Goal: Task Accomplishment & Management: Manage account settings

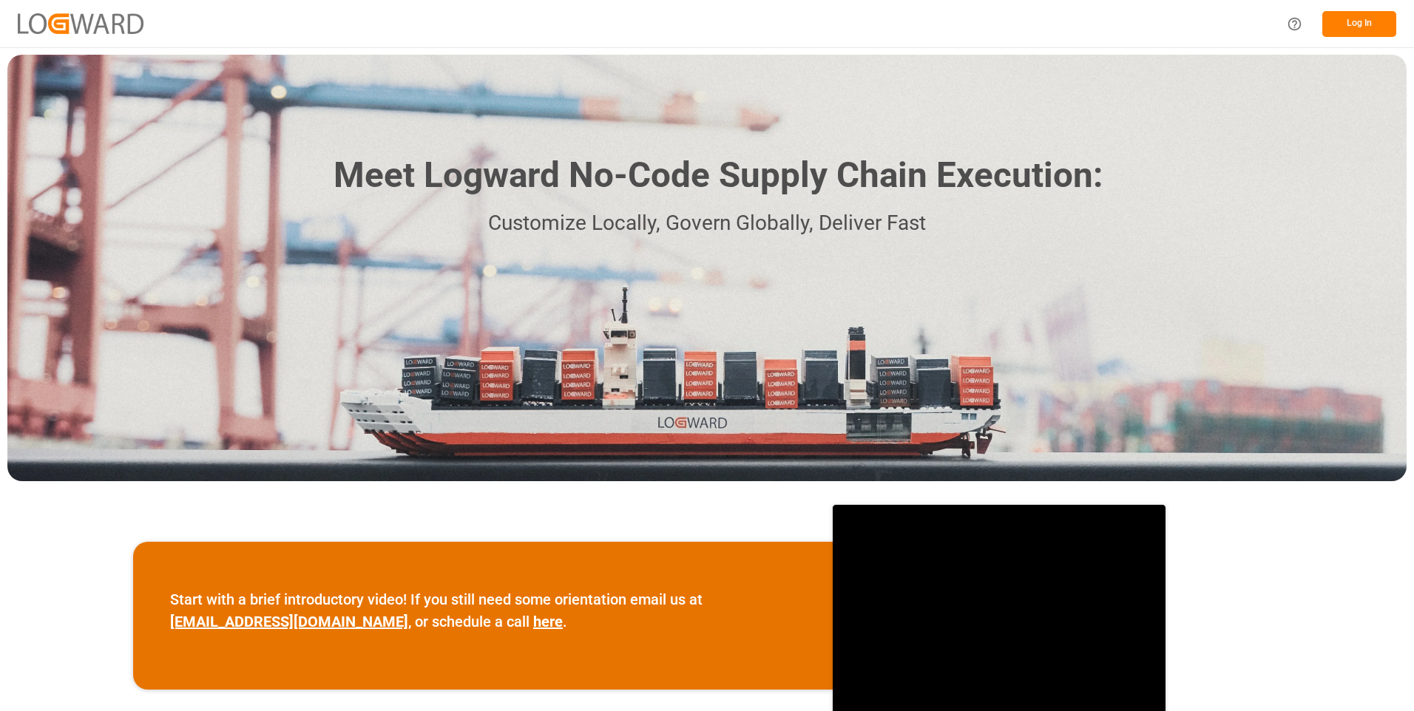
click at [1353, 23] on button "Log In" at bounding box center [1359, 24] width 74 height 26
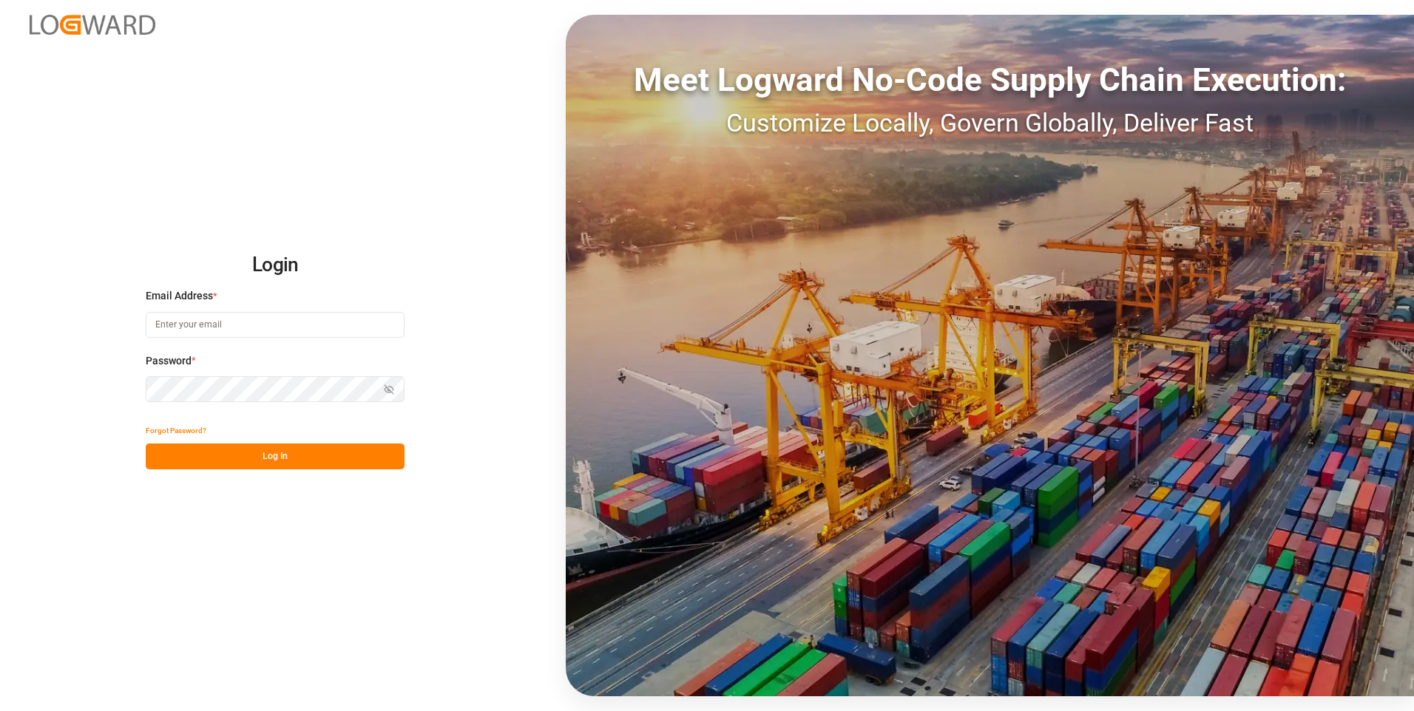
type input "julissa.then@leschaco.com"
click at [265, 458] on button "Log In" at bounding box center [275, 457] width 259 height 26
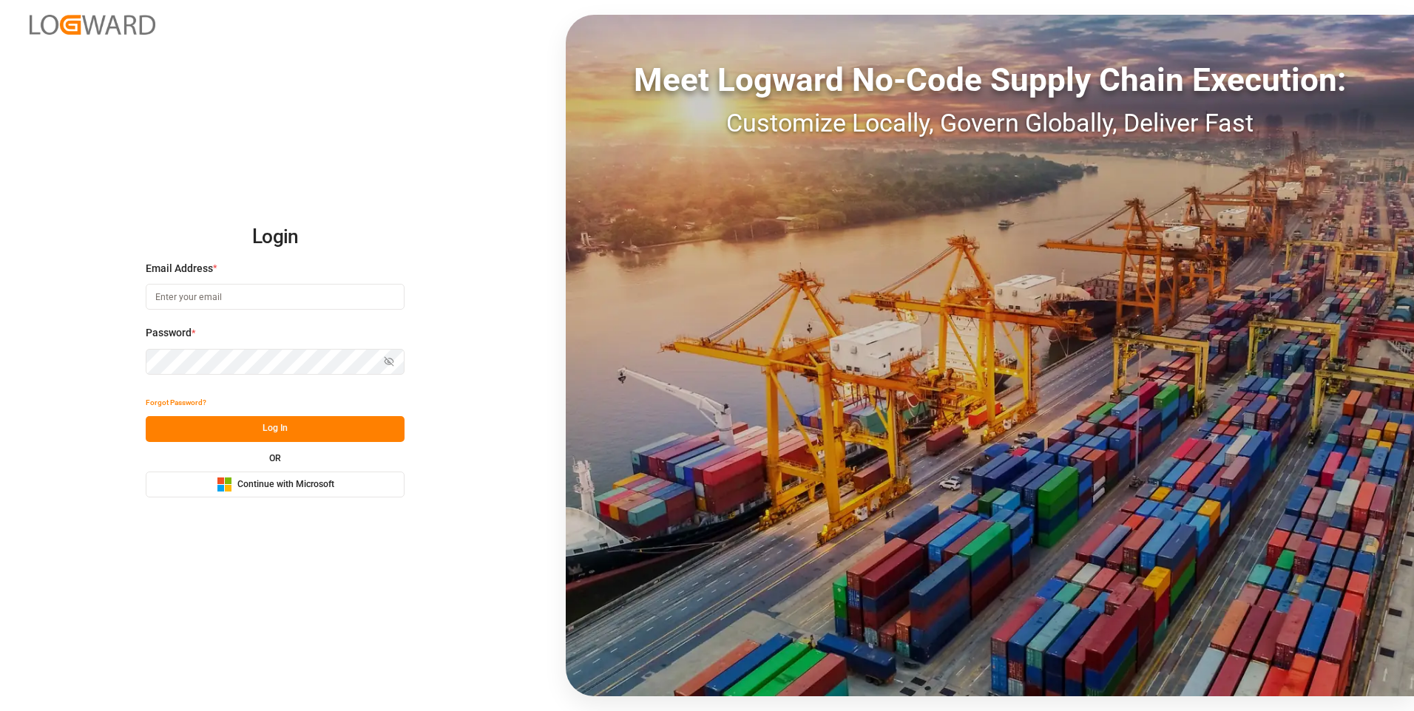
type input "julissa.then@leschaco.com"
click at [280, 432] on button "Log In" at bounding box center [275, 429] width 259 height 26
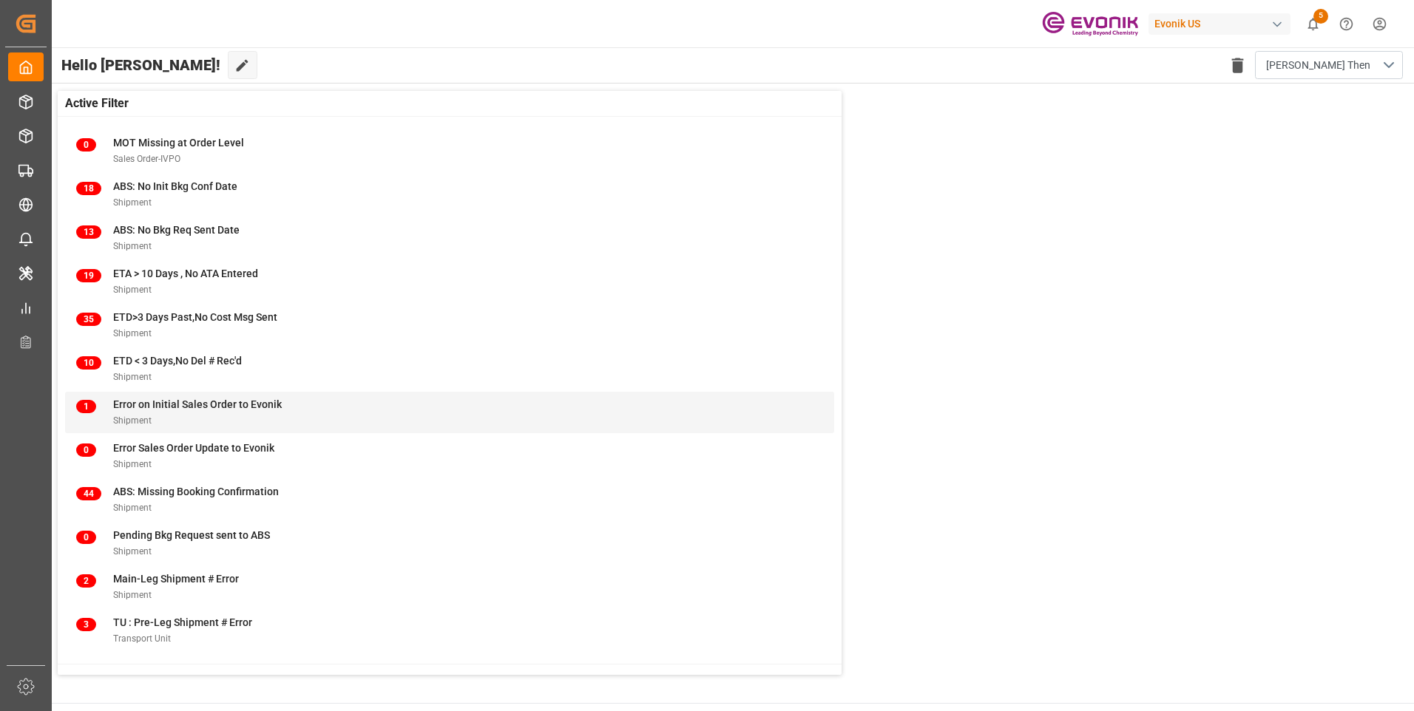
click at [143, 413] on div "Shipment" at bounding box center [197, 421] width 169 height 16
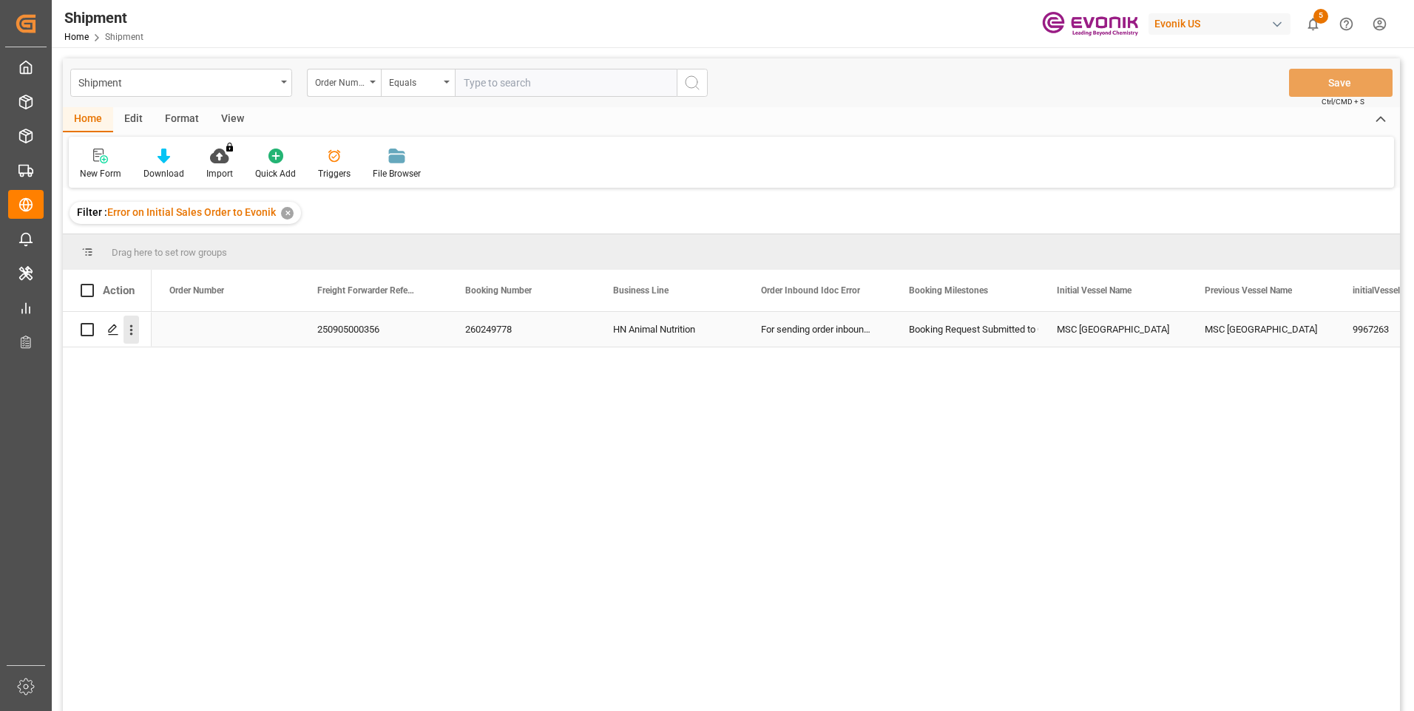
click at [133, 333] on icon "open menu" at bounding box center [131, 330] width 16 height 16
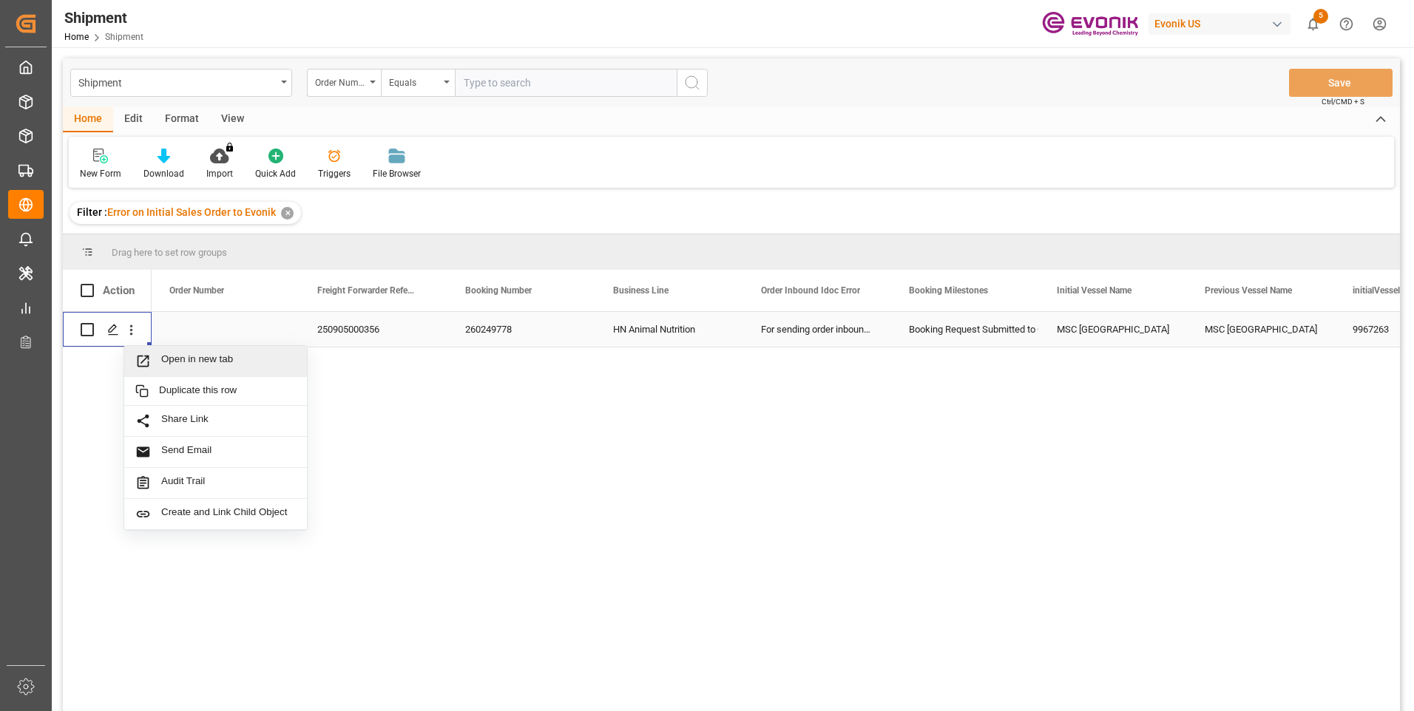
click at [211, 365] on span "Open in new tab" at bounding box center [228, 361] width 135 height 16
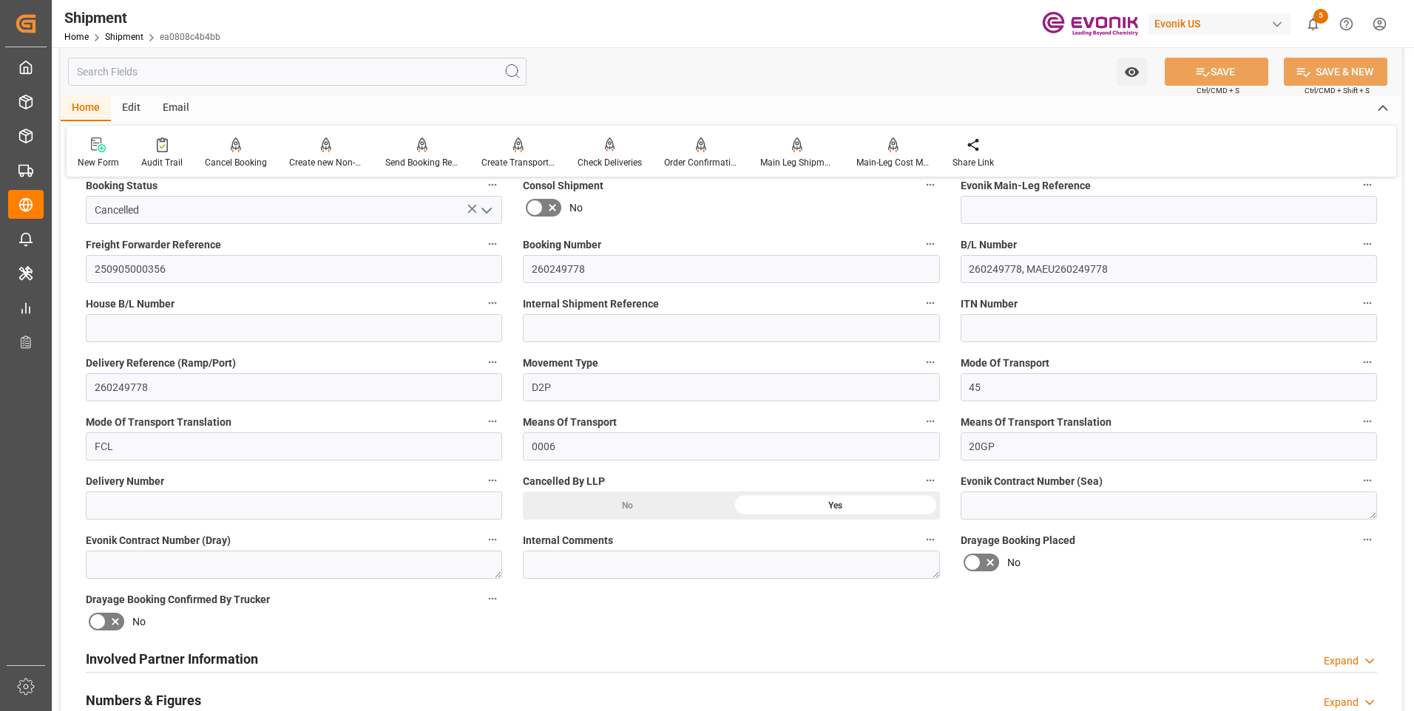
scroll to position [296, 0]
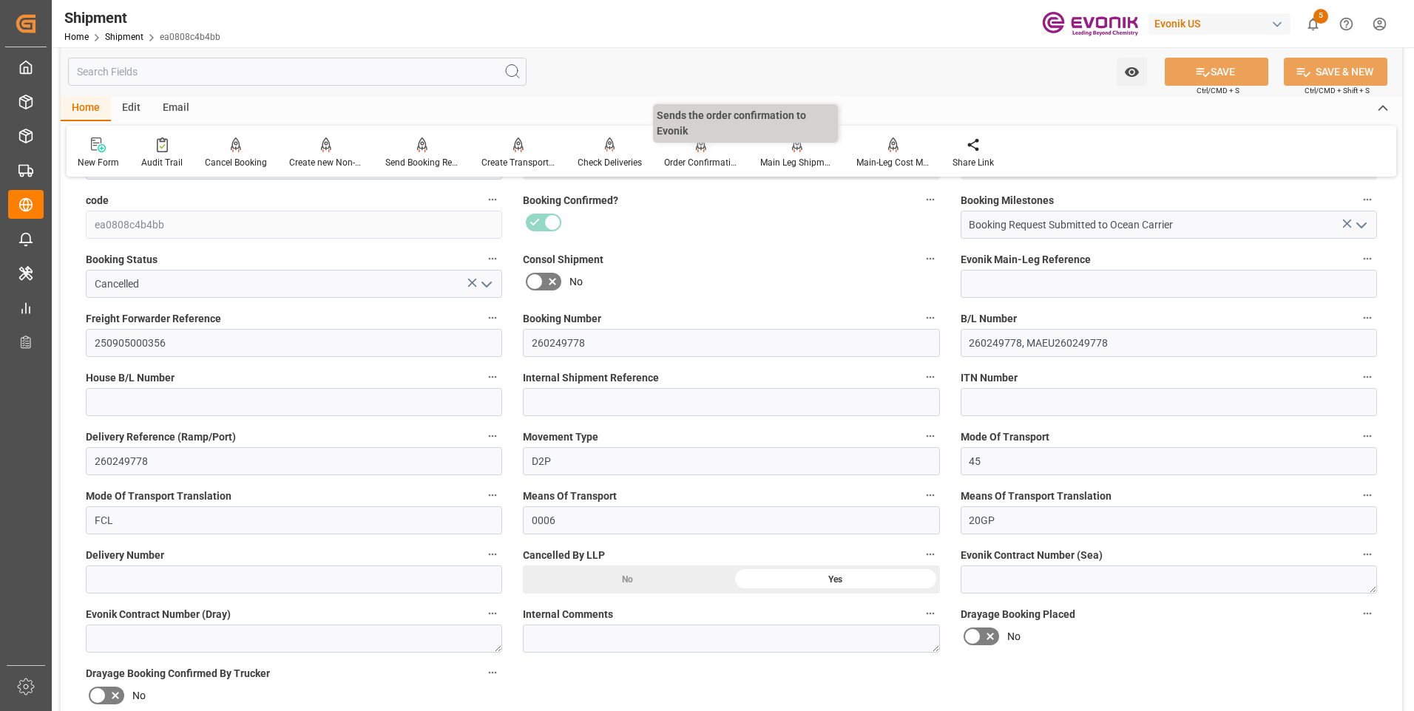
click at [693, 161] on div "Order Confirmation" at bounding box center [701, 162] width 74 height 13
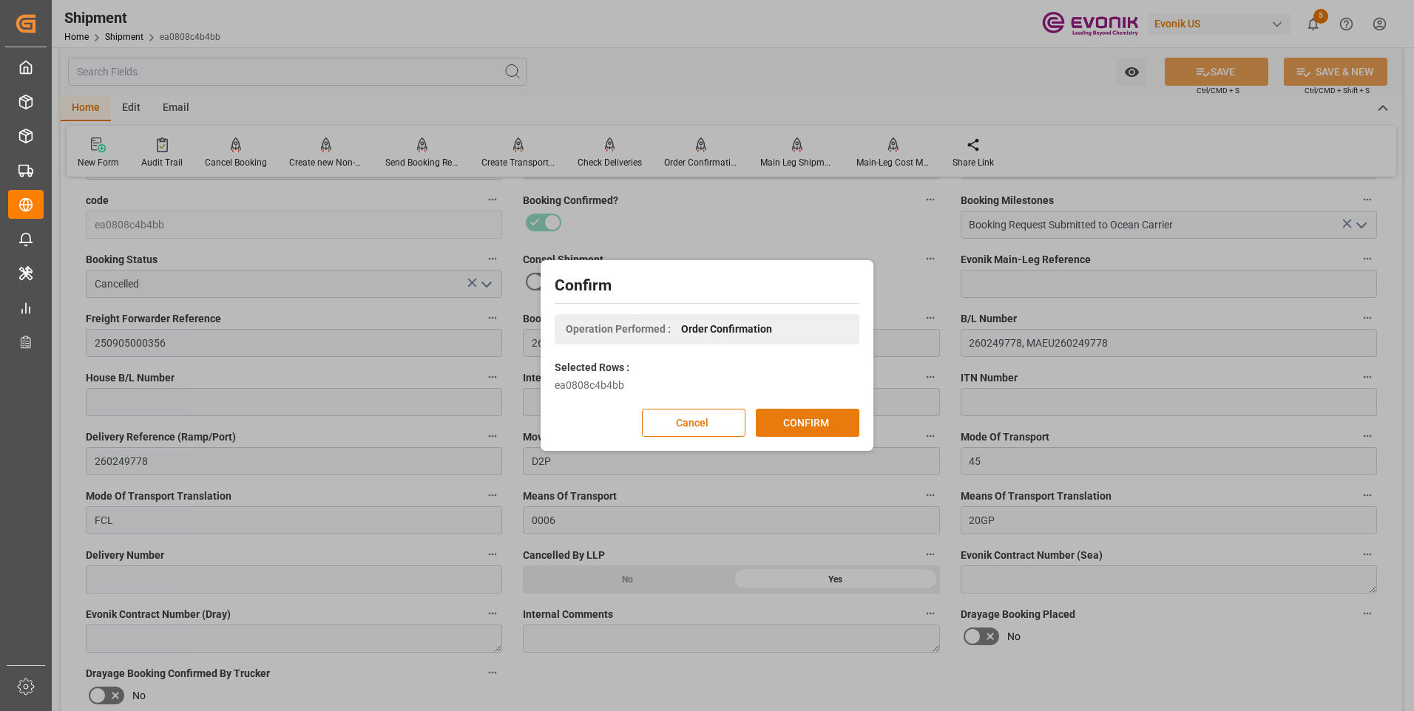
click at [796, 424] on button "CONFIRM" at bounding box center [808, 423] width 104 height 28
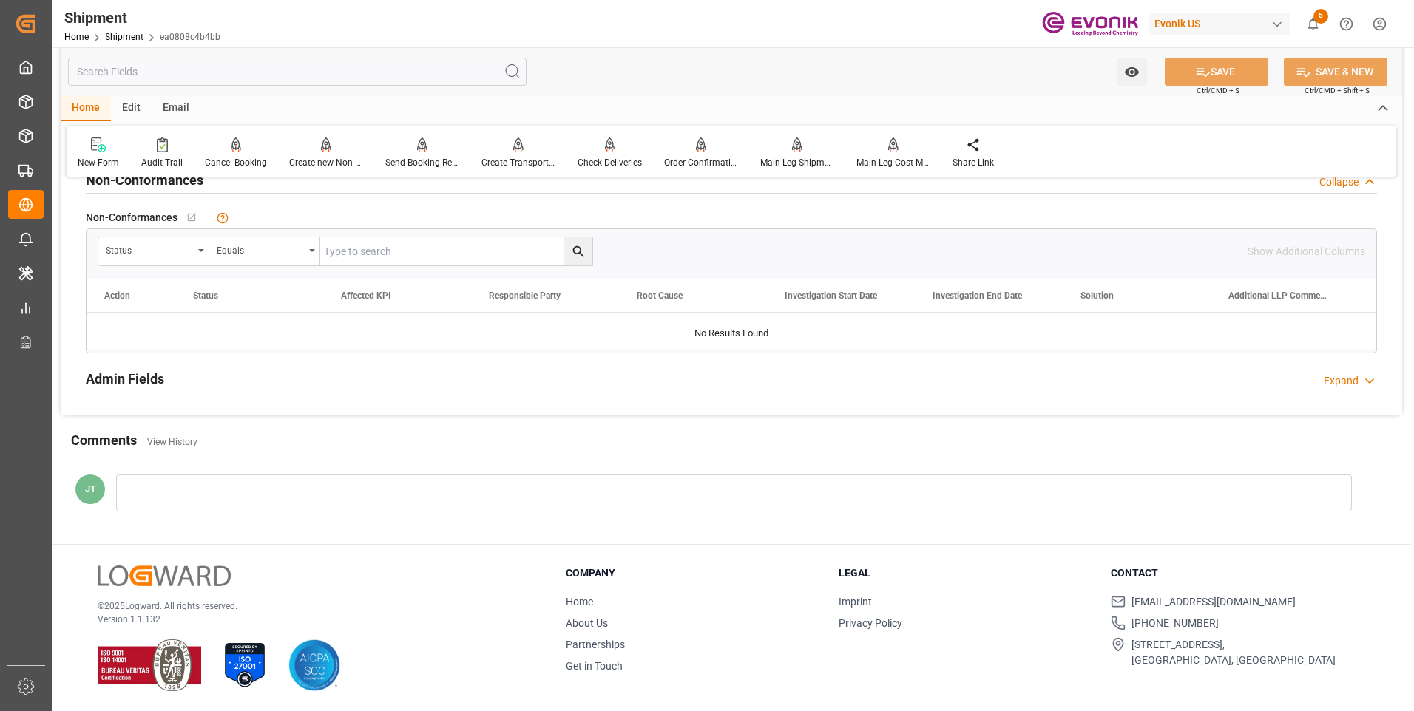
scroll to position [1009, 0]
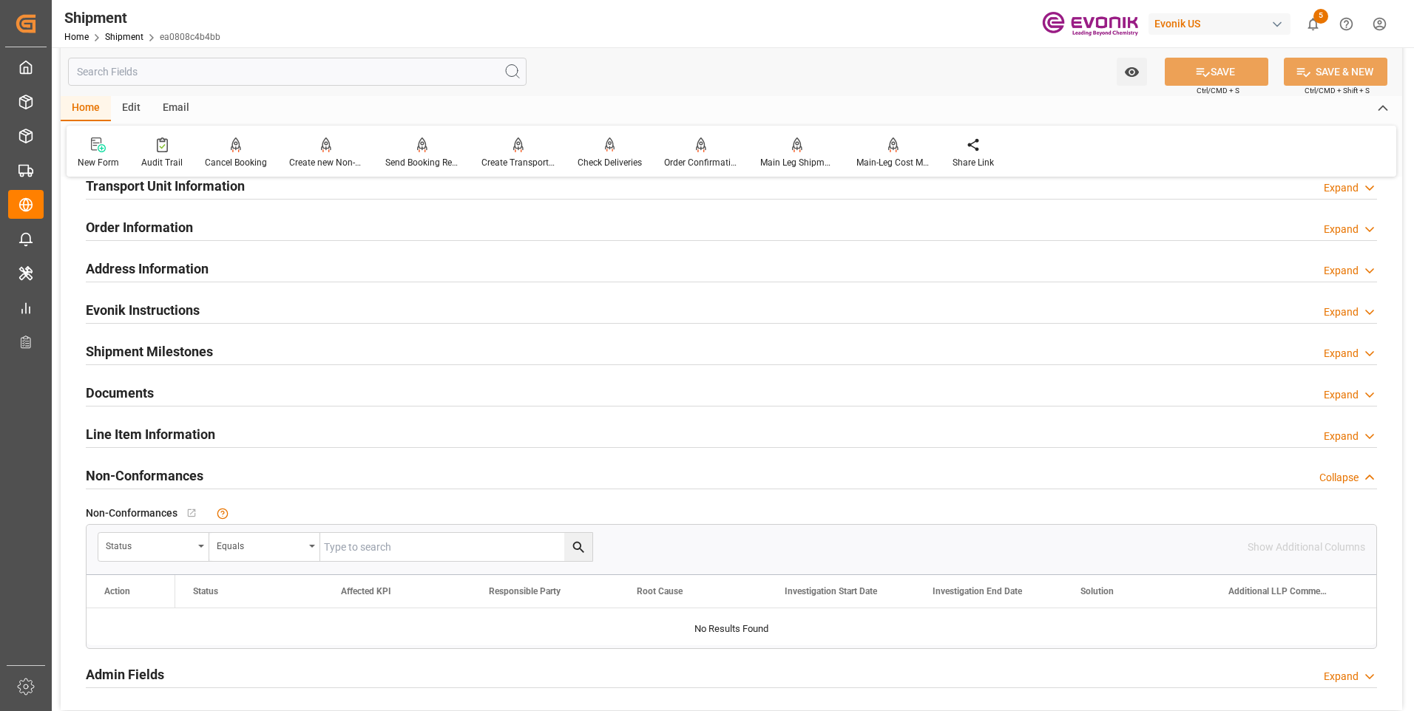
click at [197, 433] on h2 "Line Item Information" at bounding box center [150, 434] width 129 height 20
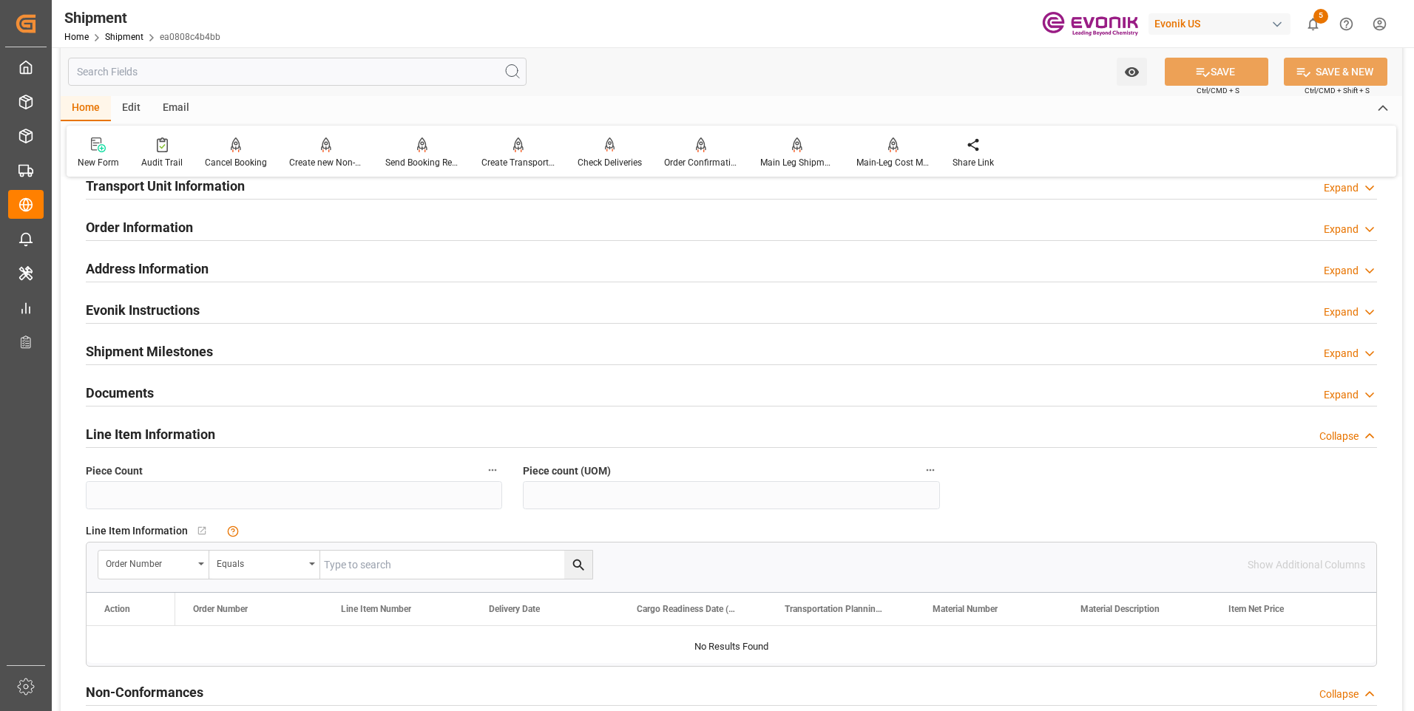
click at [197, 433] on h2 "Line Item Information" at bounding box center [150, 434] width 129 height 20
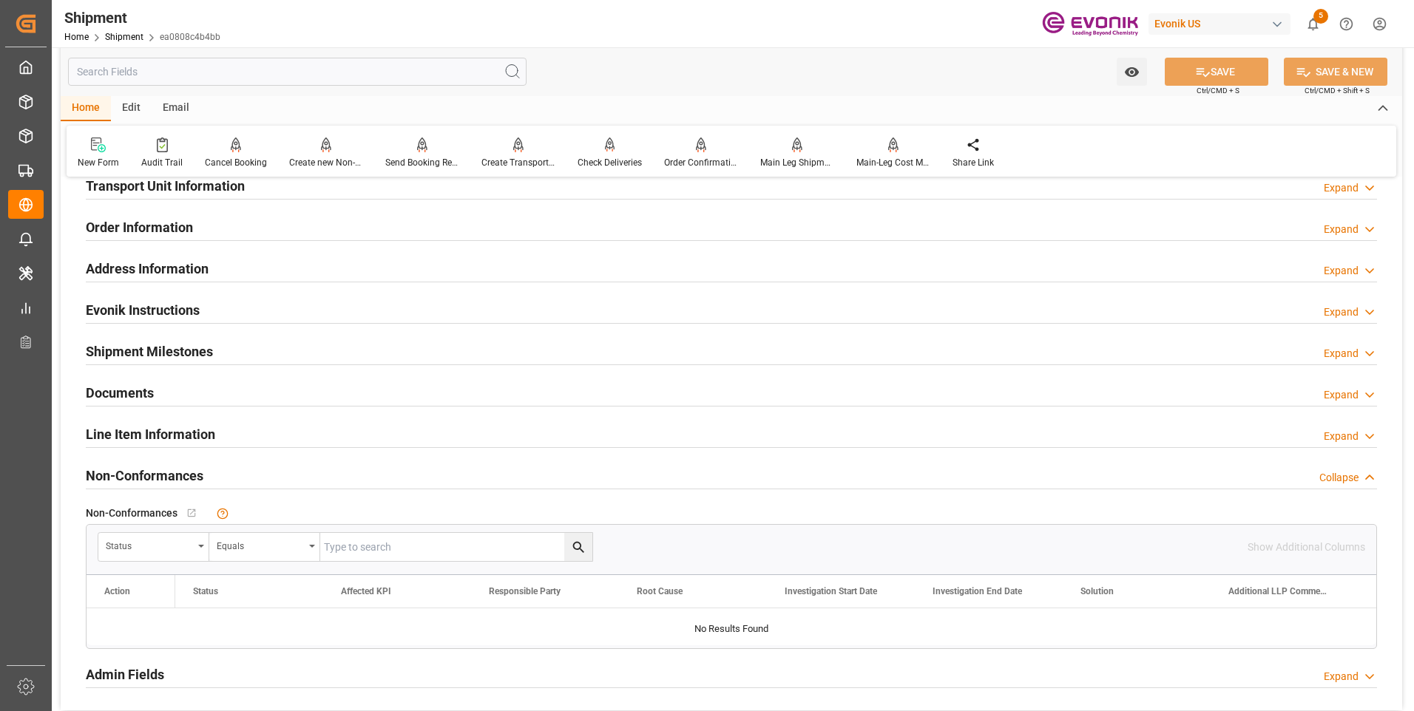
scroll to position [935, 0]
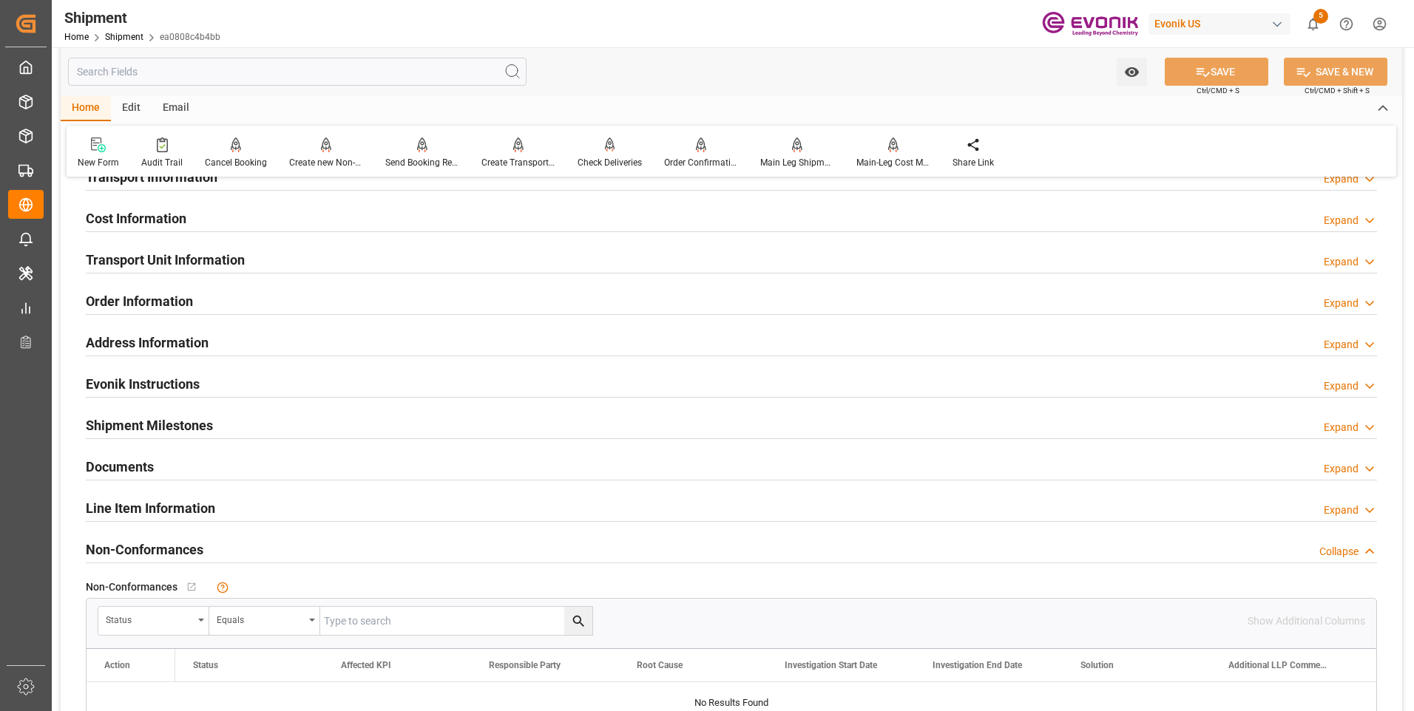
click at [209, 263] on h2 "Transport Unit Information" at bounding box center [165, 260] width 159 height 20
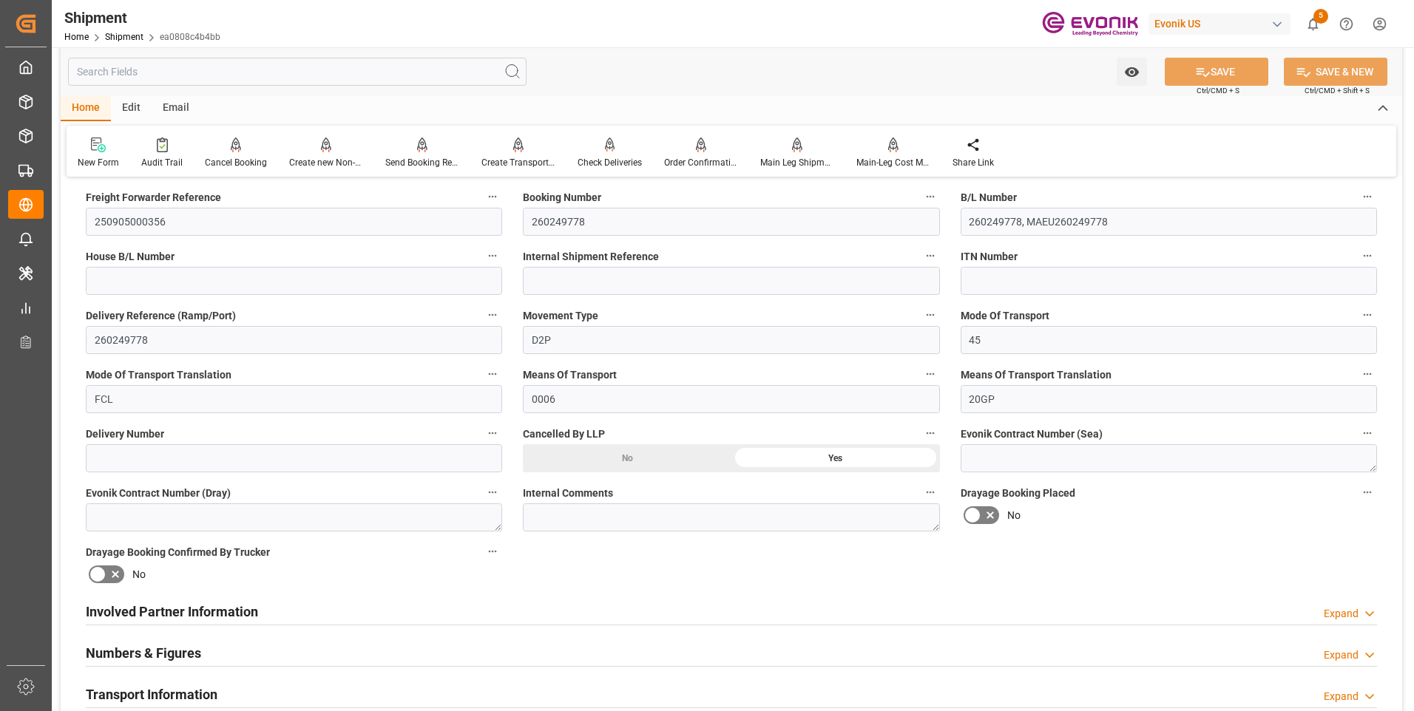
scroll to position [121, 0]
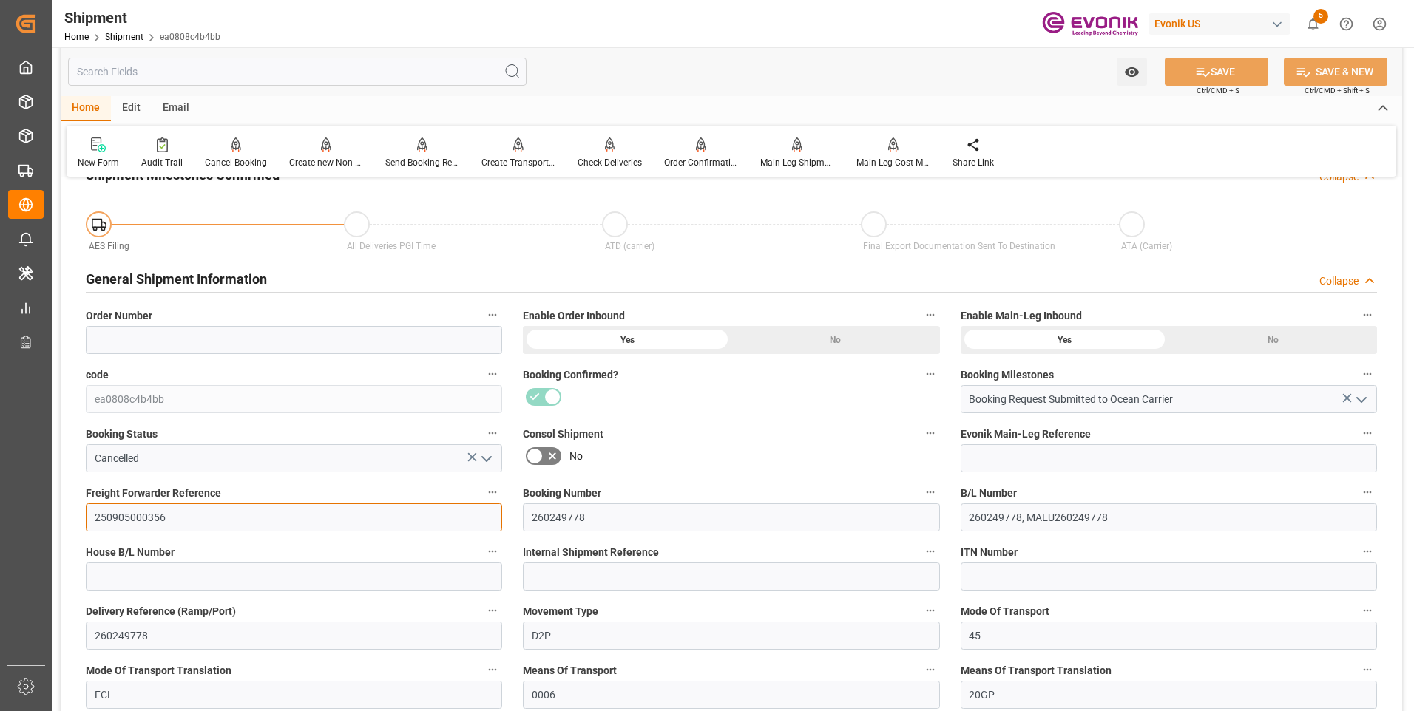
click at [182, 529] on input "250905000356" at bounding box center [294, 518] width 416 height 28
drag, startPoint x: 194, startPoint y: 521, endPoint x: 60, endPoint y: 512, distance: 134.9
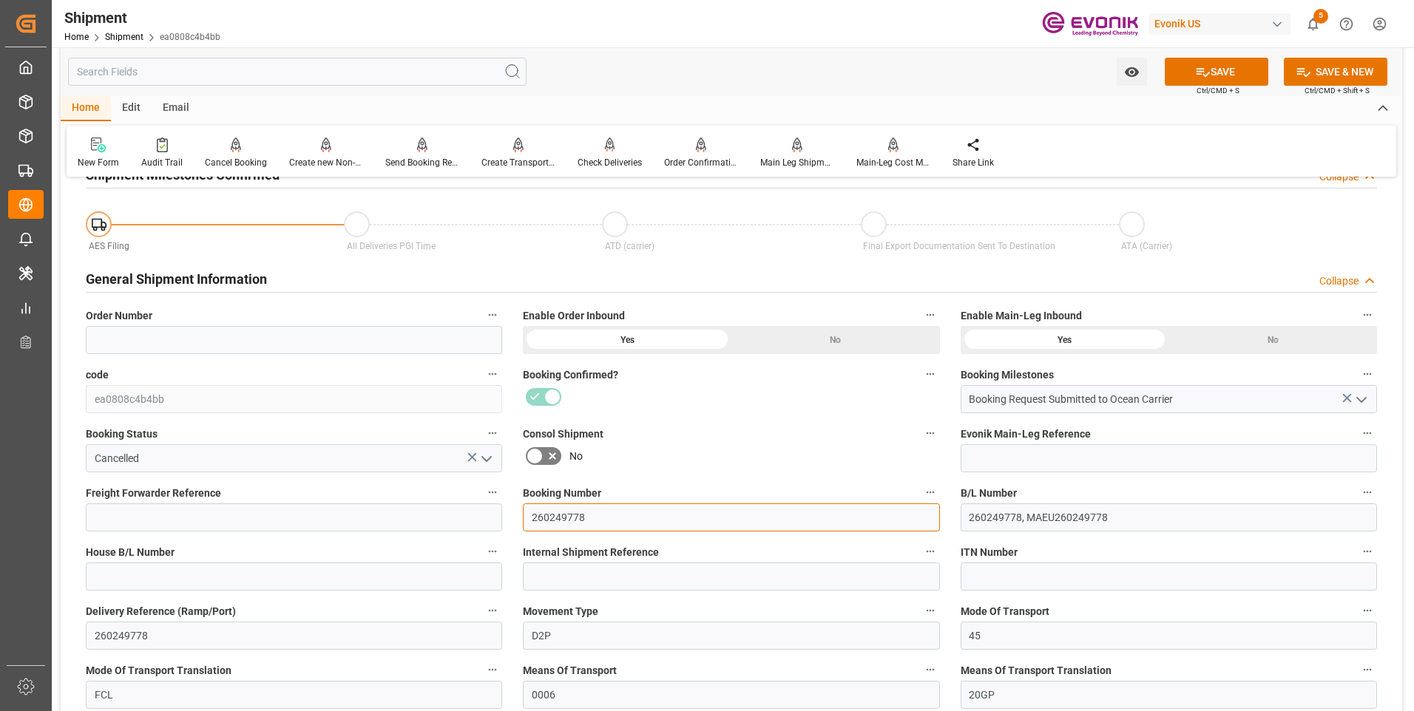
drag, startPoint x: 598, startPoint y: 515, endPoint x: 443, endPoint y: 508, distance: 155.5
drag, startPoint x: 1157, startPoint y: 524, endPoint x: 890, endPoint y: 515, distance: 267.1
click at [1222, 66] on button "SAVE" at bounding box center [1217, 72] width 104 height 28
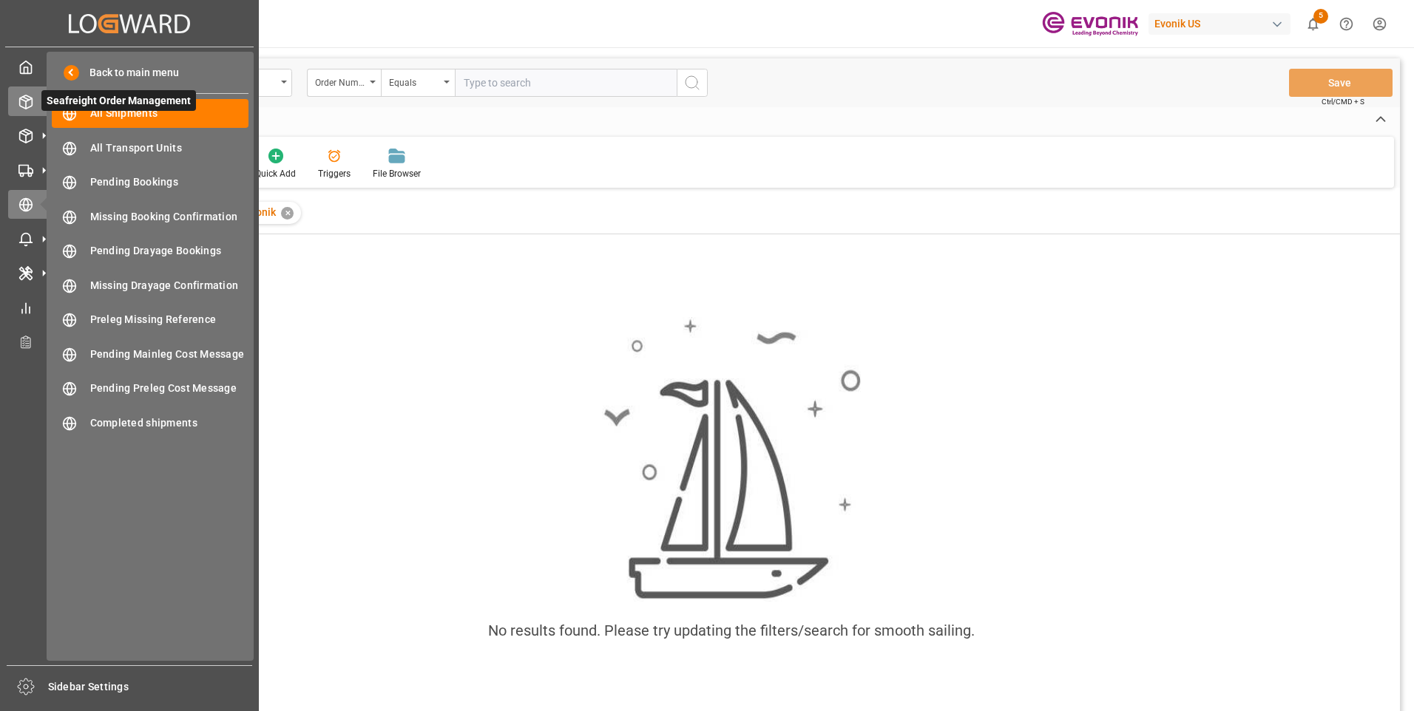
click at [16, 97] on div at bounding box center [20, 102] width 25 height 16
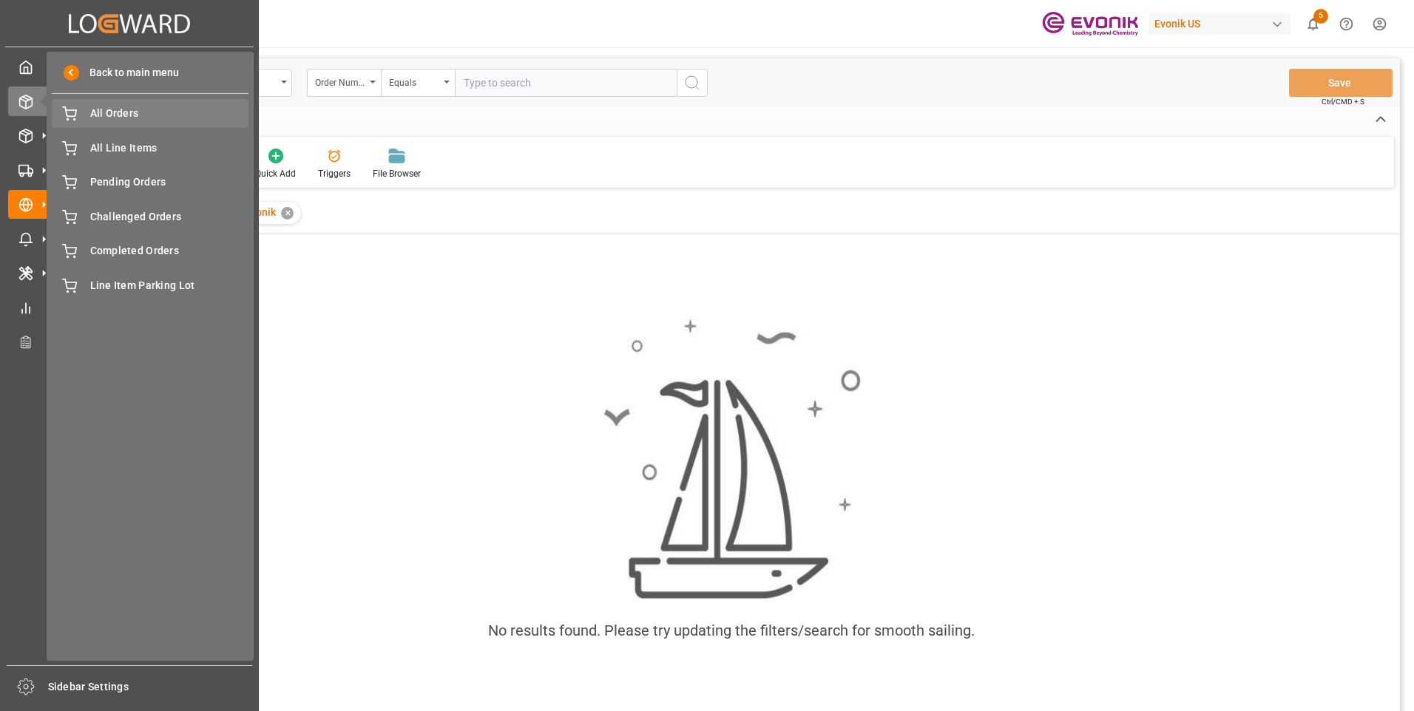
click at [118, 113] on span "All Orders" at bounding box center [169, 114] width 159 height 16
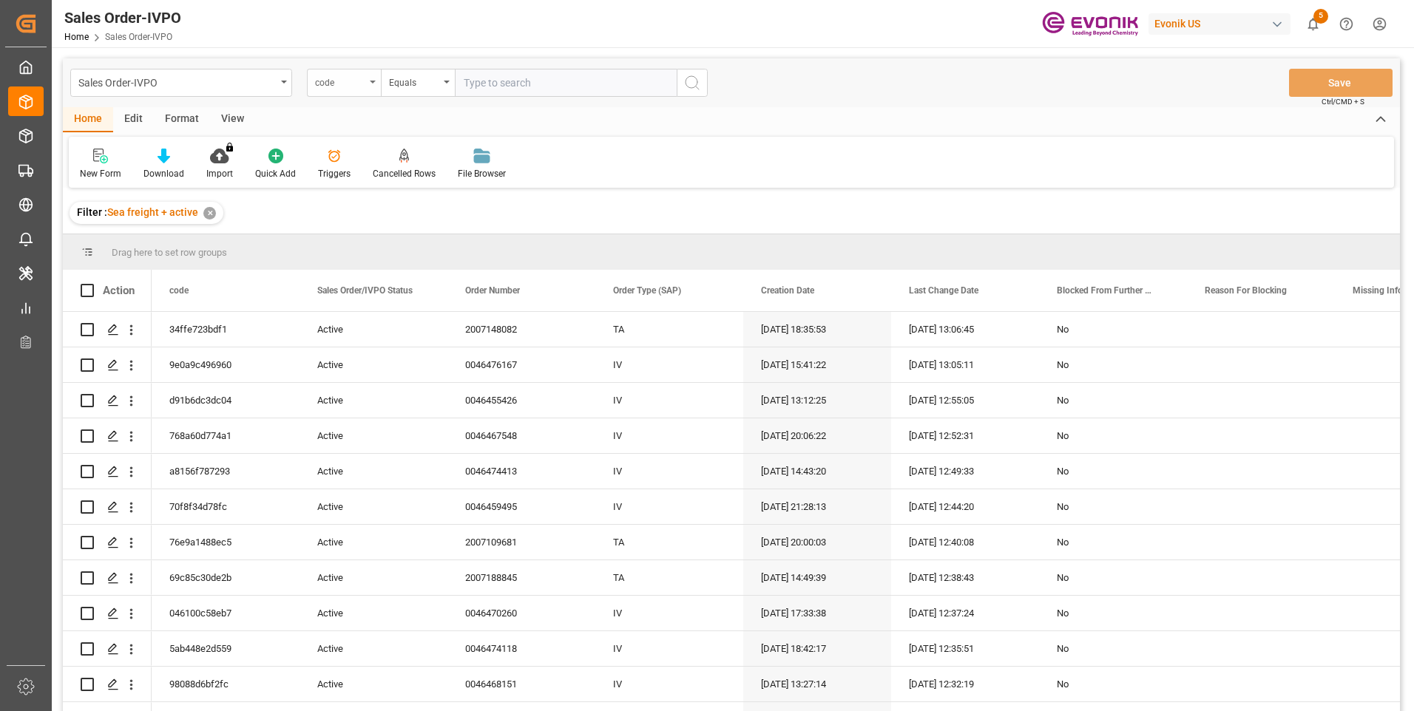
click at [348, 89] on div "code" at bounding box center [344, 83] width 74 height 28
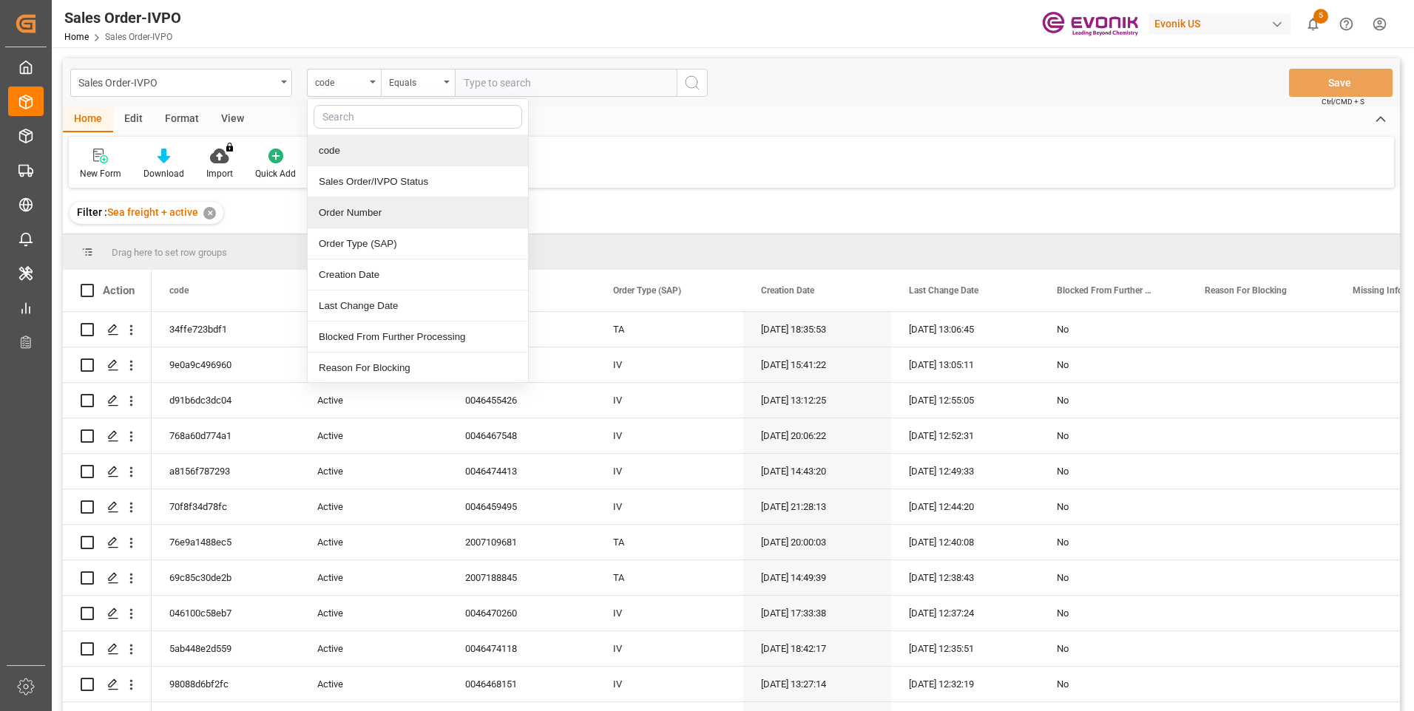
click at [382, 219] on div "Order Number" at bounding box center [418, 212] width 220 height 31
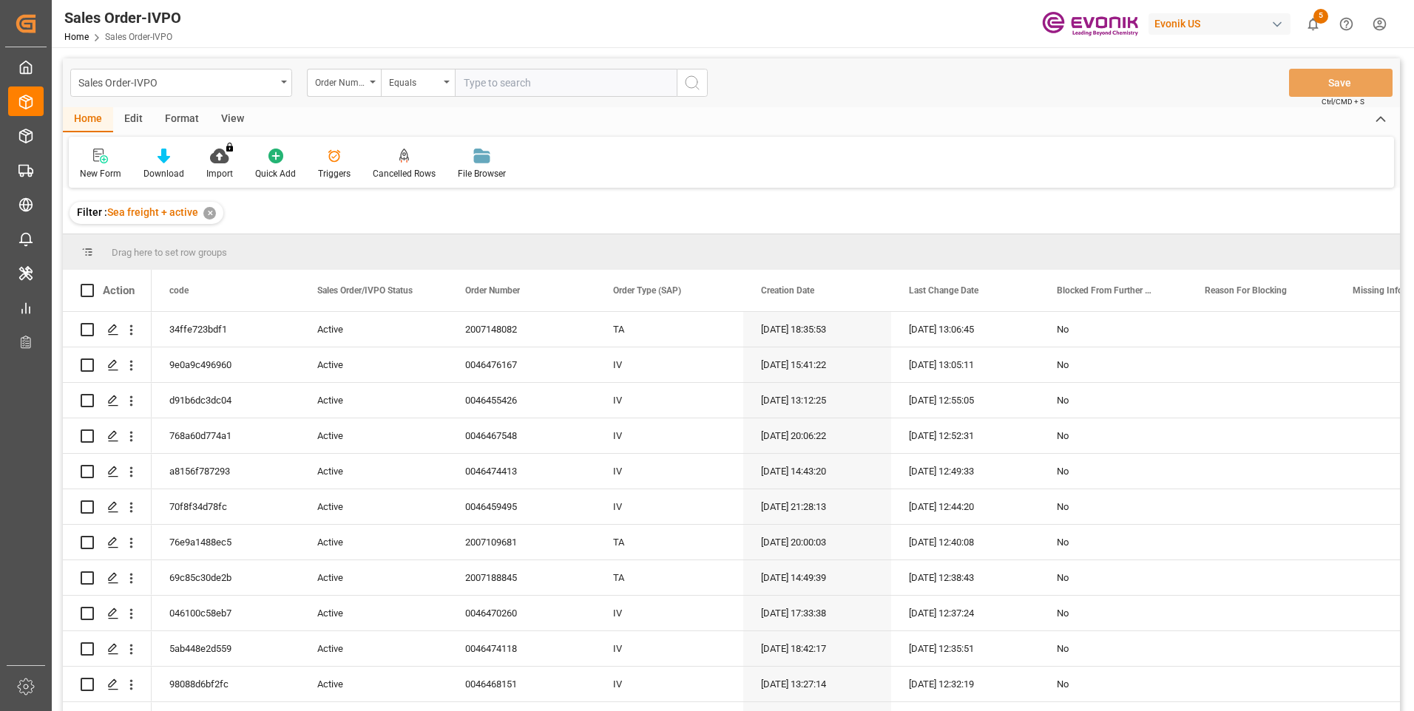
click at [496, 83] on input "text" at bounding box center [566, 83] width 222 height 28
paste input "0046460147"
type input "0046460147"
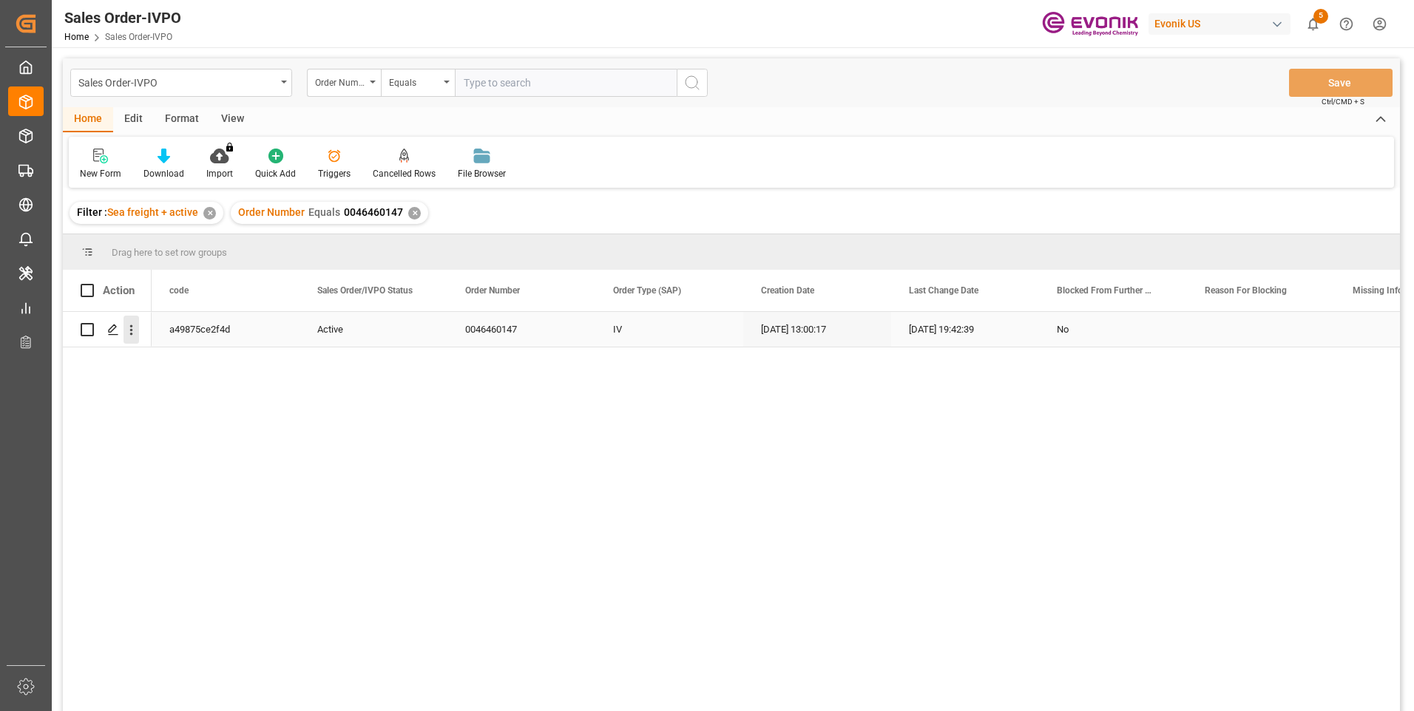
click at [135, 331] on icon "open menu" at bounding box center [131, 330] width 16 height 16
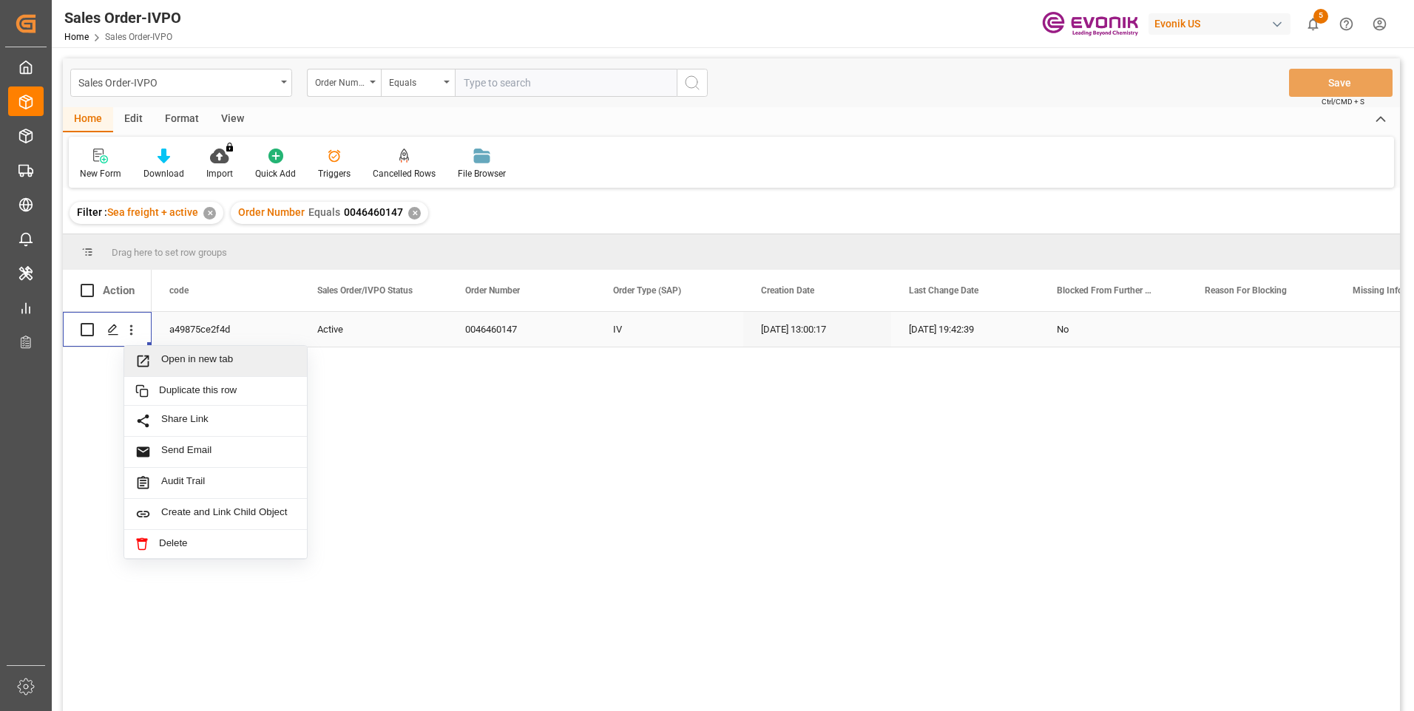
click at [177, 356] on span "Open in new tab" at bounding box center [228, 361] width 135 height 16
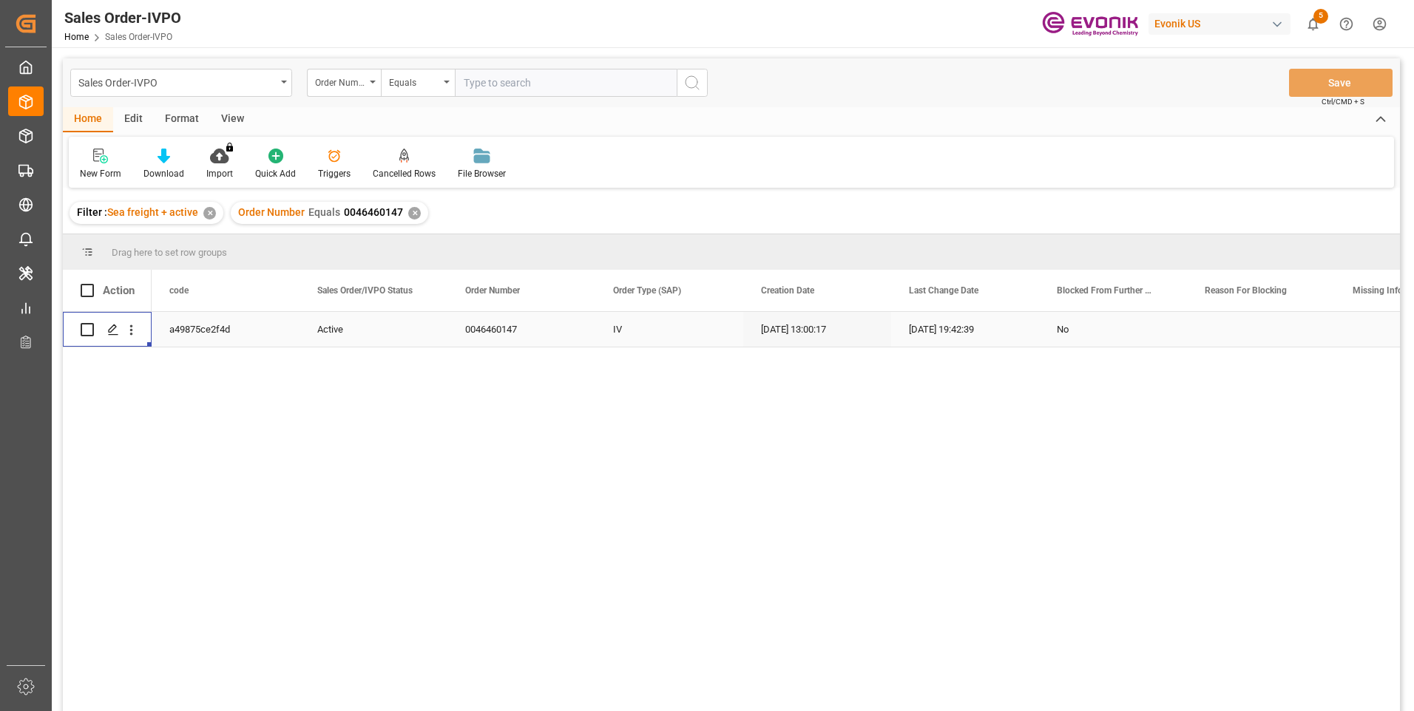
click at [494, 85] on input "text" at bounding box center [566, 83] width 222 height 28
paste input "0046472037"
type input "0046472037"
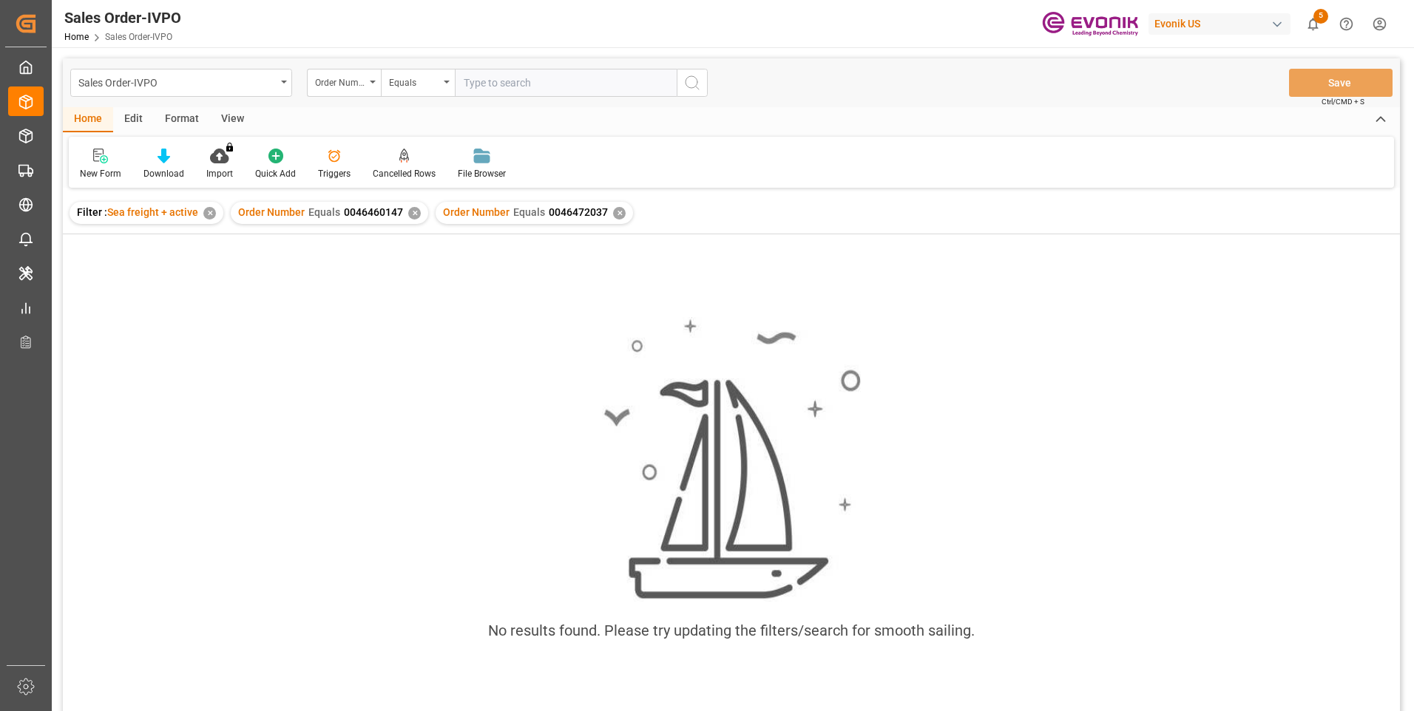
click at [409, 213] on div "✕" at bounding box center [414, 213] width 13 height 13
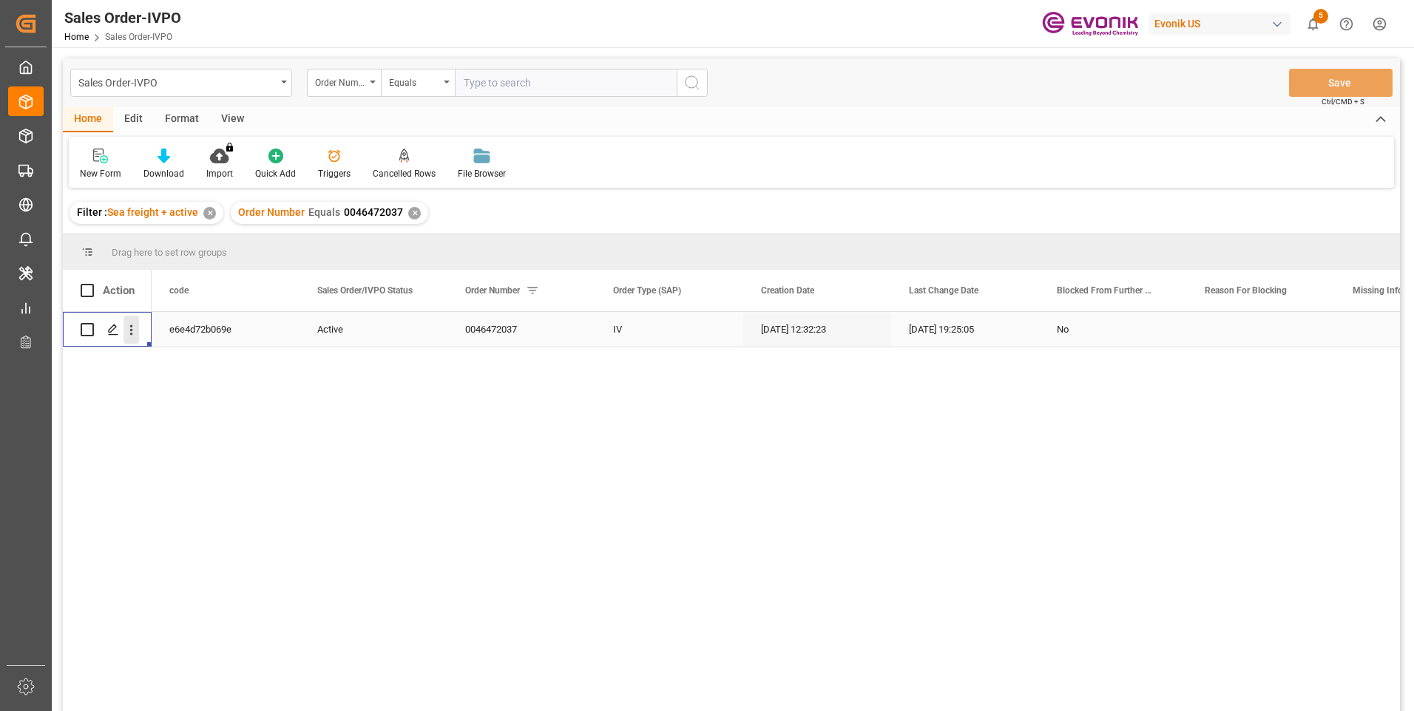
click at [133, 332] on icon "open menu" at bounding box center [131, 330] width 16 height 16
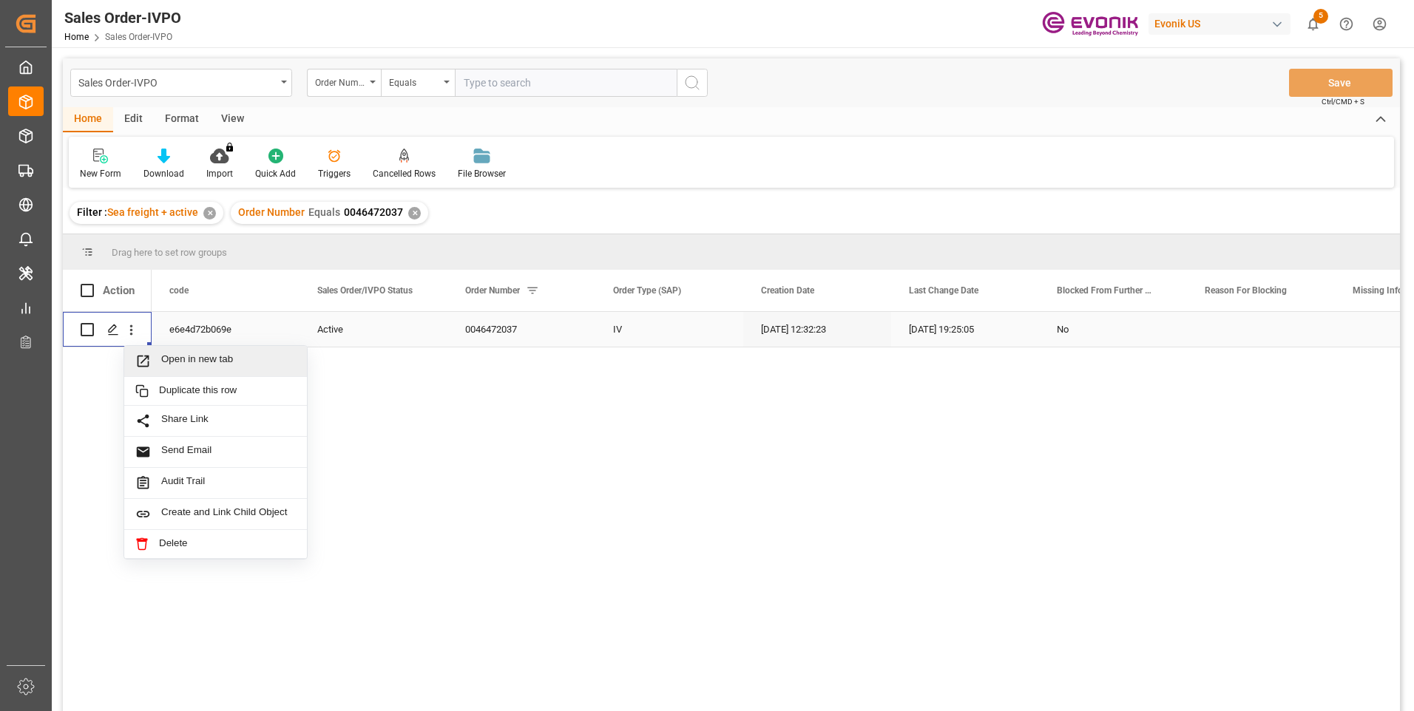
click at [176, 365] on span "Open in new tab" at bounding box center [228, 361] width 135 height 16
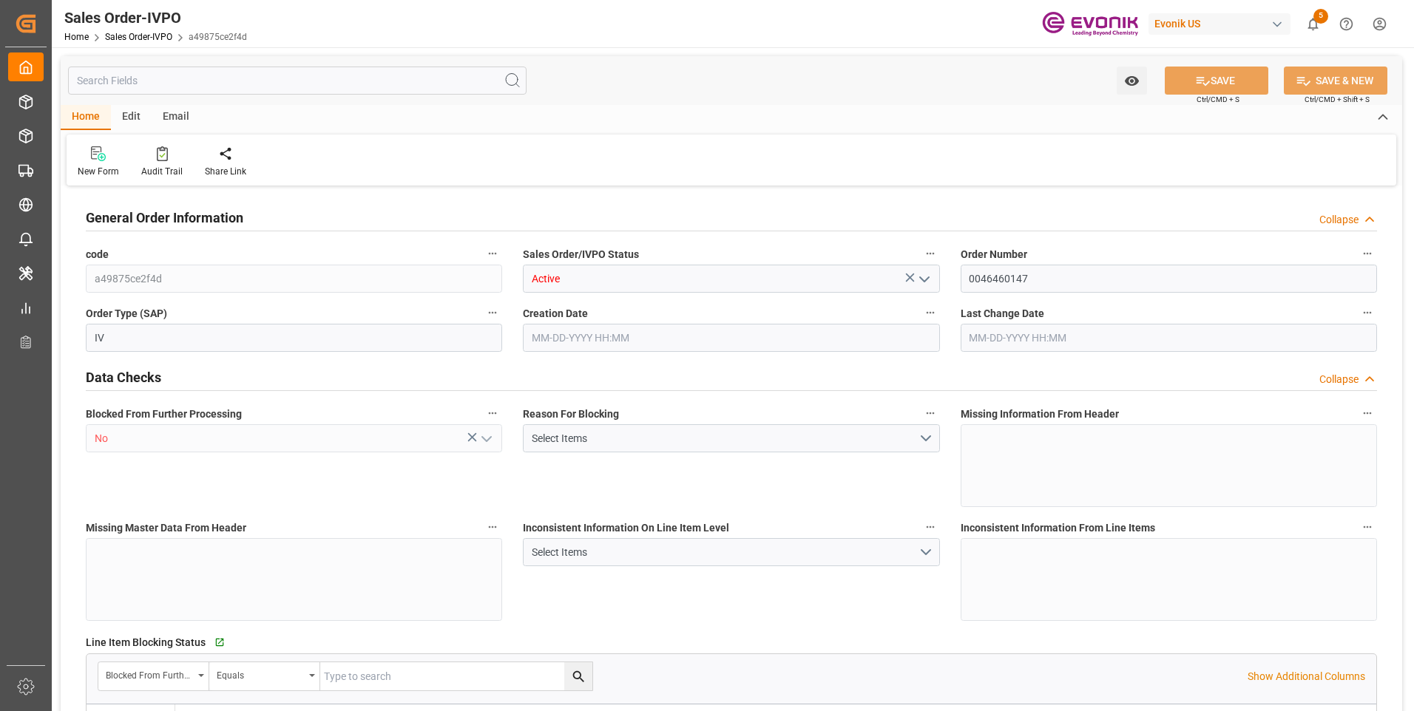
type input "THBKK"
type input "0"
type input "1"
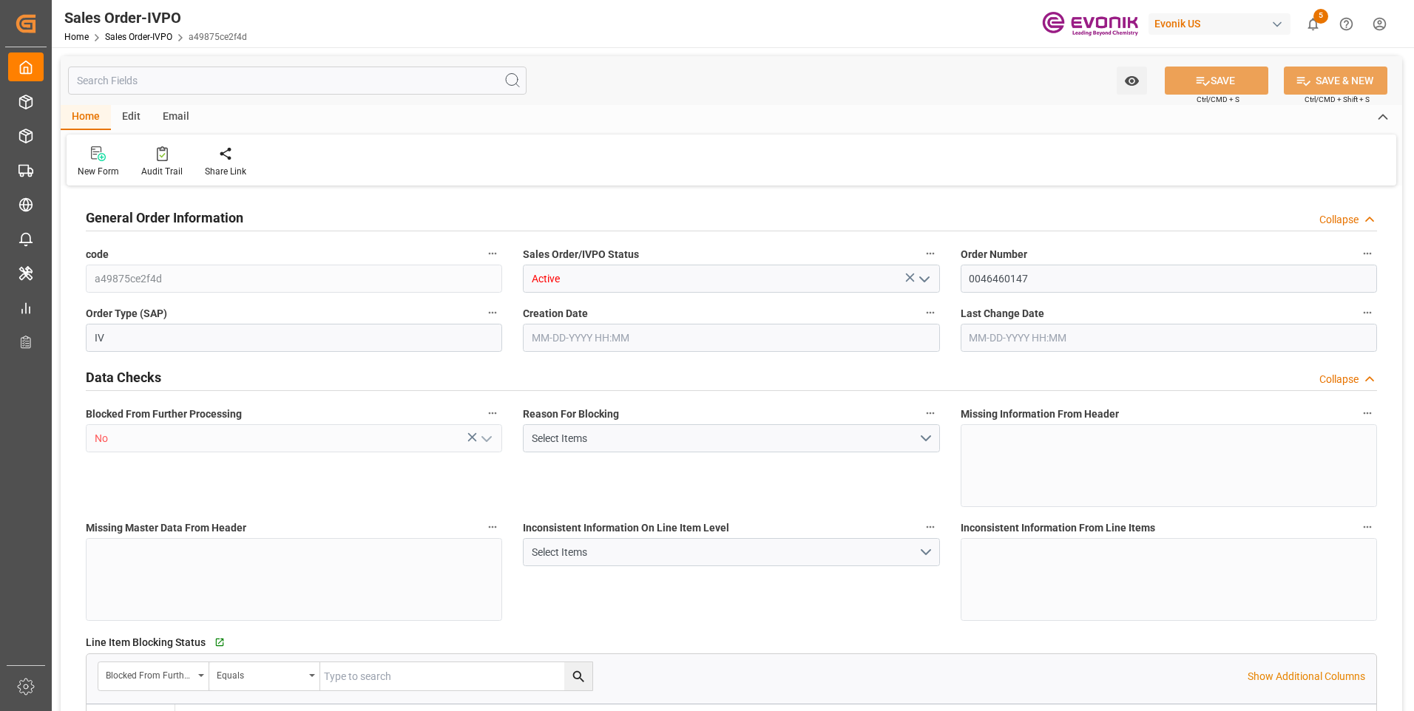
type input "8520"
type input "11.232"
type input "17000"
type input "30"
type input "06-20-2025 13:00"
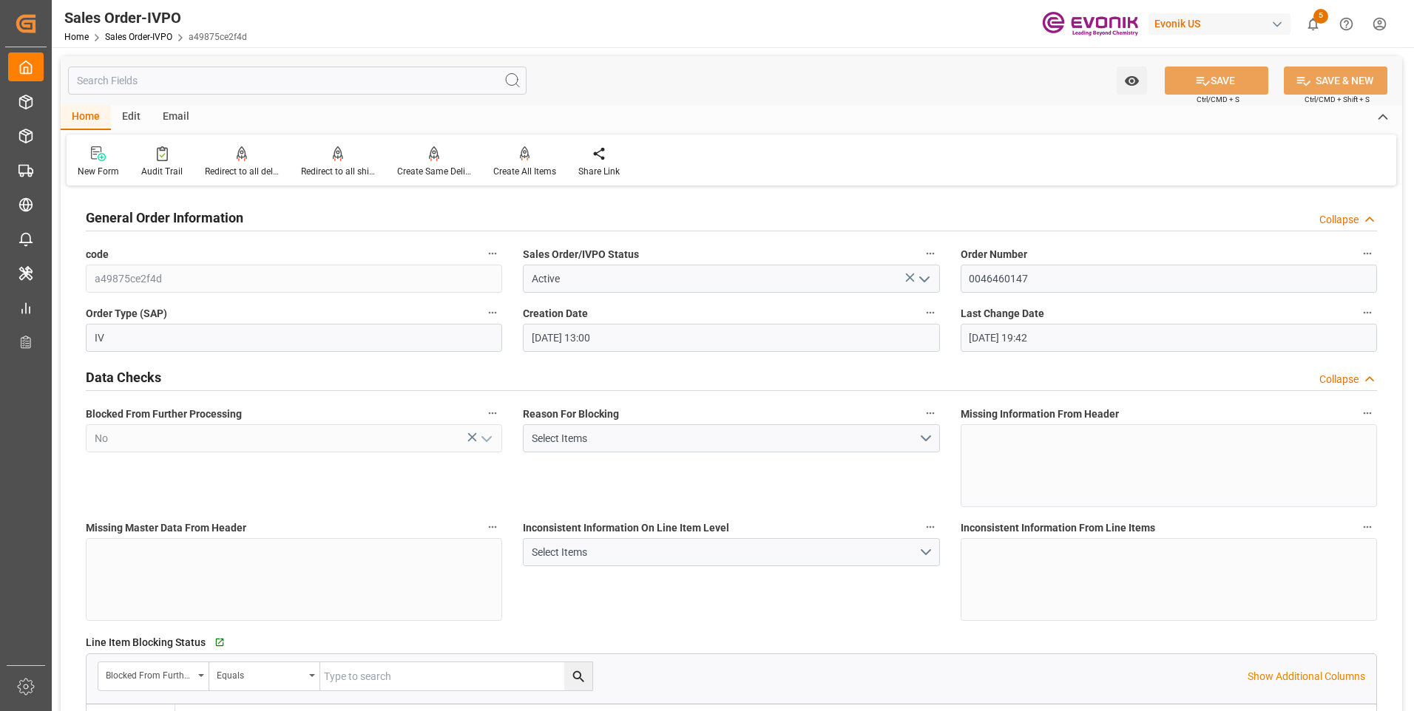
type input "10-02-2025 19:42"
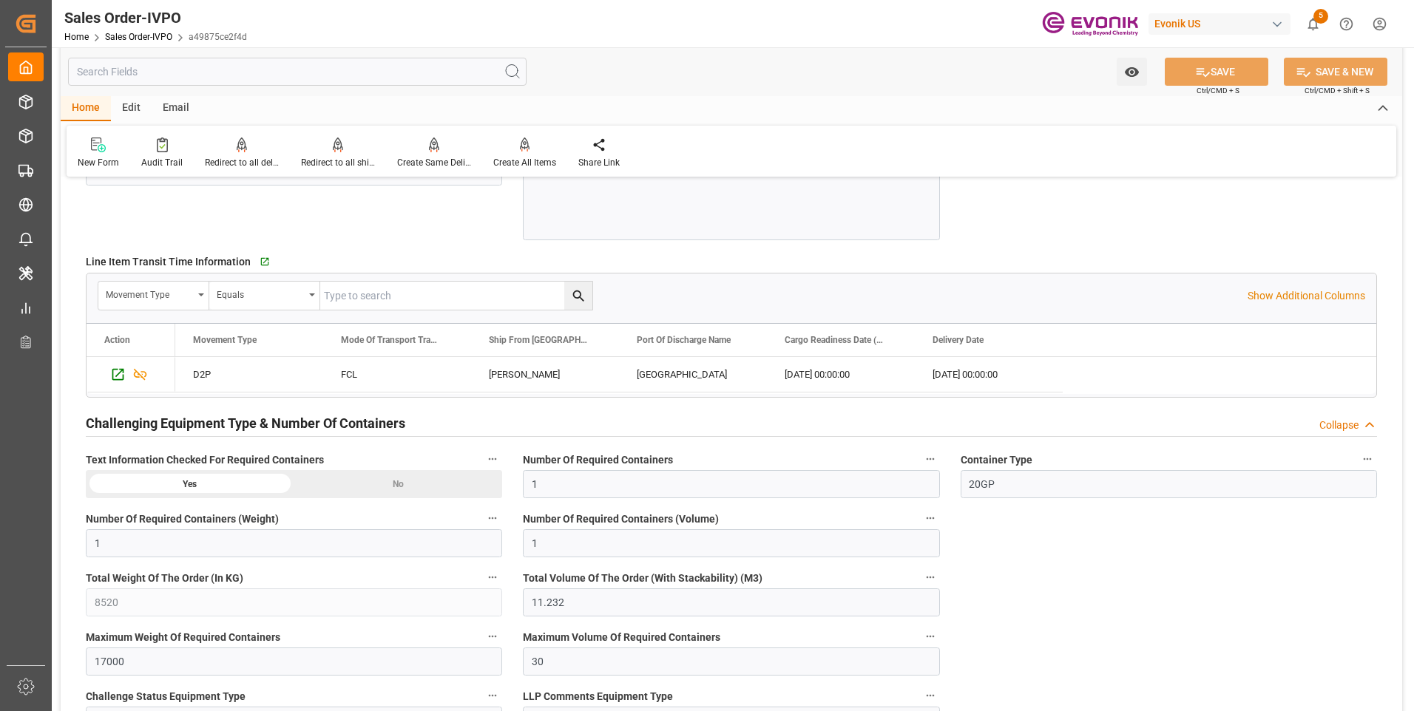
scroll to position [2514, 0]
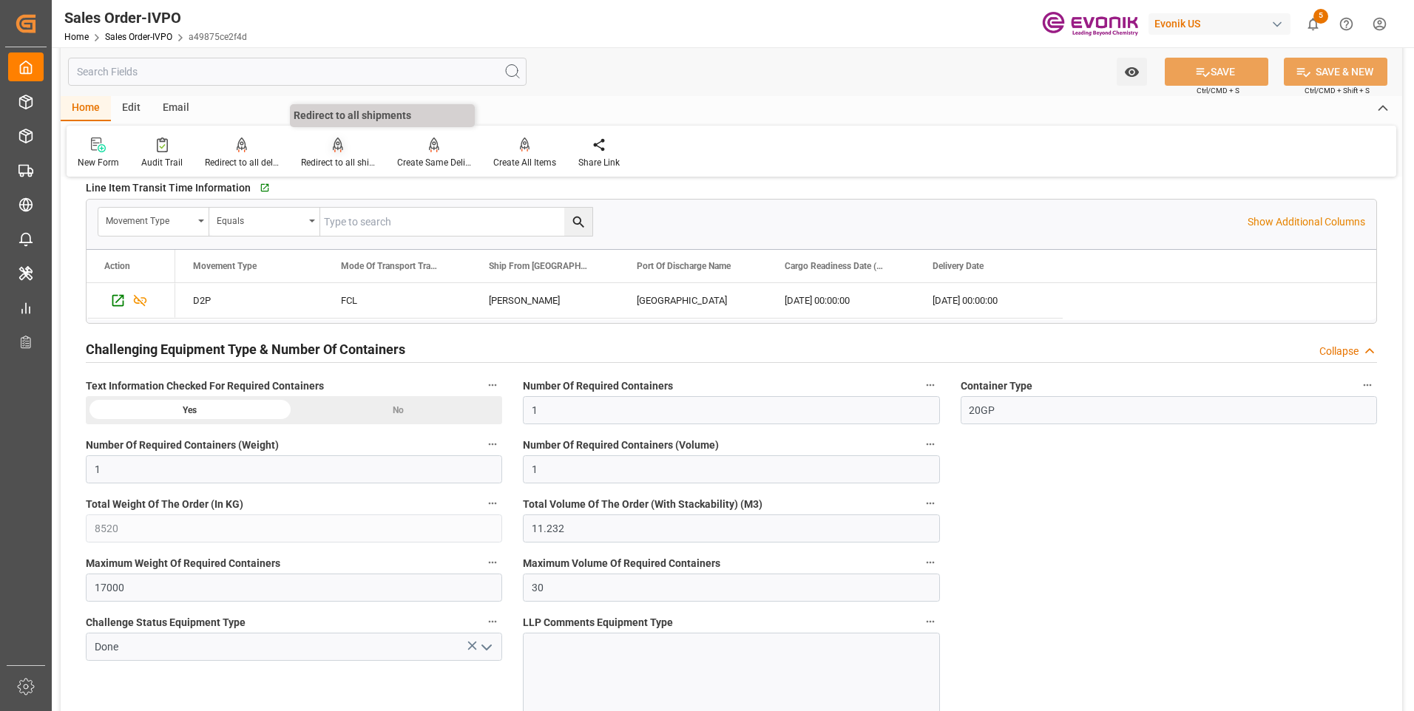
click at [330, 155] on div "Redirect to all shipments" at bounding box center [338, 153] width 96 height 33
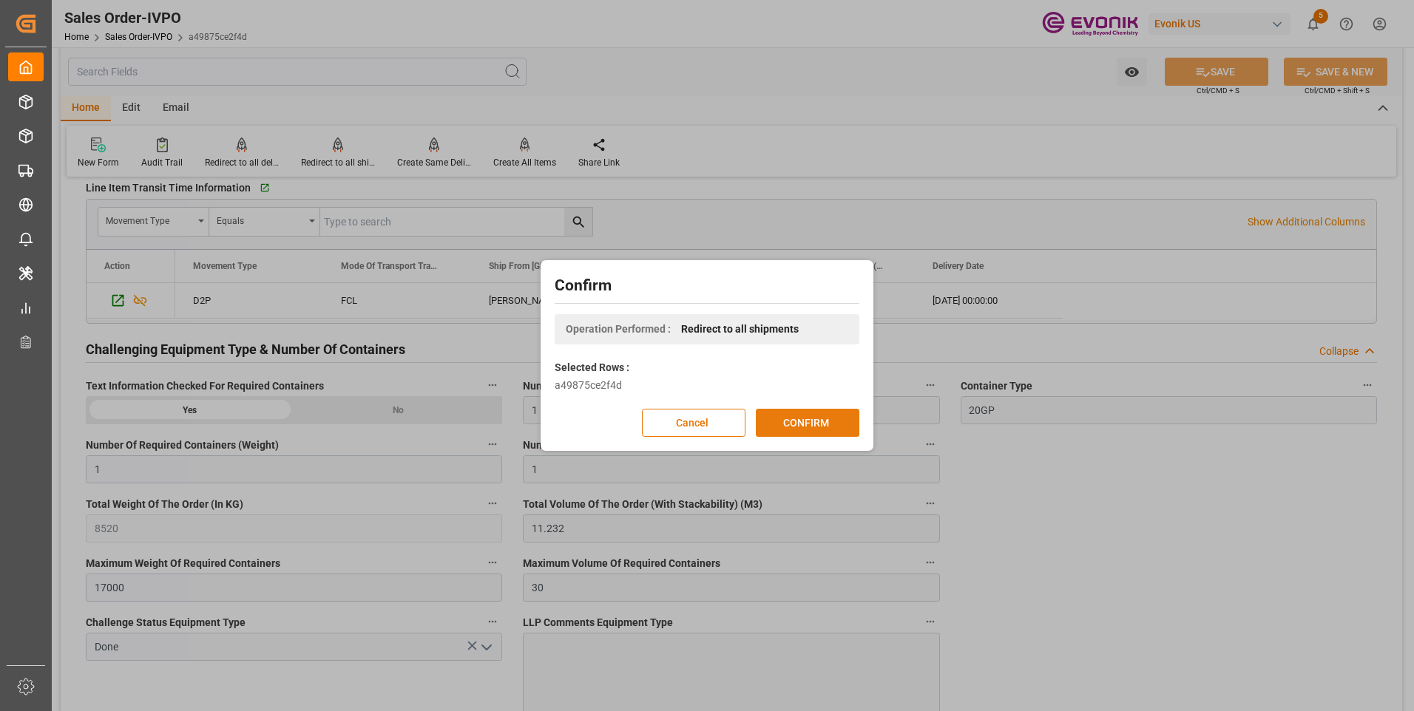
click at [802, 425] on button "CONFIRM" at bounding box center [808, 423] width 104 height 28
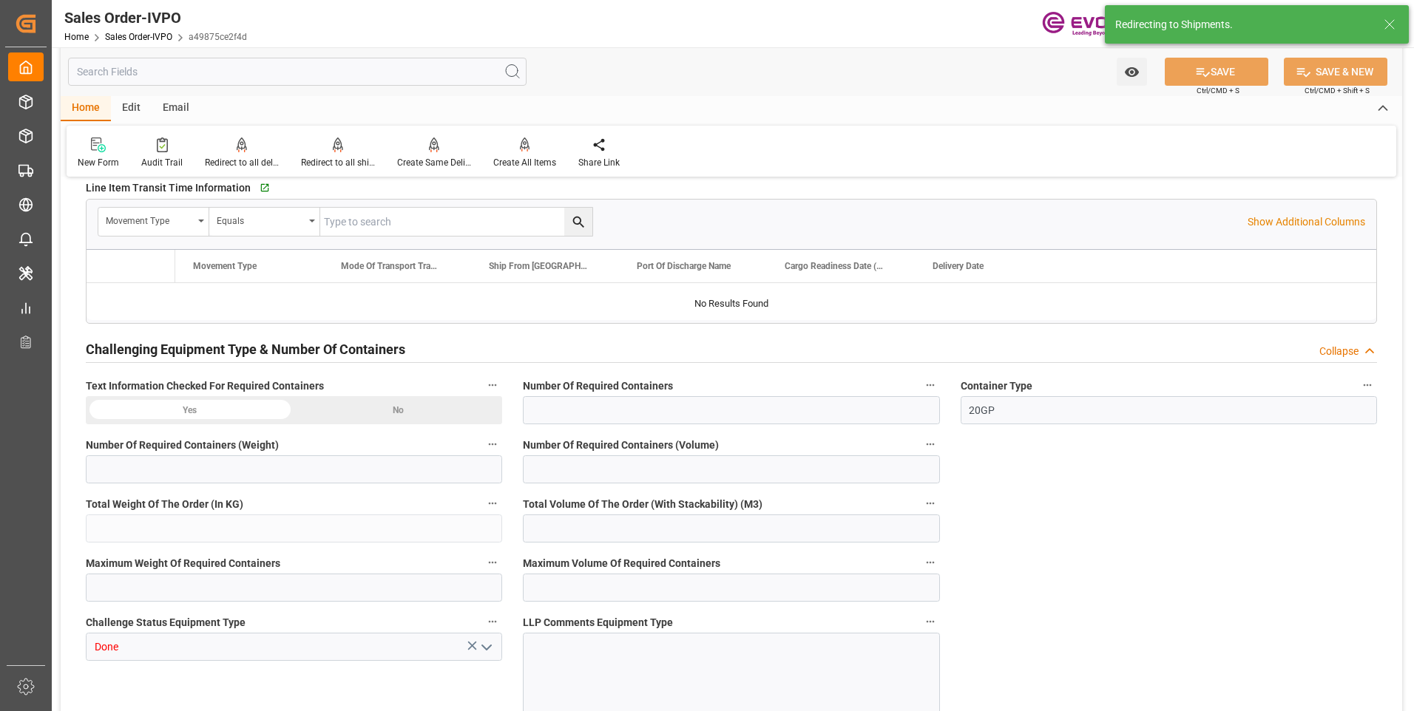
type input "THBKK"
type input "0"
type input "1"
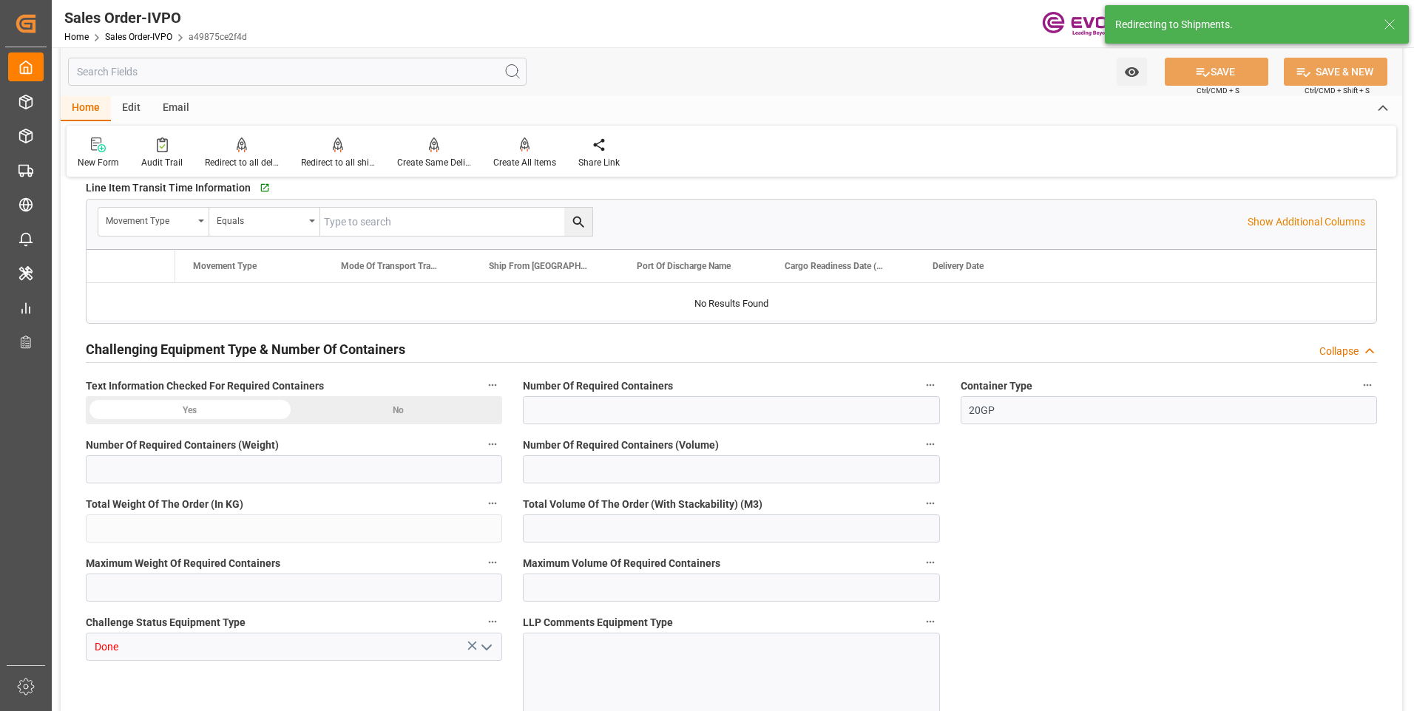
type input "8520"
type input "11.232"
type input "17000"
type input "30"
type input "06-20-2025 13:00"
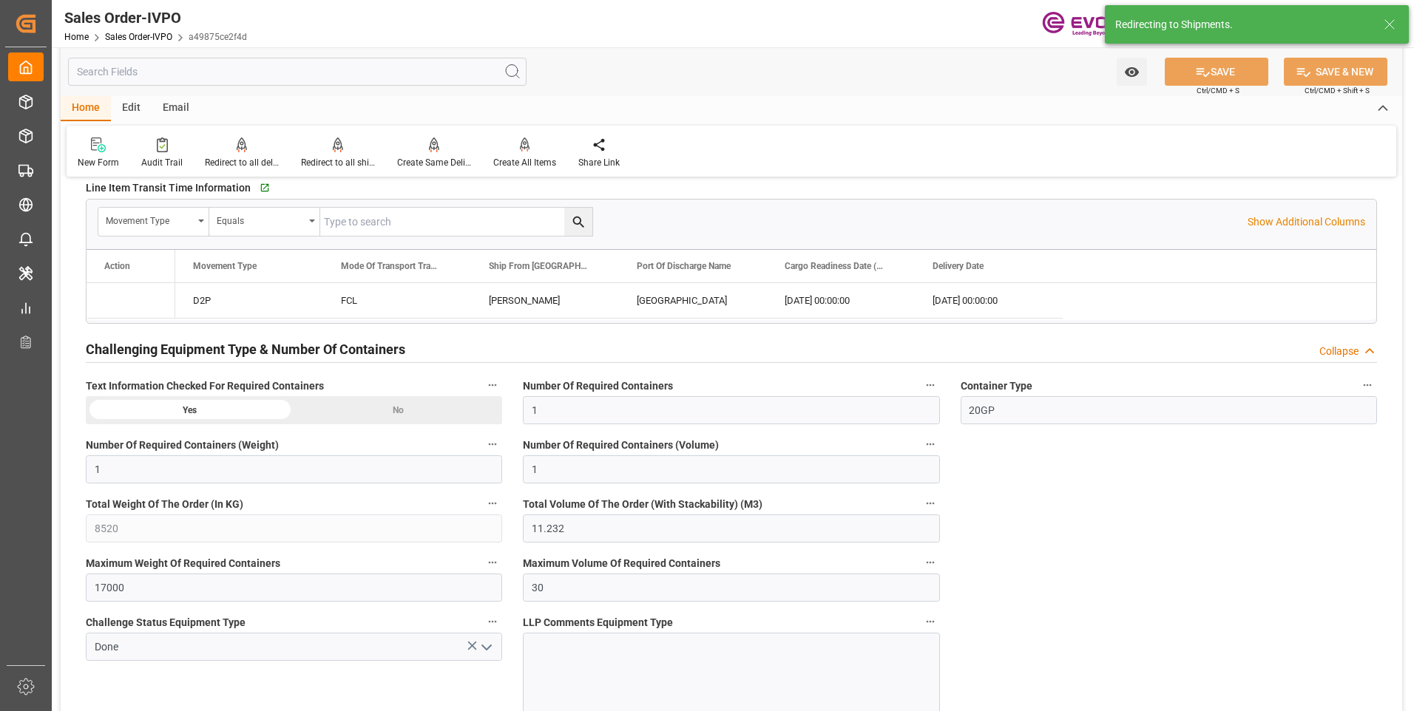
type input "10-02-2025 19:42"
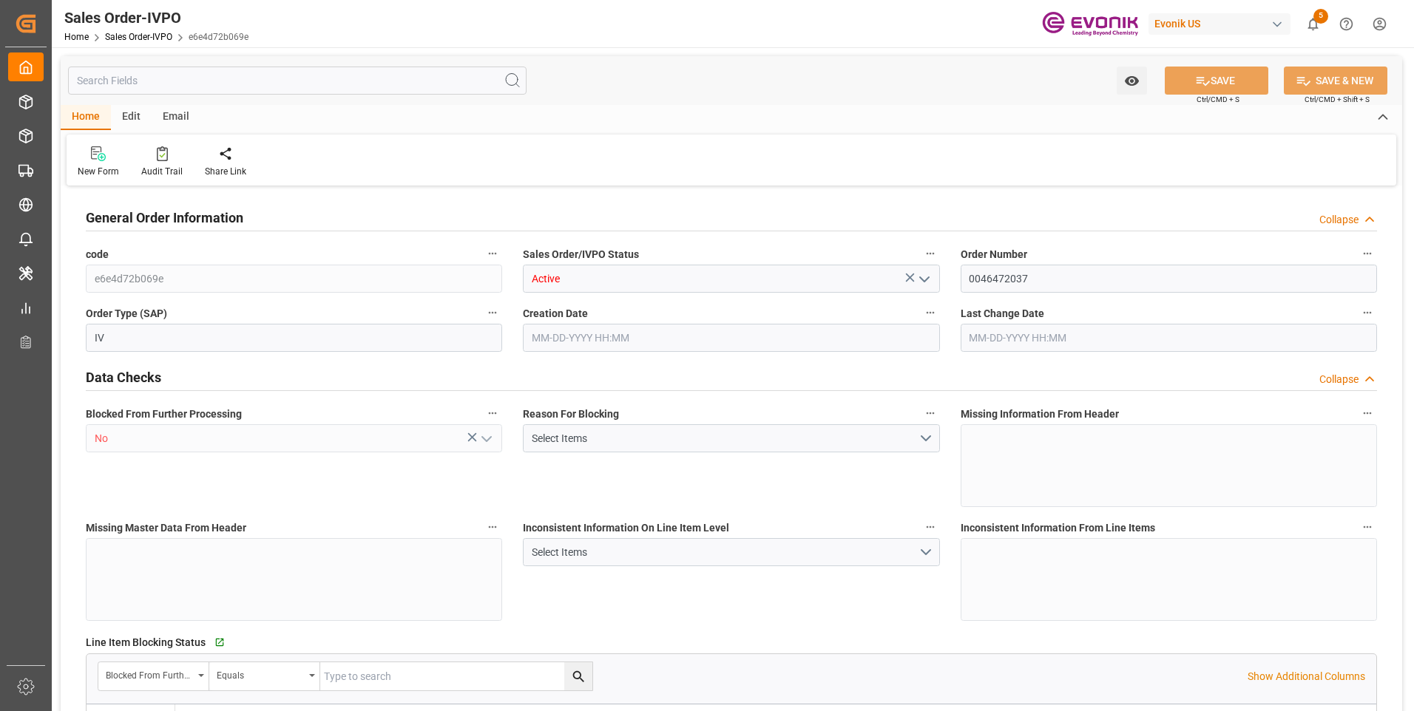
type input "PECLL"
type input "0"
type input "15"
type input "19"
type input "28"
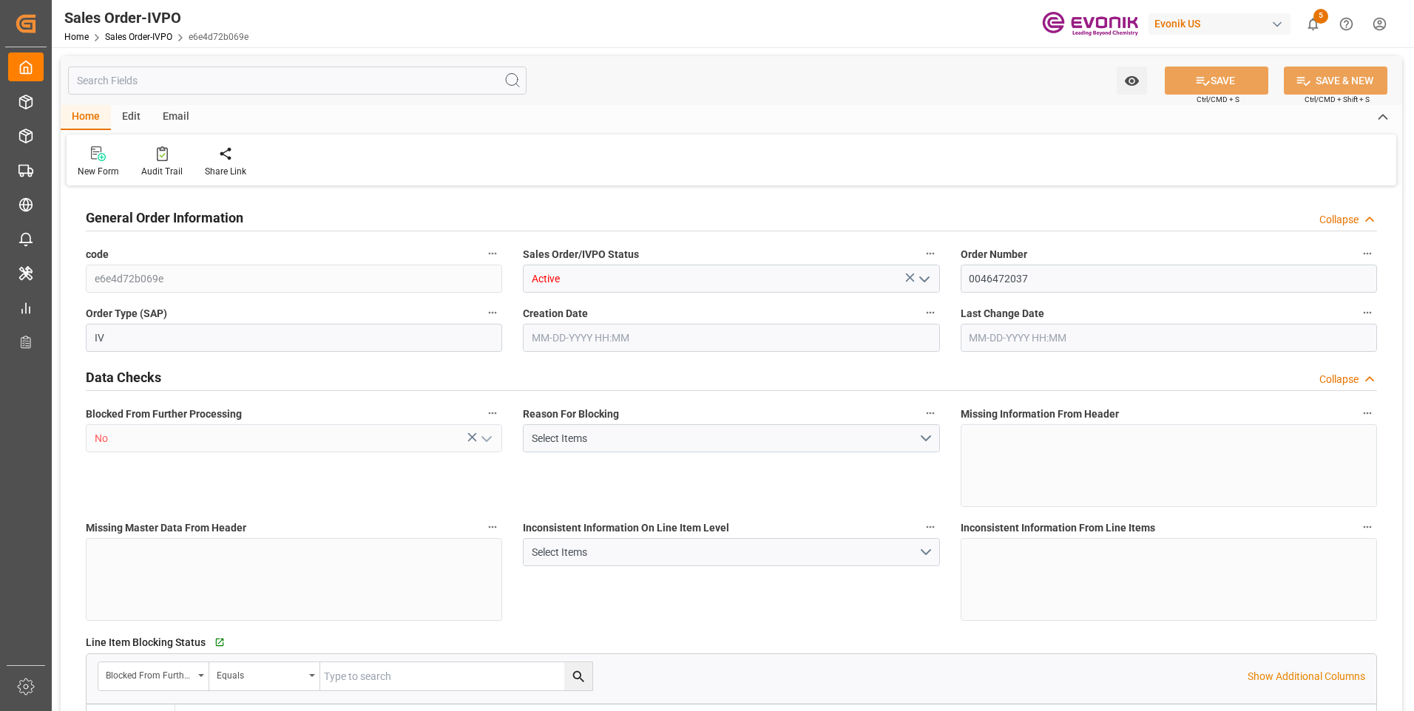
type input "306900"
type input "819"
type input "255000"
type input "450"
type input "[DATE] 12:32"
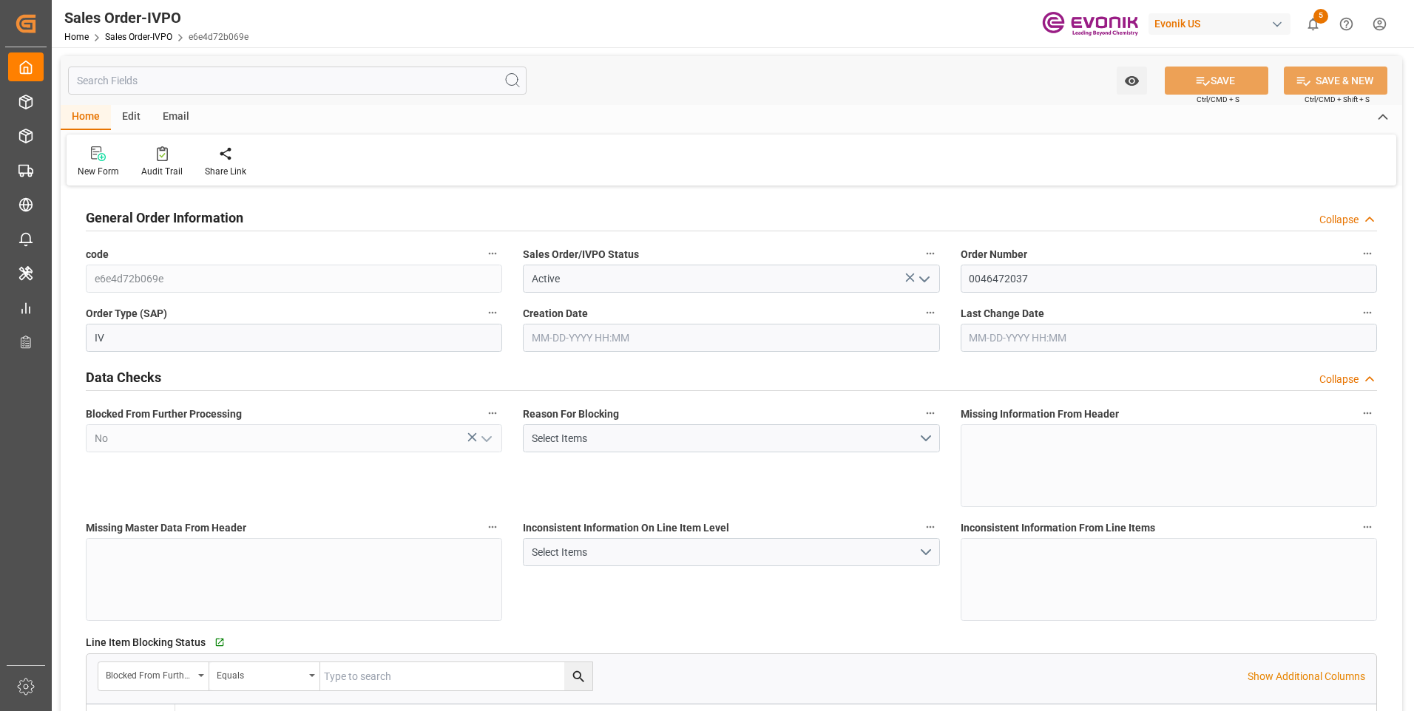
type input "[DATE] 19:25"
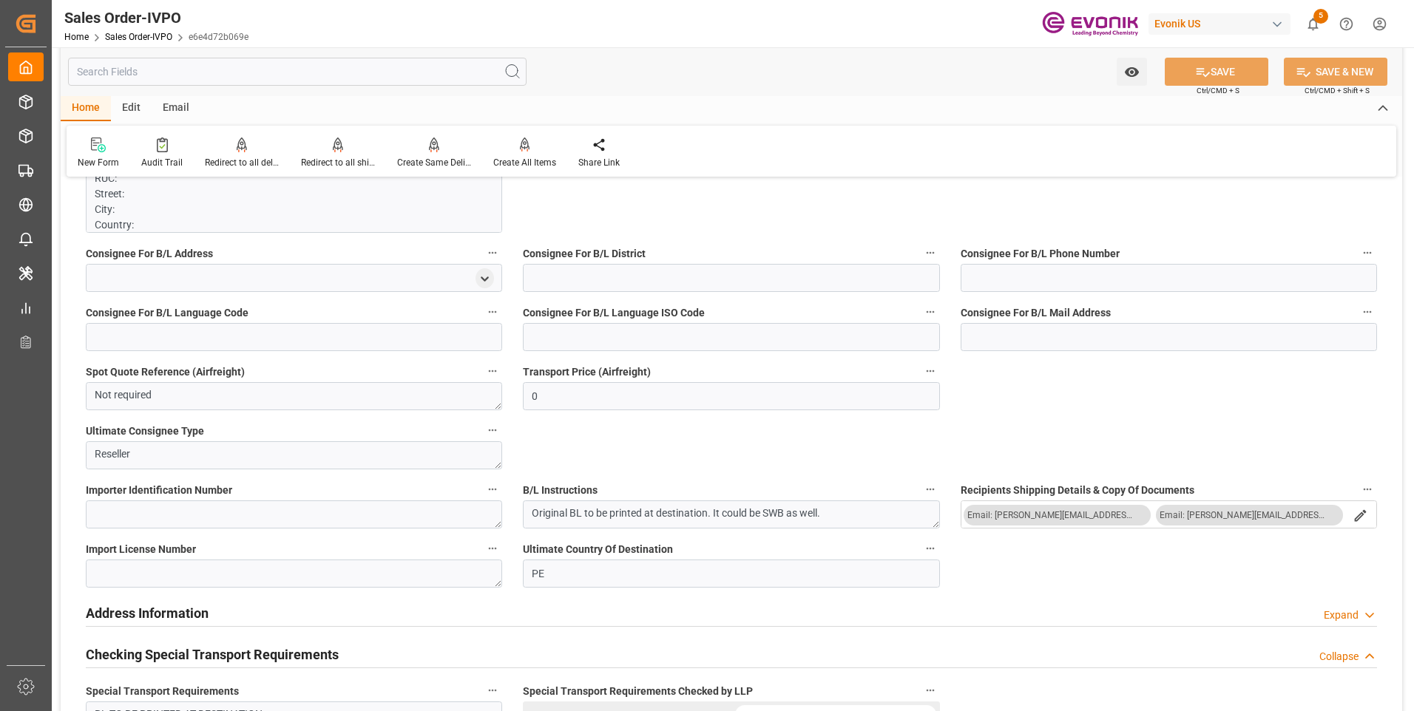
scroll to position [1627, 0]
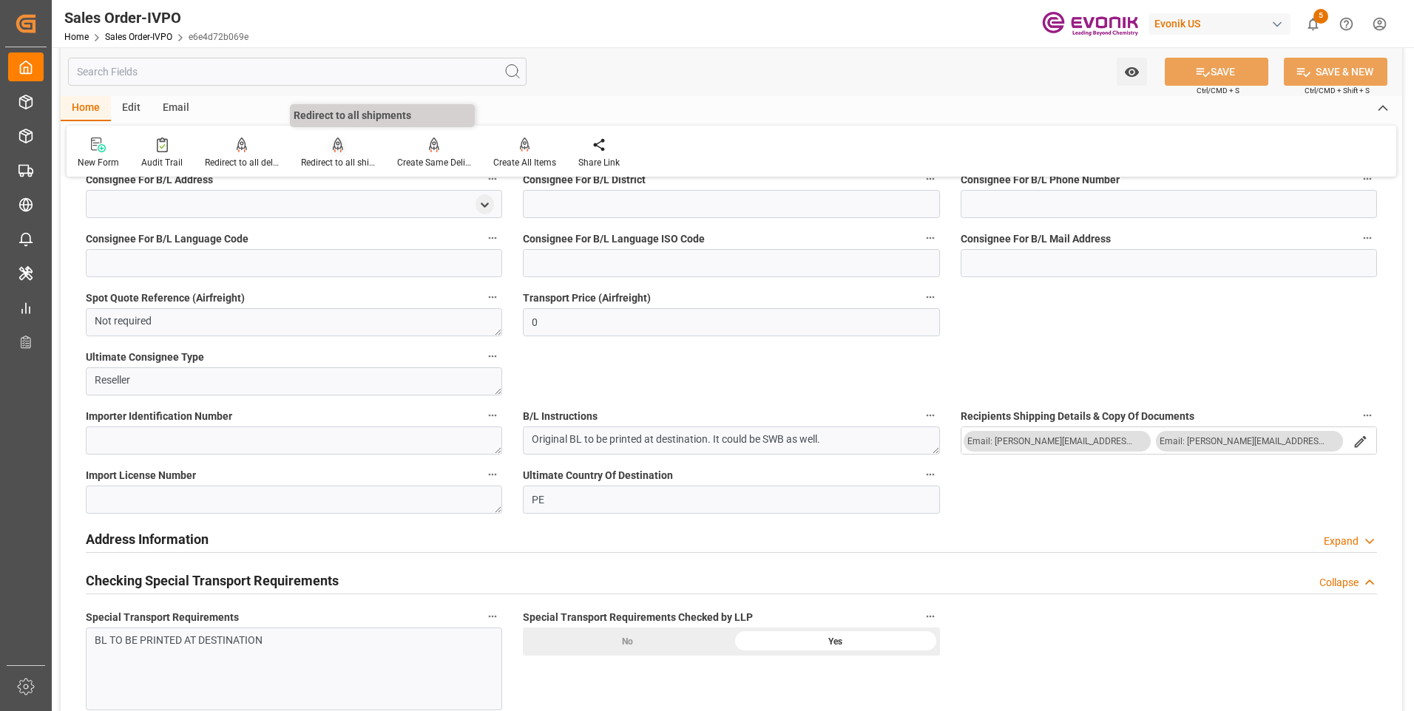
click at [345, 153] on div "Redirect to all shipments" at bounding box center [338, 153] width 96 height 33
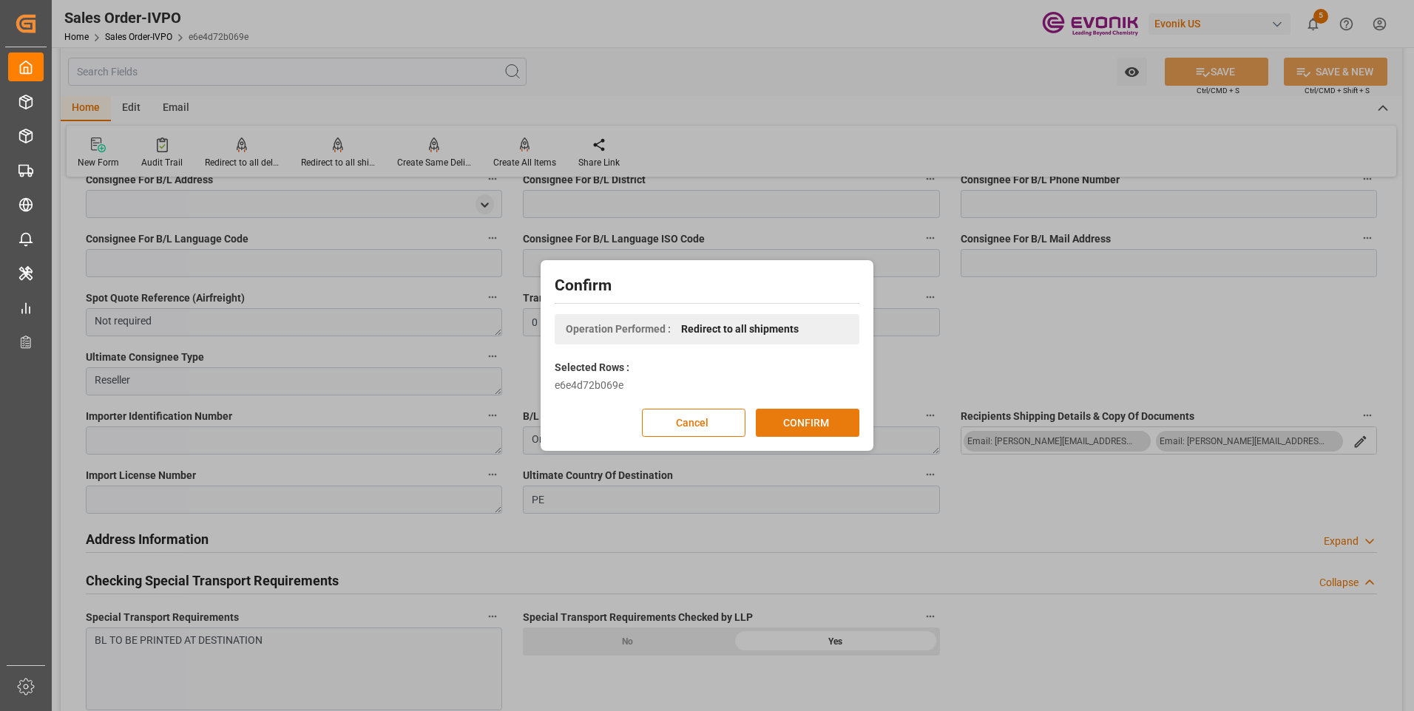
click at [810, 421] on button "CONFIRM" at bounding box center [808, 423] width 104 height 28
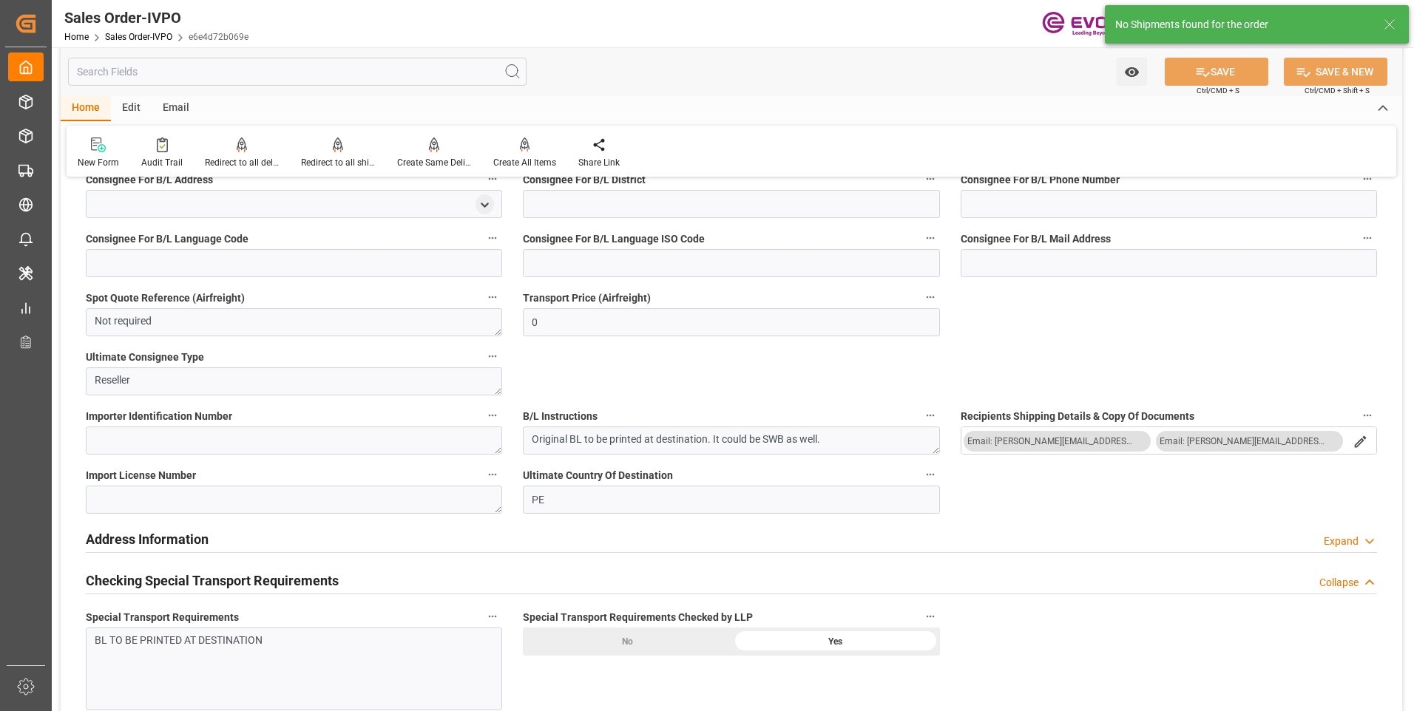
type input "PECLL"
type input "0"
type input "15"
type input "19"
type input "28"
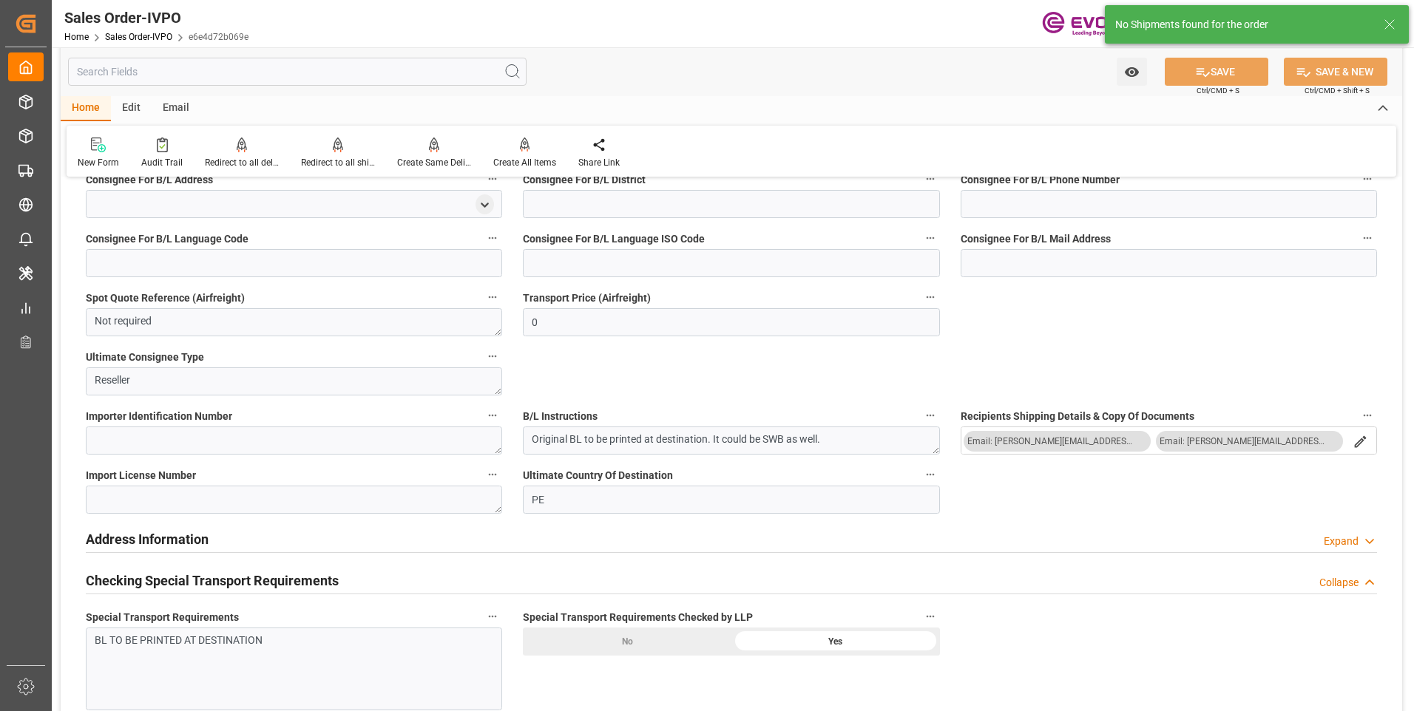
type input "306900"
type input "819"
type input "255000"
type input "450"
type input "[DATE] 12:32"
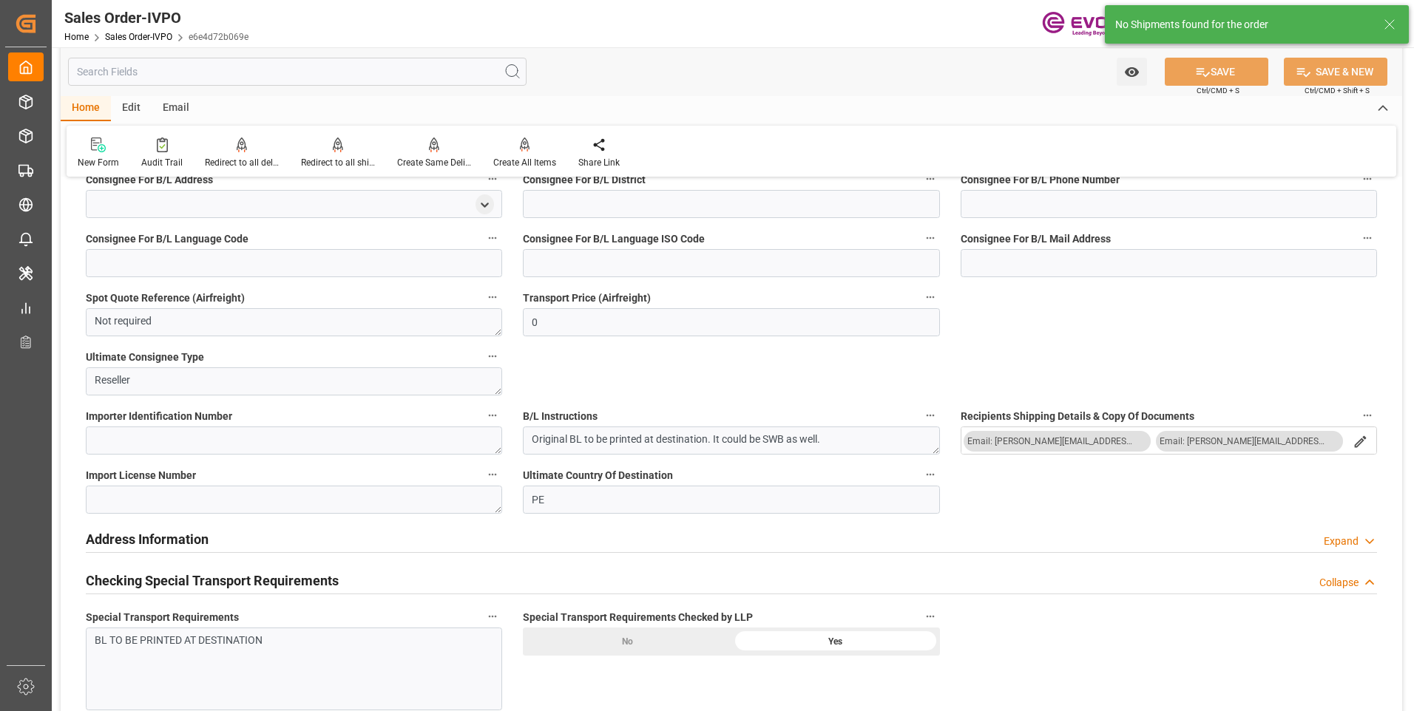
type input "[DATE] 19:25"
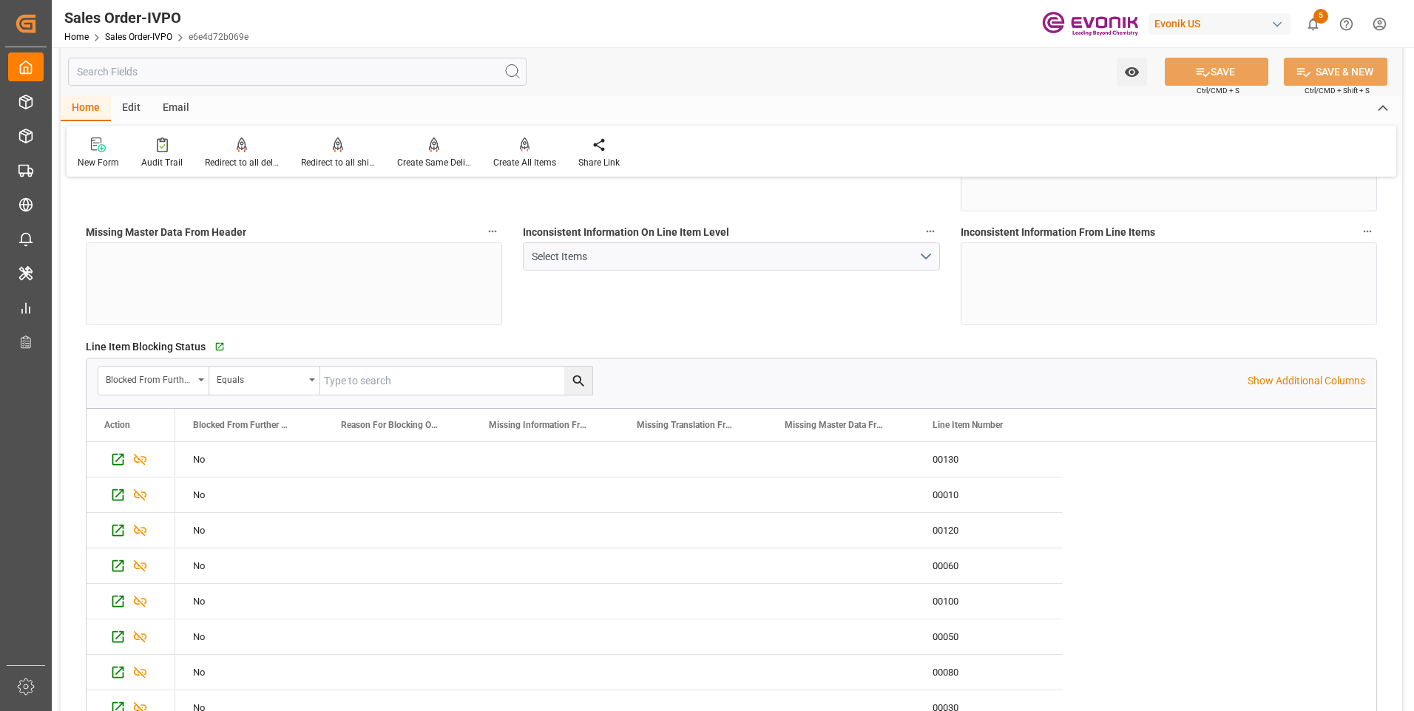
scroll to position [0, 0]
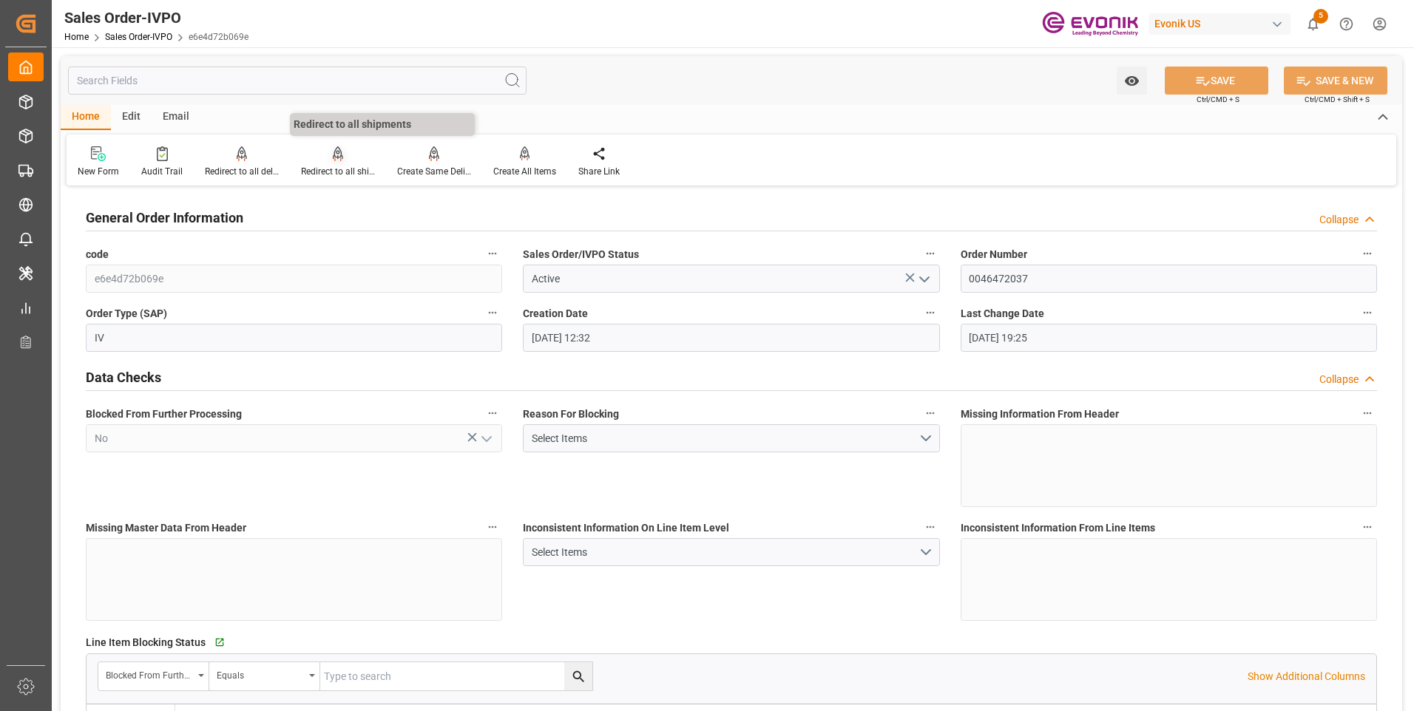
click at [338, 164] on div "Redirect to all shipments" at bounding box center [338, 162] width 96 height 33
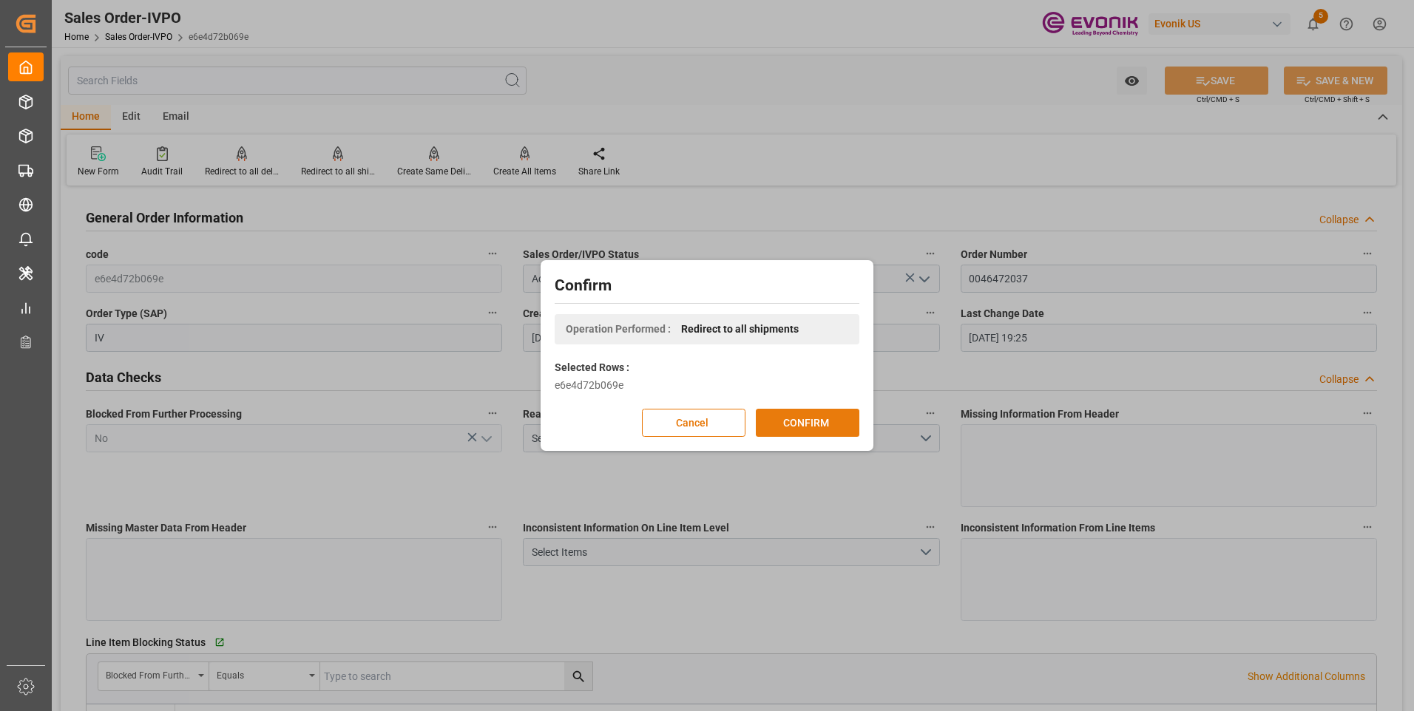
click at [817, 436] on button "CONFIRM" at bounding box center [808, 423] width 104 height 28
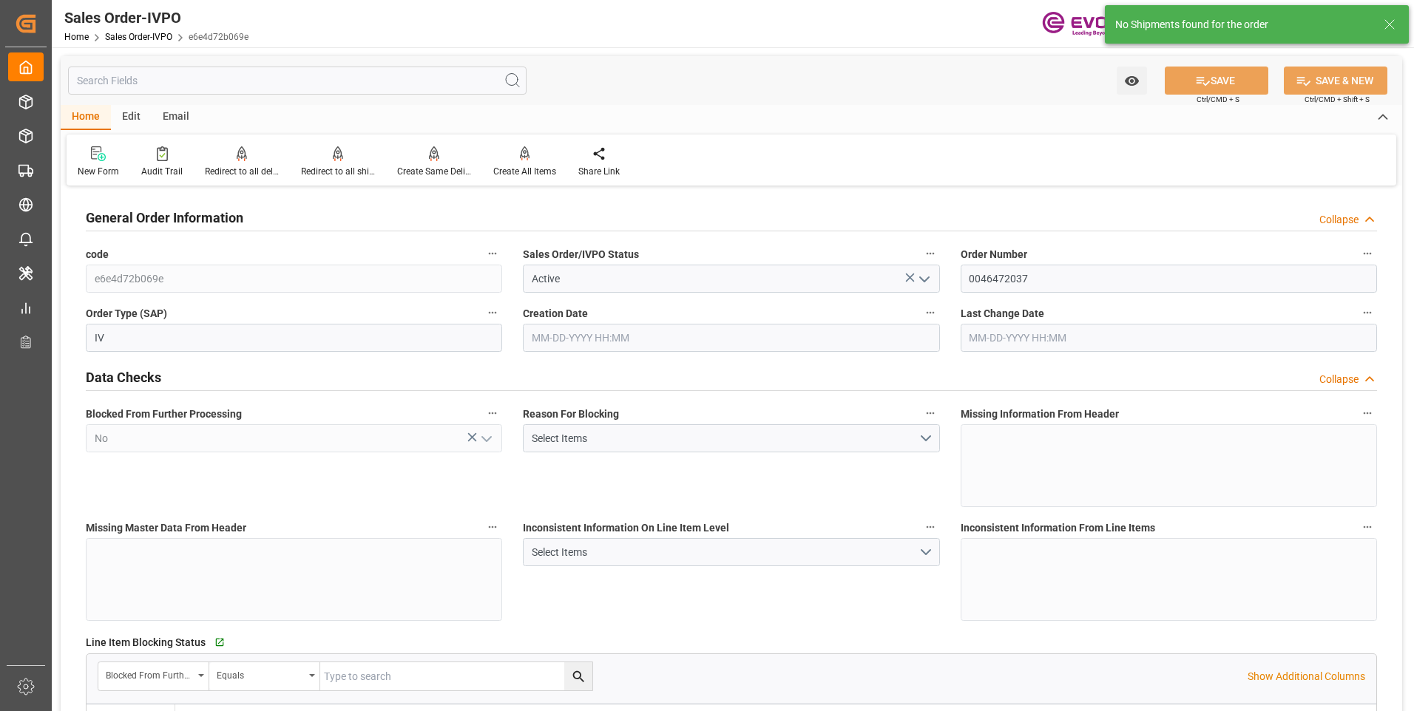
type input "PECLL"
type input "0"
type input "15"
type input "19"
type input "28"
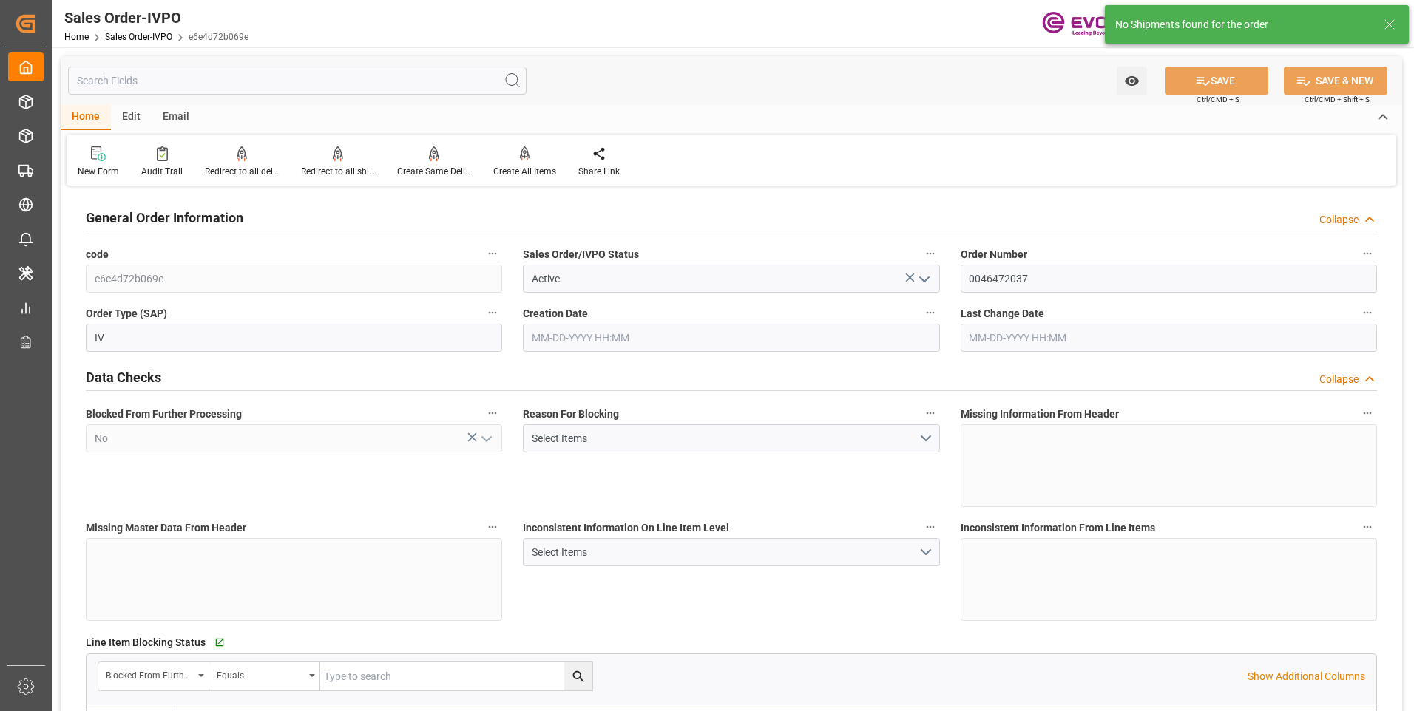
type input "306900"
type input "819"
type input "255000"
type input "450"
type input "09-08-2025 12:32"
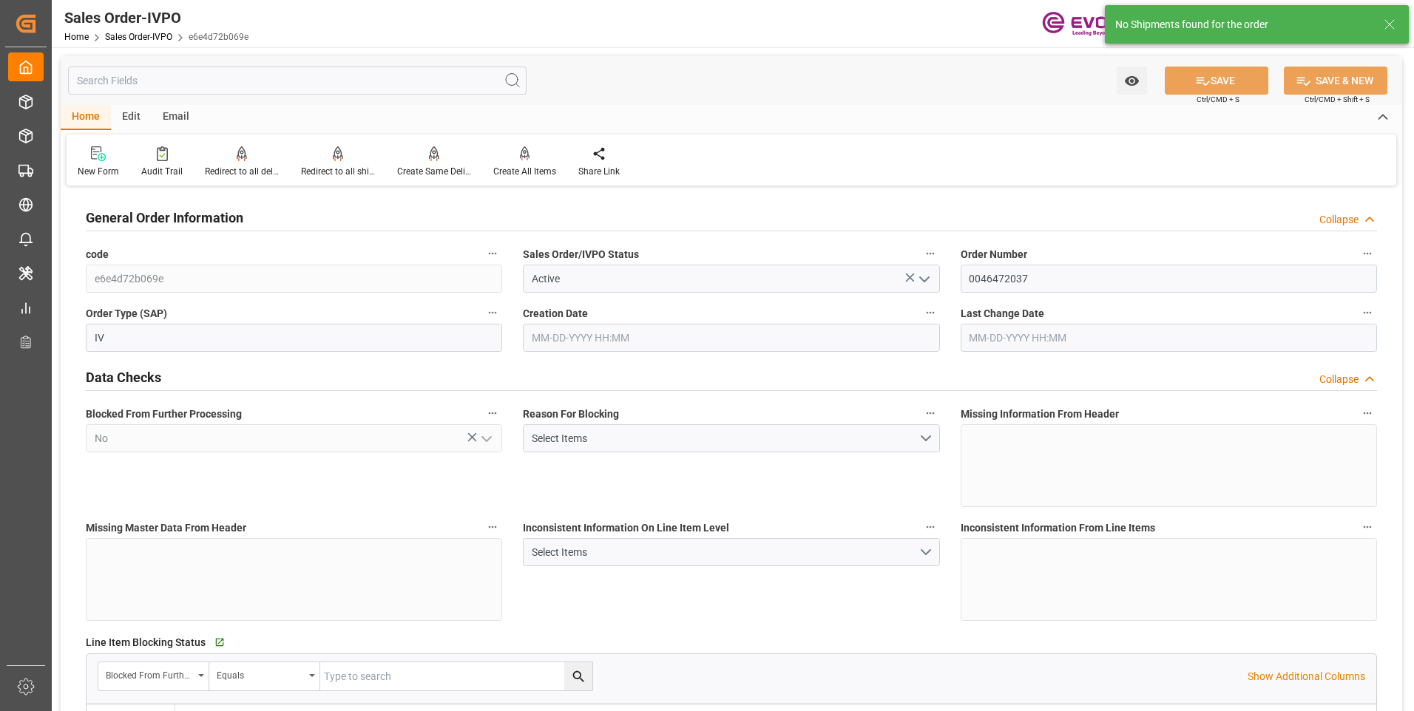
type input "09-16-2025 19:25"
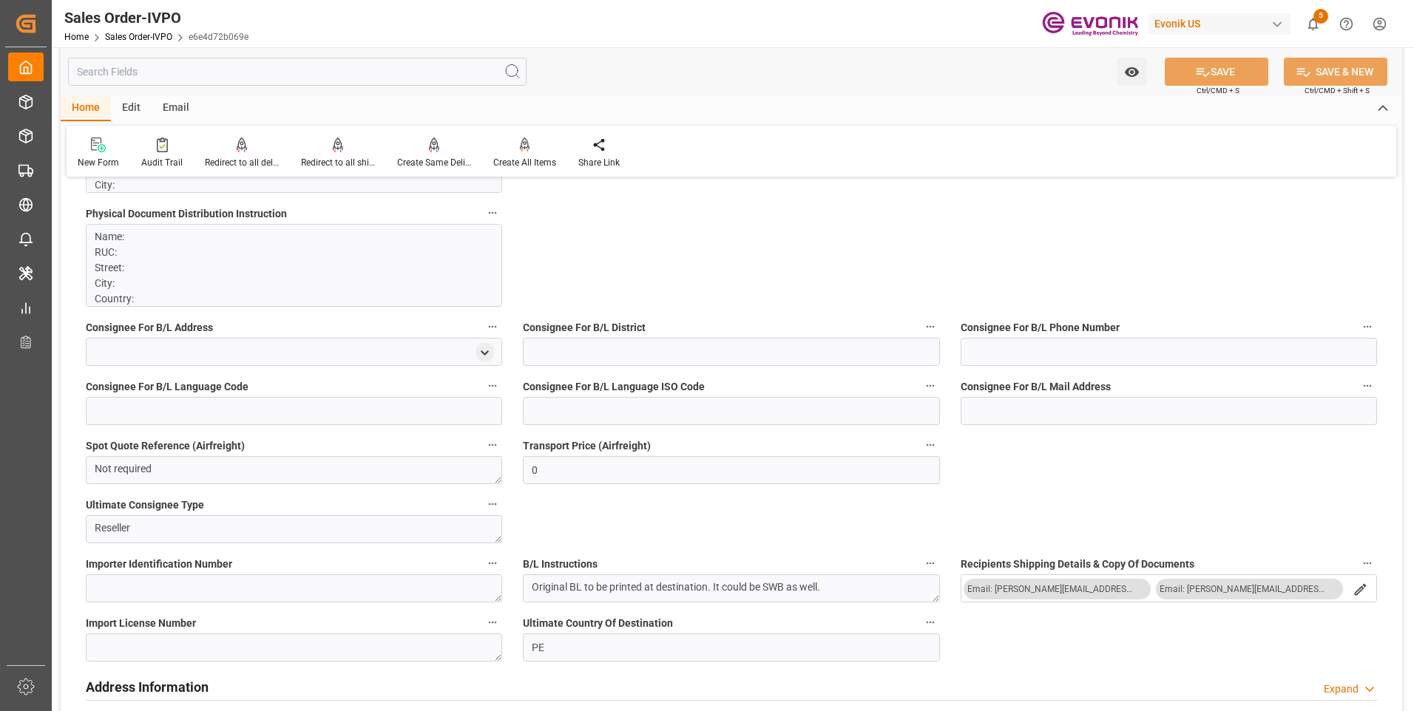
scroll to position [1035, 0]
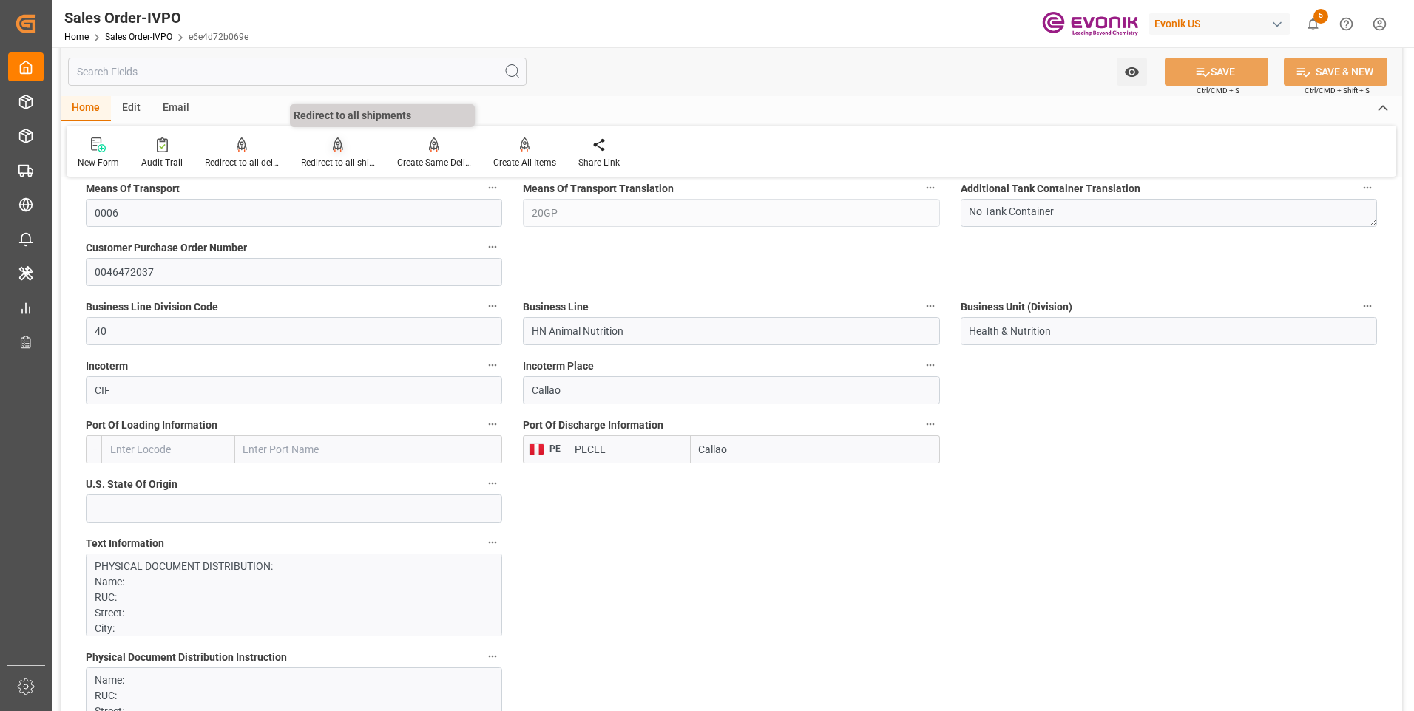
click at [316, 154] on div "Redirect to all shipments" at bounding box center [338, 153] width 96 height 33
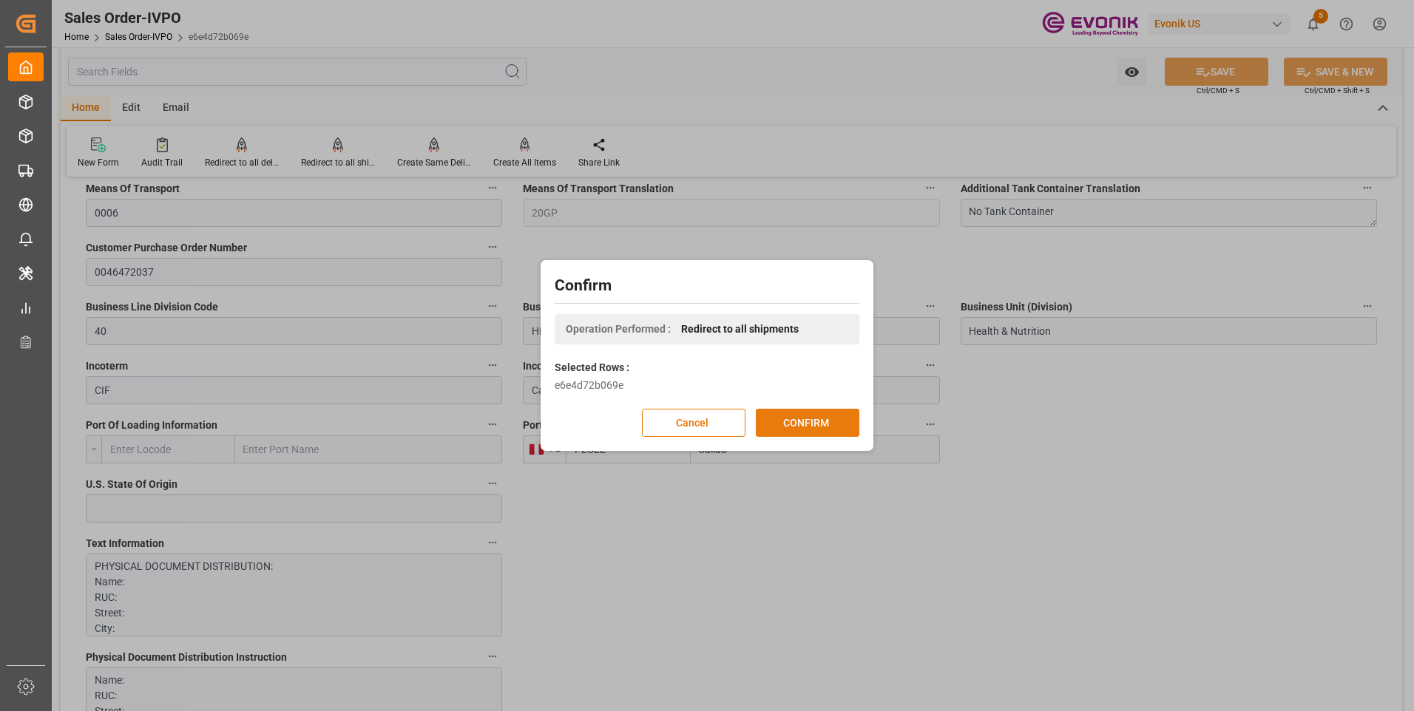
click at [799, 424] on button "CONFIRM" at bounding box center [808, 423] width 104 height 28
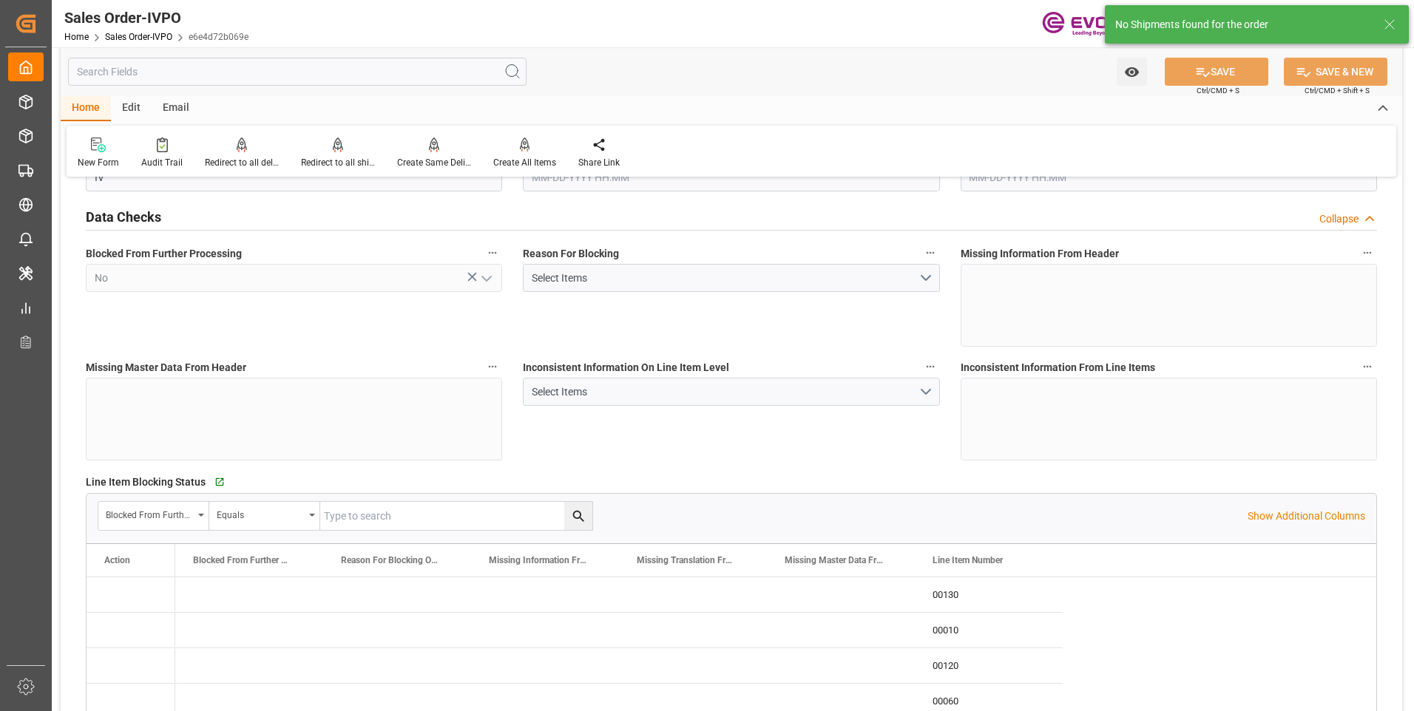
type input "PECLL"
type input "0"
type input "15"
type input "19"
type input "28"
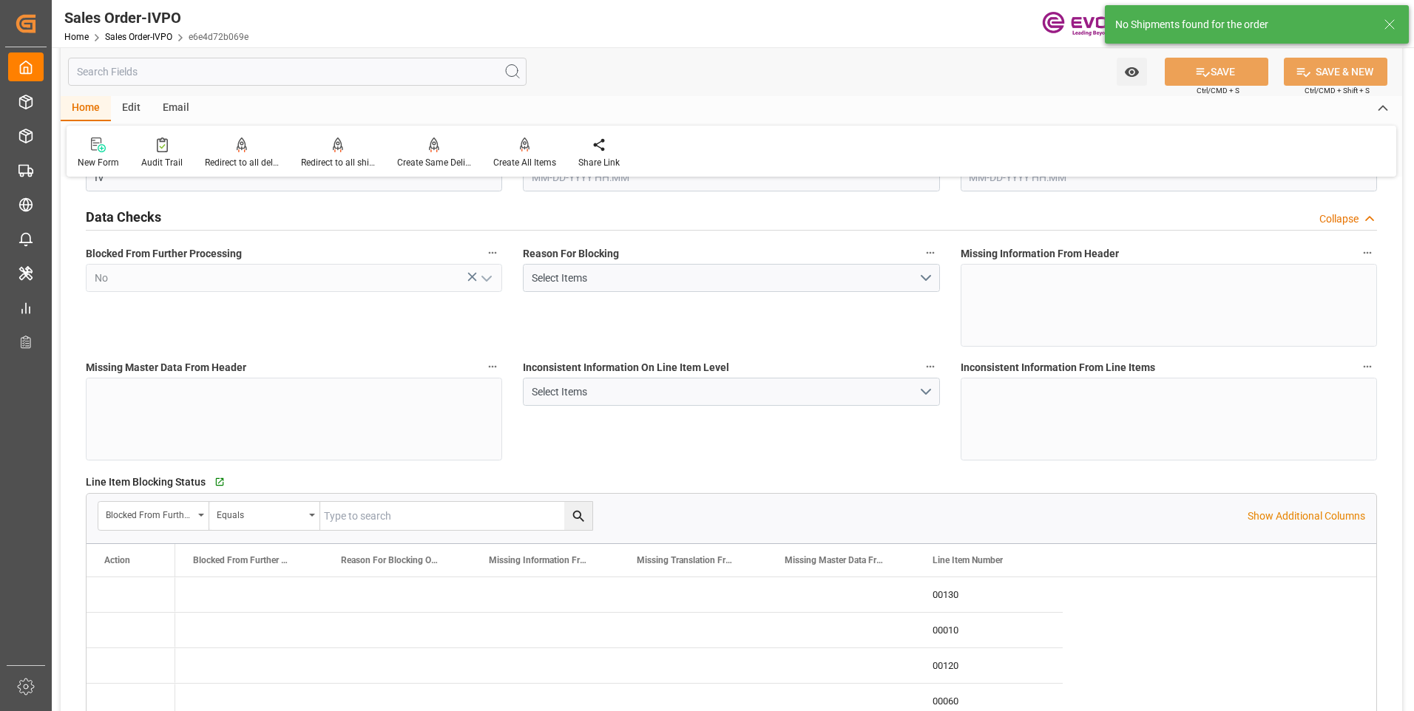
type input "306900"
type input "819"
type input "255000"
type input "450"
type input "09-08-2025 12:32"
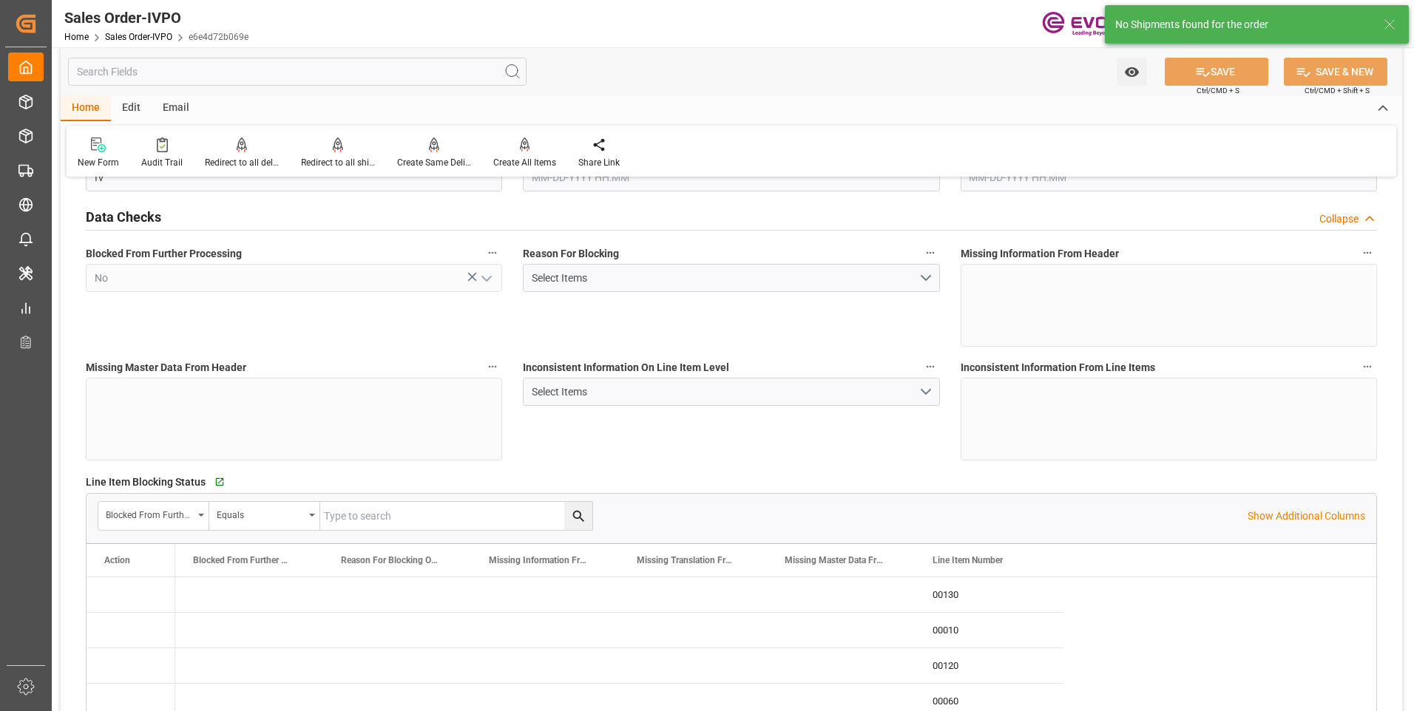
type input "09-16-2025 19:25"
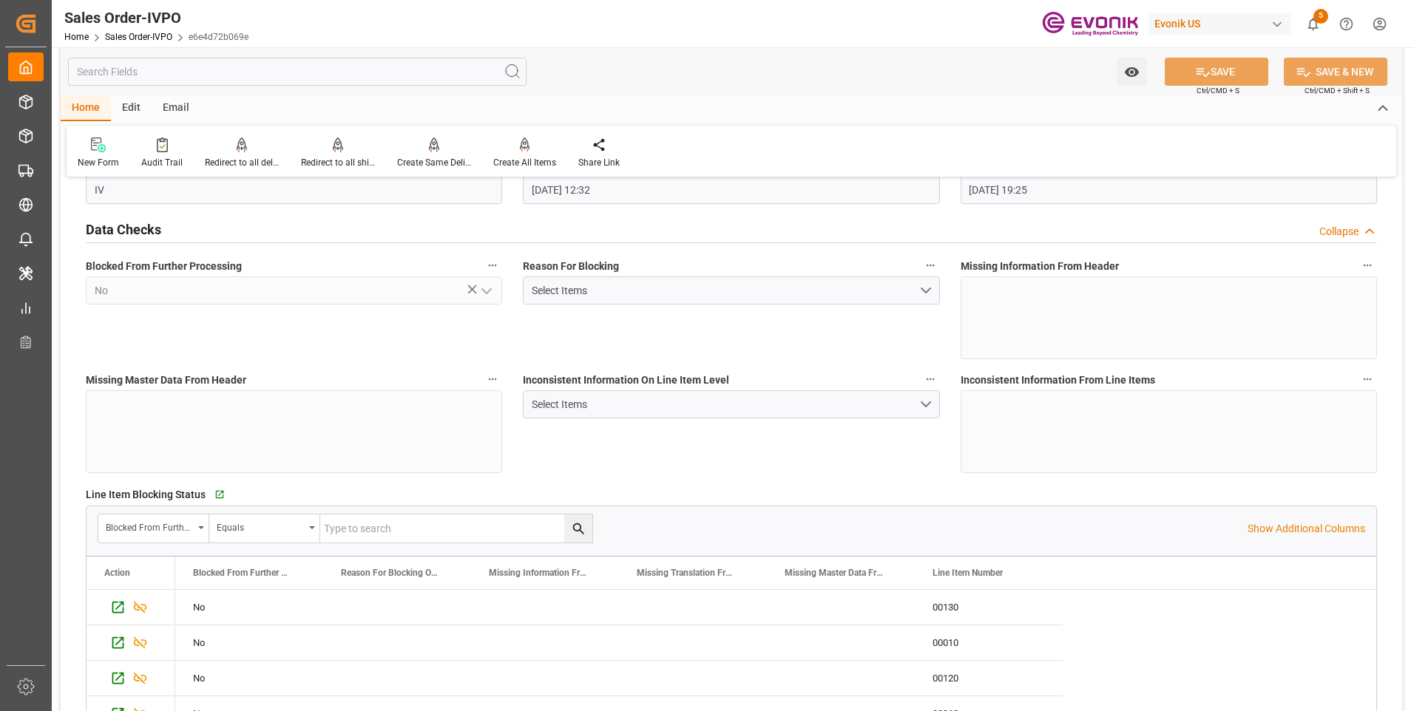
scroll to position [0, 0]
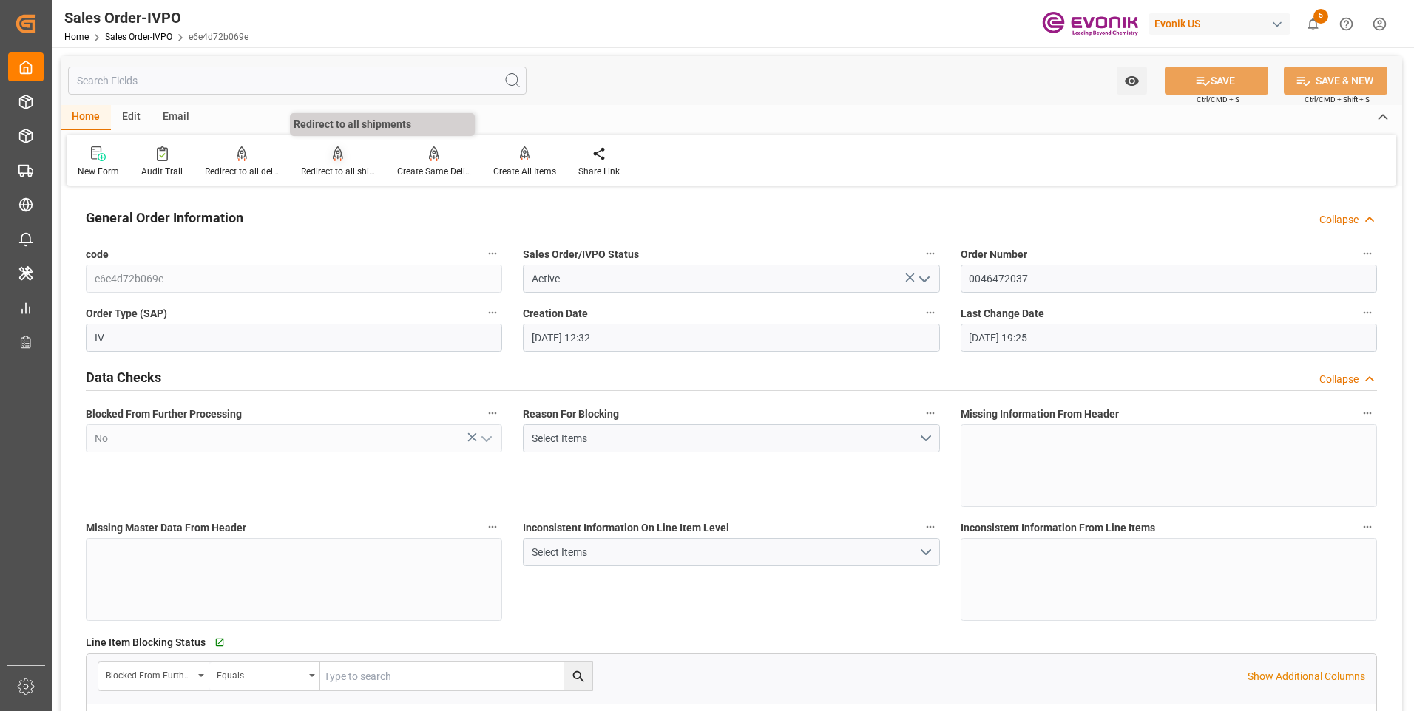
click at [345, 158] on div at bounding box center [338, 154] width 74 height 16
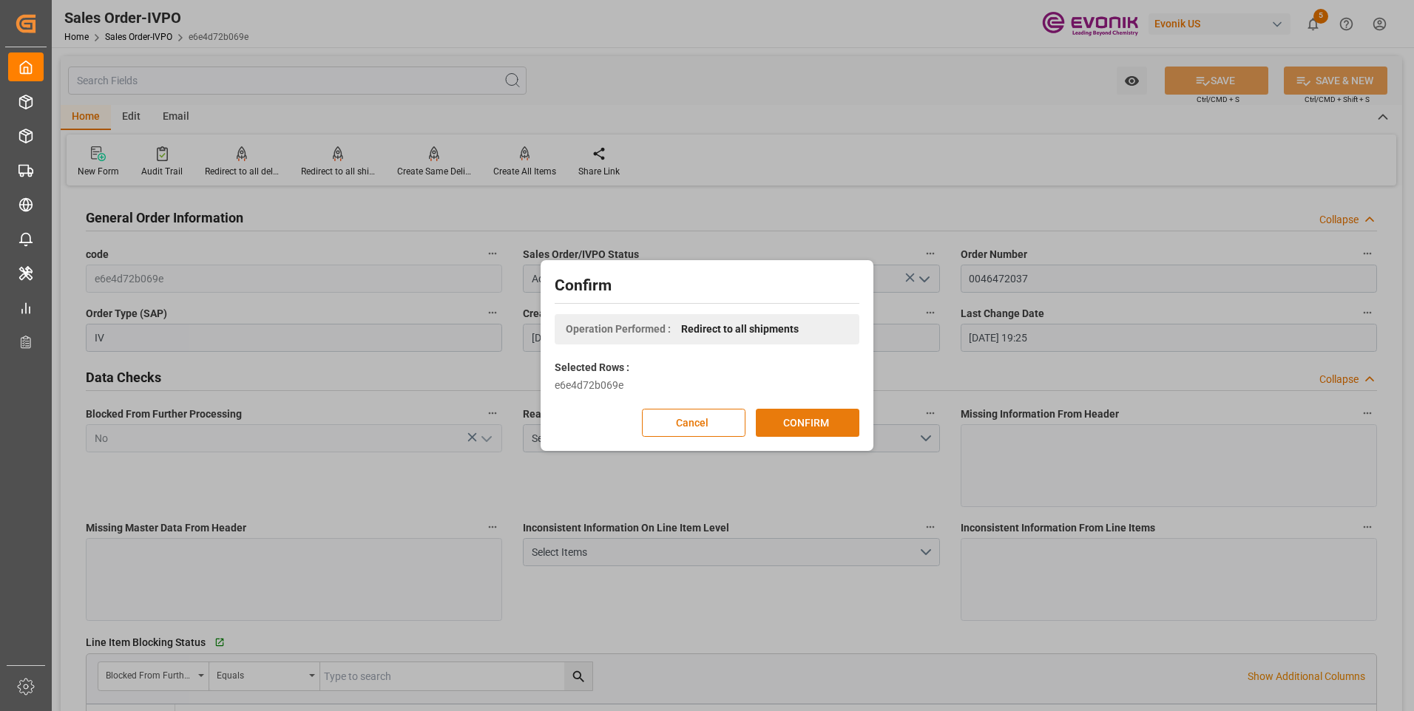
click at [816, 425] on button "CONFIRM" at bounding box center [808, 423] width 104 height 28
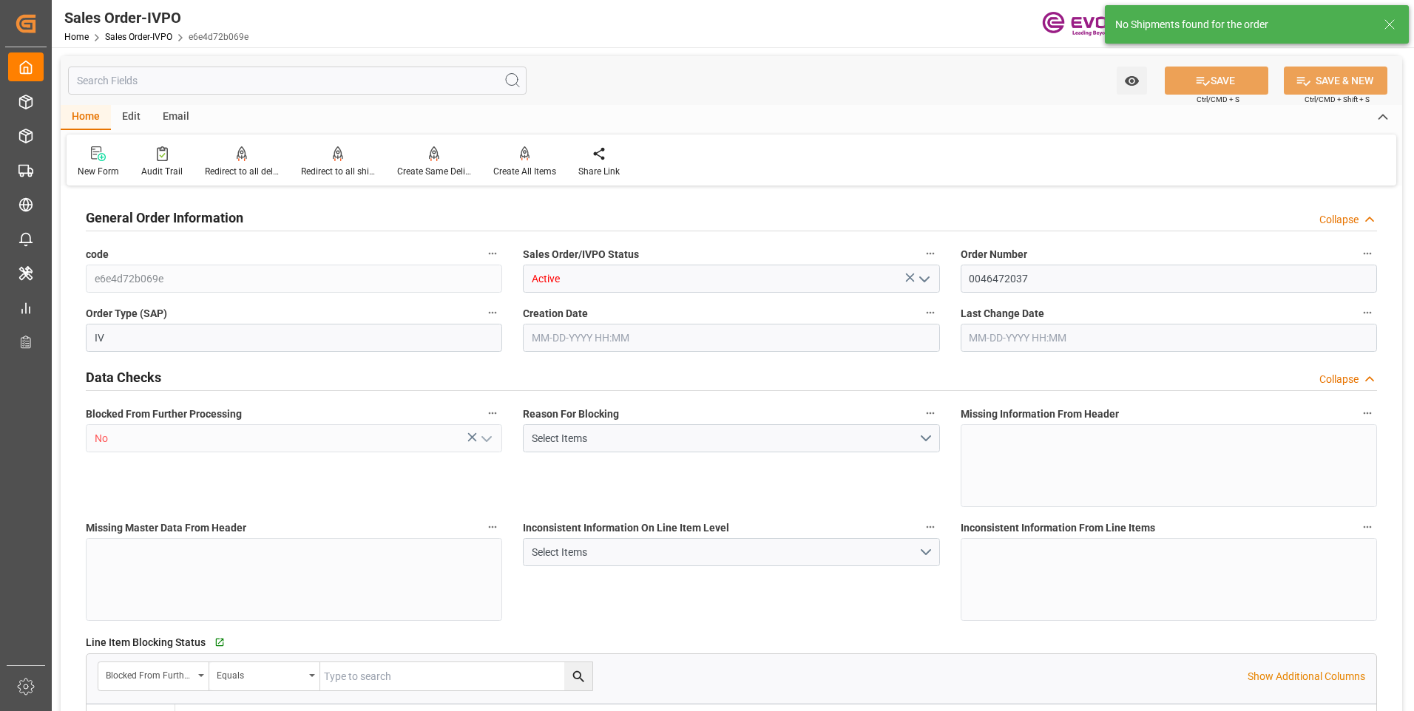
type input "PECLL"
type input "0"
type input "15"
type input "19"
type input "28"
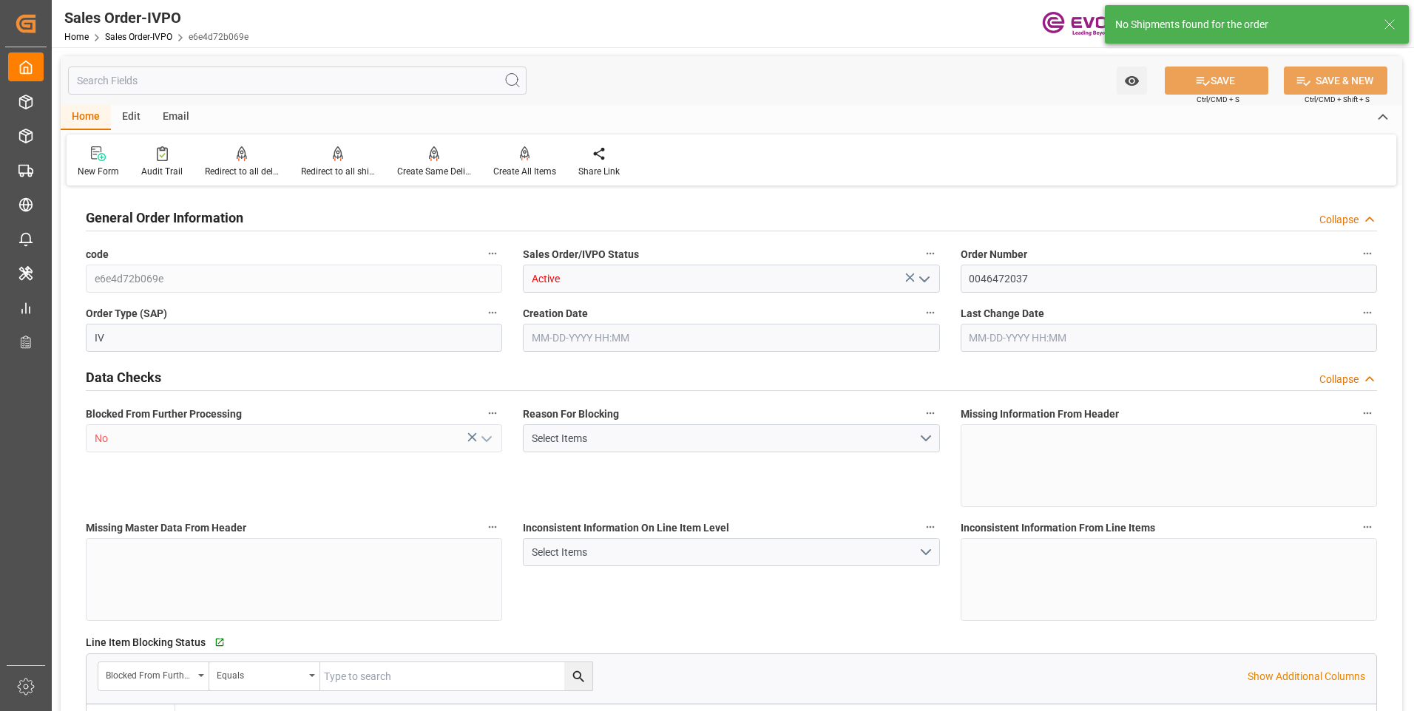
type input "306900"
type input "819"
type input "255000"
type input "450"
type input "09-08-2025 12:32"
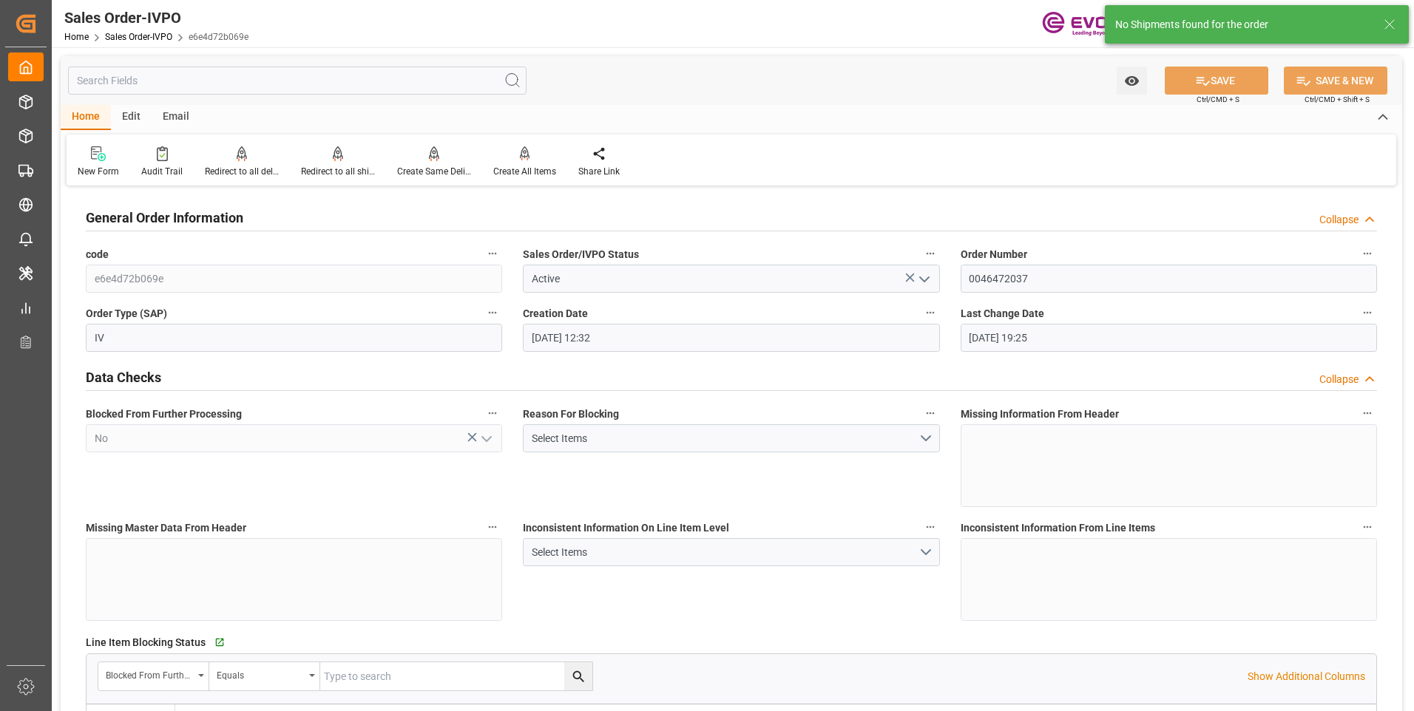
type input "09-16-2025 19:25"
click at [509, 160] on div at bounding box center [524, 154] width 63 height 16
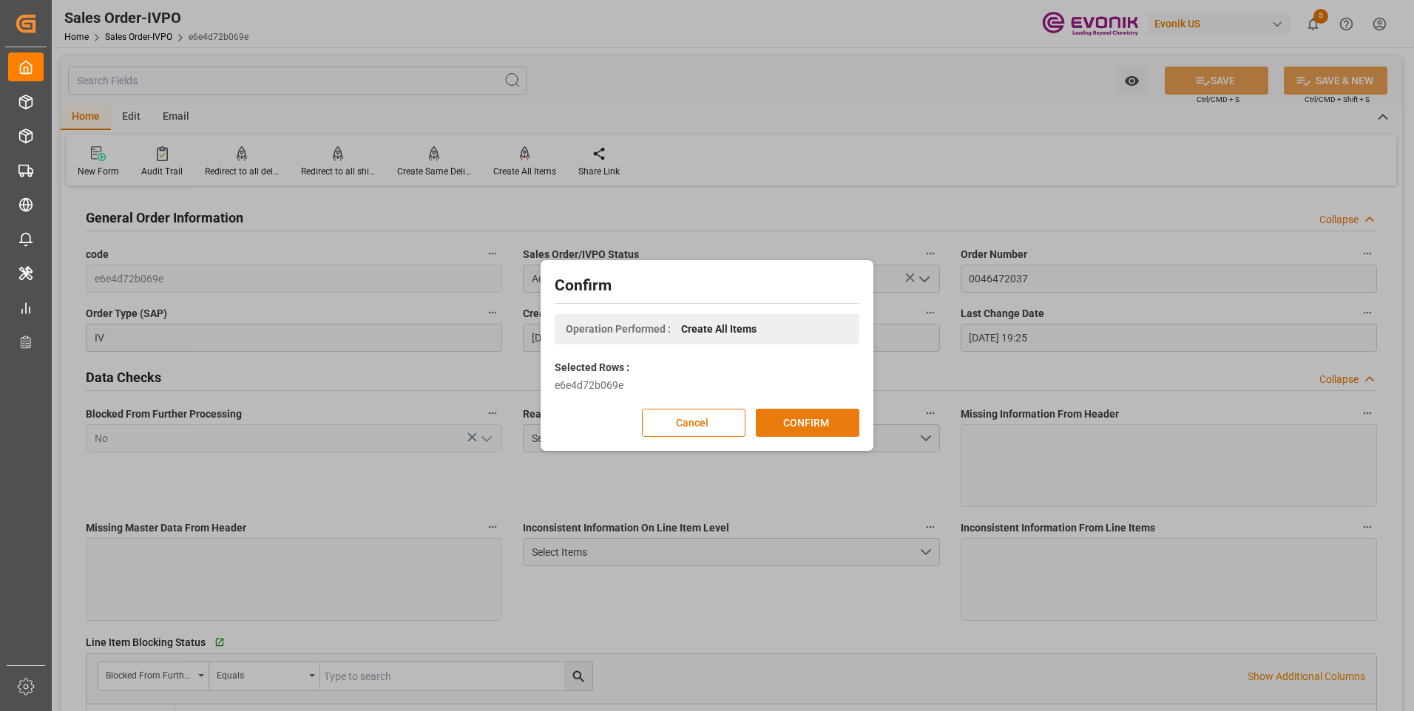
click at [789, 430] on button "CONFIRM" at bounding box center [808, 423] width 104 height 28
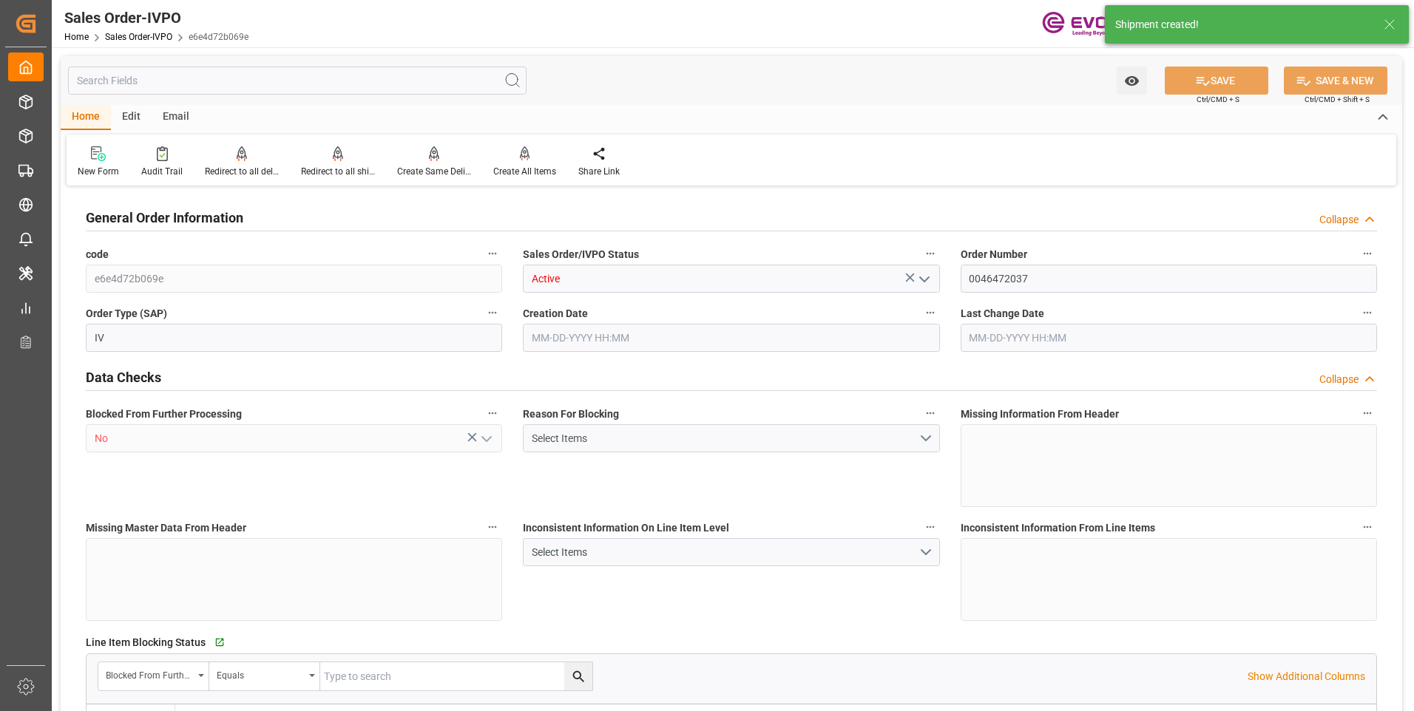
type input "PECLL"
type input "0"
type input "15"
type input "19"
type input "28"
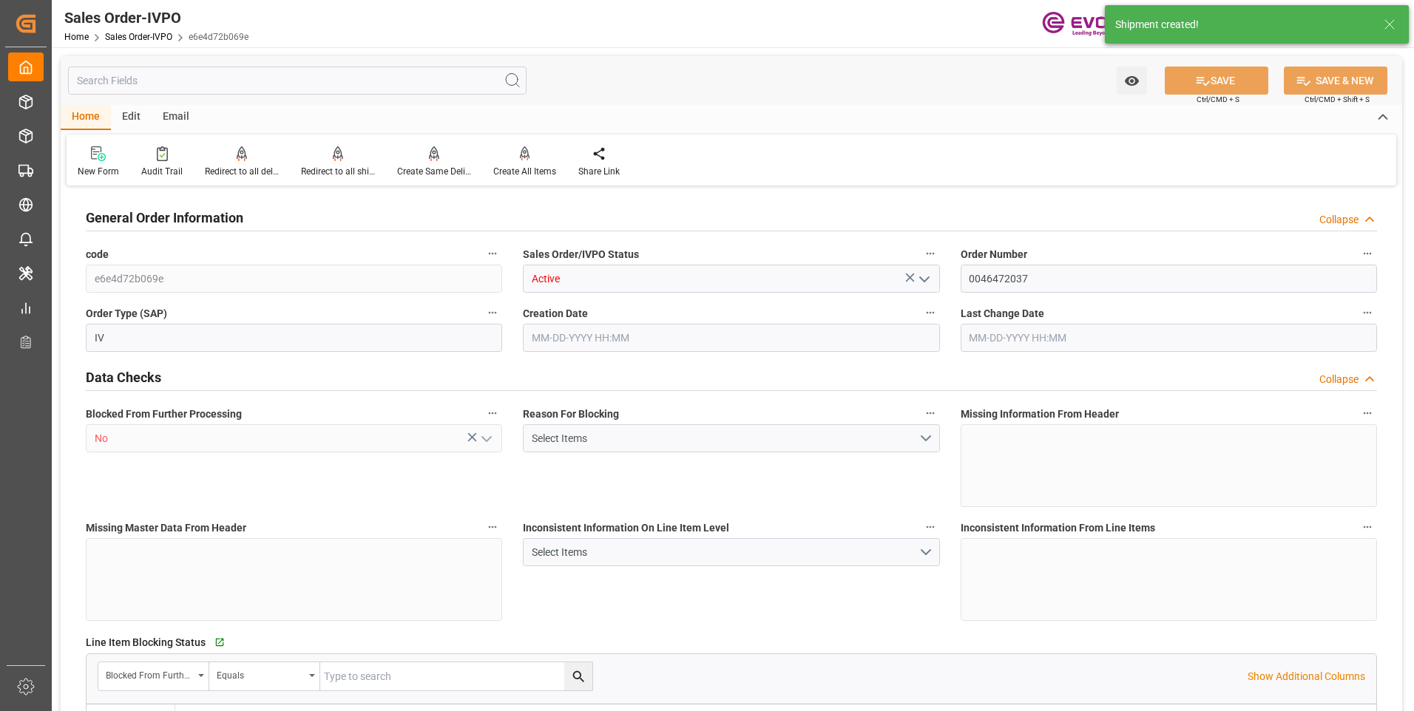
type input "306900"
type input "819"
type input "255000"
type input "450"
type input "09-08-2025 12:32"
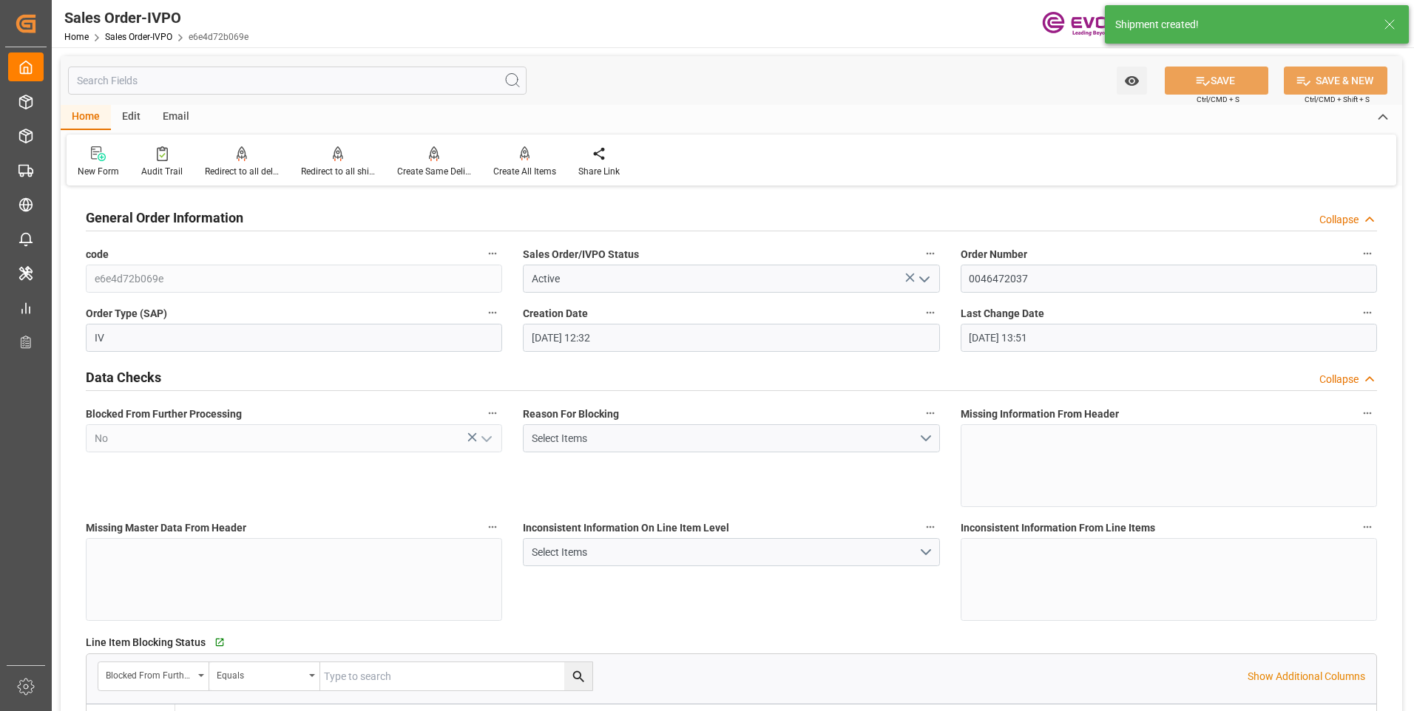
type input "[DATE] 13:51"
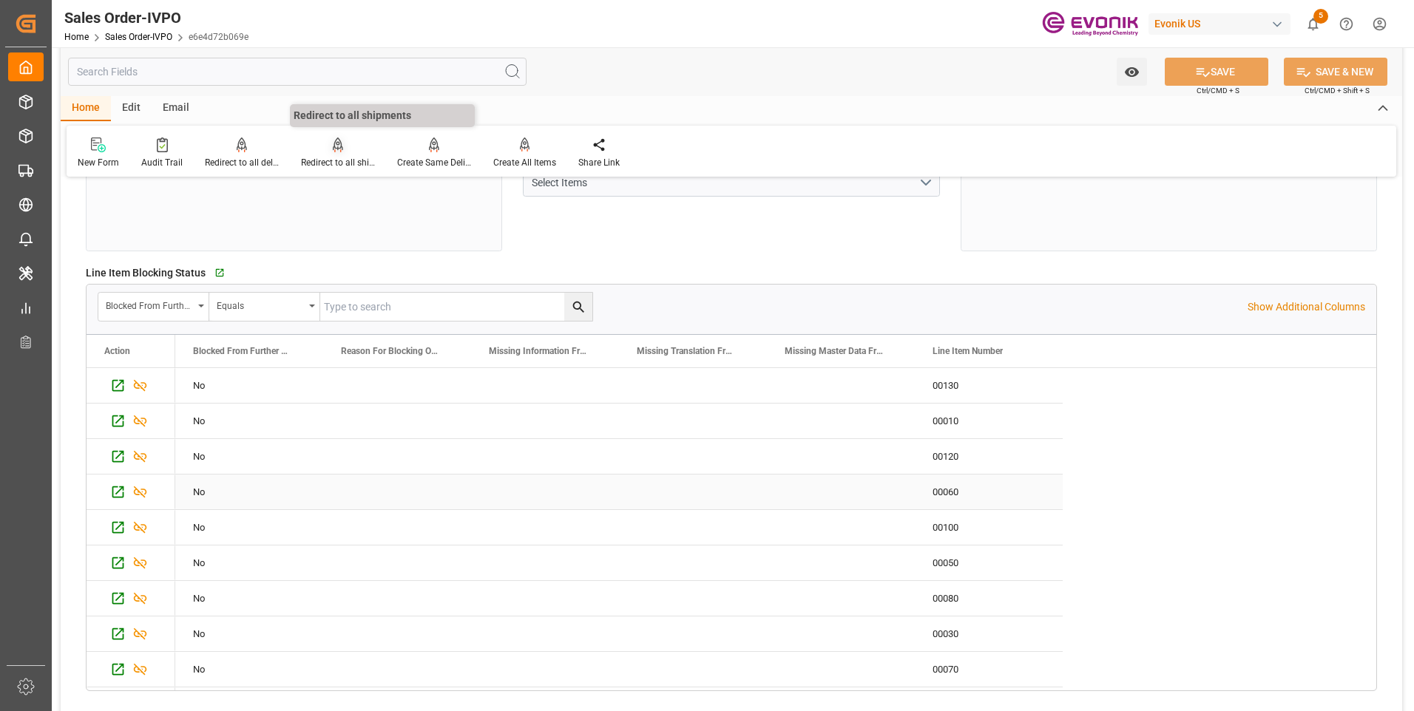
scroll to position [74, 0]
click at [338, 164] on div "Redirect to all shipments" at bounding box center [338, 162] width 74 height 13
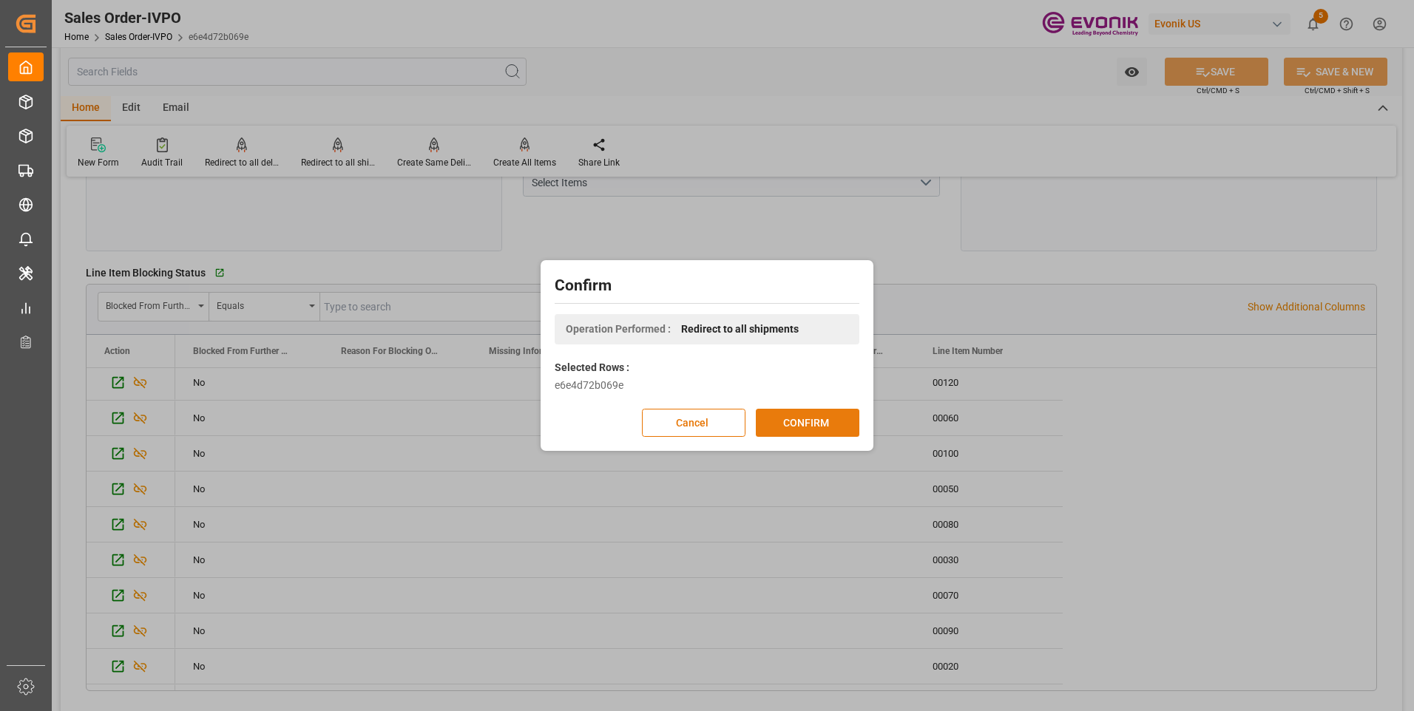
click at [809, 421] on button "CONFIRM" at bounding box center [808, 423] width 104 height 28
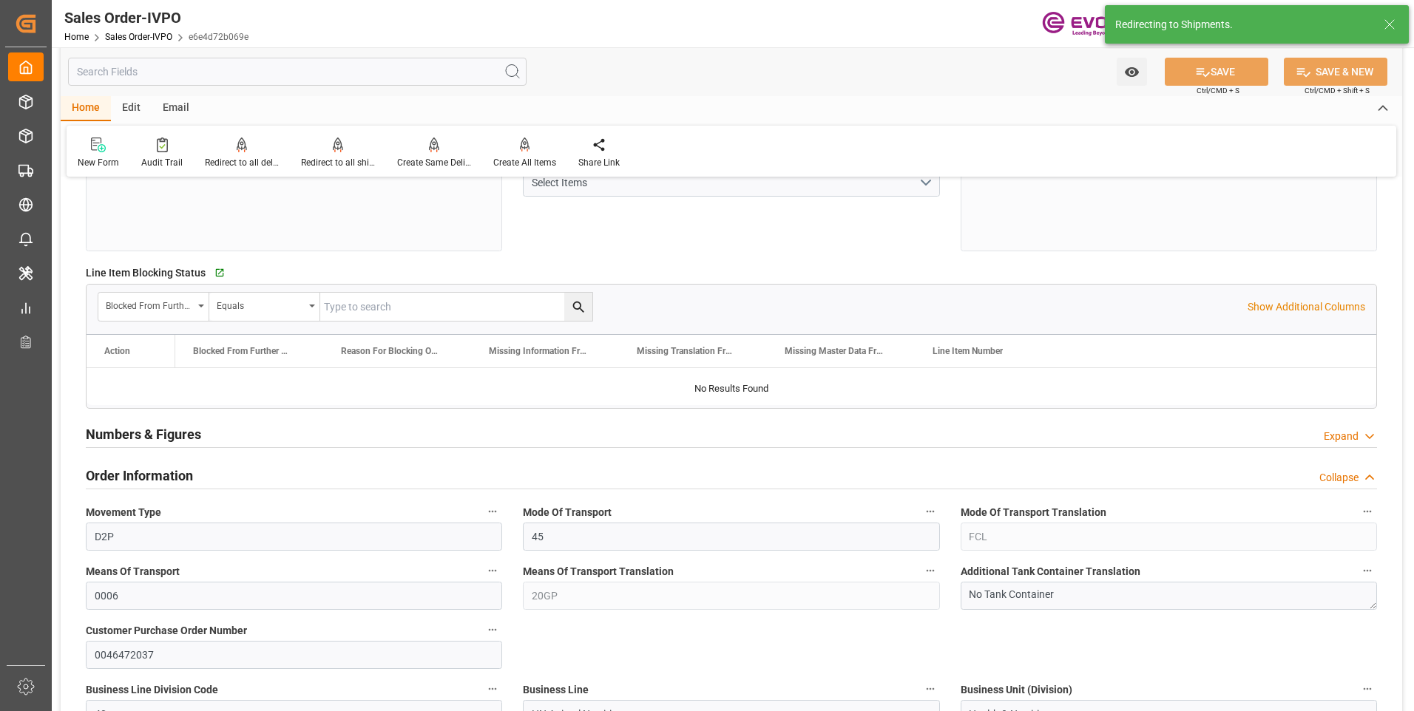
type input "PECLL"
type input "0"
type input "15"
type input "19"
type input "28"
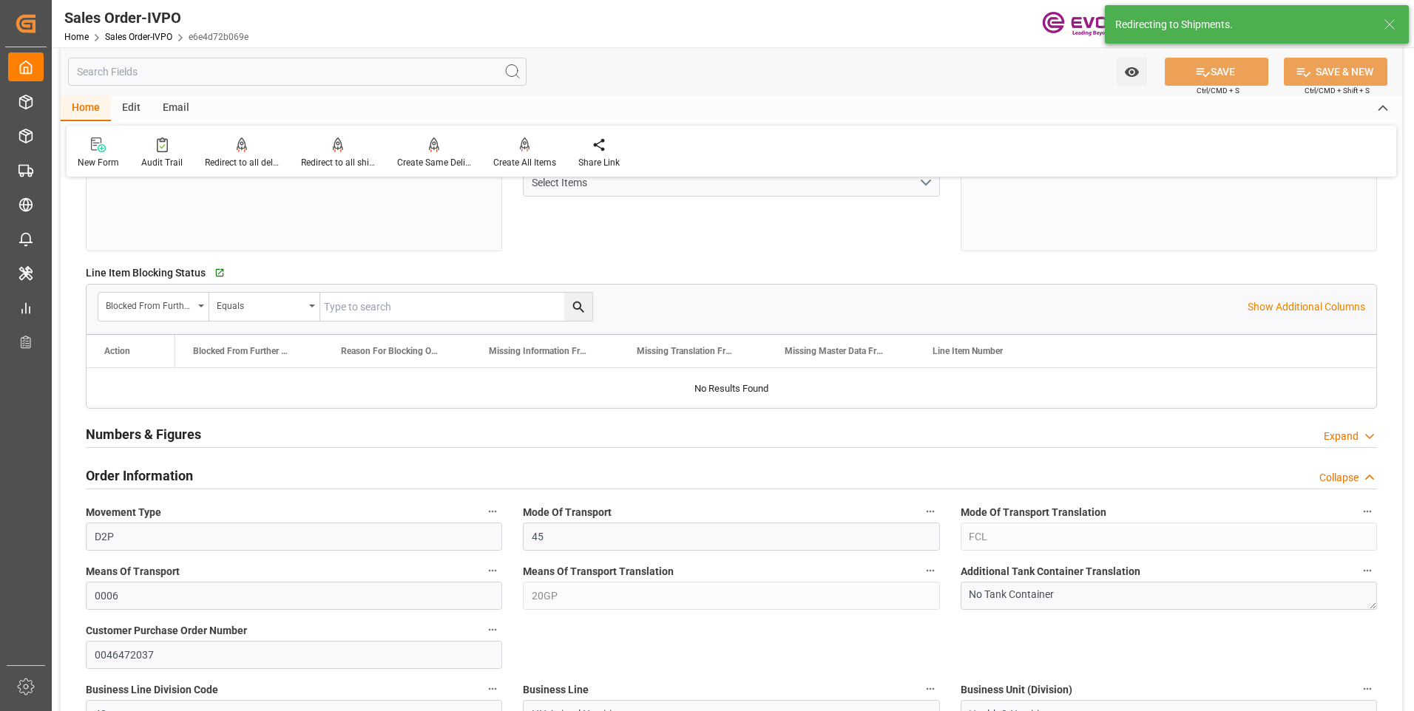
type input "306900"
type input "819"
type input "255000"
type input "450"
type input "09-08-2025 12:32"
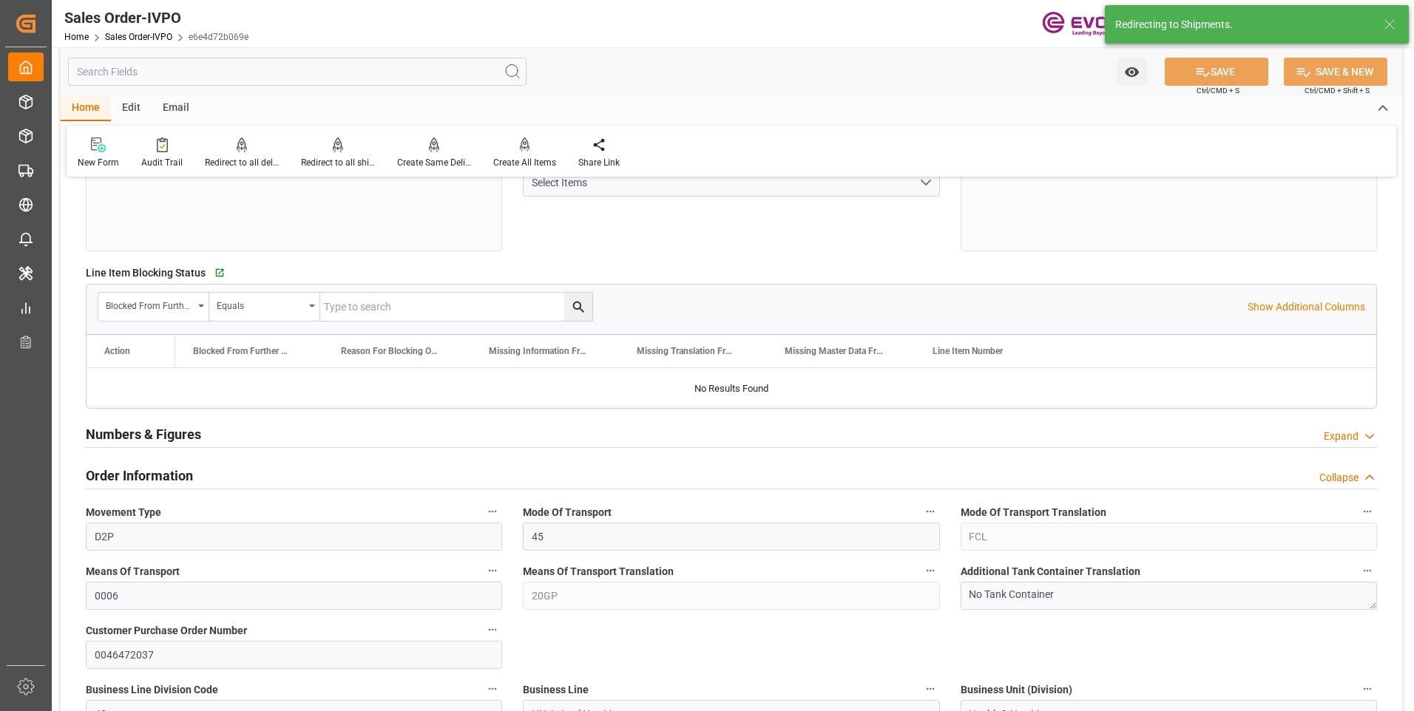
type input "[DATE] 13:51"
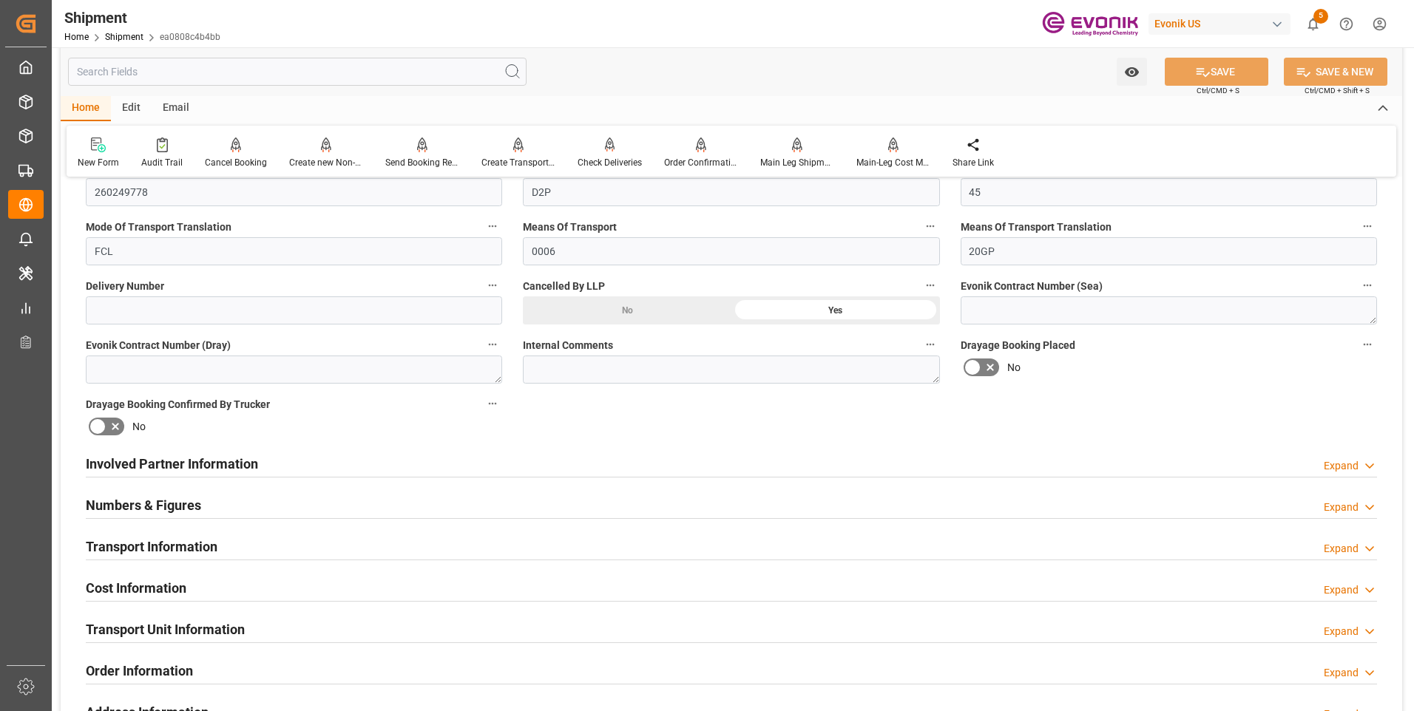
scroll to position [713, 0]
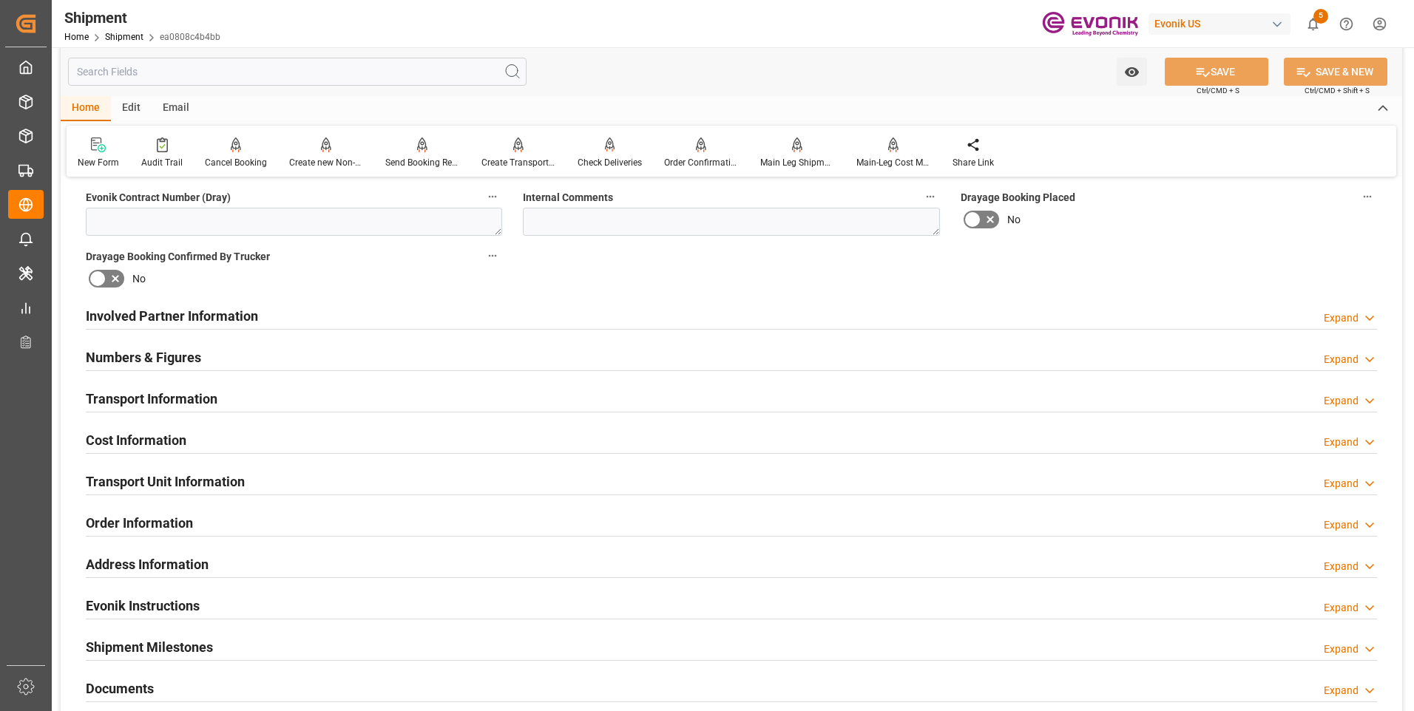
click at [211, 389] on h2 "Transport Information" at bounding box center [152, 399] width 132 height 20
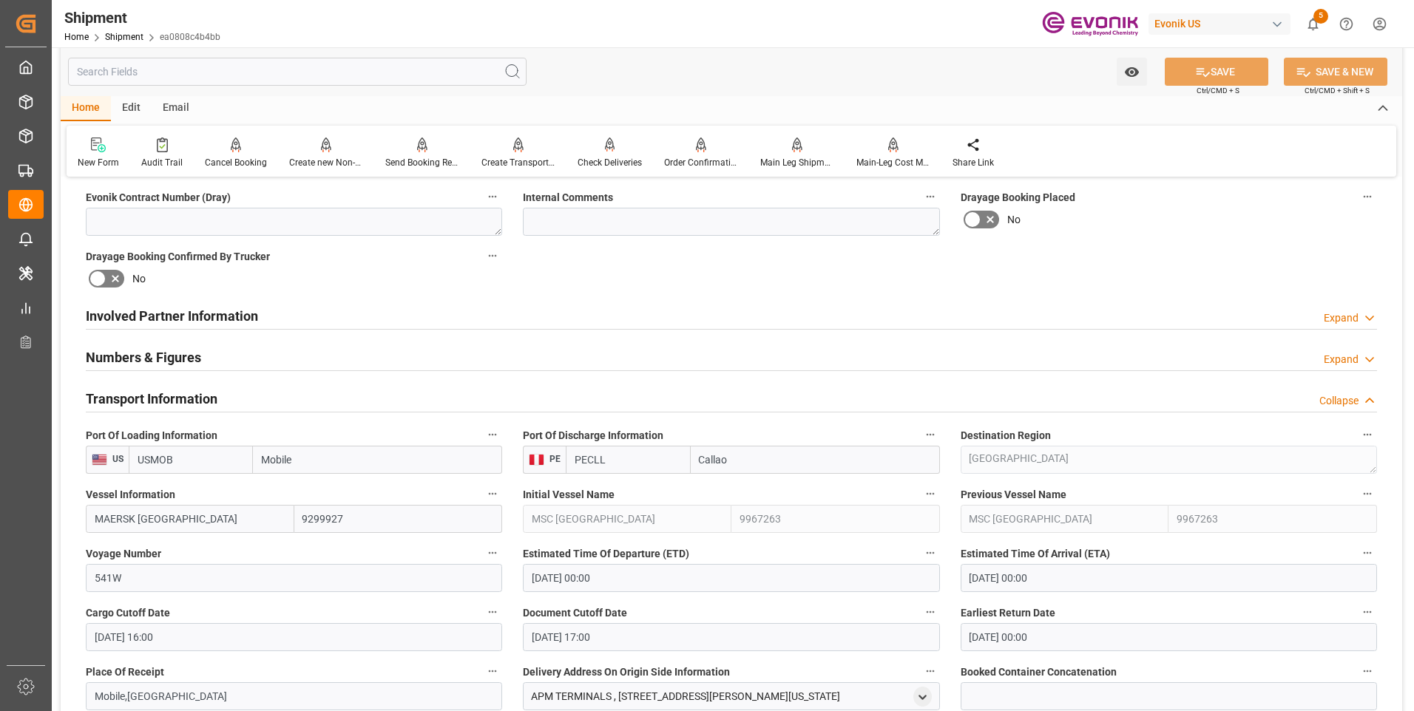
click at [538, 320] on div "Involved Partner Information Expand" at bounding box center [731, 315] width 1291 height 28
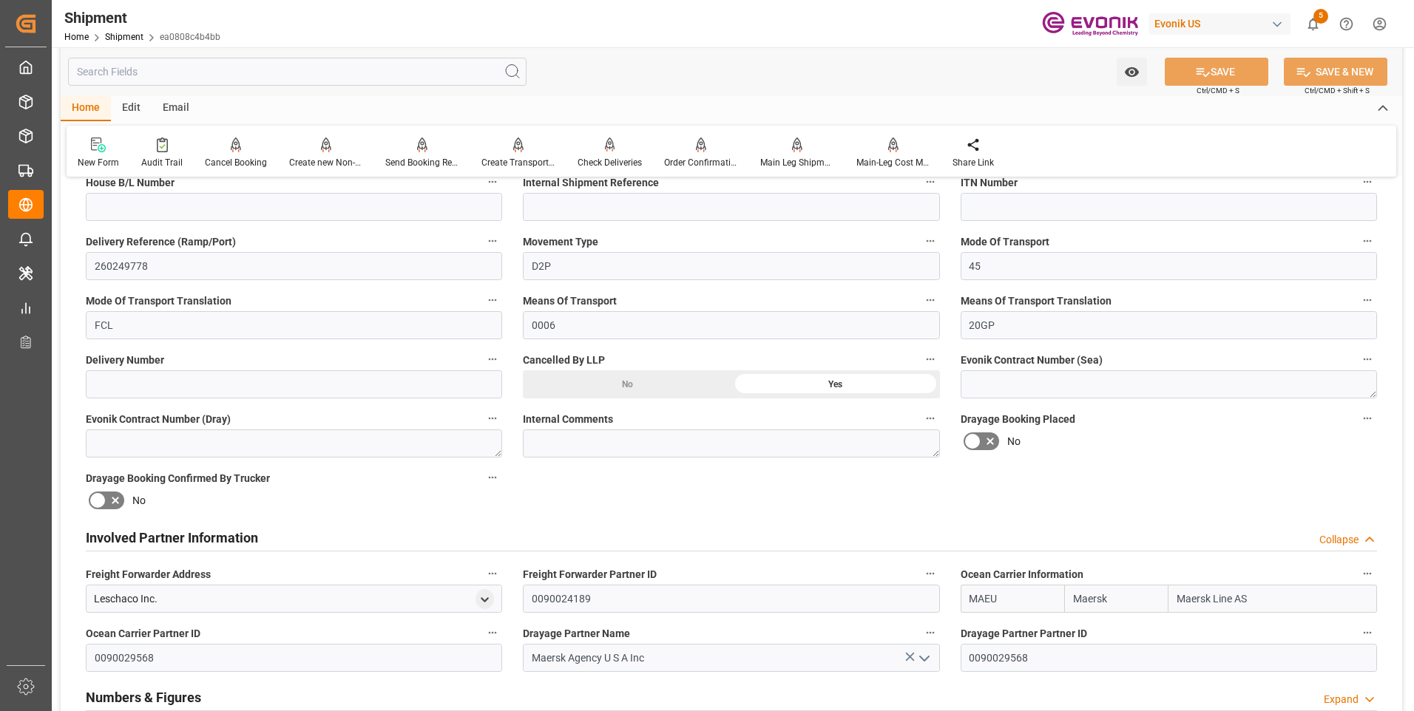
scroll to position [417, 0]
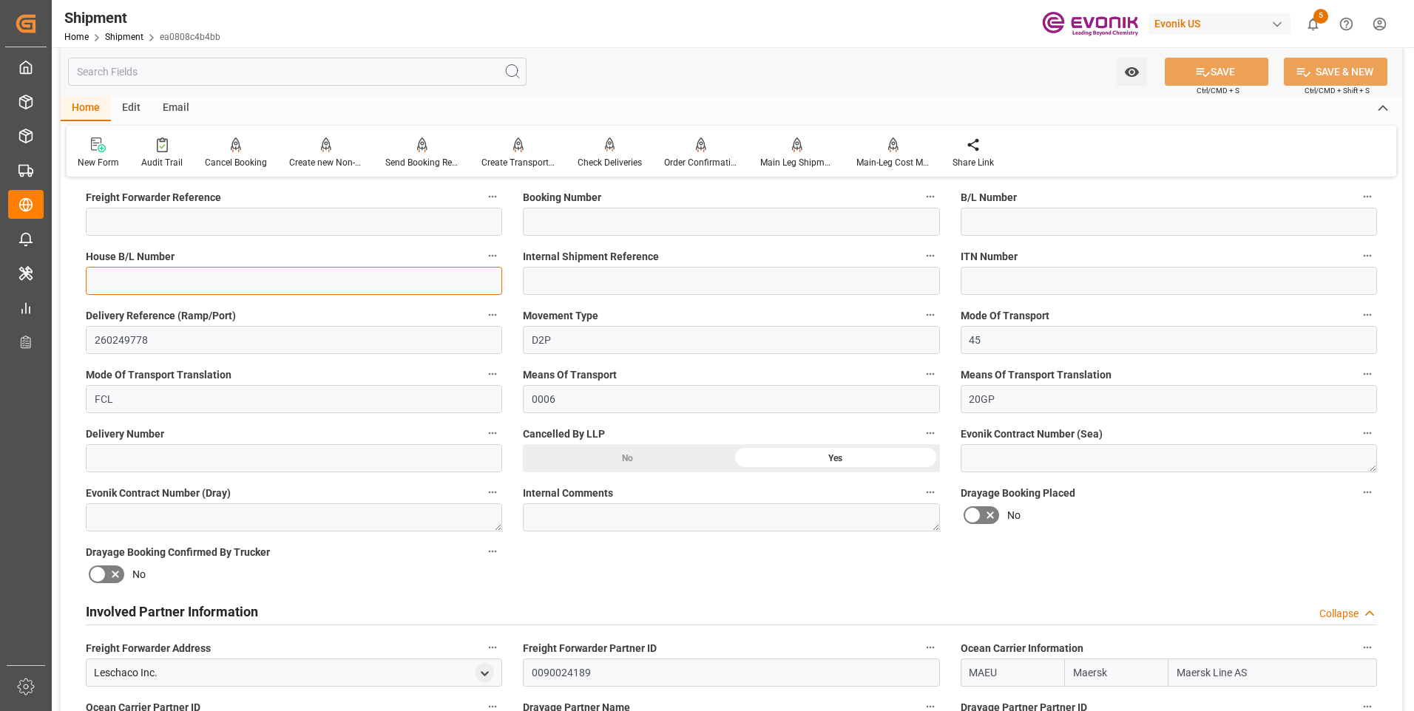
click at [120, 277] on input at bounding box center [294, 281] width 416 height 28
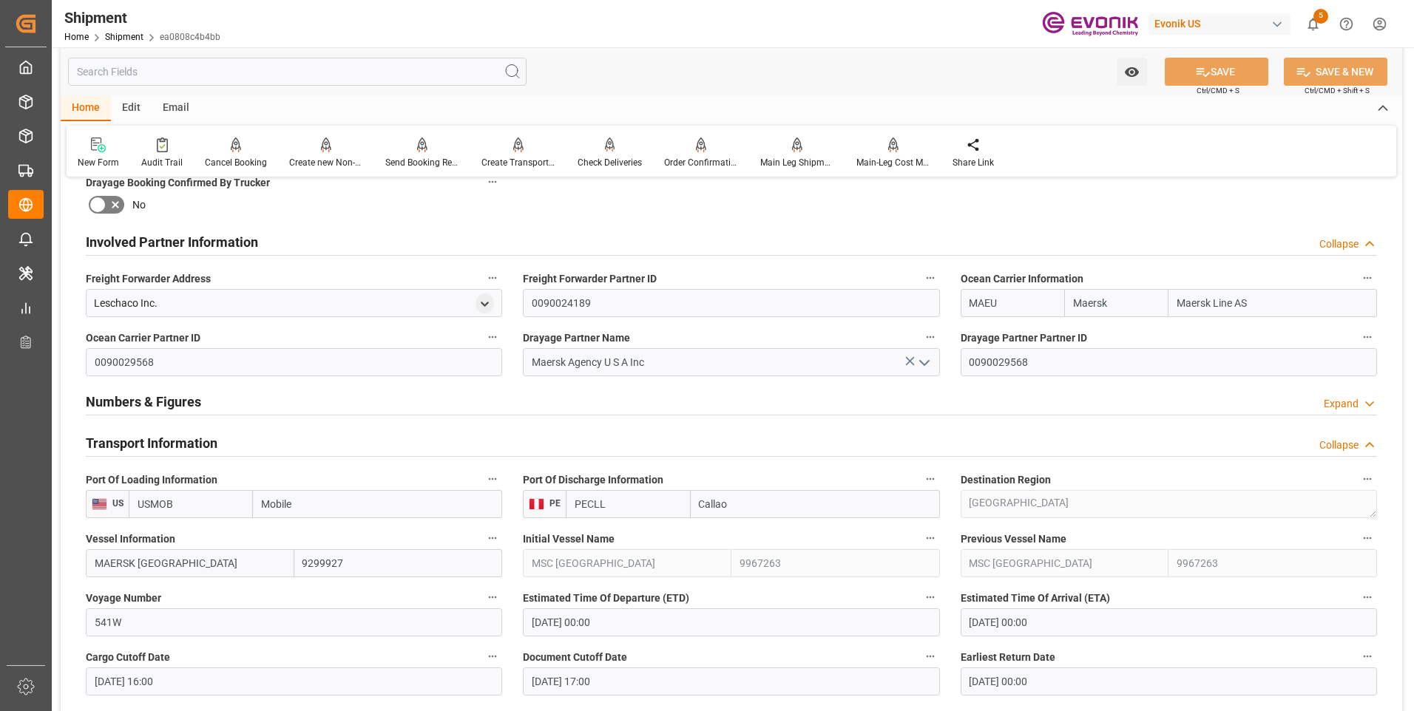
scroll to position [861, 0]
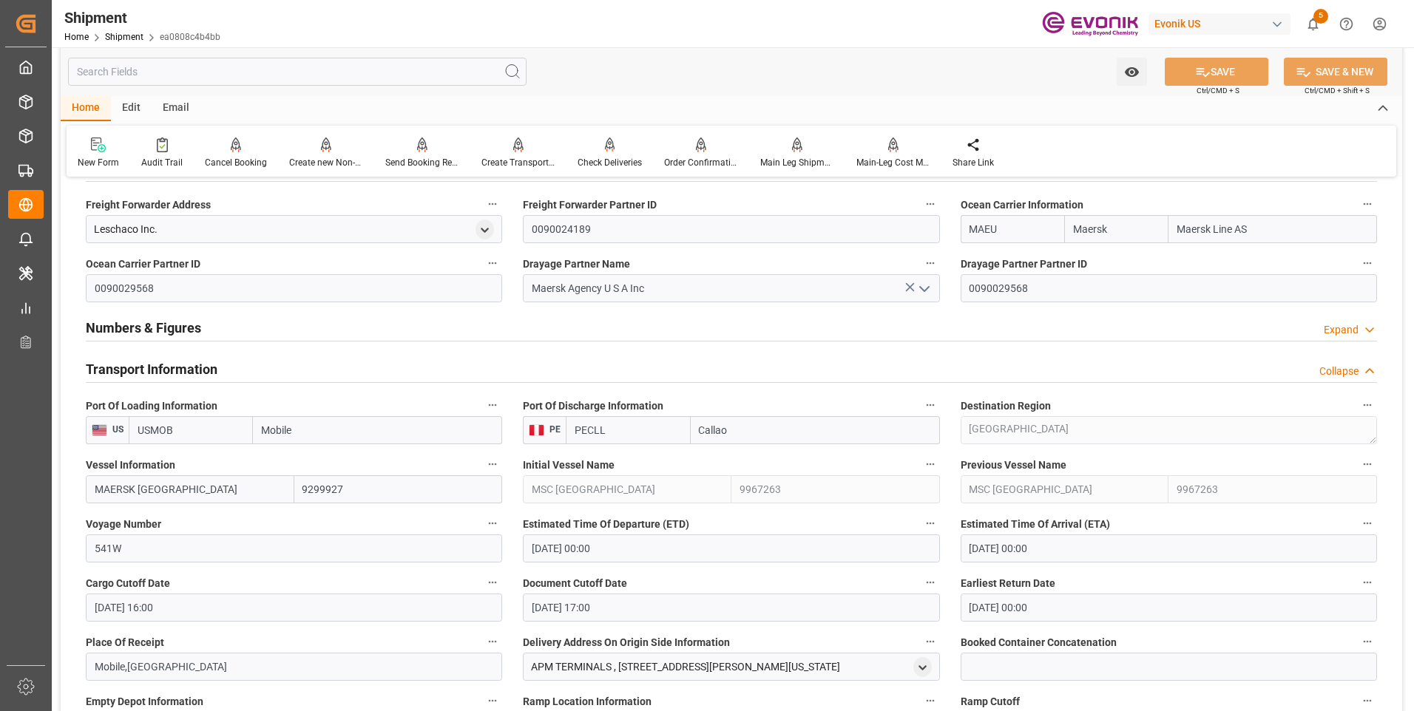
click at [199, 496] on input "MAERSK [GEOGRAPHIC_DATA]" at bounding box center [190, 489] width 209 height 28
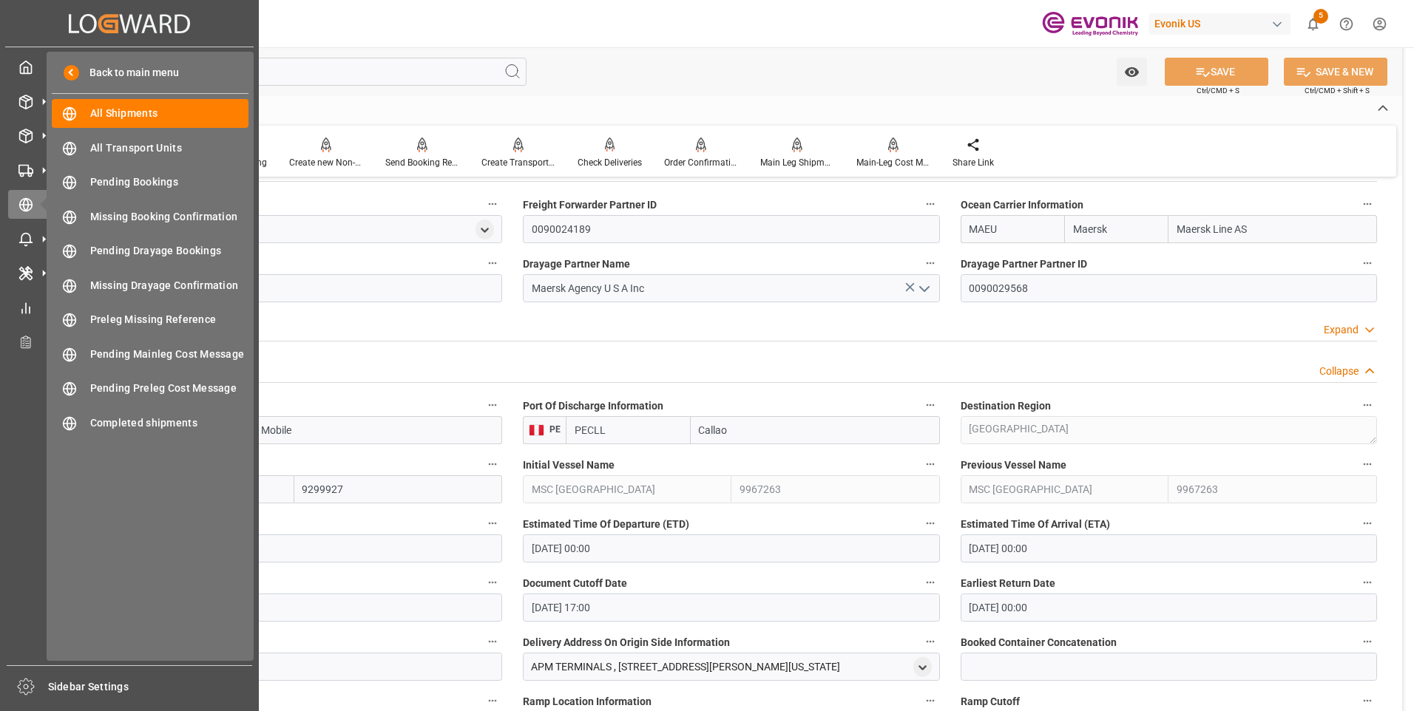
drag, startPoint x: 209, startPoint y: 494, endPoint x: -1, endPoint y: 484, distance: 209.5
click at [0, 484] on html "Created by potrace 1.15, written by Peter Selinger 2001-2017 Created by potrace…" at bounding box center [707, 355] width 1414 height 711
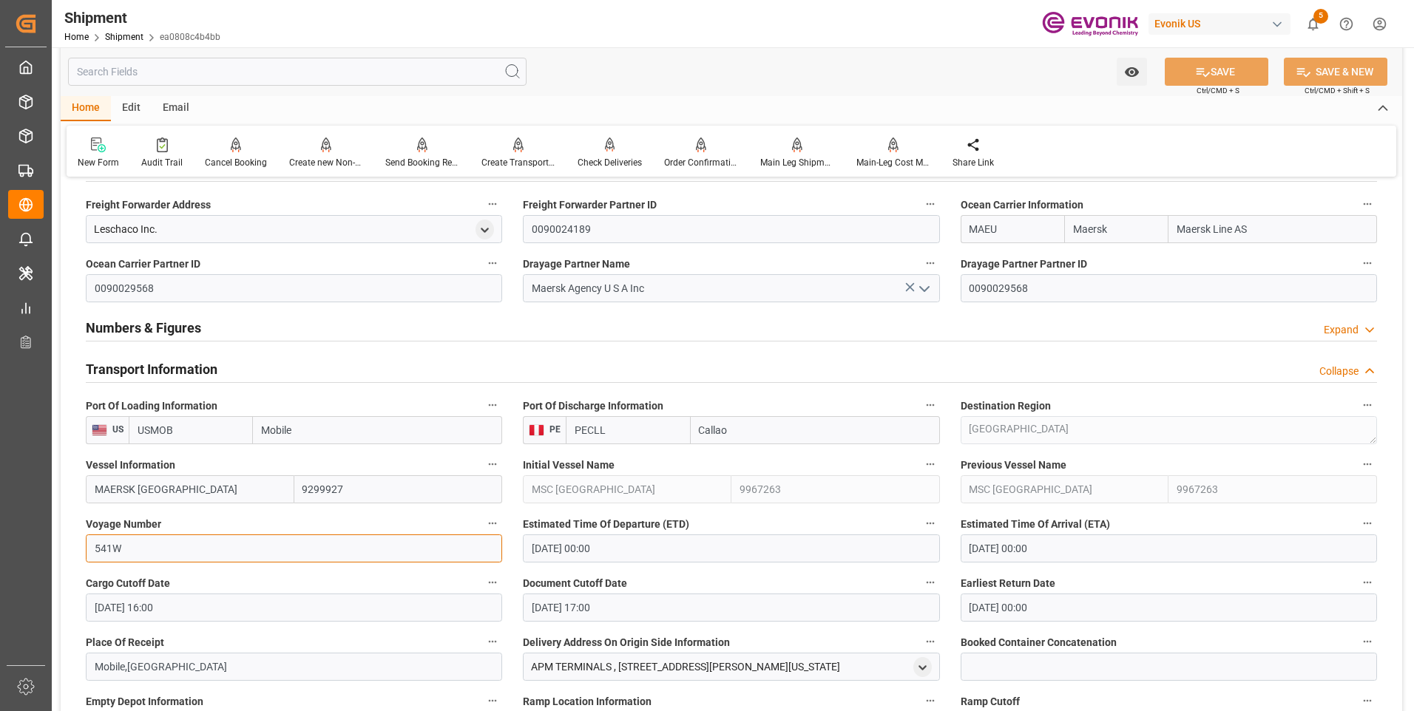
drag, startPoint x: 126, startPoint y: 549, endPoint x: 61, endPoint y: 546, distance: 64.4
click at [67, 546] on div "Booking Confirmation Milestone Bar Collapse Submitted to FFW for Booking (Pendi…" at bounding box center [731, 387] width 1341 height 2116
click at [642, 546] on input "10-16-2025 00:00" at bounding box center [731, 549] width 416 height 28
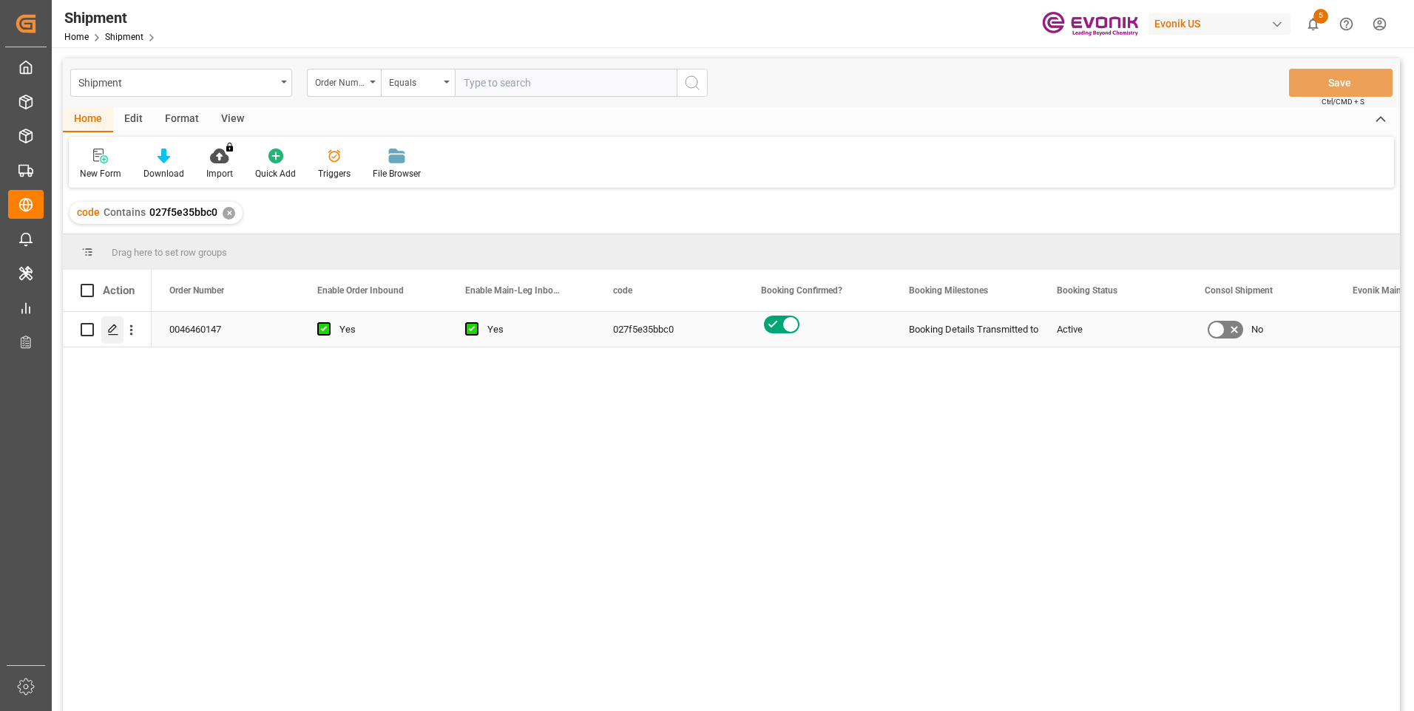
click at [111, 327] on icon "Press SPACE to select this row." at bounding box center [113, 330] width 12 height 12
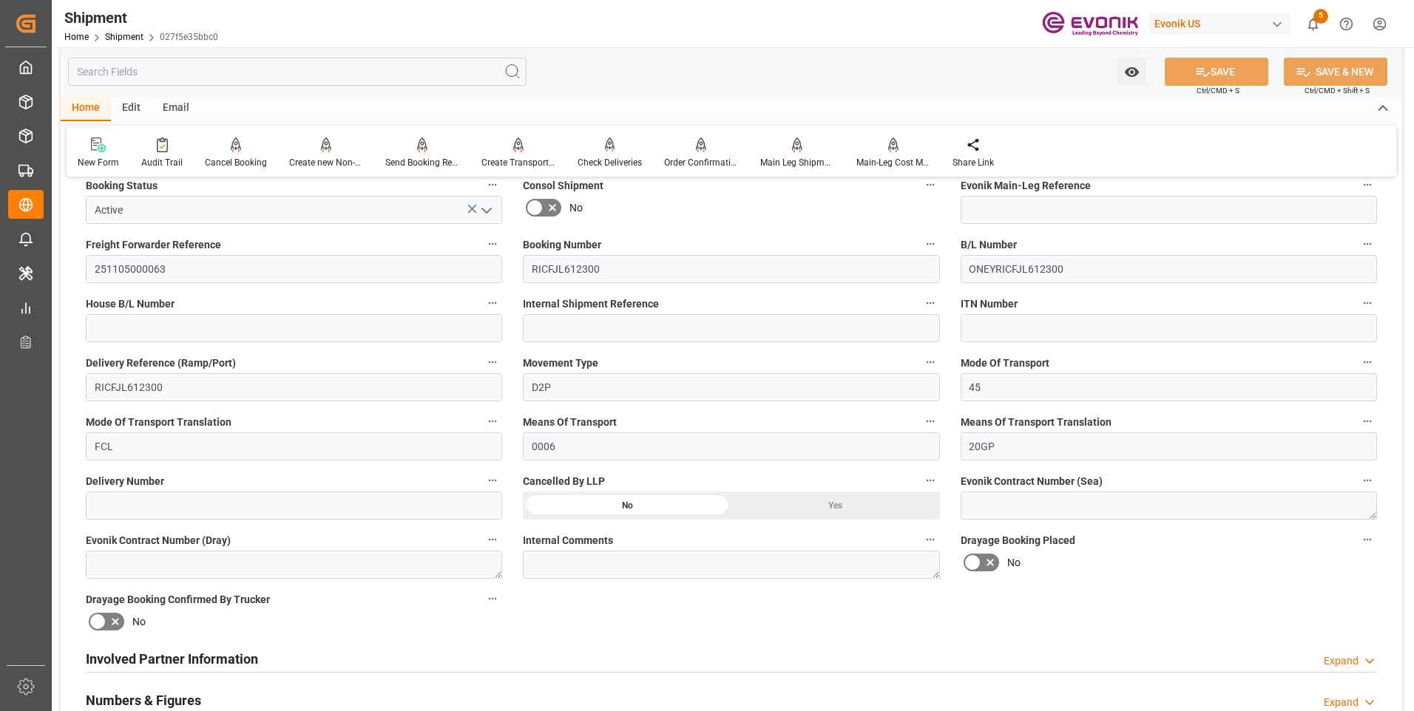
scroll to position [518, 0]
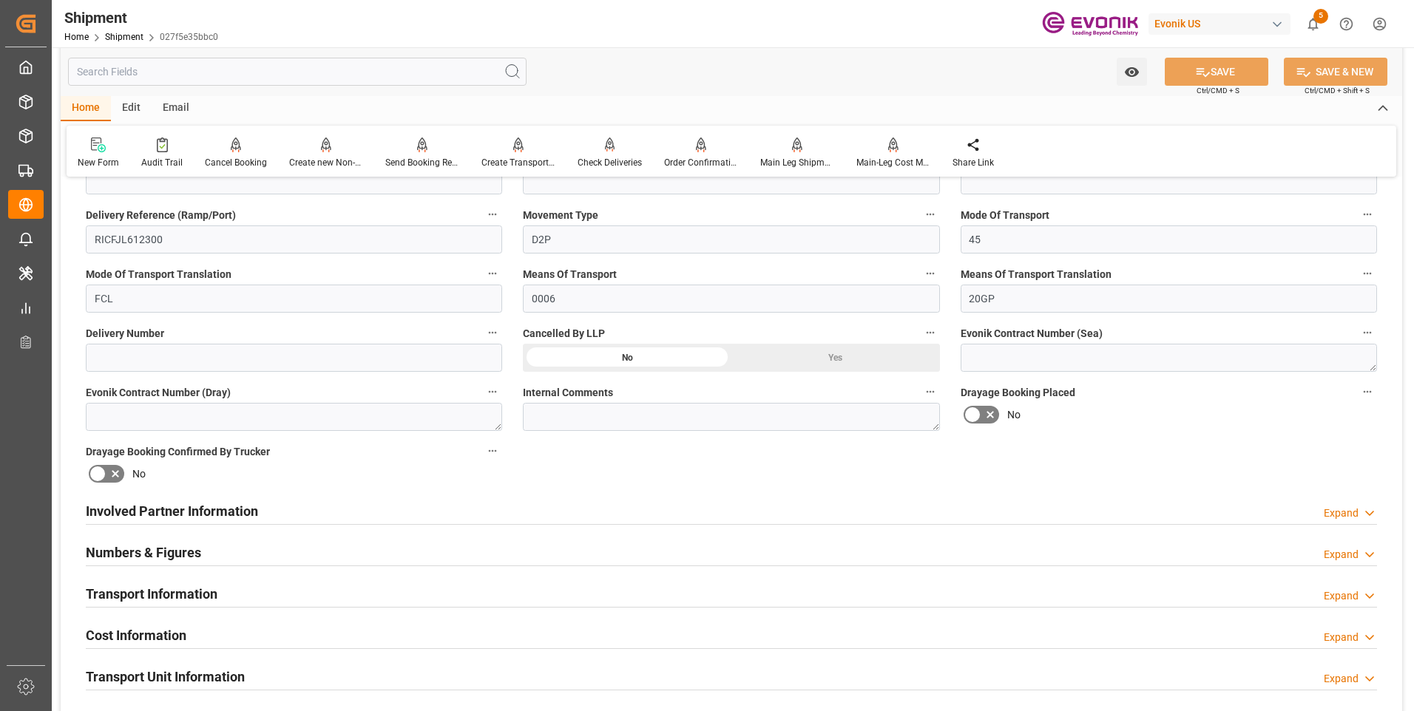
click at [379, 511] on div "Involved Partner Information Expand" at bounding box center [731, 510] width 1291 height 28
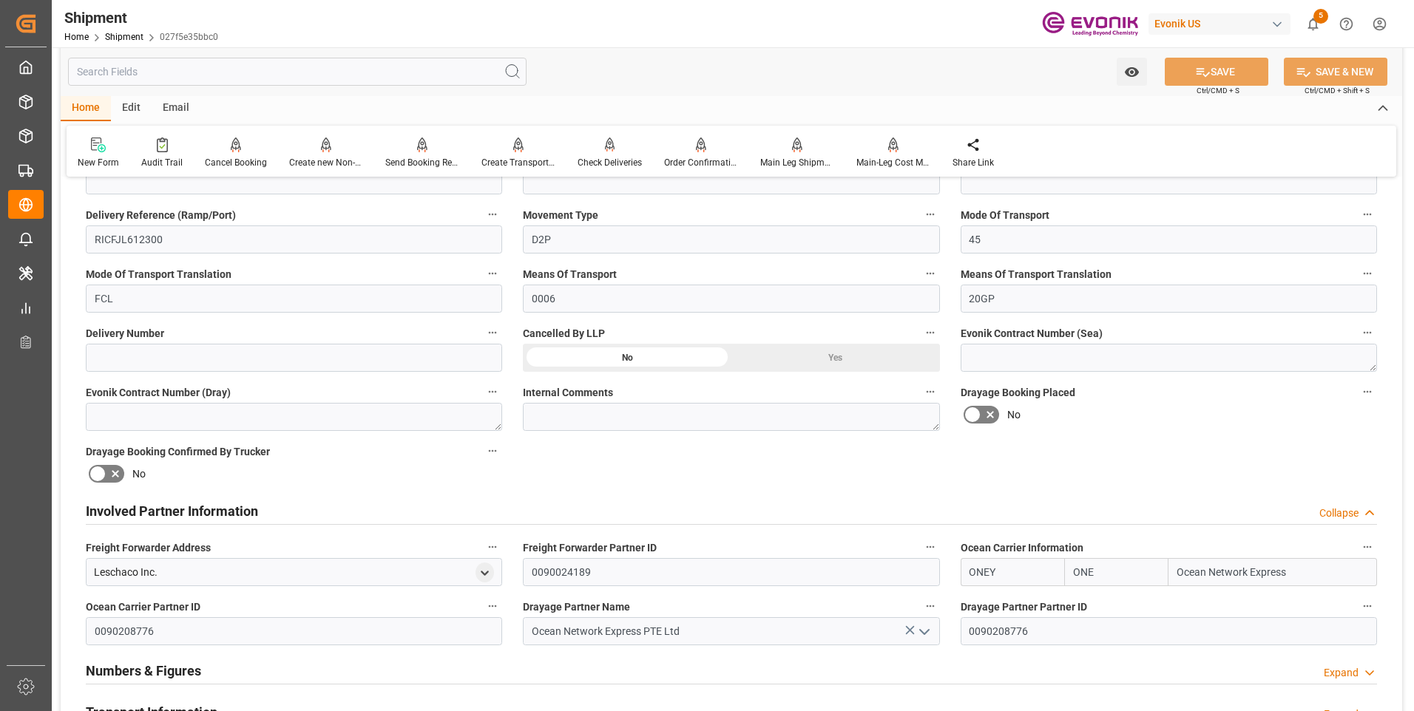
scroll to position [666, 0]
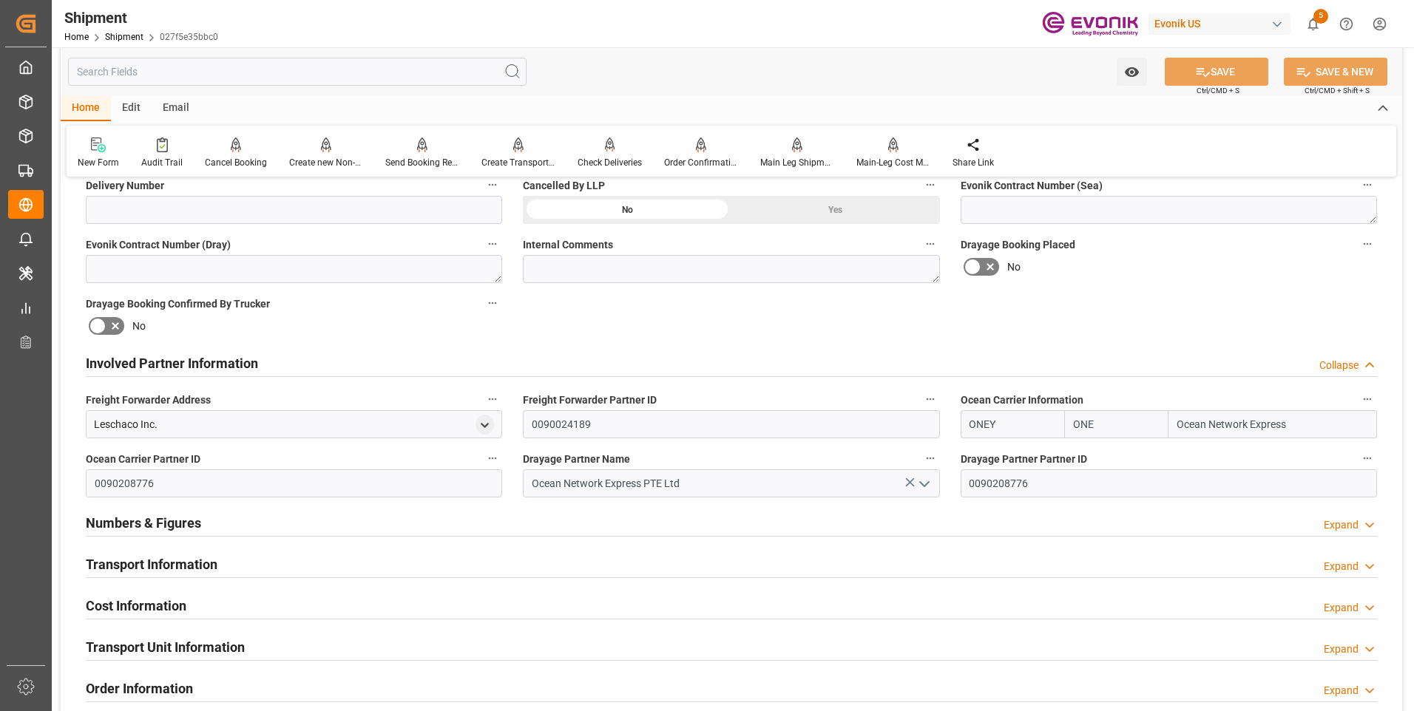
click at [220, 558] on div "Transport Information Expand" at bounding box center [731, 563] width 1291 height 28
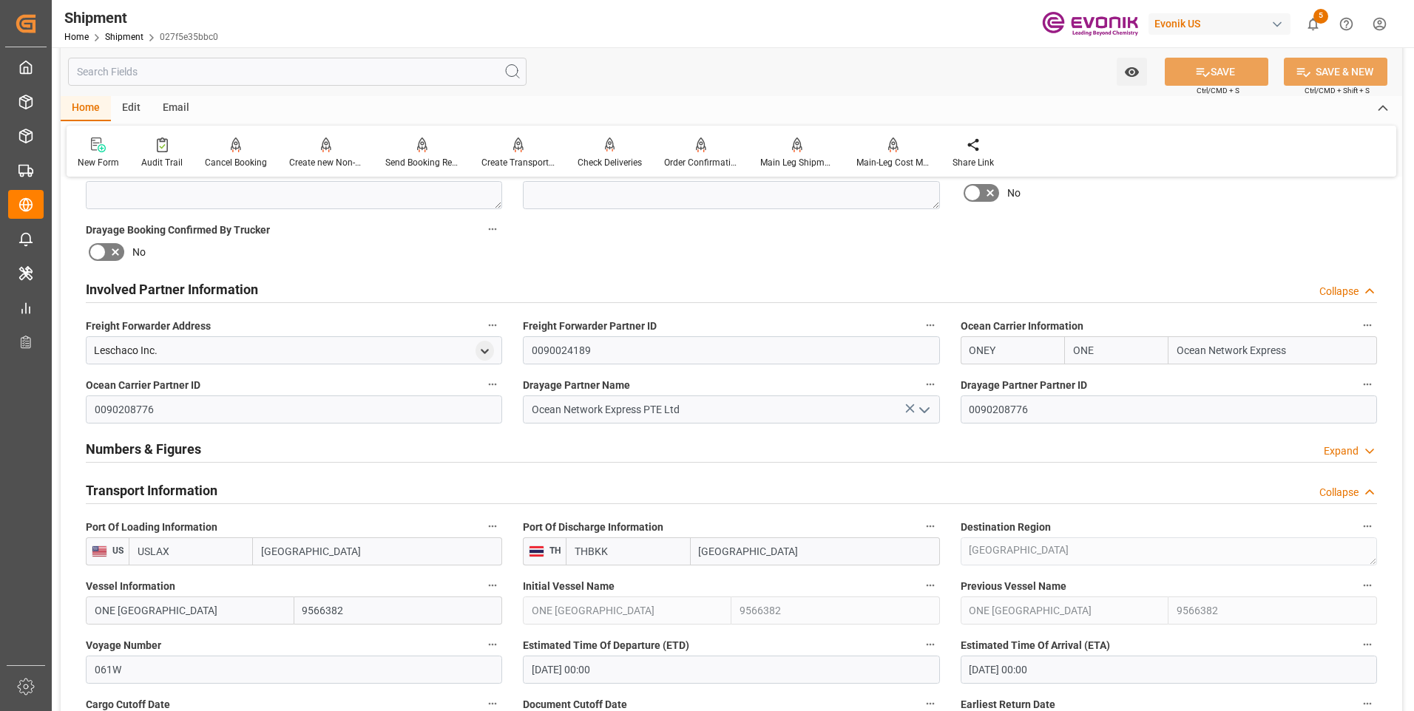
scroll to position [518, 0]
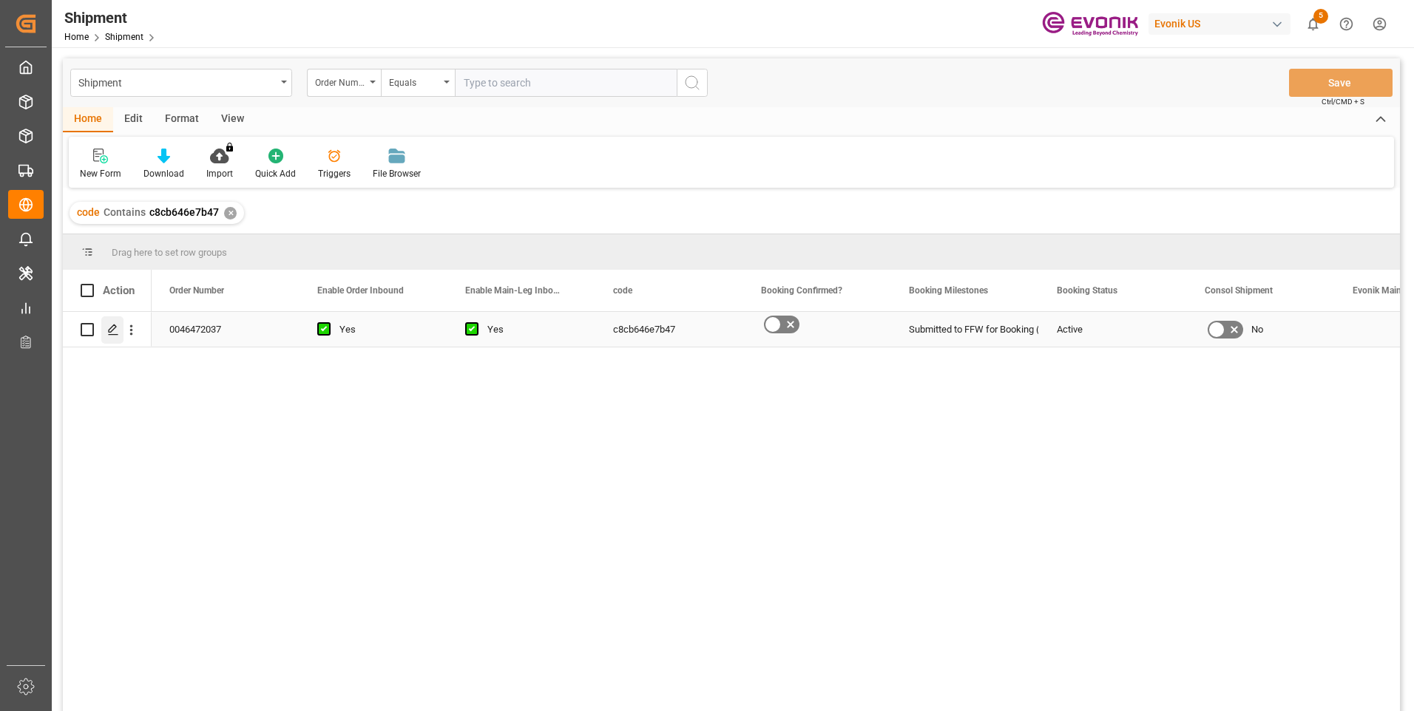
click at [106, 327] on div "Press SPACE to select this row." at bounding box center [112, 329] width 22 height 27
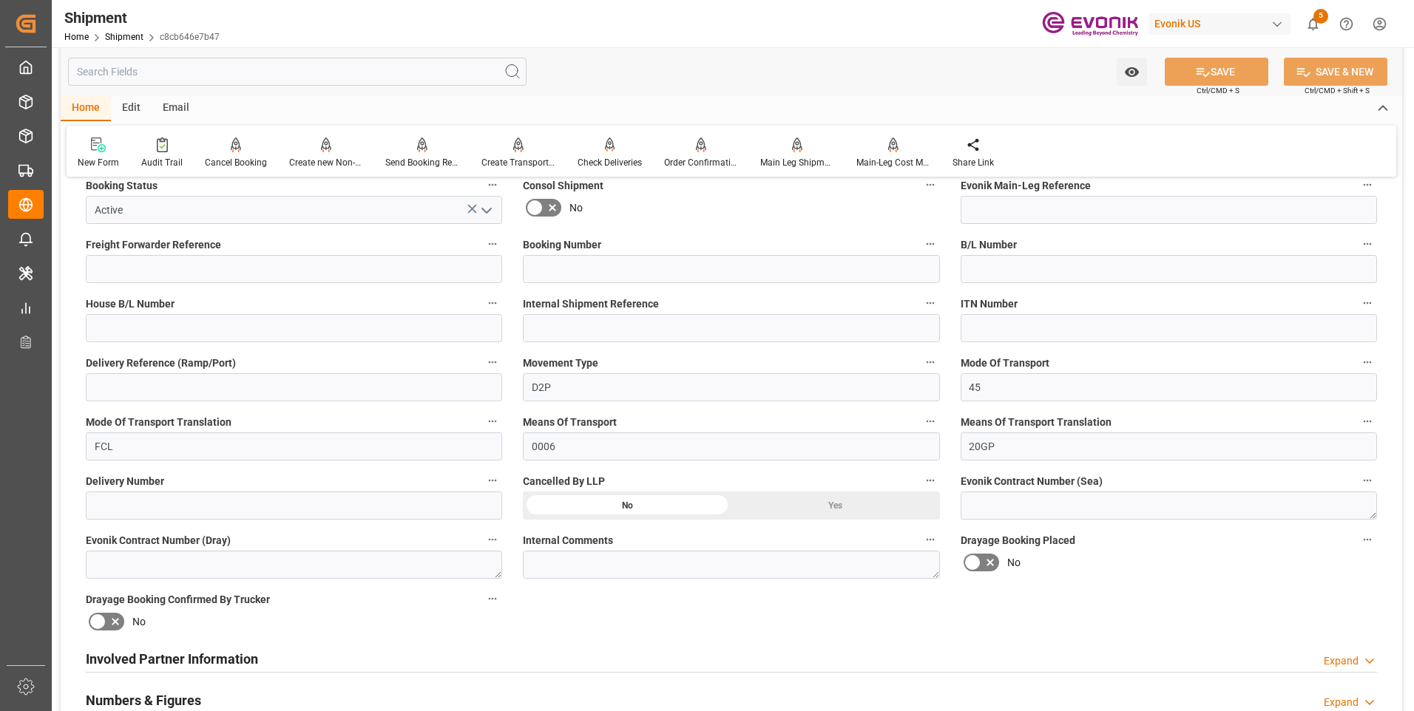
scroll to position [518, 0]
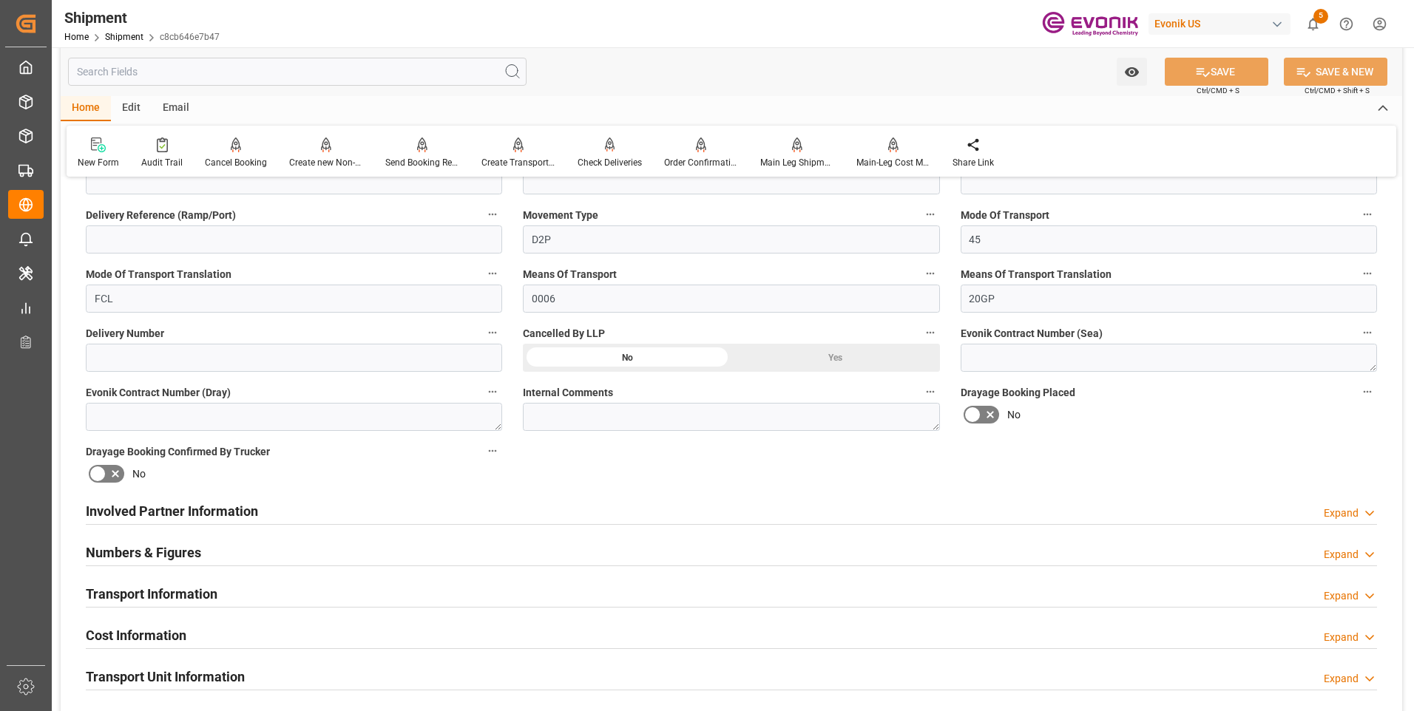
click at [279, 503] on div "Involved Partner Information Expand" at bounding box center [731, 510] width 1291 height 28
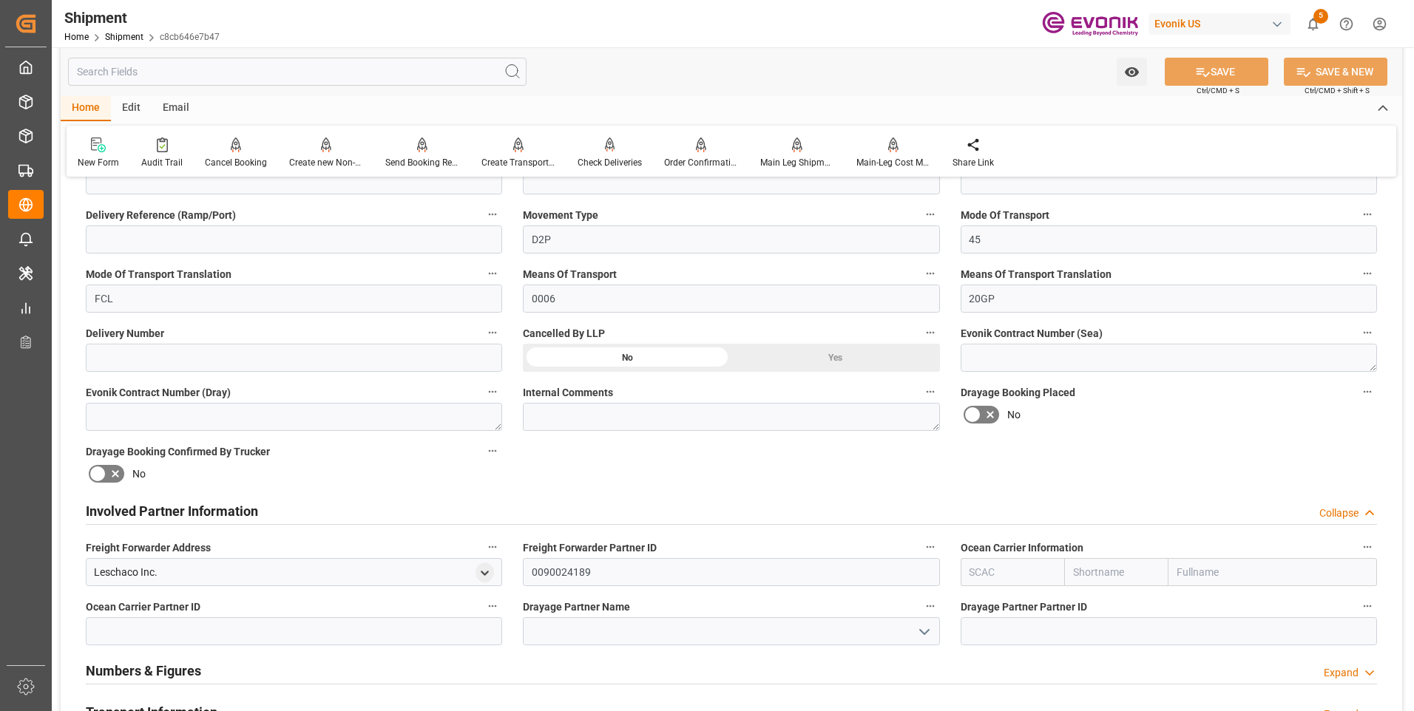
scroll to position [666, 0]
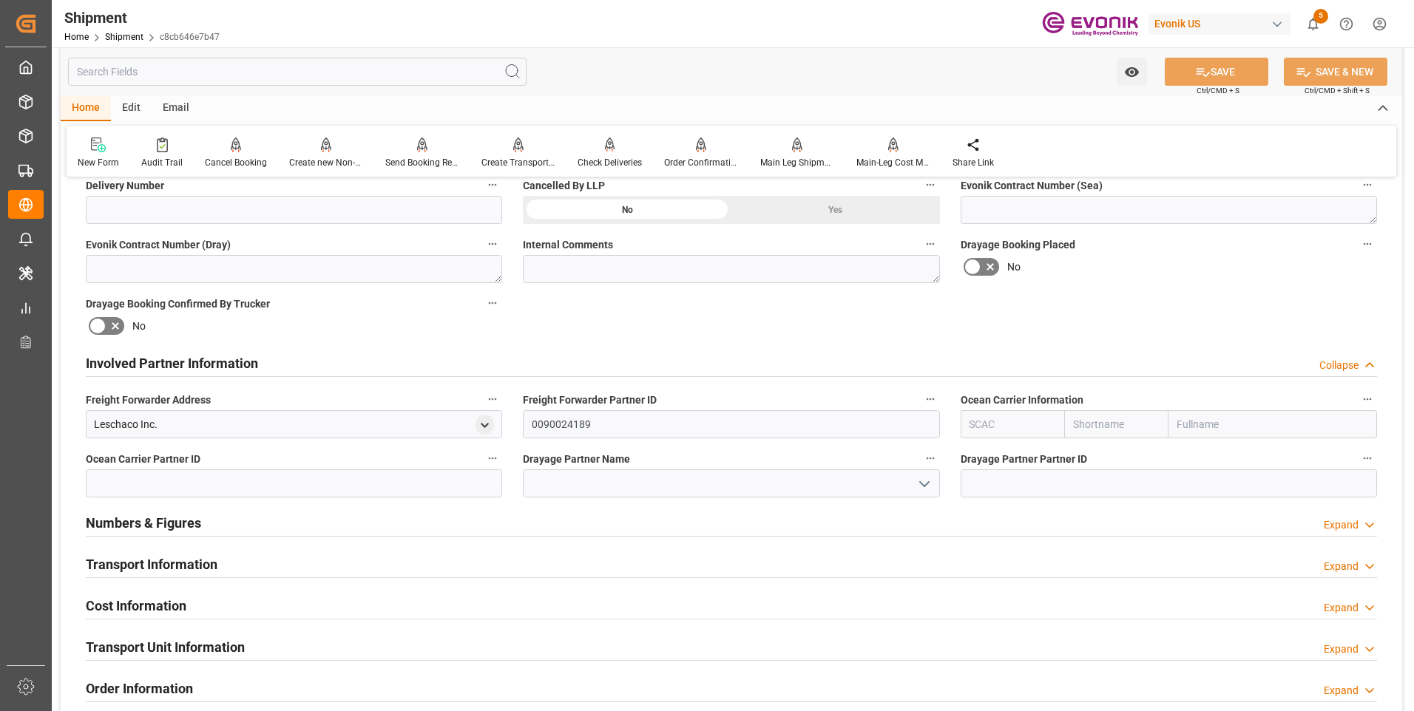
click at [993, 425] on input "text" at bounding box center [1013, 424] width 104 height 28
click at [990, 456] on b "MAEU" at bounding box center [984, 457] width 28 height 12
type input "MAEU"
type input "Maersk"
type input "Maersk Line AS"
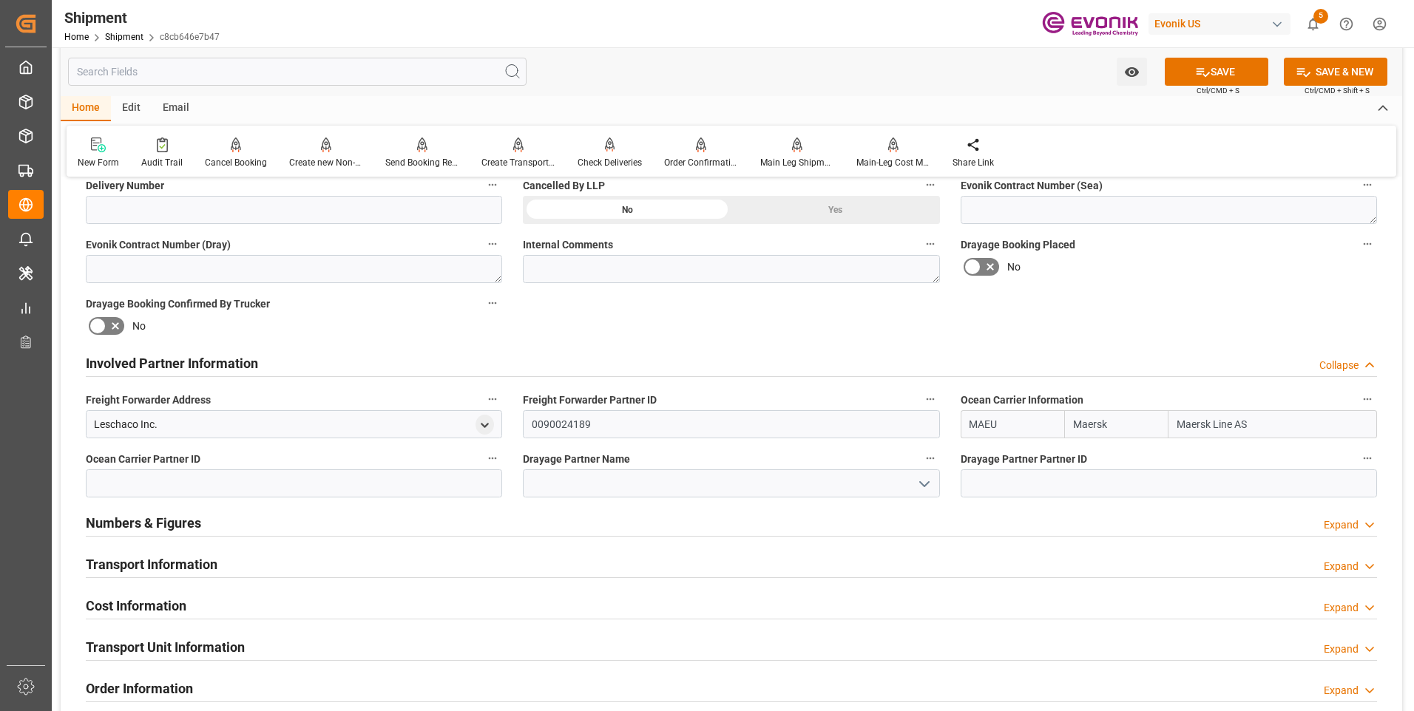
type input "MAEU"
click at [670, 478] on input at bounding box center [731, 484] width 416 height 28
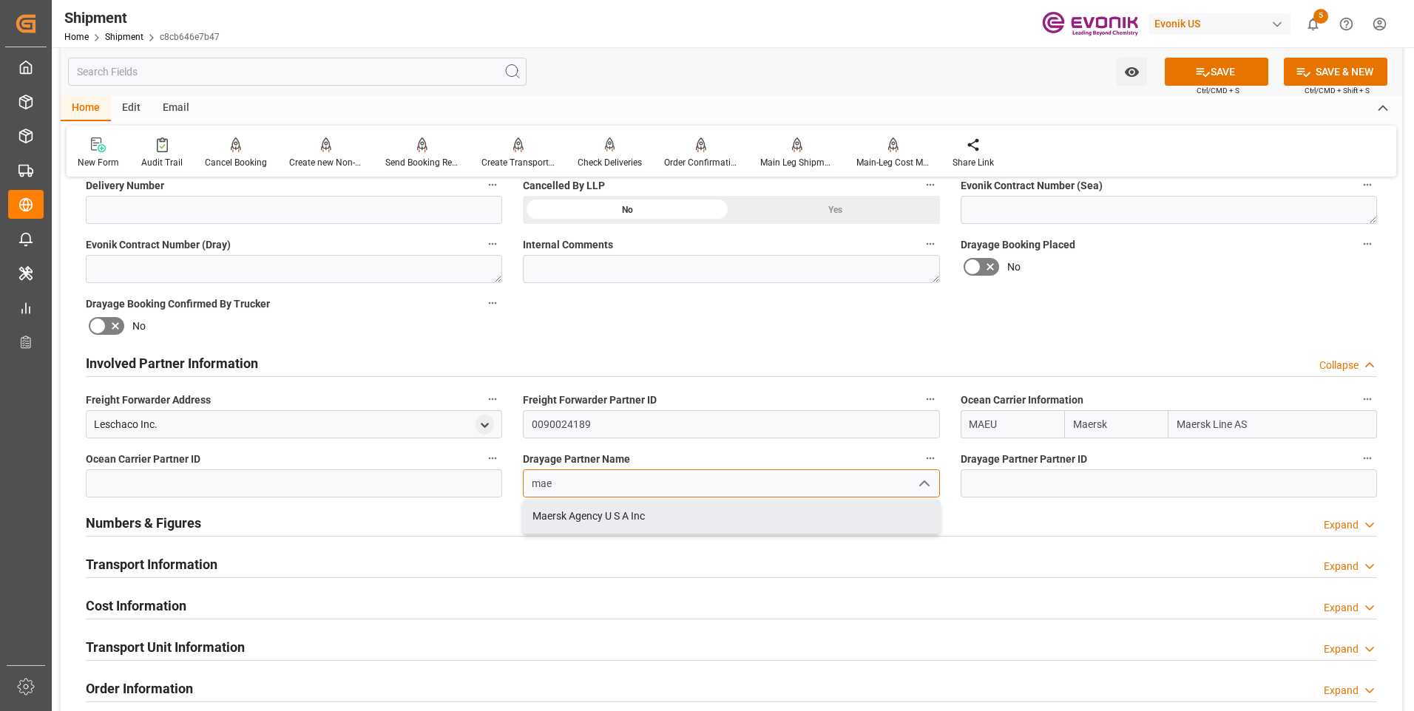
drag, startPoint x: 606, startPoint y: 518, endPoint x: 557, endPoint y: 509, distance: 49.6
click at [557, 509] on div "Maersk Agency U S A Inc" at bounding box center [731, 516] width 415 height 33
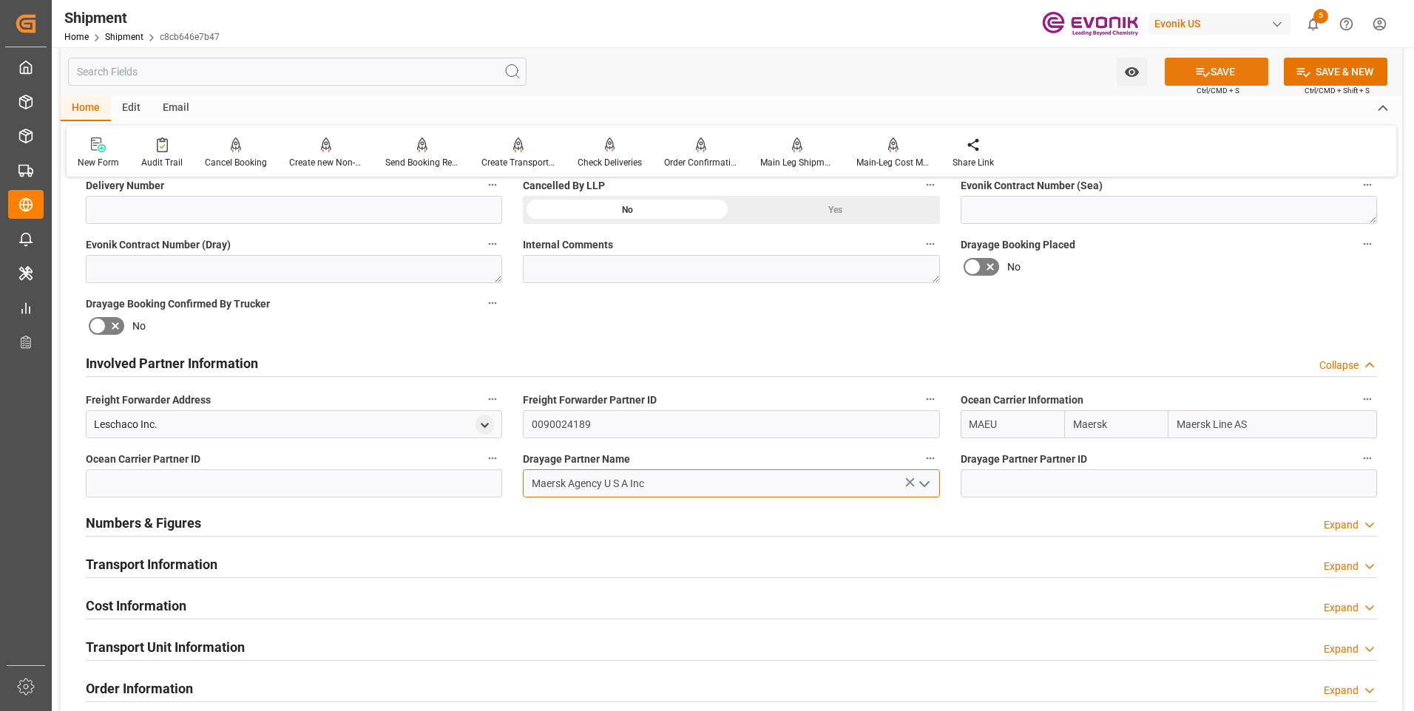
type input "Maersk Agency U S A Inc"
click at [1219, 65] on button "SAVE" at bounding box center [1217, 72] width 104 height 28
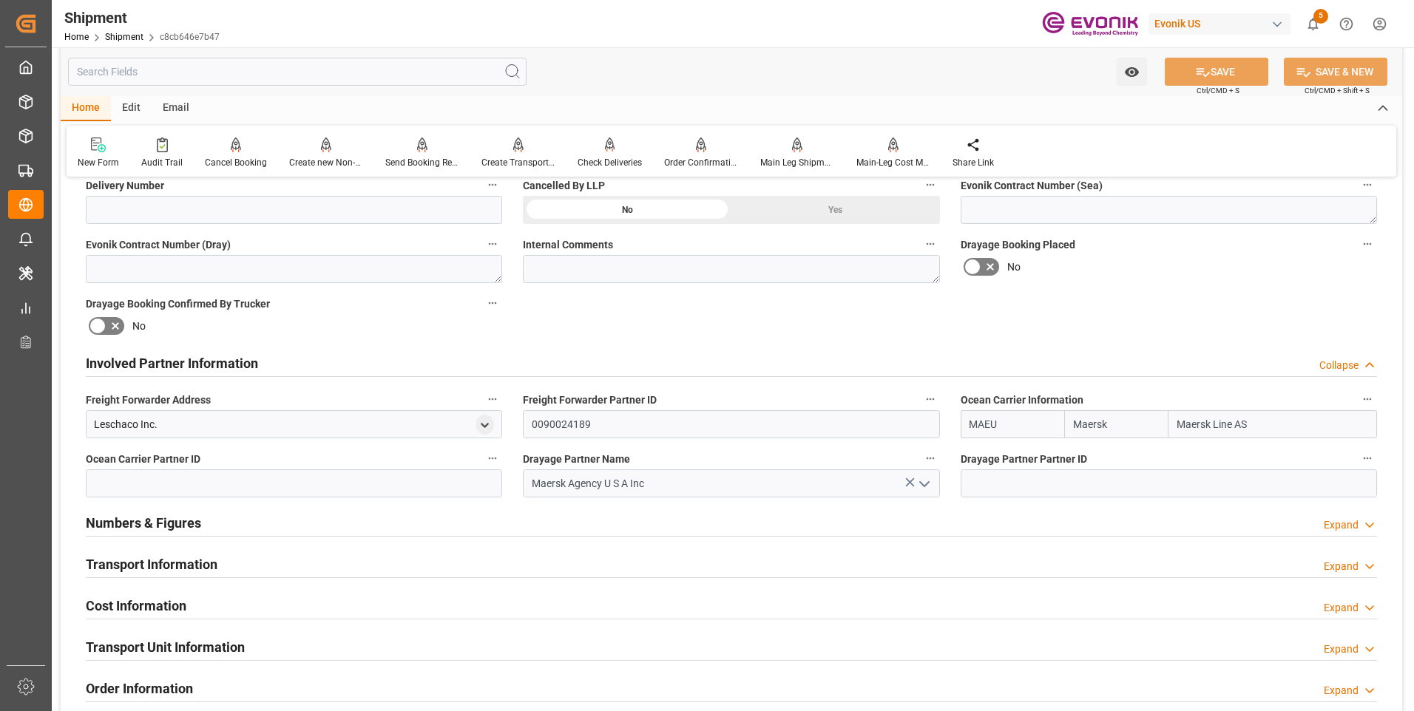
click at [319, 564] on div "Transport Information Expand" at bounding box center [731, 563] width 1291 height 28
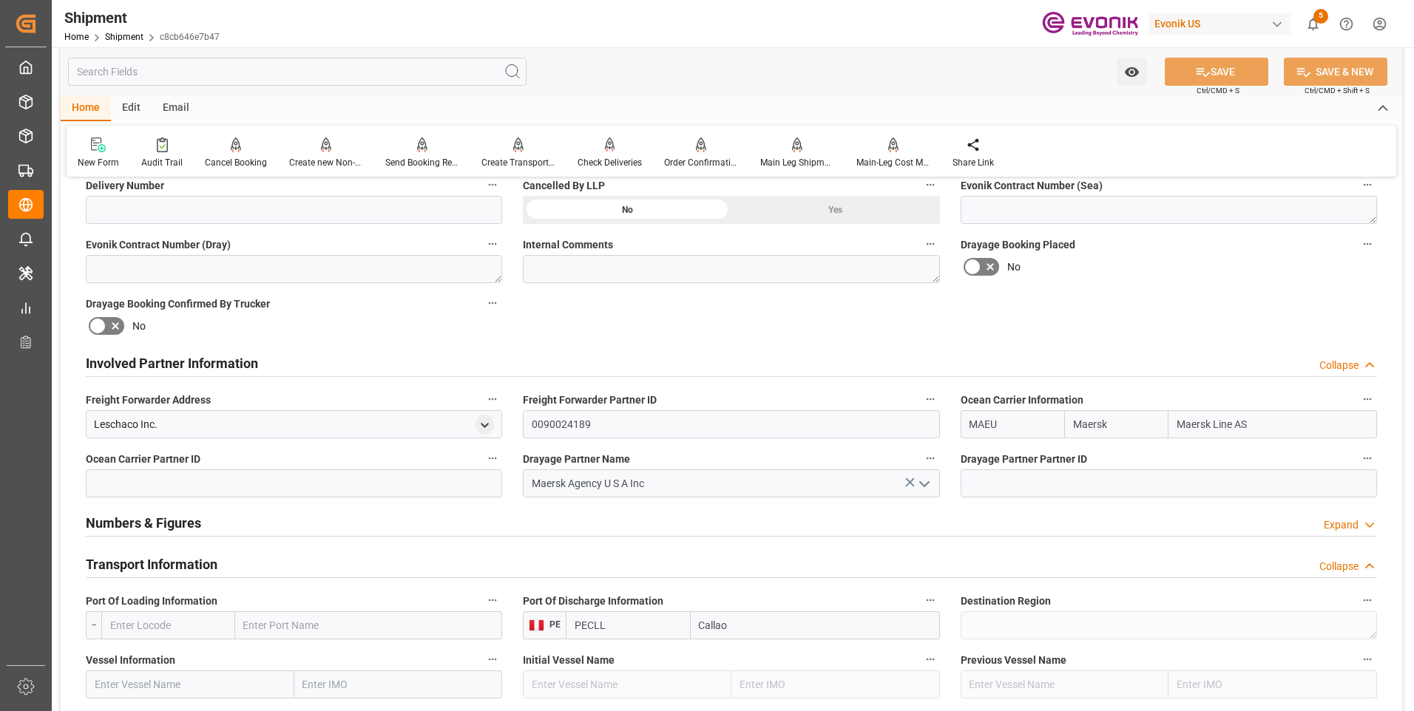
scroll to position [813, 0]
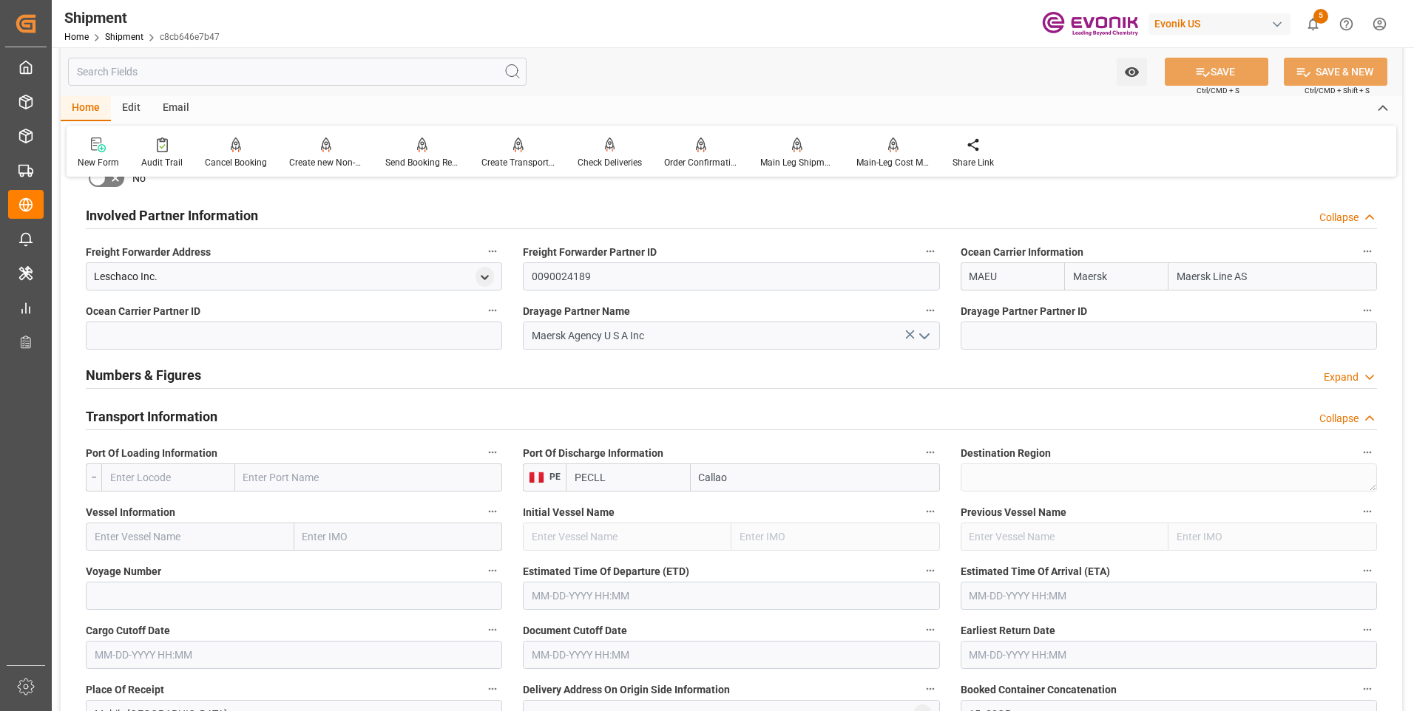
click at [149, 466] on input "text" at bounding box center [168, 478] width 134 height 28
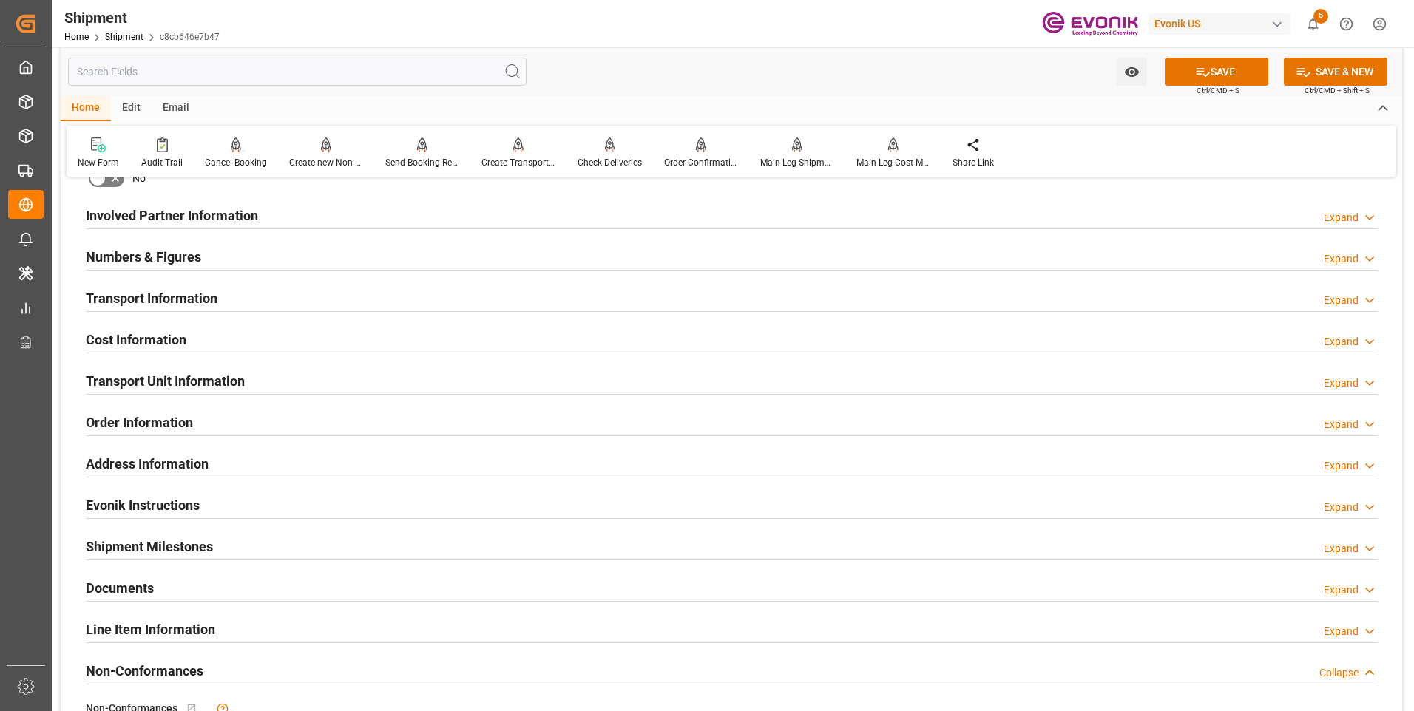
click at [183, 258] on h2 "Numbers & Figures" at bounding box center [143, 257] width 115 height 20
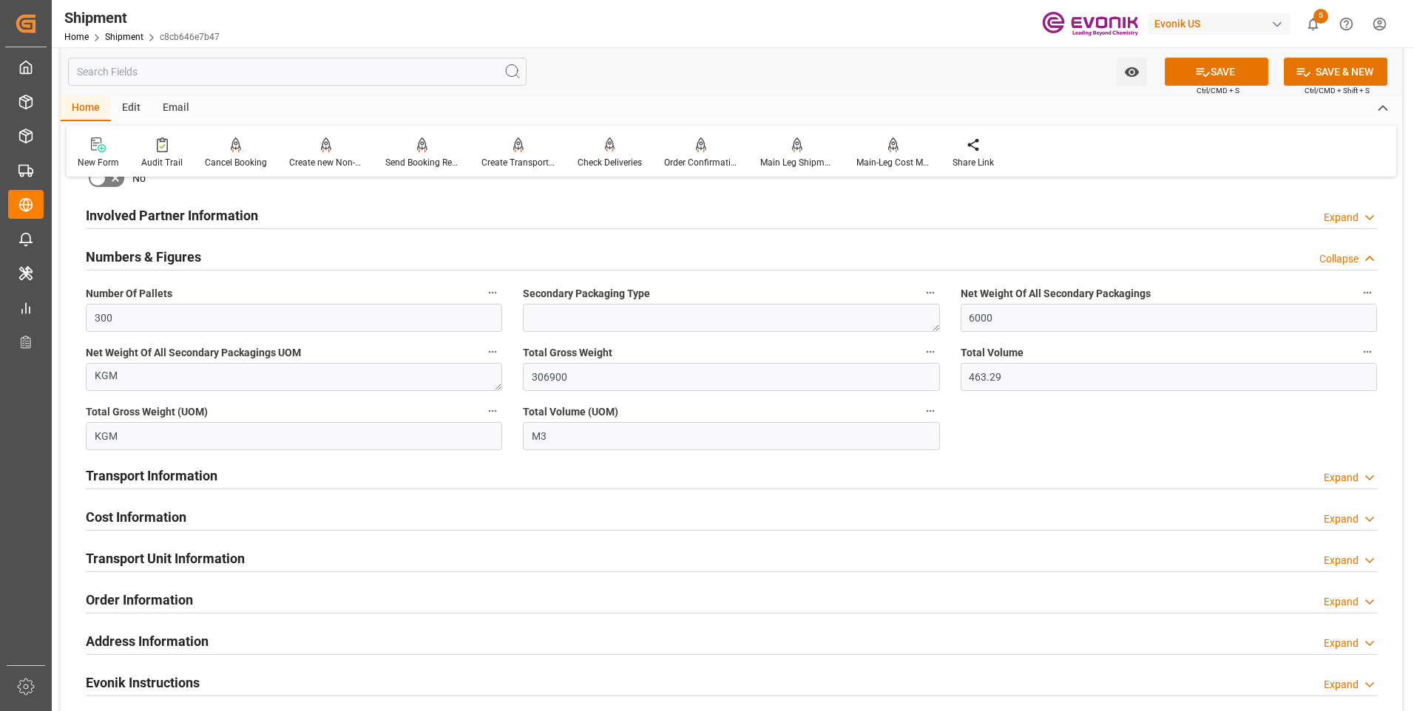
click at [183, 258] on h2 "Numbers & Figures" at bounding box center [143, 257] width 115 height 20
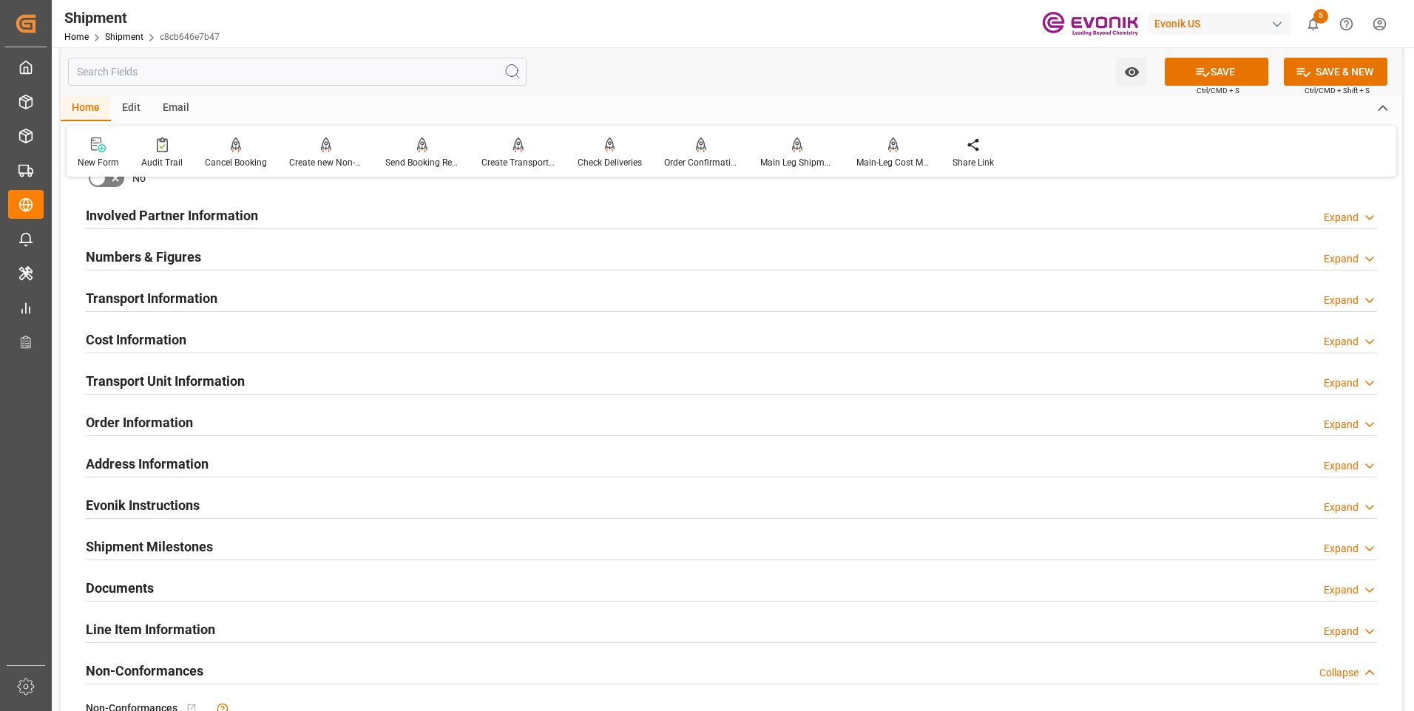
click at [229, 217] on h2 "Involved Partner Information" at bounding box center [172, 216] width 172 height 20
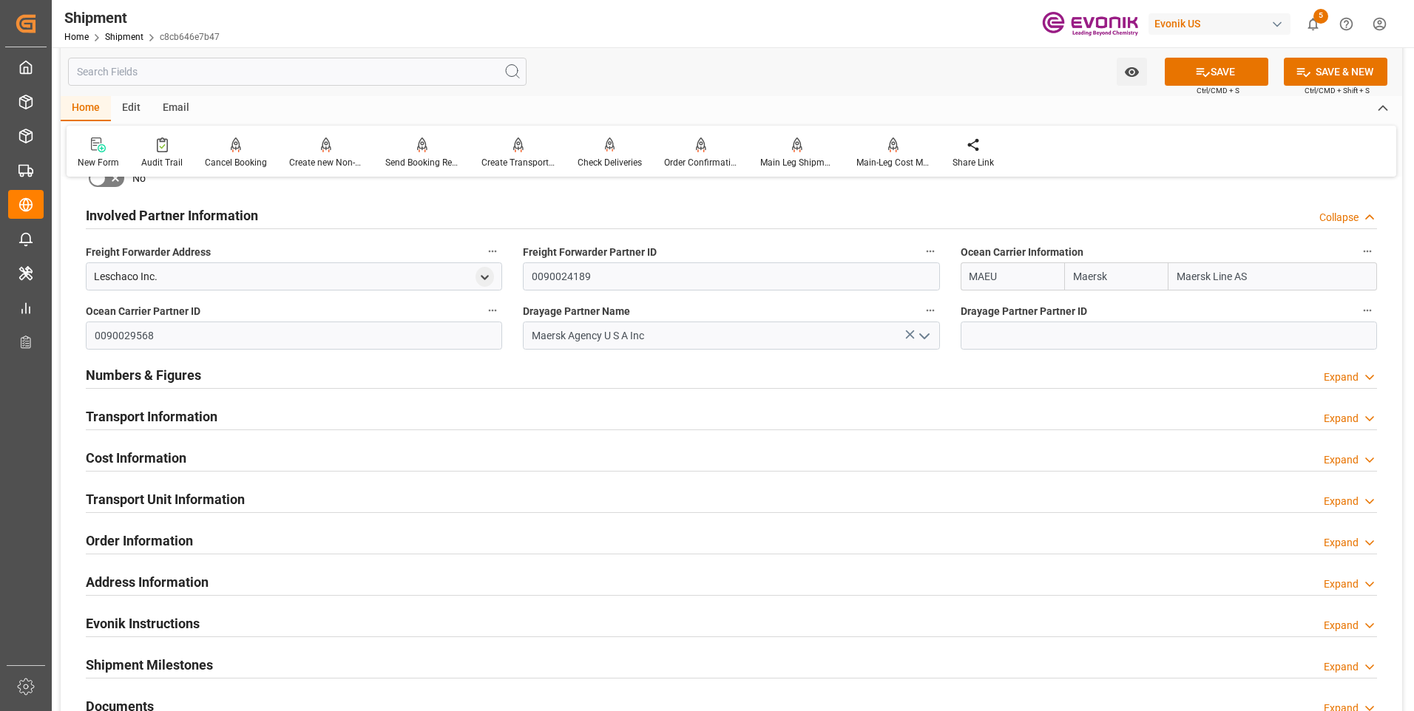
click at [230, 217] on h2 "Involved Partner Information" at bounding box center [172, 216] width 172 height 20
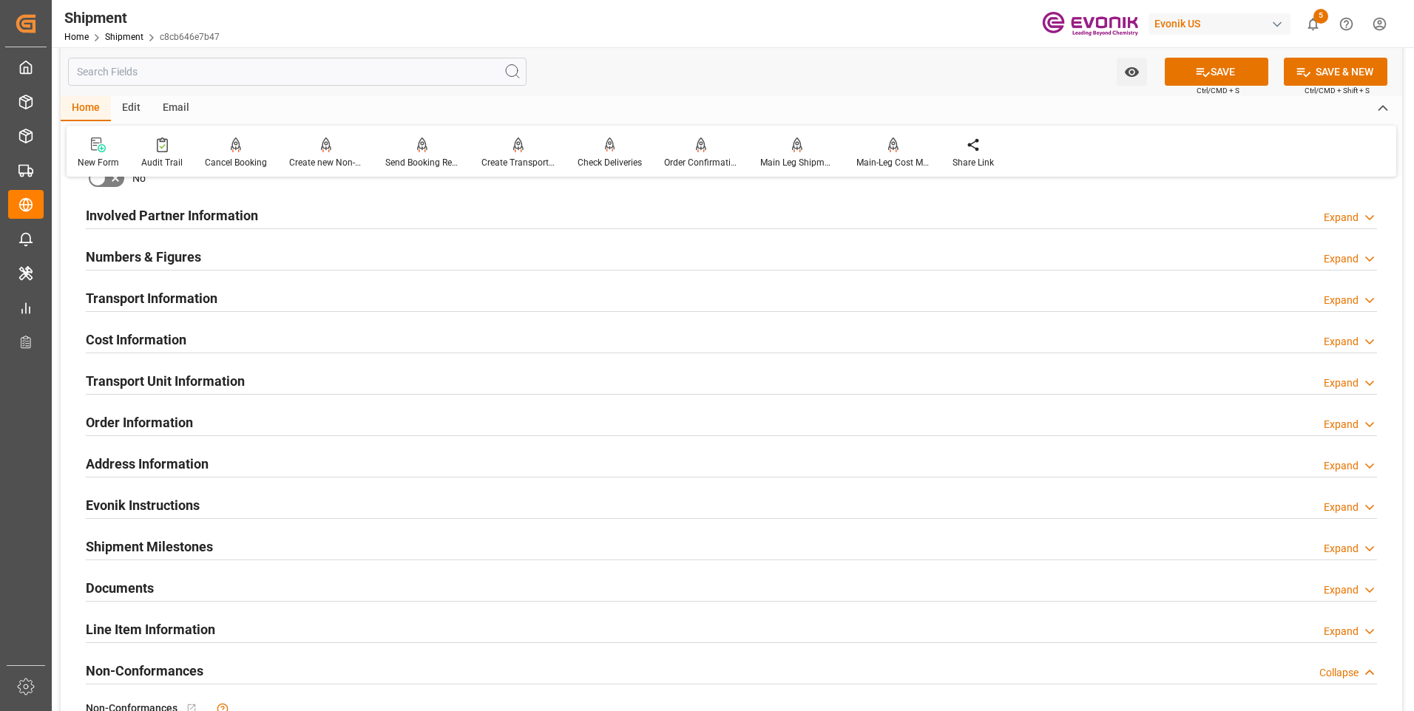
click at [186, 288] on h2 "Transport Information" at bounding box center [152, 298] width 132 height 20
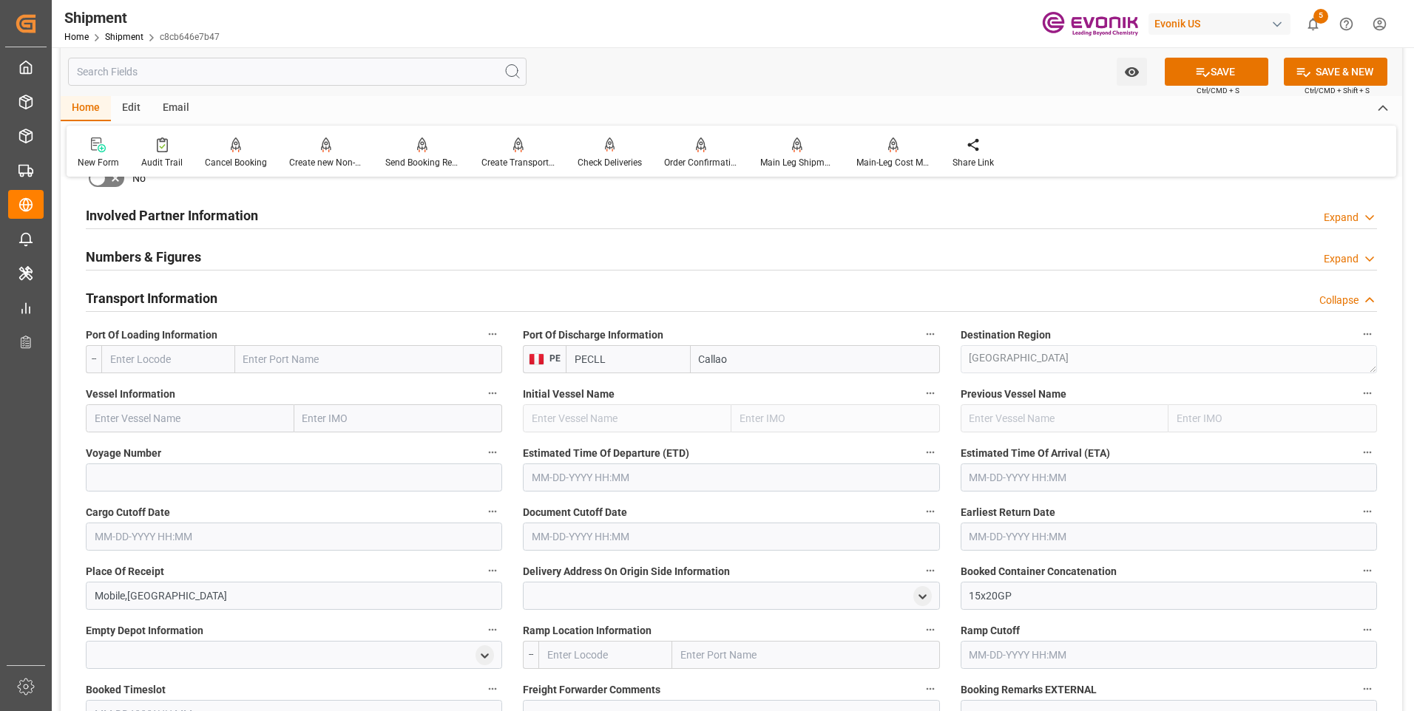
click at [138, 360] on input "text" at bounding box center [168, 359] width 134 height 28
click at [153, 393] on span "USMOB - Mobile" at bounding box center [146, 392] width 70 height 12
type input "USMOB"
type input "Mobile"
type input "USMOB"
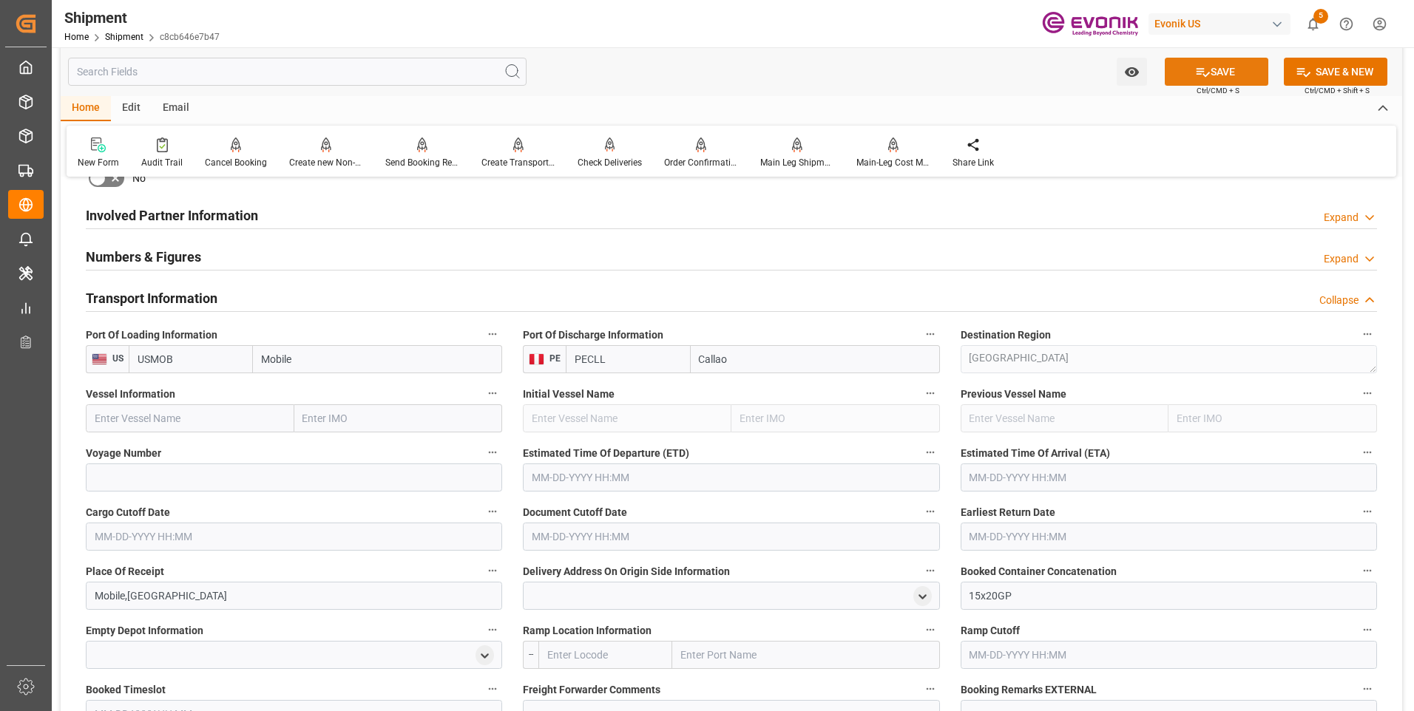
click at [1221, 67] on button "SAVE" at bounding box center [1217, 72] width 104 height 28
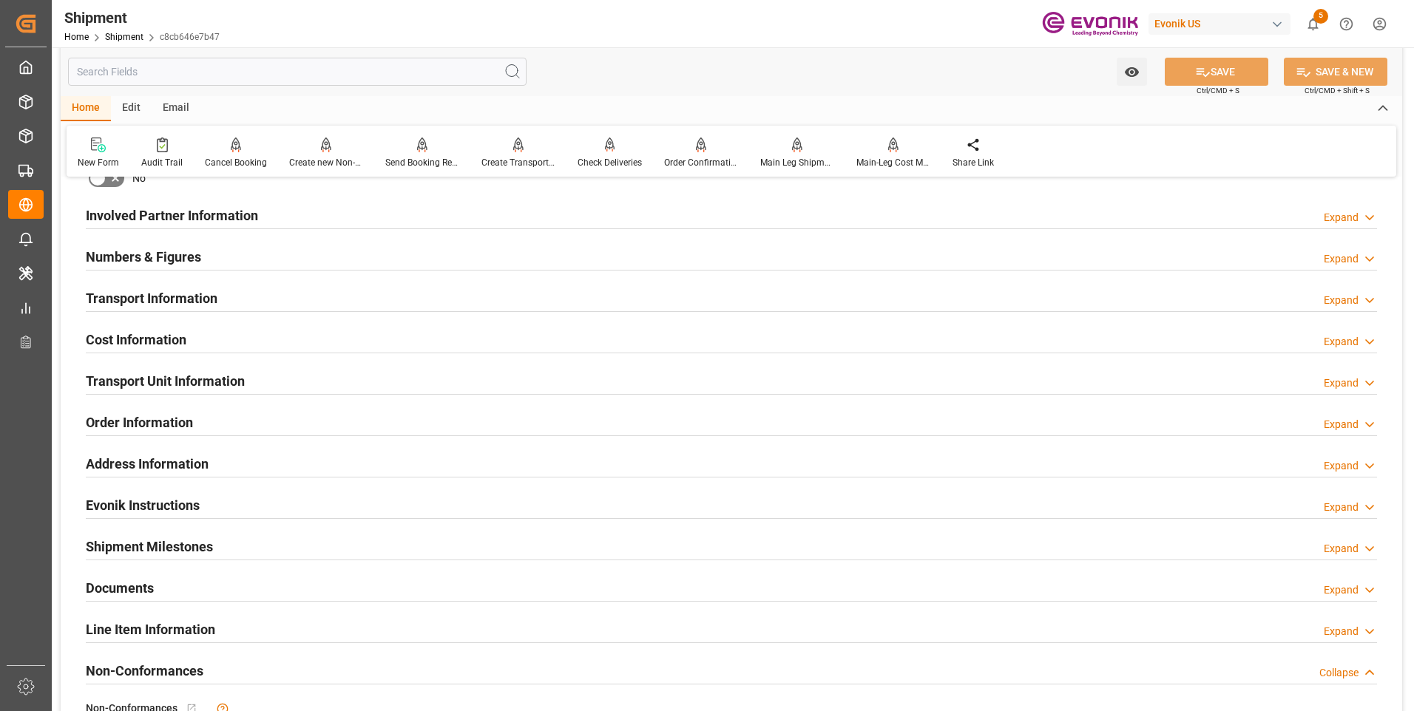
click at [220, 297] on div "Transport Information Expand" at bounding box center [731, 297] width 1291 height 28
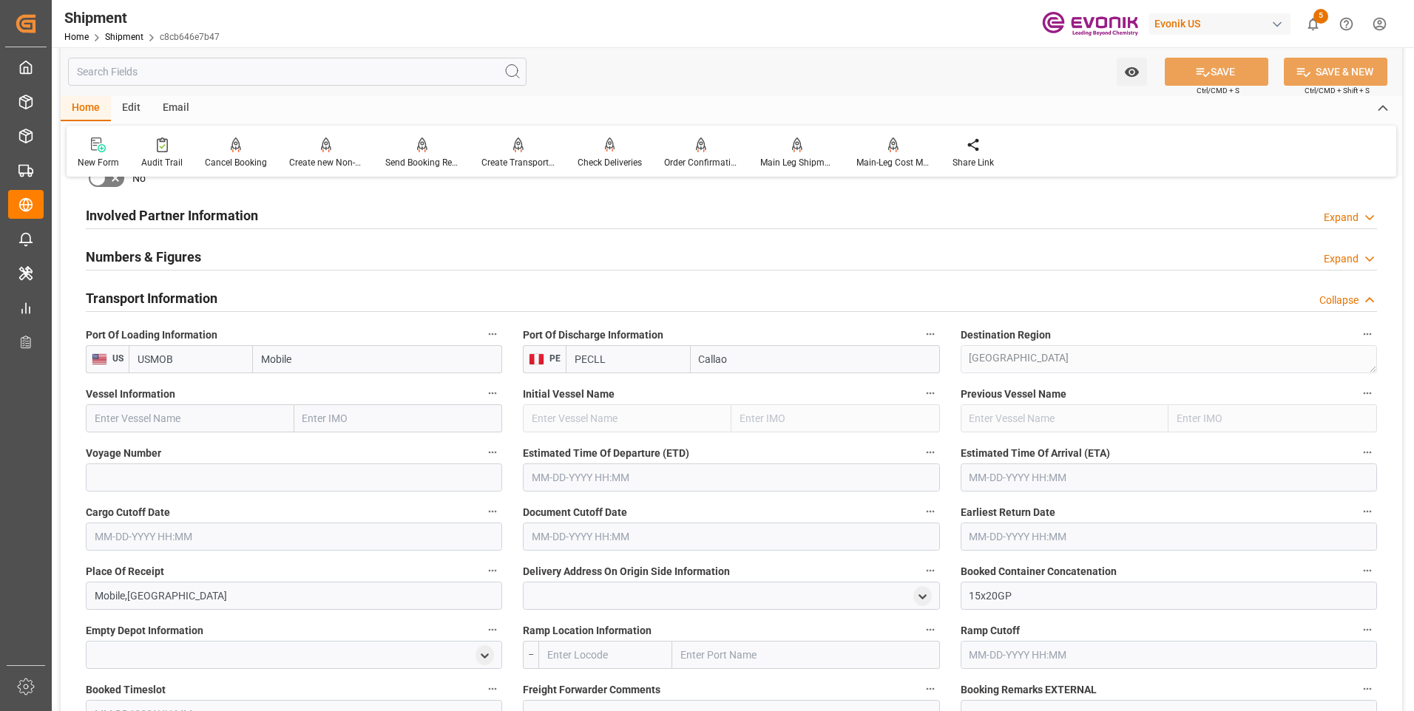
click at [130, 413] on input "text" at bounding box center [190, 418] width 209 height 28
paste input "MAERSK SEVILLE"
click at [136, 453] on b "Maersk Seville" at bounding box center [130, 451] width 70 height 12
type input "Maersk Seville"
type input "9299927"
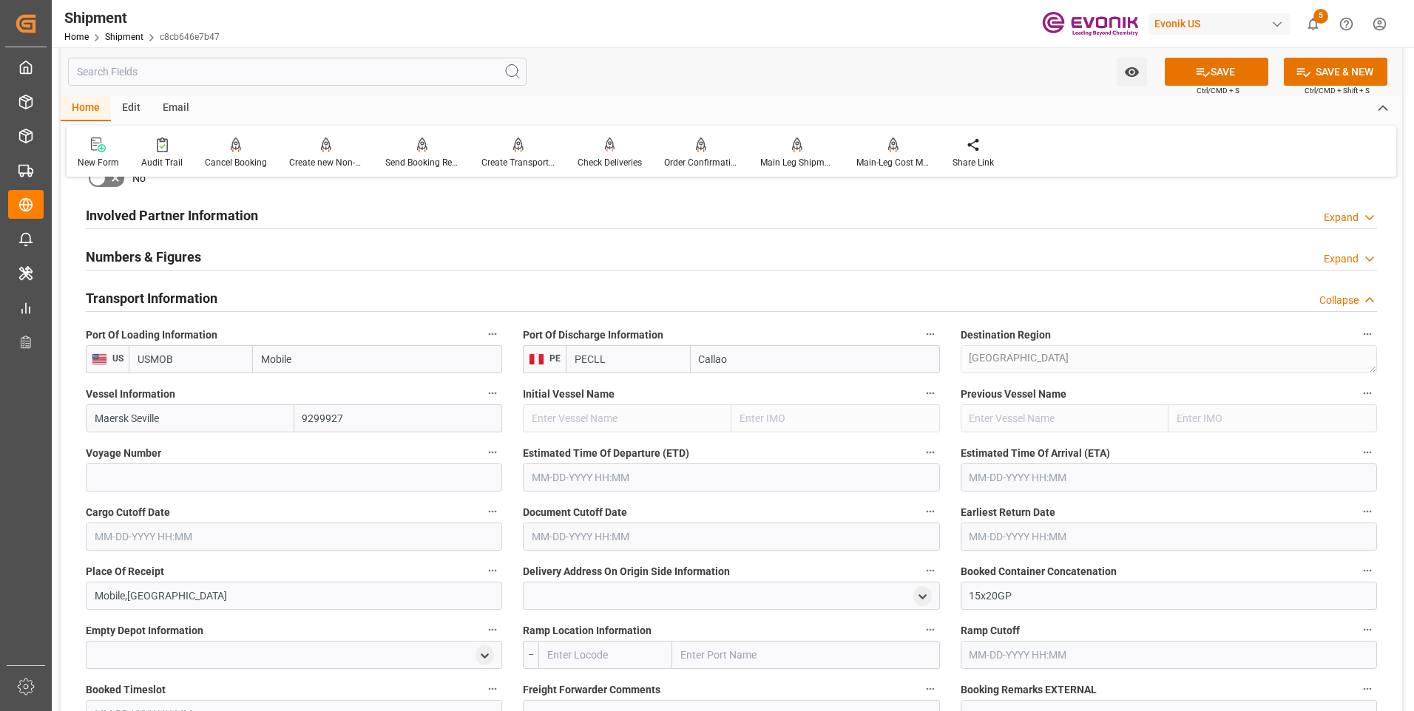
type input "Maersk Seville"
click at [149, 479] on input at bounding box center [294, 478] width 416 height 28
paste input "541W"
type input "541W"
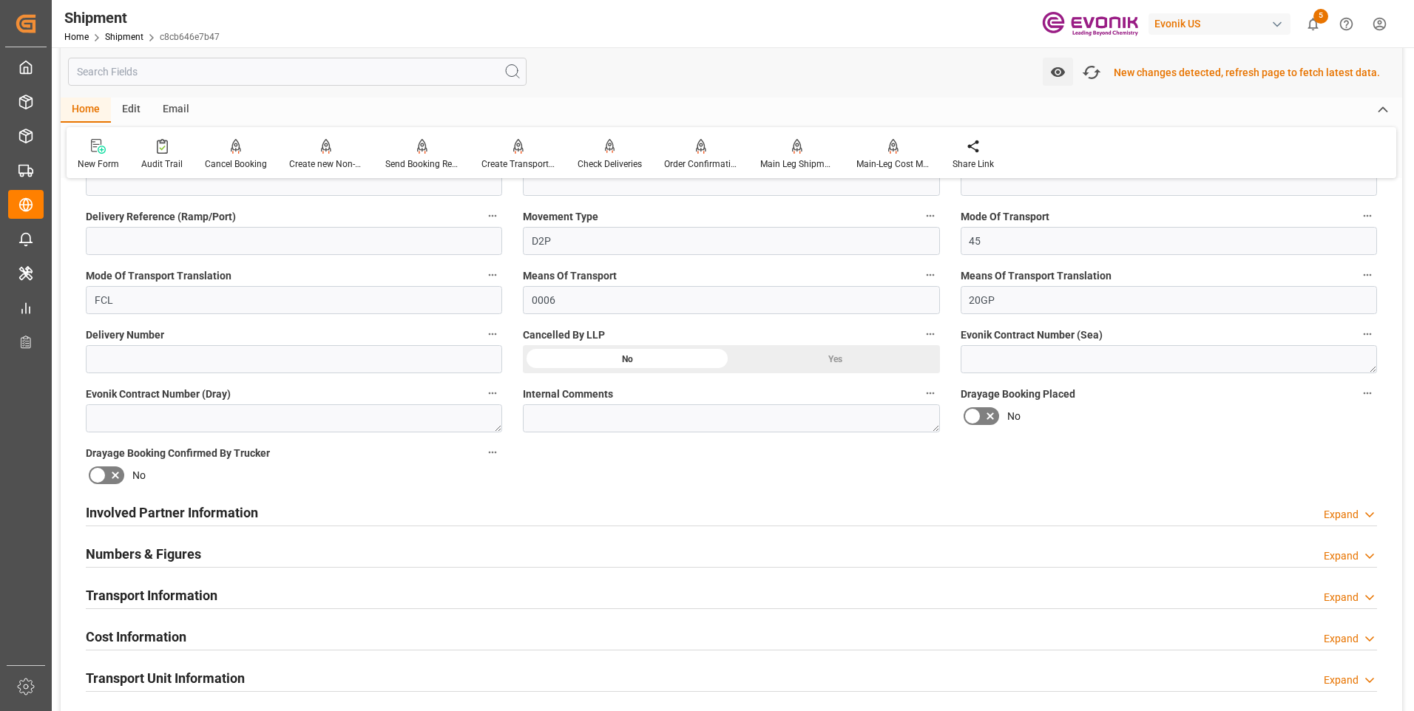
scroll to position [592, 0]
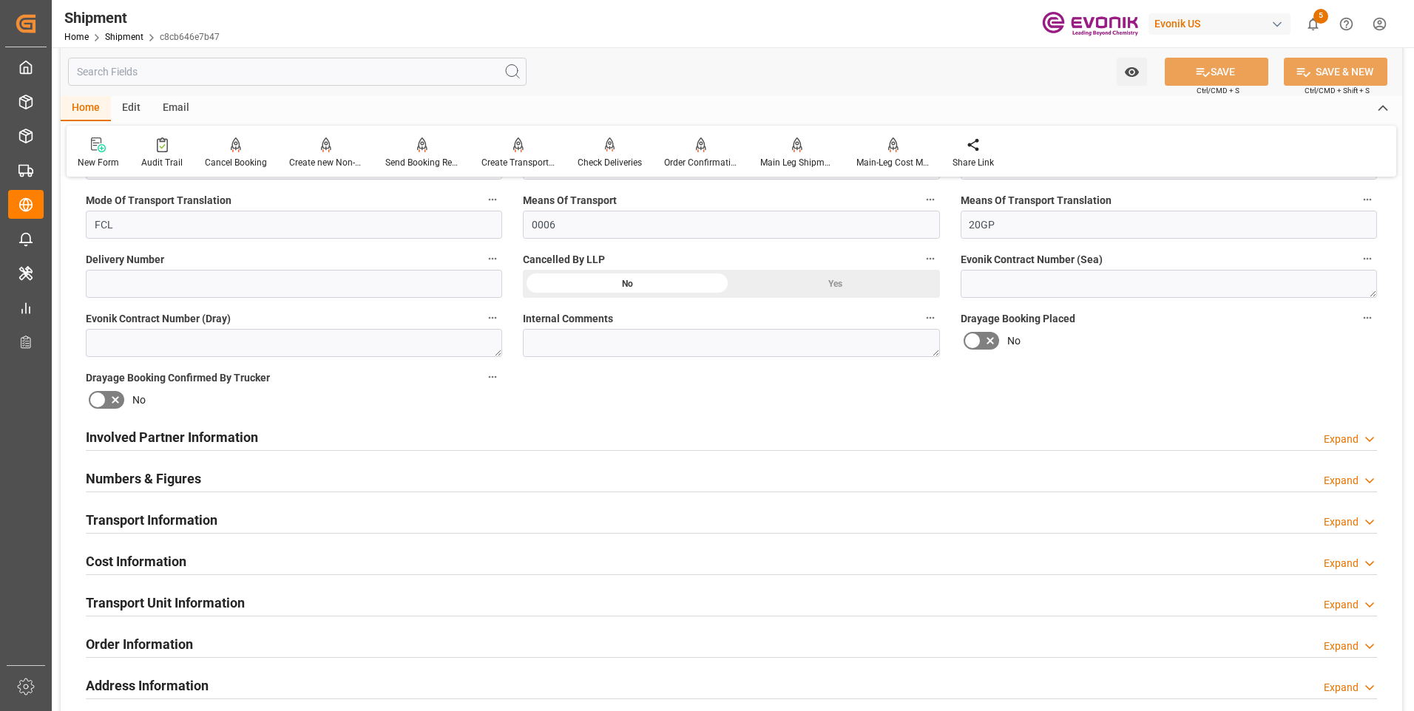
scroll to position [813, 0]
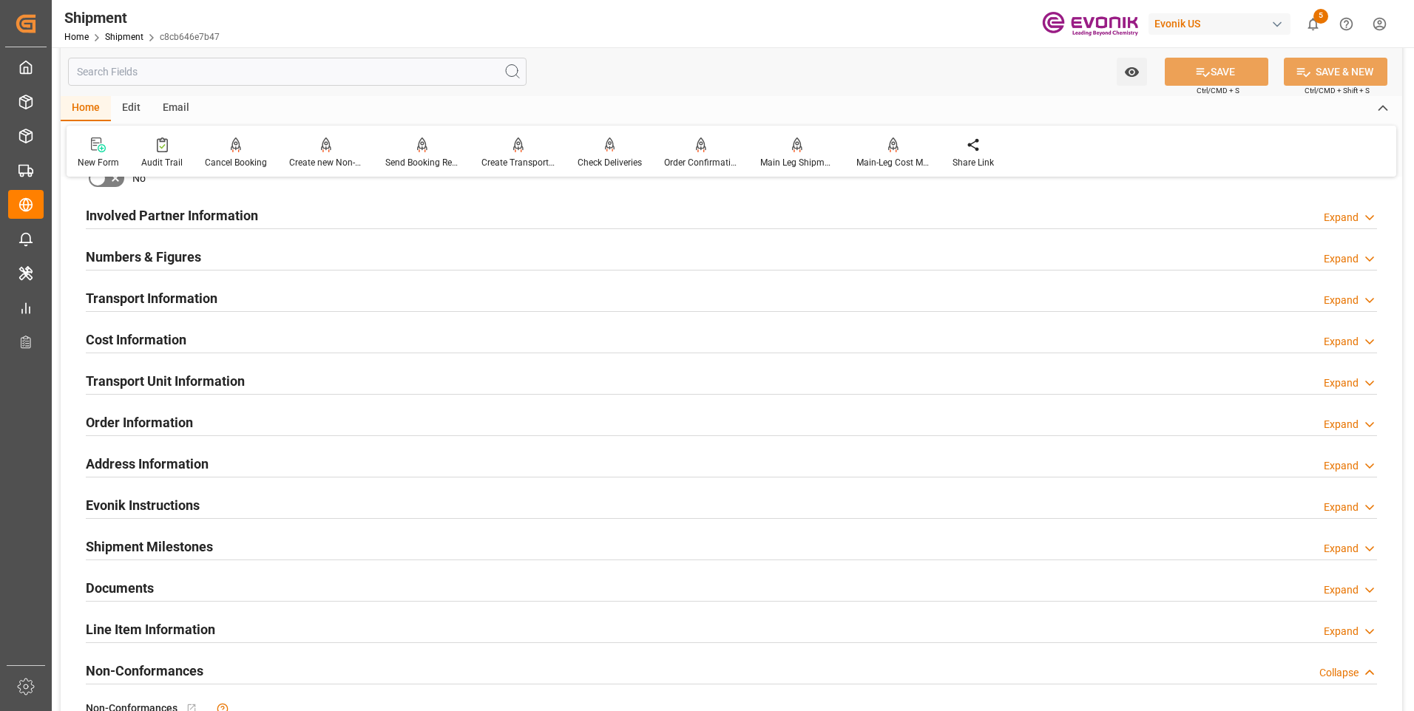
click at [206, 390] on h2 "Transport Unit Information" at bounding box center [165, 381] width 159 height 20
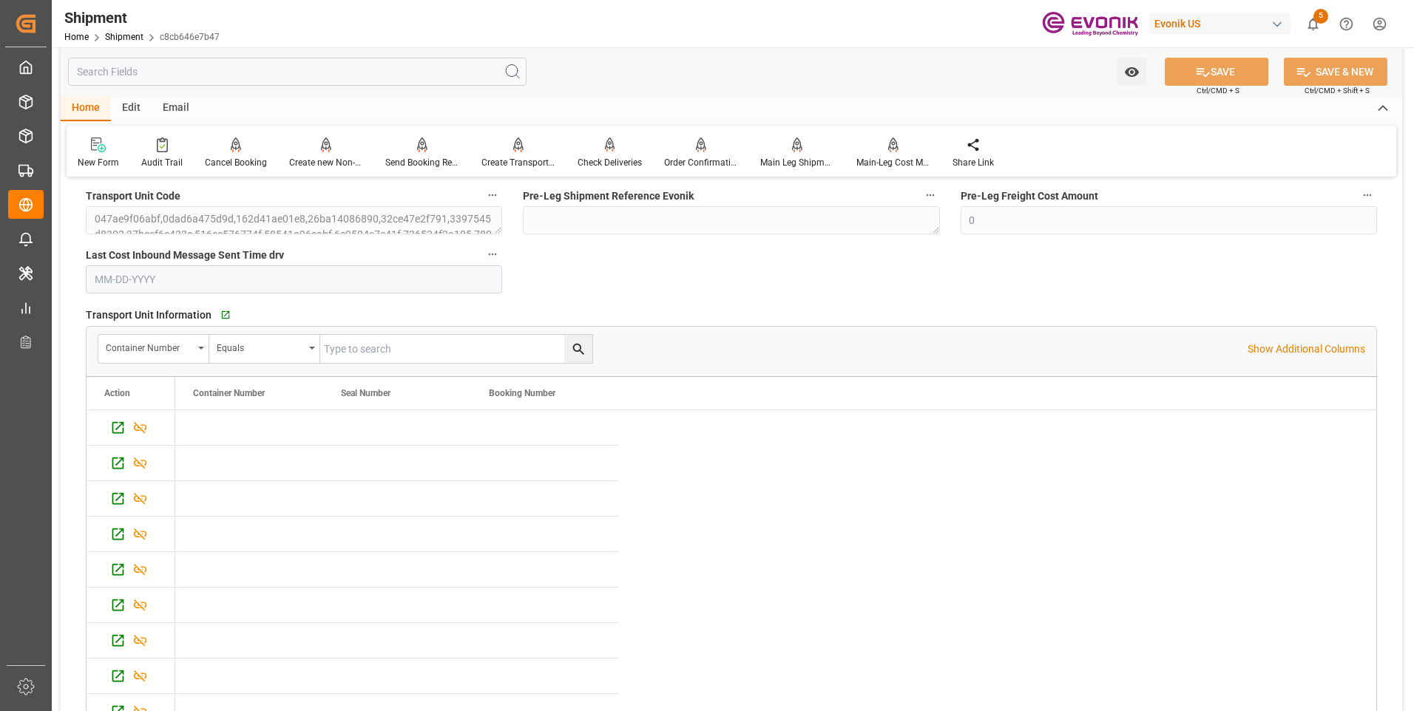
scroll to position [1109, 0]
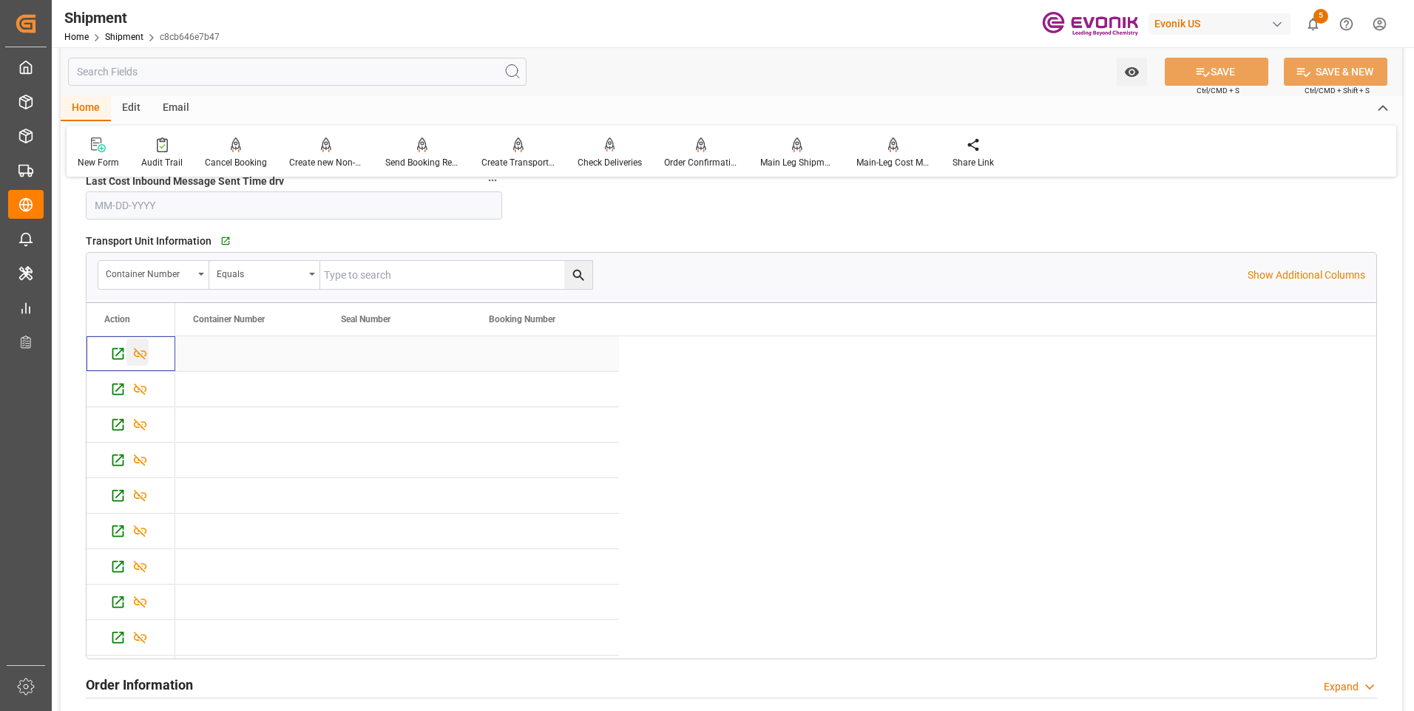
click at [135, 355] on icon "Press SPACE to select this row." at bounding box center [140, 354] width 13 height 12
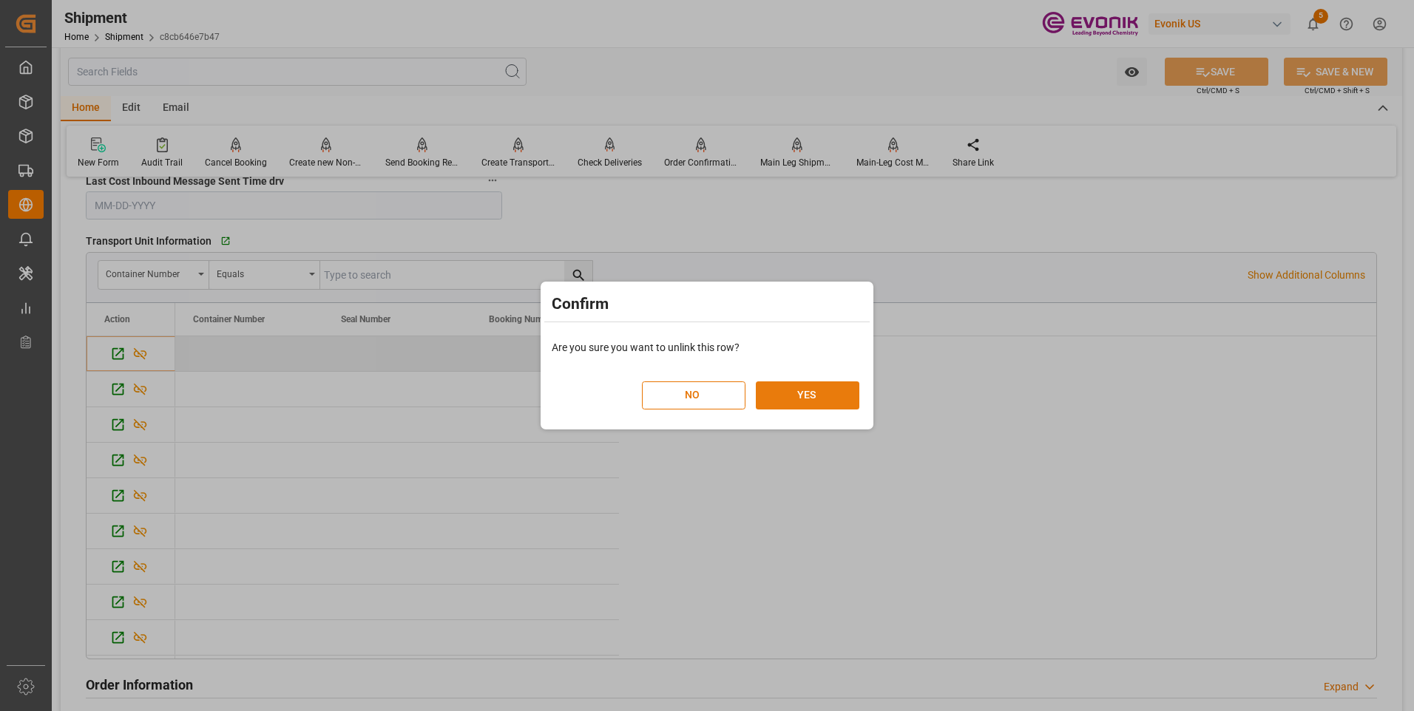
click at [788, 402] on button "YES" at bounding box center [808, 396] width 104 height 28
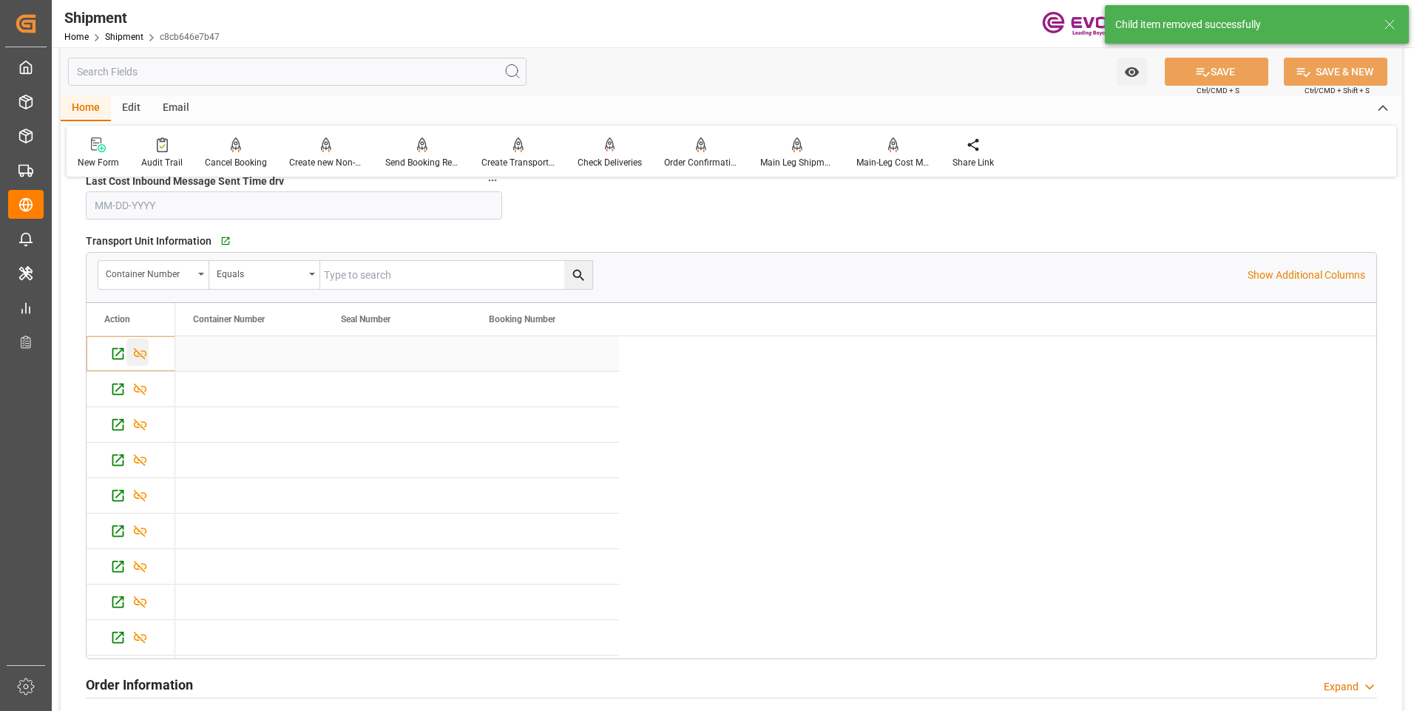
click at [145, 356] on icon "Press SPACE to select this row." at bounding box center [140, 354] width 16 height 16
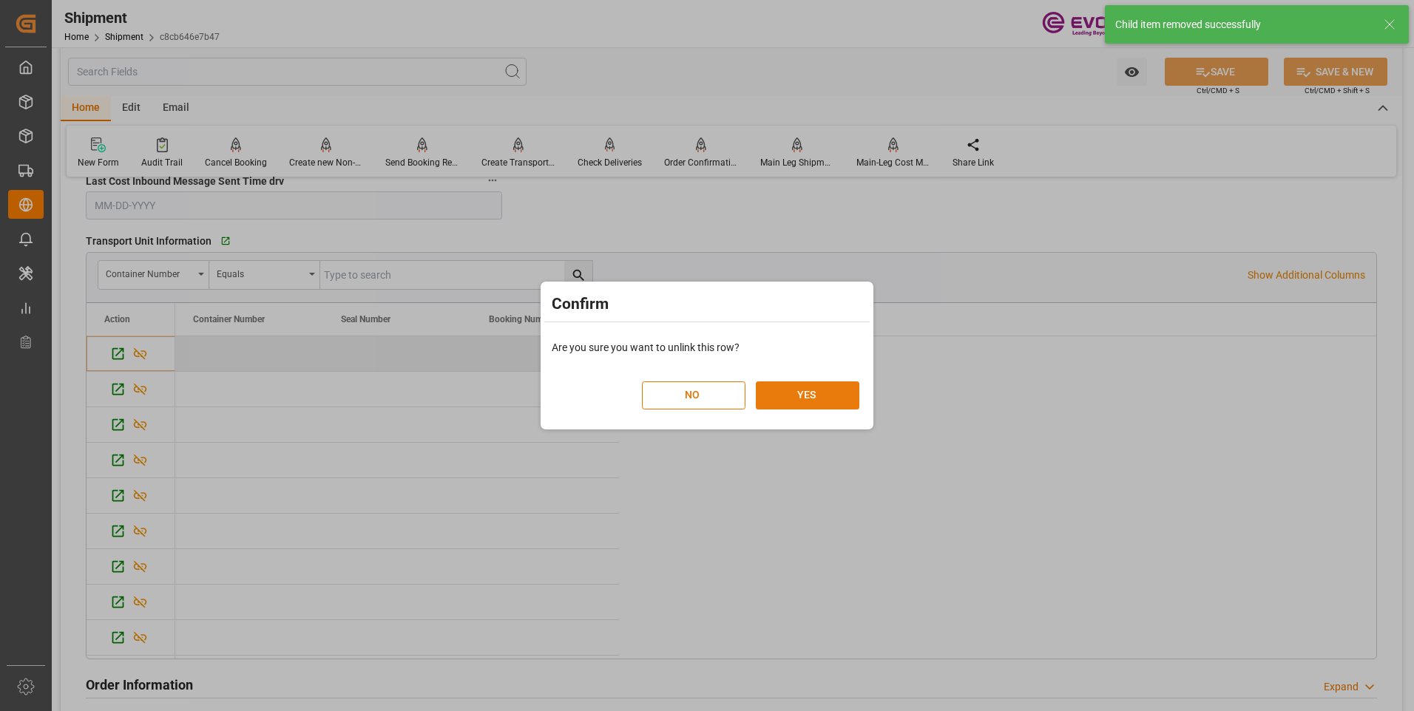
click at [788, 387] on button "YES" at bounding box center [808, 396] width 104 height 28
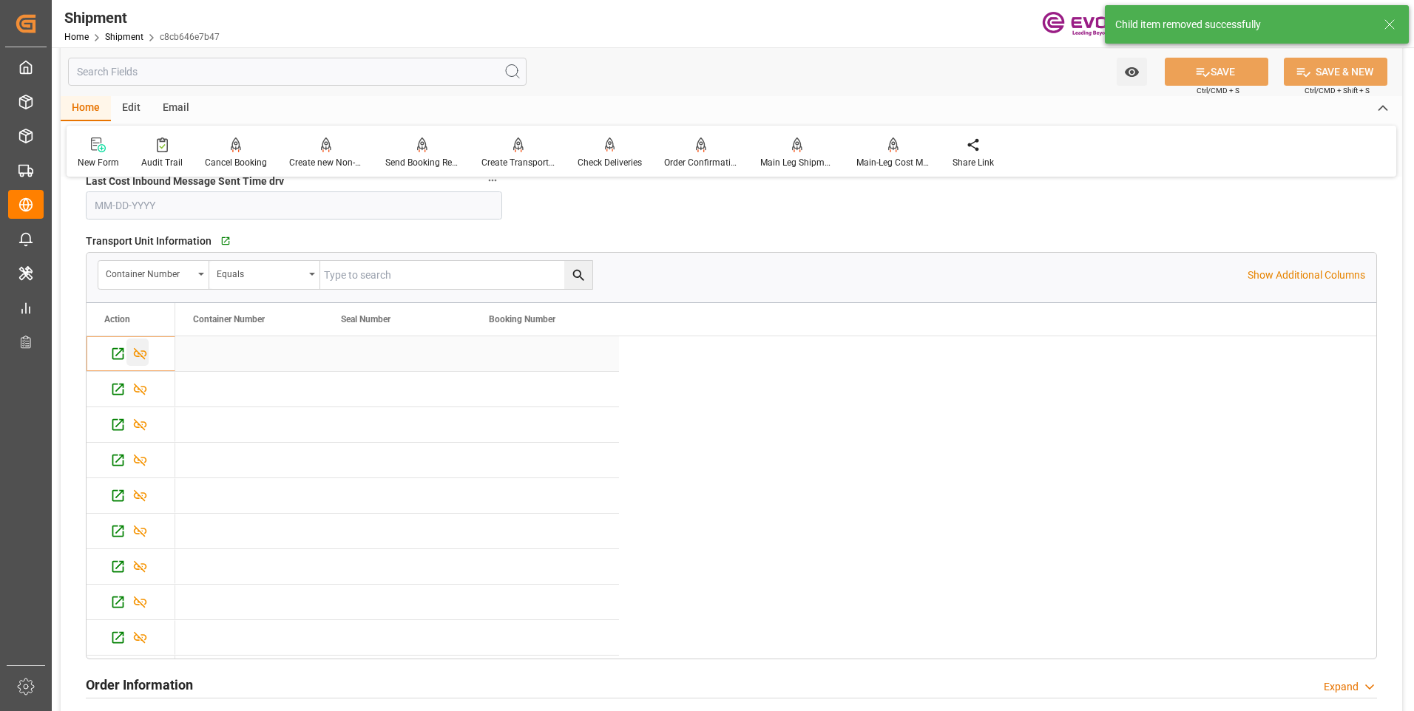
click at [146, 354] on icon "Press SPACE to select this row." at bounding box center [140, 354] width 13 height 12
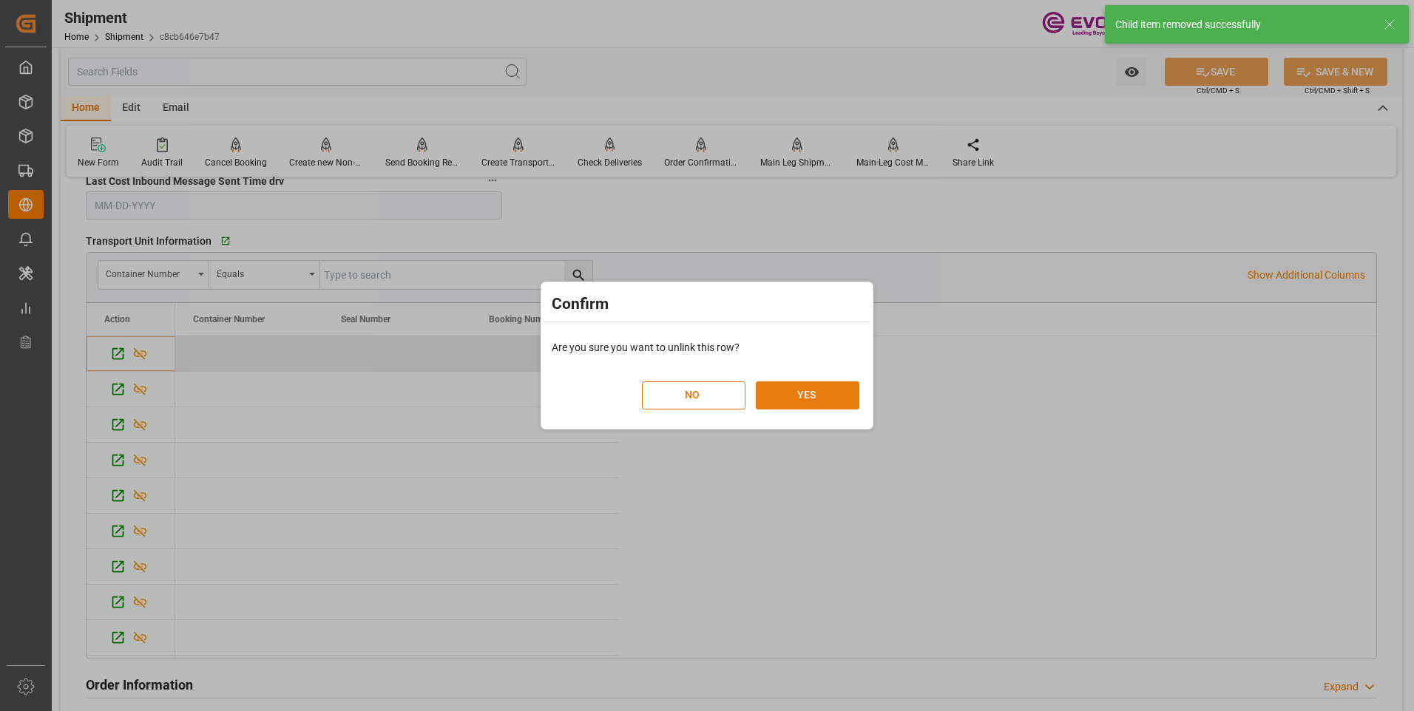
click at [789, 403] on button "YES" at bounding box center [808, 396] width 104 height 28
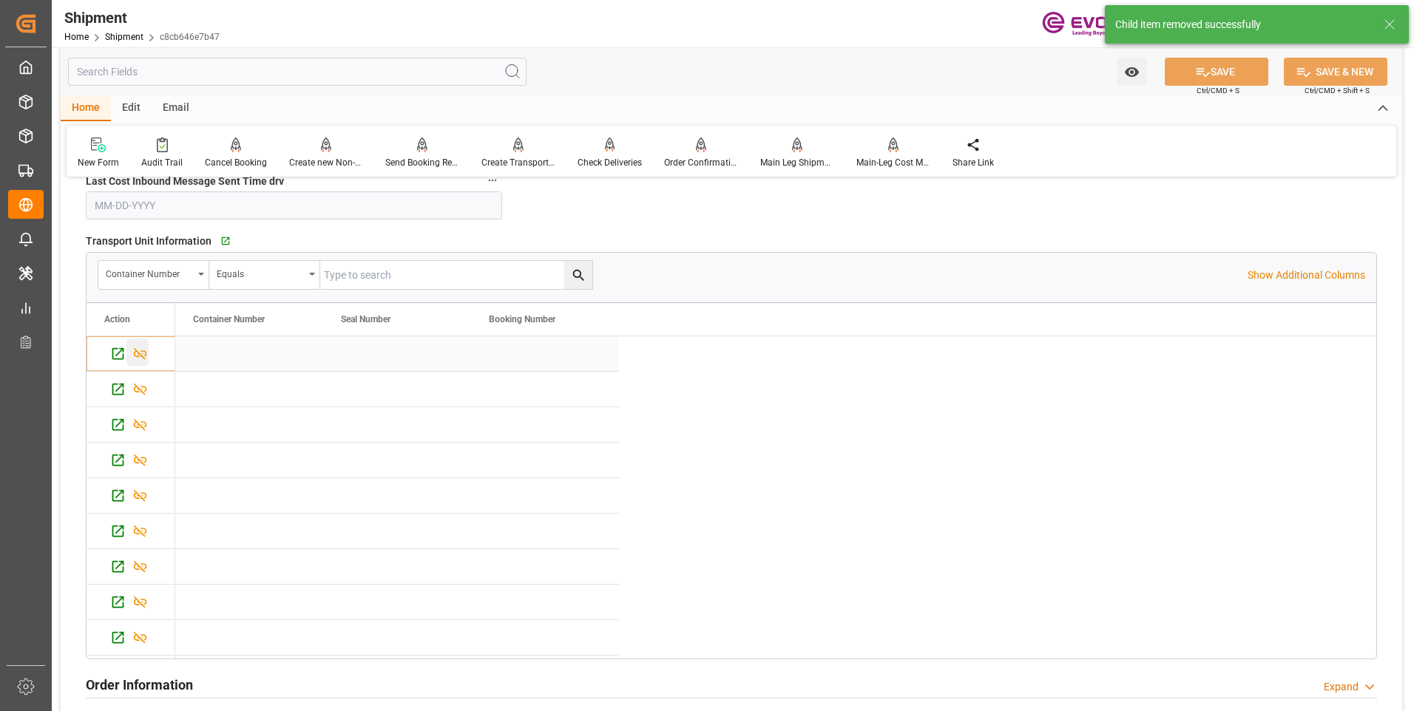
click at [136, 353] on icon "Press SPACE to select this row." at bounding box center [140, 354] width 16 height 16
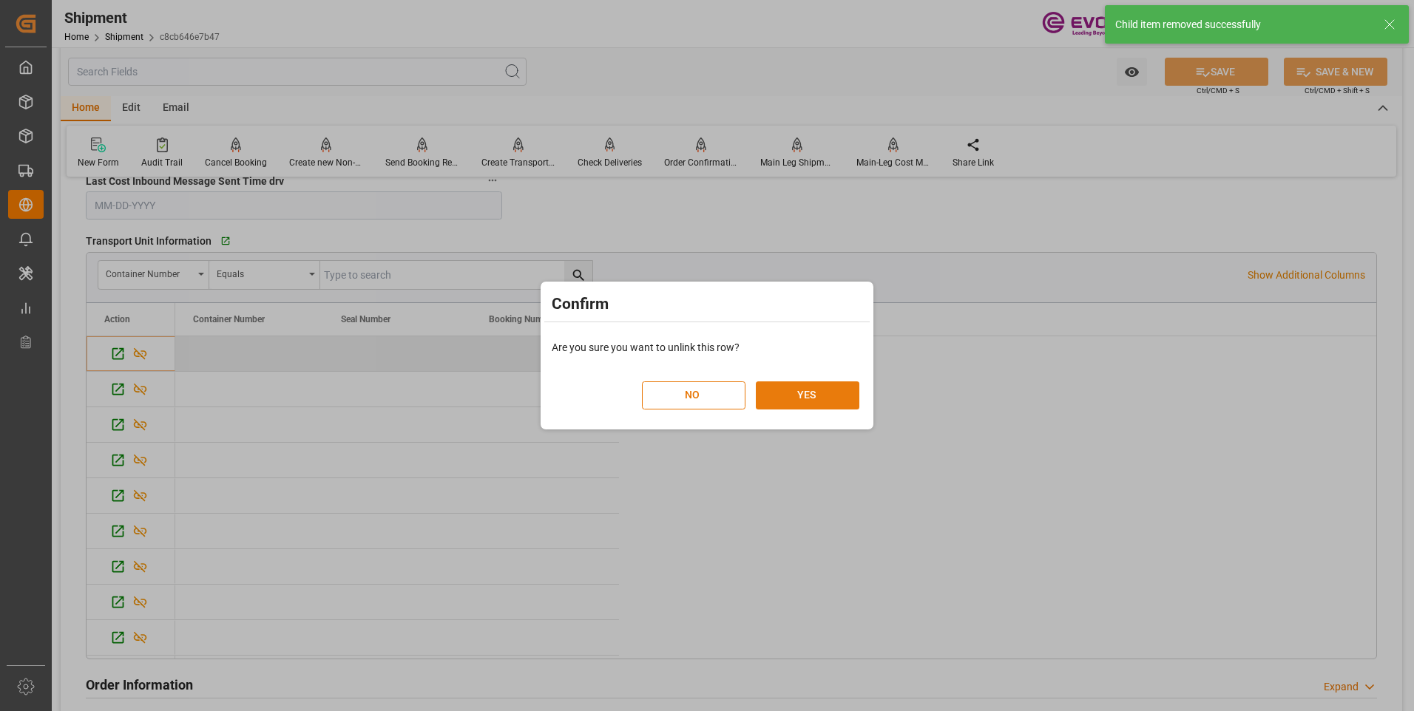
click at [827, 391] on button "YES" at bounding box center [808, 396] width 104 height 28
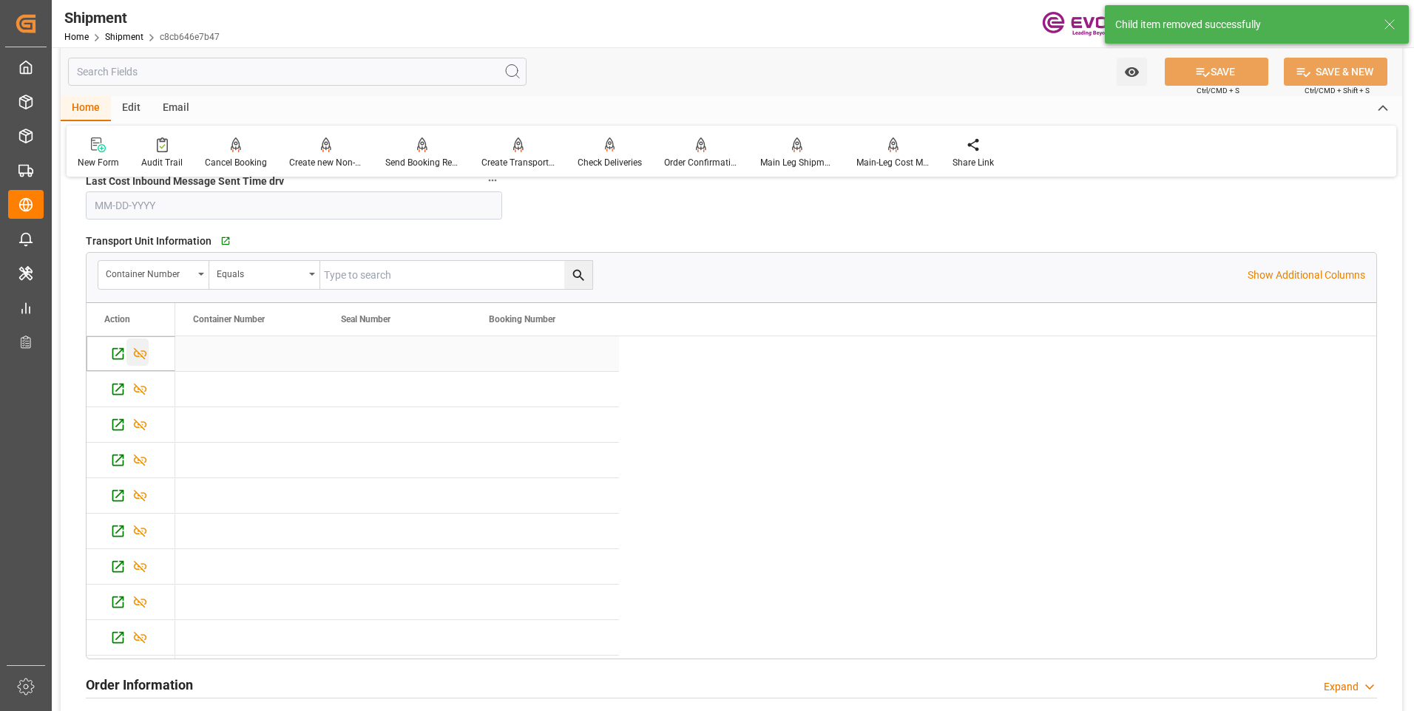
click at [143, 350] on icon "Press SPACE to select this row." at bounding box center [140, 354] width 16 height 16
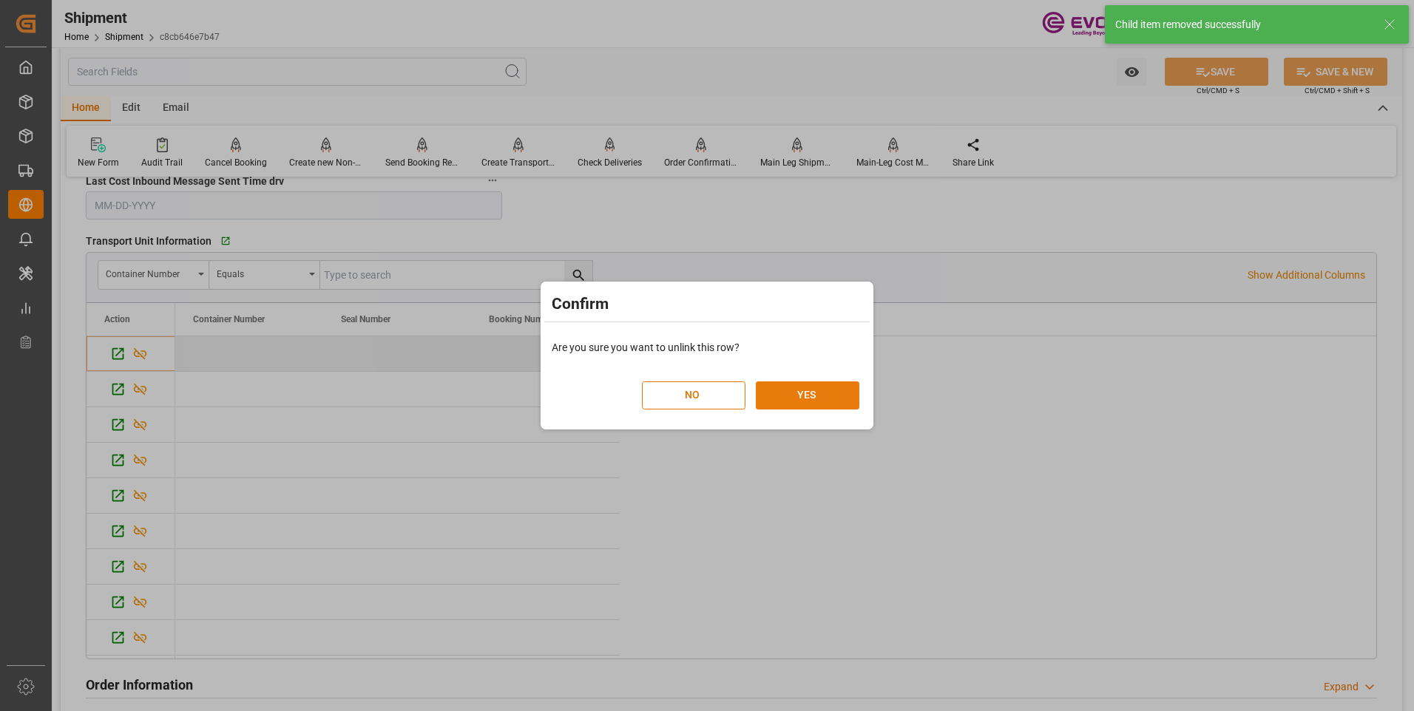
click at [813, 394] on button "YES" at bounding box center [808, 396] width 104 height 28
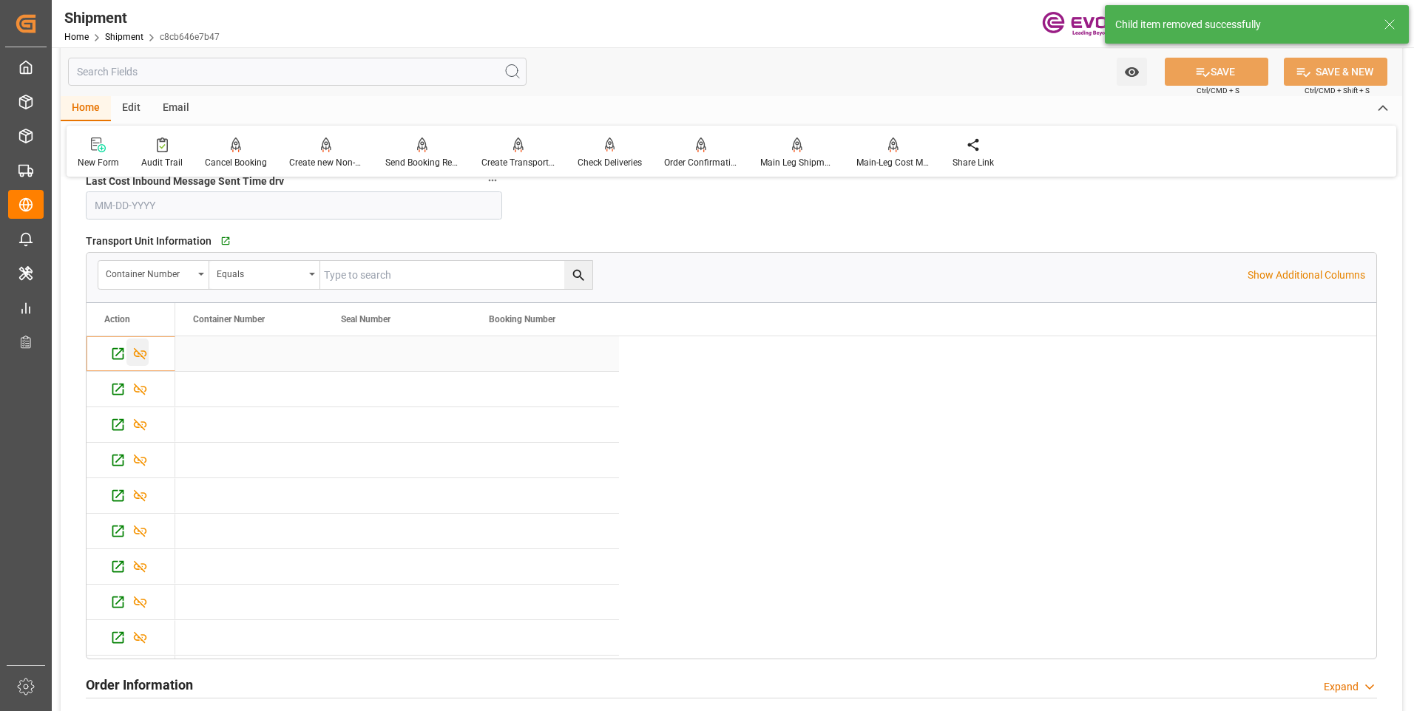
click at [138, 351] on icon "Press SPACE to select this row." at bounding box center [140, 354] width 16 height 16
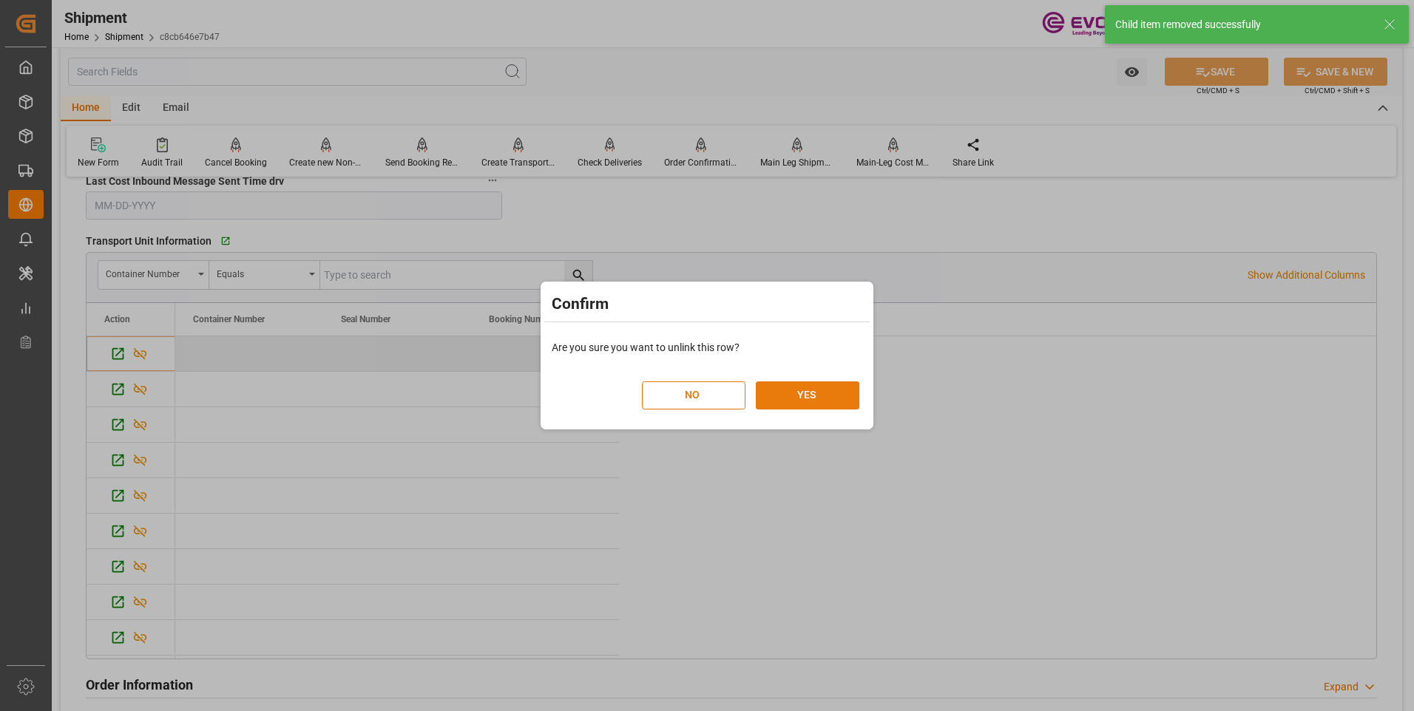
click at [827, 395] on button "YES" at bounding box center [808, 396] width 104 height 28
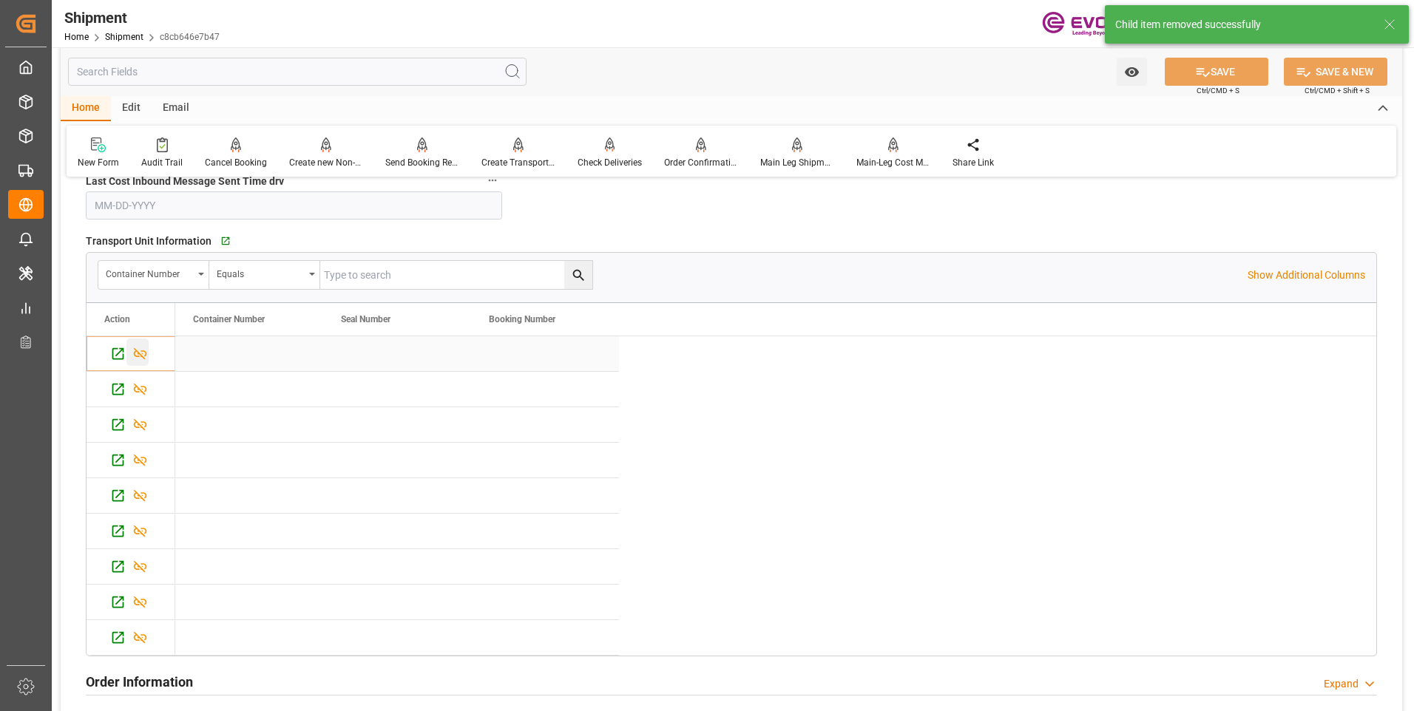
click at [134, 352] on icon "Press SPACE to select this row." at bounding box center [140, 354] width 16 height 16
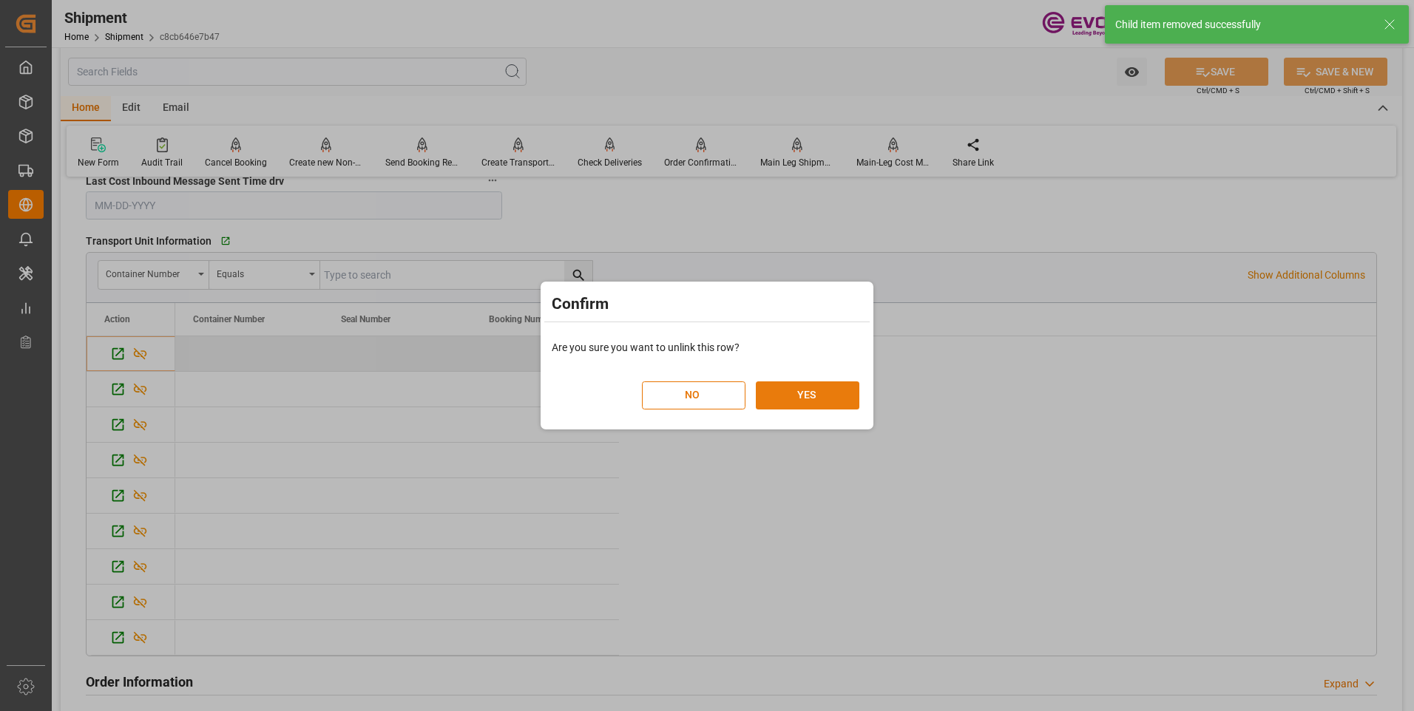
click at [798, 396] on button "YES" at bounding box center [808, 396] width 104 height 28
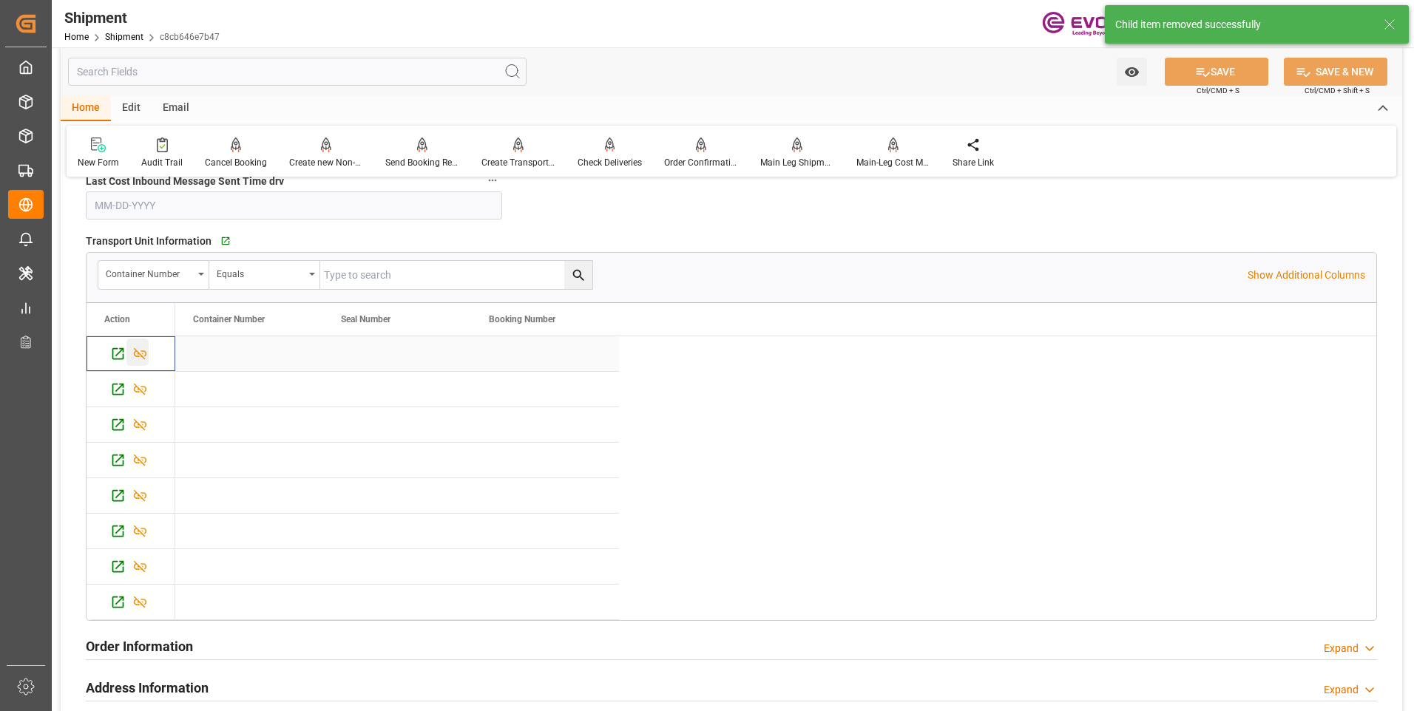
click at [141, 356] on icon "Press SPACE to select this row." at bounding box center [140, 354] width 13 height 12
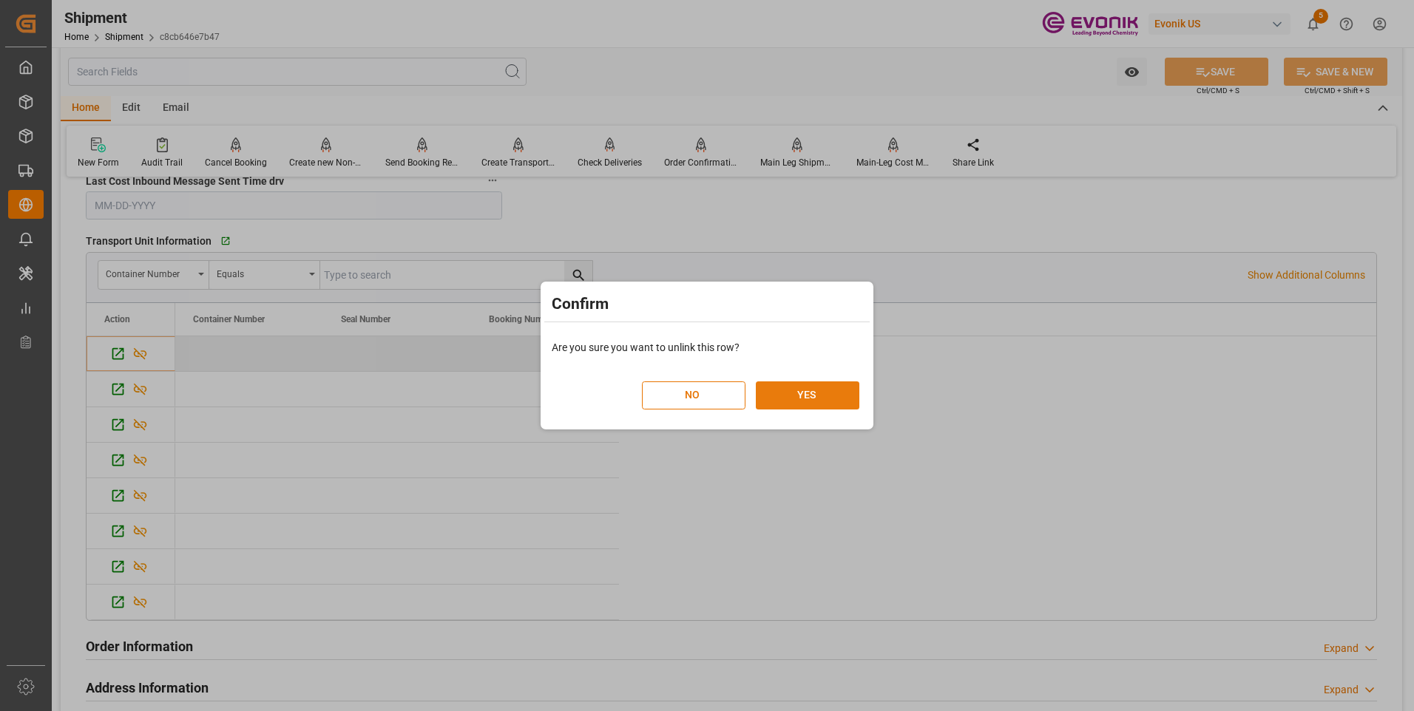
click at [799, 397] on button "YES" at bounding box center [808, 396] width 104 height 28
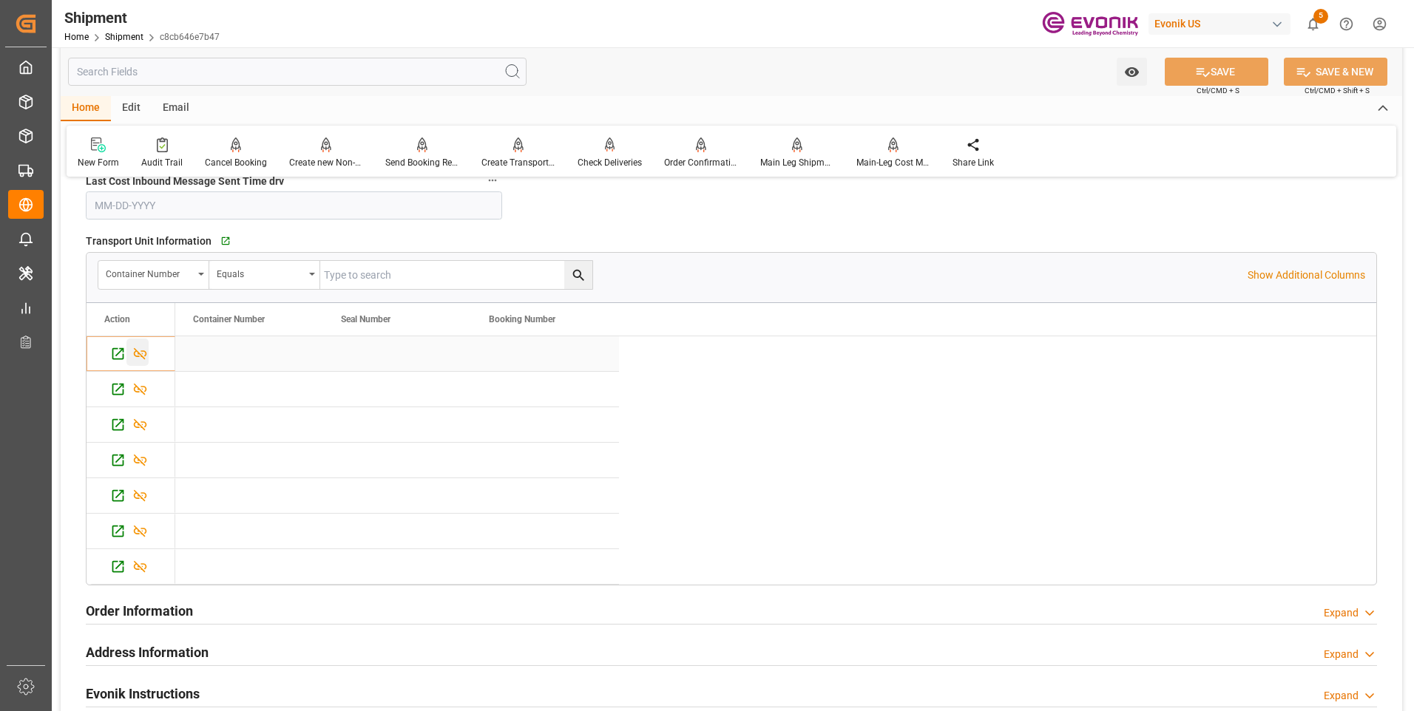
click at [136, 356] on icon "Press SPACE to select this row." at bounding box center [140, 354] width 16 height 16
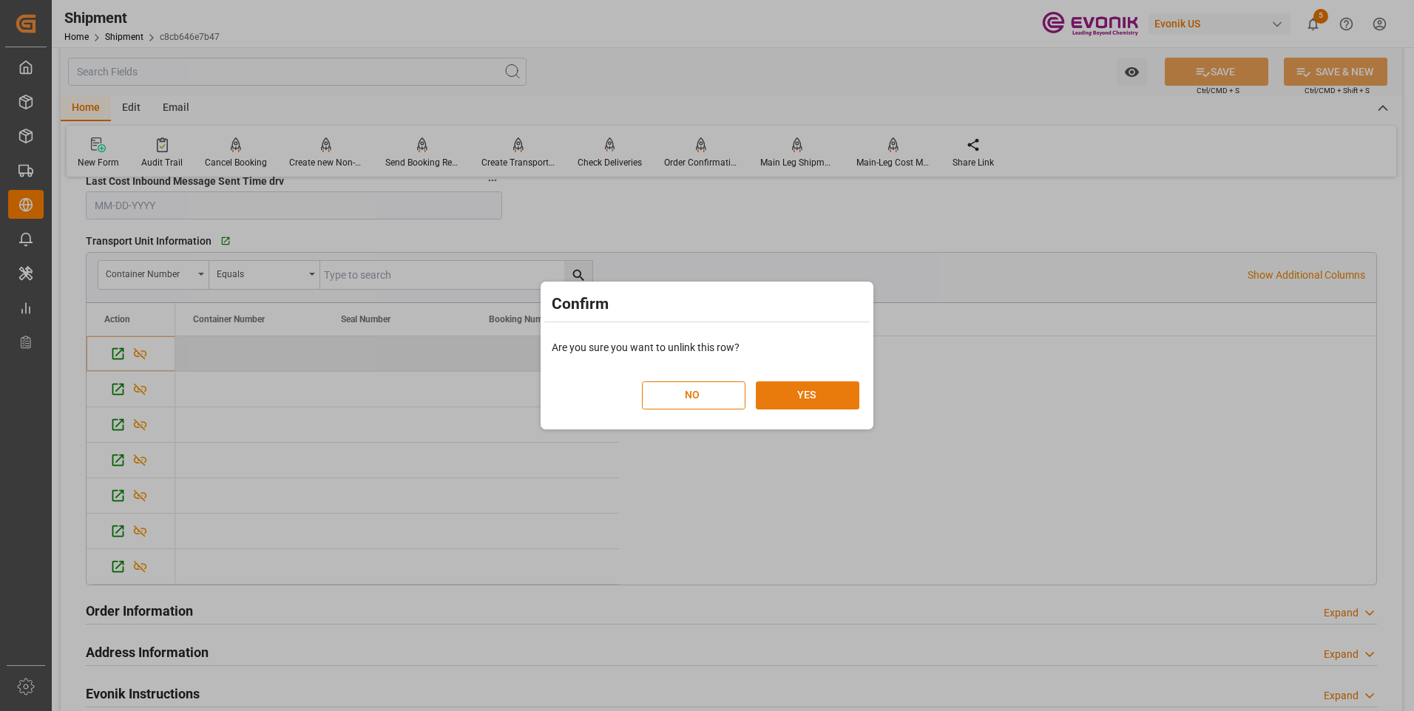
click at [817, 398] on button "YES" at bounding box center [808, 396] width 104 height 28
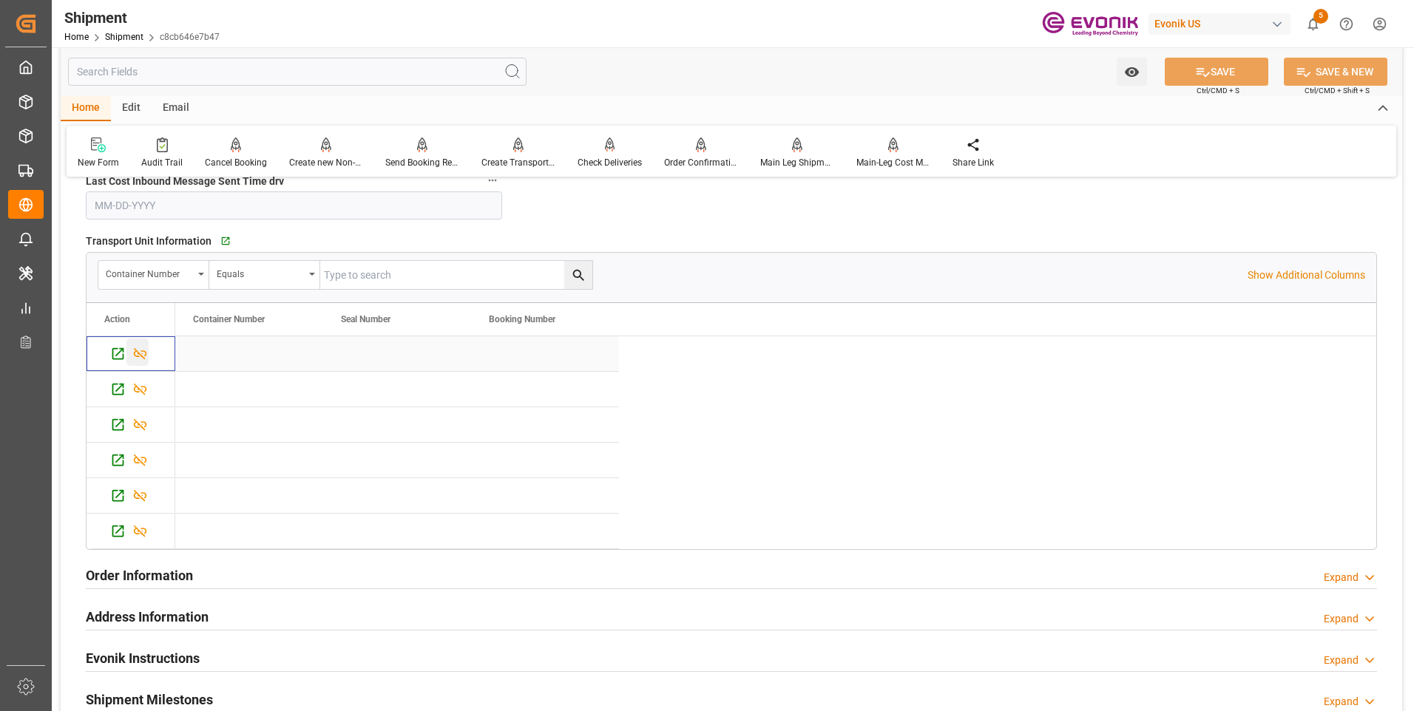
click at [139, 359] on icon "Press SPACE to select this row." at bounding box center [140, 354] width 16 height 16
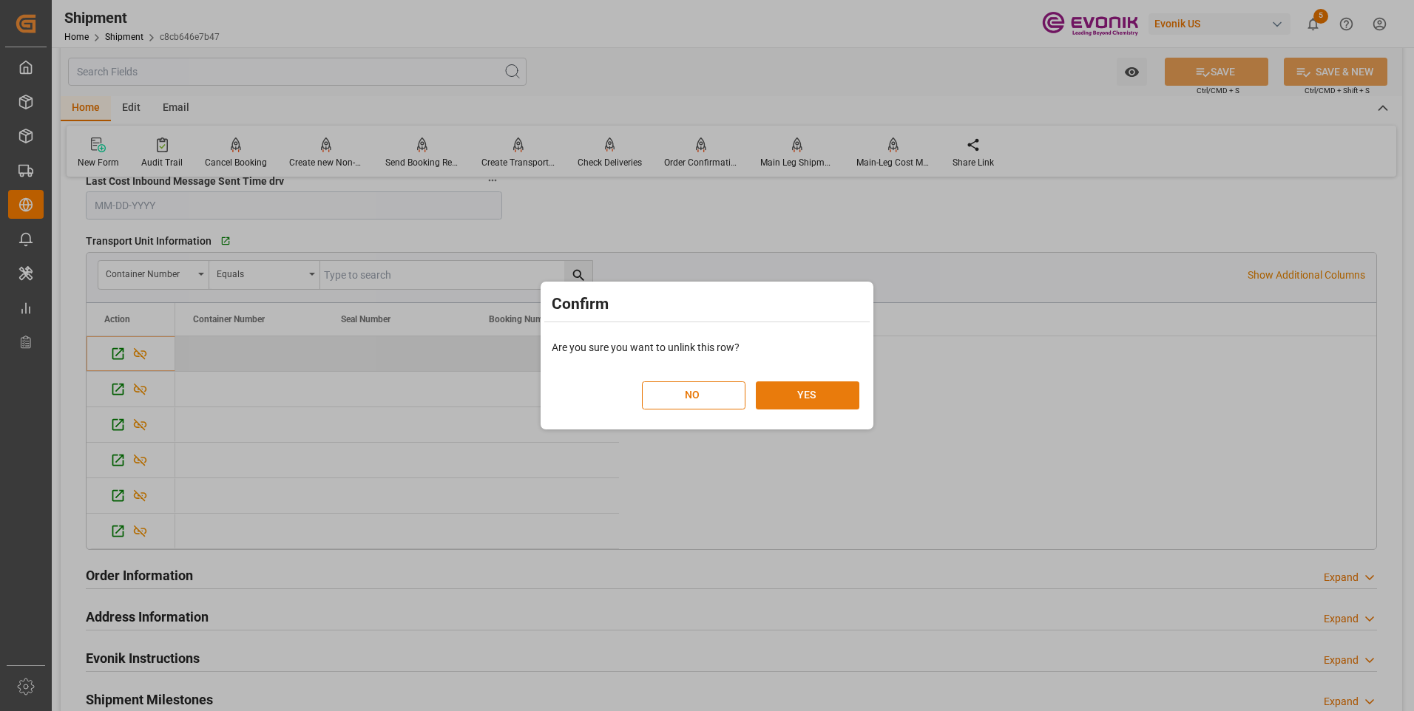
click at [803, 384] on button "YES" at bounding box center [808, 396] width 104 height 28
click at [805, 393] on button "YES" at bounding box center [808, 396] width 104 height 28
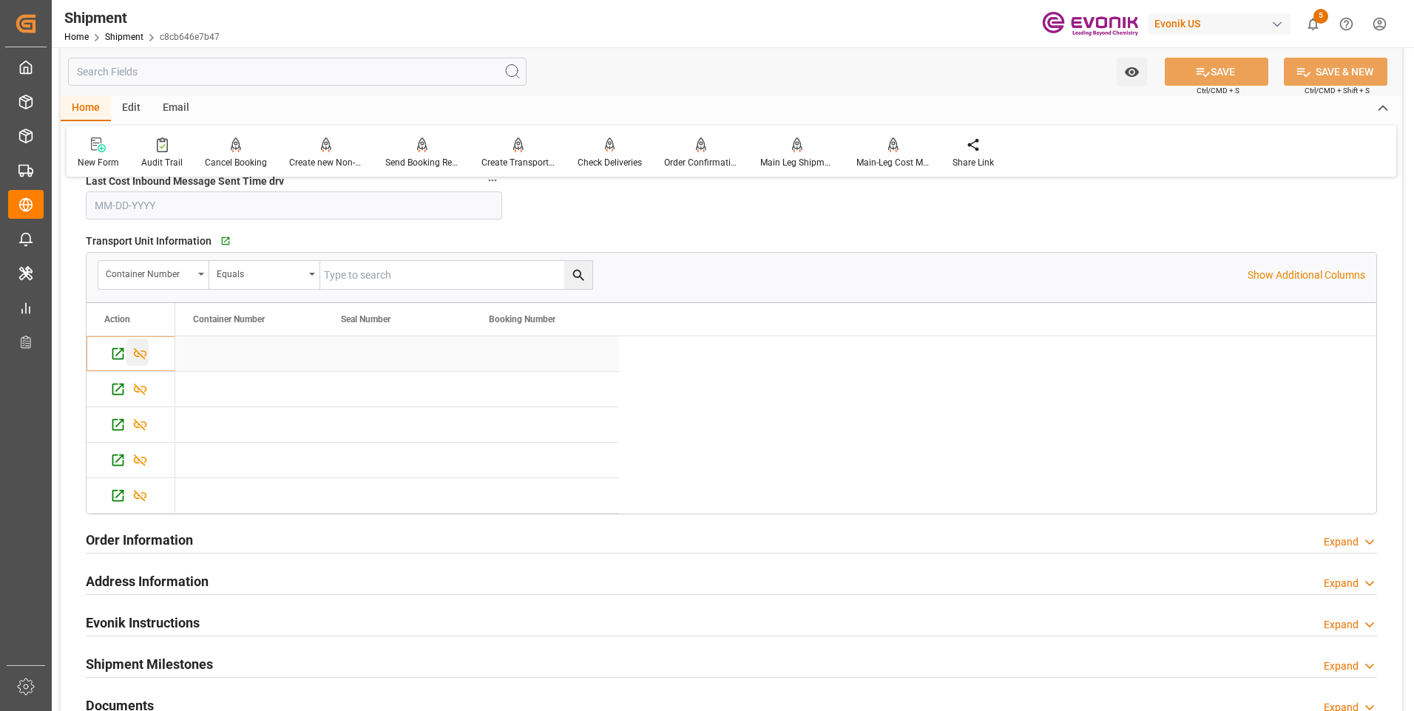
click at [141, 352] on icon "Press SPACE to select this row." at bounding box center [140, 354] width 16 height 16
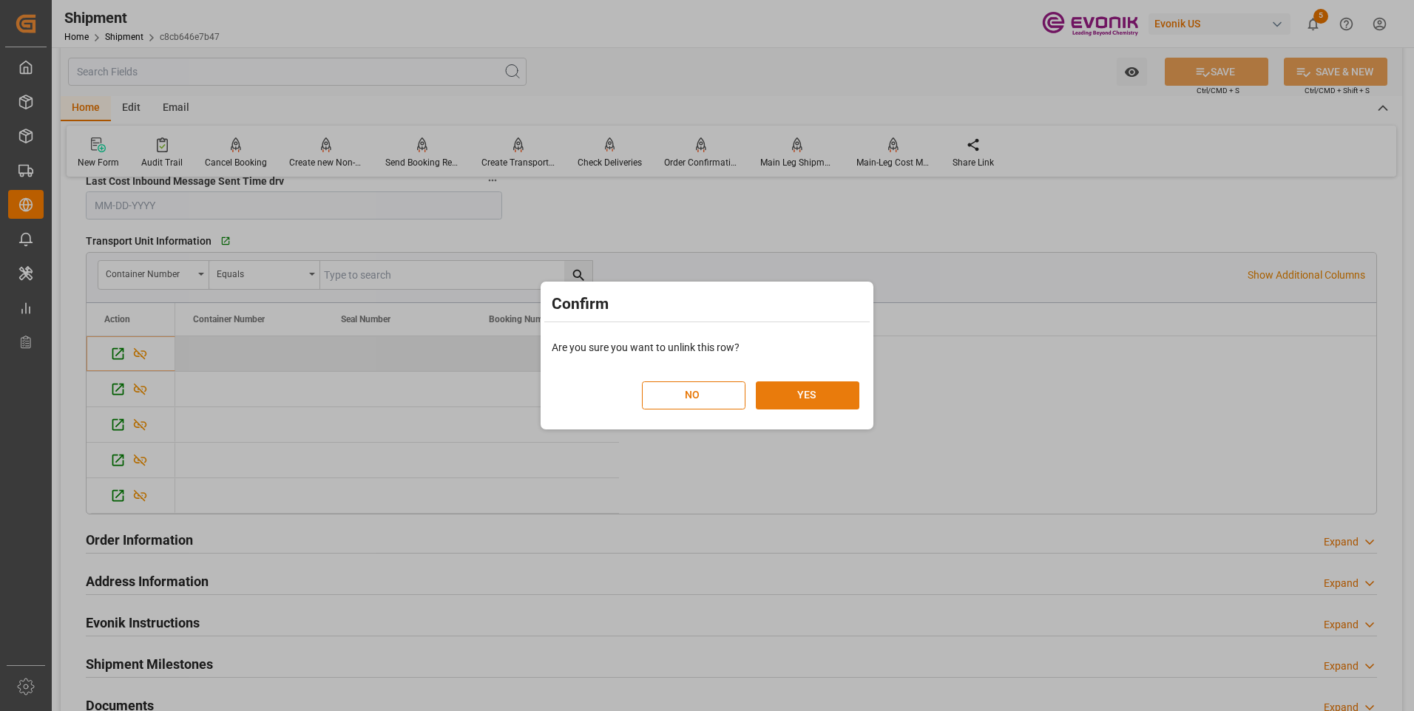
click at [835, 385] on button "YES" at bounding box center [808, 396] width 104 height 28
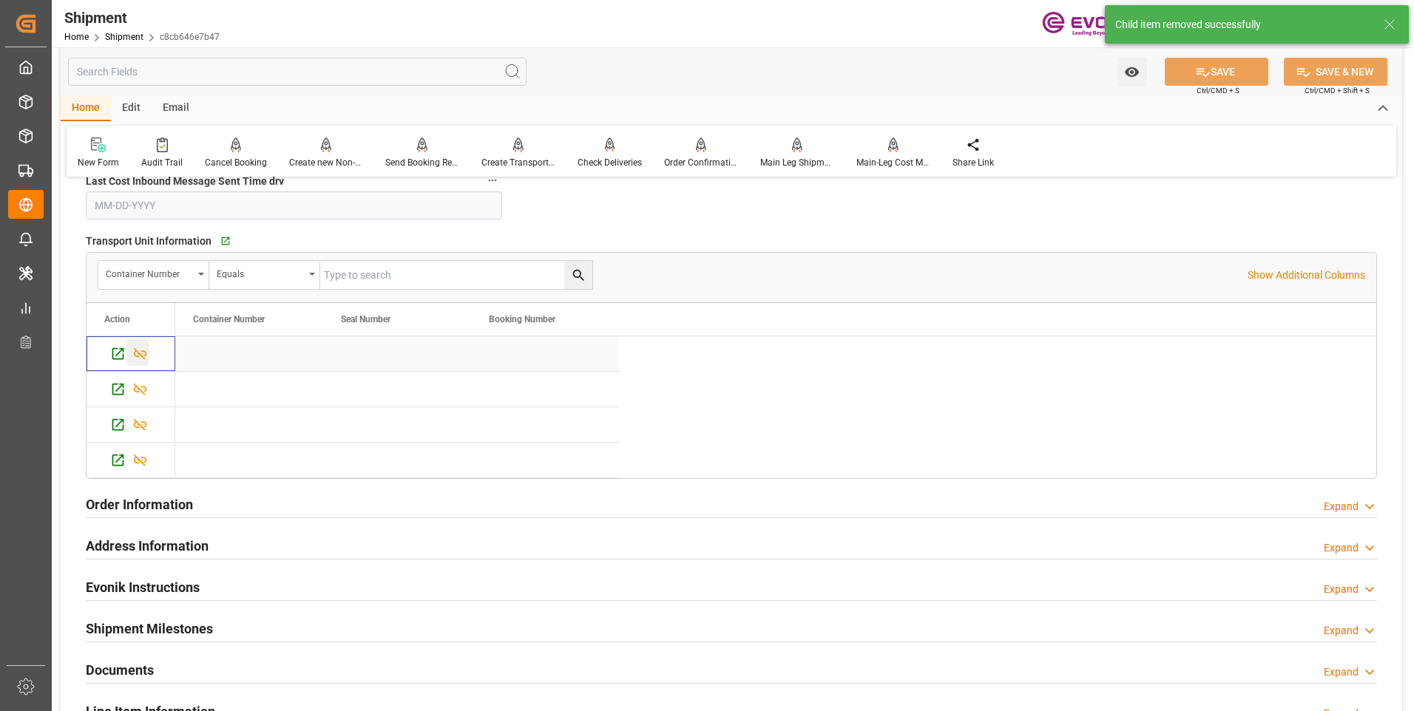
click at [140, 354] on icon "Press SPACE to select this row." at bounding box center [140, 354] width 13 height 12
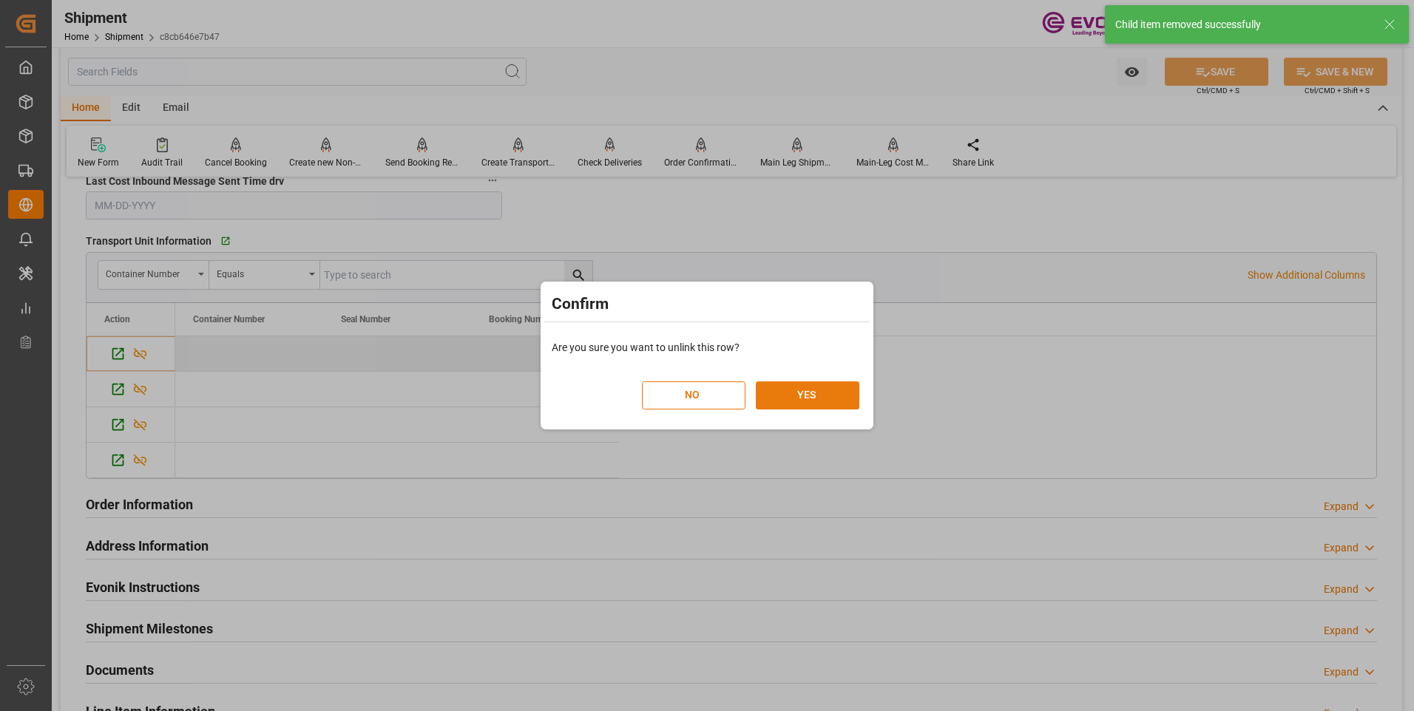
click at [819, 393] on button "YES" at bounding box center [808, 396] width 104 height 28
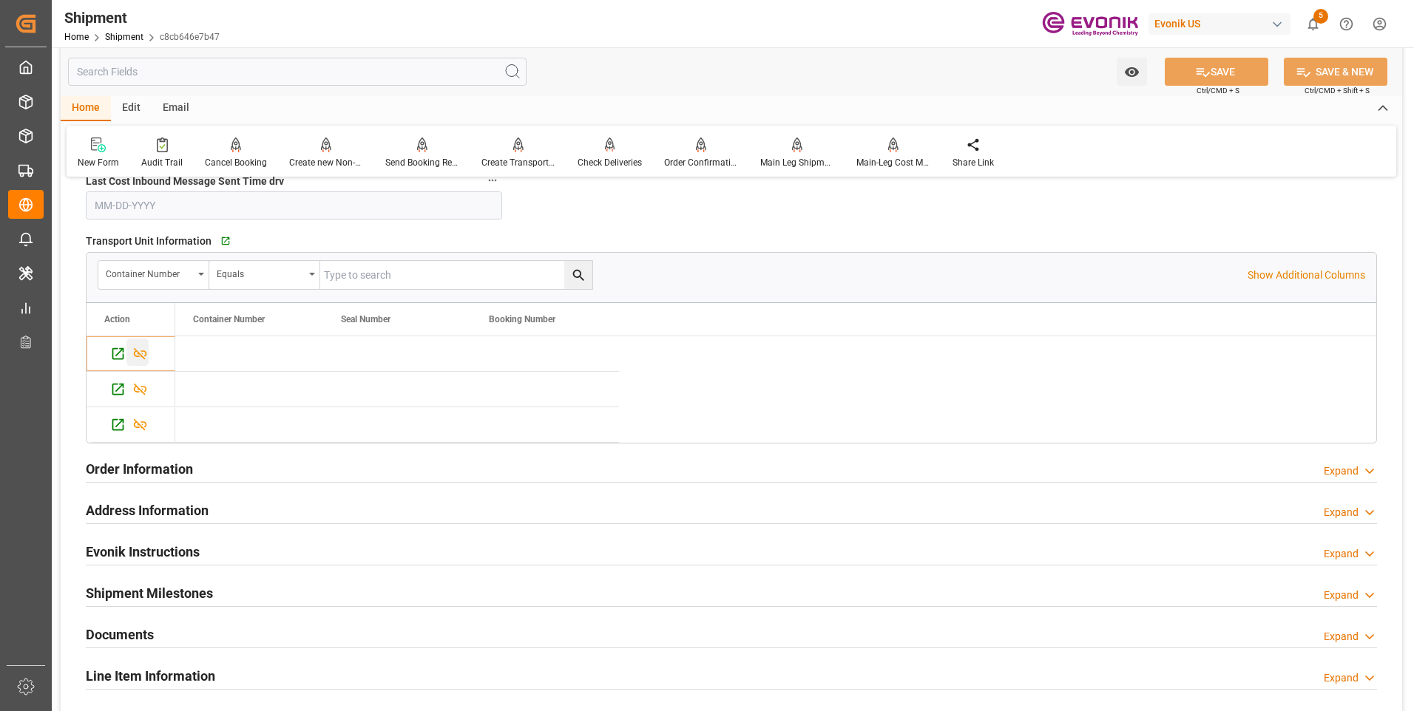
click at [140, 355] on icon "Press SPACE to select this row." at bounding box center [140, 354] width 16 height 16
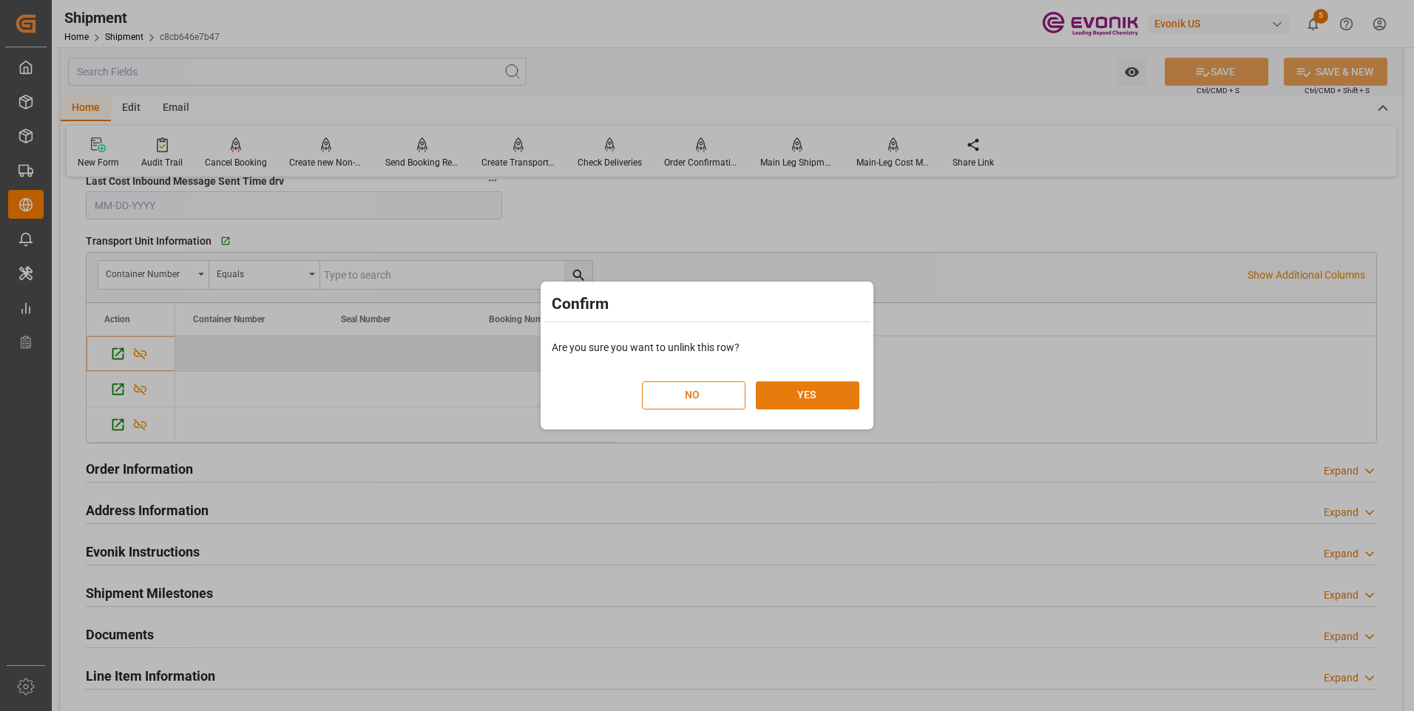
click at [839, 397] on button "YES" at bounding box center [808, 396] width 104 height 28
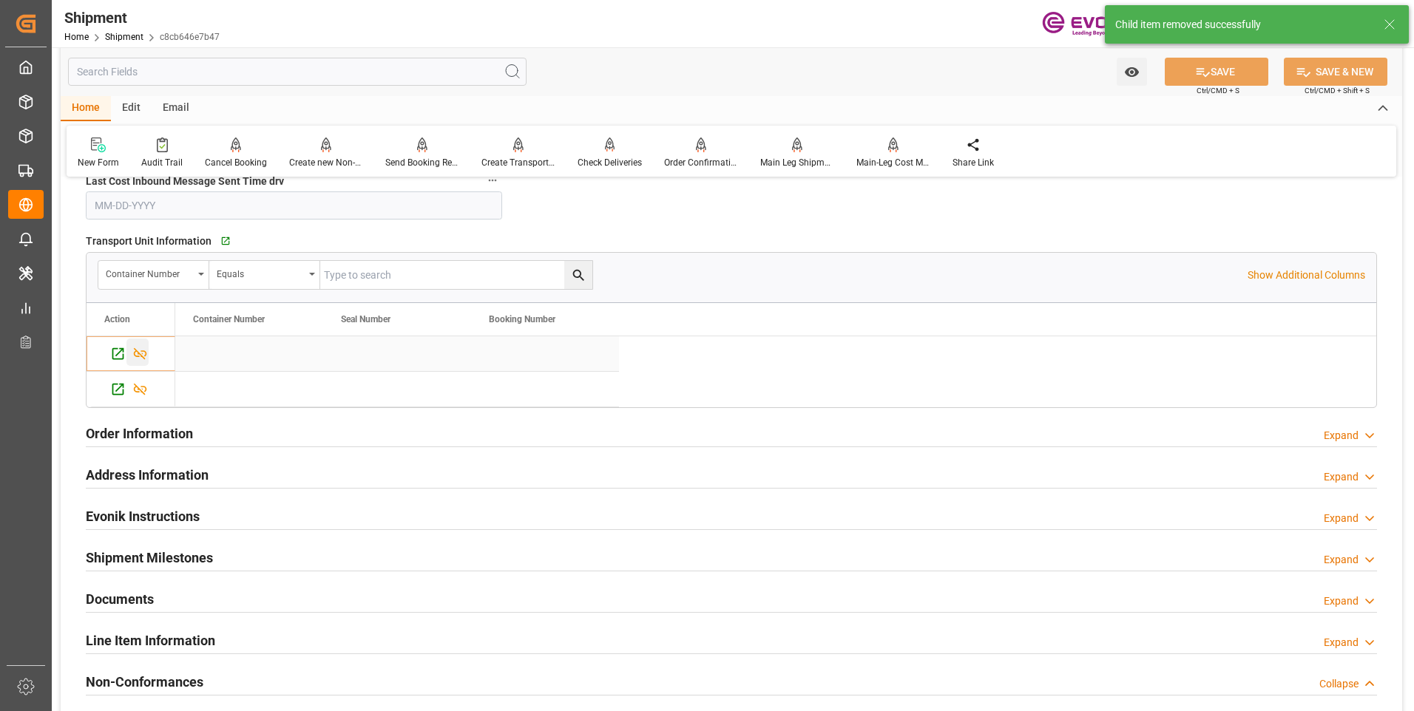
click at [137, 352] on icon "Press SPACE to select this row." at bounding box center [140, 354] width 16 height 16
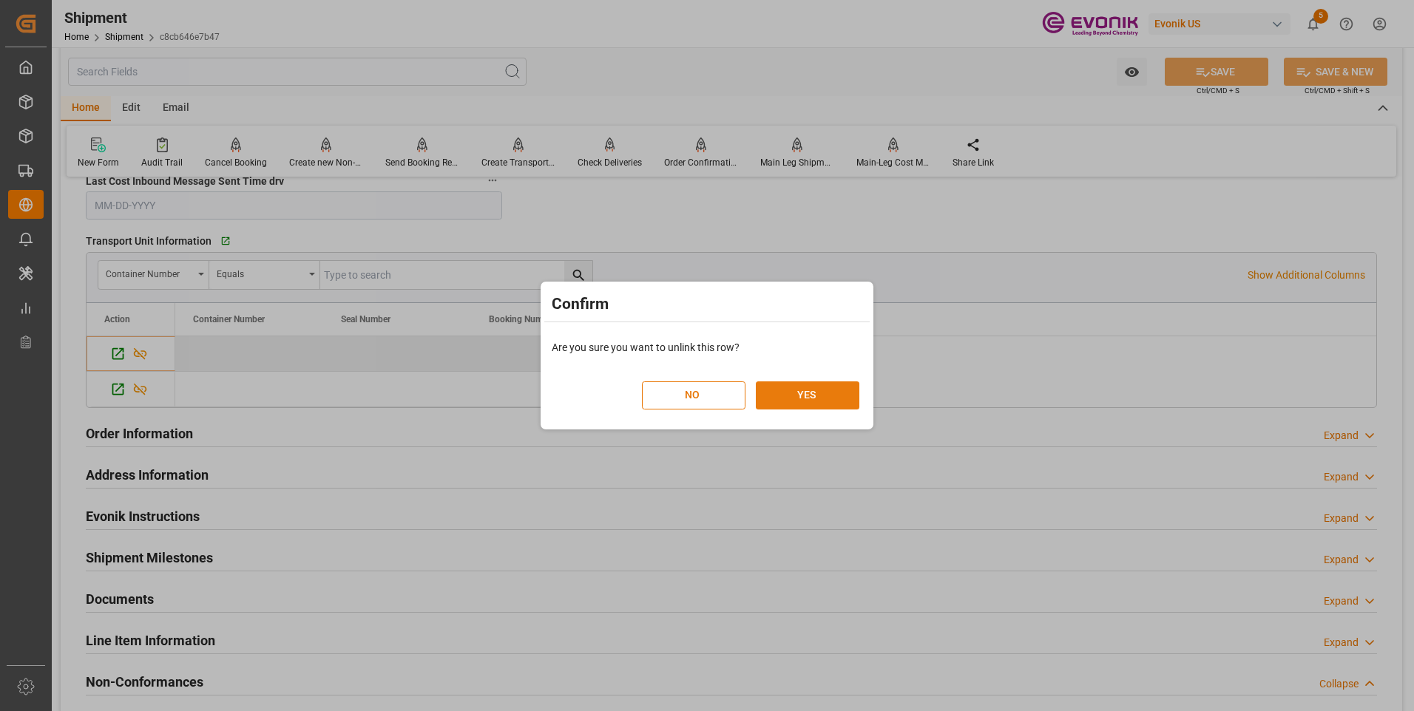
click at [805, 397] on button "YES" at bounding box center [808, 396] width 104 height 28
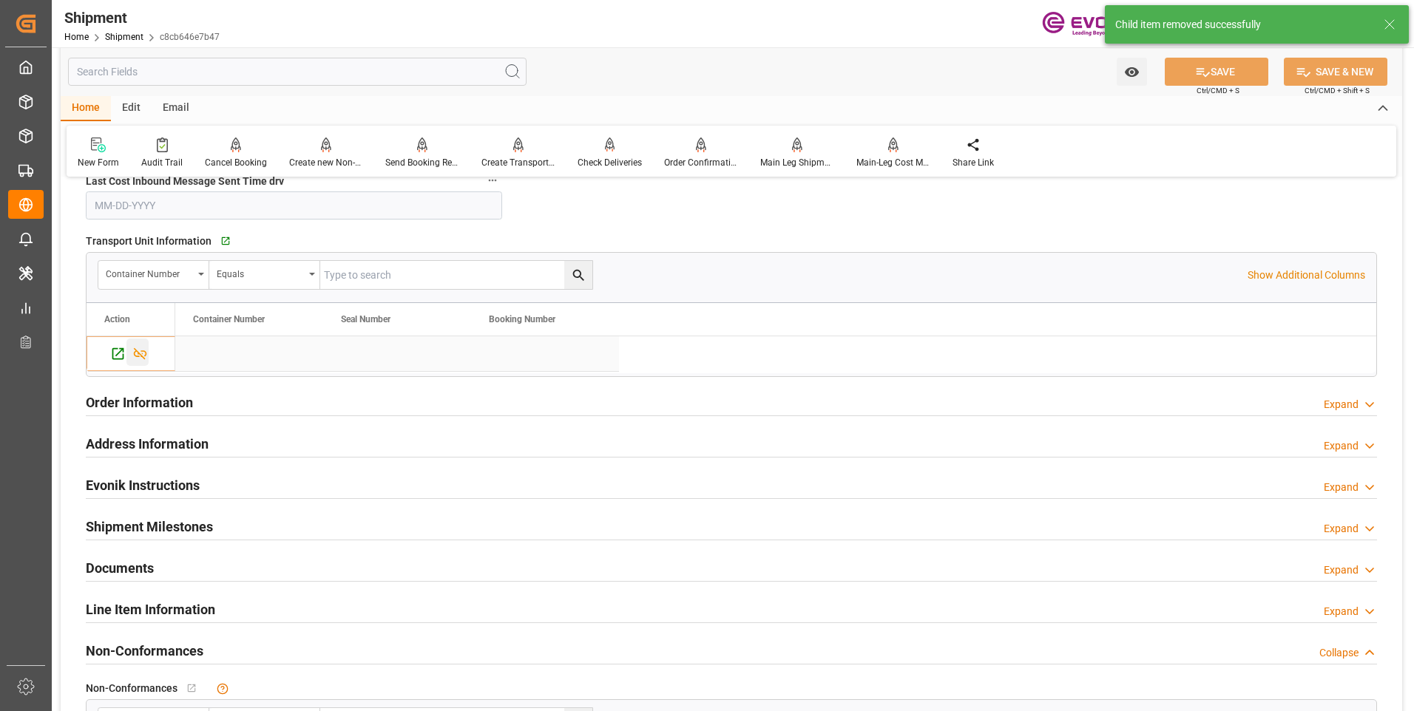
click at [143, 350] on icon "Press SPACE to select this row." at bounding box center [140, 354] width 16 height 16
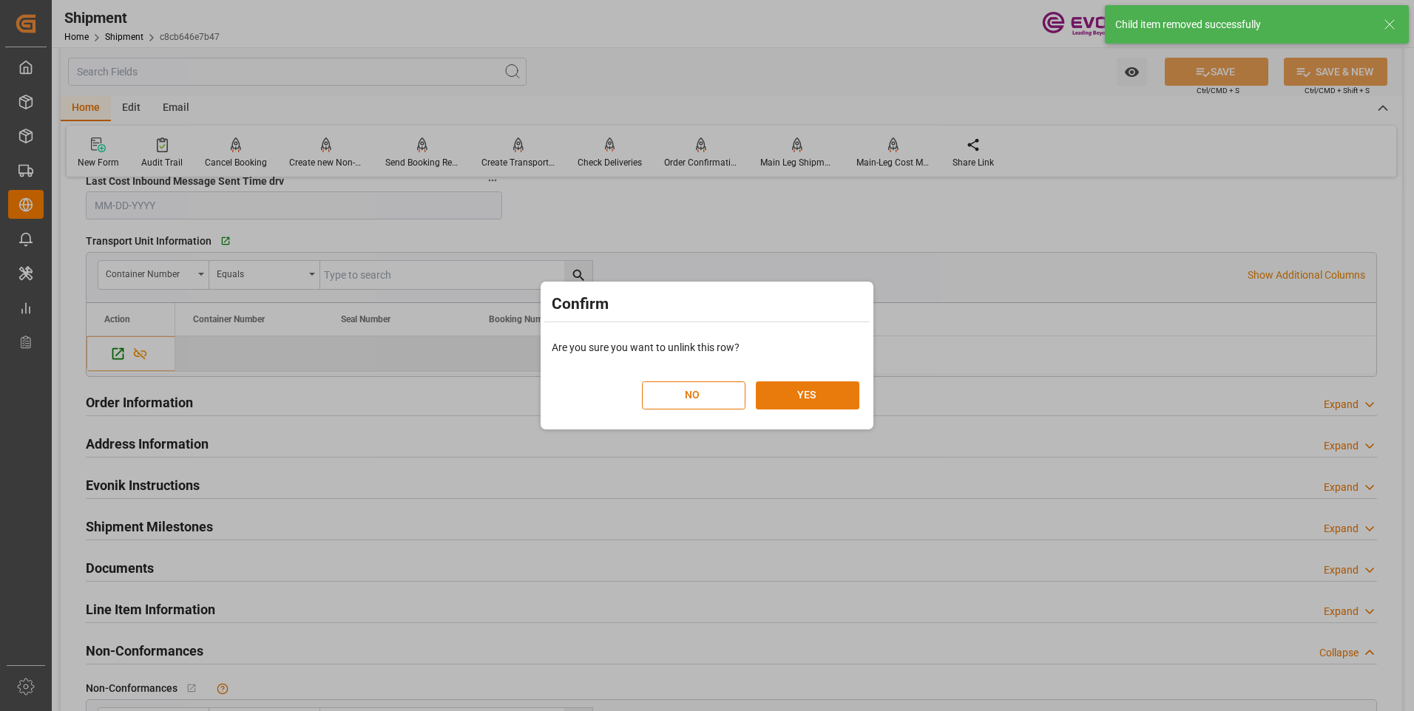
click at [810, 391] on button "YES" at bounding box center [808, 396] width 104 height 28
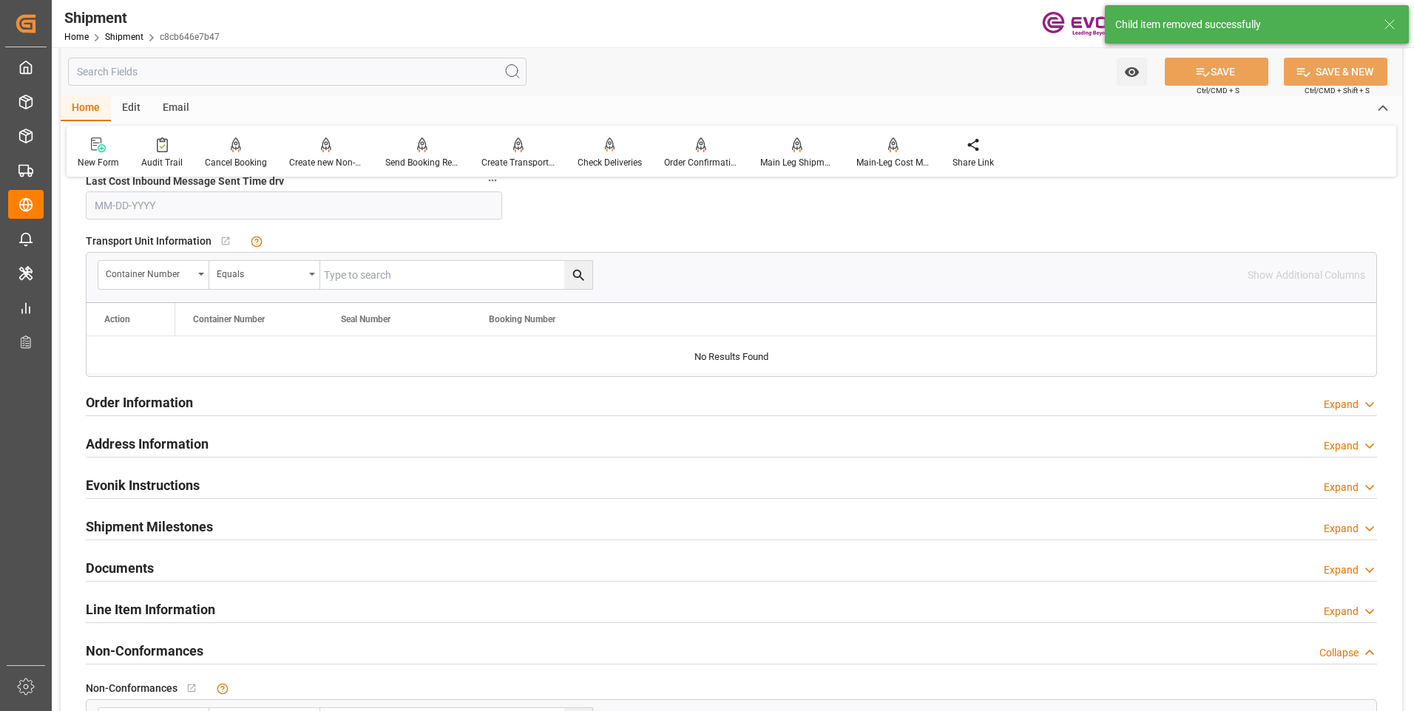
scroll to position [1331, 0]
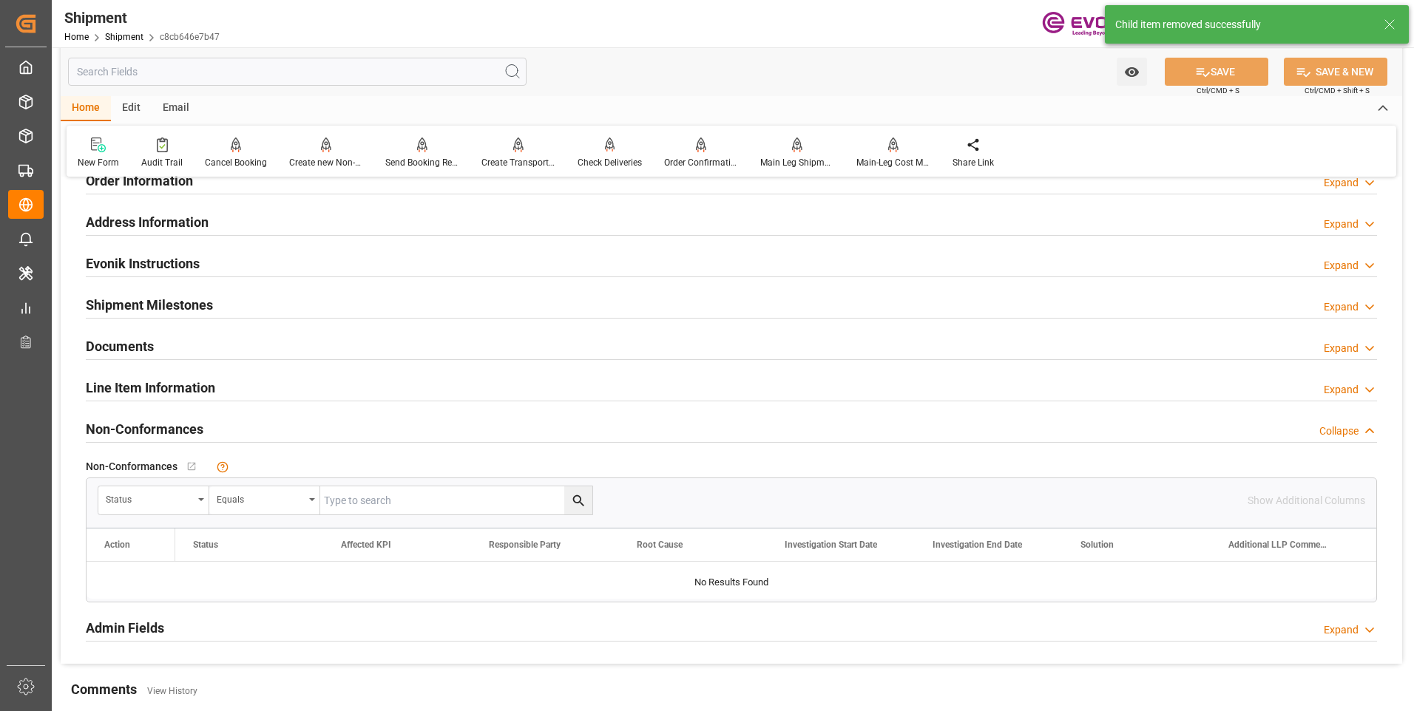
click at [161, 378] on h2 "Line Item Information" at bounding box center [150, 388] width 129 height 20
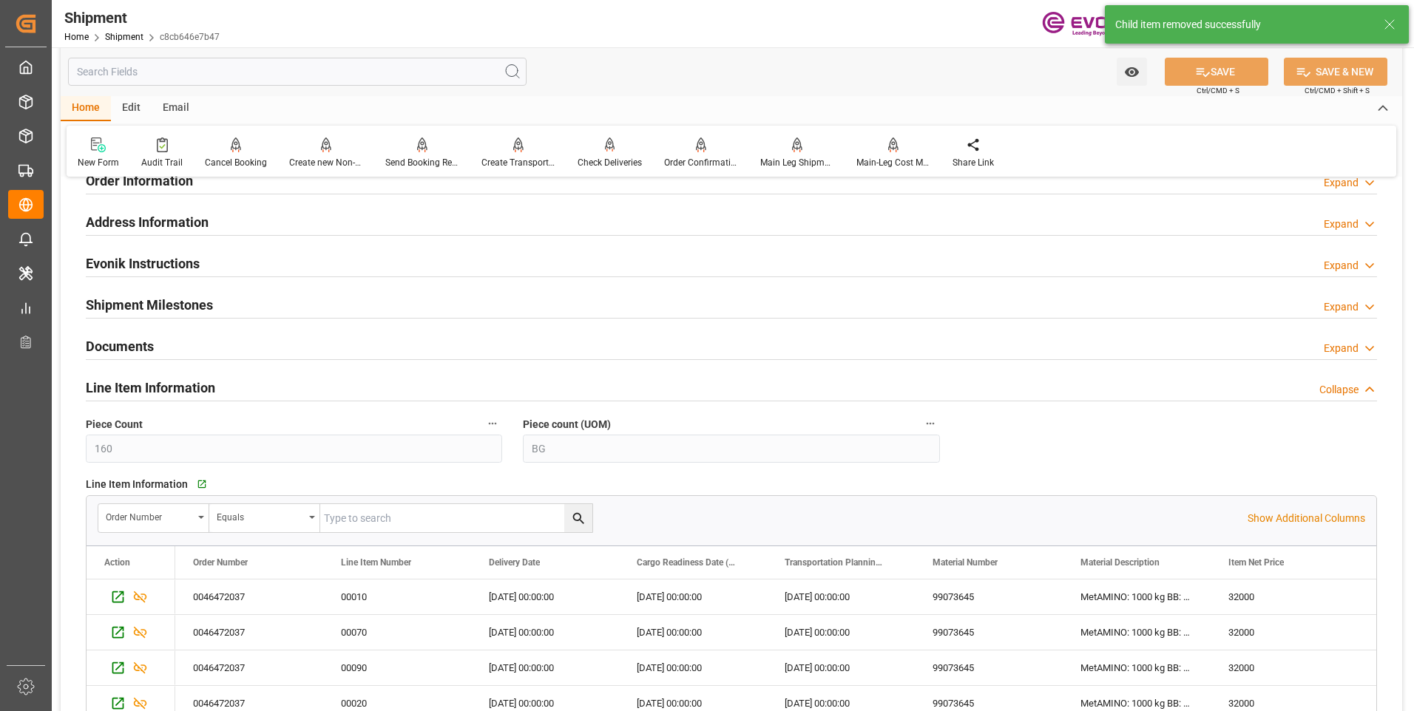
scroll to position [1627, 0]
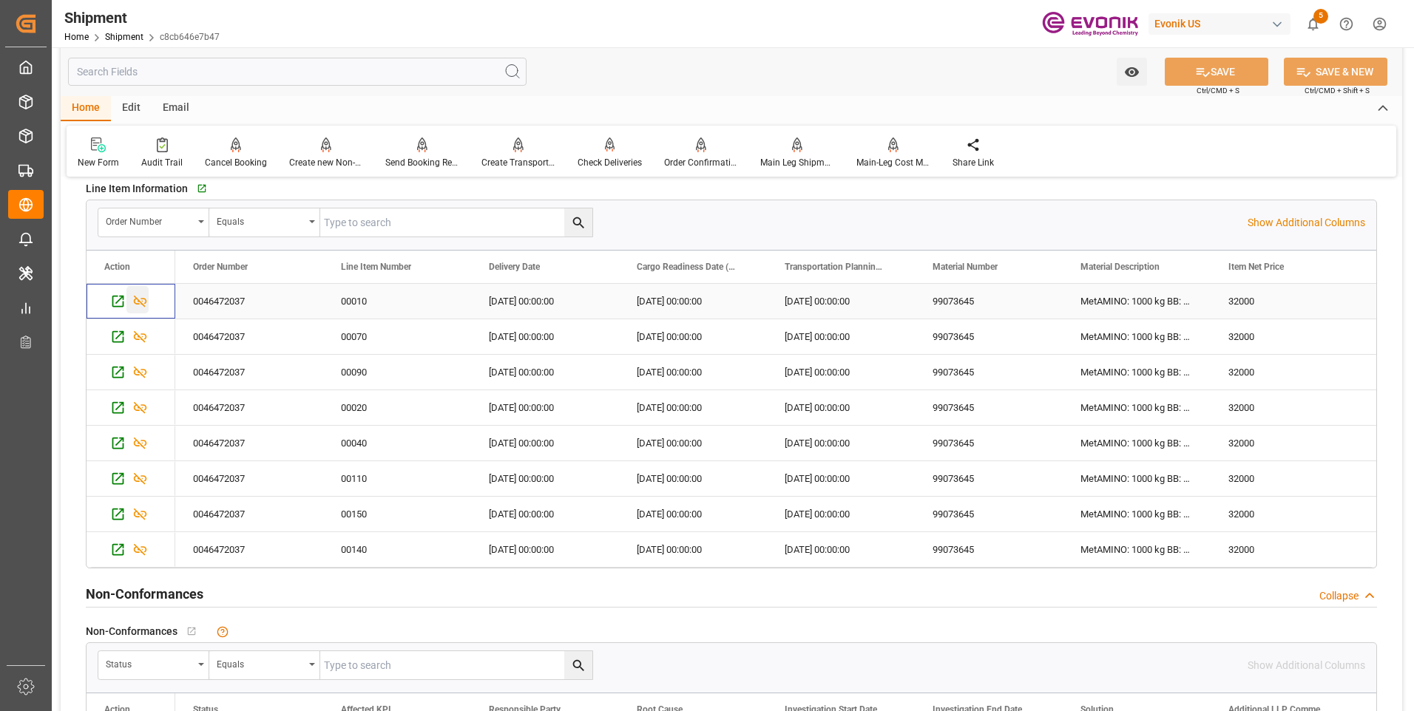
click at [139, 297] on icon "Press SPACE to select this row." at bounding box center [140, 302] width 16 height 16
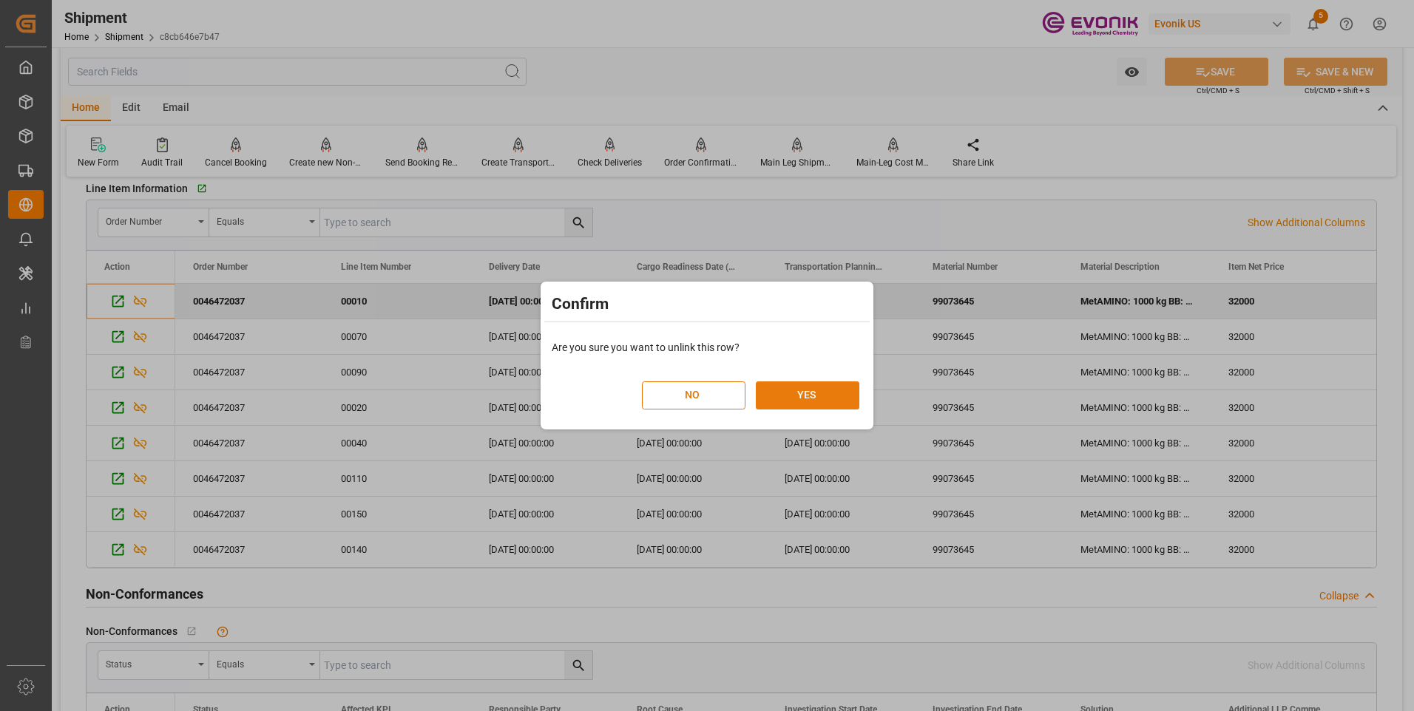
click at [775, 391] on button "YES" at bounding box center [808, 396] width 104 height 28
click at [782, 390] on button "YES" at bounding box center [808, 396] width 104 height 28
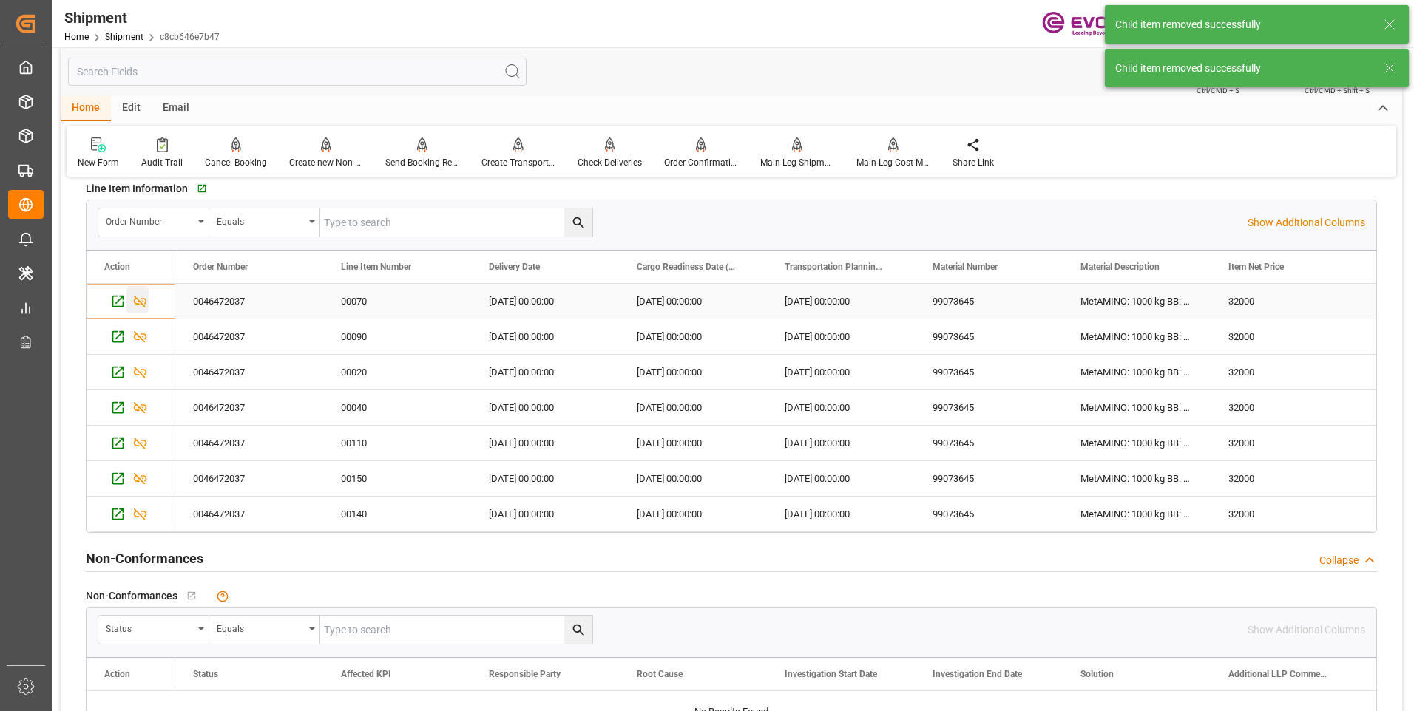
click at [140, 295] on icon "Press SPACE to select this row." at bounding box center [140, 302] width 16 height 16
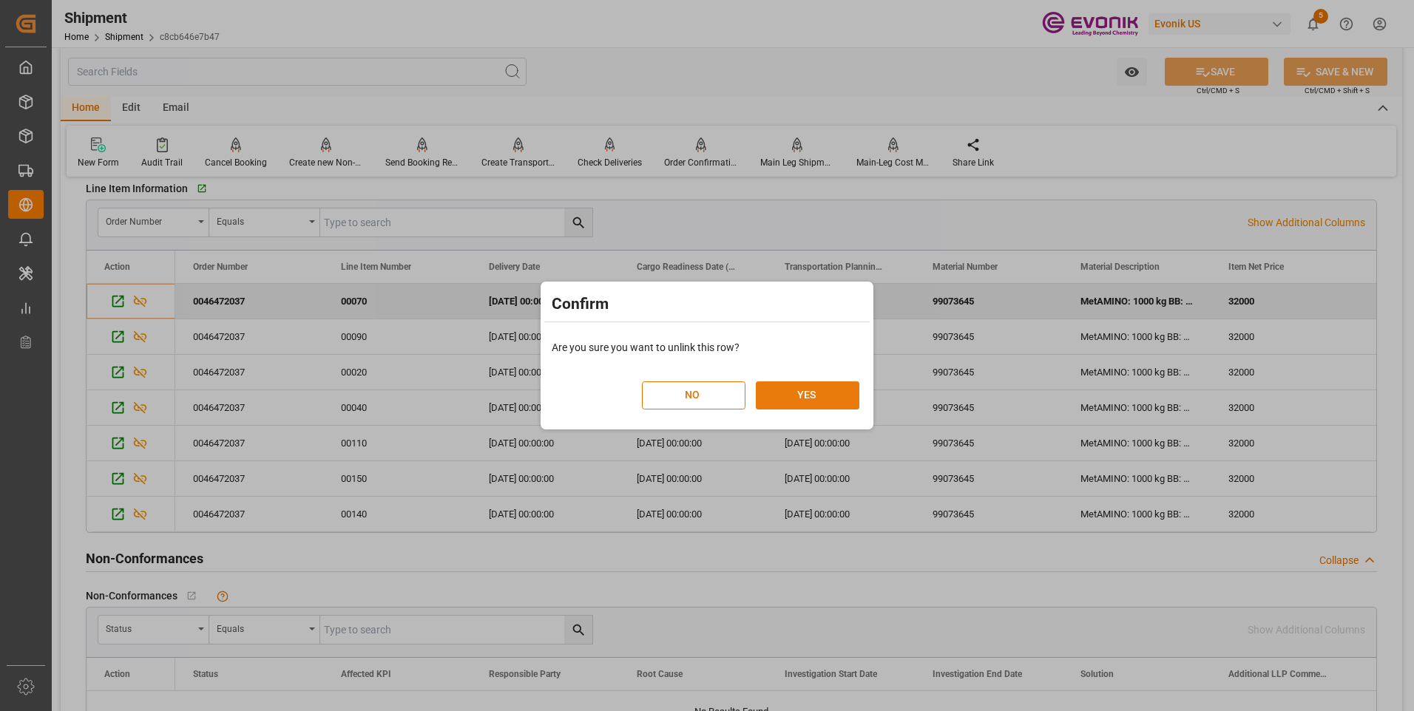
click at [816, 398] on button "YES" at bounding box center [808, 396] width 104 height 28
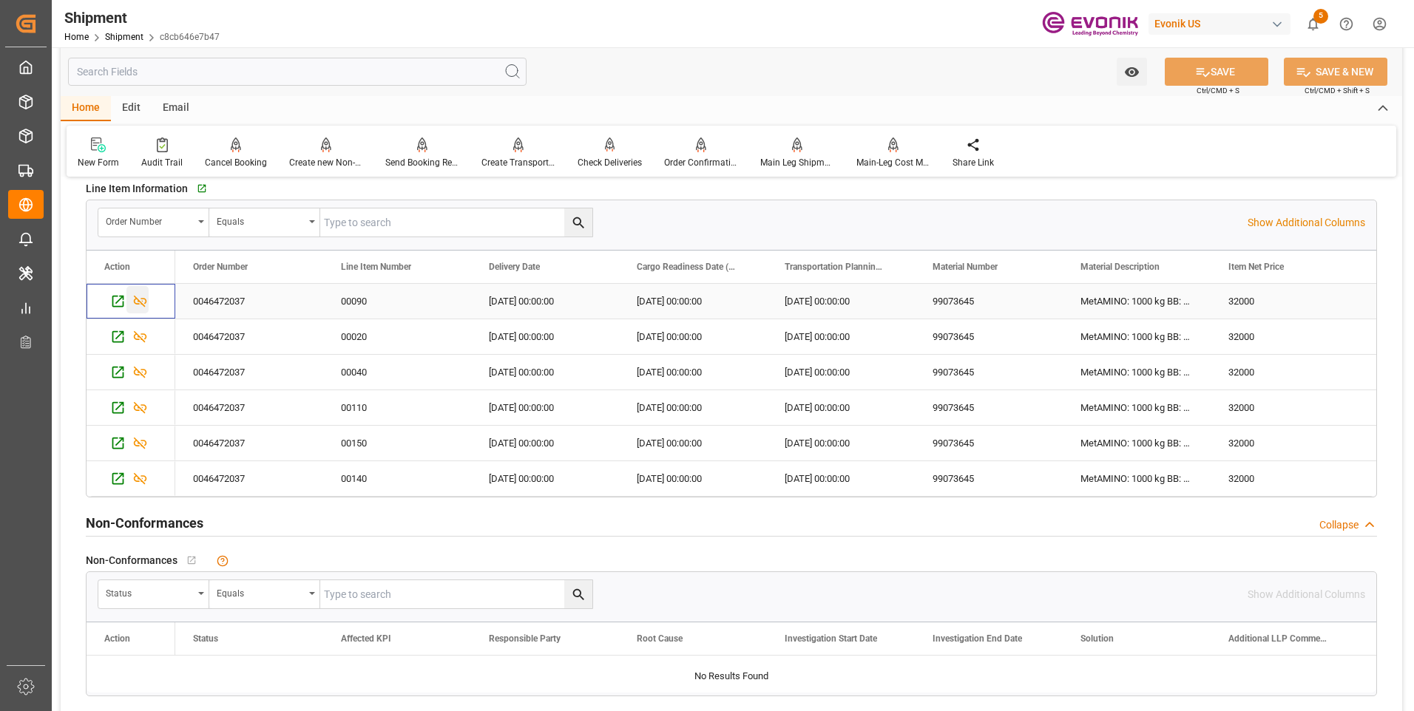
click at [141, 295] on icon "Press SPACE to select this row." at bounding box center [140, 302] width 16 height 16
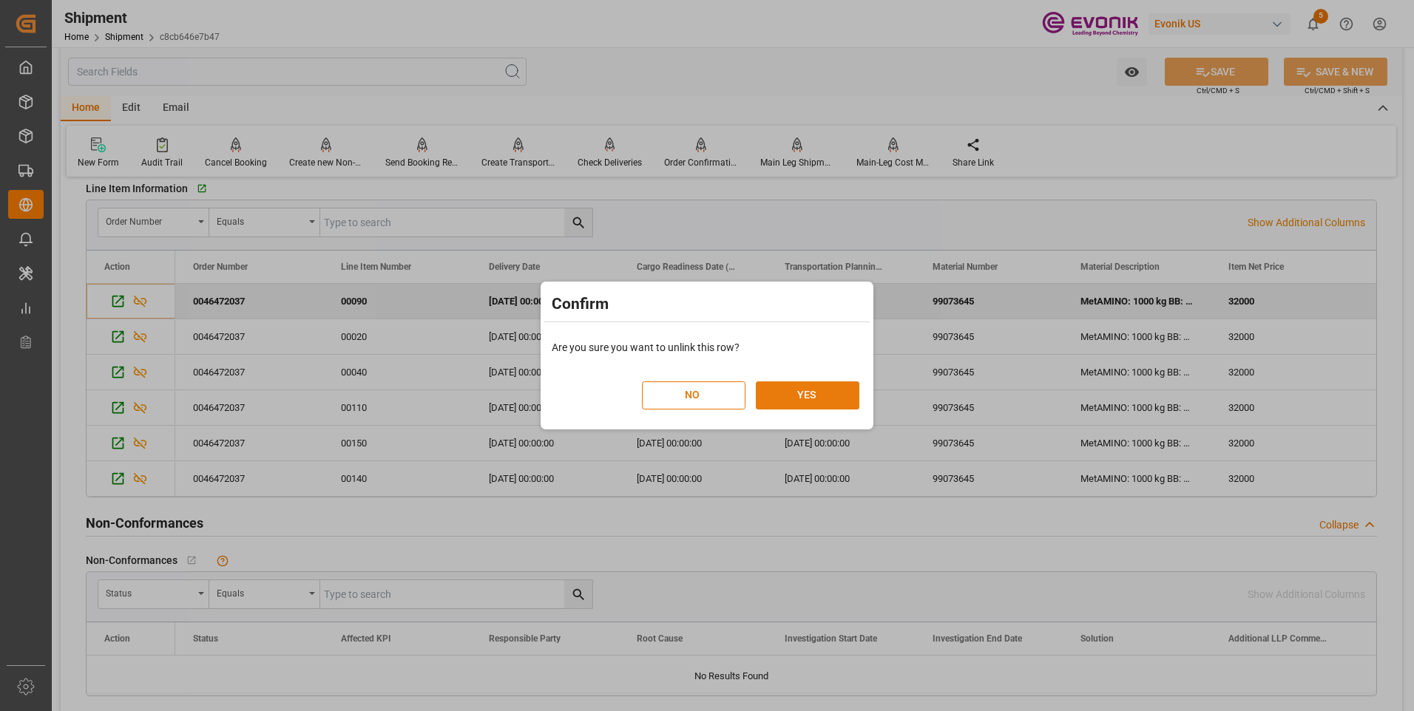
click at [792, 397] on button "YES" at bounding box center [808, 396] width 104 height 28
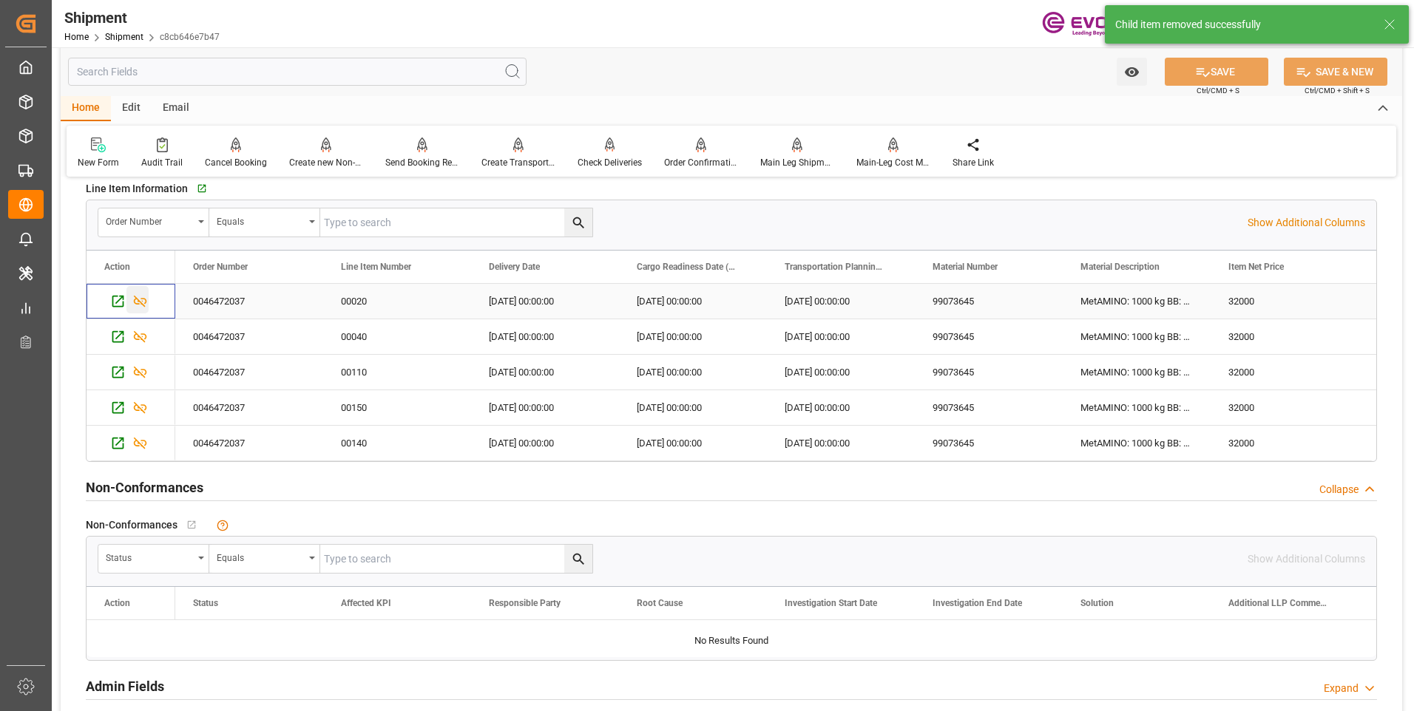
click at [139, 298] on icon "Press SPACE to select this row." at bounding box center [140, 302] width 16 height 16
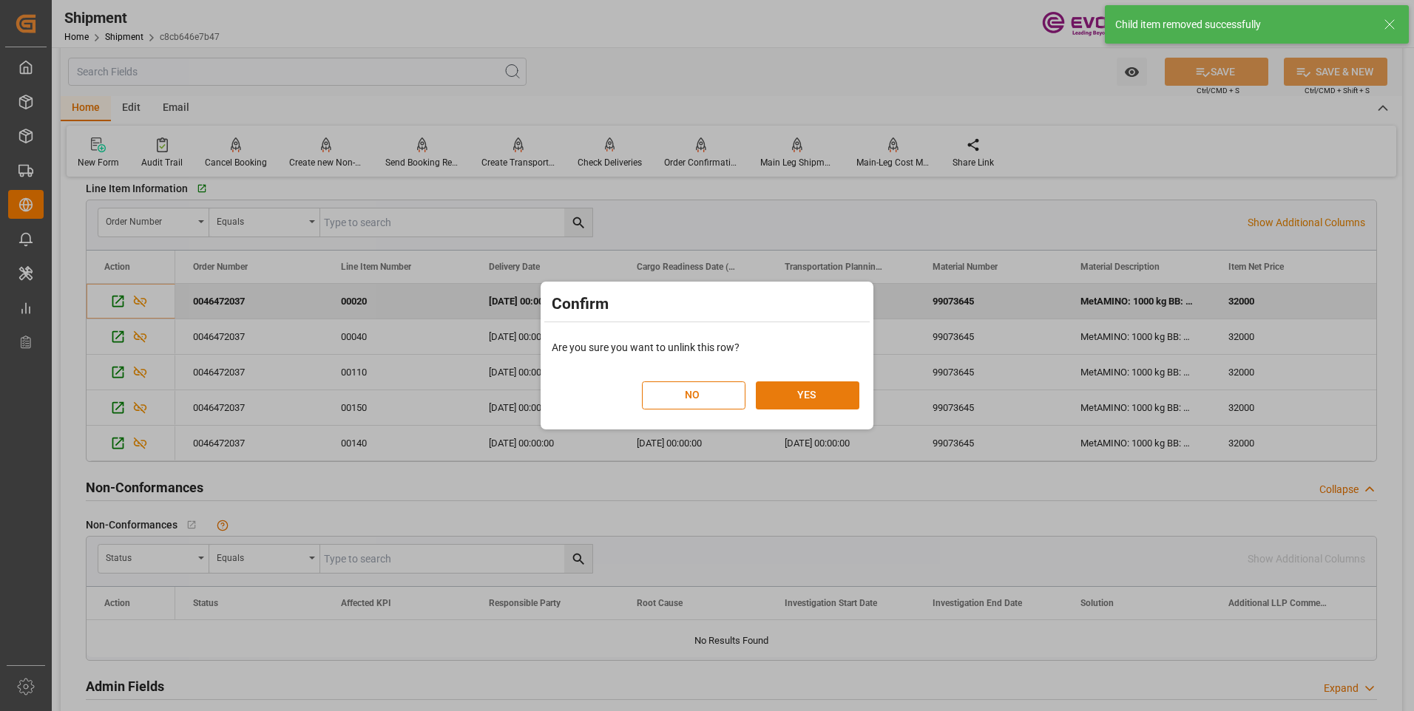
click at [797, 405] on button "YES" at bounding box center [808, 396] width 104 height 28
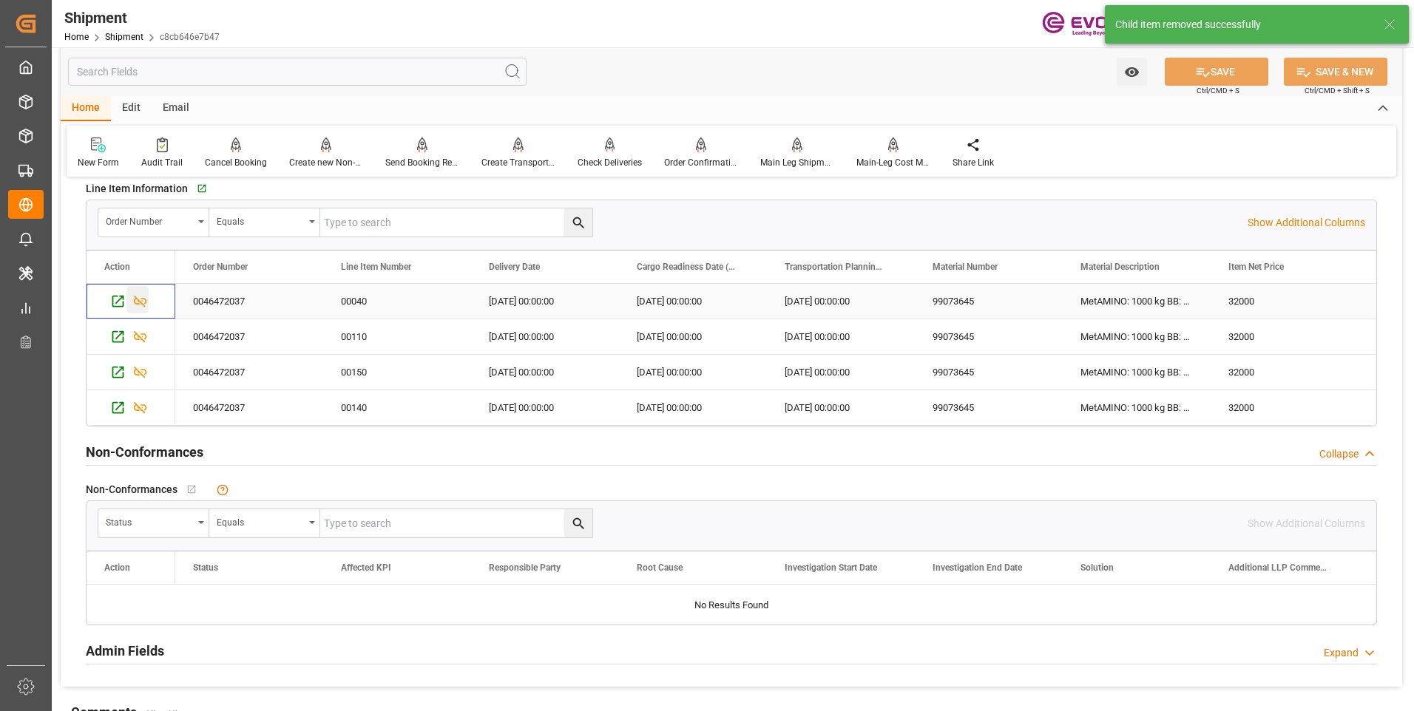
click at [135, 294] on icon "Press SPACE to select this row." at bounding box center [140, 302] width 16 height 16
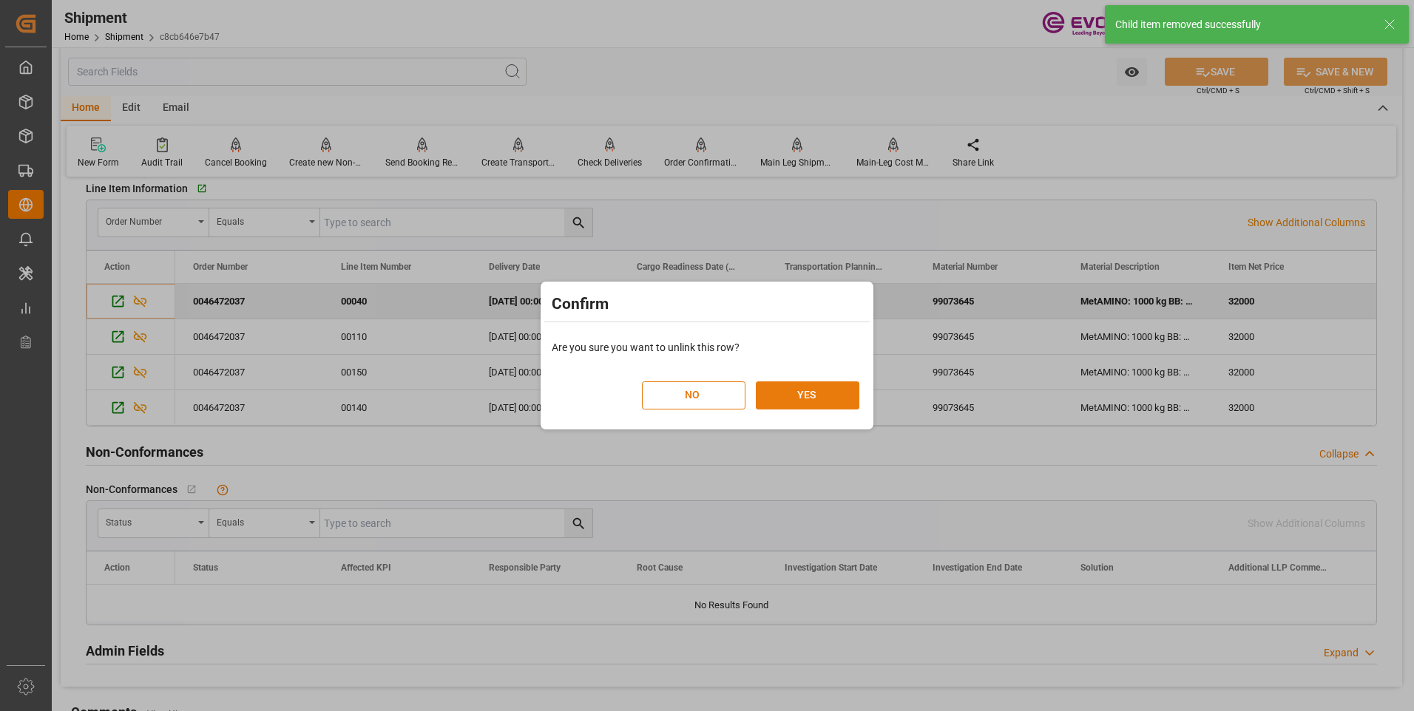
click at [804, 386] on button "YES" at bounding box center [808, 396] width 104 height 28
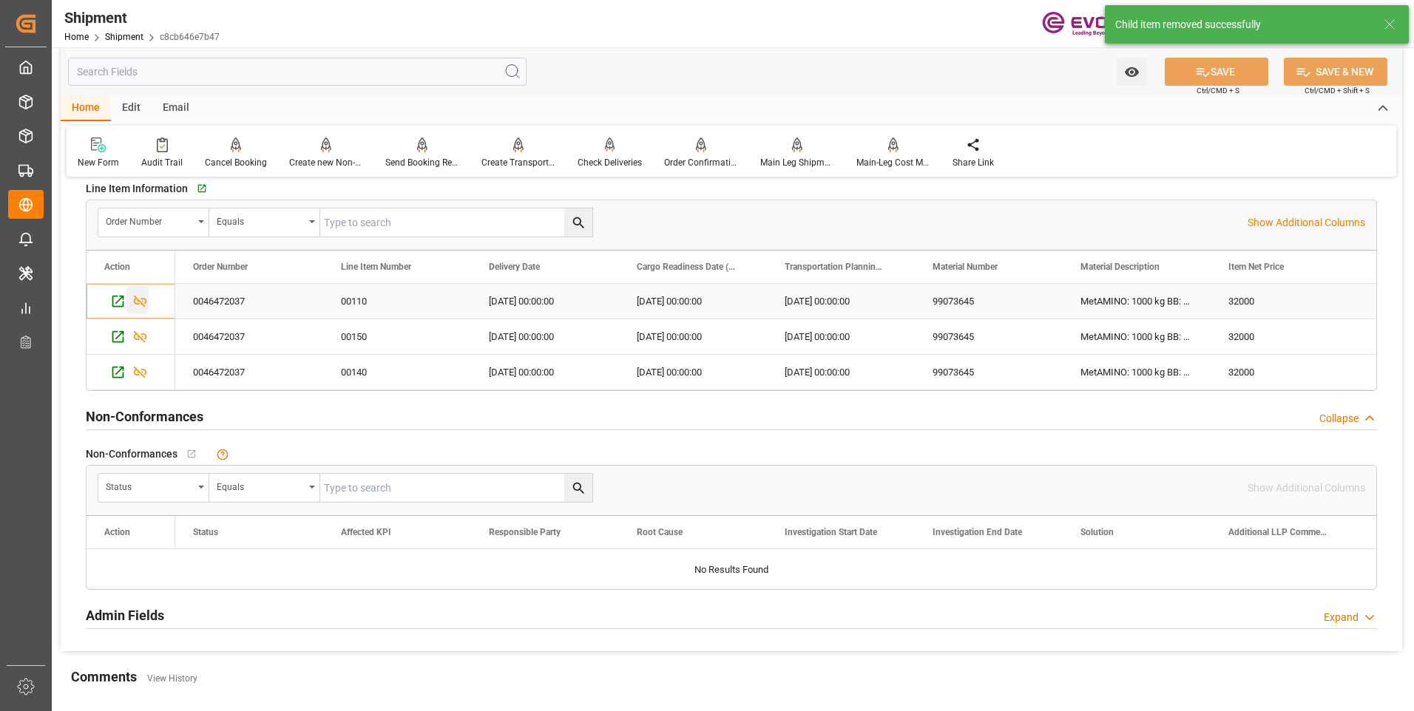
click at [138, 298] on icon "Press SPACE to select this row." at bounding box center [140, 302] width 16 height 16
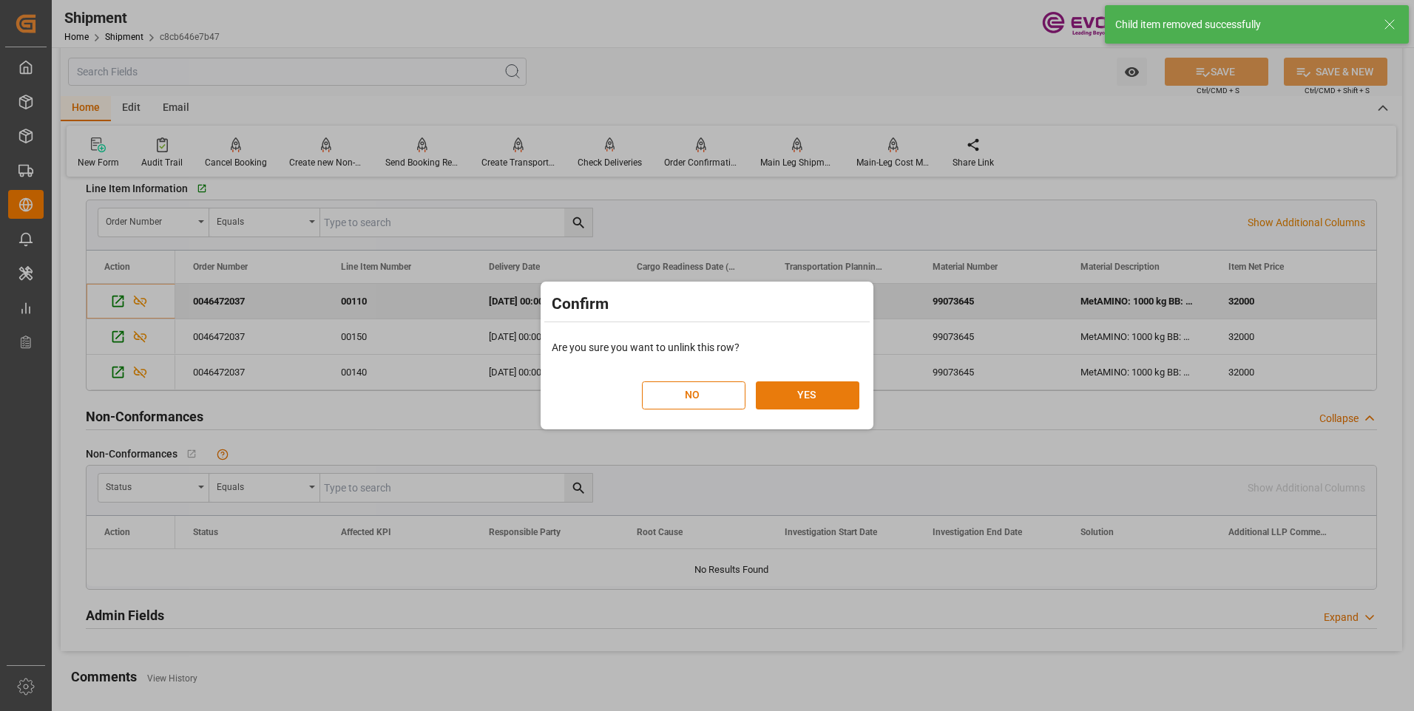
click at [788, 402] on button "YES" at bounding box center [808, 396] width 104 height 28
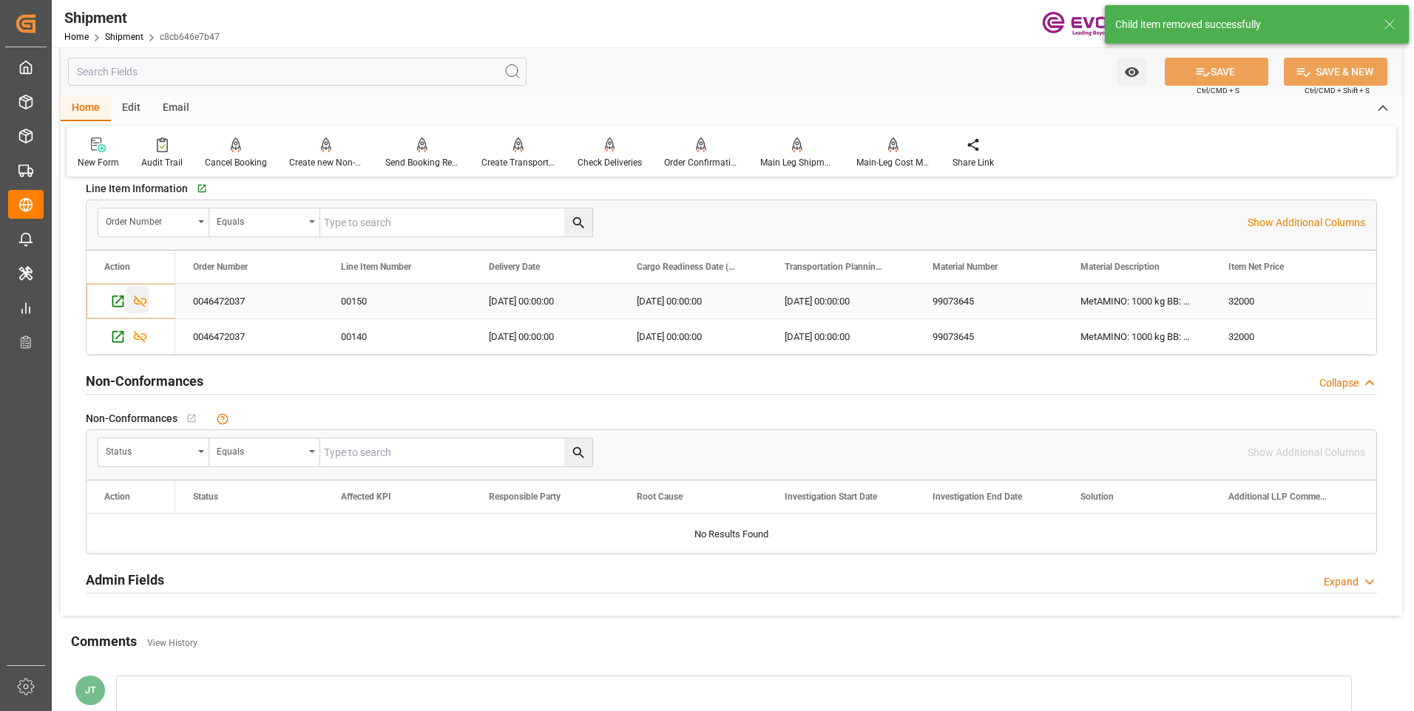
click at [137, 297] on icon "Press SPACE to select this row." at bounding box center [140, 302] width 16 height 16
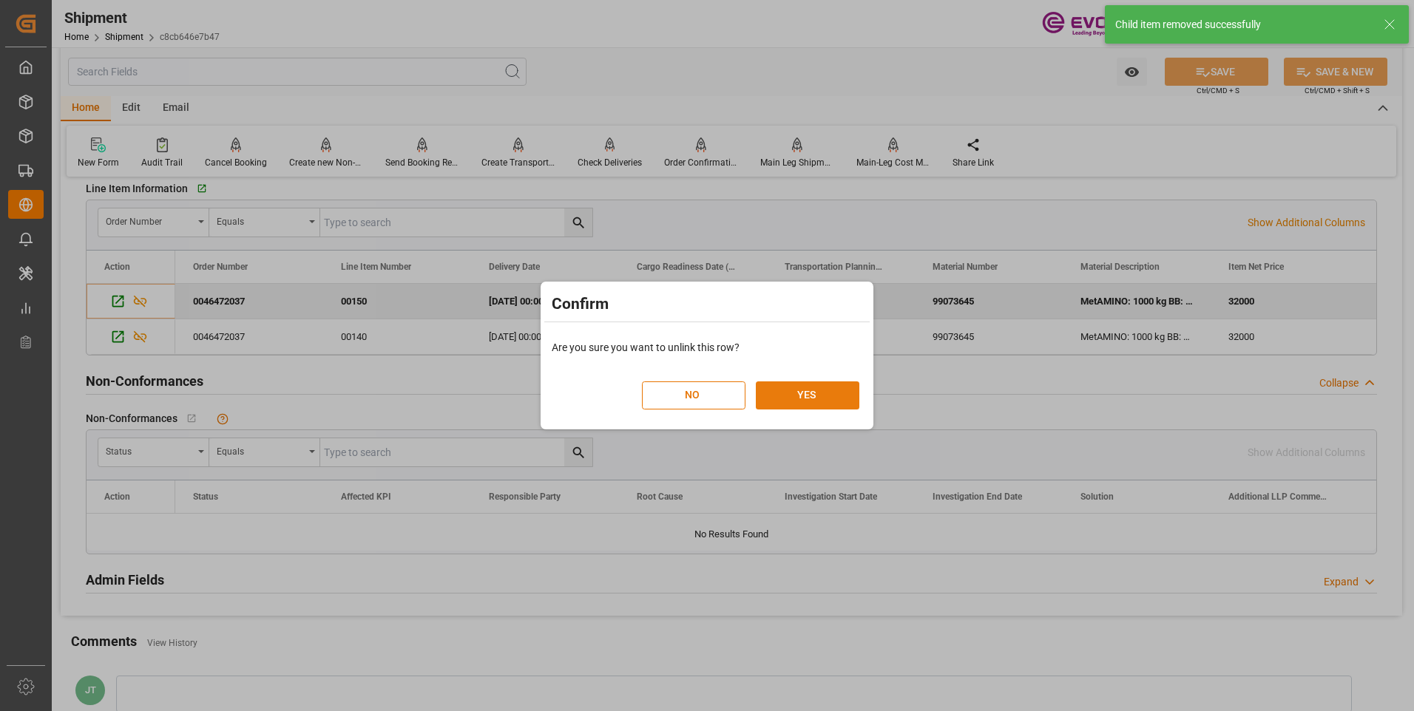
click at [811, 396] on button "YES" at bounding box center [808, 396] width 104 height 28
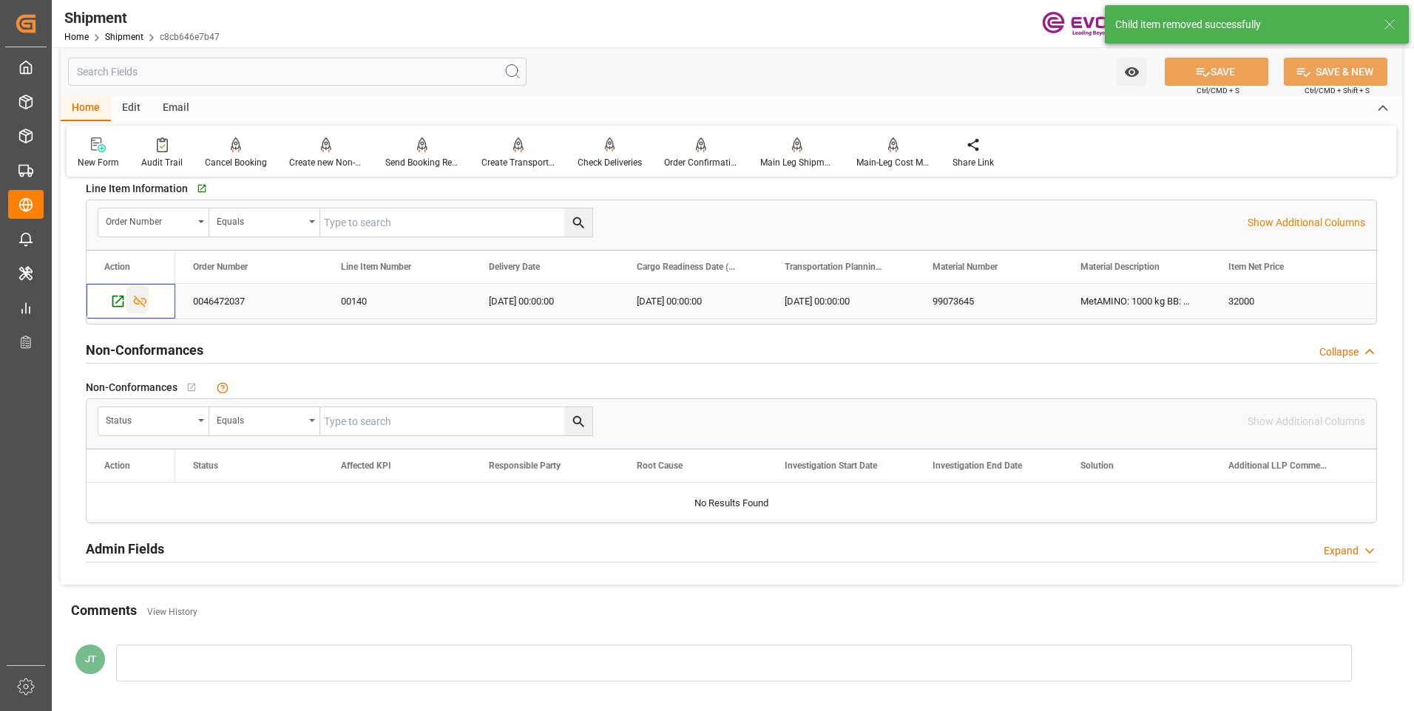
click at [139, 299] on icon "Press SPACE to select this row." at bounding box center [140, 302] width 16 height 16
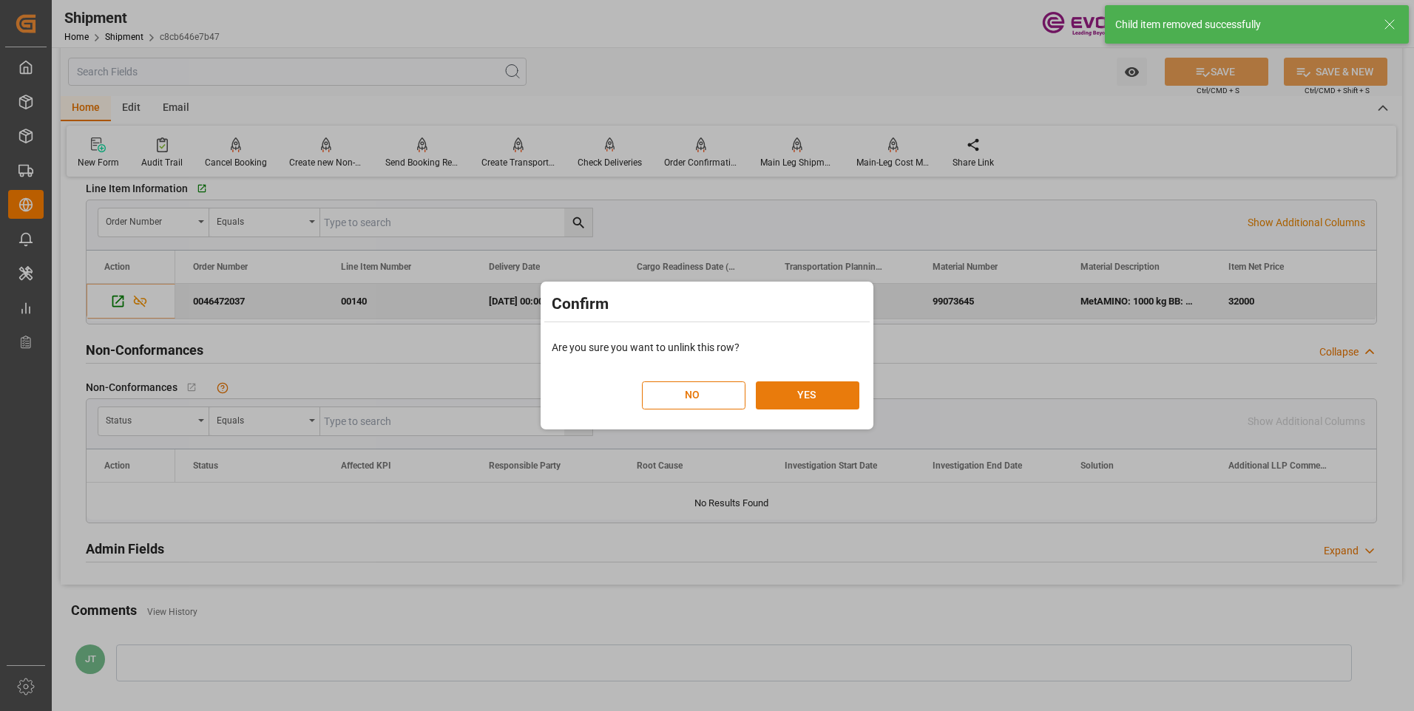
click at [823, 389] on button "YES" at bounding box center [808, 396] width 104 height 28
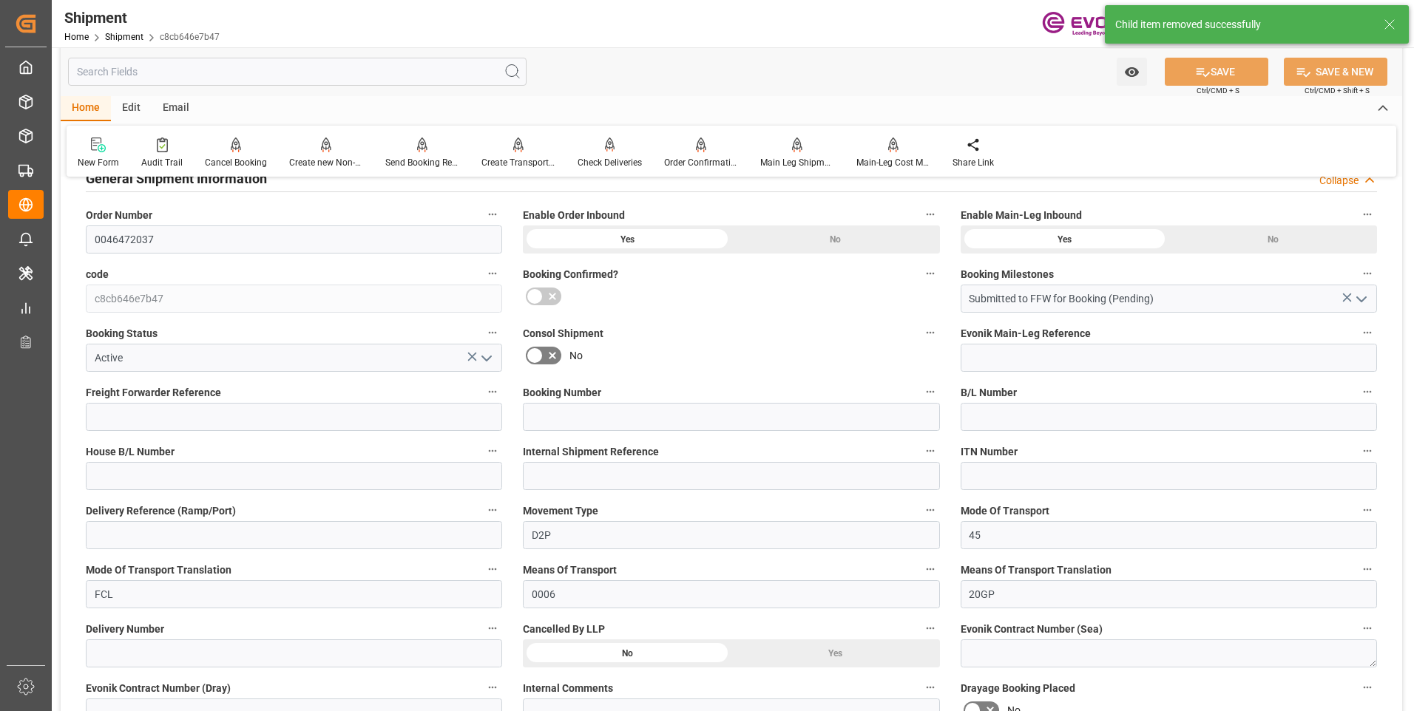
scroll to position [0, 0]
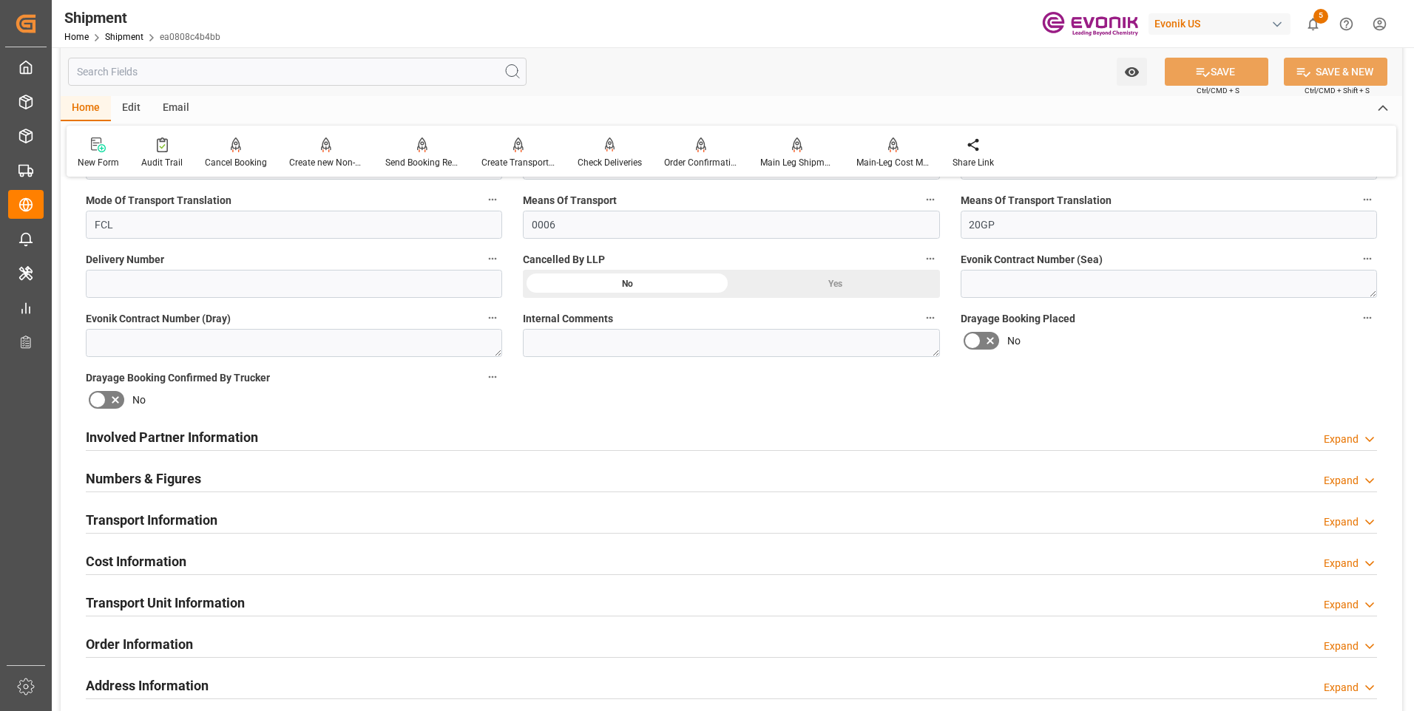
scroll to position [739, 0]
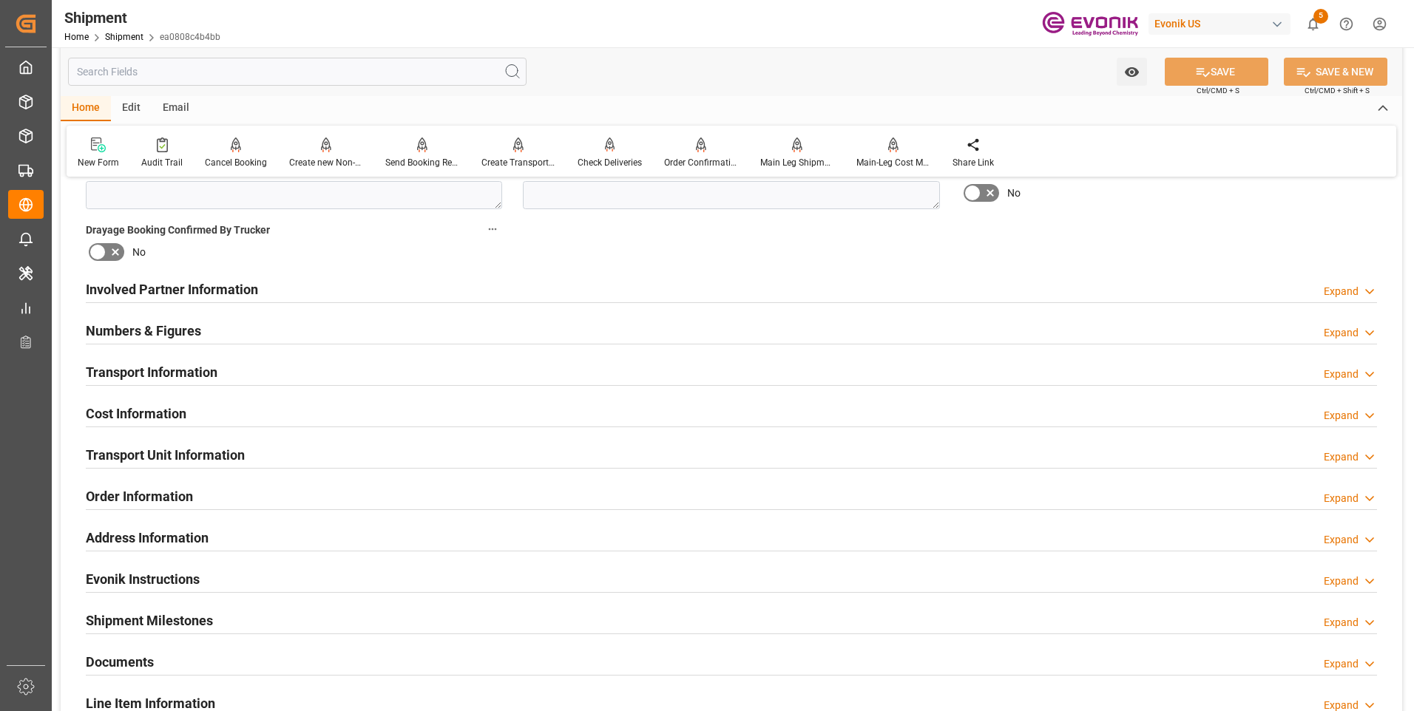
click at [186, 451] on h2 "Transport Unit Information" at bounding box center [165, 455] width 159 height 20
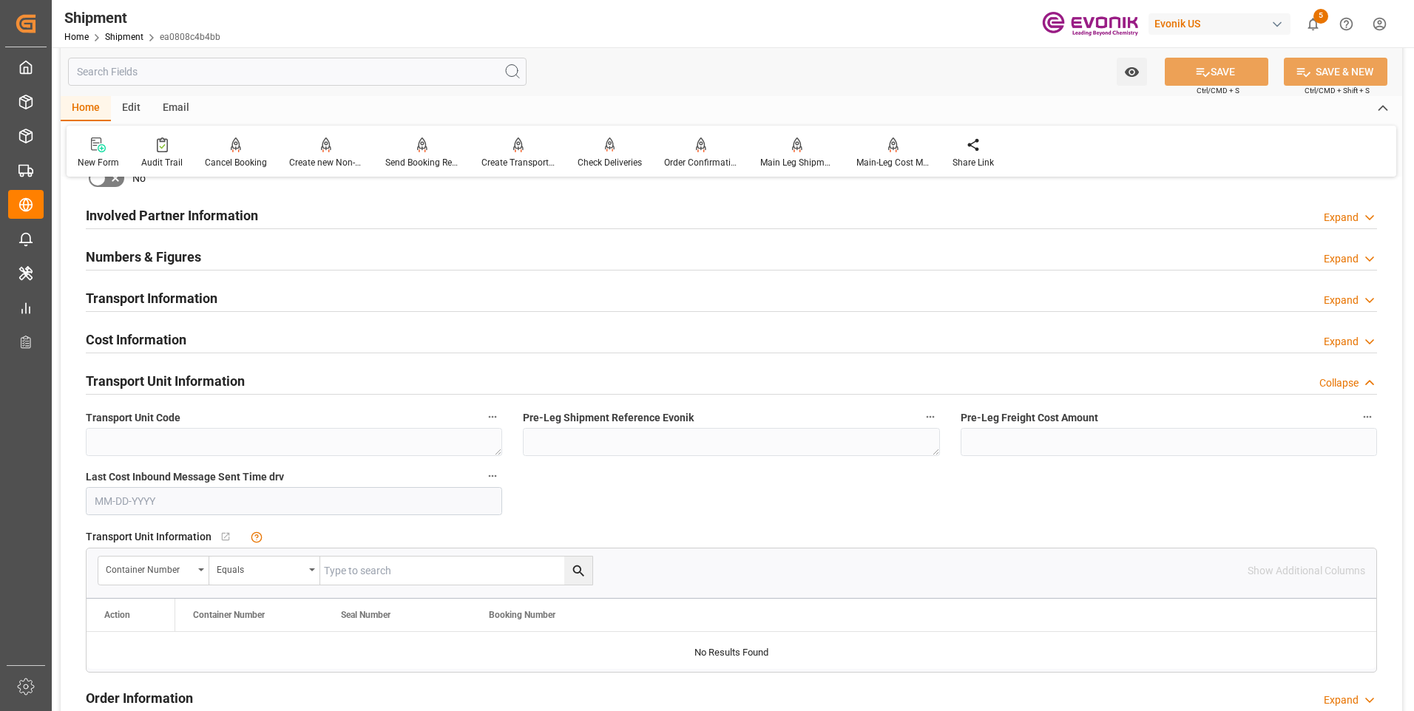
scroll to position [887, 0]
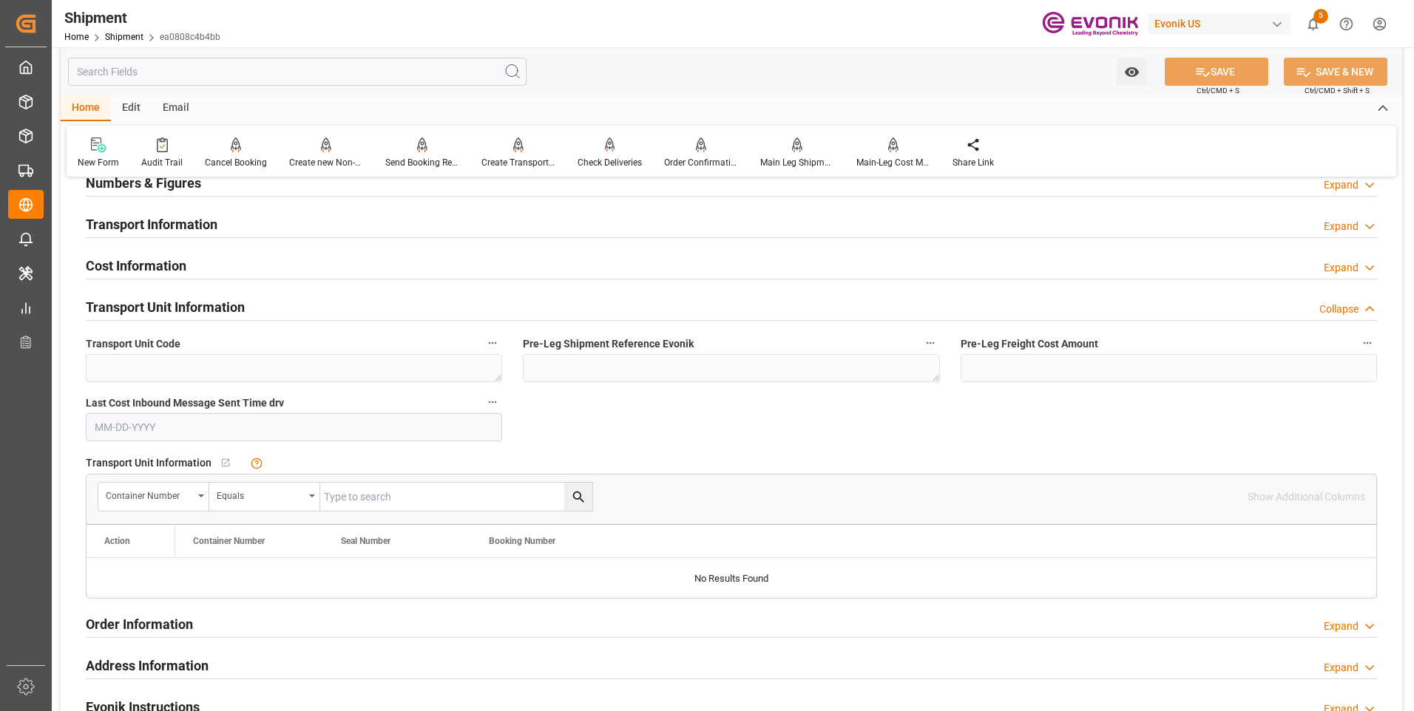
click at [1324, 418] on div "Booking Confirmation Milestone Bar Collapse Submitted to FFW for Booking (Pendi…" at bounding box center [731, 205] width 1341 height 1805
click at [359, 495] on input "text" at bounding box center [456, 497] width 272 height 28
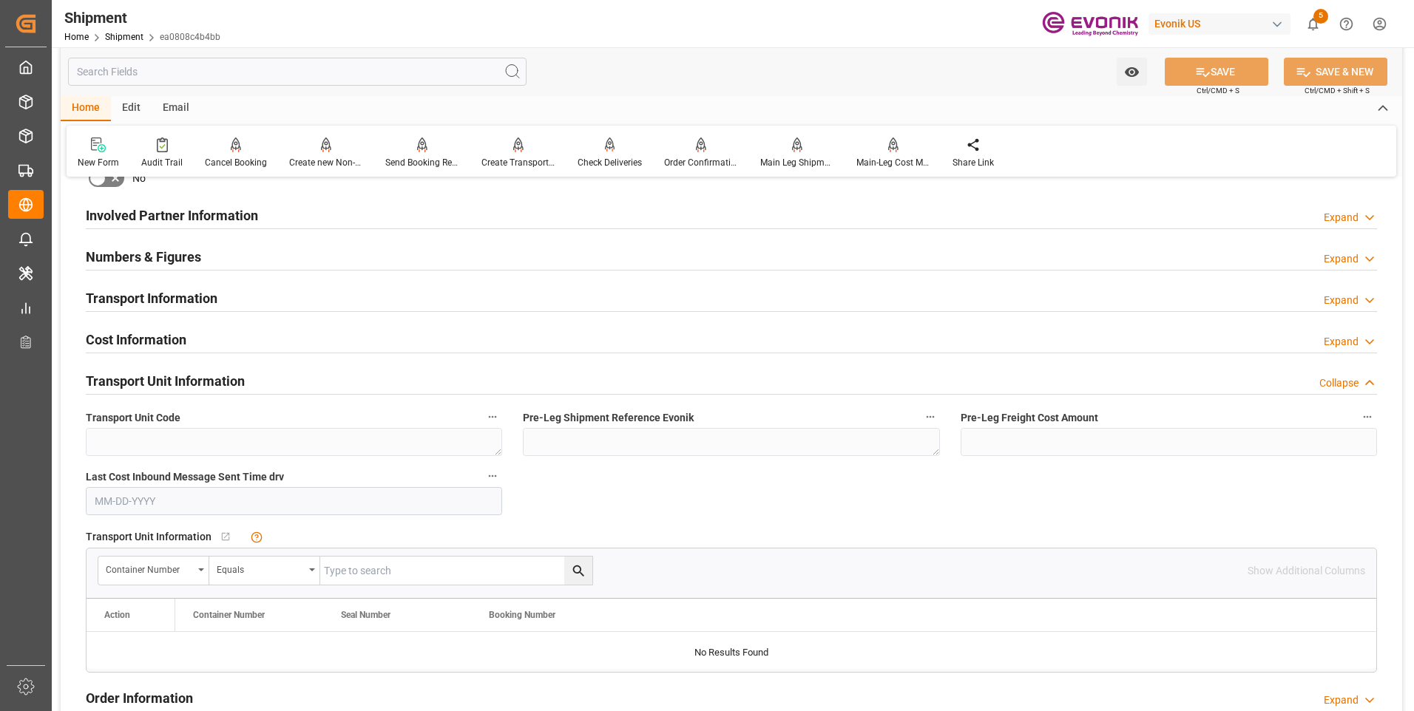
scroll to position [961, 0]
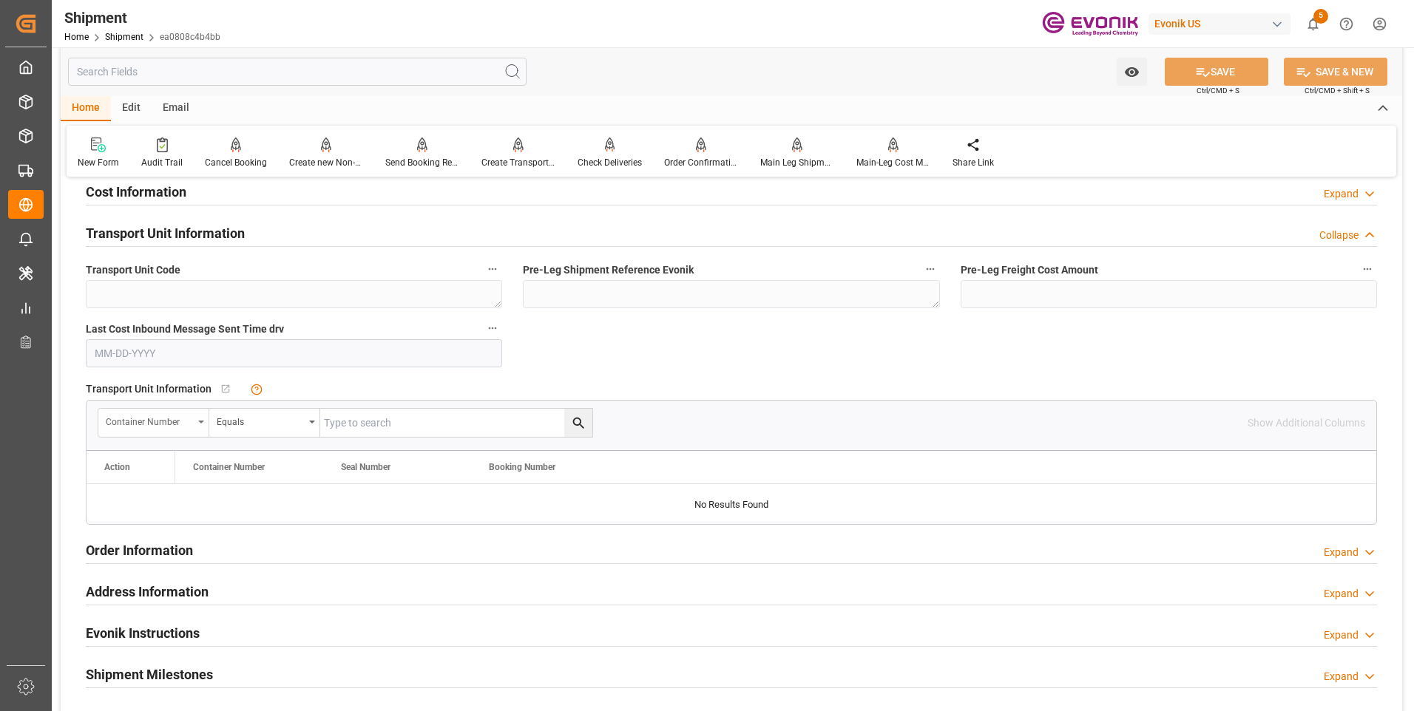
click at [183, 422] on div "Container Number" at bounding box center [149, 420] width 87 height 17
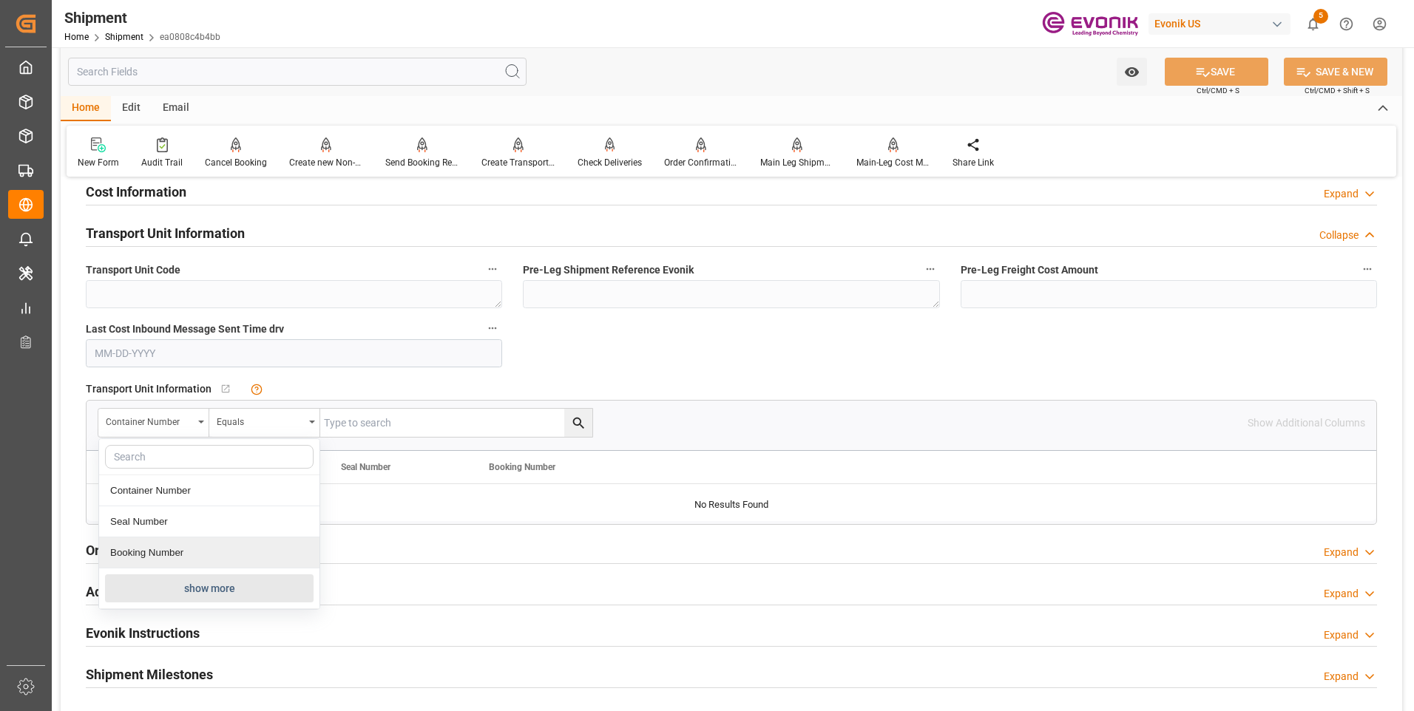
click at [169, 587] on button "show more" at bounding box center [209, 589] width 209 height 28
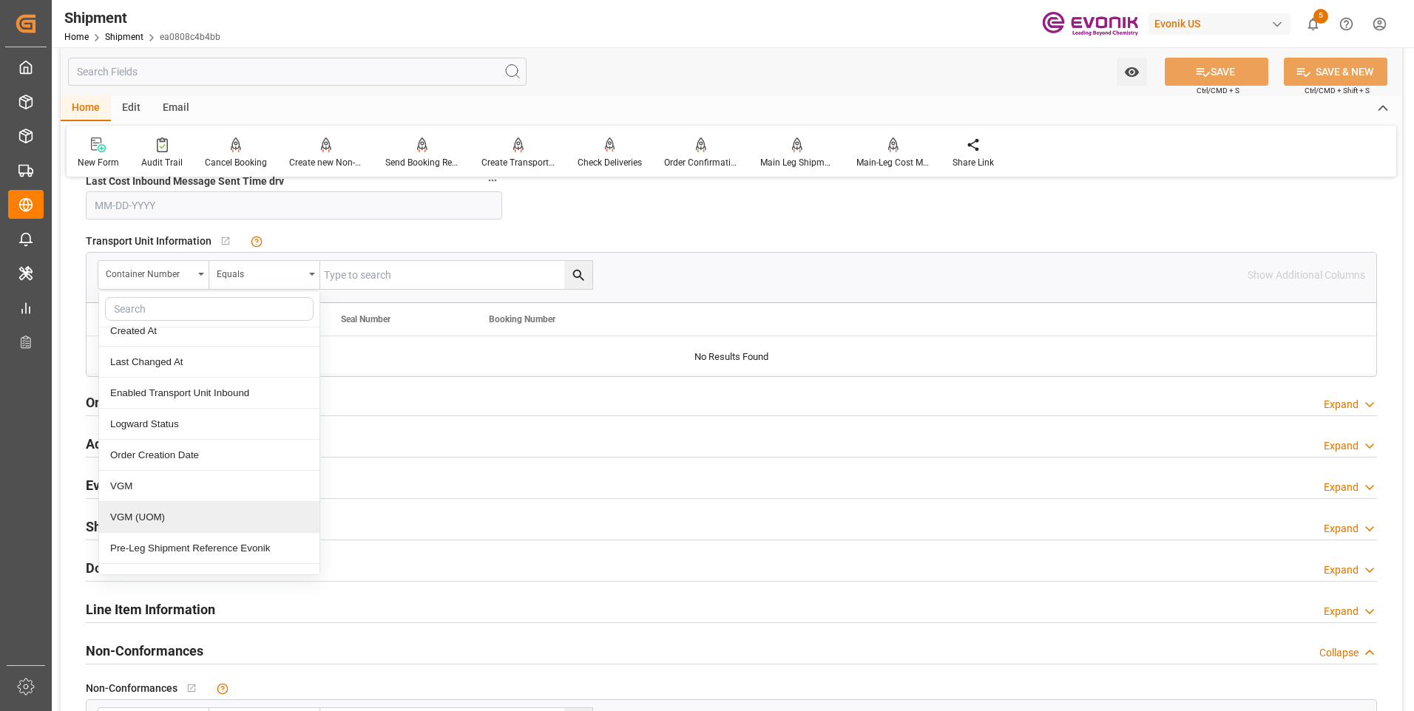
scroll to position [148, 0]
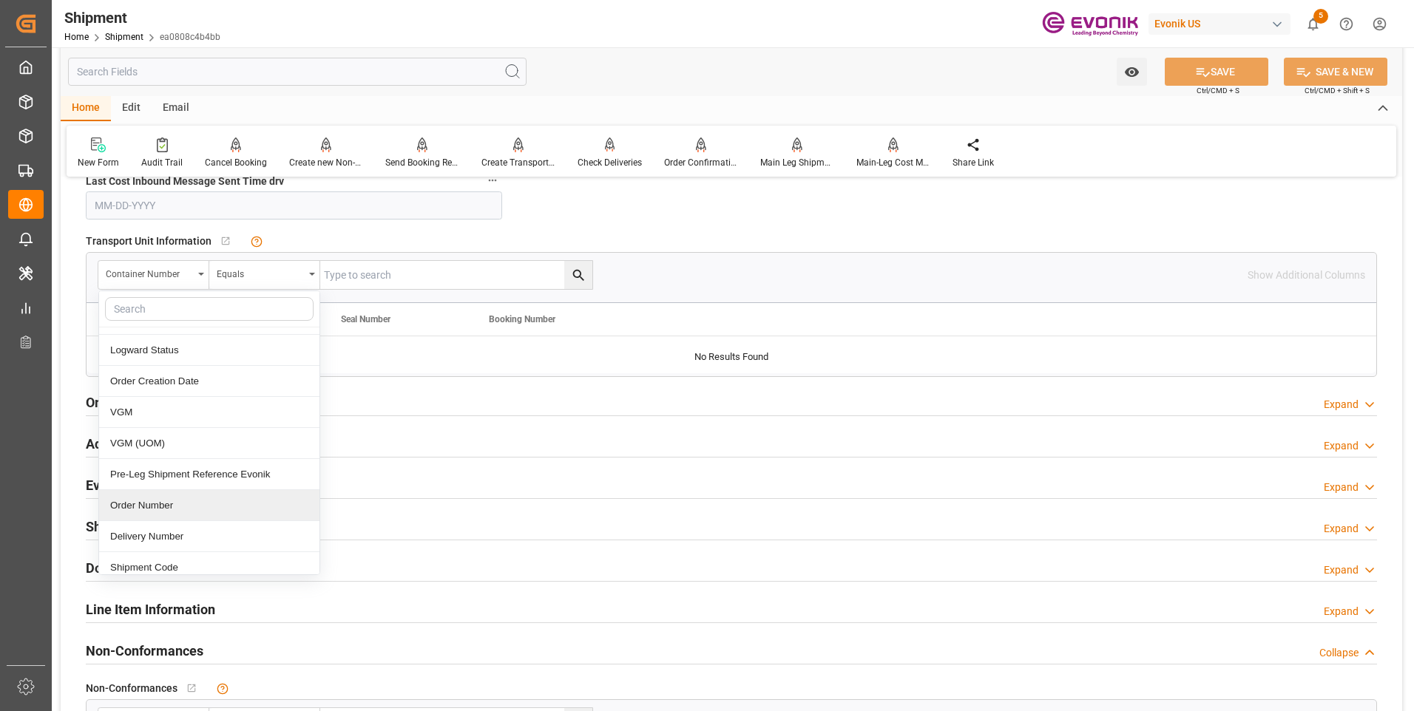
click at [158, 500] on div "Order Number" at bounding box center [209, 505] width 220 height 31
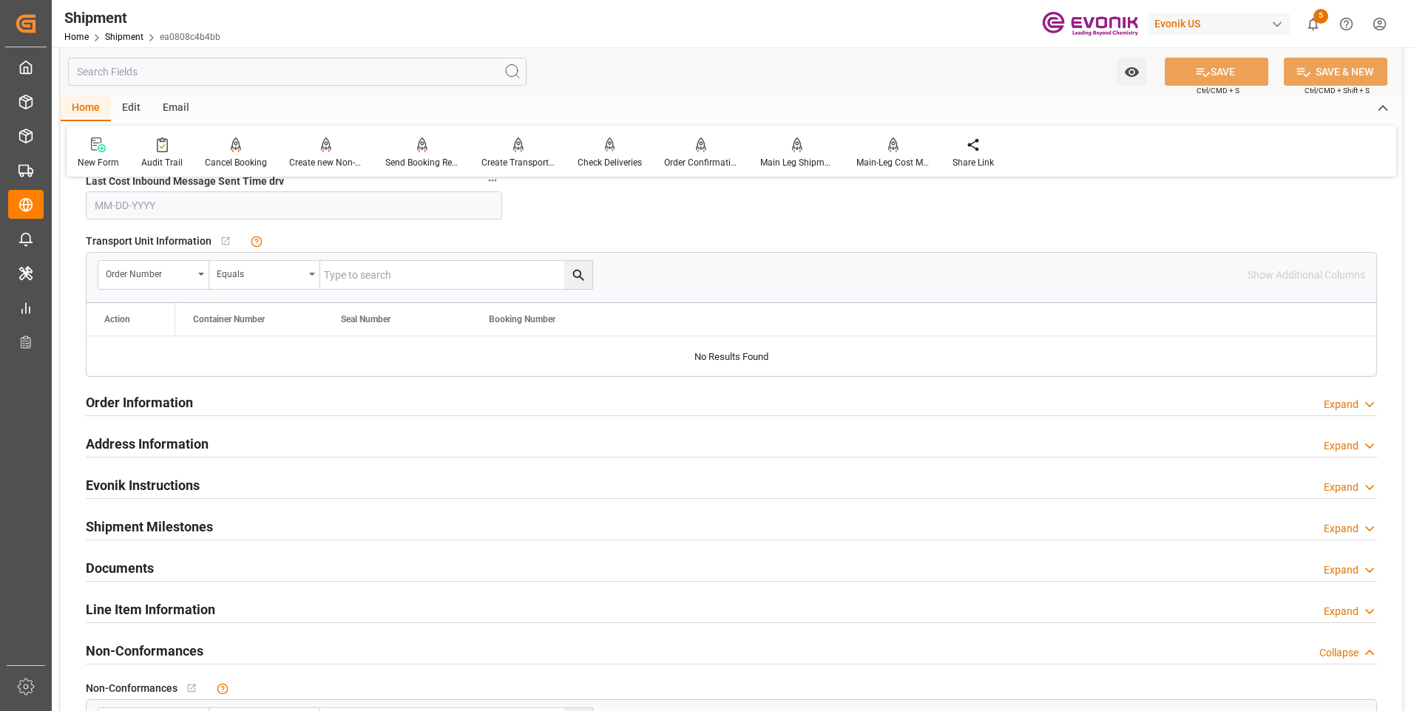
click at [431, 273] on input "text" at bounding box center [456, 275] width 272 height 28
paste input "0046472037"
type input "0046472037"
click at [593, 273] on div "Order Number Equals 0046472037" at bounding box center [673, 275] width 1150 height 30
click at [583, 274] on icon "search button" at bounding box center [579, 276] width 16 height 16
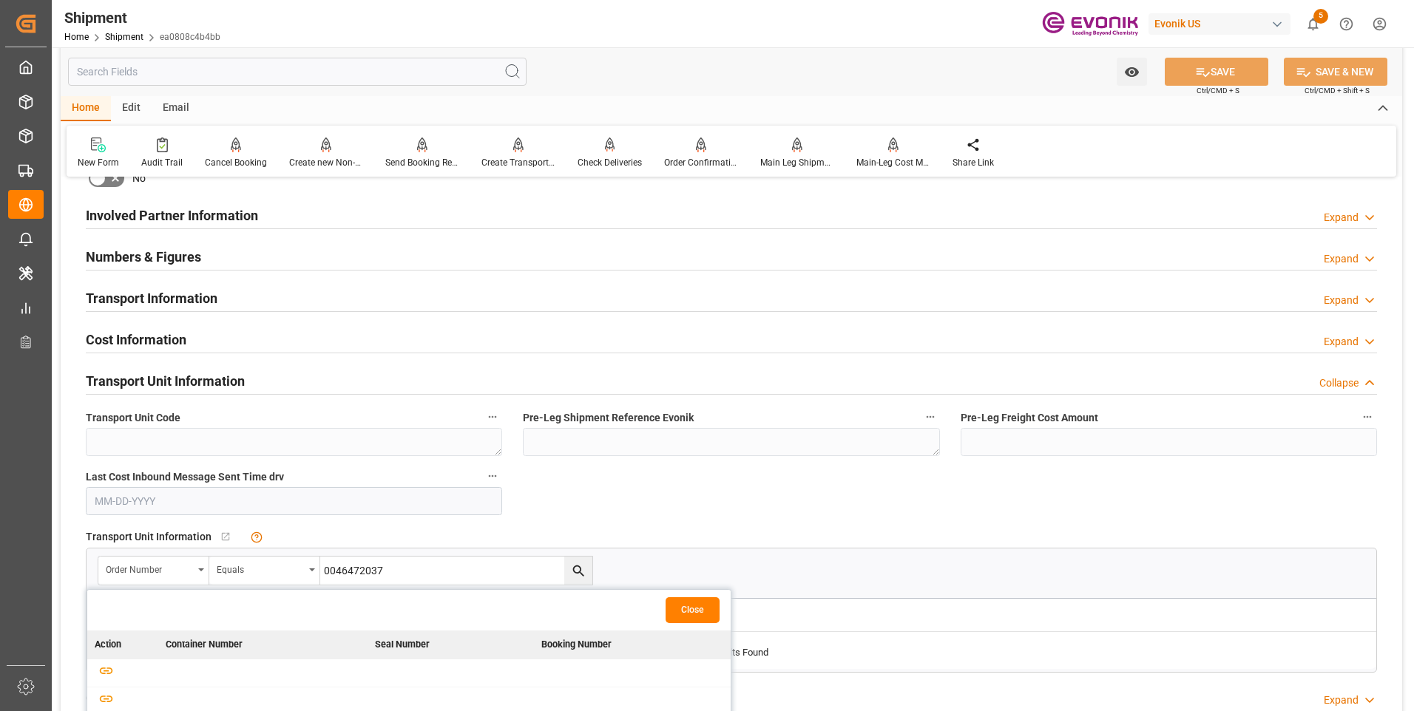
scroll to position [961, 0]
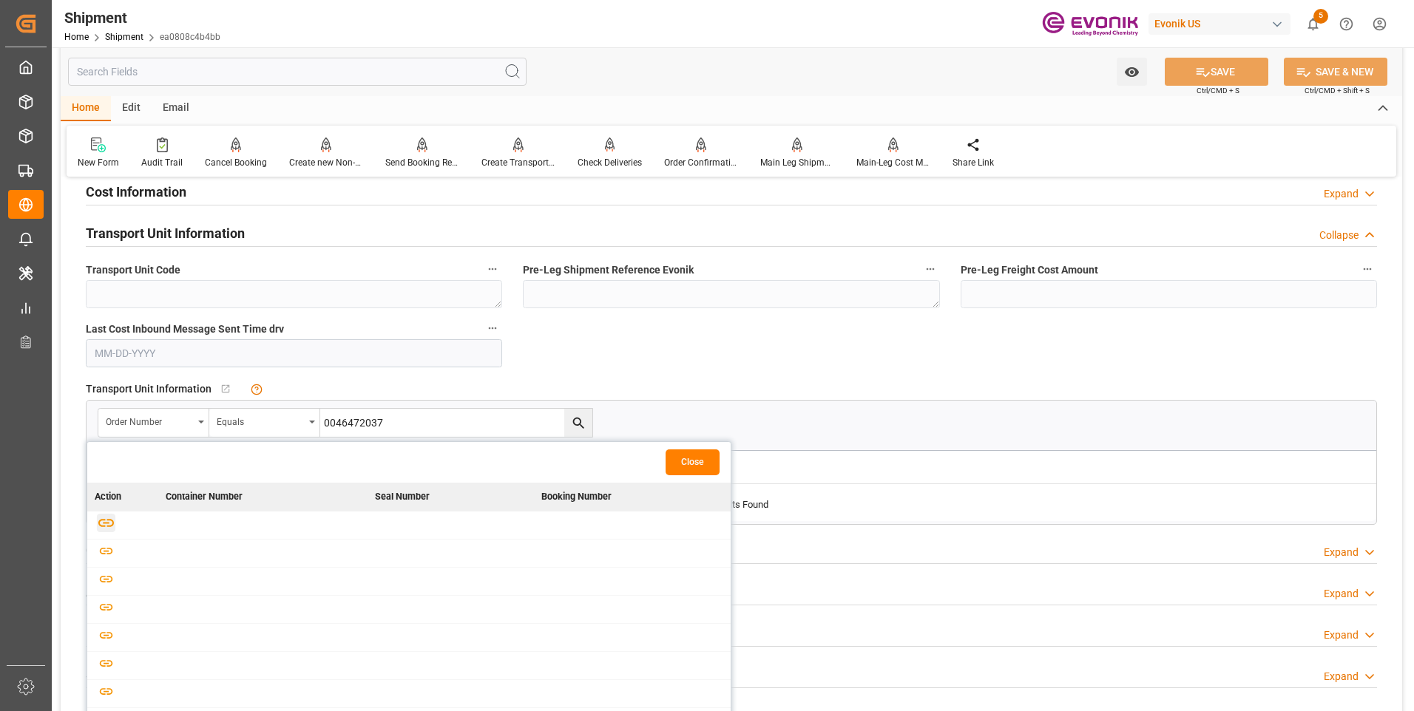
click at [103, 520] on icon "button" at bounding box center [106, 523] width 16 height 8
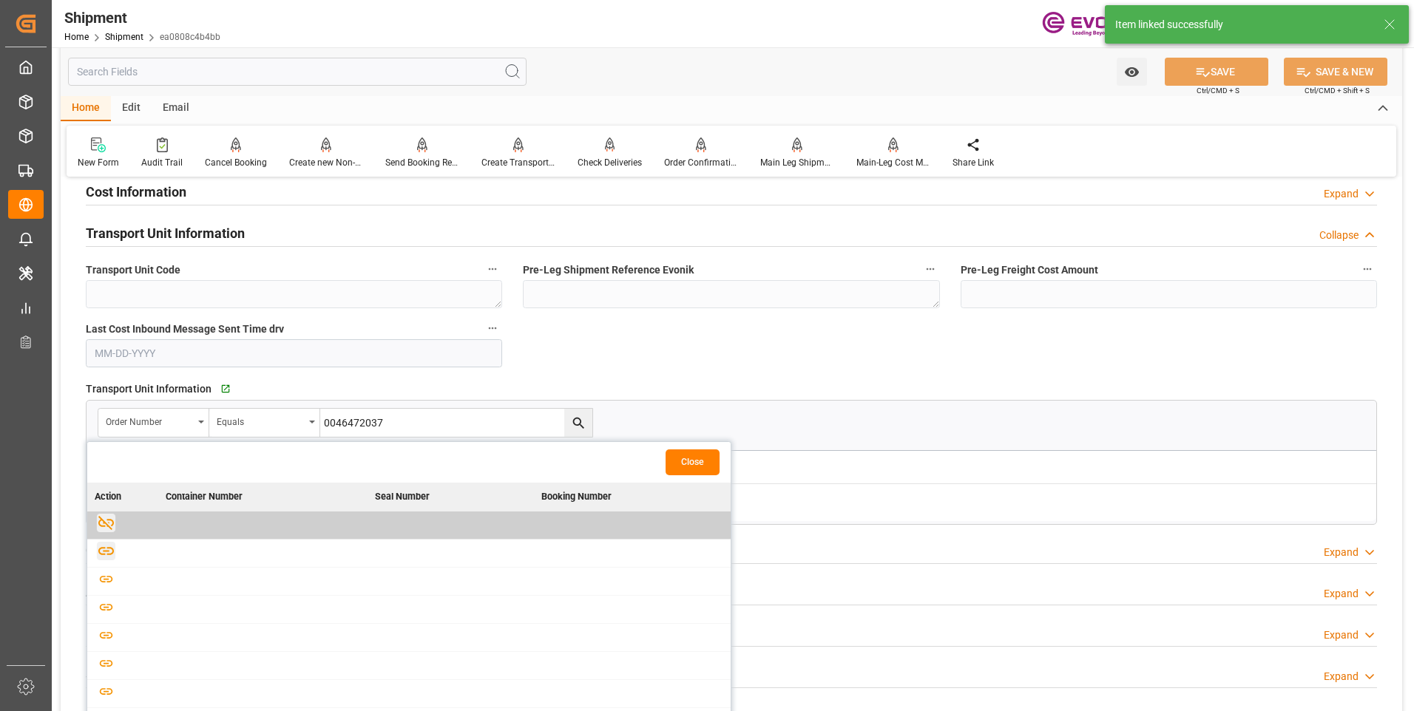
click at [104, 550] on icon "button" at bounding box center [106, 551] width 16 height 8
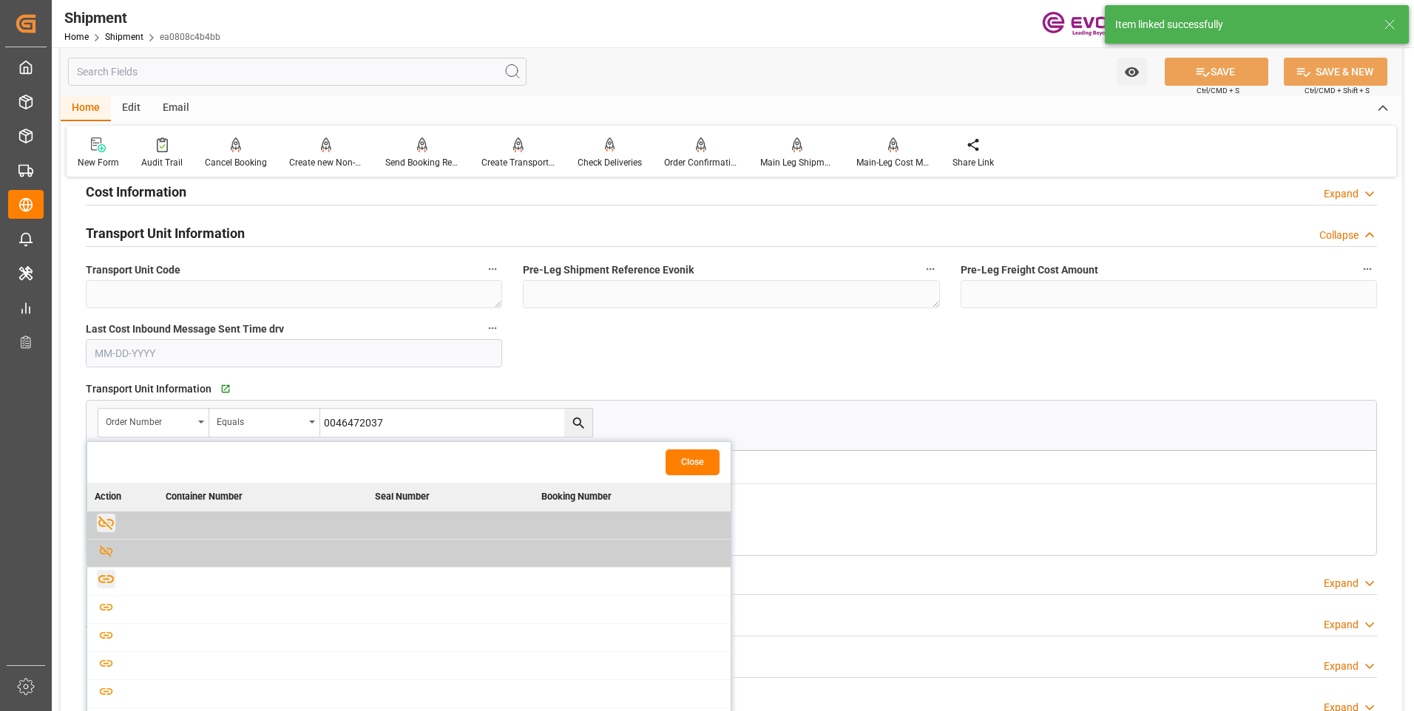
click at [102, 580] on icon "button" at bounding box center [106, 579] width 18 height 18
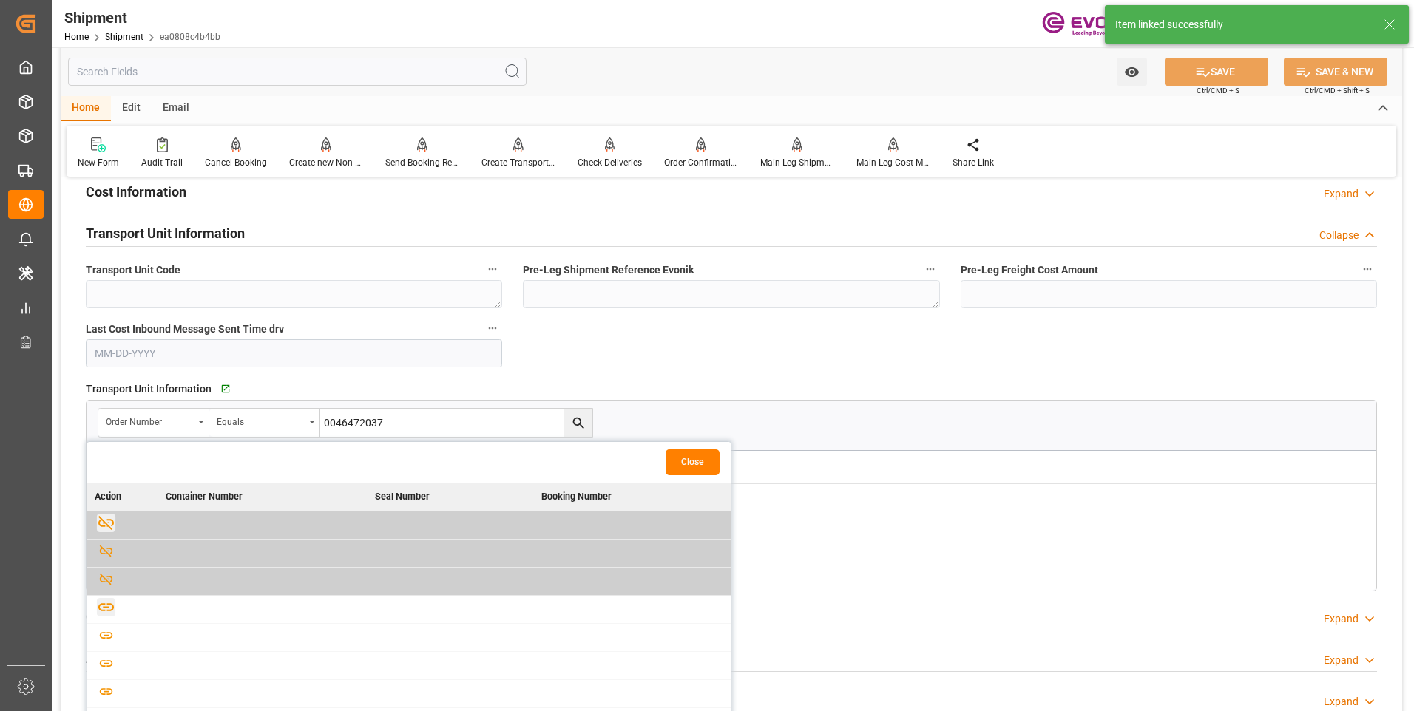
click at [110, 606] on icon "button" at bounding box center [106, 607] width 18 height 18
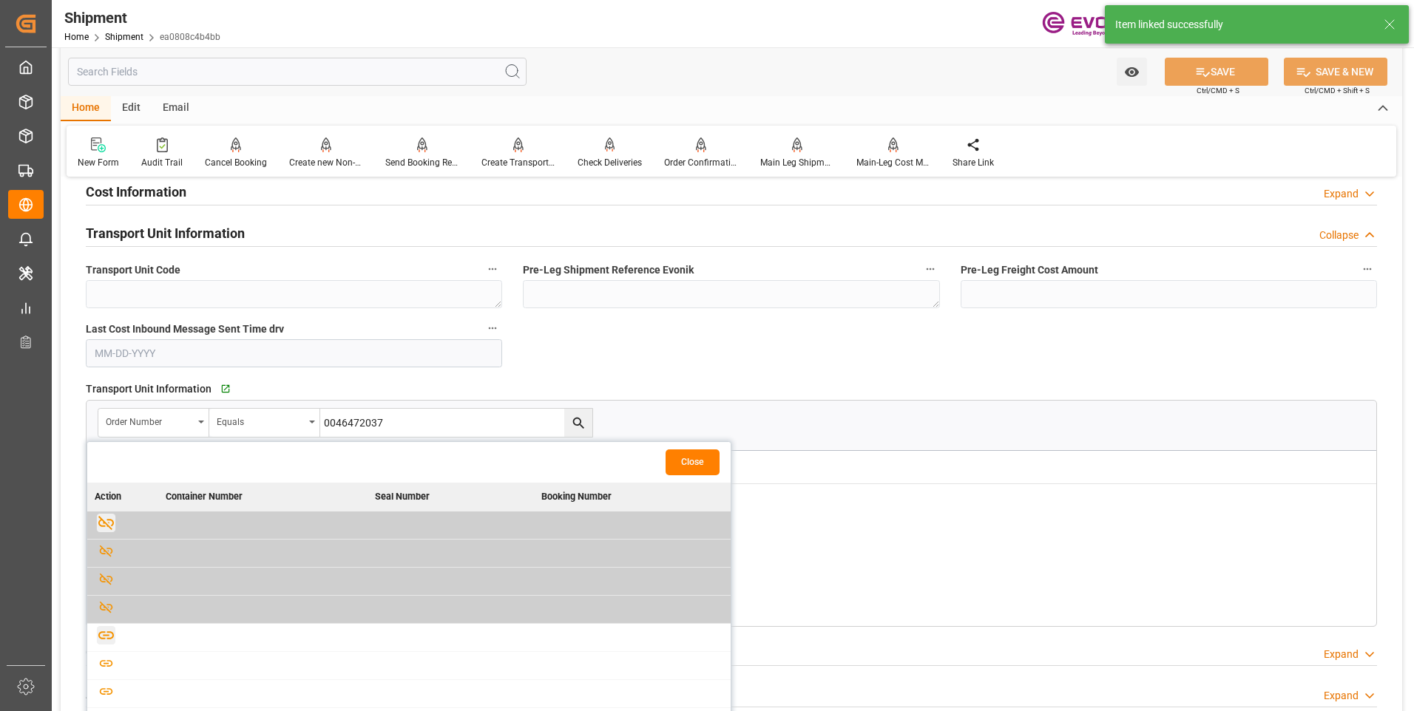
click at [103, 632] on icon "button" at bounding box center [106, 636] width 16 height 8
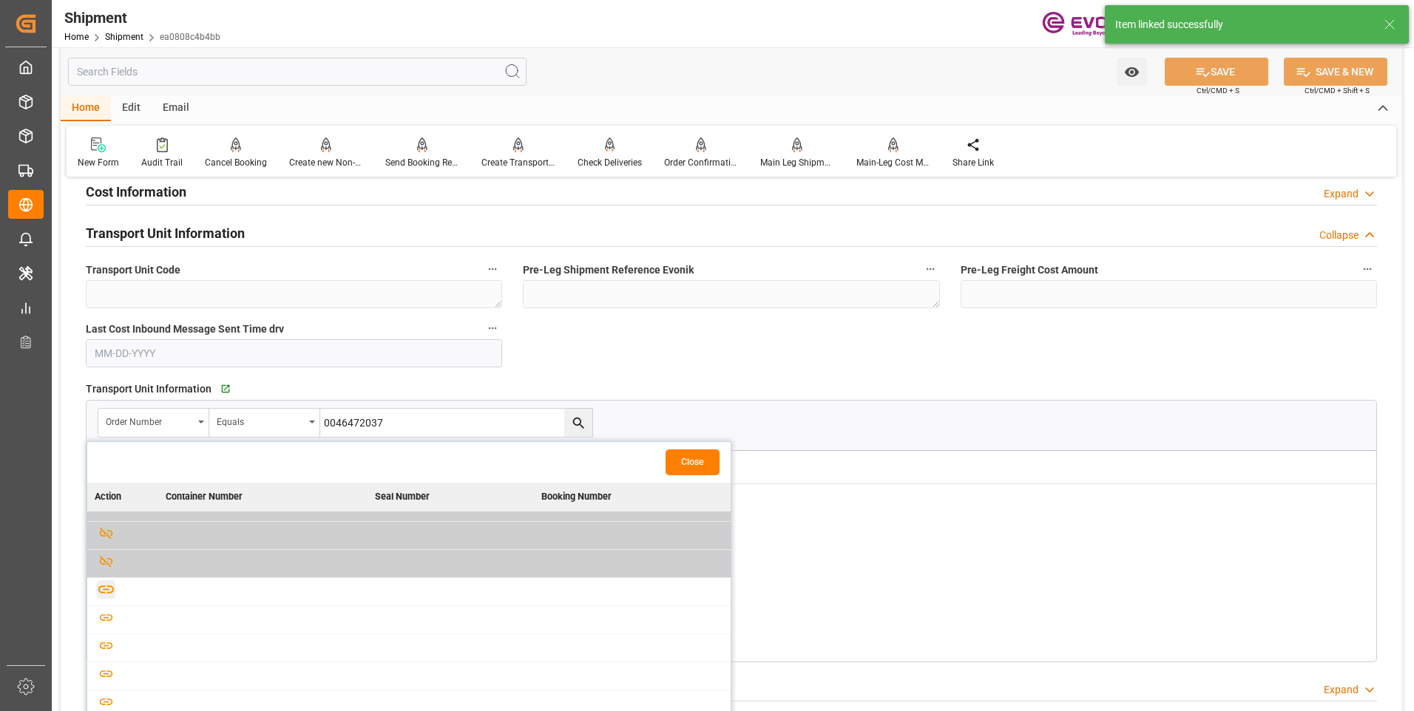
click at [102, 592] on icon "button" at bounding box center [106, 589] width 18 height 18
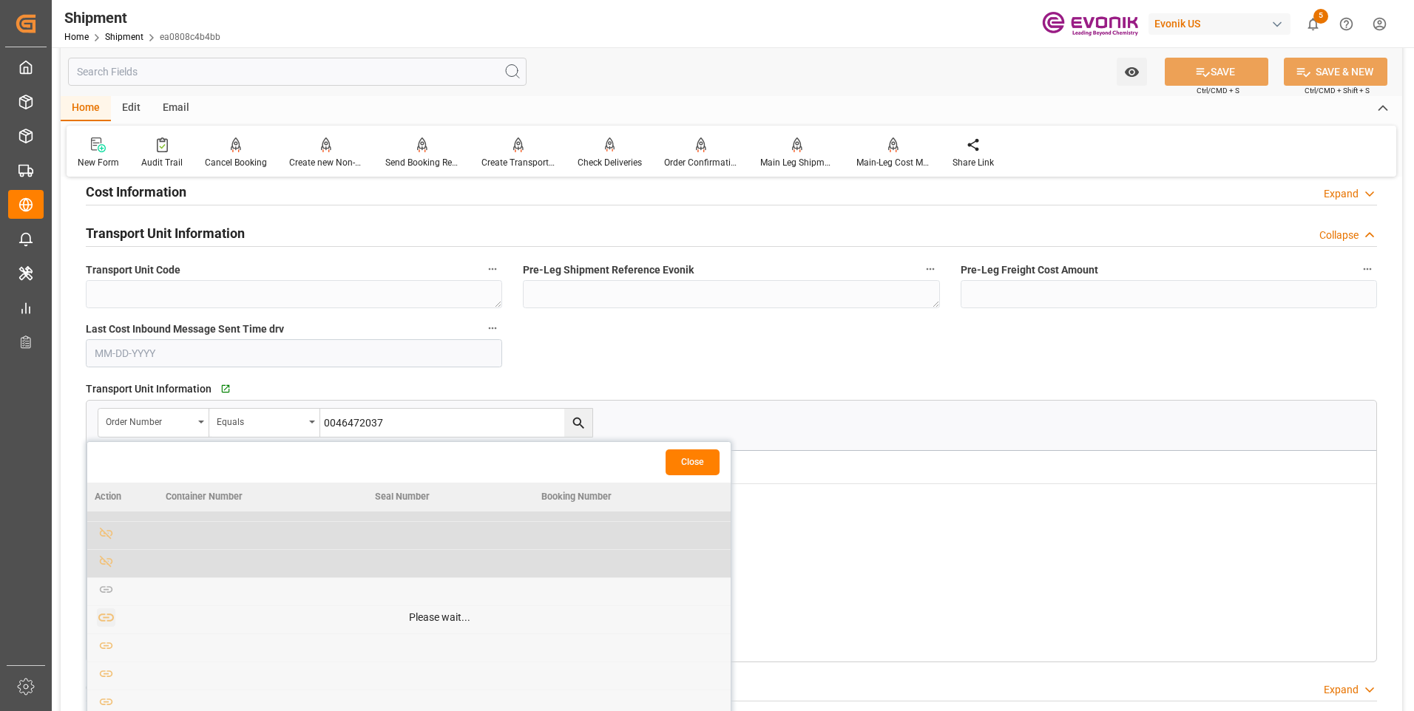
scroll to position [74, 0]
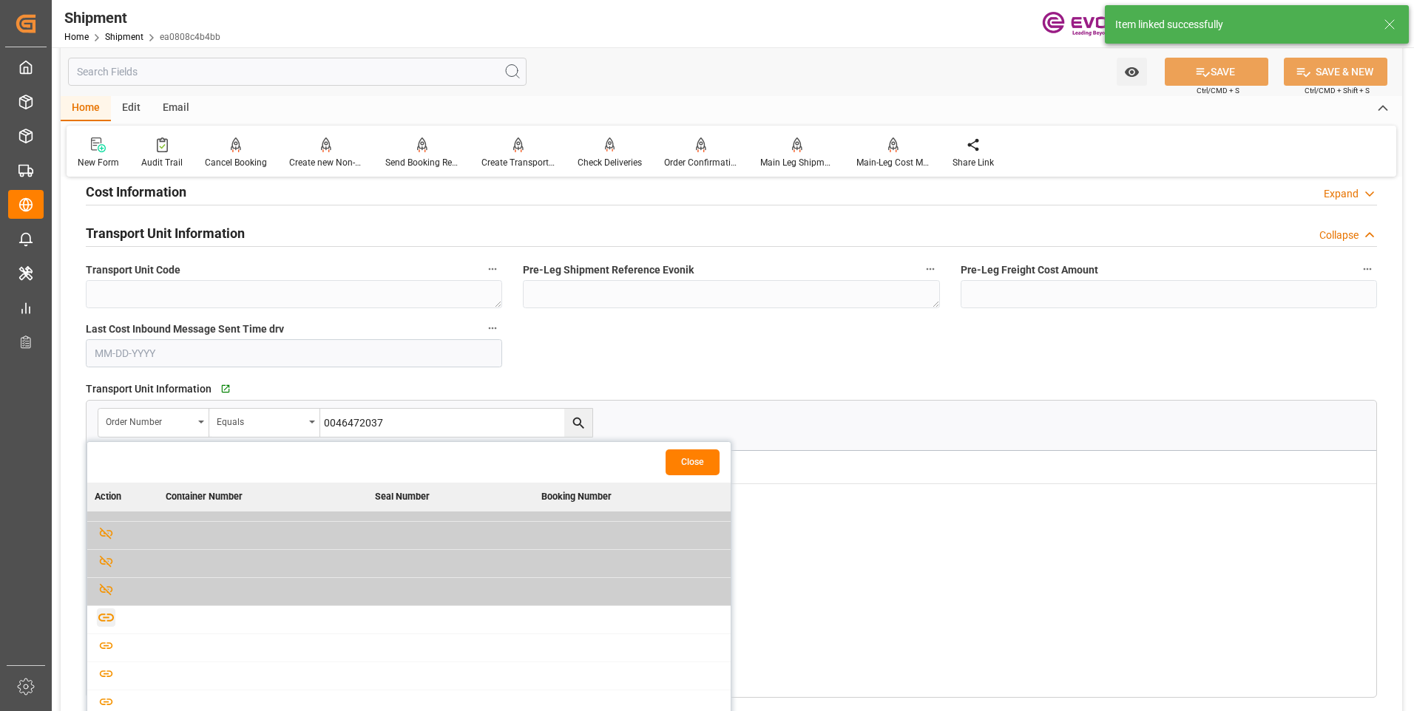
click at [107, 612] on icon "button" at bounding box center [106, 618] width 18 height 18
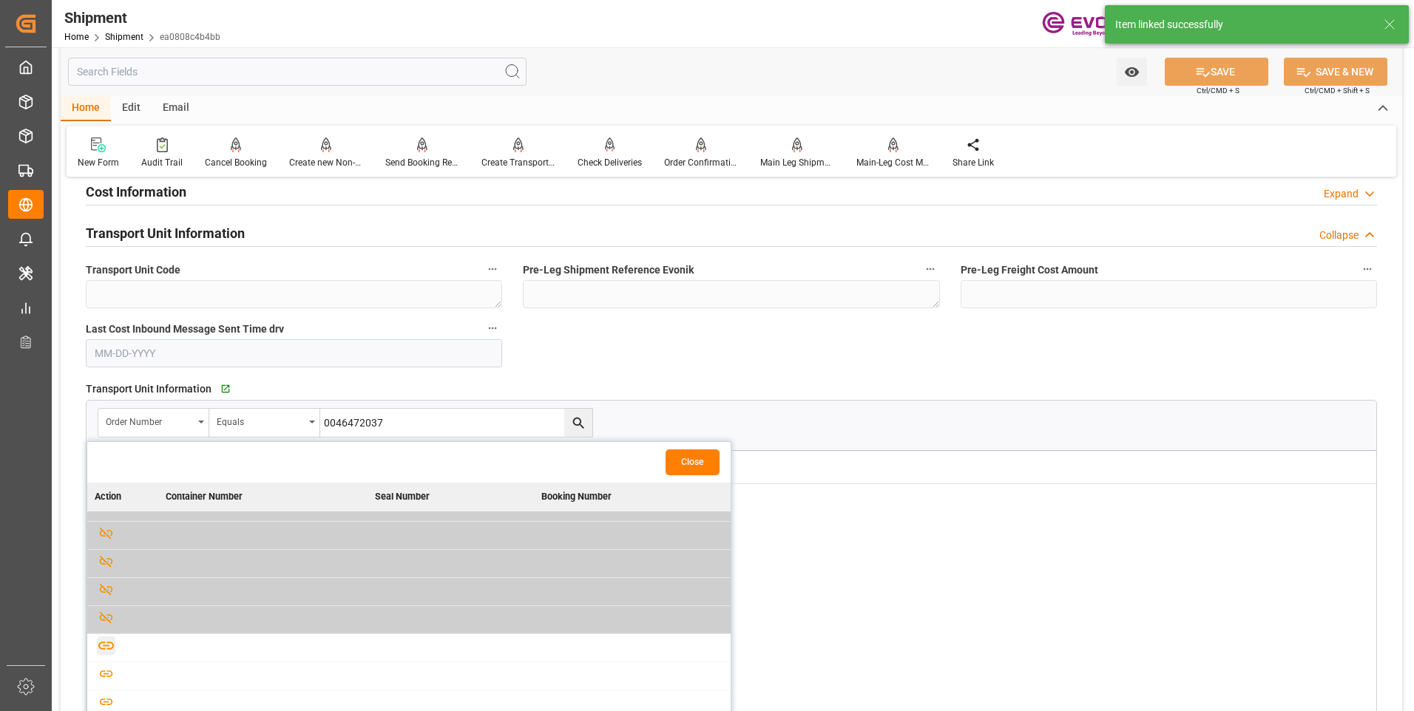
click at [106, 646] on icon "button" at bounding box center [106, 646] width 18 height 18
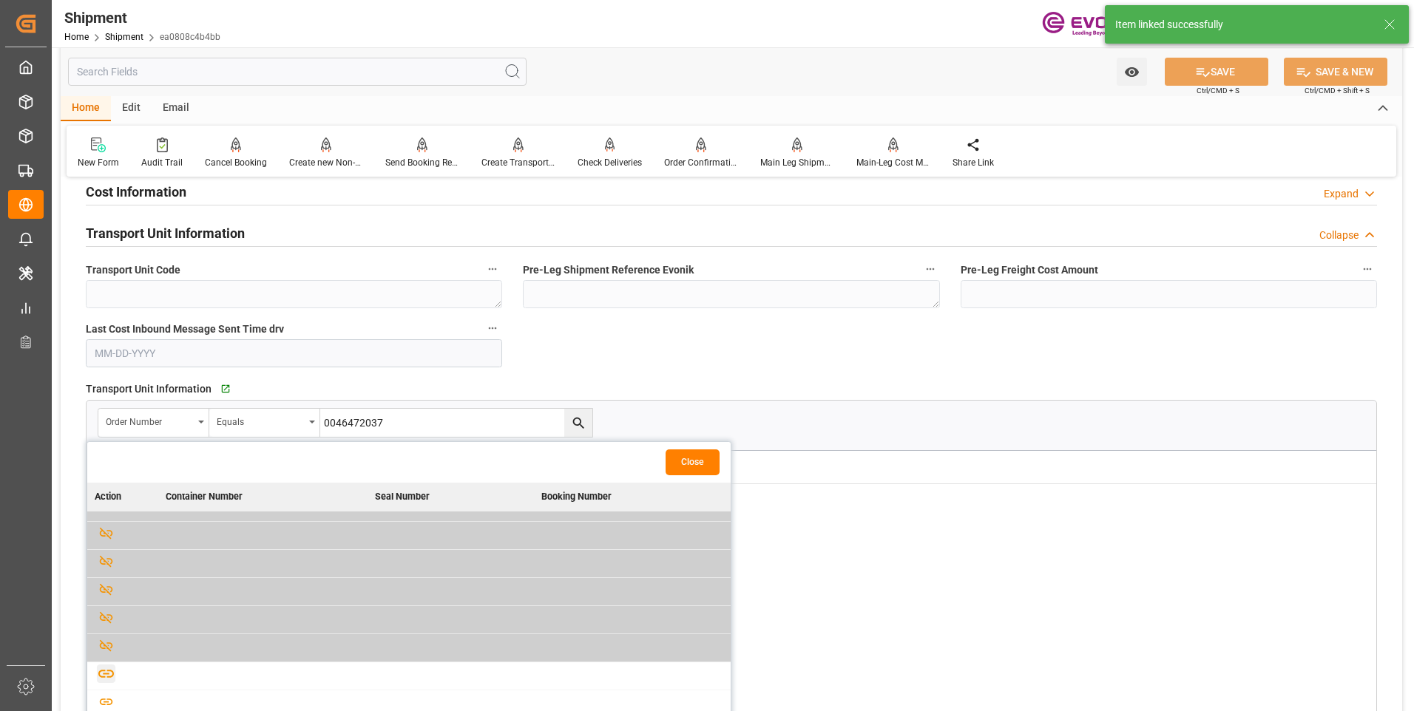
click at [106, 671] on icon "button" at bounding box center [106, 674] width 18 height 18
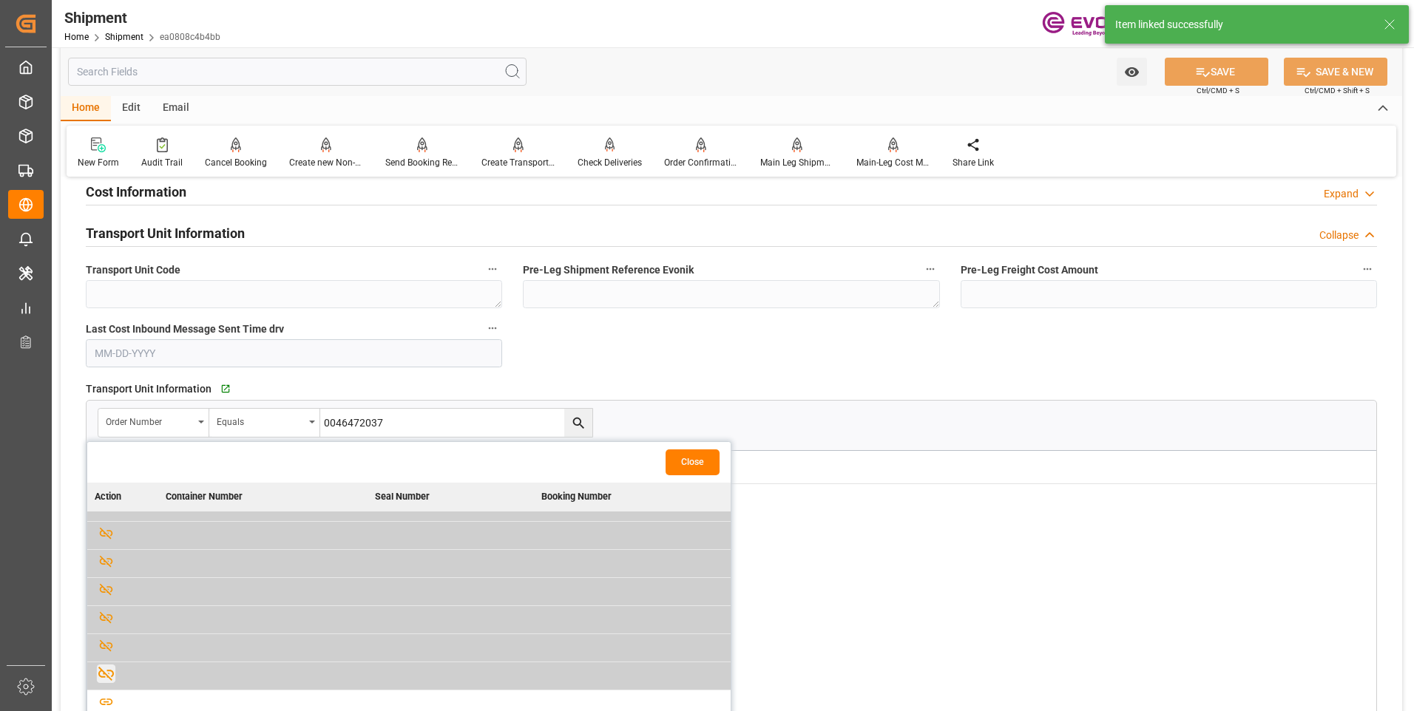
scroll to position [148, 0]
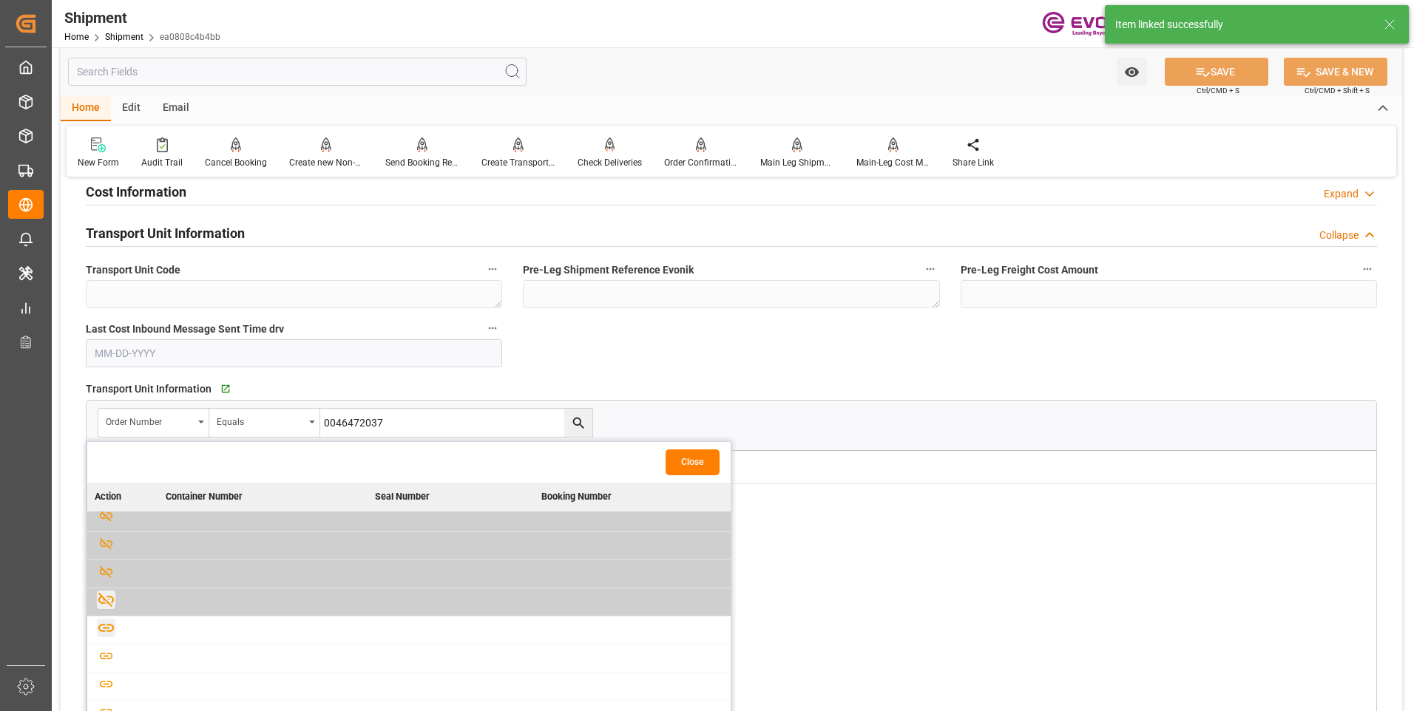
click at [106, 633] on icon "button" at bounding box center [106, 628] width 18 height 18
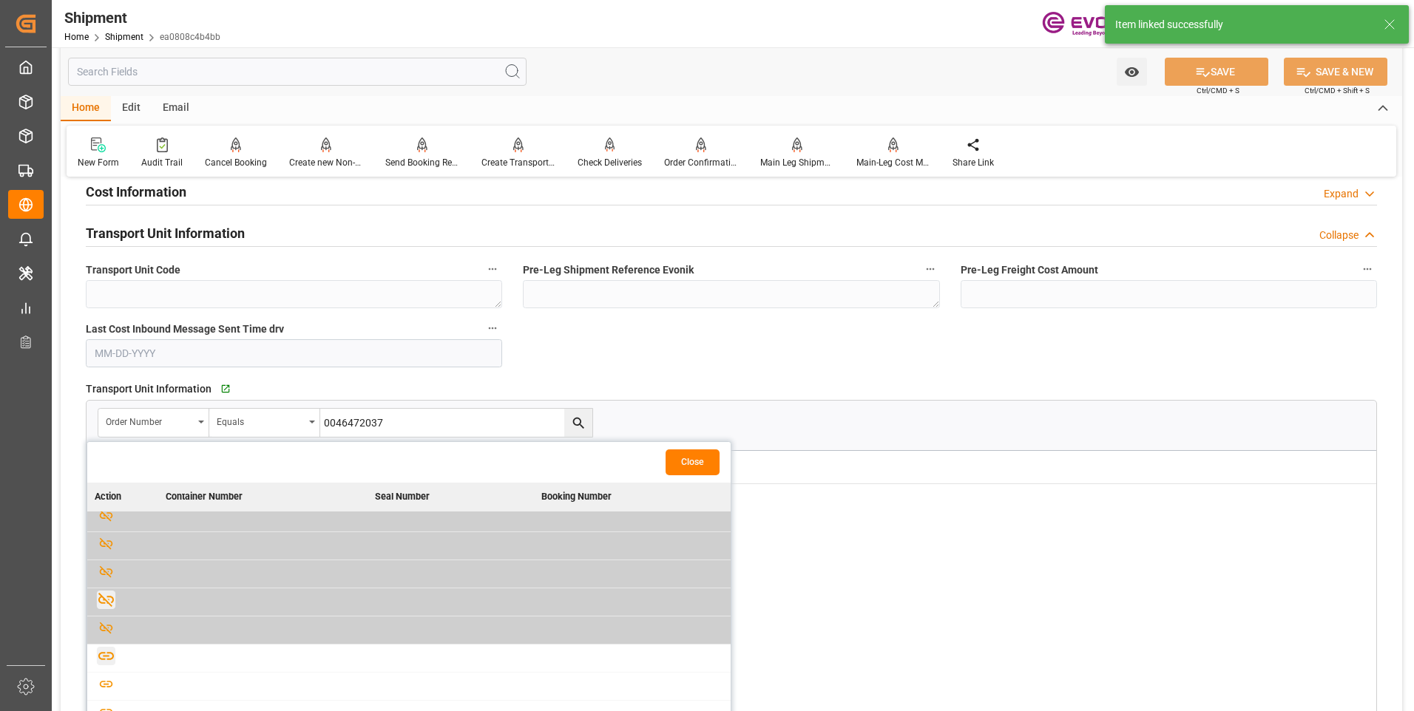
click at [100, 650] on icon "button" at bounding box center [106, 656] width 18 height 18
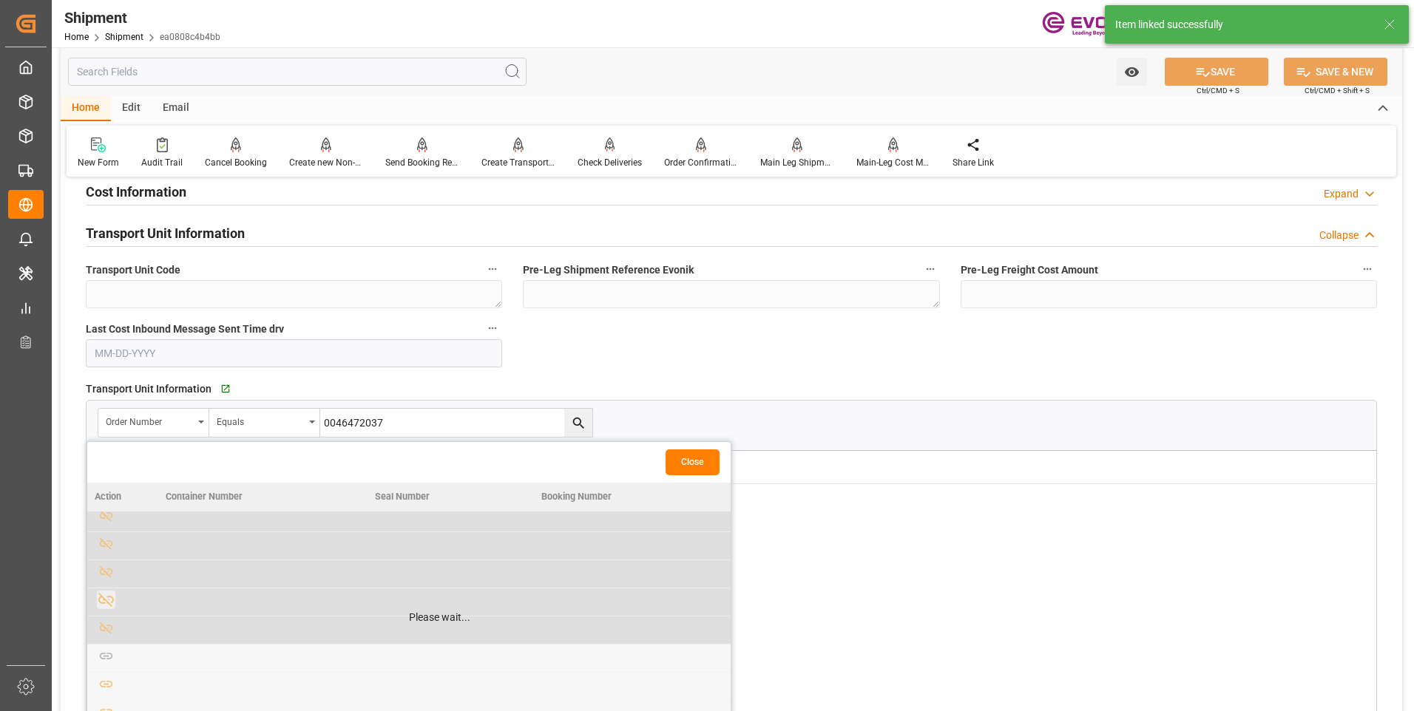
scroll to position [961, 0]
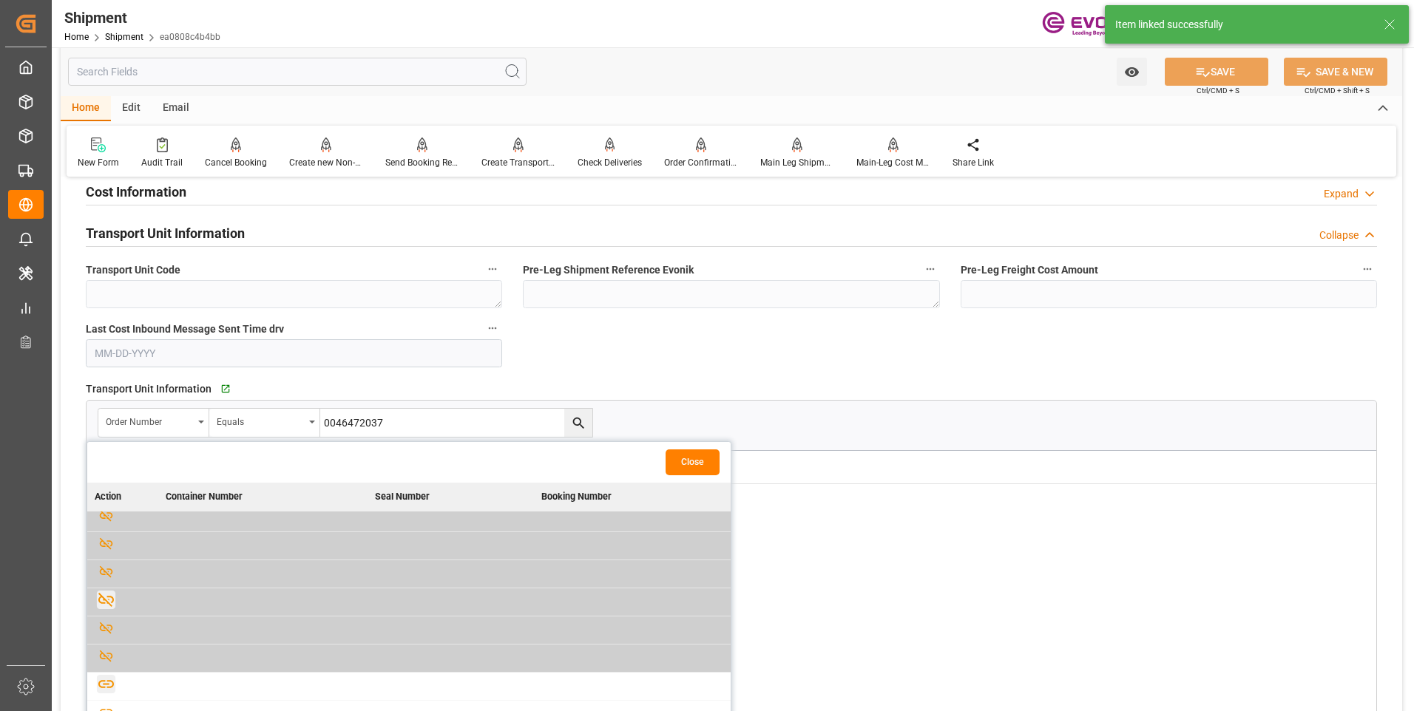
click at [108, 682] on icon "button" at bounding box center [106, 684] width 18 height 18
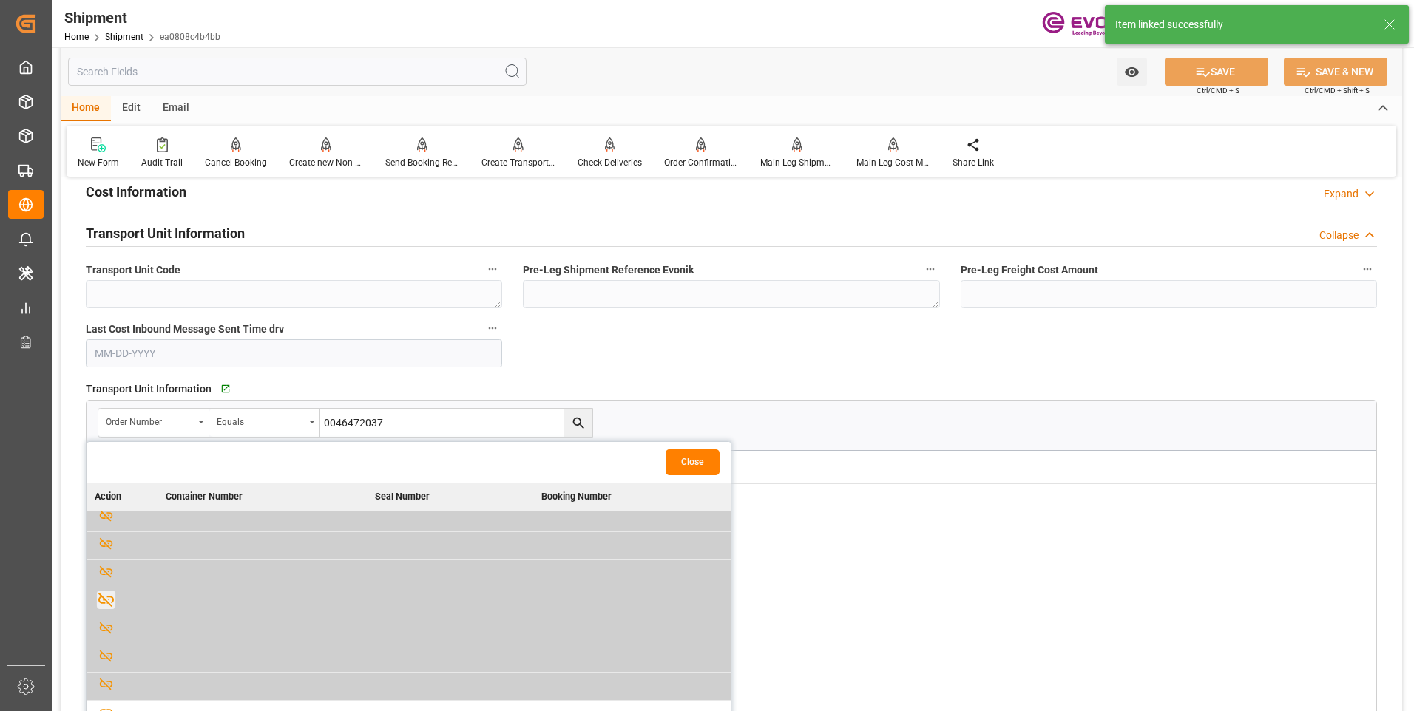
scroll to position [222, 0]
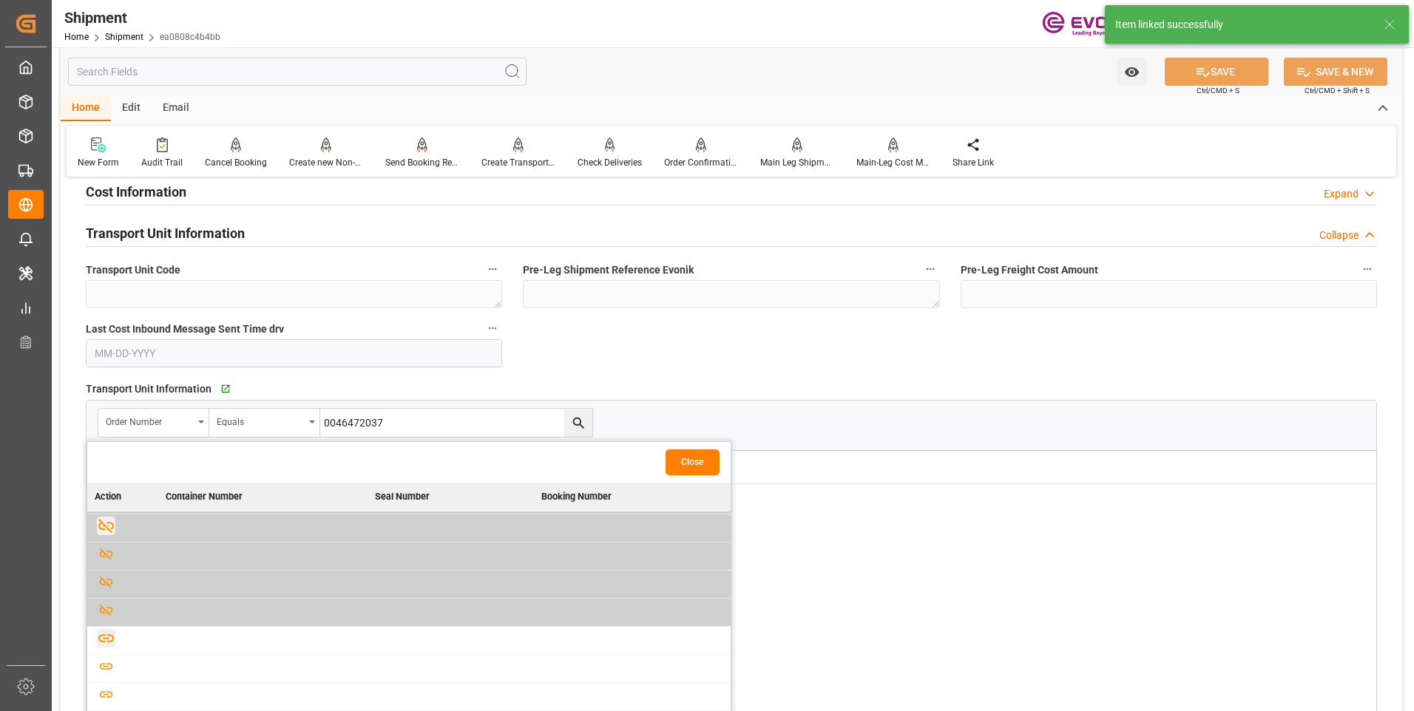
click at [107, 641] on icon "button" at bounding box center [106, 638] width 16 height 8
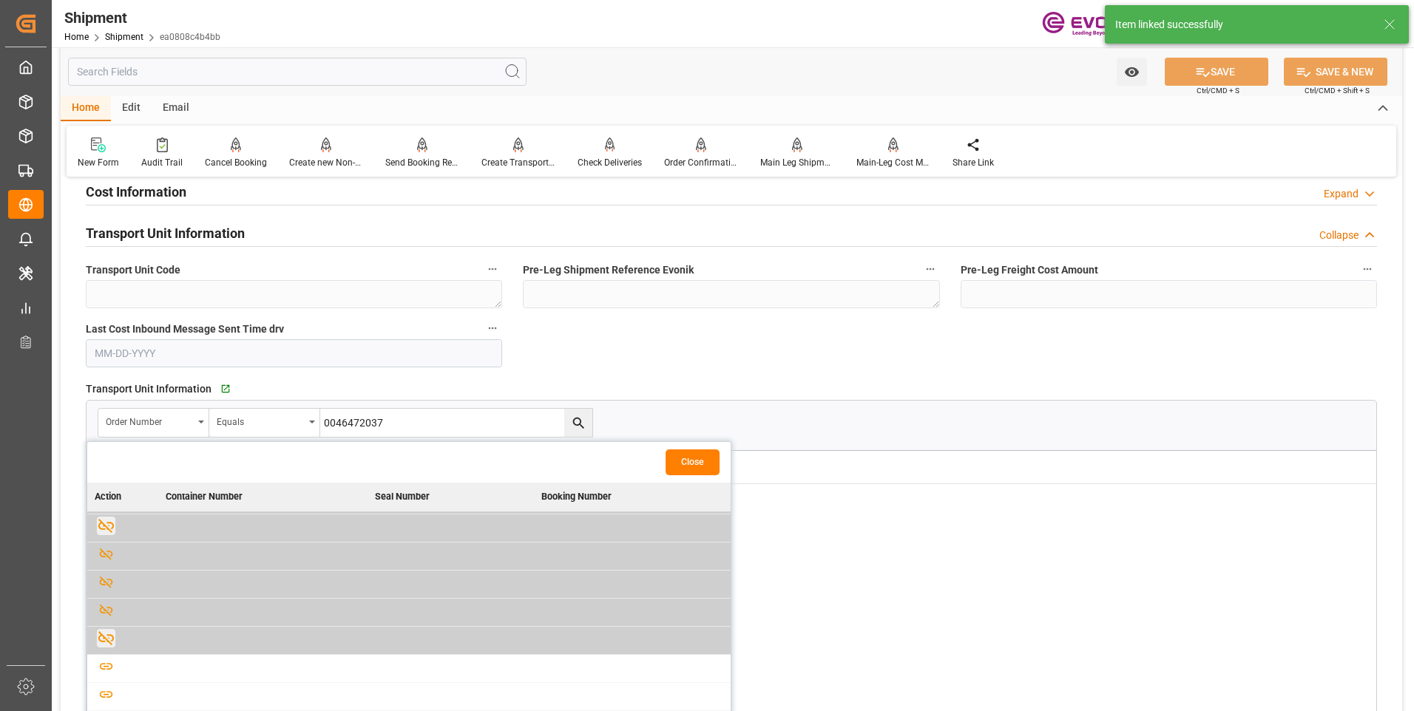
scroll to position [296, 0]
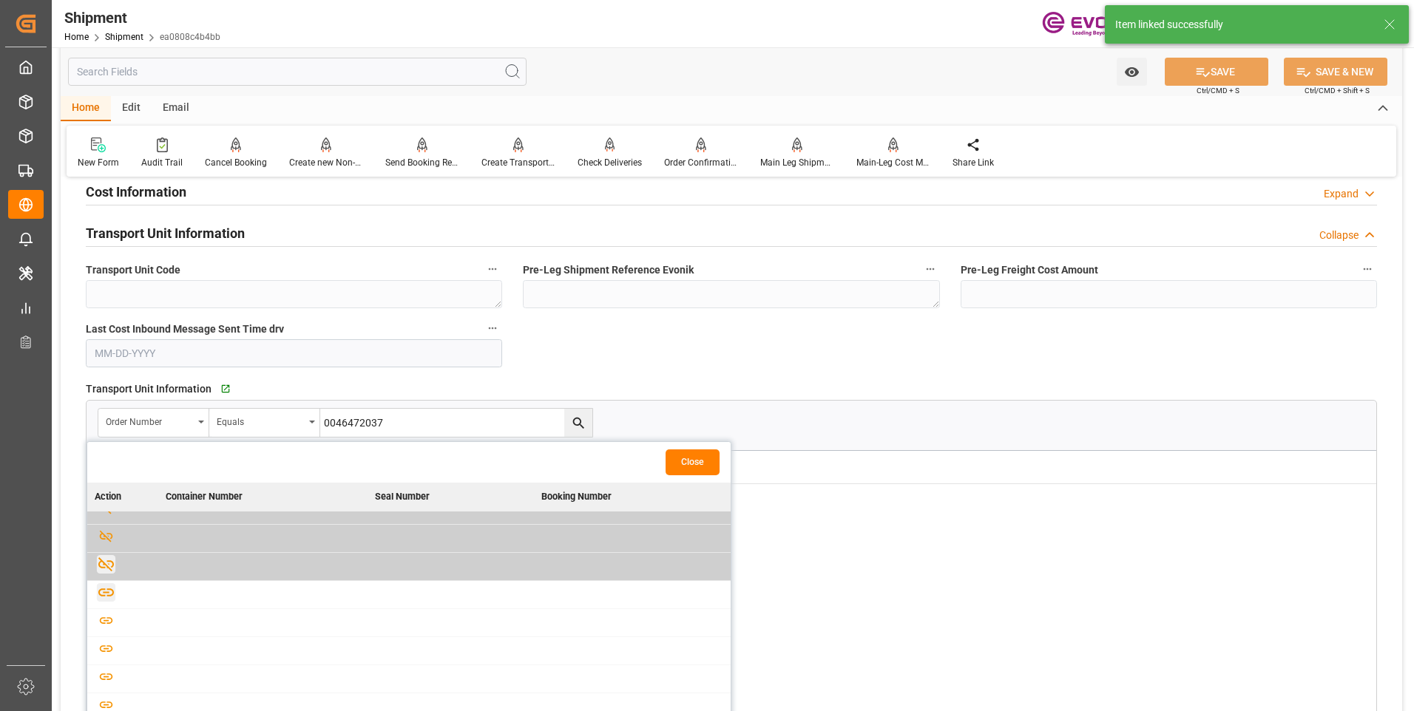
click at [105, 599] on icon "button" at bounding box center [106, 592] width 18 height 18
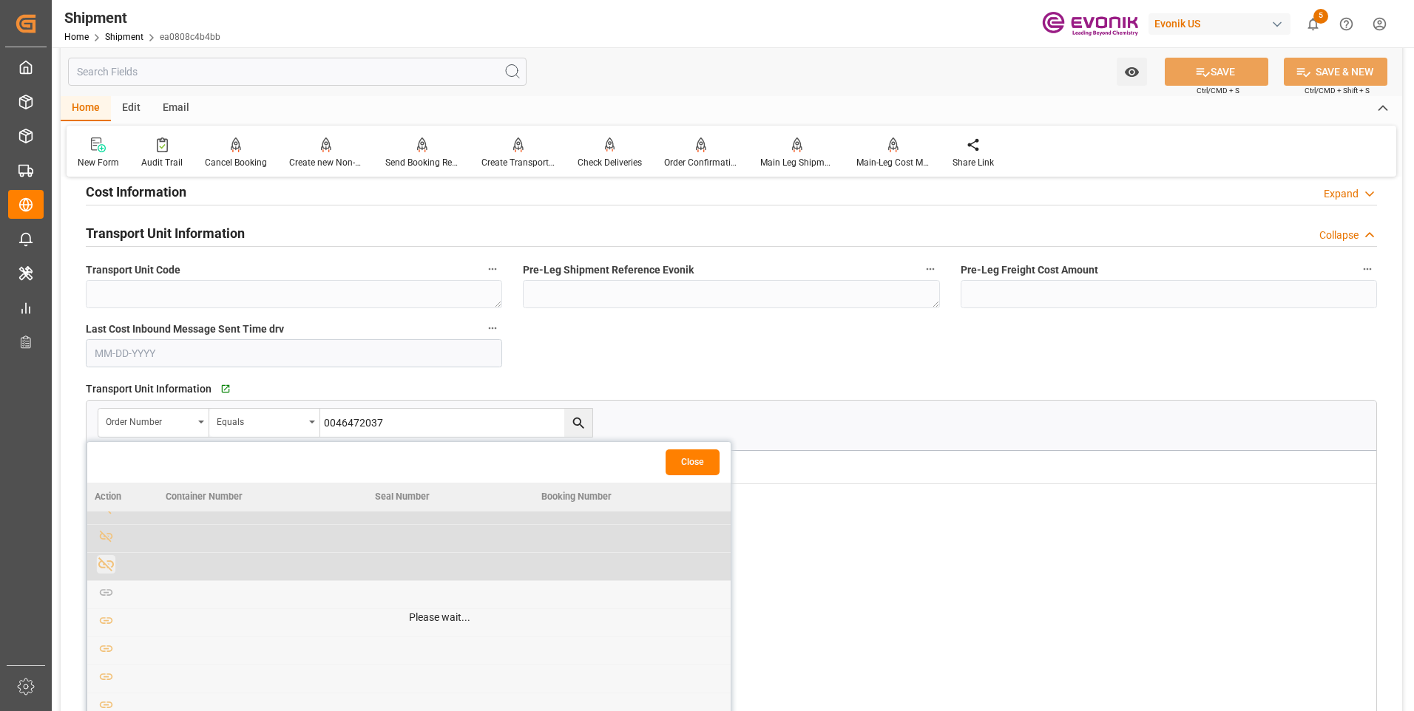
scroll to position [961, 0]
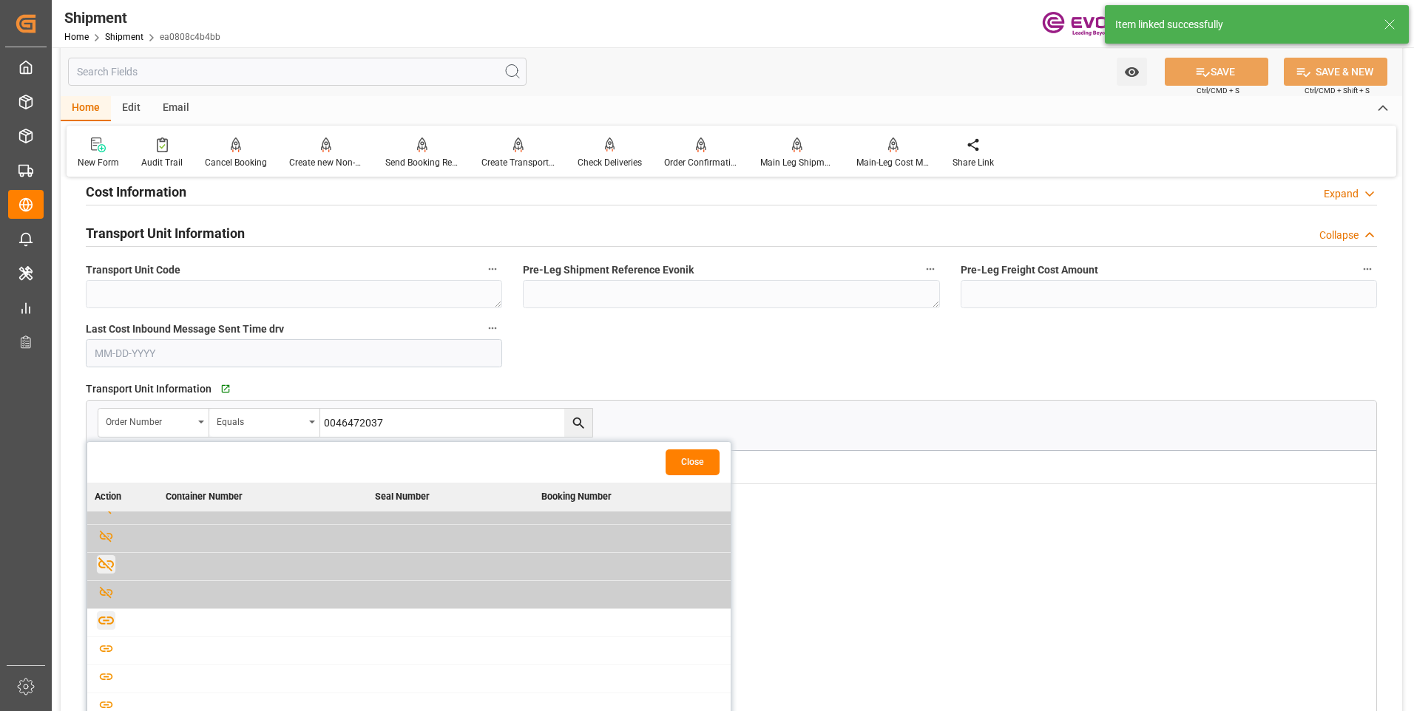
click at [106, 620] on icon "button" at bounding box center [106, 621] width 18 height 18
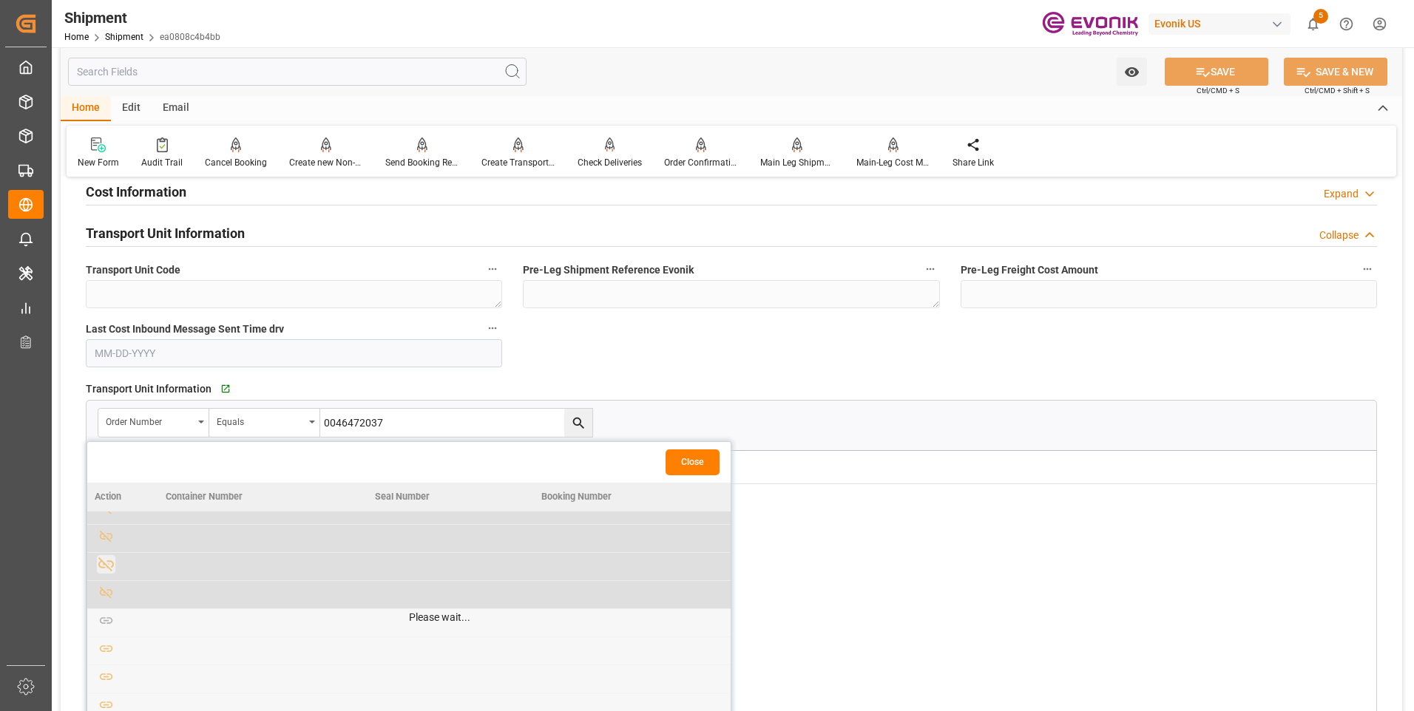
scroll to position [296, 0]
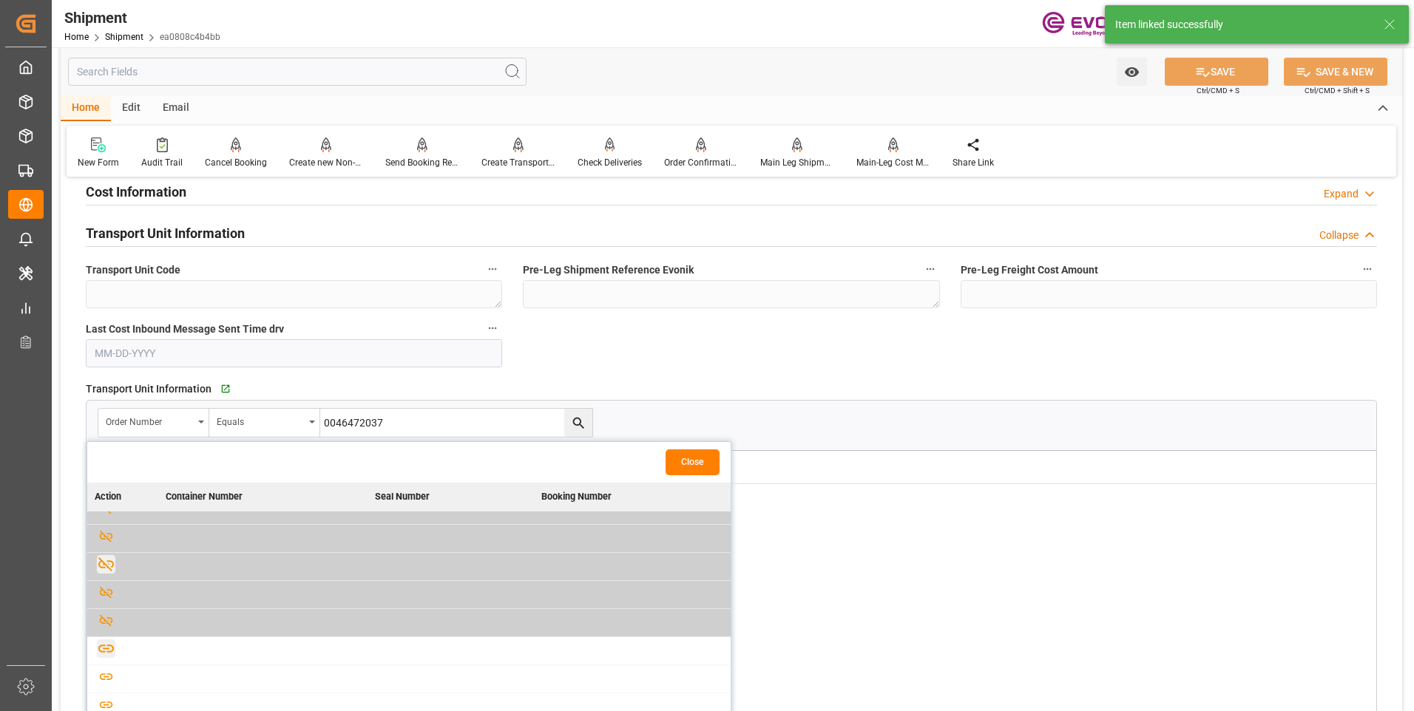
click at [106, 647] on icon "button" at bounding box center [106, 649] width 18 height 18
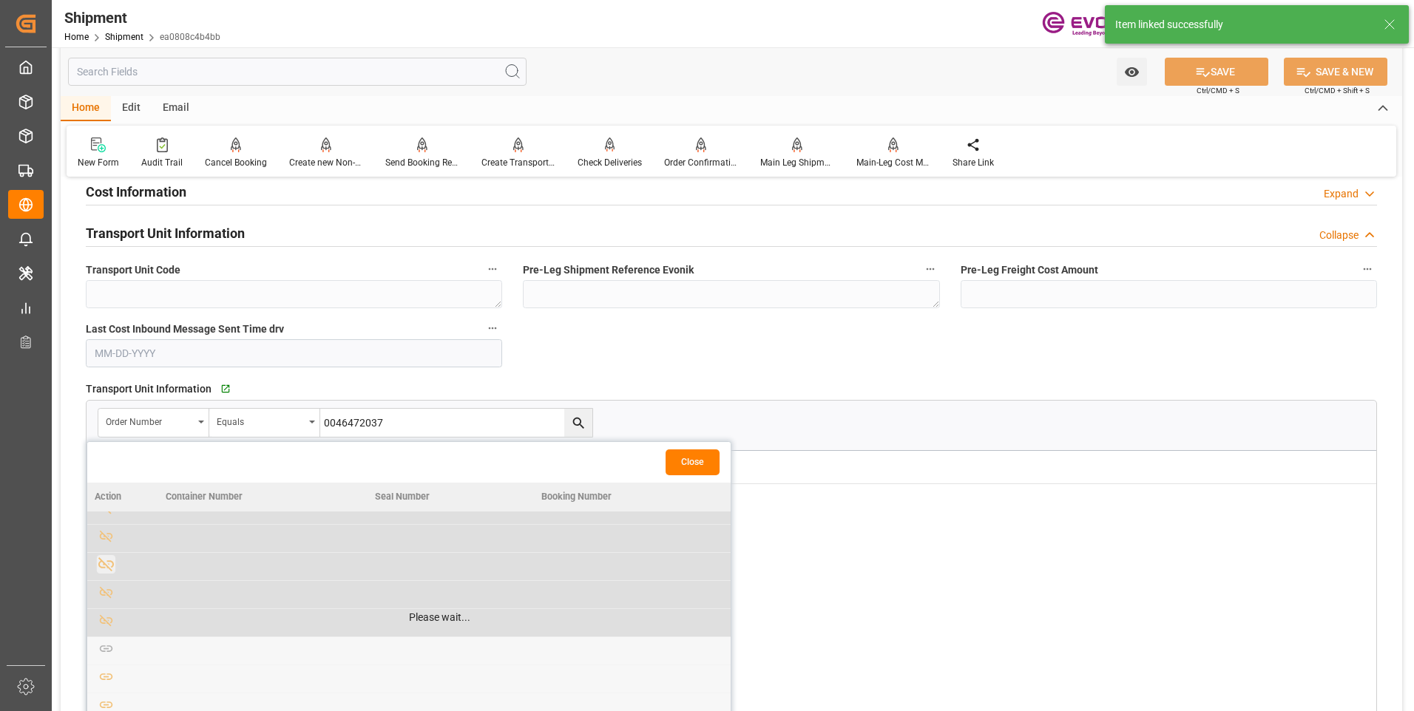
scroll to position [0, 0]
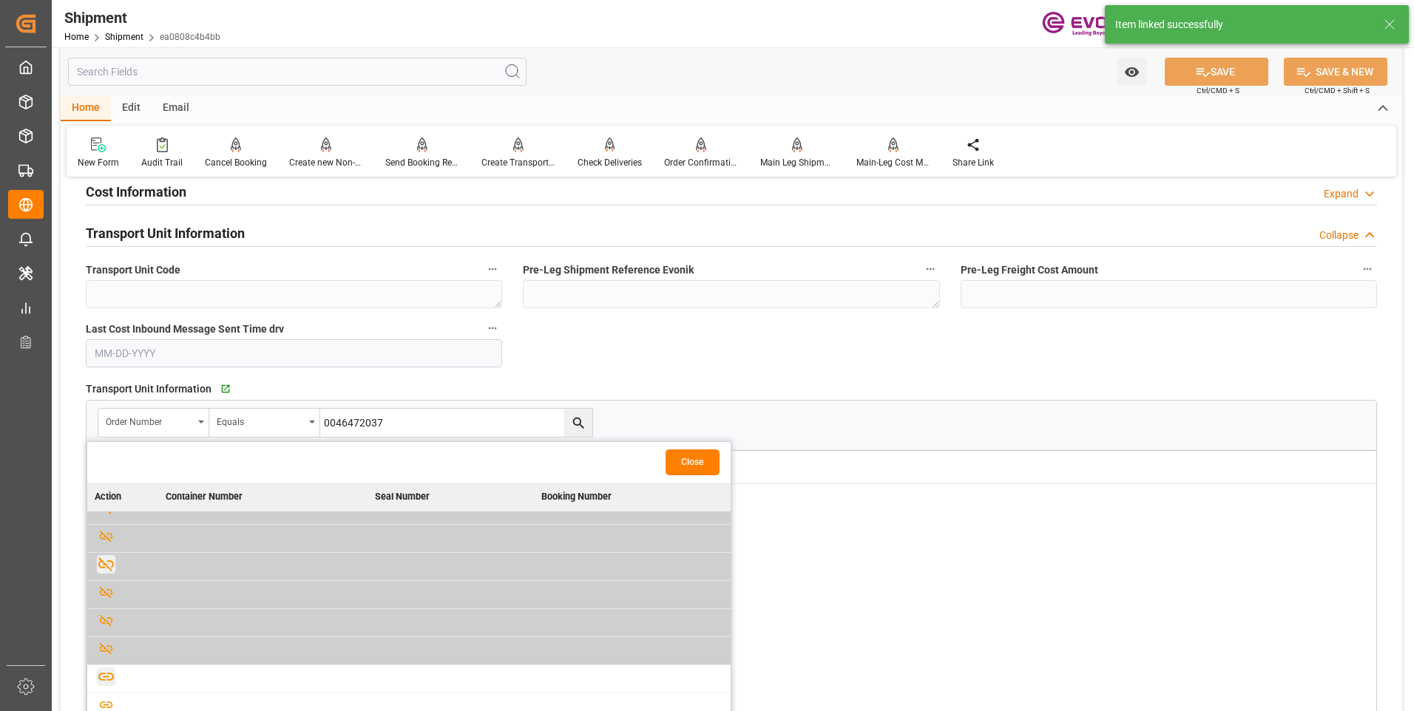
click at [104, 677] on icon "button" at bounding box center [106, 677] width 16 height 8
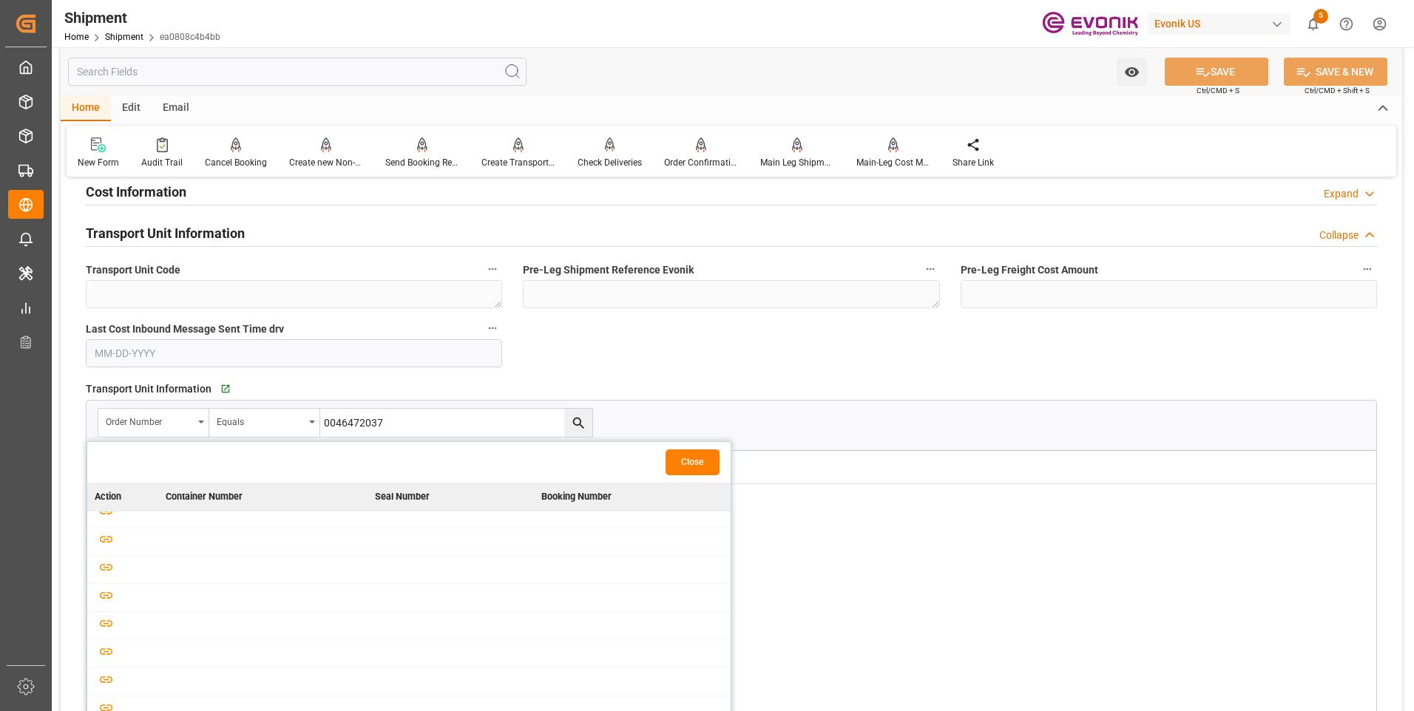
scroll to position [444, 0]
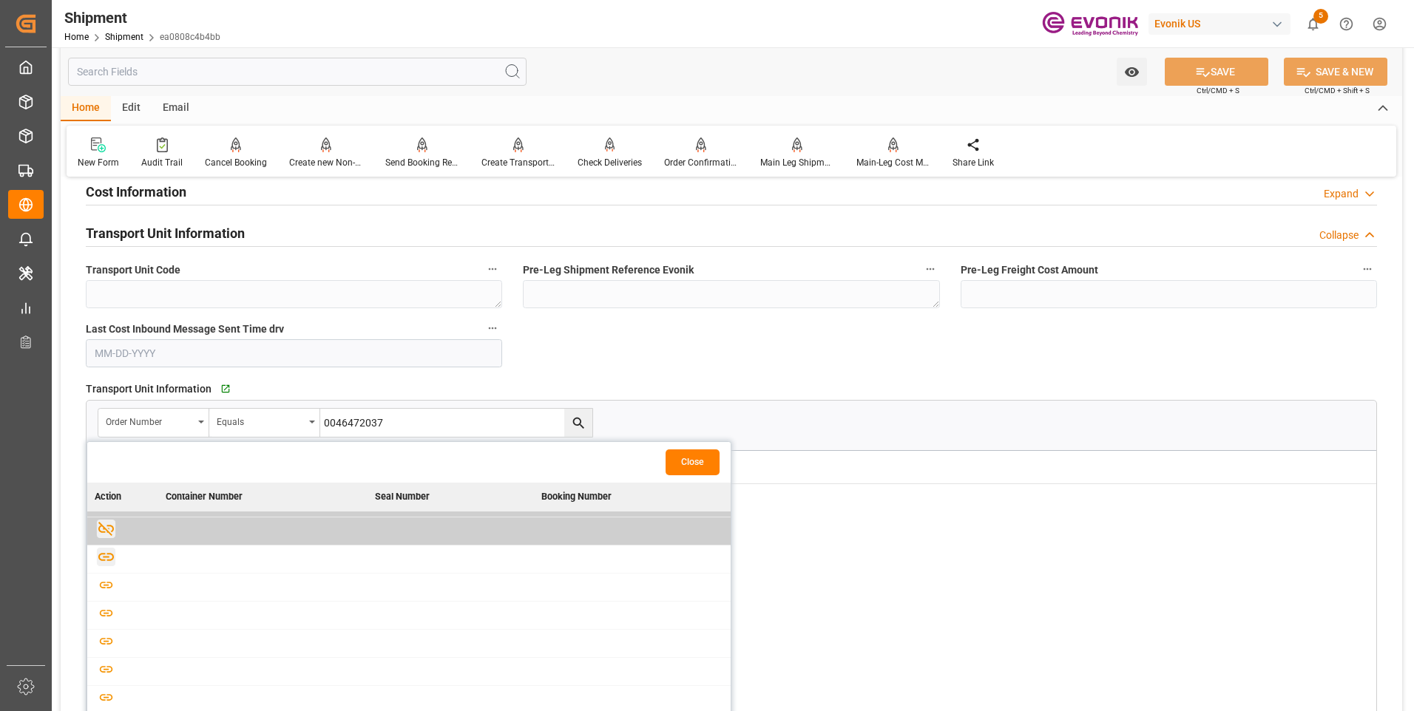
click at [107, 557] on icon "button" at bounding box center [106, 557] width 18 height 18
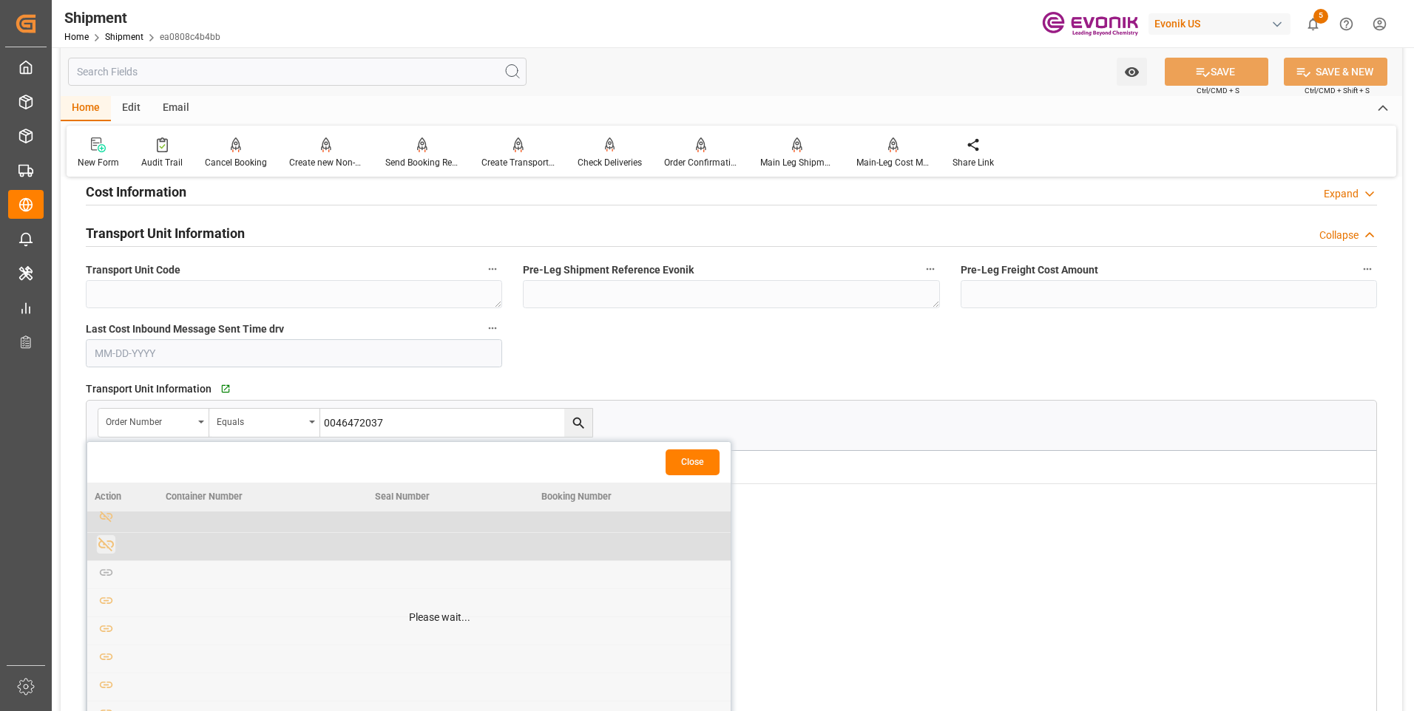
scroll to position [459, 0]
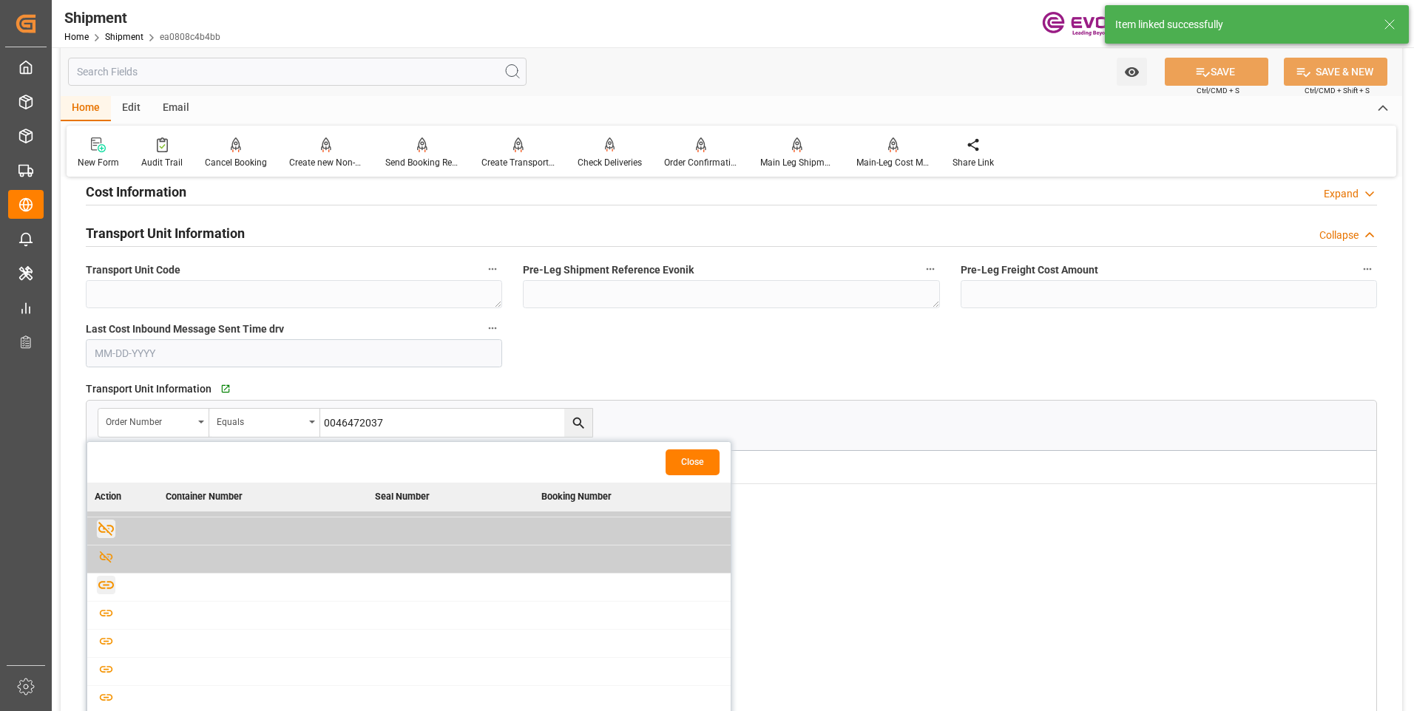
click at [106, 583] on icon "button" at bounding box center [106, 585] width 18 height 18
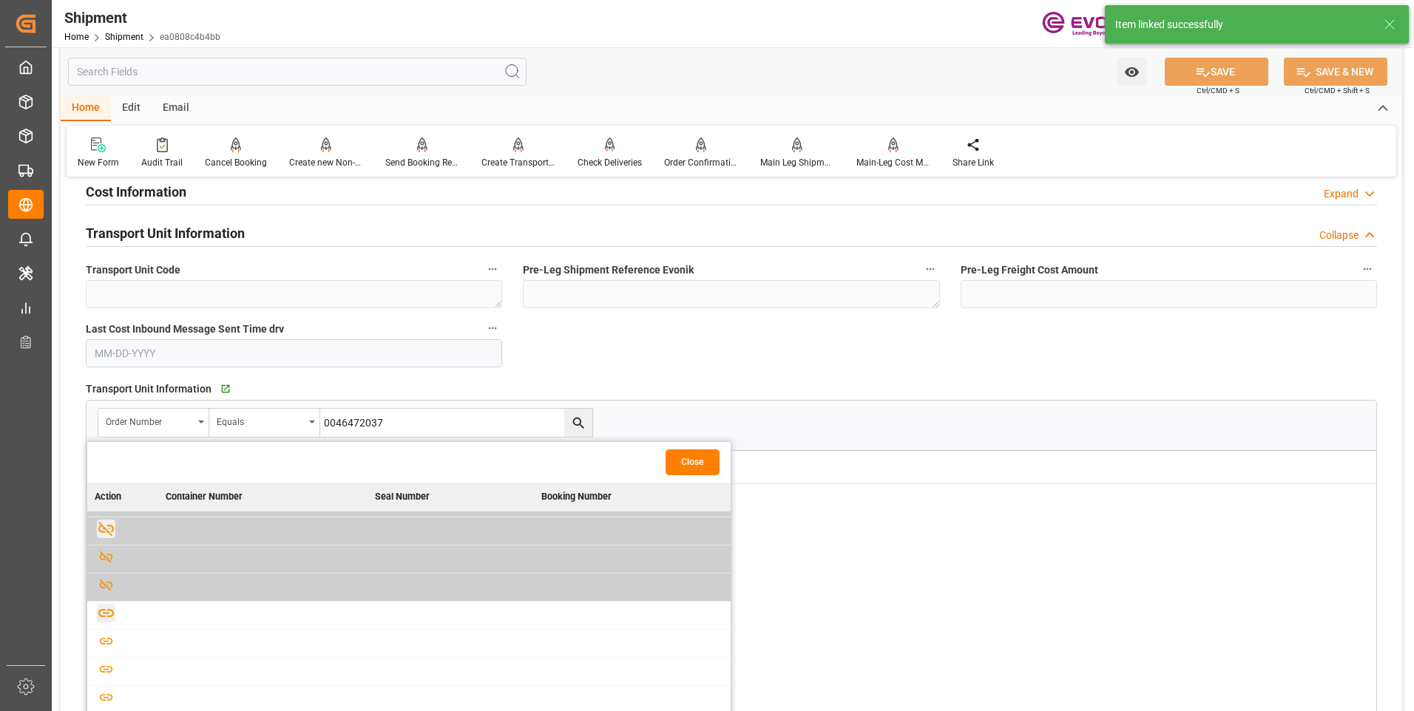
click at [105, 612] on icon "button" at bounding box center [106, 613] width 18 height 18
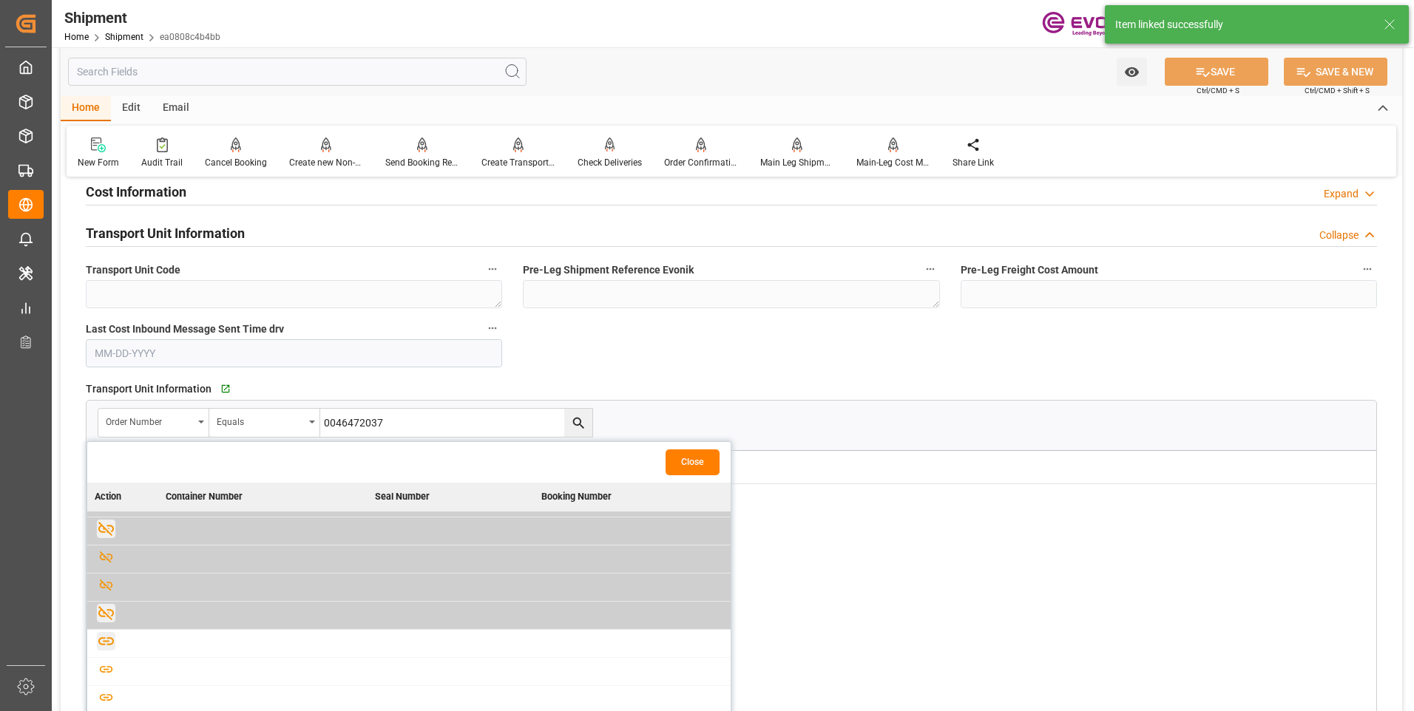
click at [105, 640] on icon "button" at bounding box center [106, 641] width 18 height 18
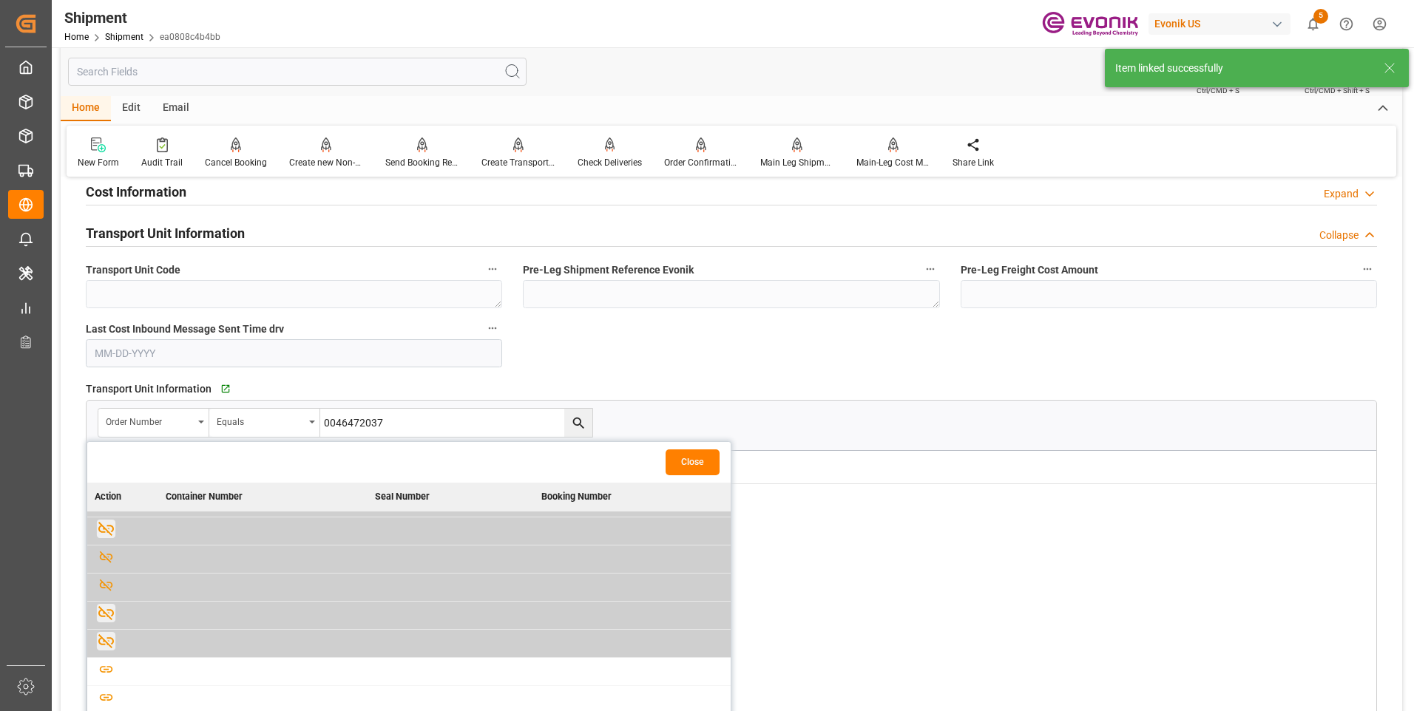
scroll to position [518, 0]
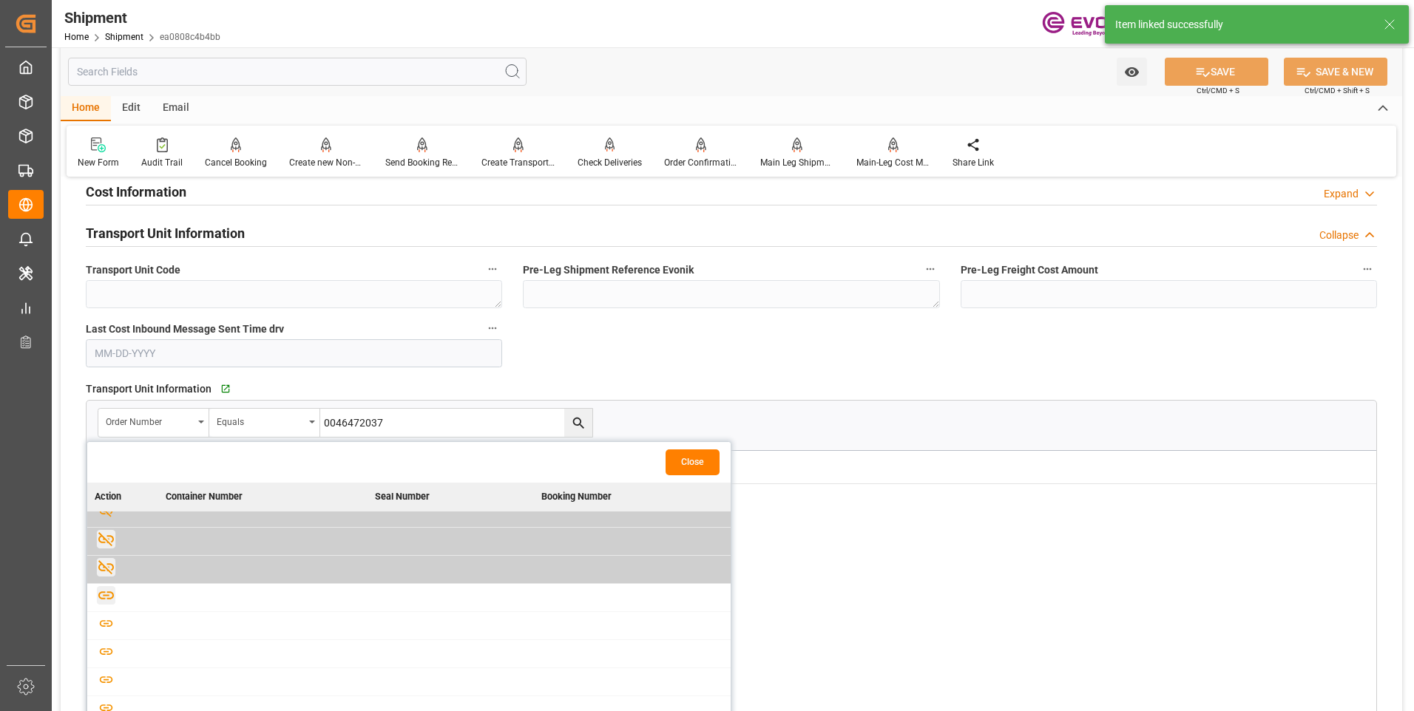
click at [106, 597] on icon "button" at bounding box center [106, 595] width 18 height 18
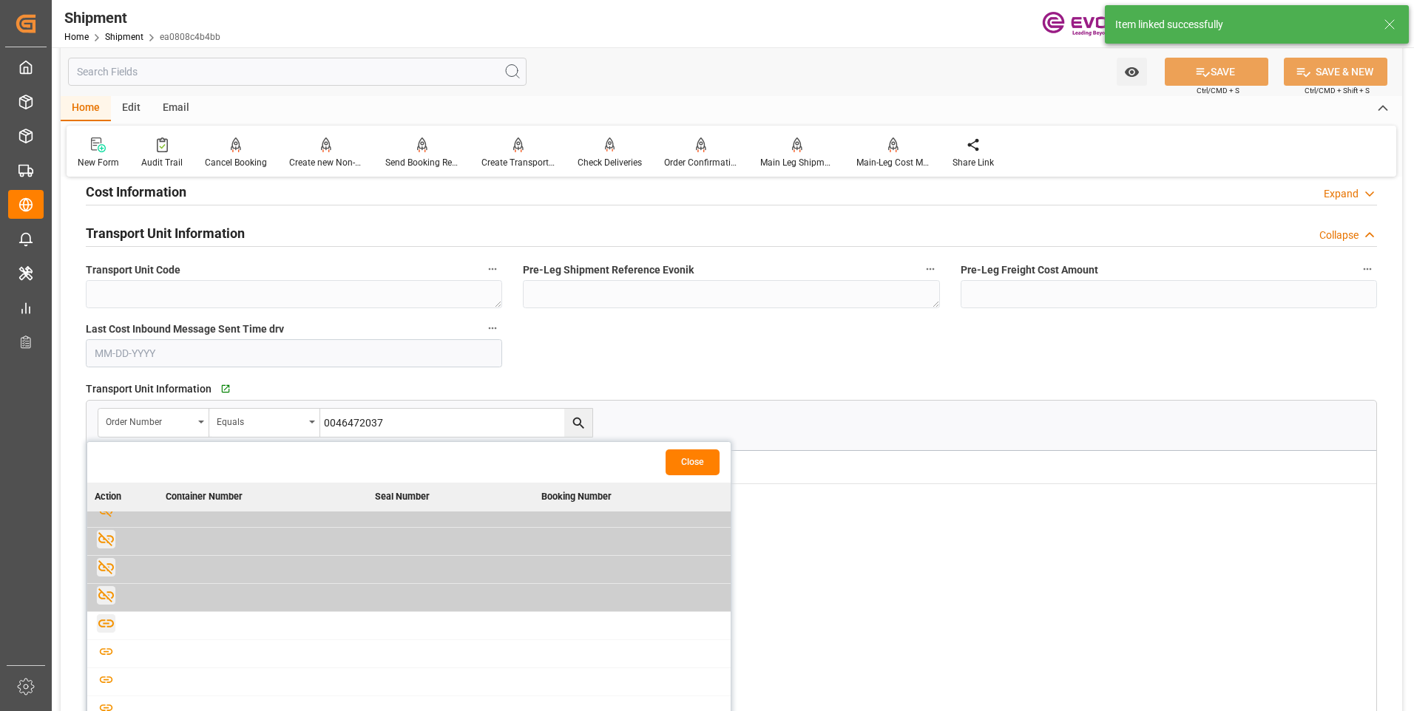
click at [100, 623] on icon "button" at bounding box center [106, 624] width 16 height 8
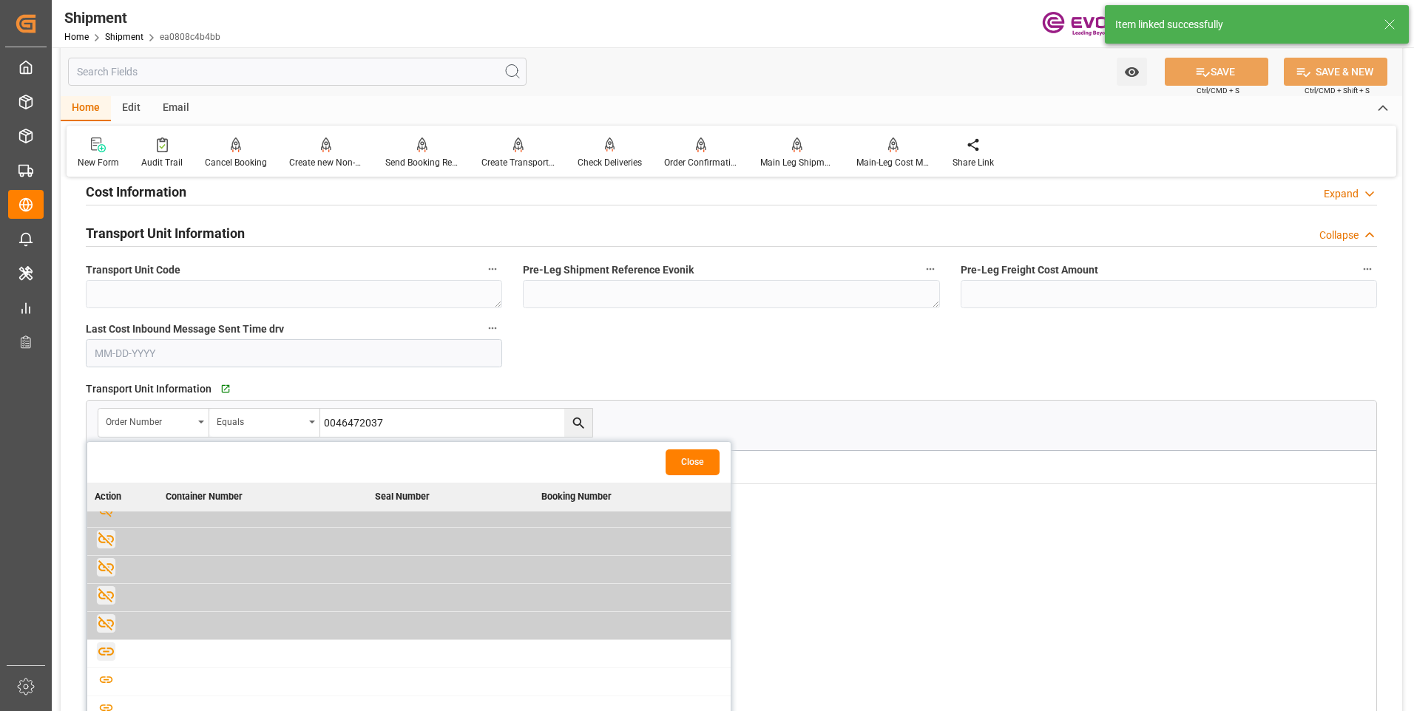
click at [104, 650] on icon "button" at bounding box center [106, 652] width 18 height 18
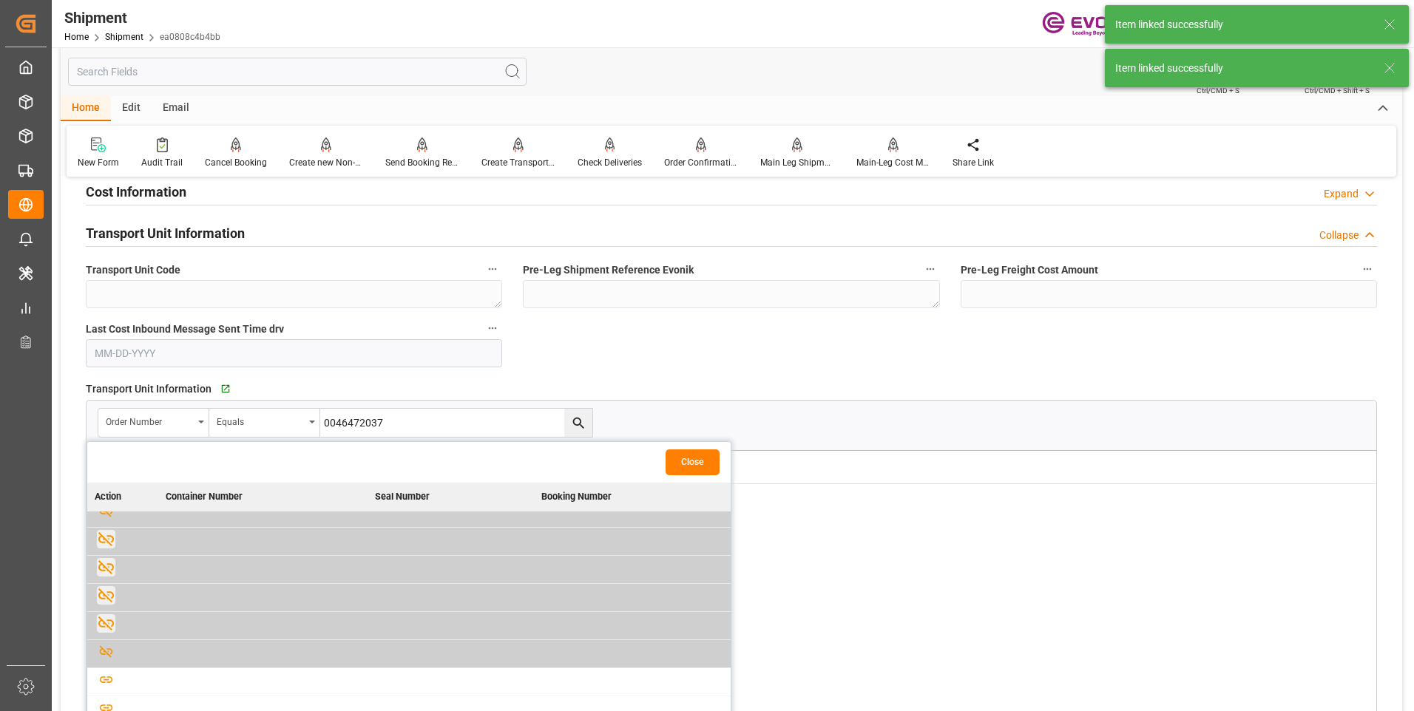
scroll to position [592, 0]
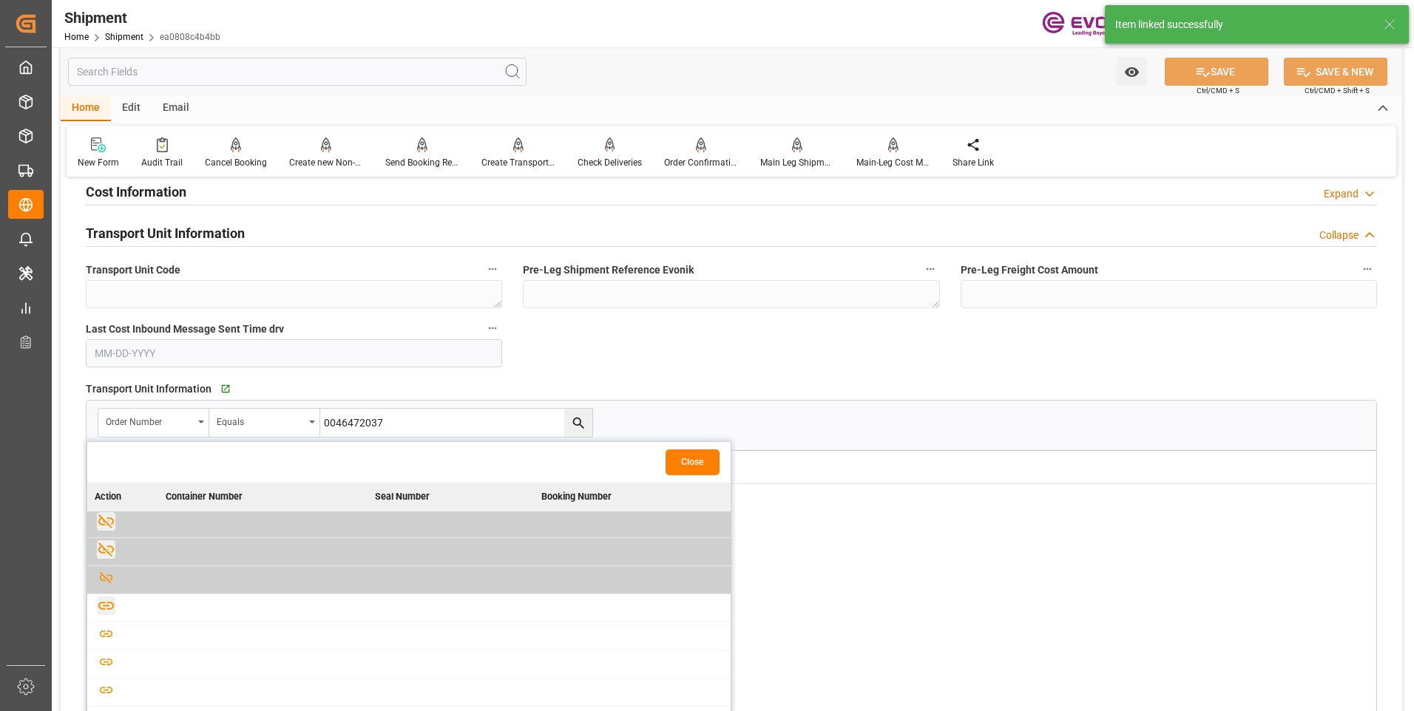
click at [106, 607] on icon "button" at bounding box center [106, 606] width 18 height 18
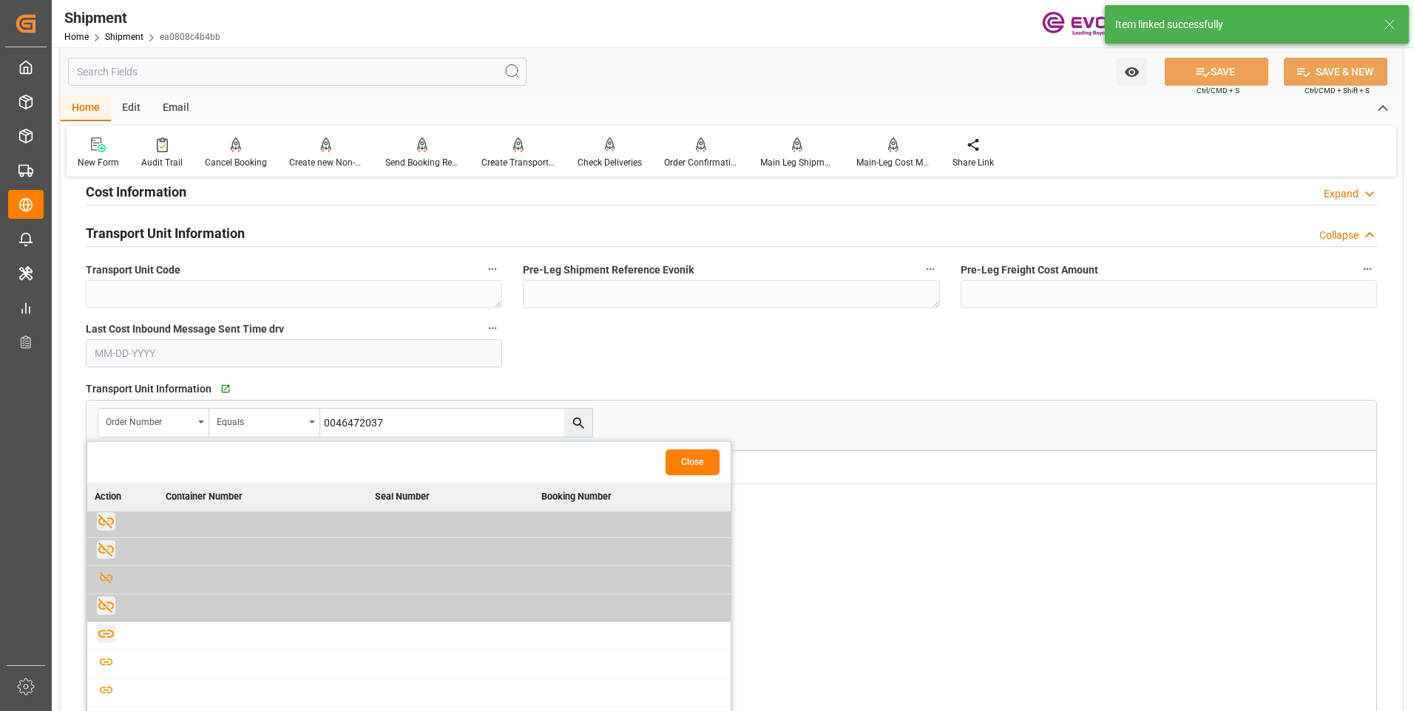
click at [109, 637] on icon "button" at bounding box center [106, 634] width 18 height 18
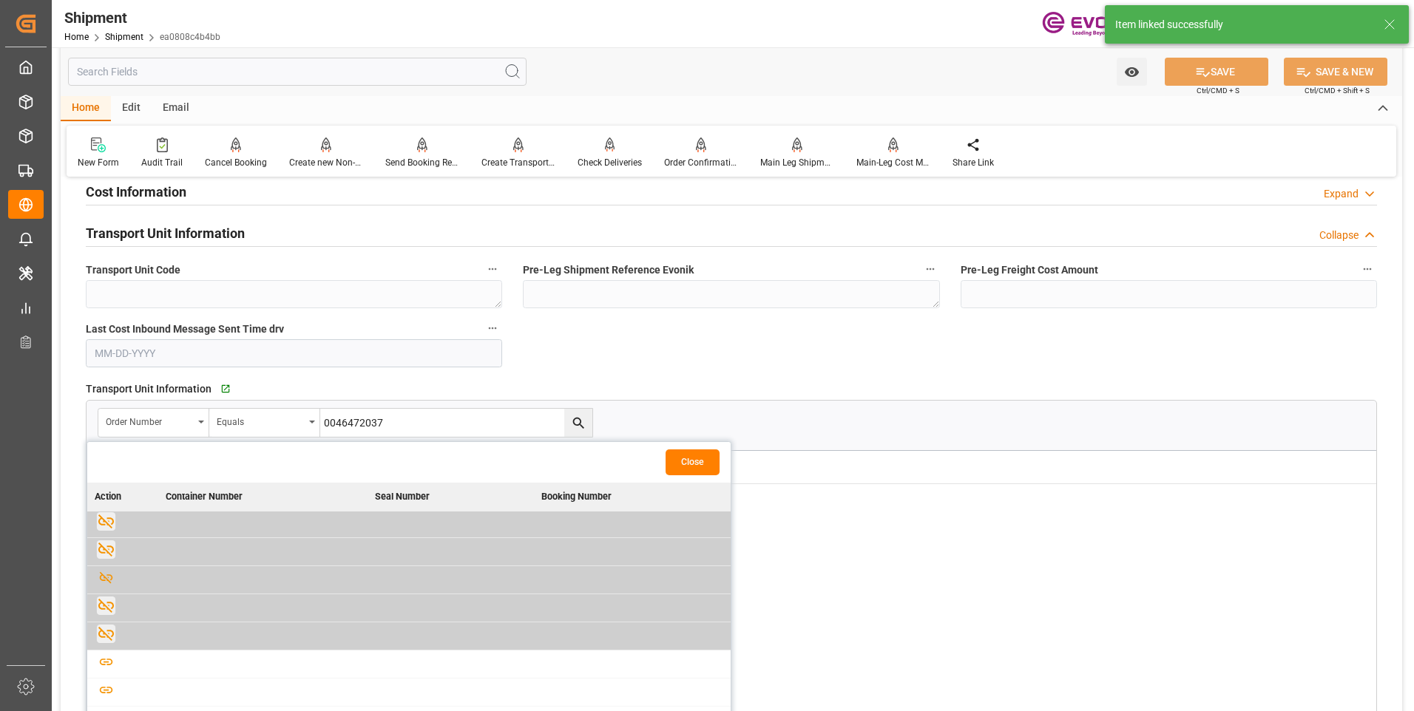
scroll to position [618, 0]
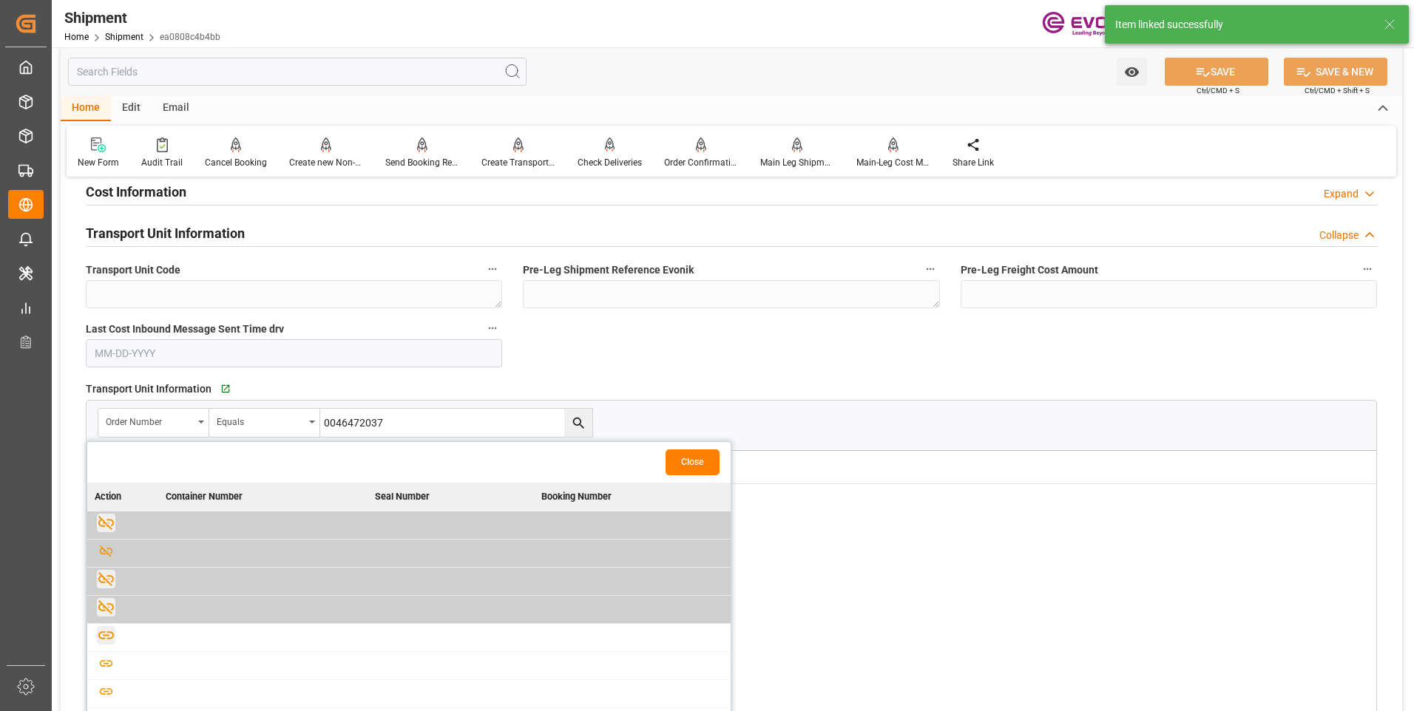
click at [99, 640] on icon "button" at bounding box center [106, 635] width 18 height 18
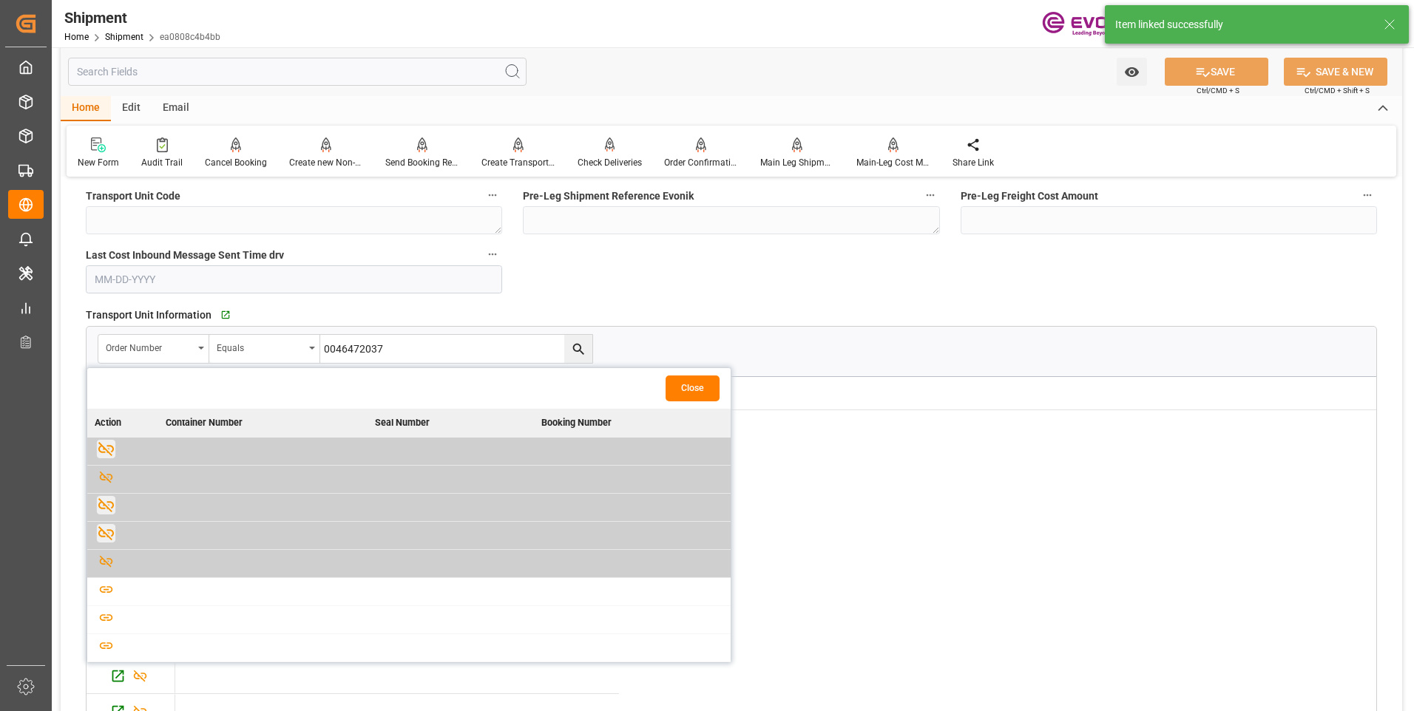
scroll to position [1109, 0]
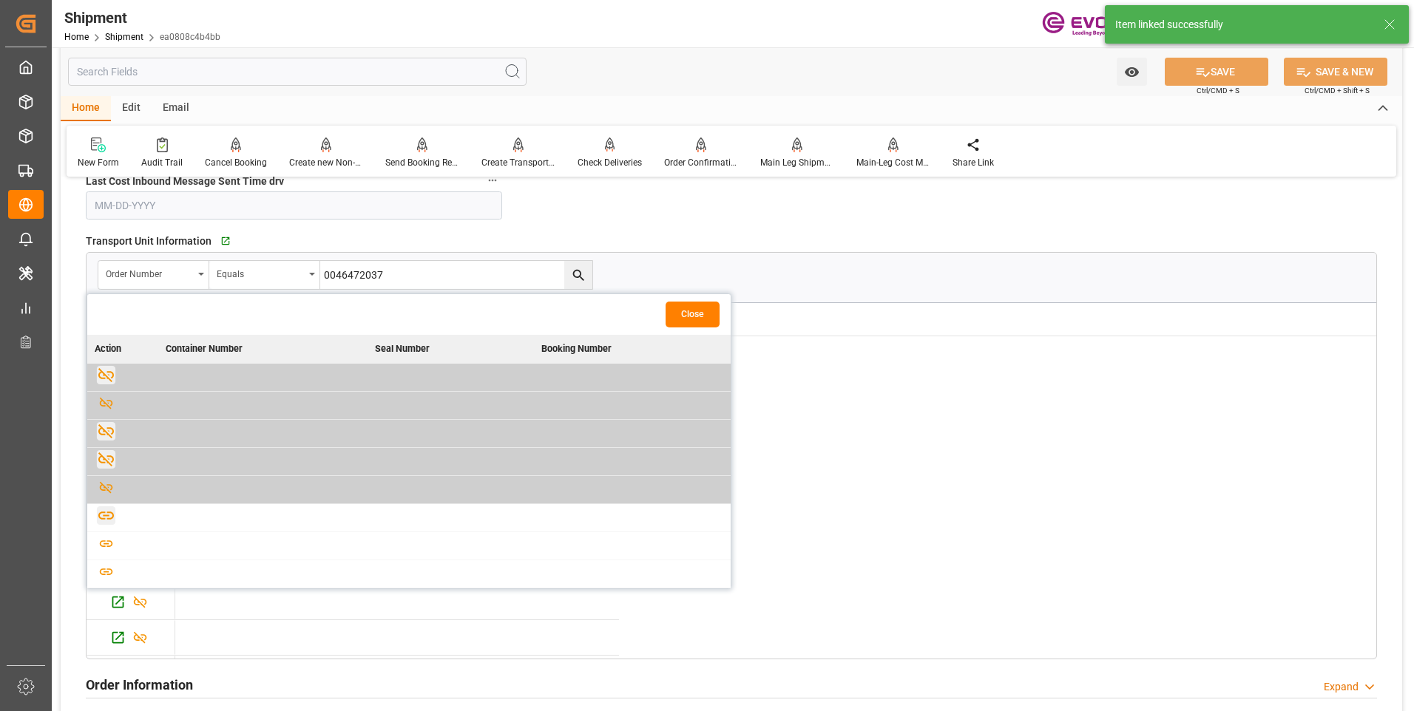
click at [102, 521] on icon "button" at bounding box center [106, 516] width 18 height 18
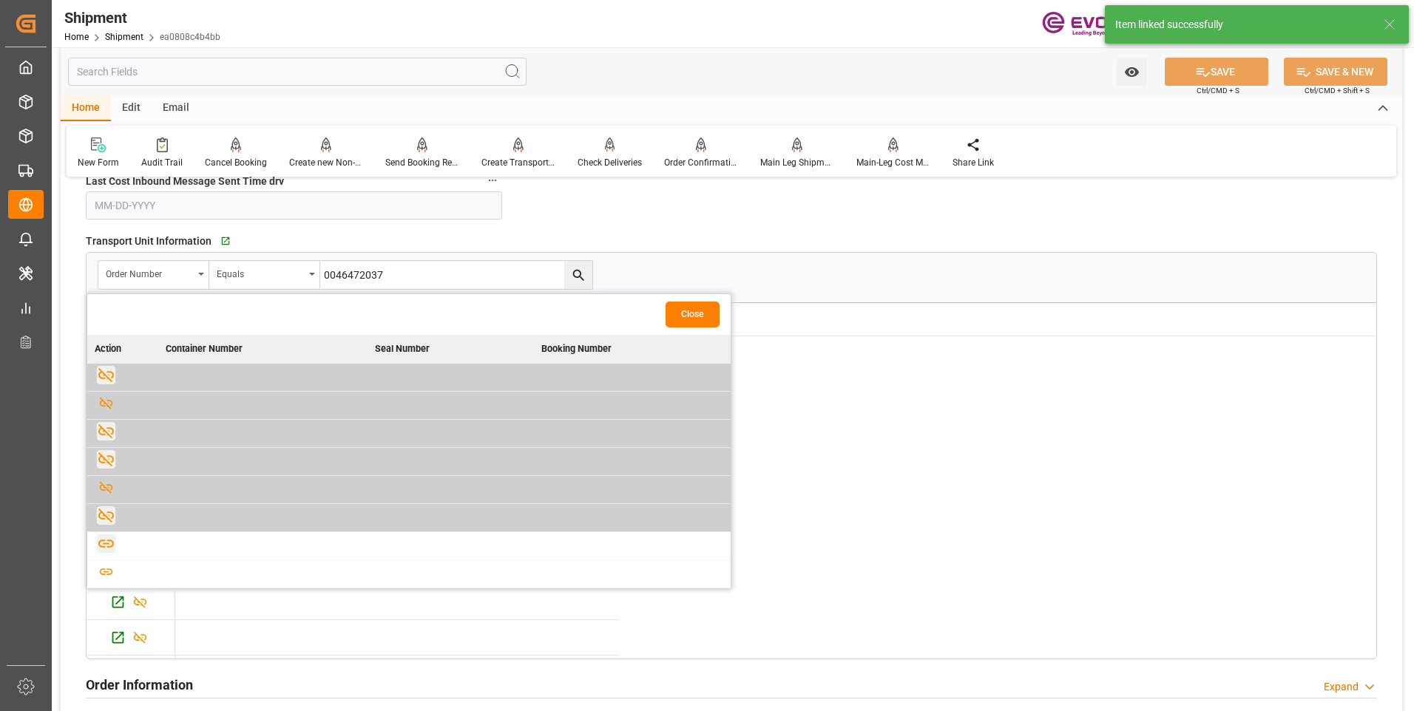
click at [110, 548] on icon "button" at bounding box center [106, 544] width 18 height 18
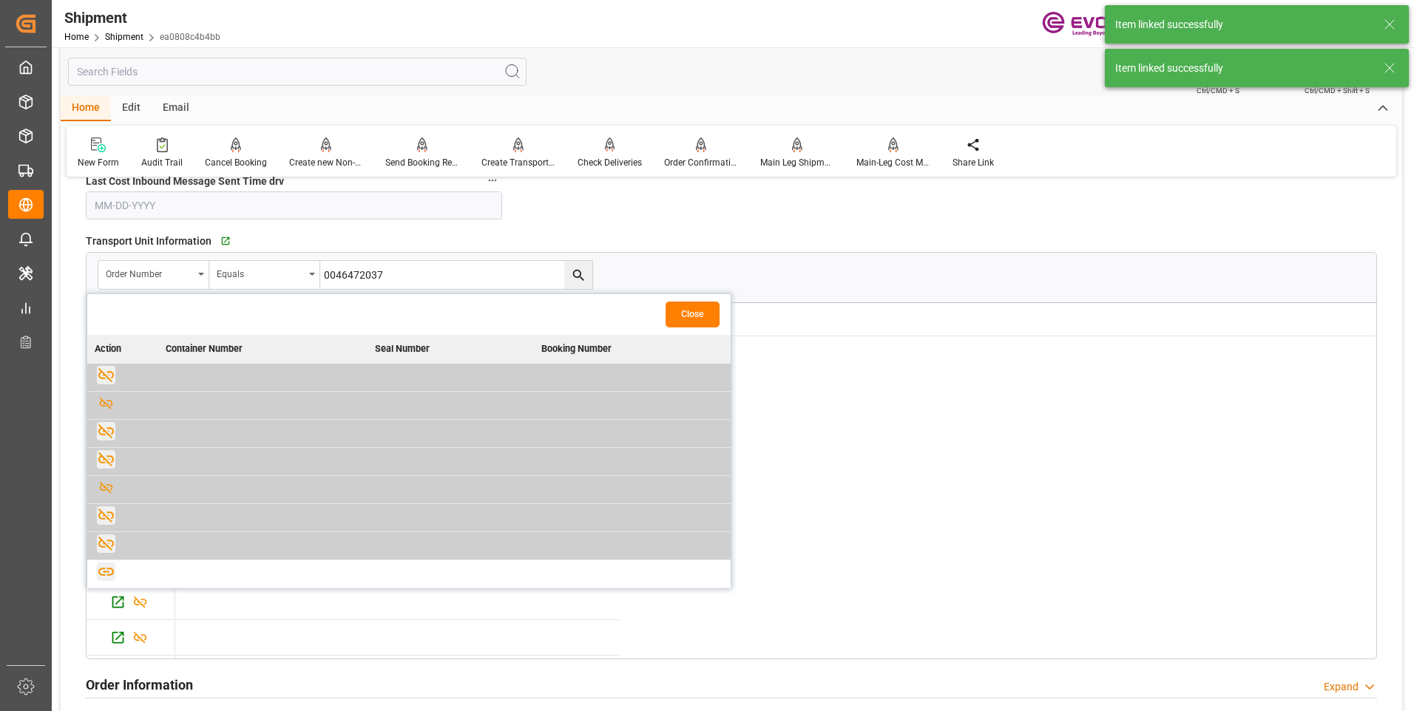
click at [106, 573] on icon "button" at bounding box center [106, 572] width 18 height 18
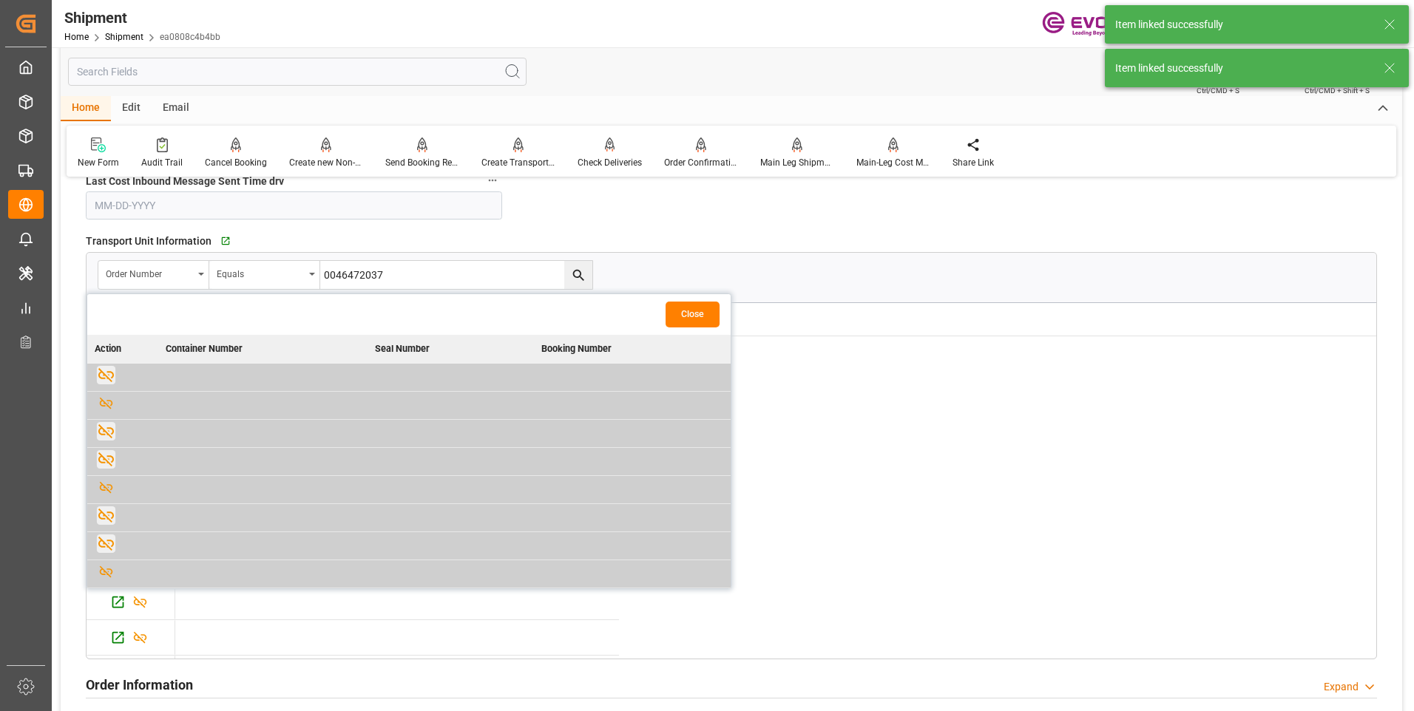
scroll to position [618, 0]
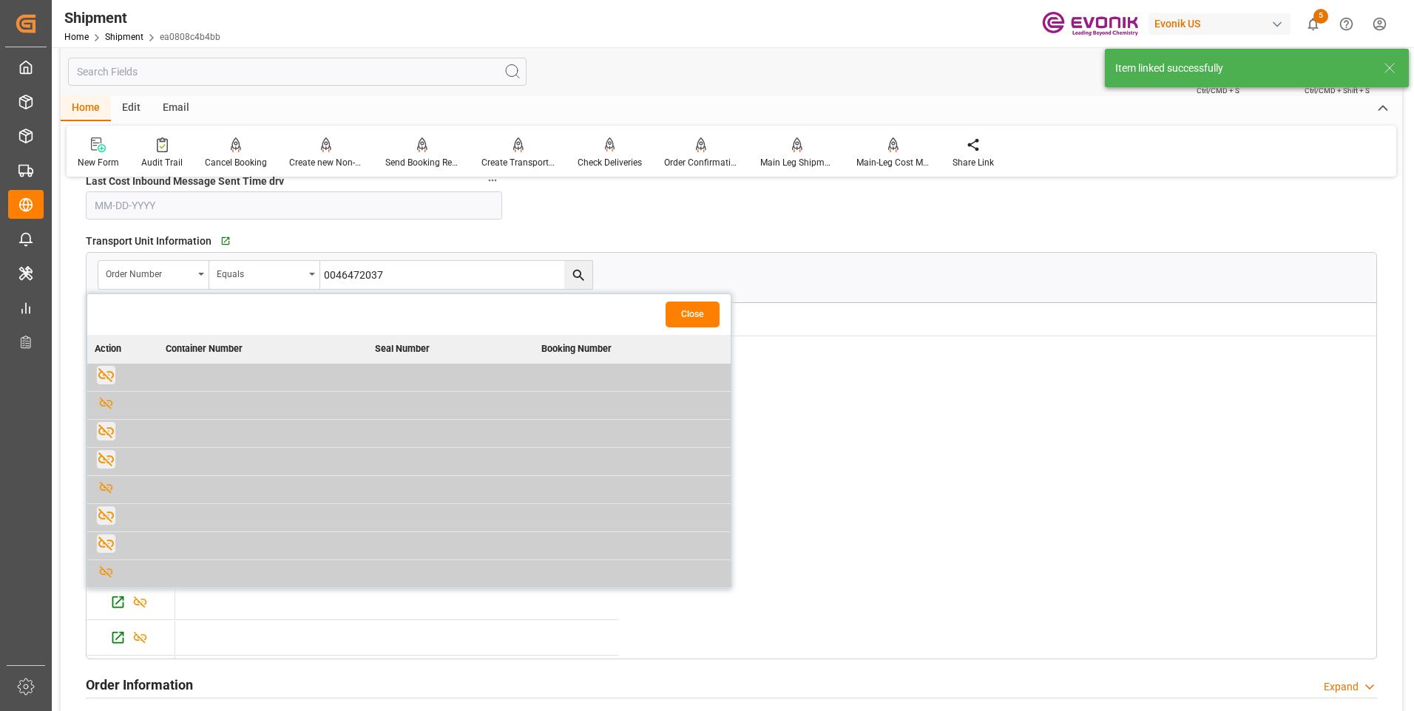
click at [694, 318] on button "Close" at bounding box center [693, 315] width 54 height 26
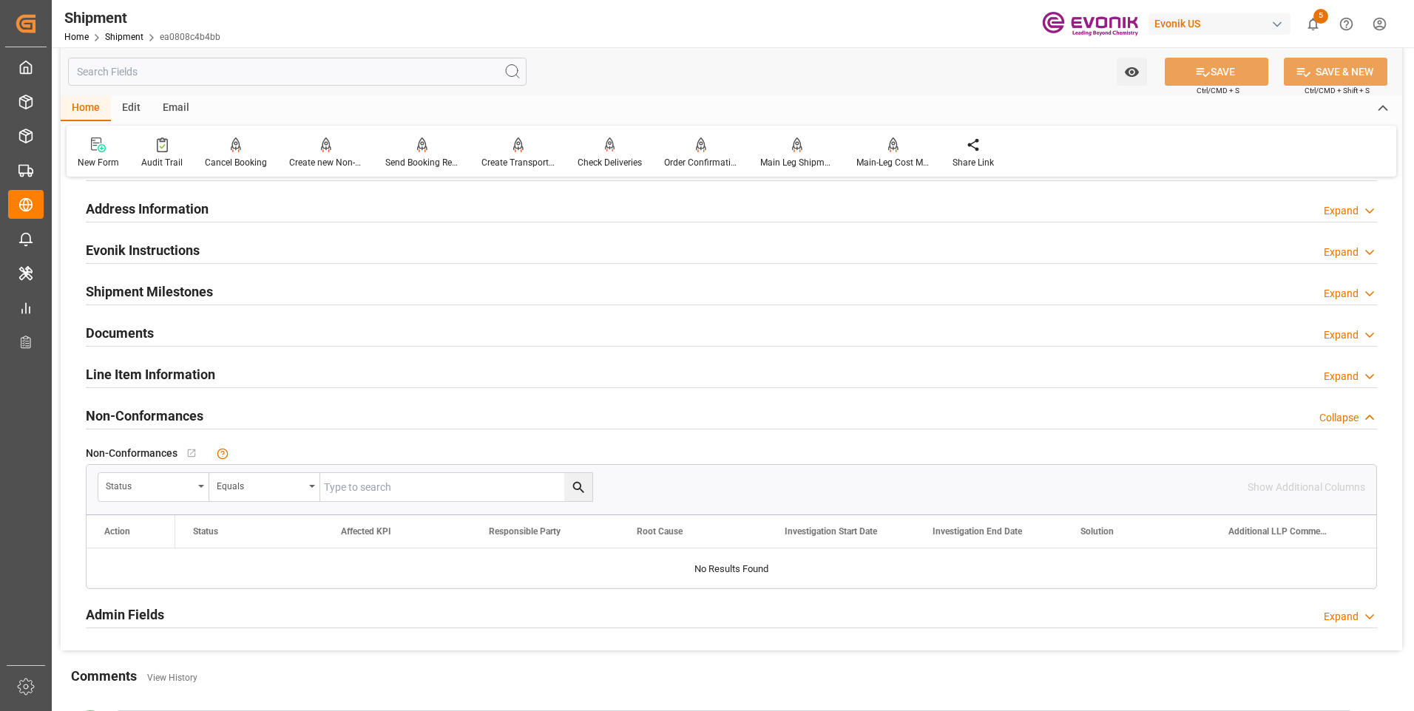
scroll to position [1701, 0]
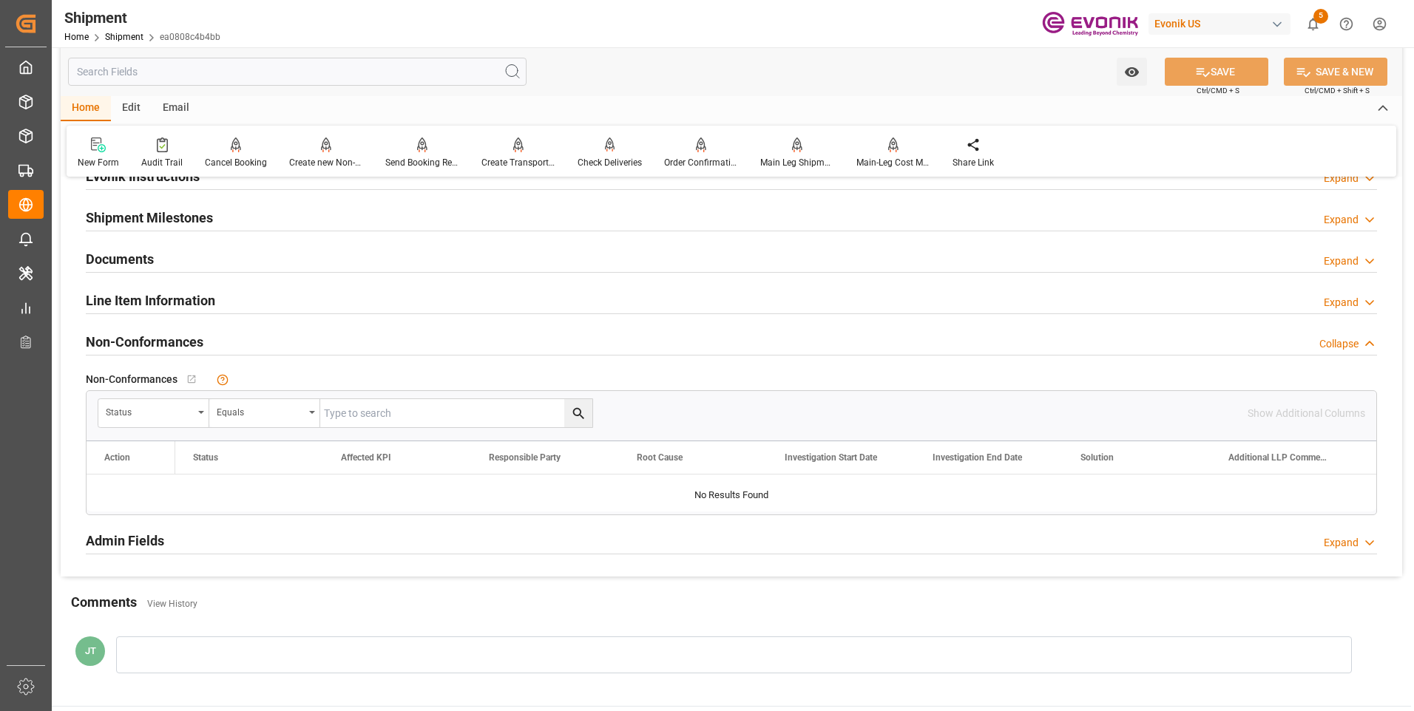
click at [211, 299] on h2 "Line Item Information" at bounding box center [150, 301] width 129 height 20
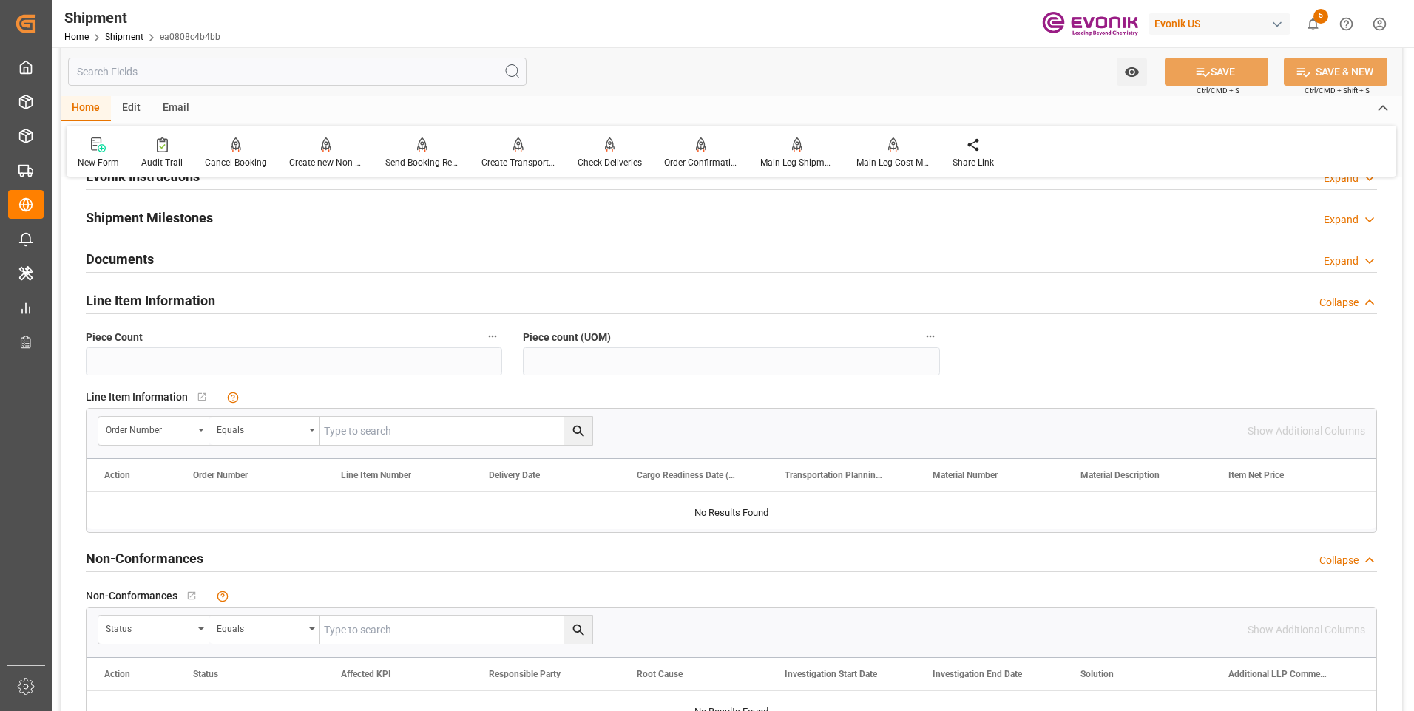
click at [362, 427] on input "text" at bounding box center [456, 431] width 272 height 28
paste input "0046472037"
type input "0046472037"
click at [580, 433] on icon "search button" at bounding box center [577, 431] width 11 height 11
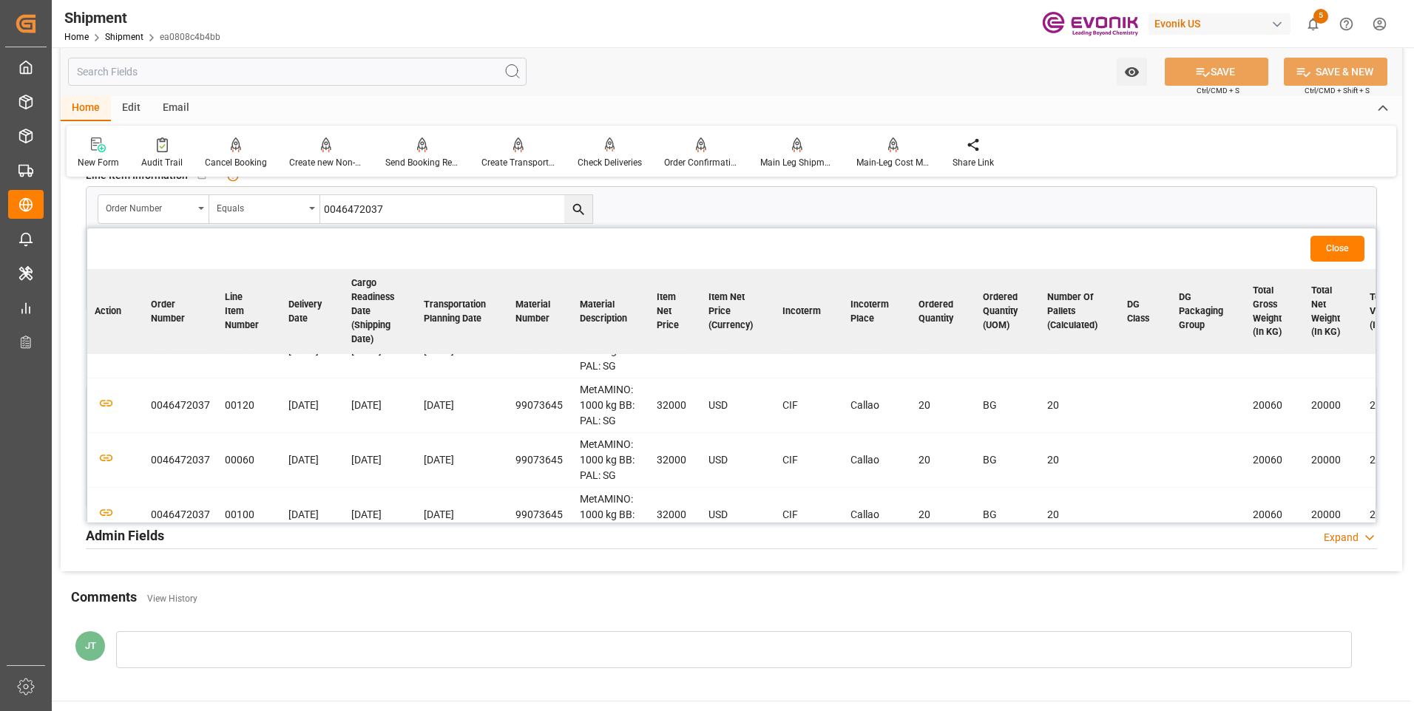
scroll to position [0, 0]
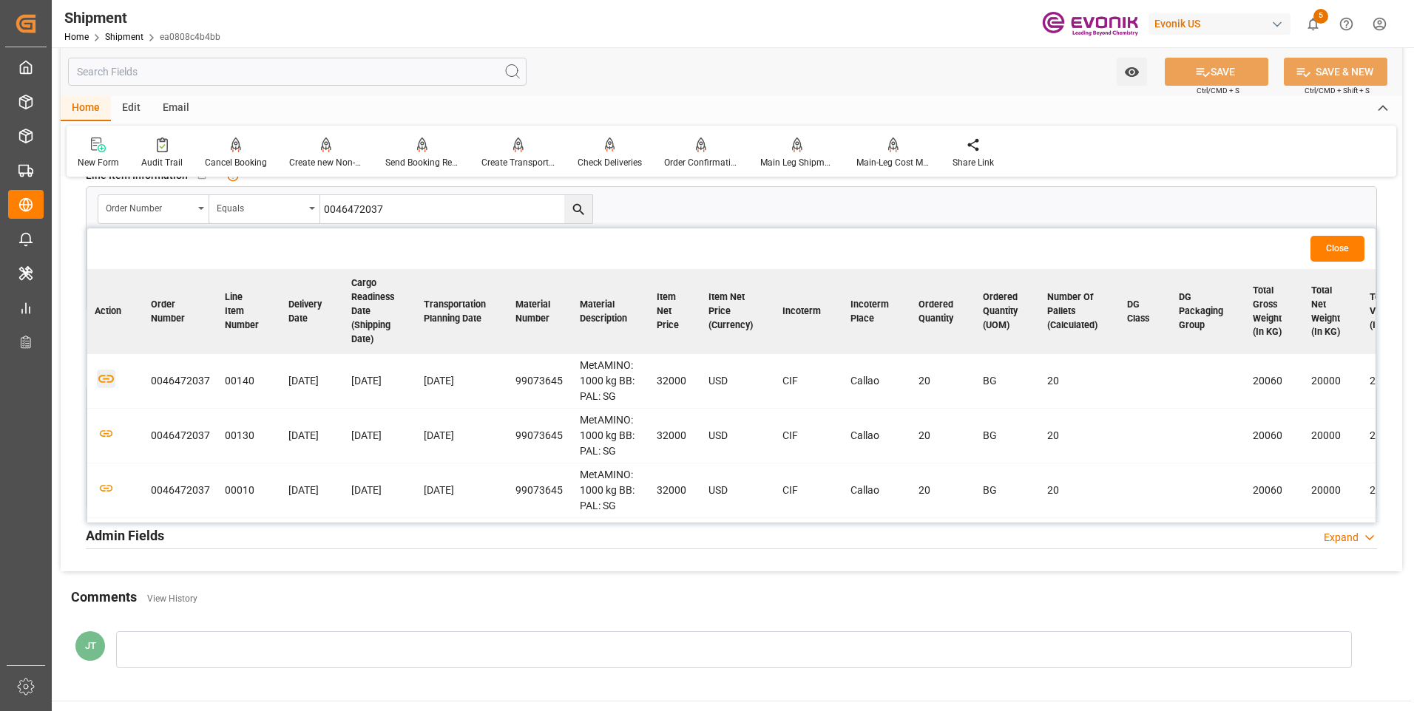
click at [106, 377] on icon "button" at bounding box center [106, 379] width 18 height 18
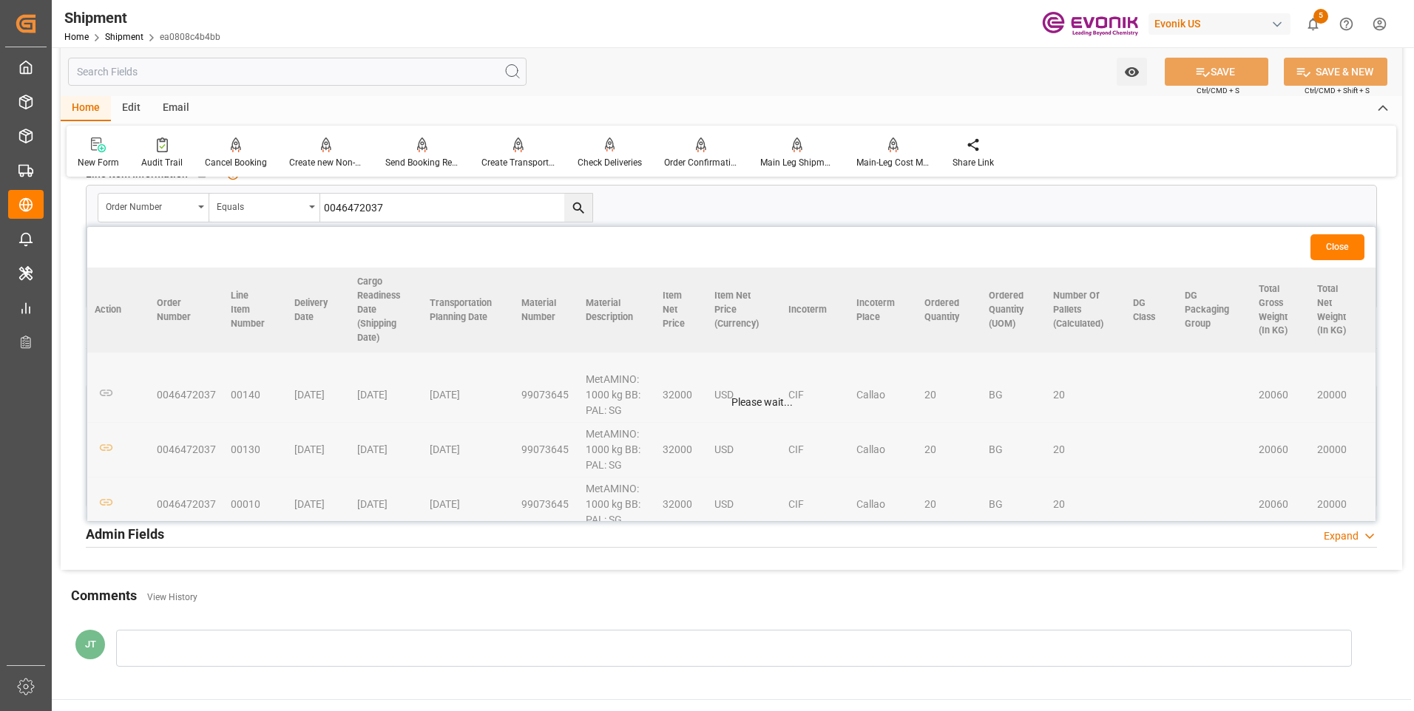
scroll to position [1923, 0]
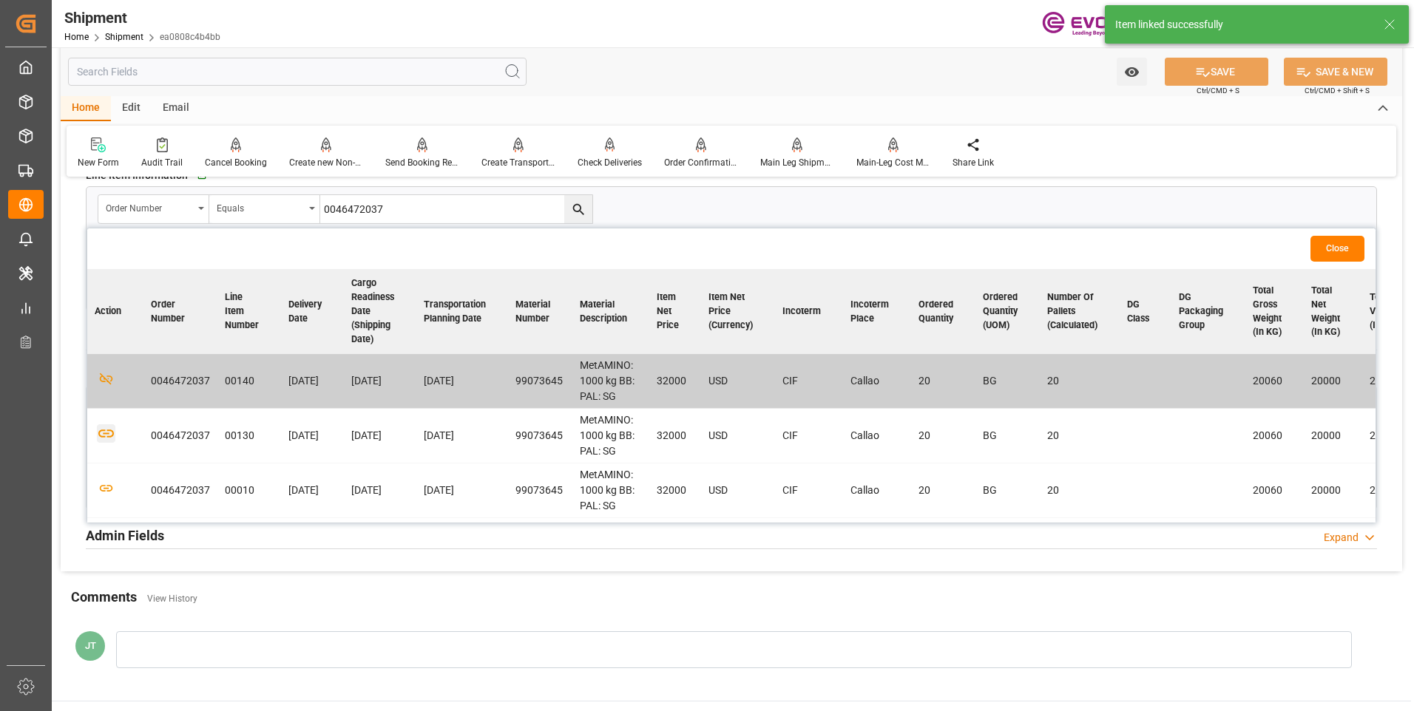
click at [104, 436] on icon "button" at bounding box center [106, 434] width 16 height 8
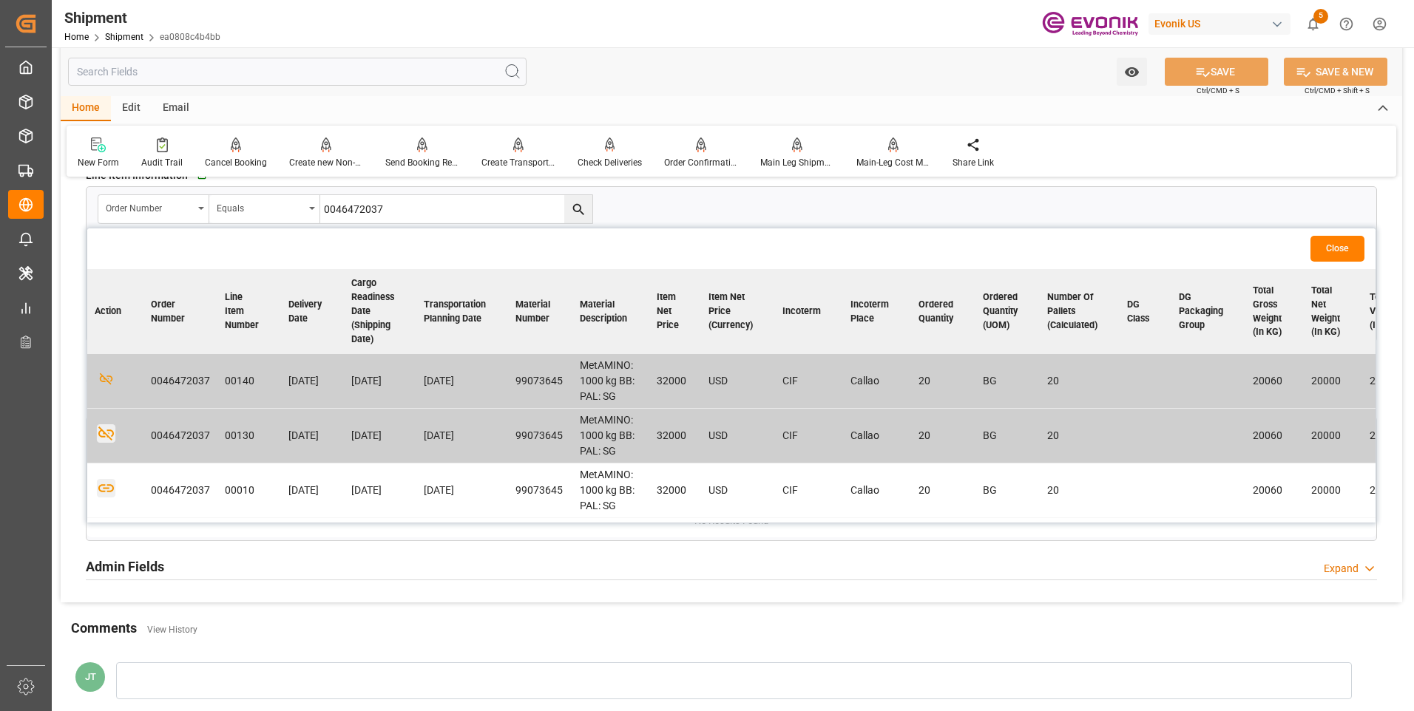
click at [105, 488] on icon "button" at bounding box center [106, 488] width 16 height 8
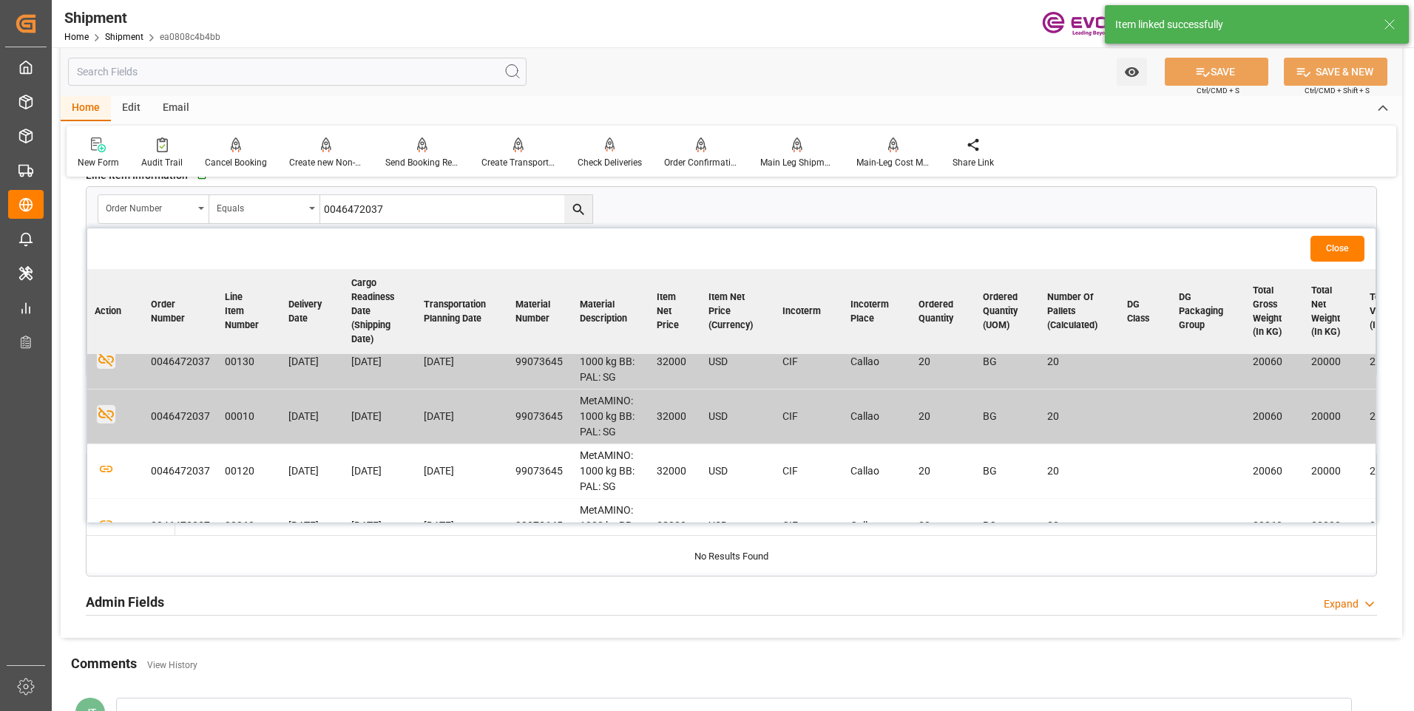
scroll to position [148, 0]
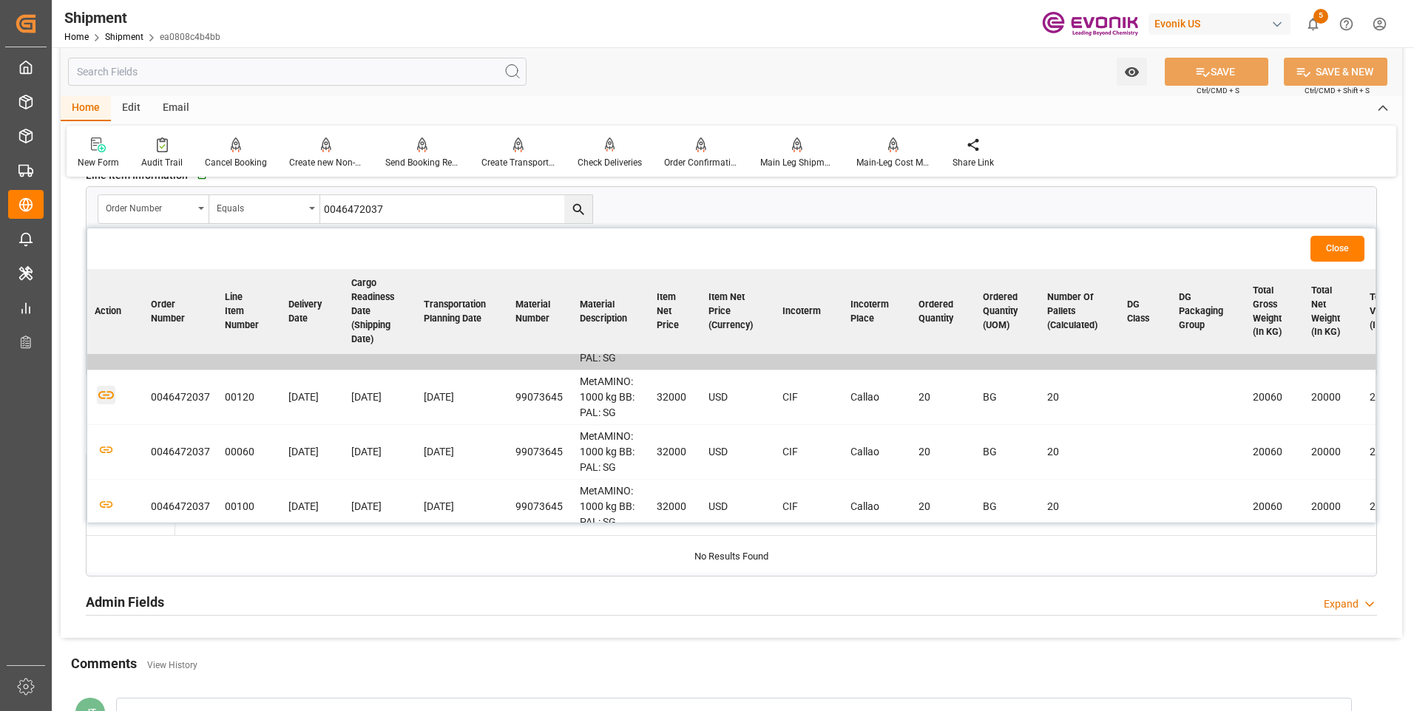
click at [107, 390] on icon "button" at bounding box center [106, 395] width 18 height 18
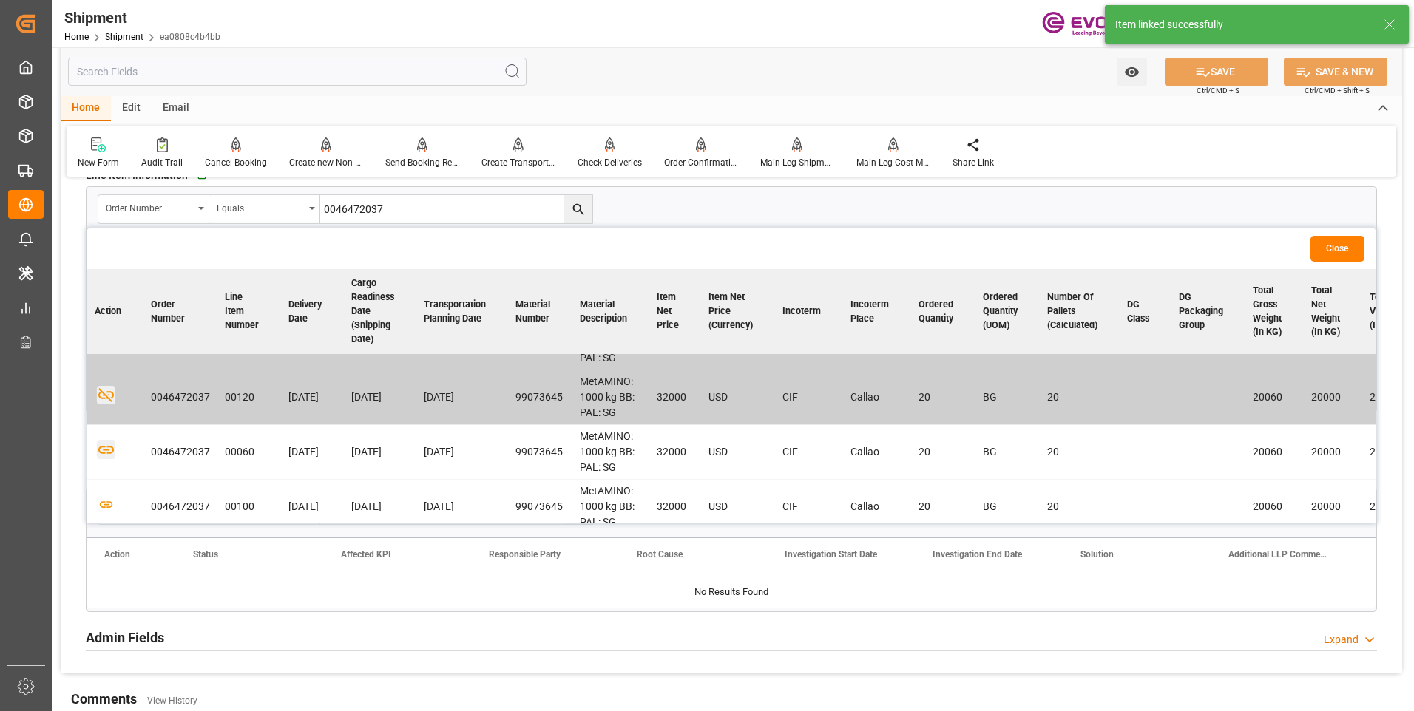
click at [103, 450] on icon "button" at bounding box center [106, 450] width 18 height 18
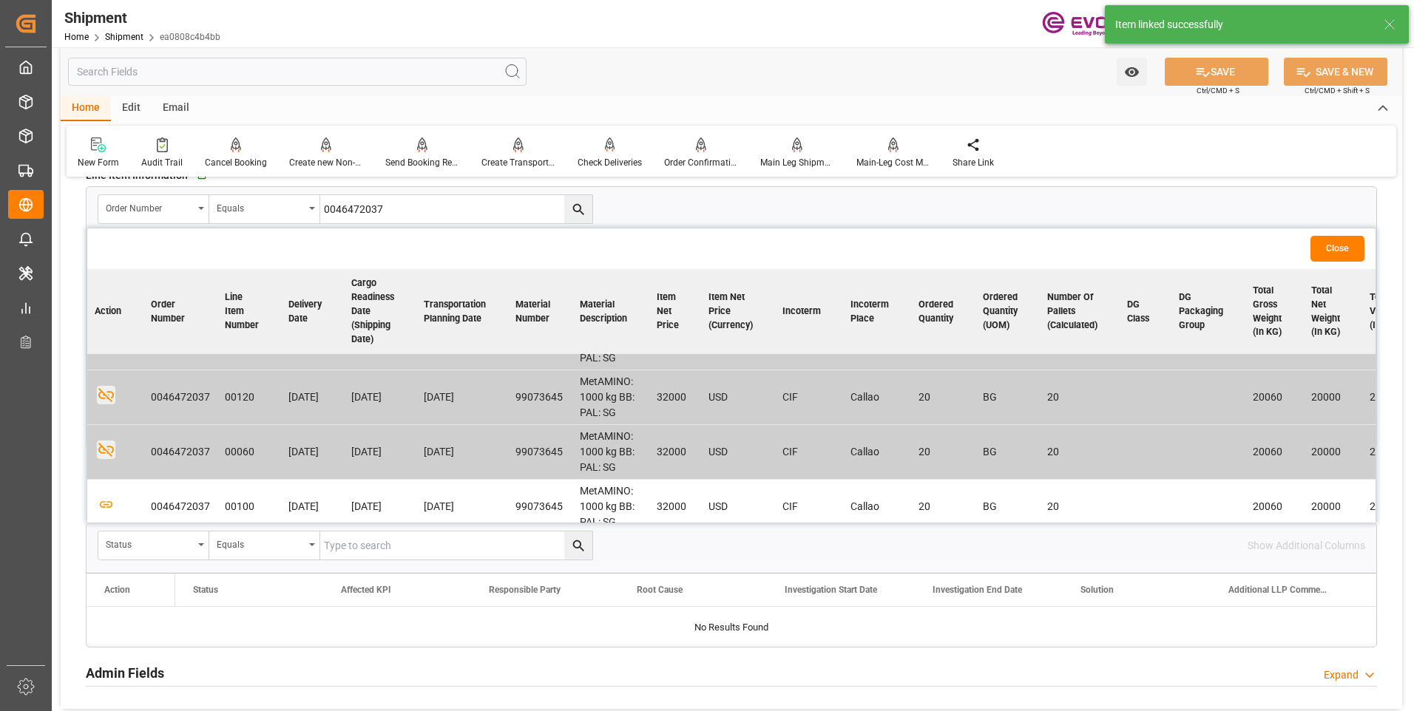
scroll to position [222, 0]
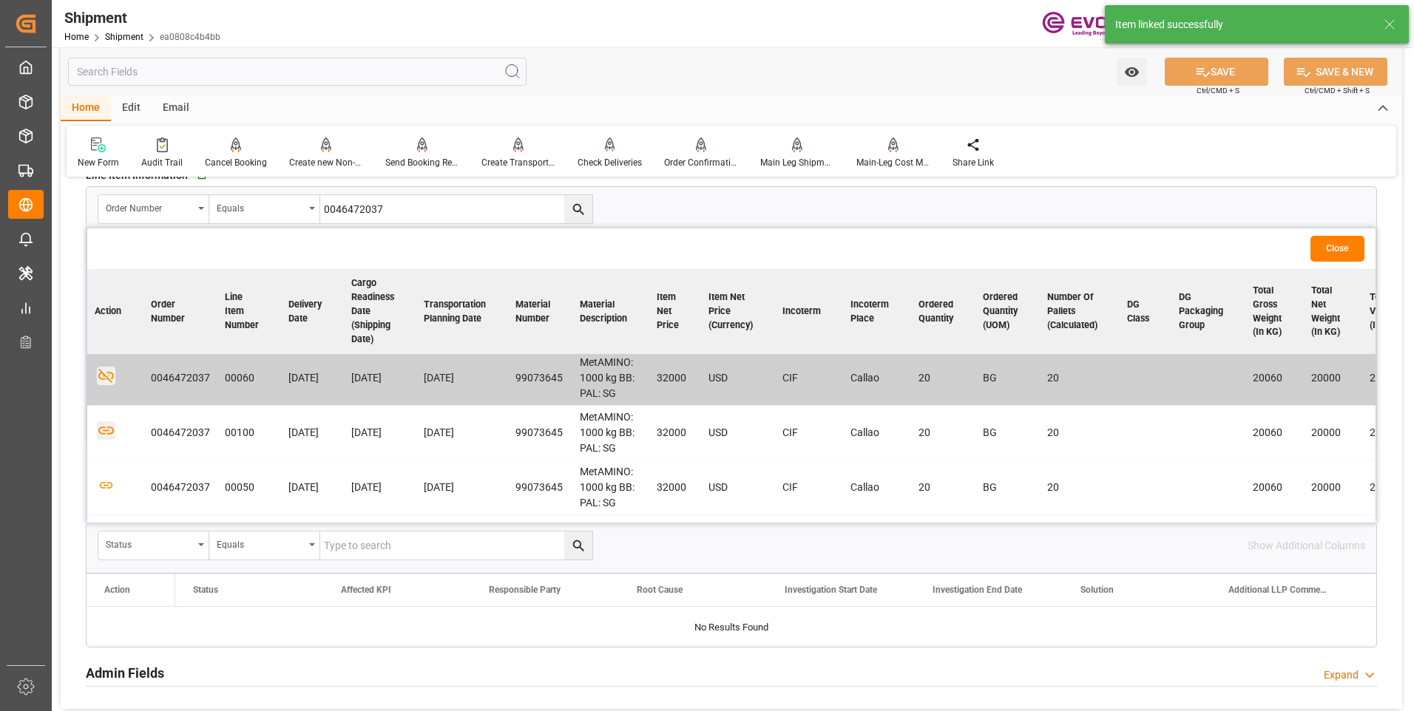
click at [105, 433] on icon "button" at bounding box center [106, 431] width 16 height 8
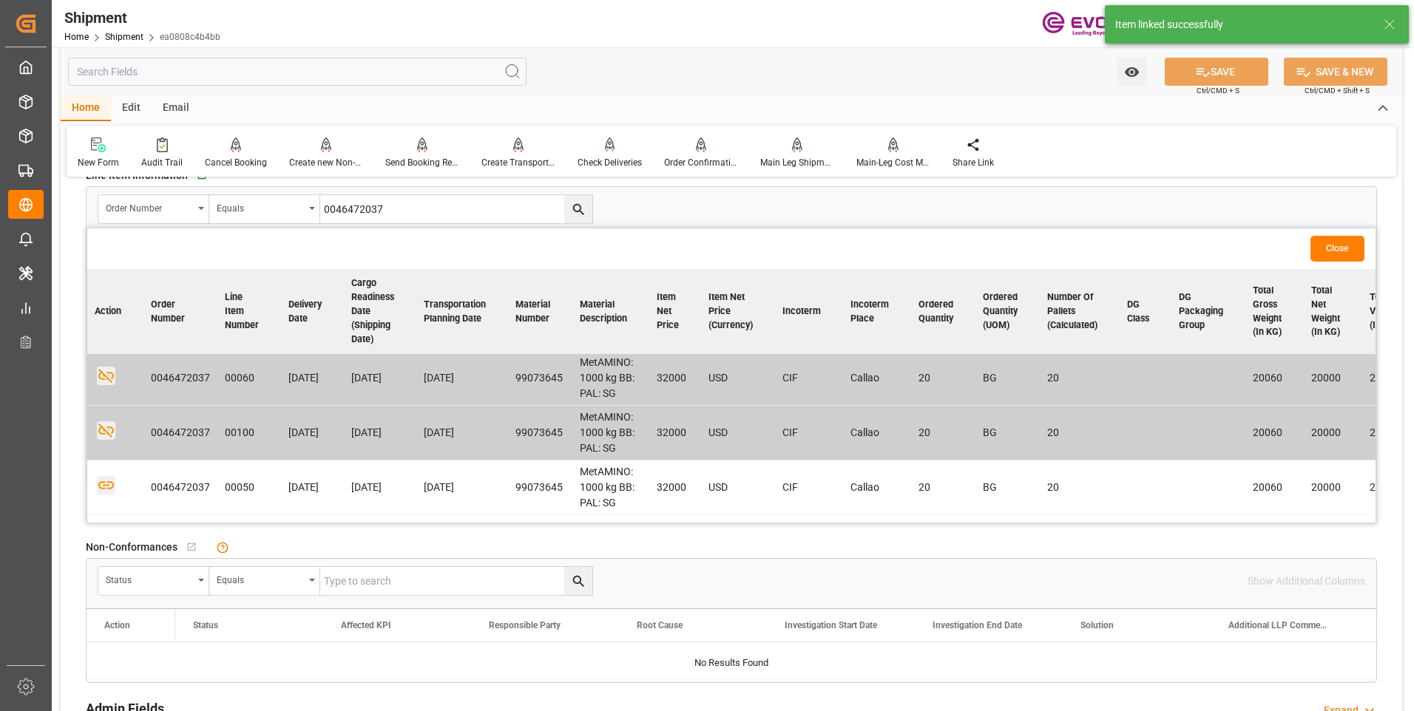
click at [106, 486] on icon "button" at bounding box center [106, 485] width 18 height 18
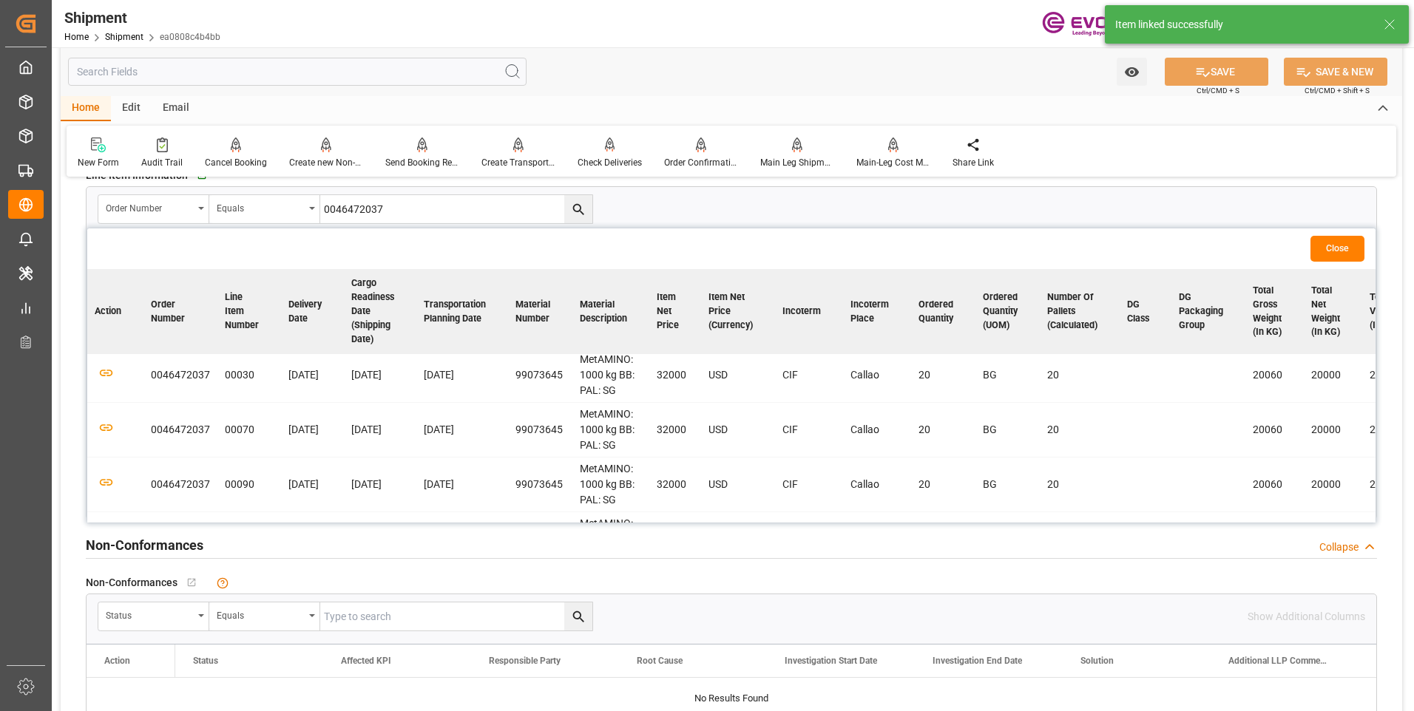
scroll to position [370, 0]
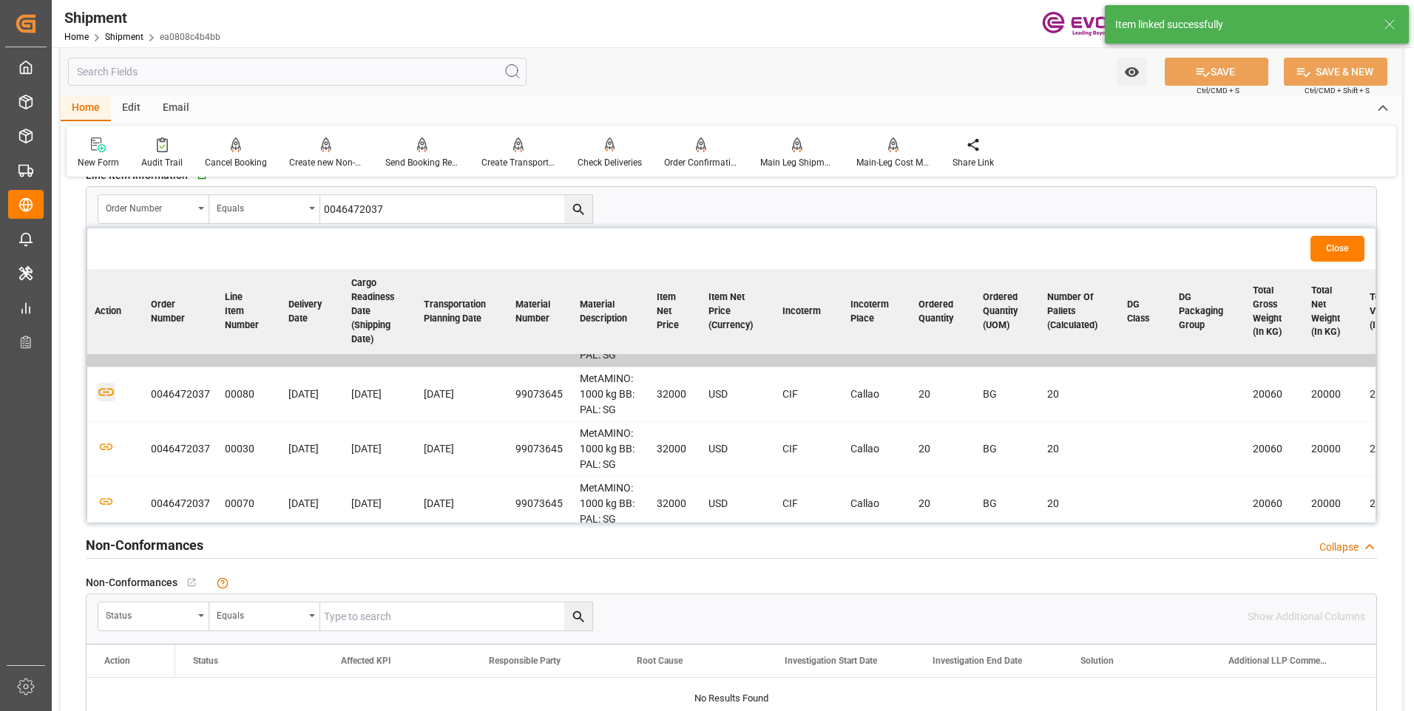
click at [104, 393] on icon "button" at bounding box center [106, 392] width 18 height 18
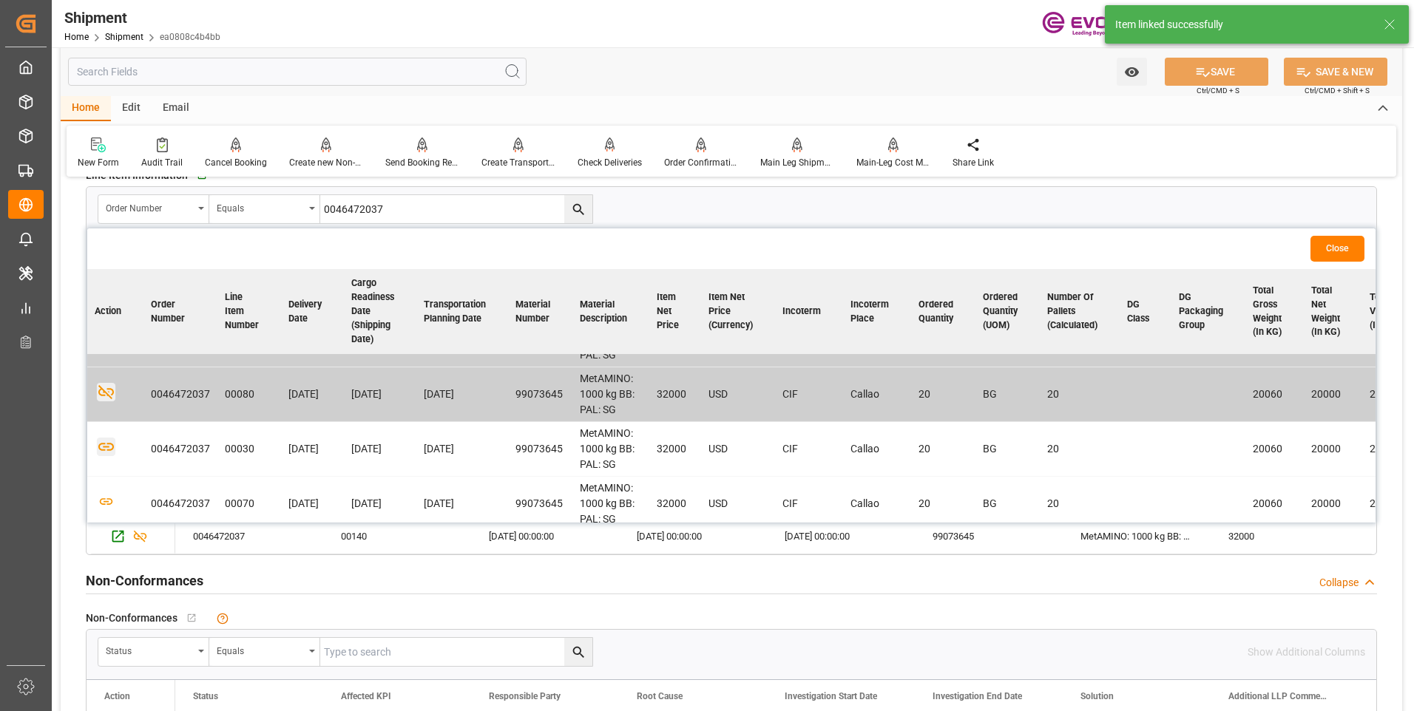
click at [101, 445] on icon "button" at bounding box center [106, 447] width 18 height 18
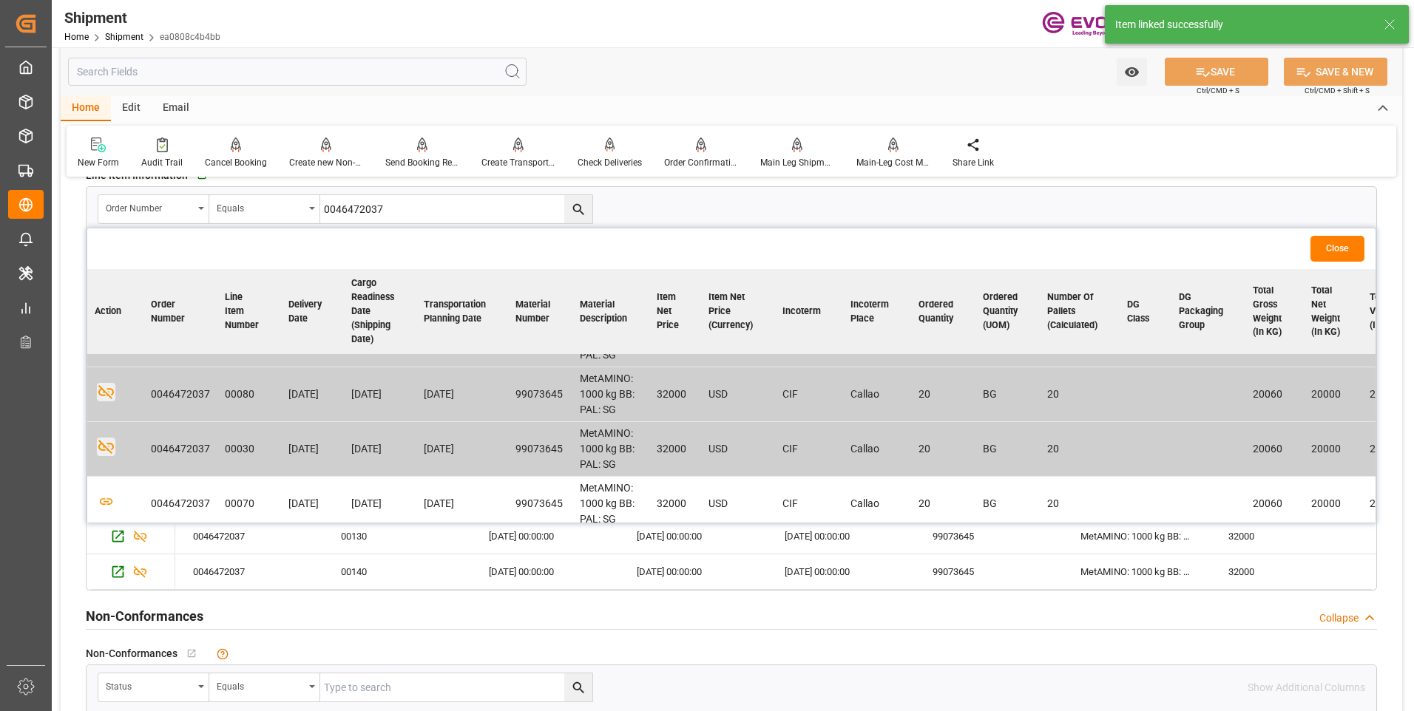
scroll to position [444, 0]
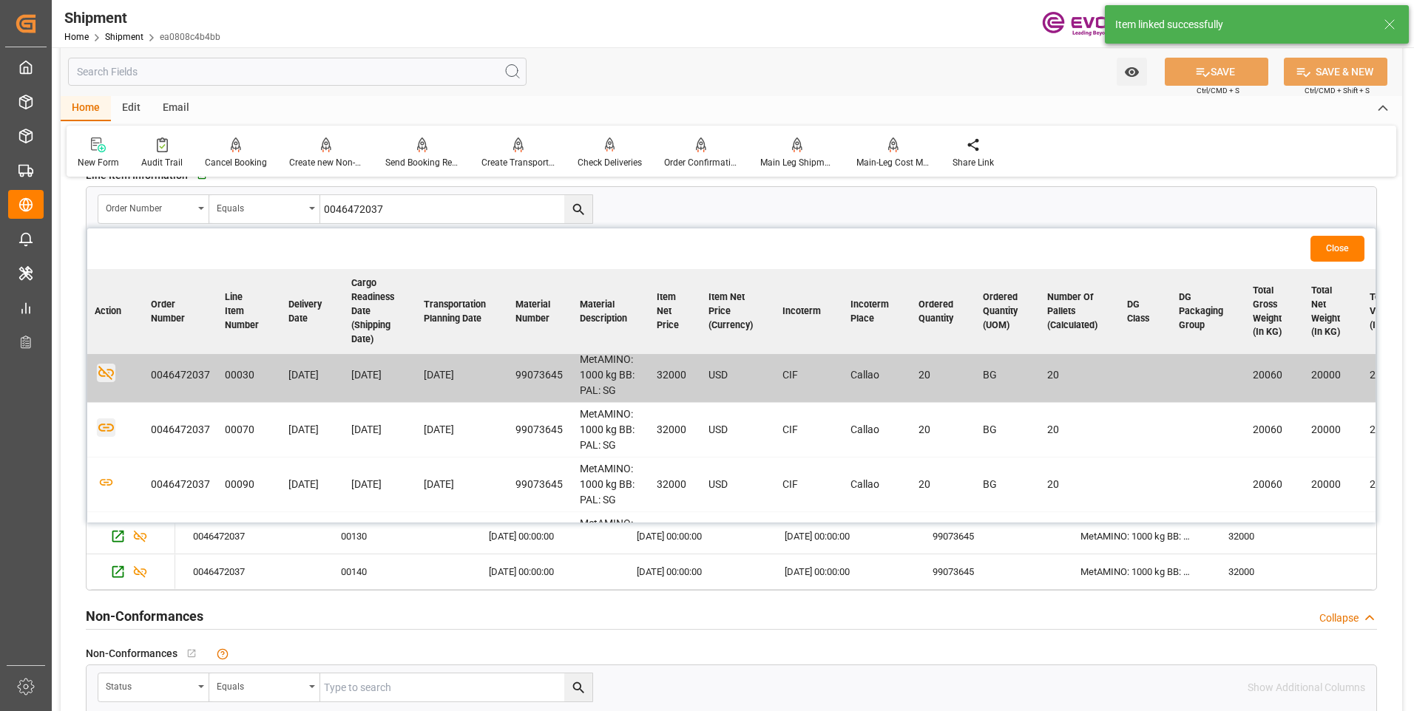
click at [105, 429] on icon "button" at bounding box center [106, 428] width 18 height 18
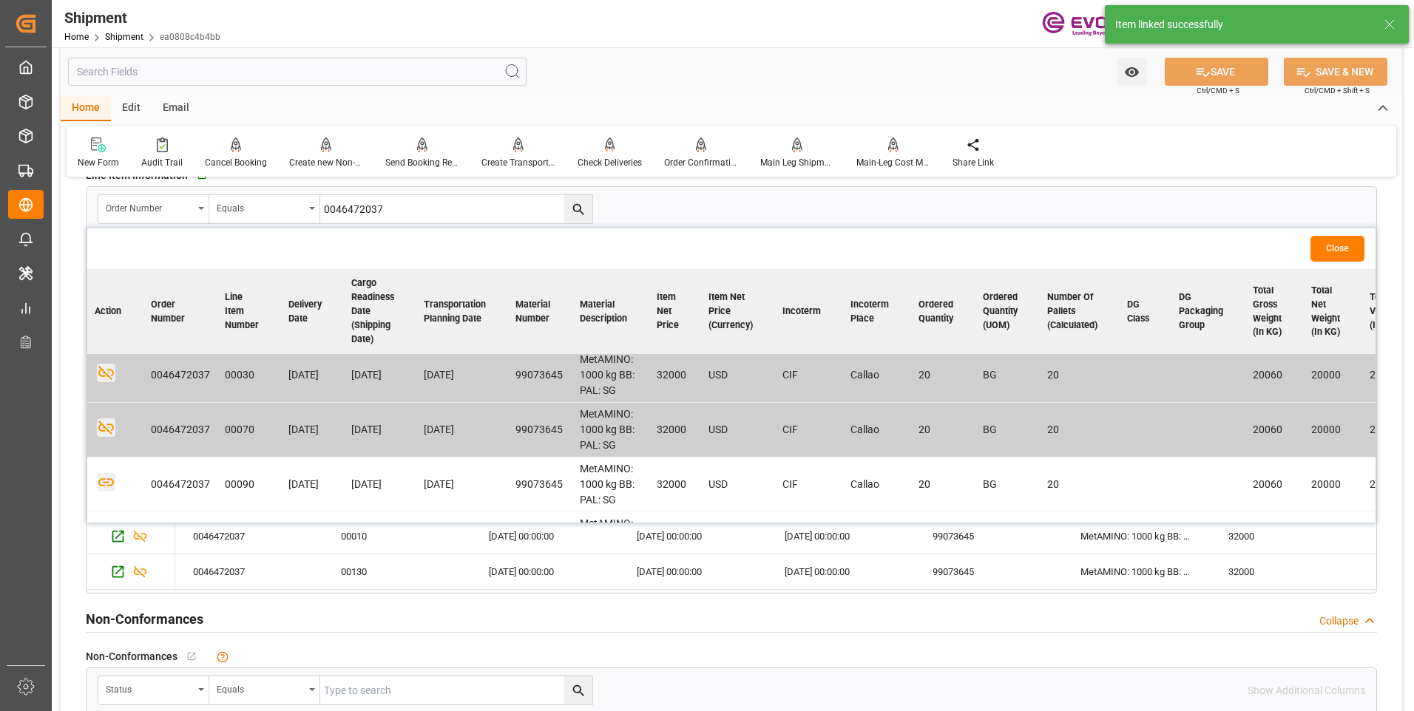
click at [106, 480] on icon "button" at bounding box center [106, 482] width 18 height 18
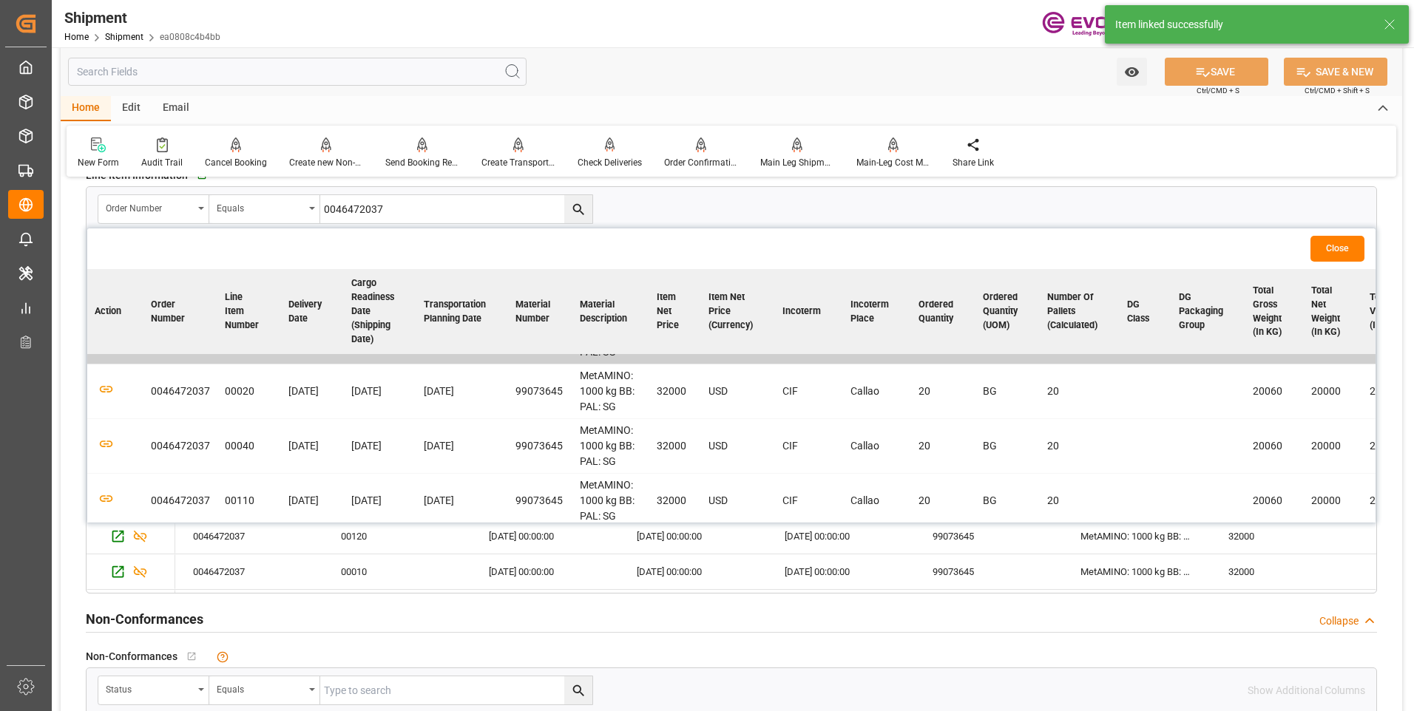
scroll to position [657, 0]
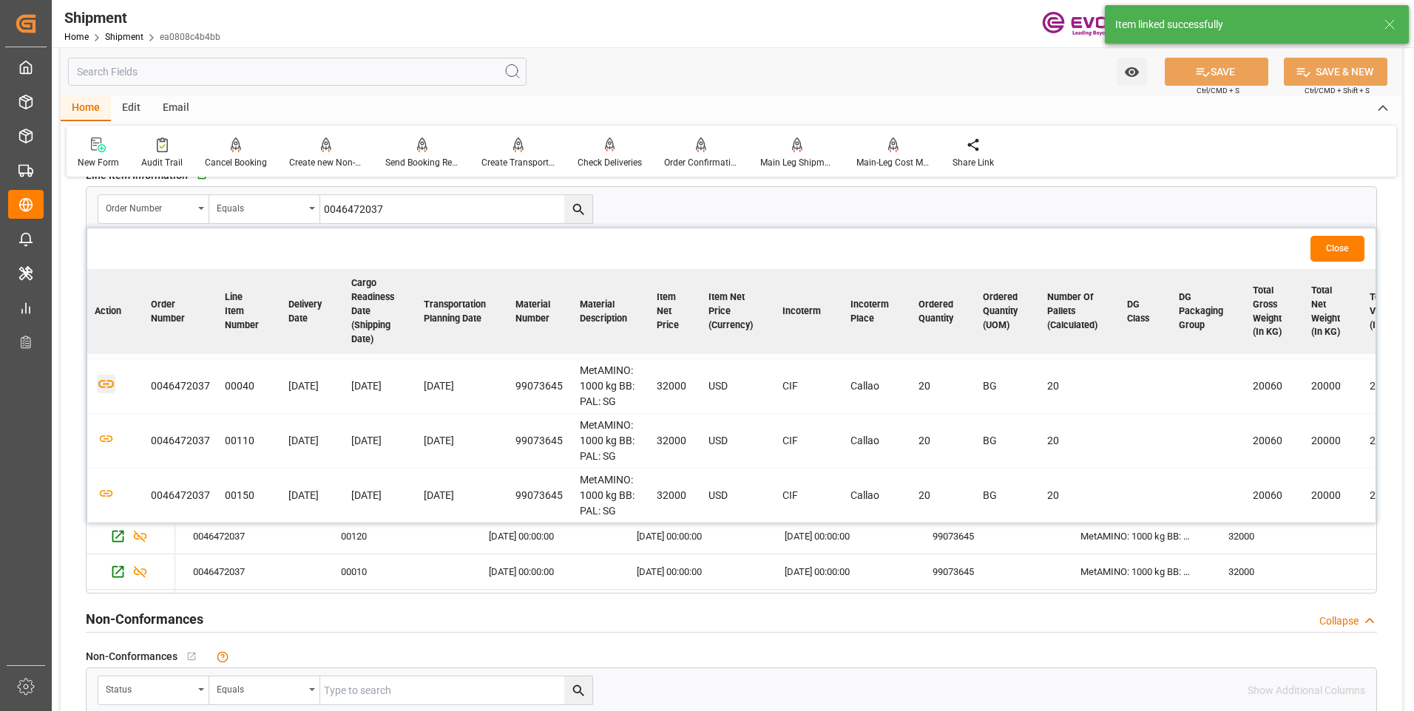
click at [110, 379] on icon "button" at bounding box center [106, 384] width 18 height 18
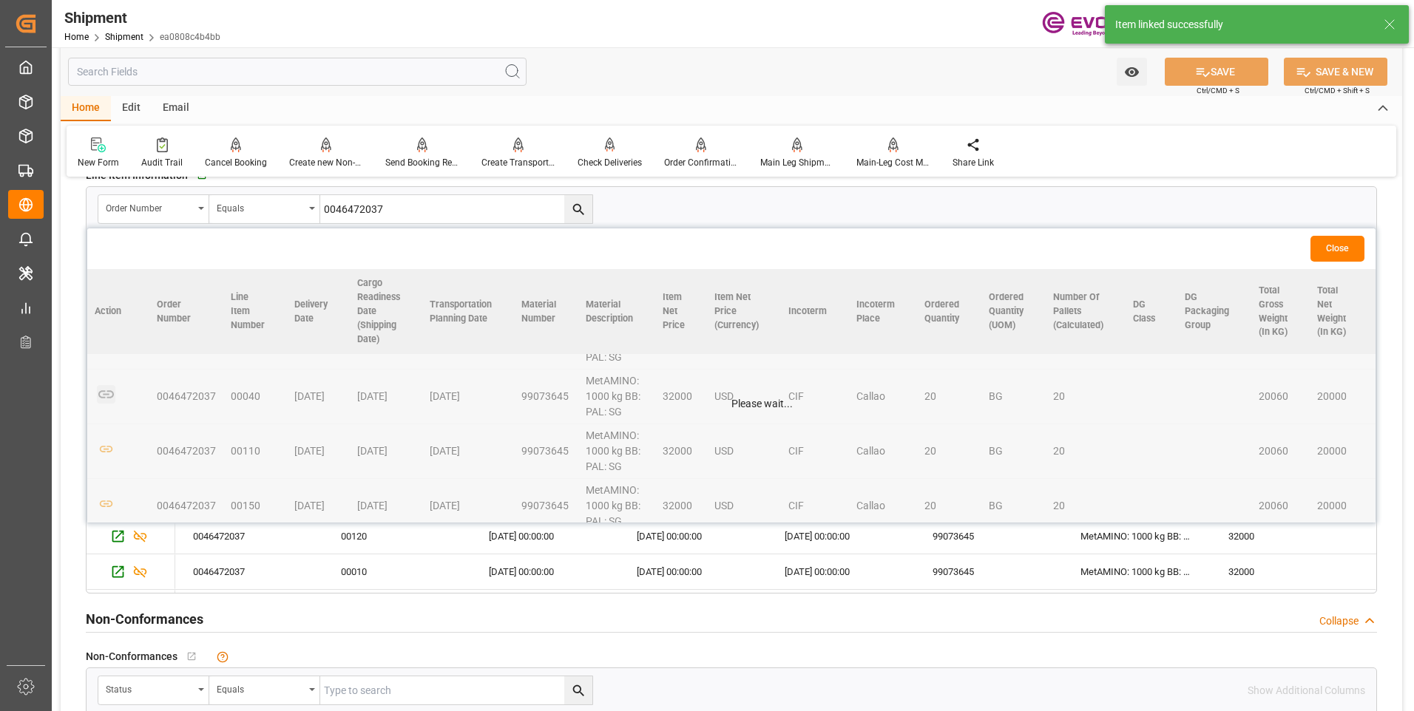
scroll to position [672, 0]
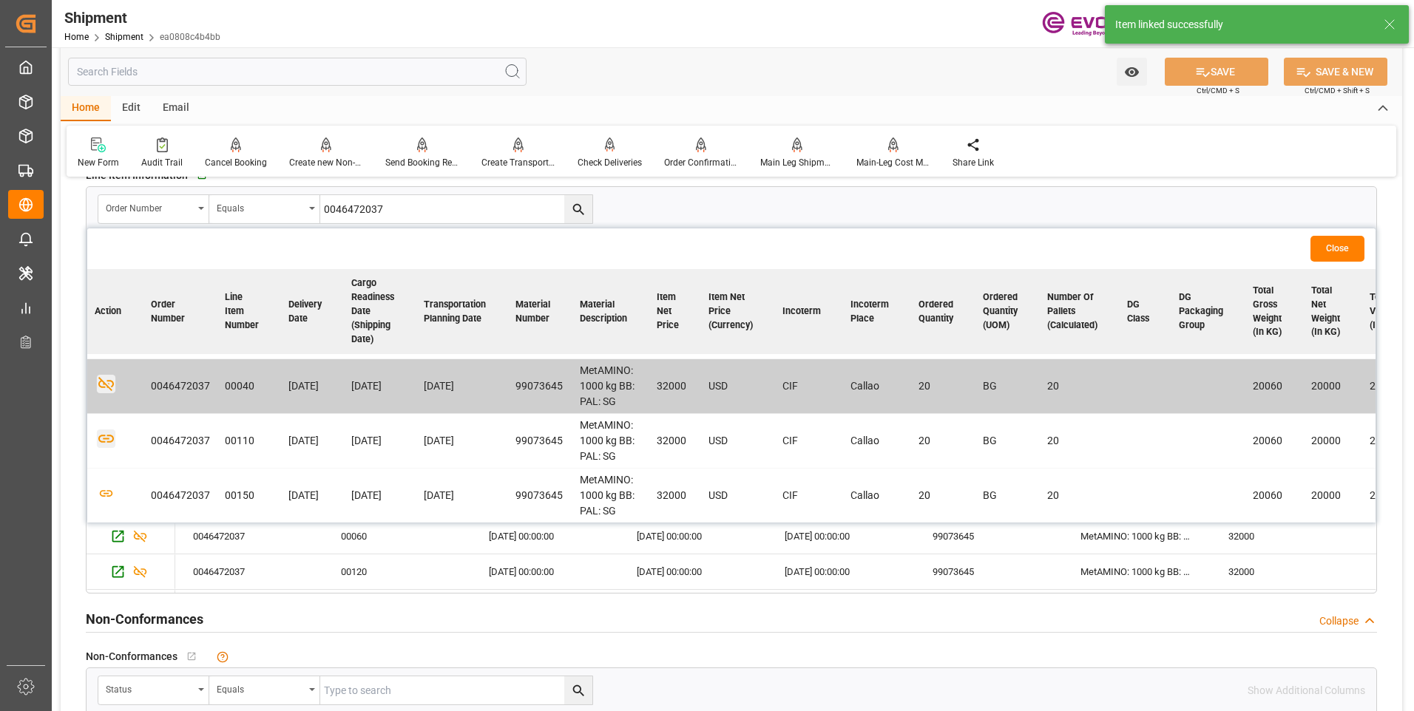
click at [107, 435] on icon "button" at bounding box center [106, 439] width 16 height 8
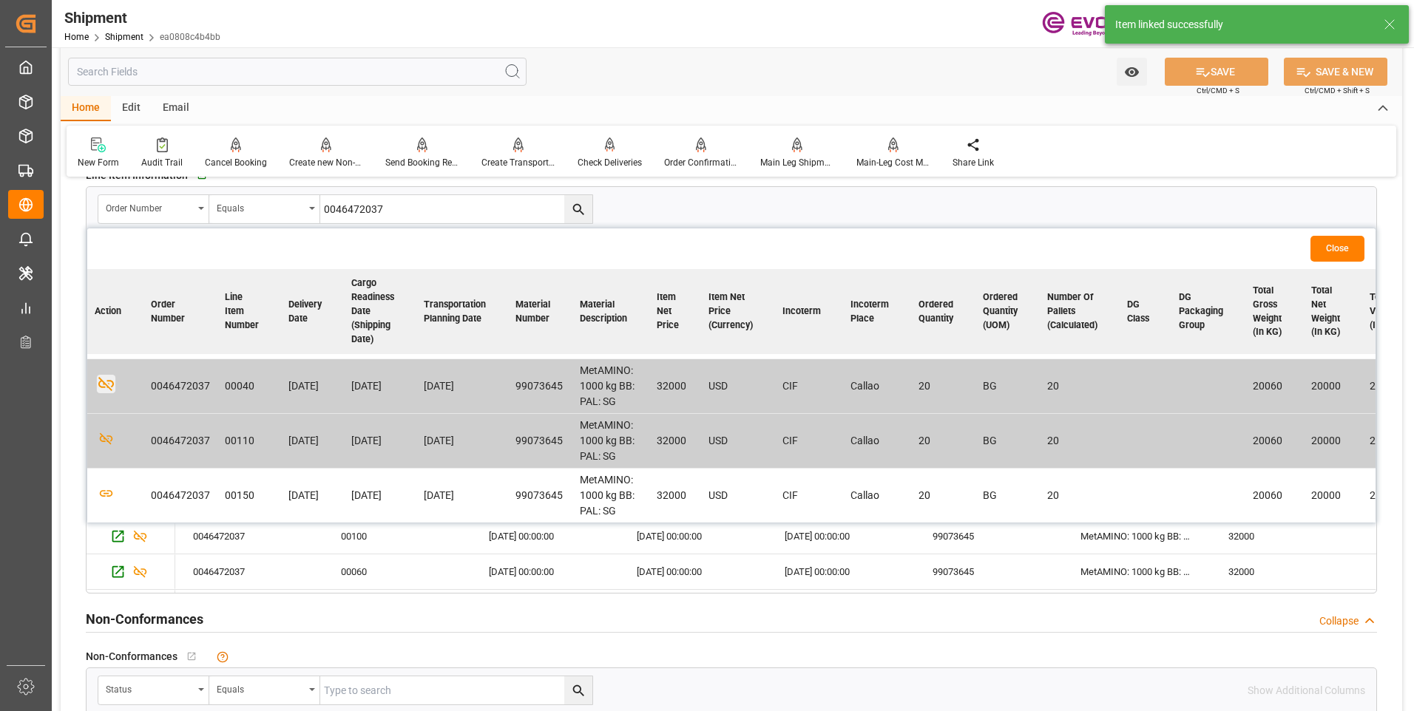
scroll to position [657, 0]
click at [108, 490] on icon "button" at bounding box center [106, 494] width 16 height 8
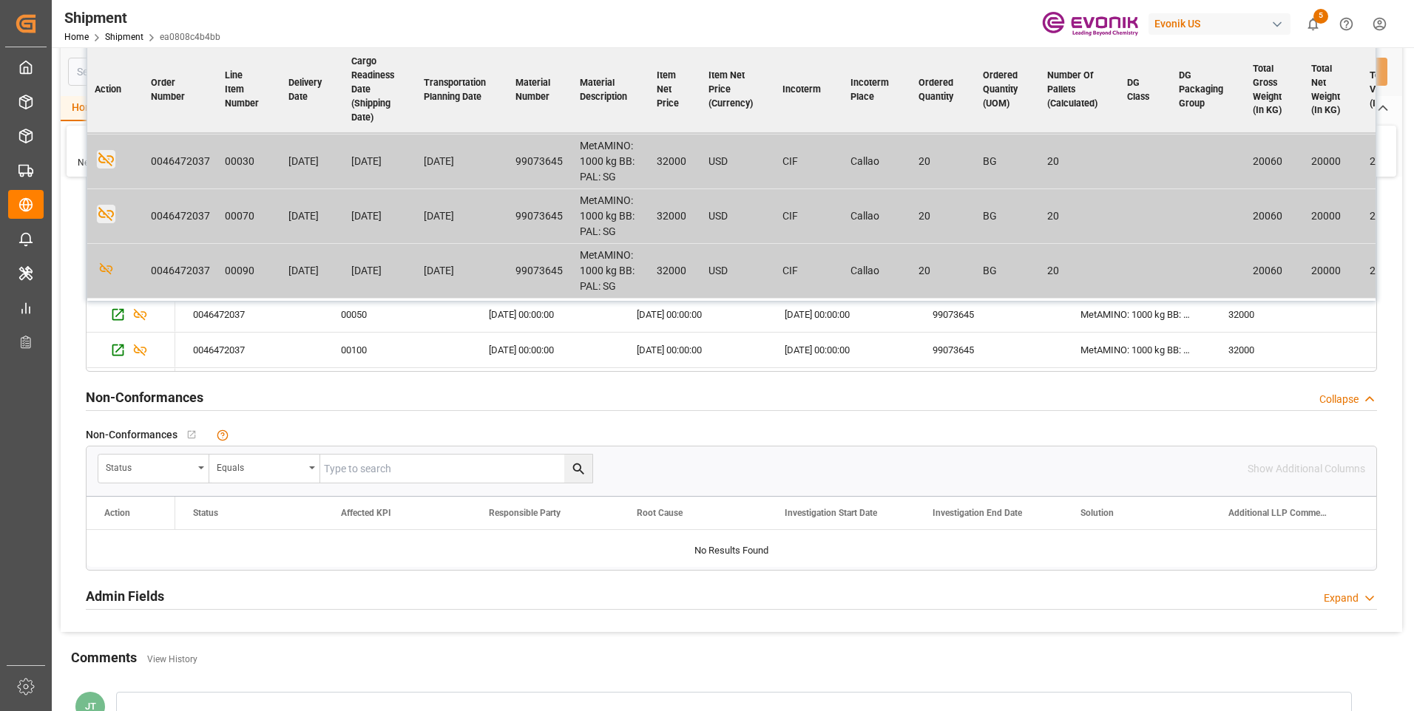
scroll to position [583, 0]
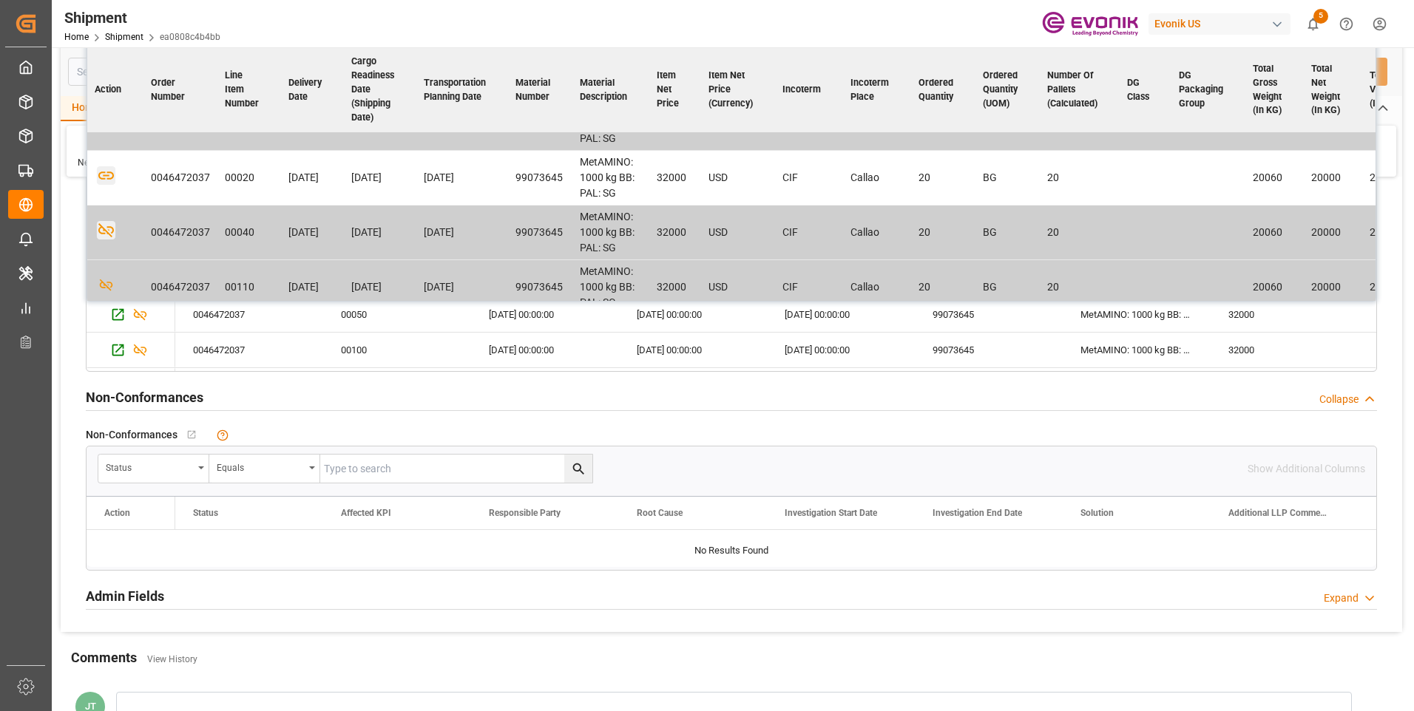
click at [98, 176] on icon "button" at bounding box center [106, 175] width 18 height 18
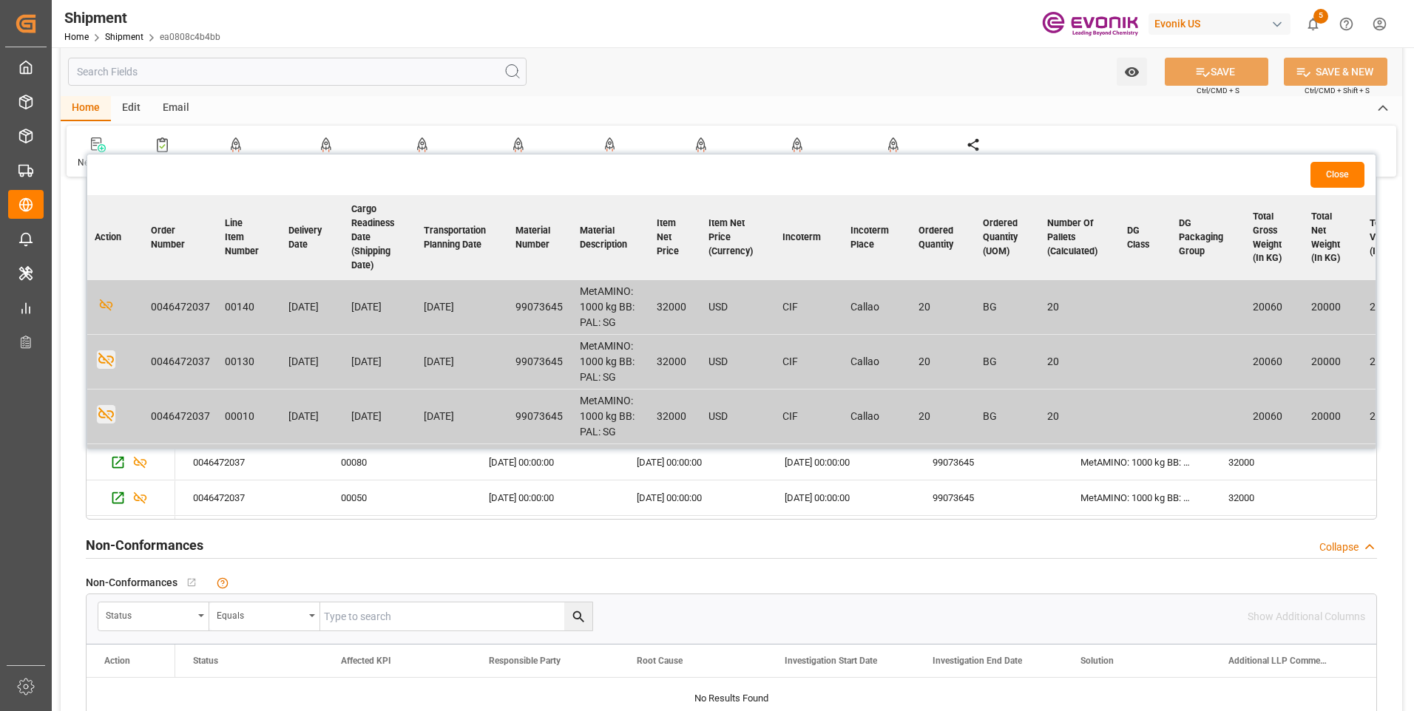
scroll to position [1923, 0]
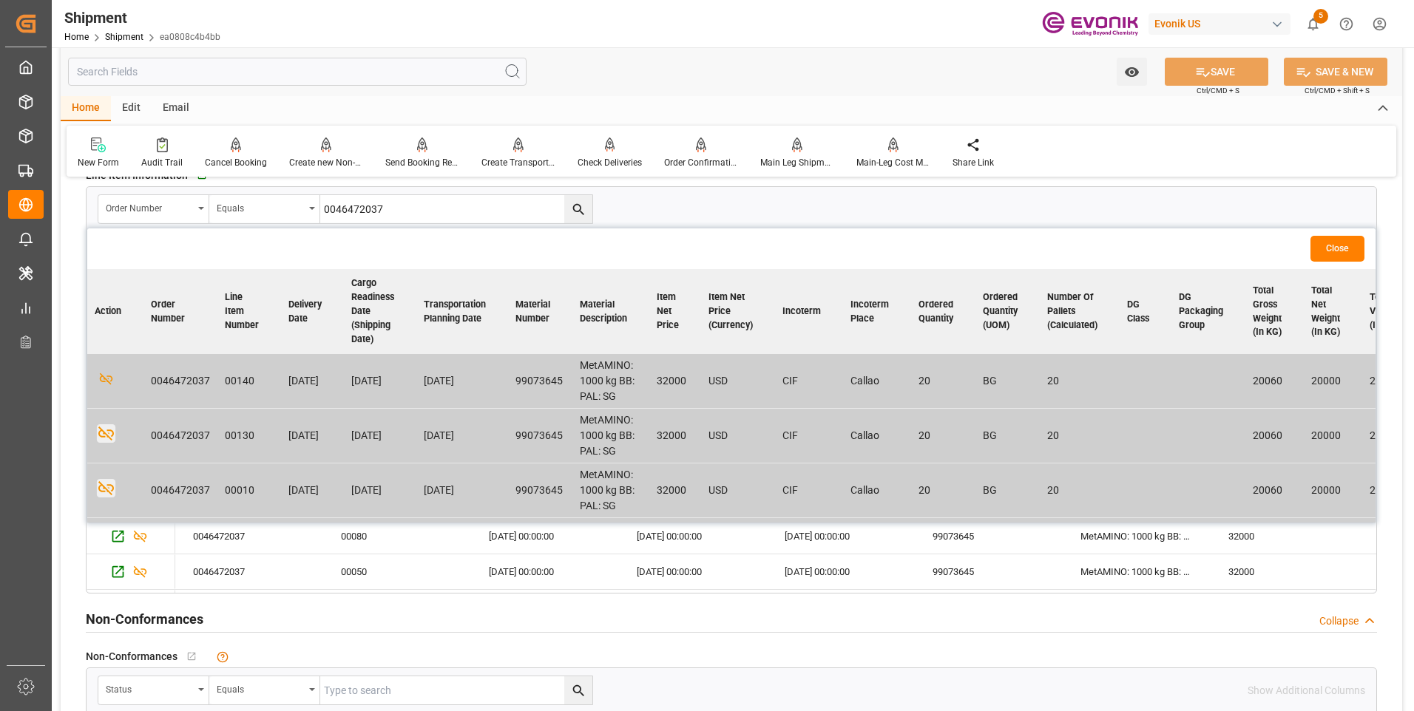
click at [1358, 254] on button "Close" at bounding box center [1337, 249] width 54 height 26
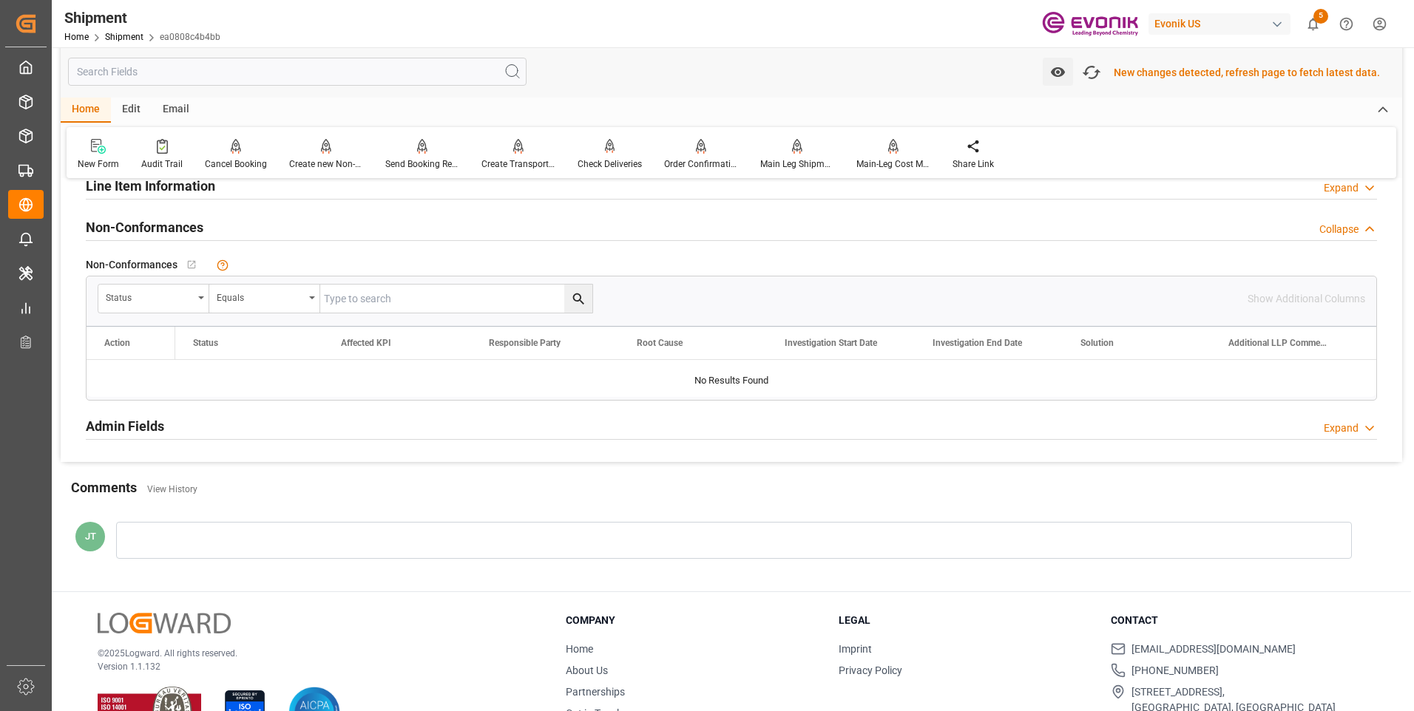
scroll to position [963, 0]
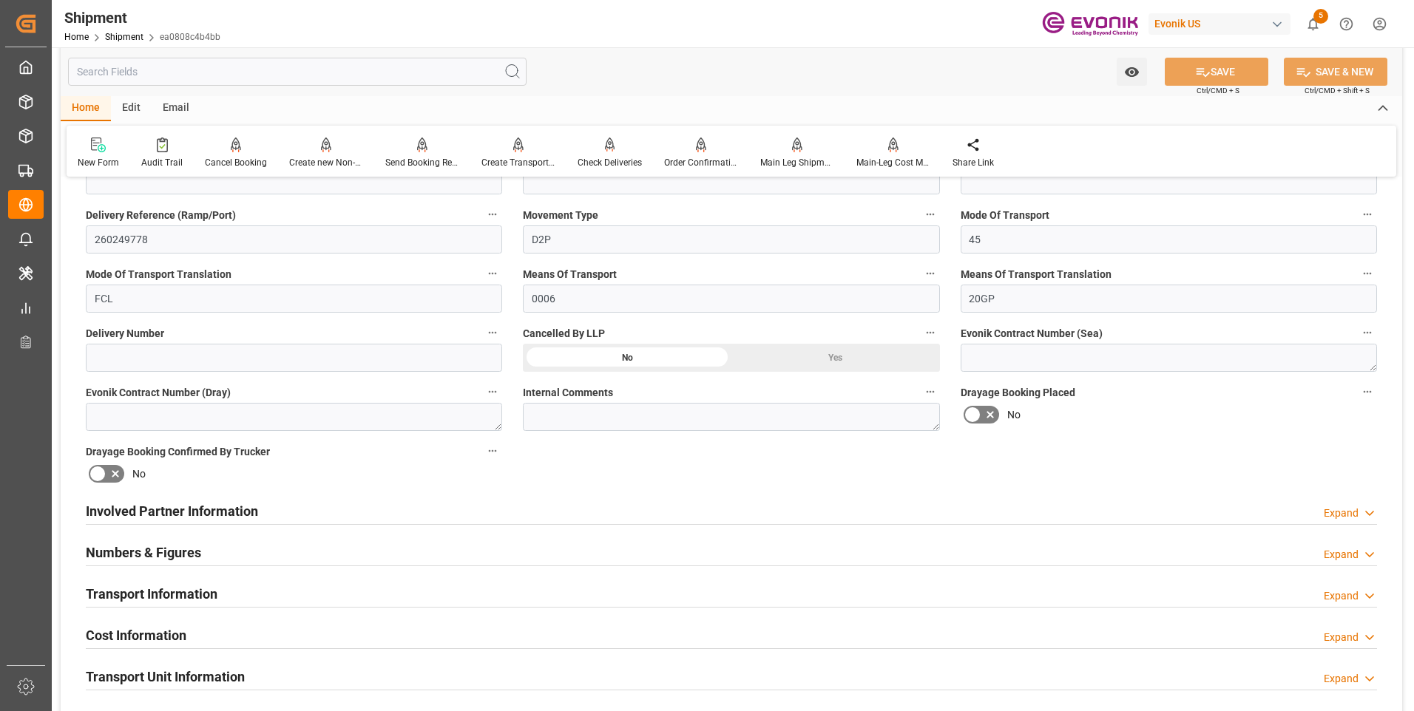
scroll to position [592, 0]
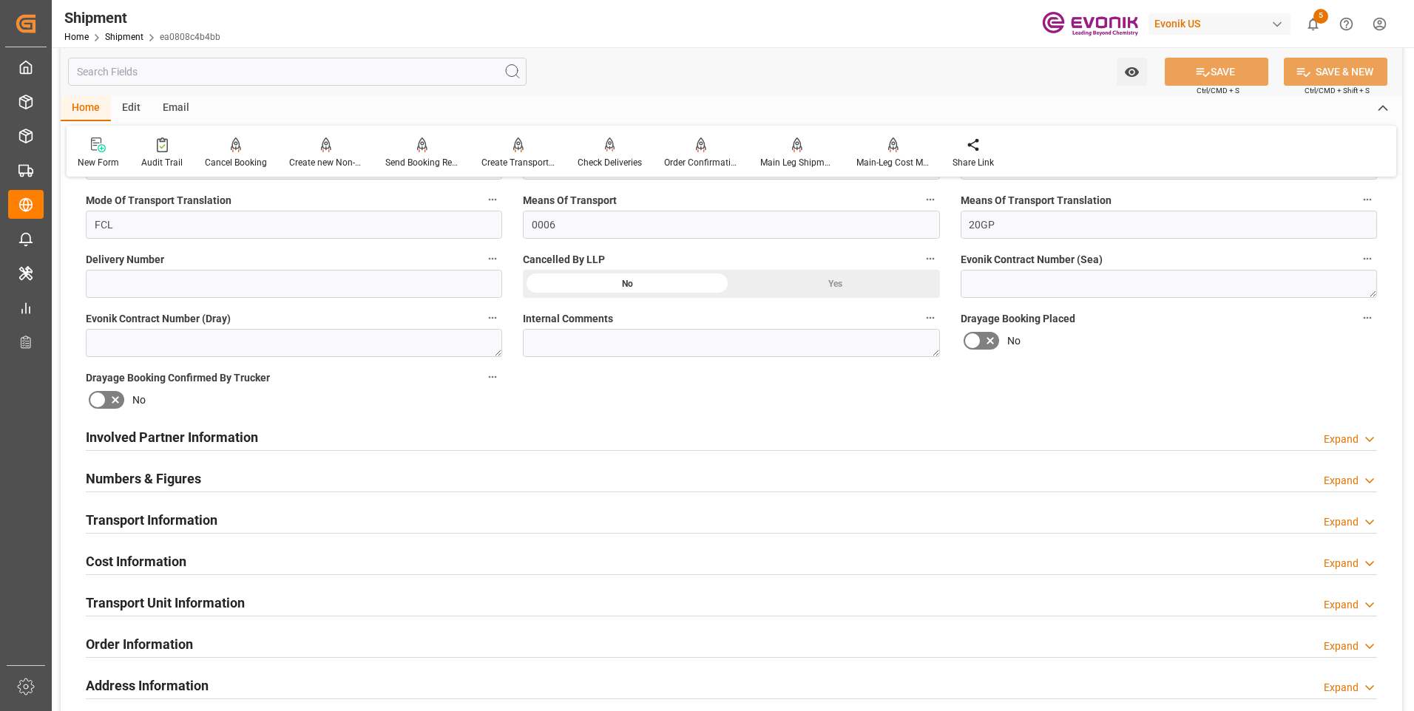
click at [499, 436] on div "Involved Partner Information Expand" at bounding box center [731, 436] width 1291 height 28
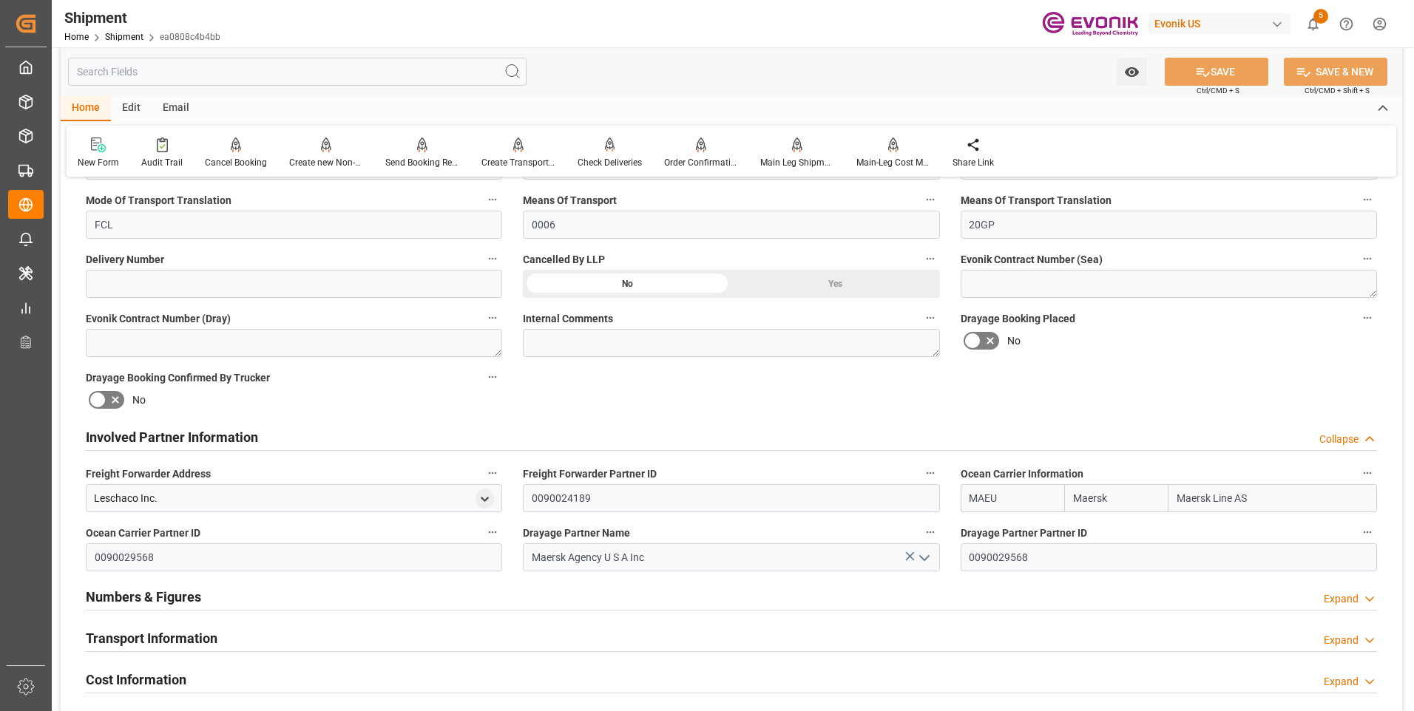
click at [499, 436] on div "Involved Partner Information Collapse" at bounding box center [731, 436] width 1291 height 28
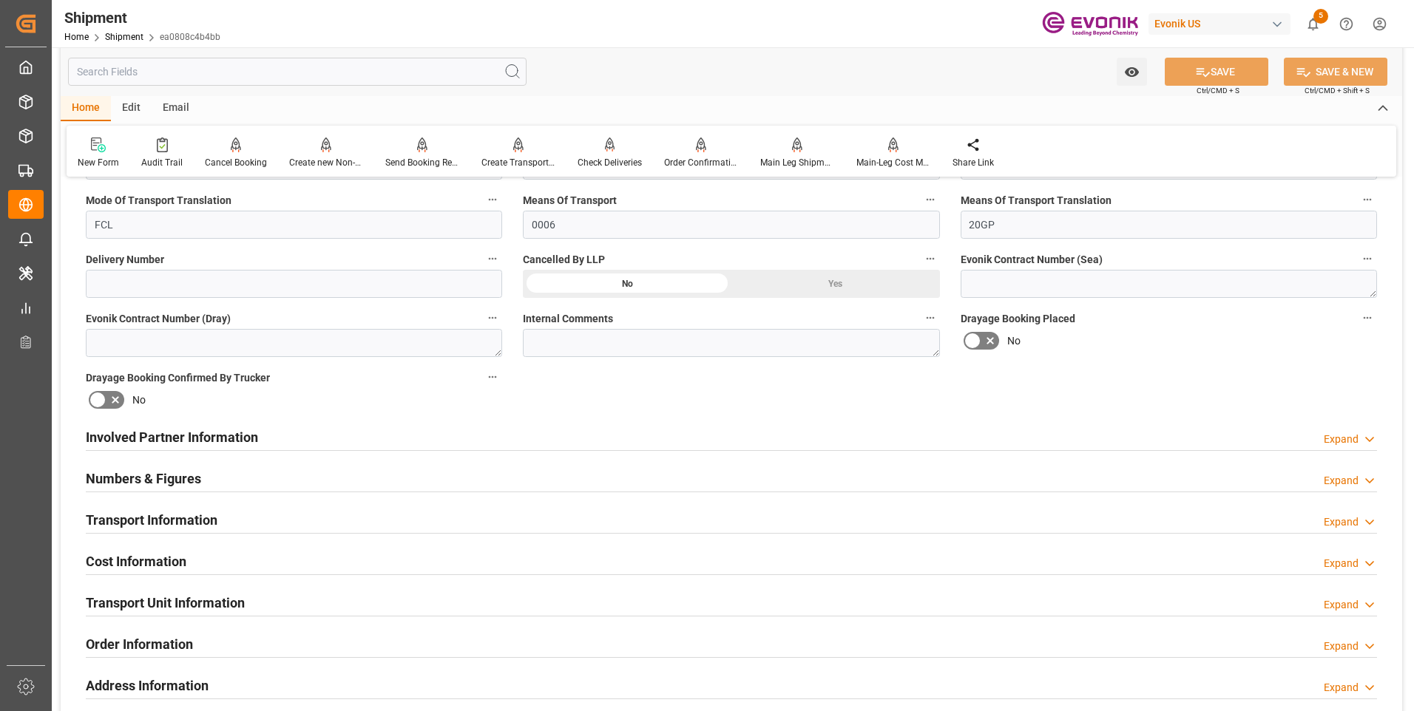
click at [390, 513] on div "Transport Information Expand" at bounding box center [731, 519] width 1291 height 28
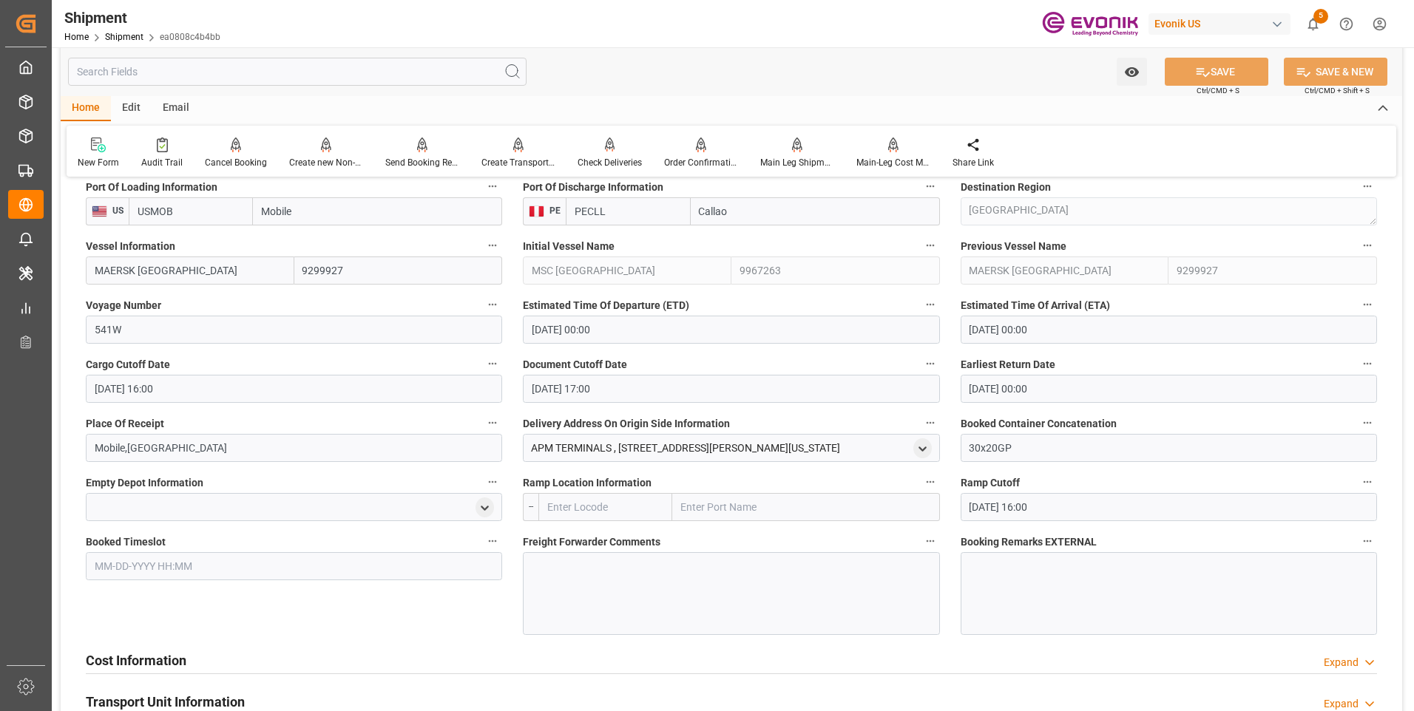
scroll to position [1109, 0]
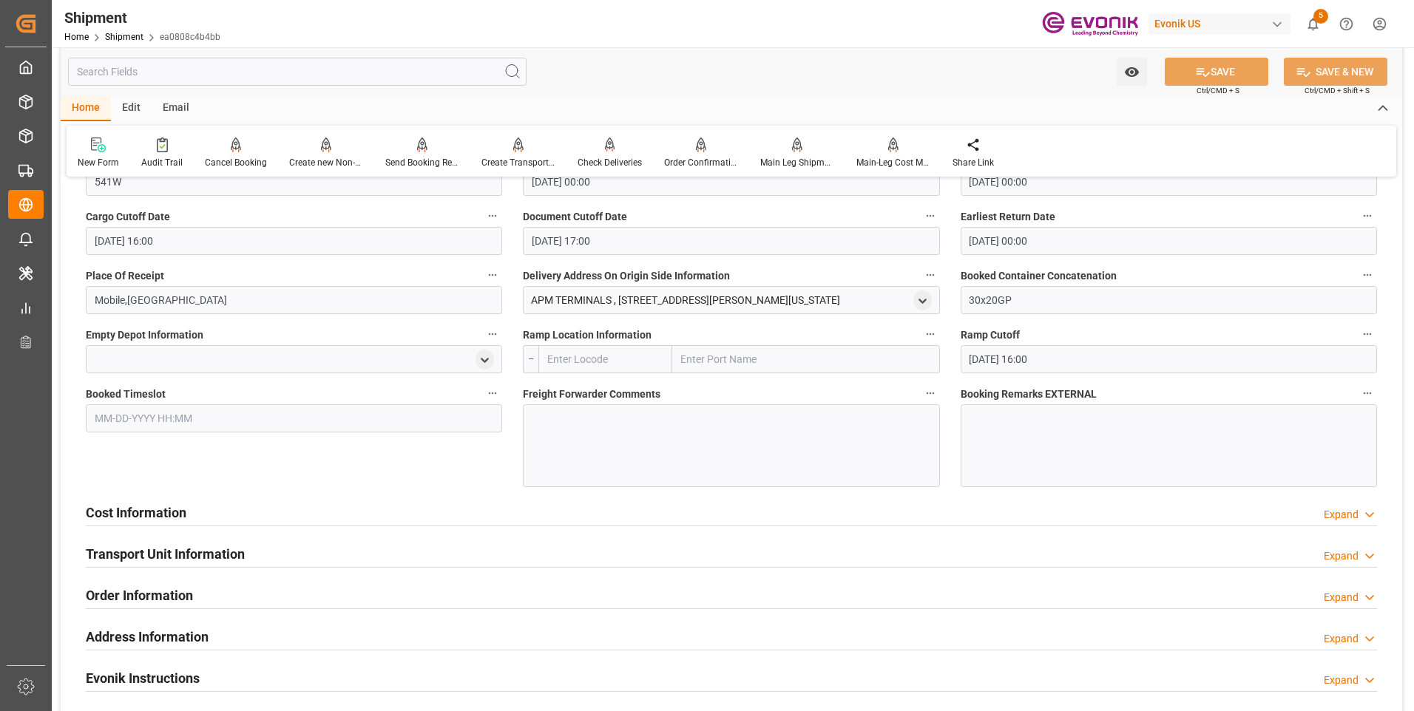
click at [357, 519] on div "Cost Information Expand" at bounding box center [731, 512] width 1291 height 28
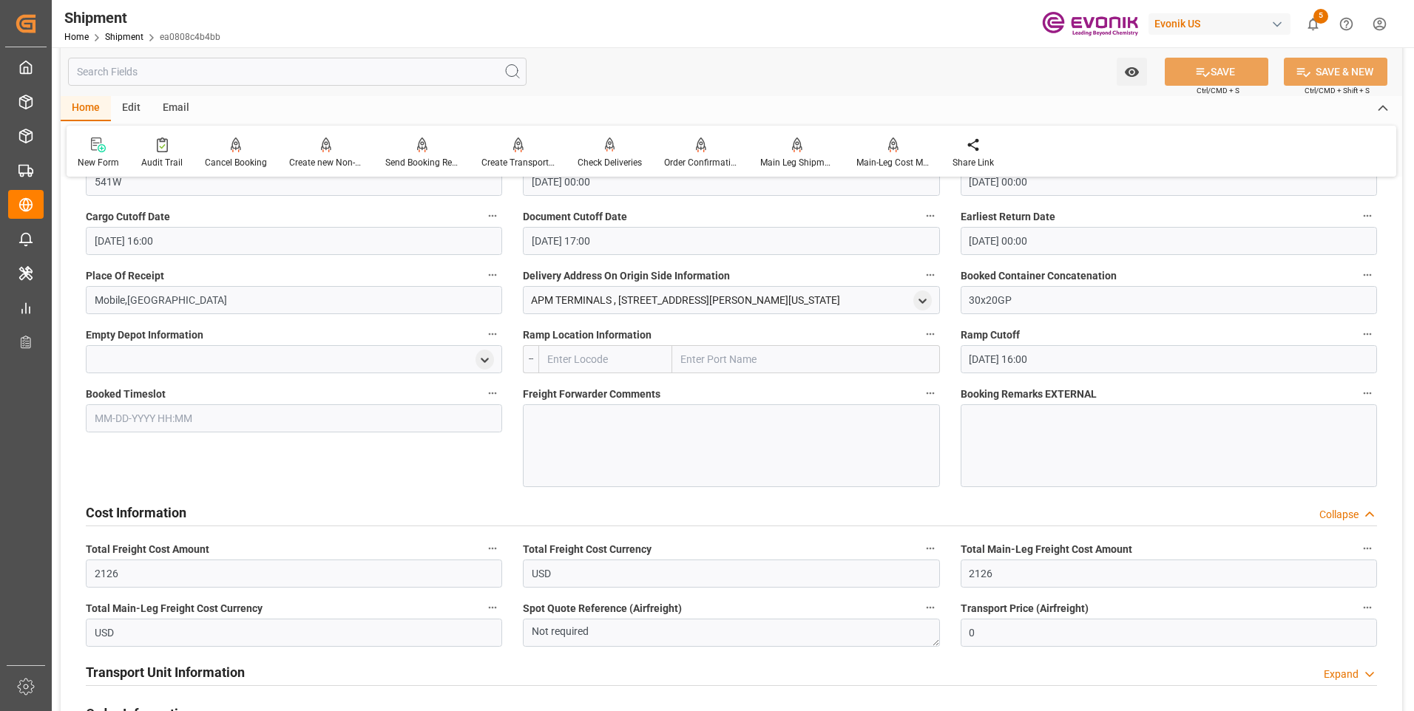
scroll to position [1257, 0]
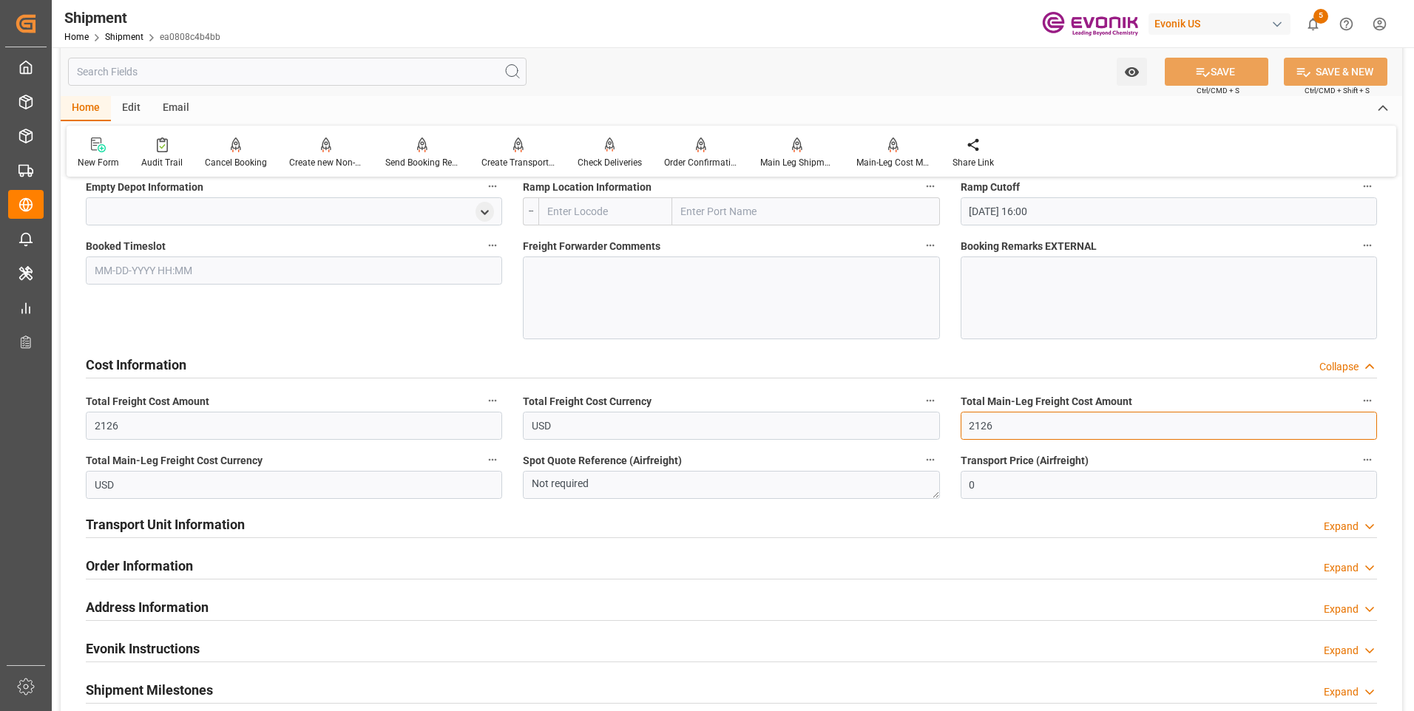
click at [997, 425] on input "2126" at bounding box center [1169, 426] width 416 height 28
drag, startPoint x: 1008, startPoint y: 425, endPoint x: 893, endPoint y: 440, distance: 116.3
click at [992, 431] on input "31" at bounding box center [1169, 426] width 416 height 28
drag, startPoint x: 1009, startPoint y: 427, endPoint x: 886, endPoint y: 427, distance: 123.5
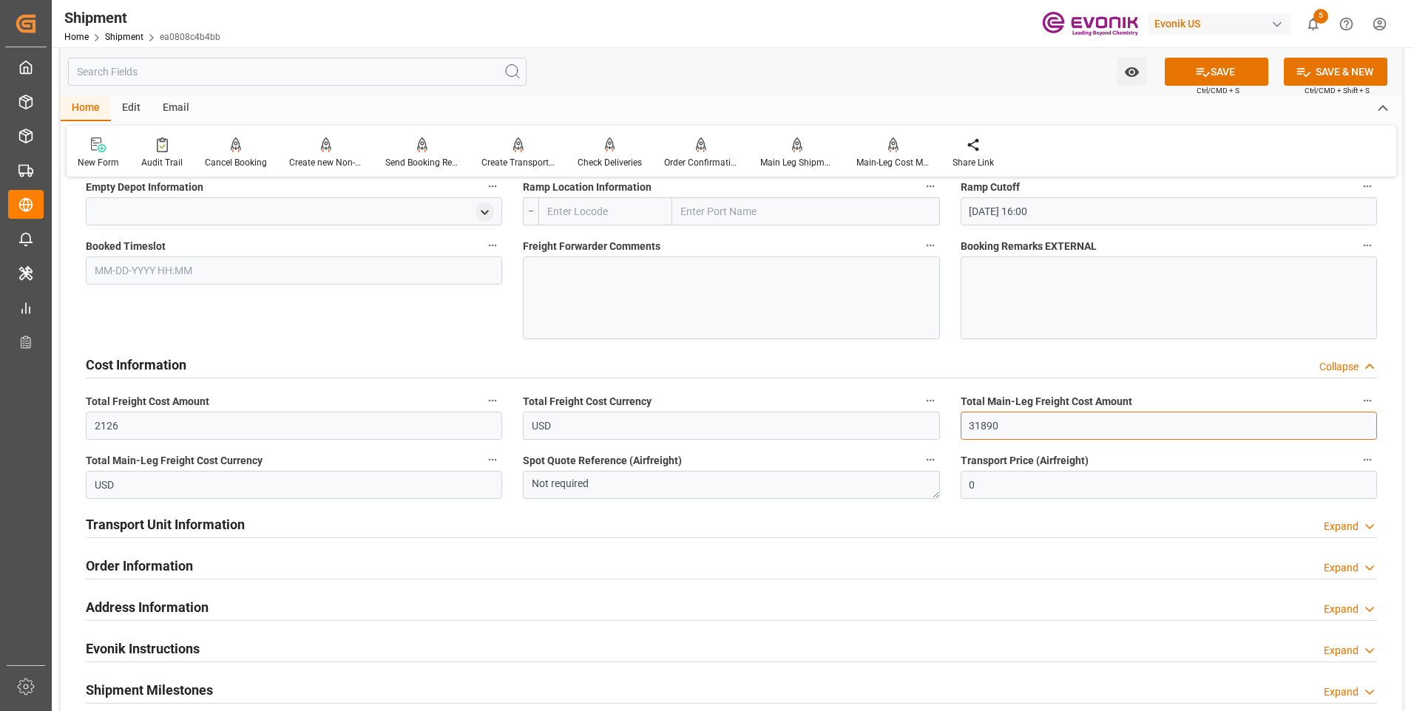
type input "31890"
click at [215, 425] on input "2126" at bounding box center [294, 426] width 416 height 28
drag, startPoint x: 148, startPoint y: 430, endPoint x: 53, endPoint y: 427, distance: 95.4
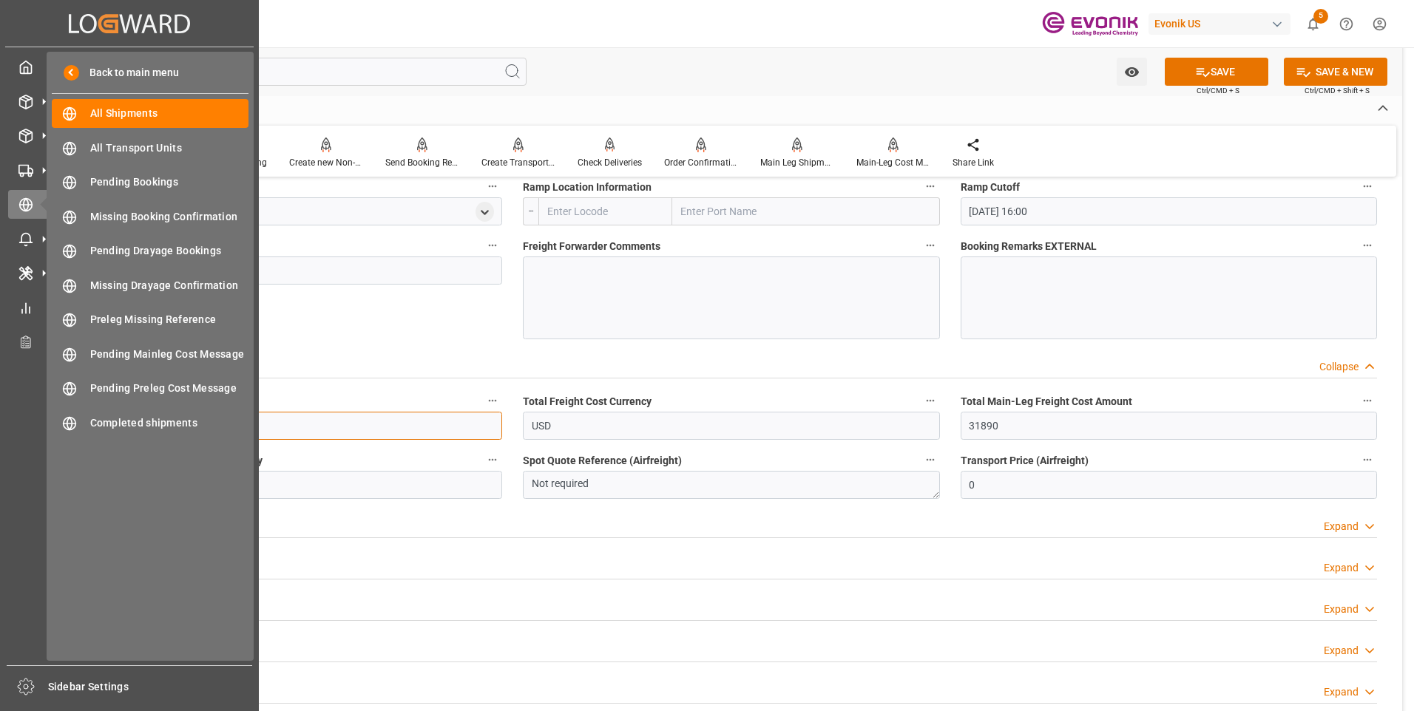
paste input "31890"
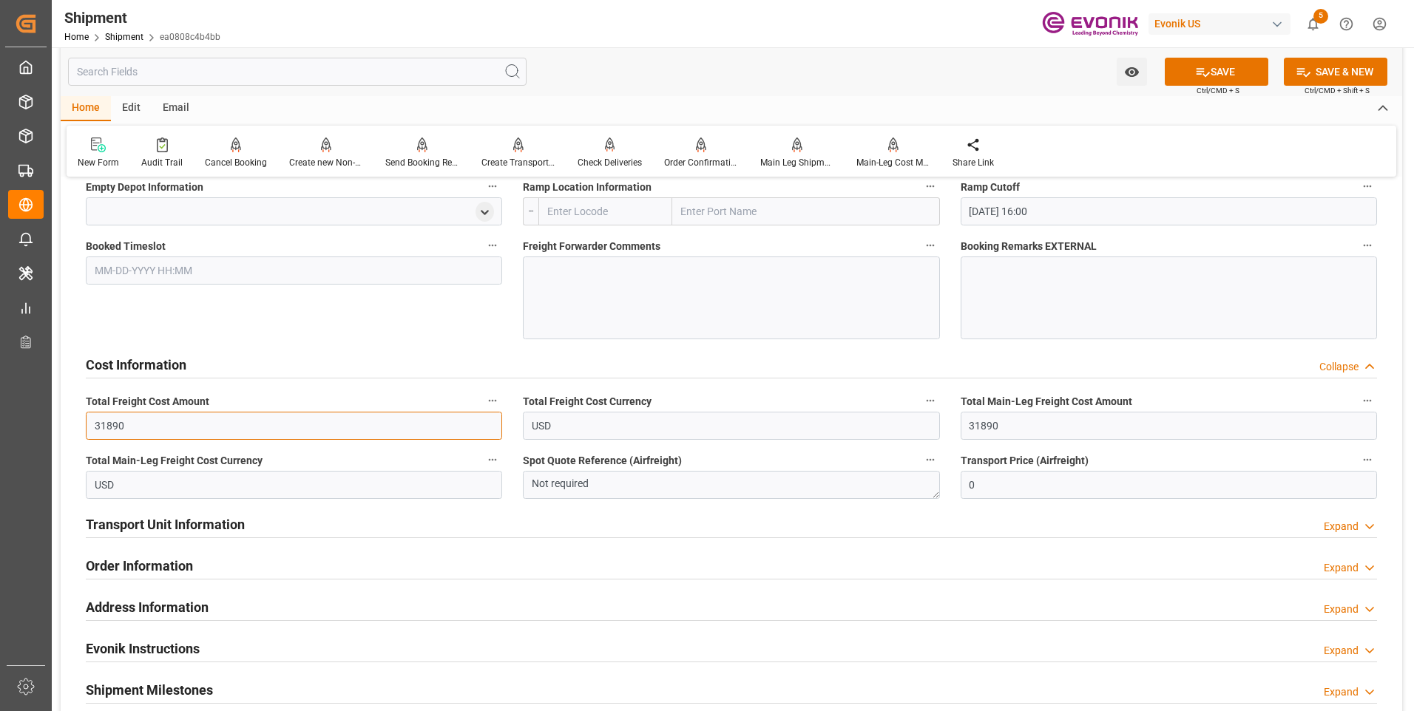
type input "31890"
click at [1215, 63] on button "SAVE" at bounding box center [1217, 72] width 104 height 28
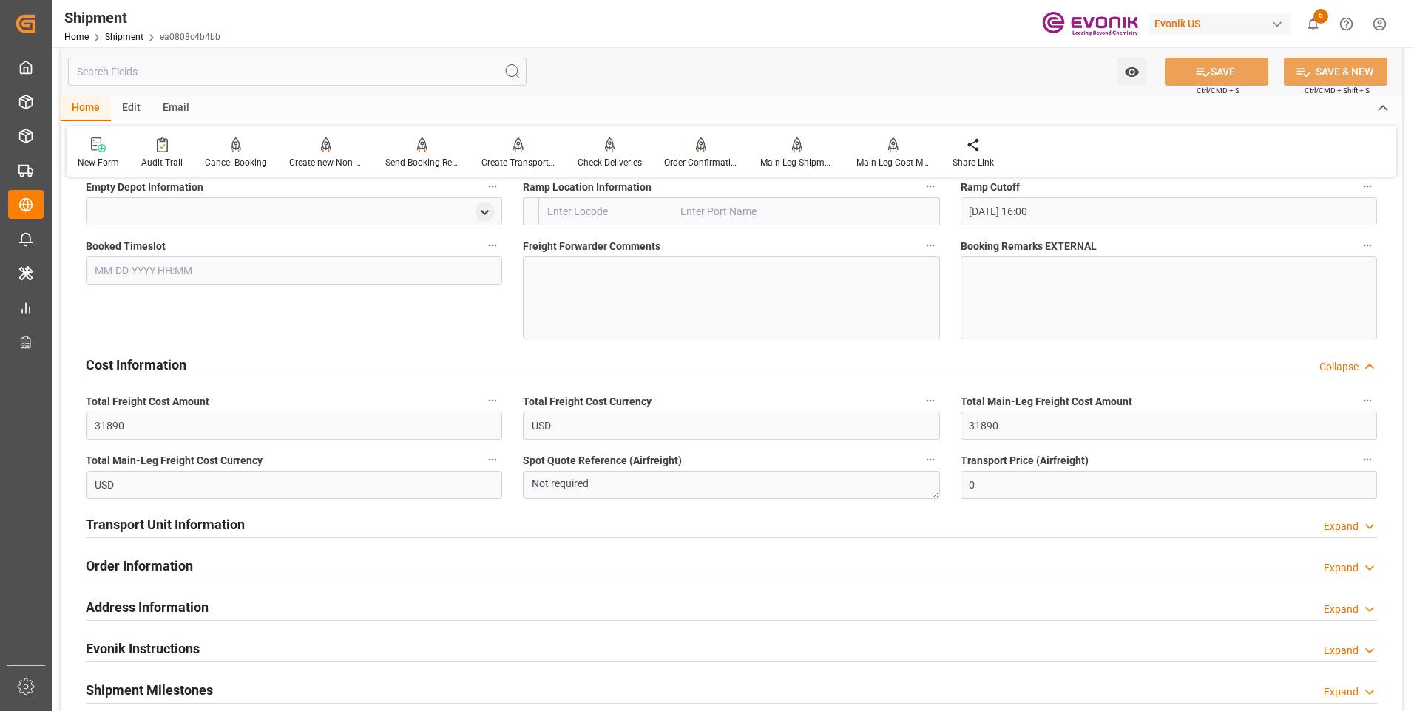
scroll to position [1331, 0]
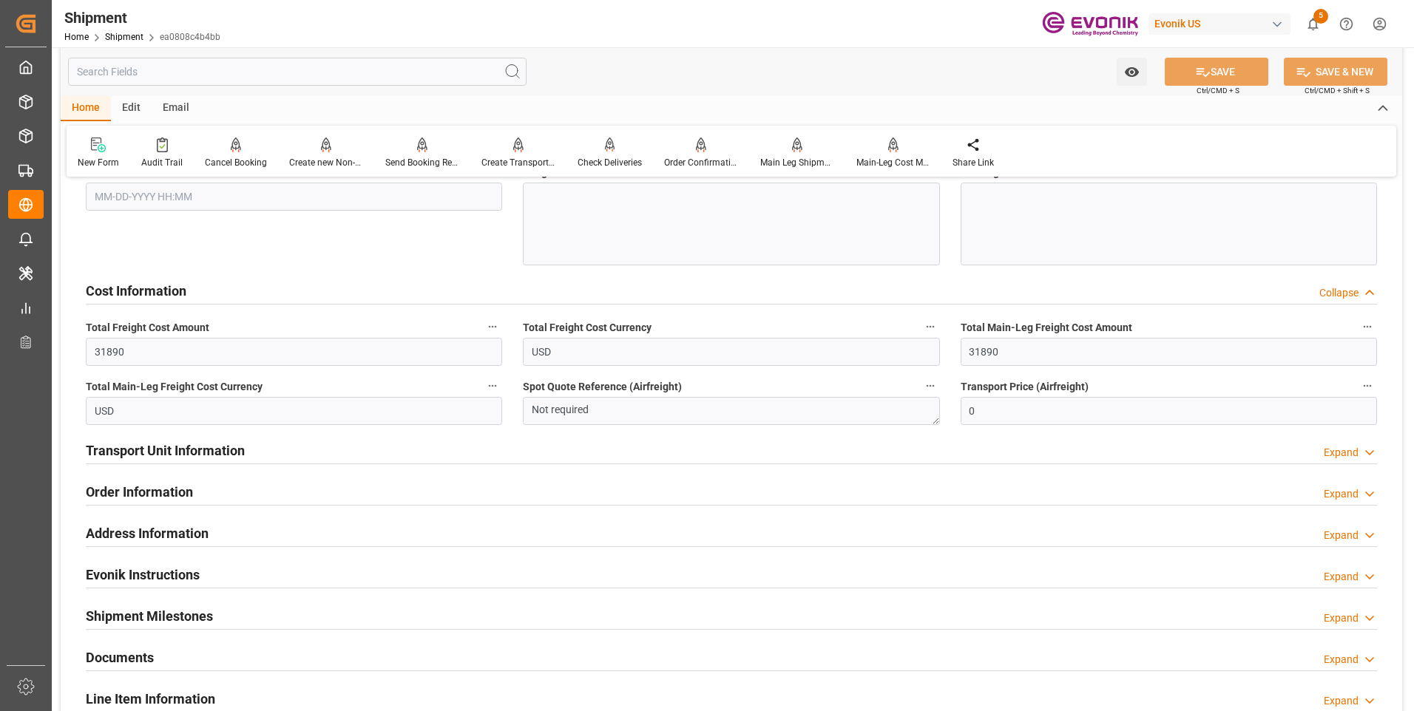
click at [246, 445] on div "Transport Unit Information Expand" at bounding box center [731, 450] width 1291 height 28
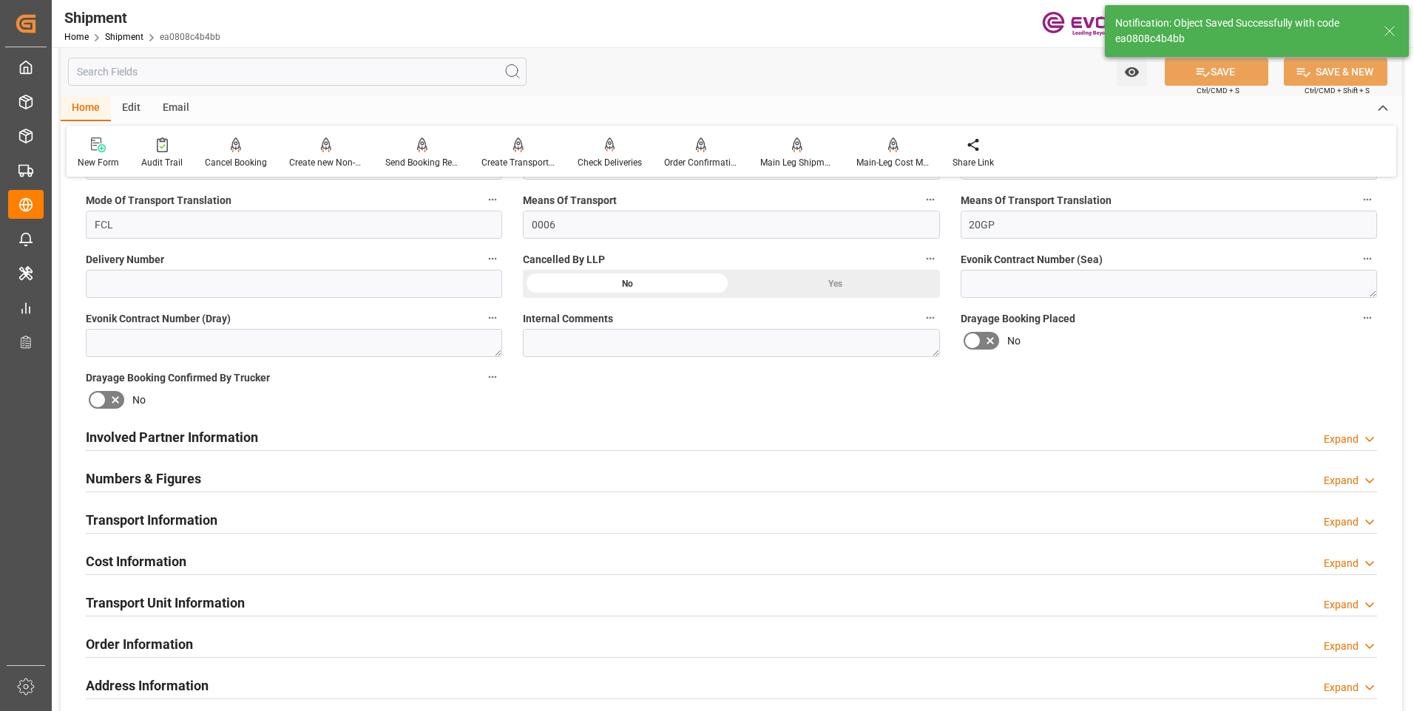
scroll to position [813, 0]
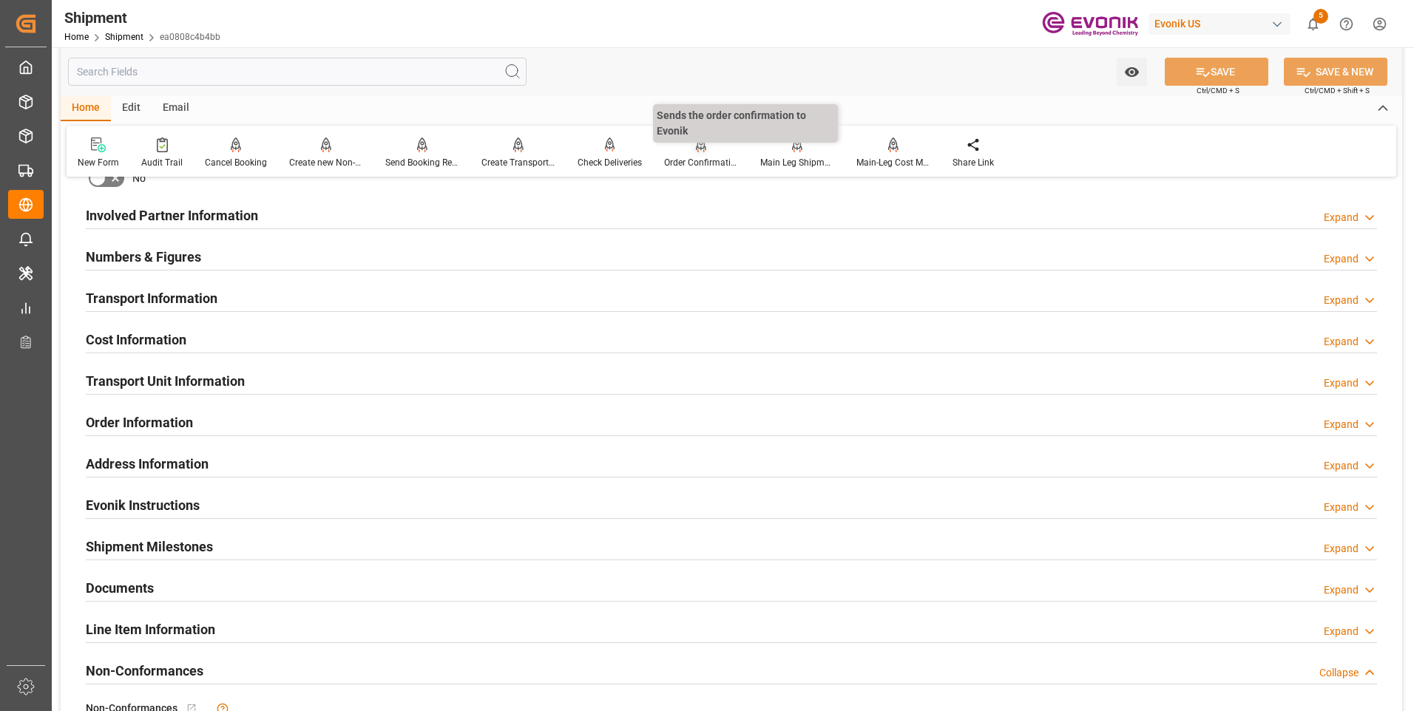
click at [670, 165] on div "Order Confirmation" at bounding box center [701, 162] width 74 height 13
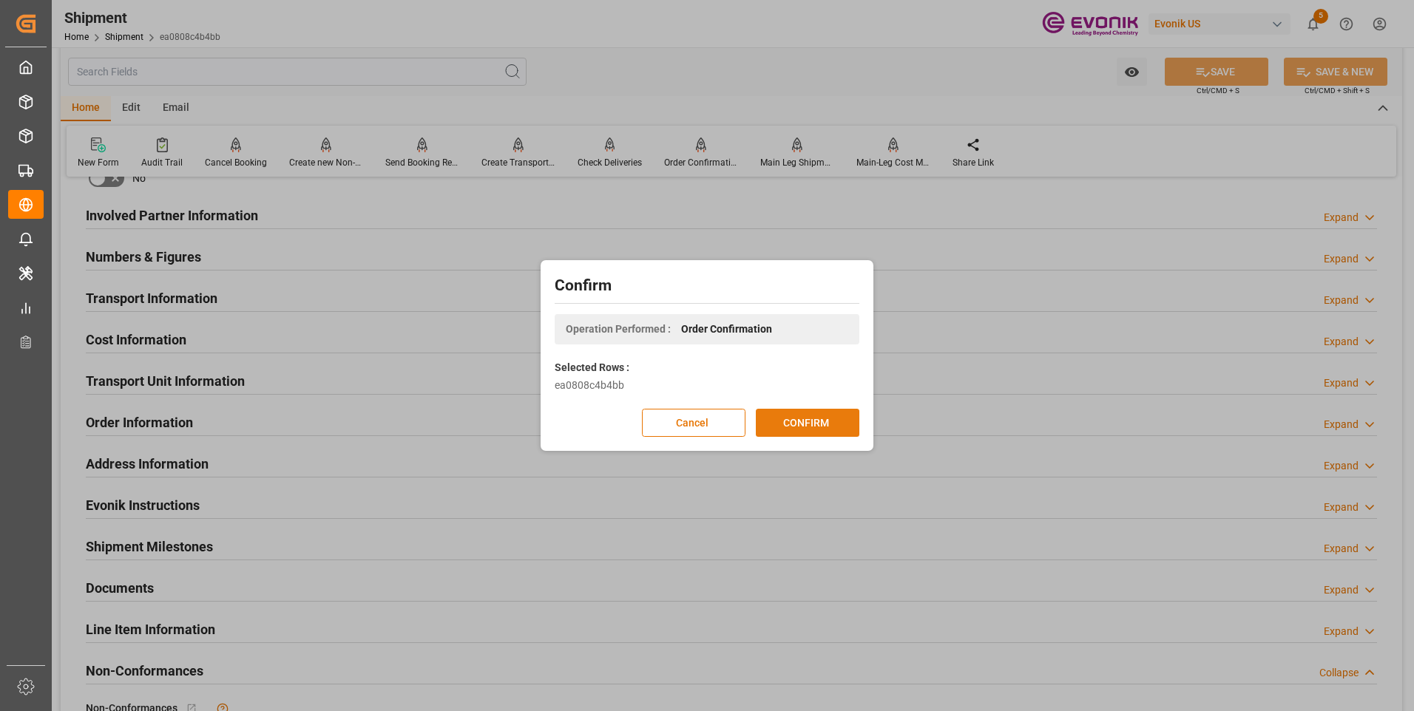
click at [807, 423] on button "CONFIRM" at bounding box center [808, 423] width 104 height 28
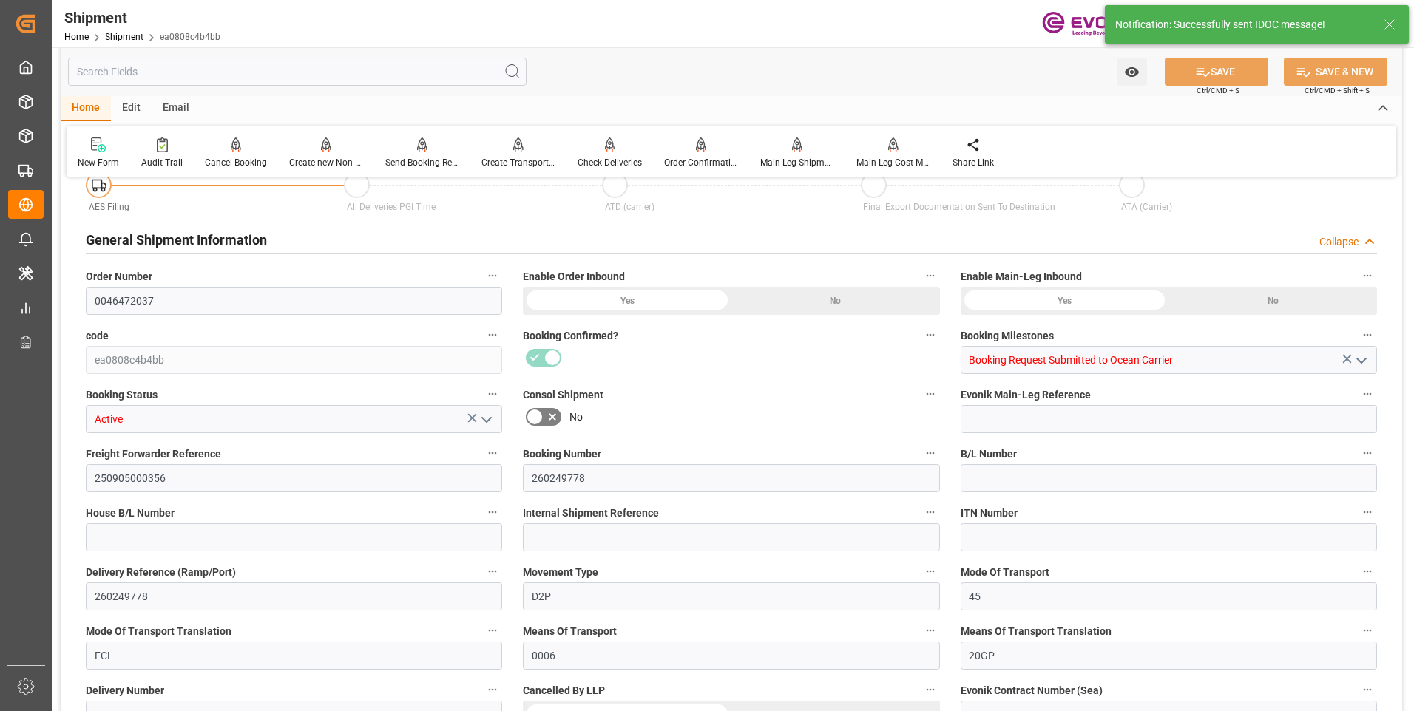
type input "0046472037"
type input "ea0808c4b4bb"
type input "Booking Request Submitted to Ocean Carrier"
type input "Active"
type input "250905000356"
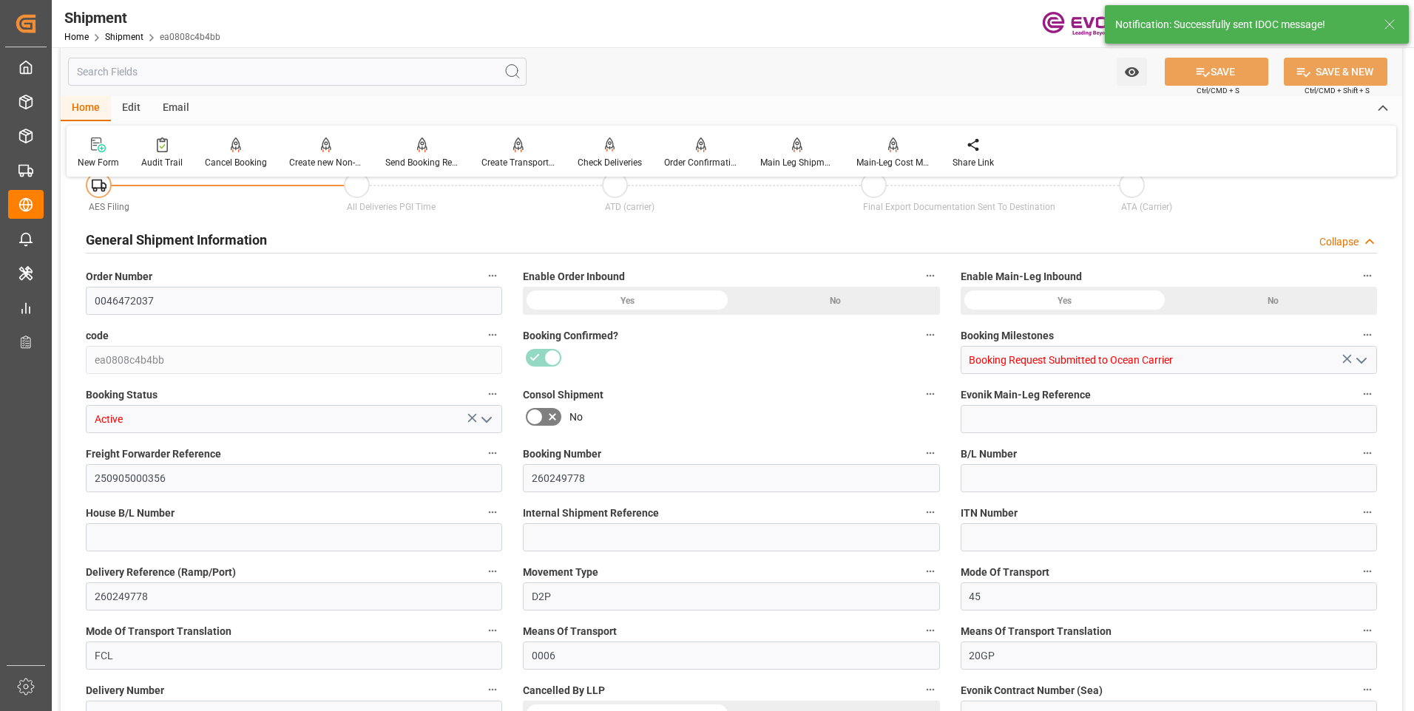
type input "260249778"
type input "D2P"
type input "45"
type input "FCL"
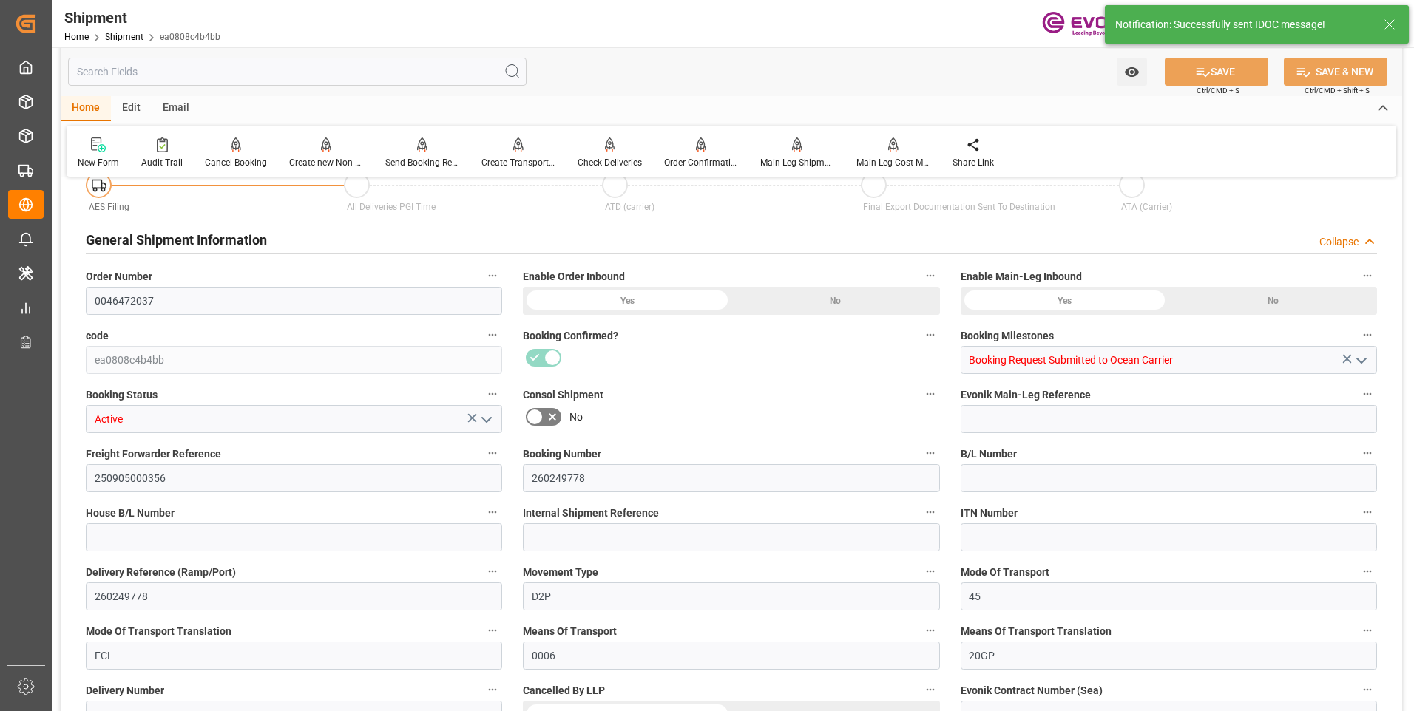
type input "0006"
type input "20GP"
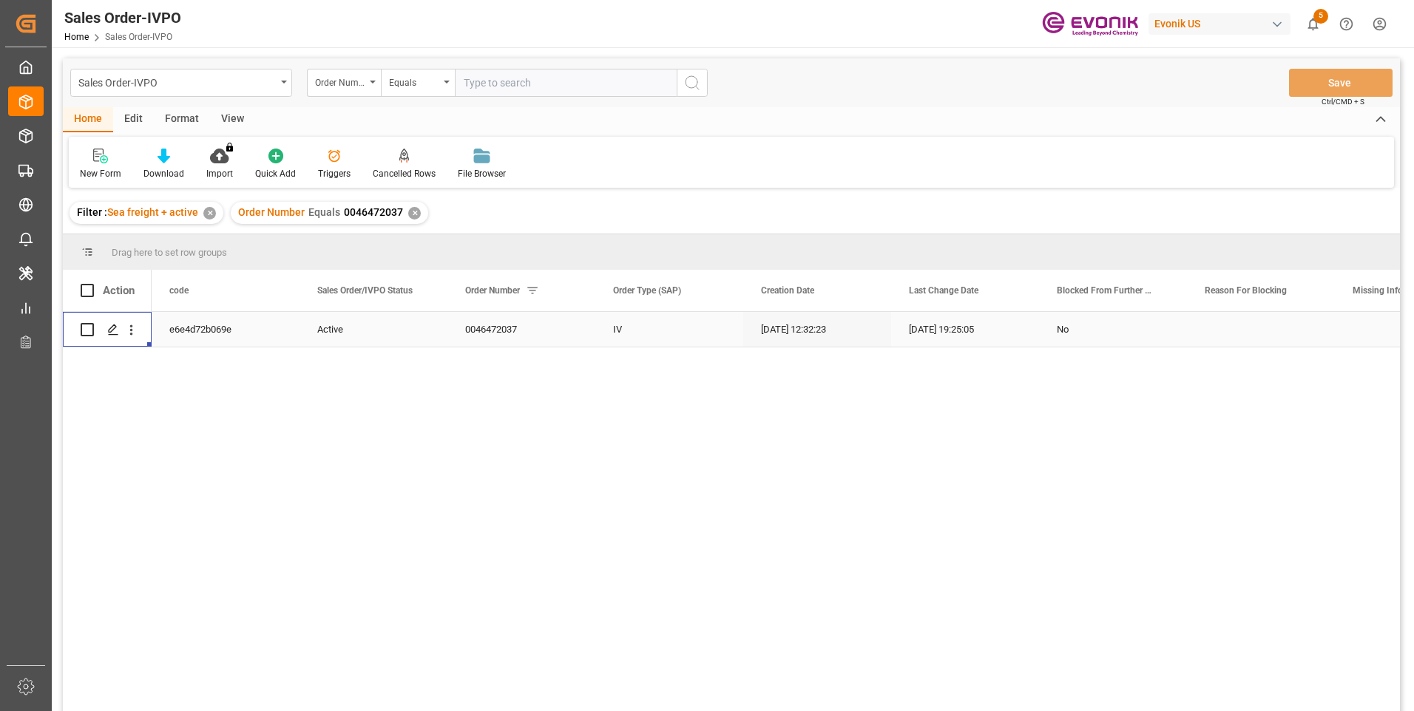
click at [495, 82] on input "text" at bounding box center [566, 83] width 222 height 28
paste input "0046473259"
type input "0046473259"
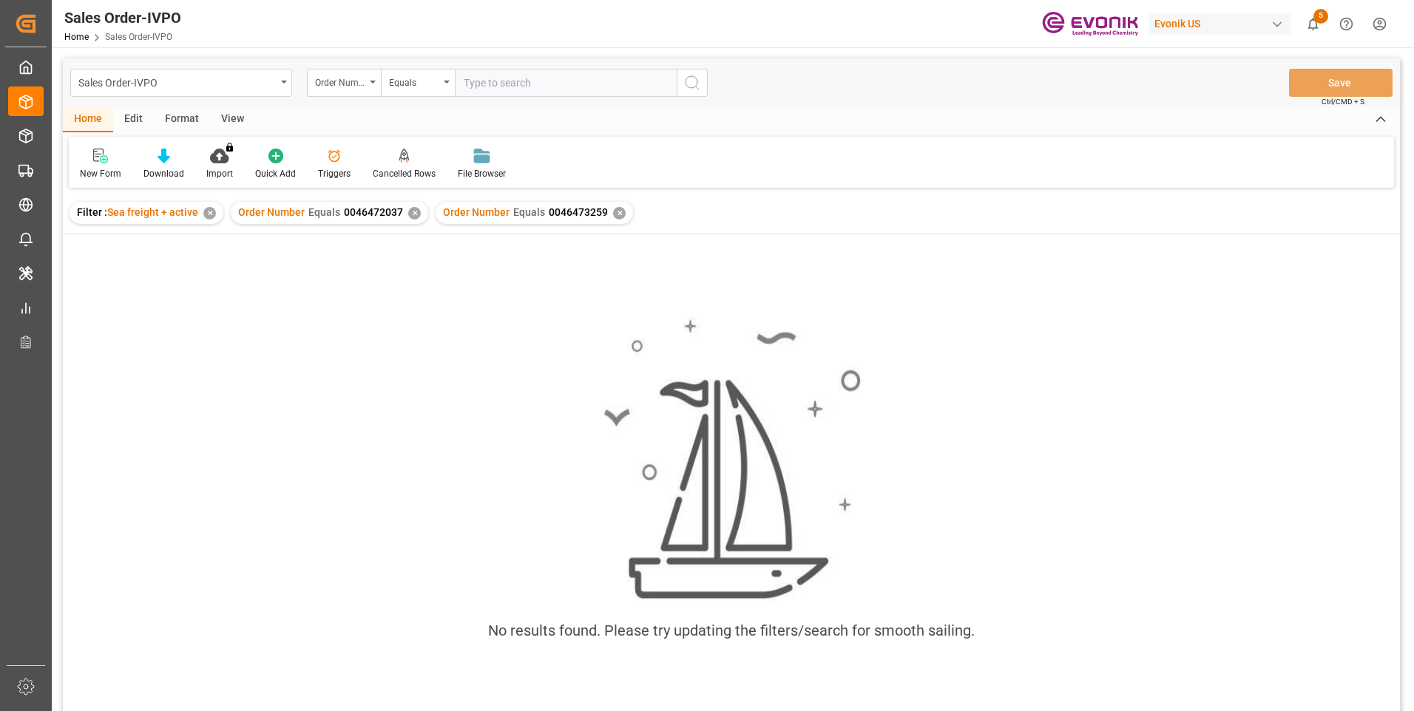
click at [414, 211] on div "✕" at bounding box center [414, 213] width 13 height 13
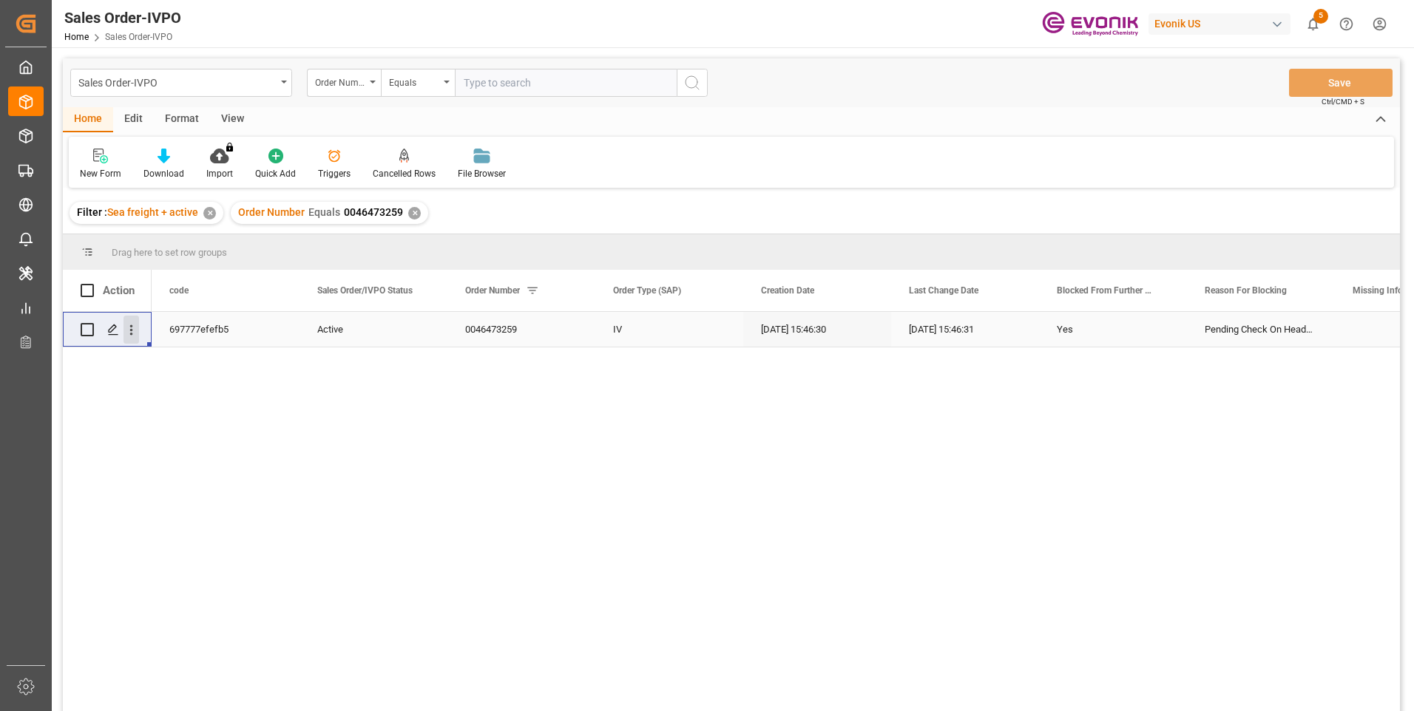
click at [132, 331] on icon "open menu" at bounding box center [131, 330] width 3 height 10
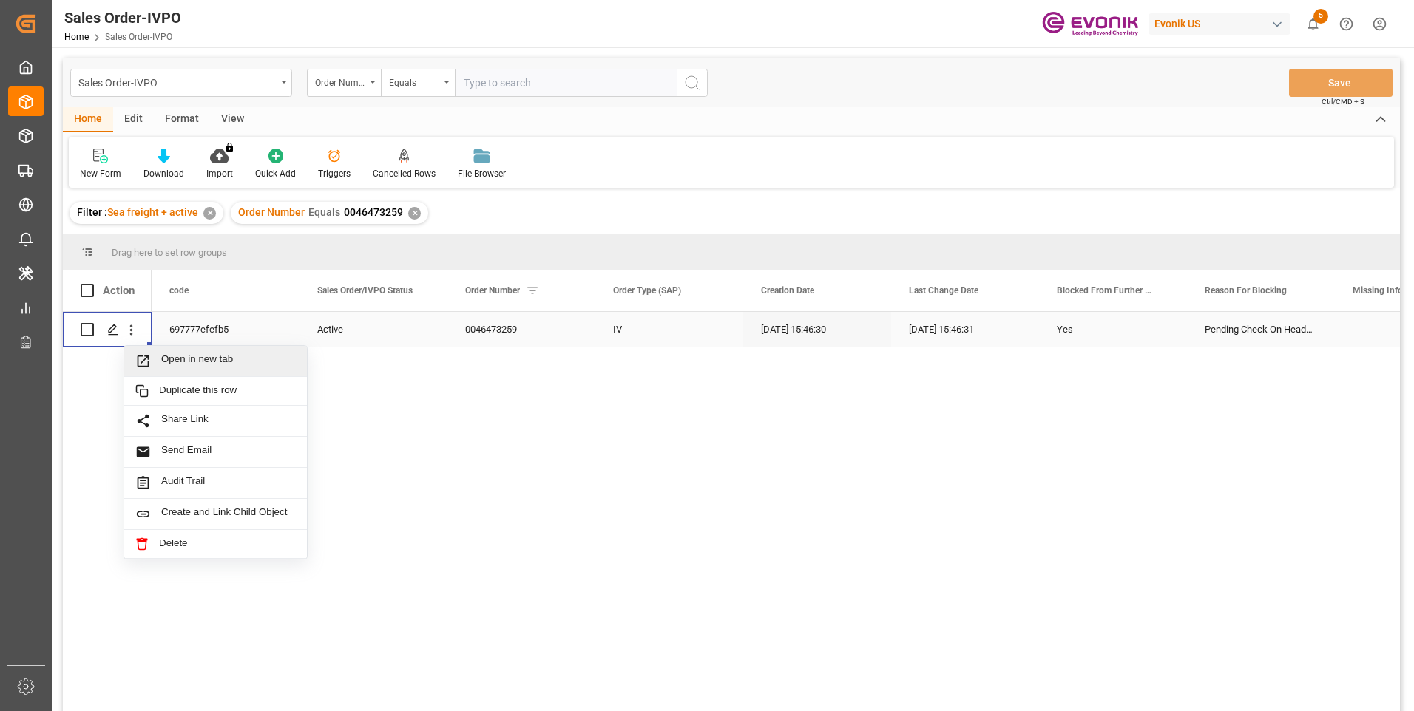
click at [169, 354] on span "Open in new tab" at bounding box center [228, 361] width 135 height 16
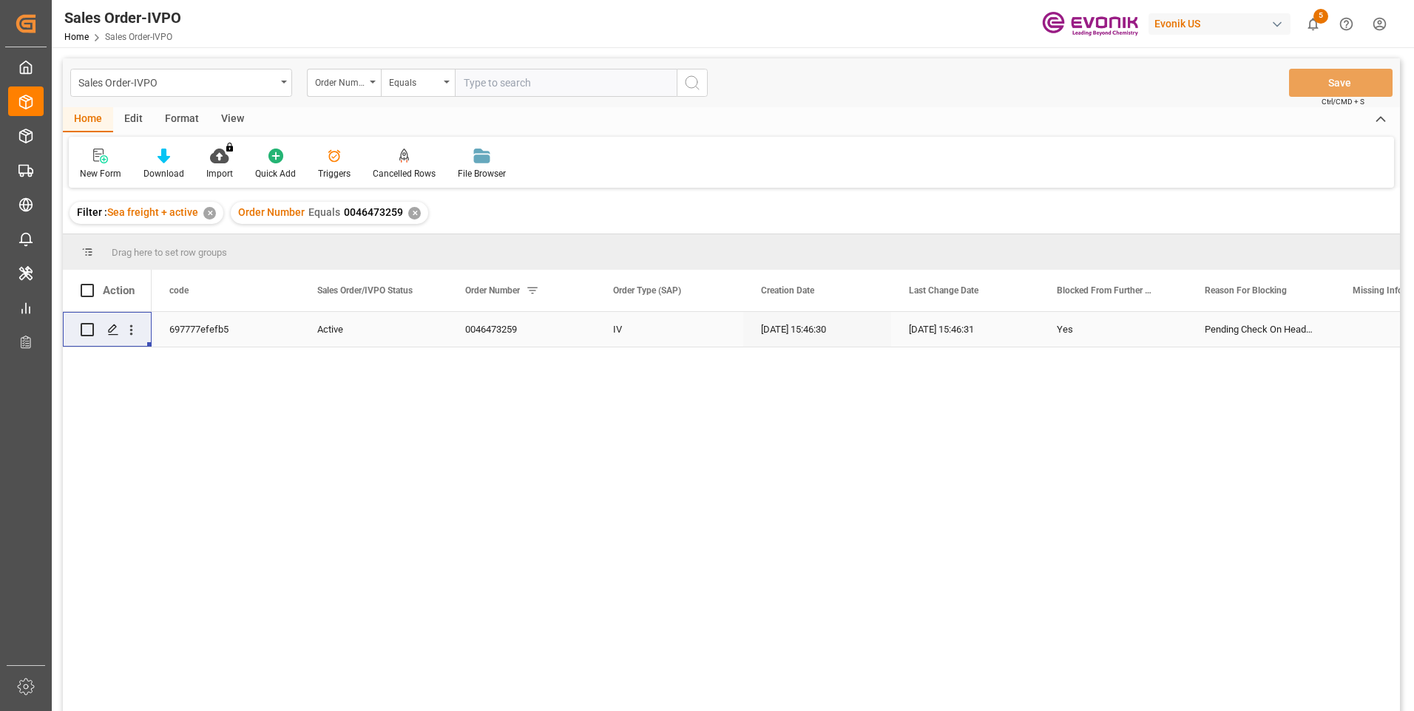
click at [480, 79] on input "text" at bounding box center [566, 83] width 222 height 28
paste input "0046469986"
type input "0046469986"
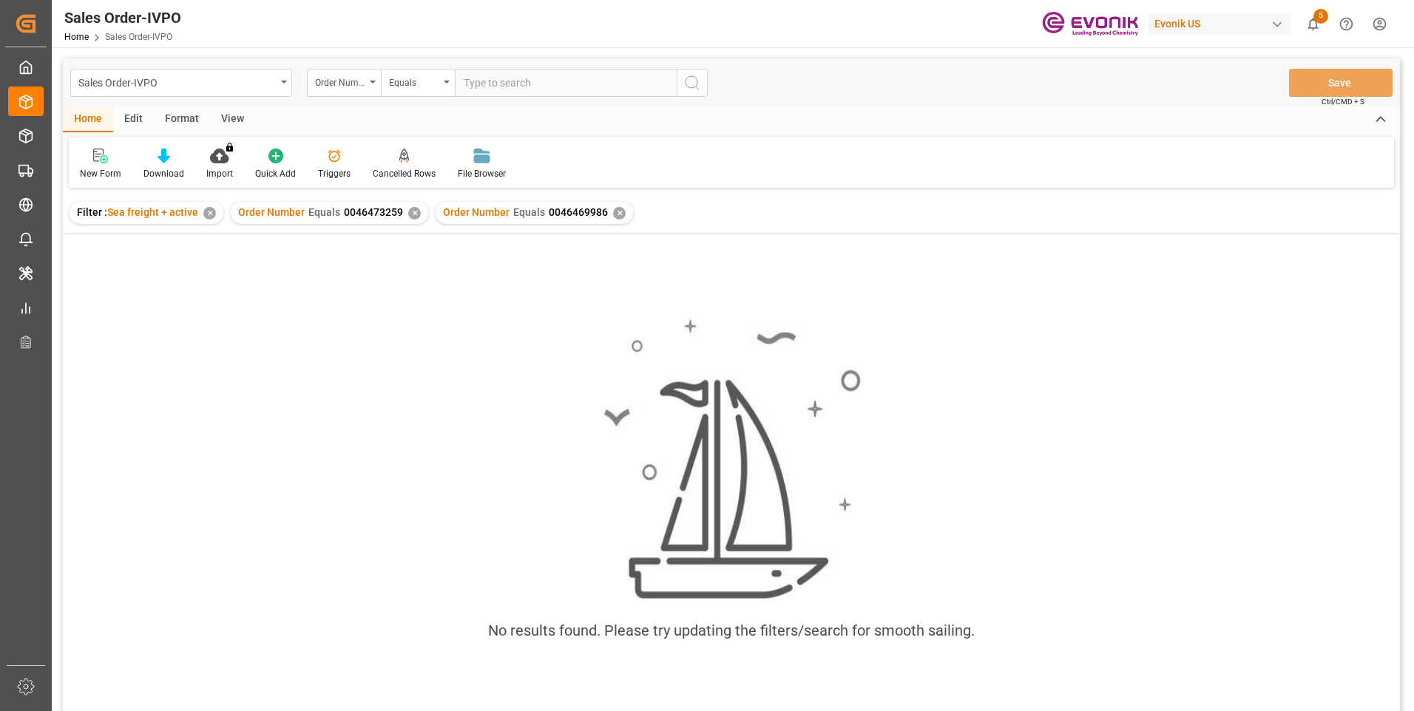
click at [412, 214] on div "✕" at bounding box center [414, 213] width 13 height 13
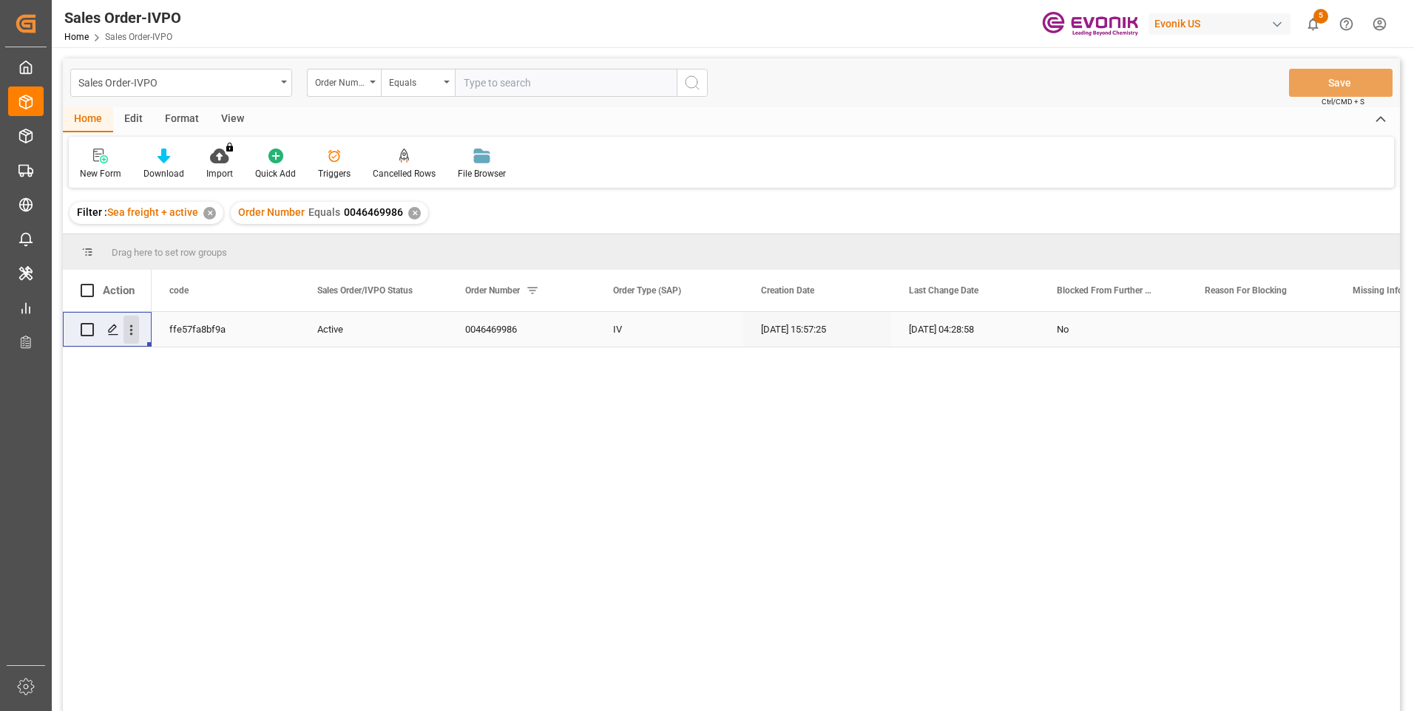
click at [131, 325] on icon "open menu" at bounding box center [131, 330] width 3 height 10
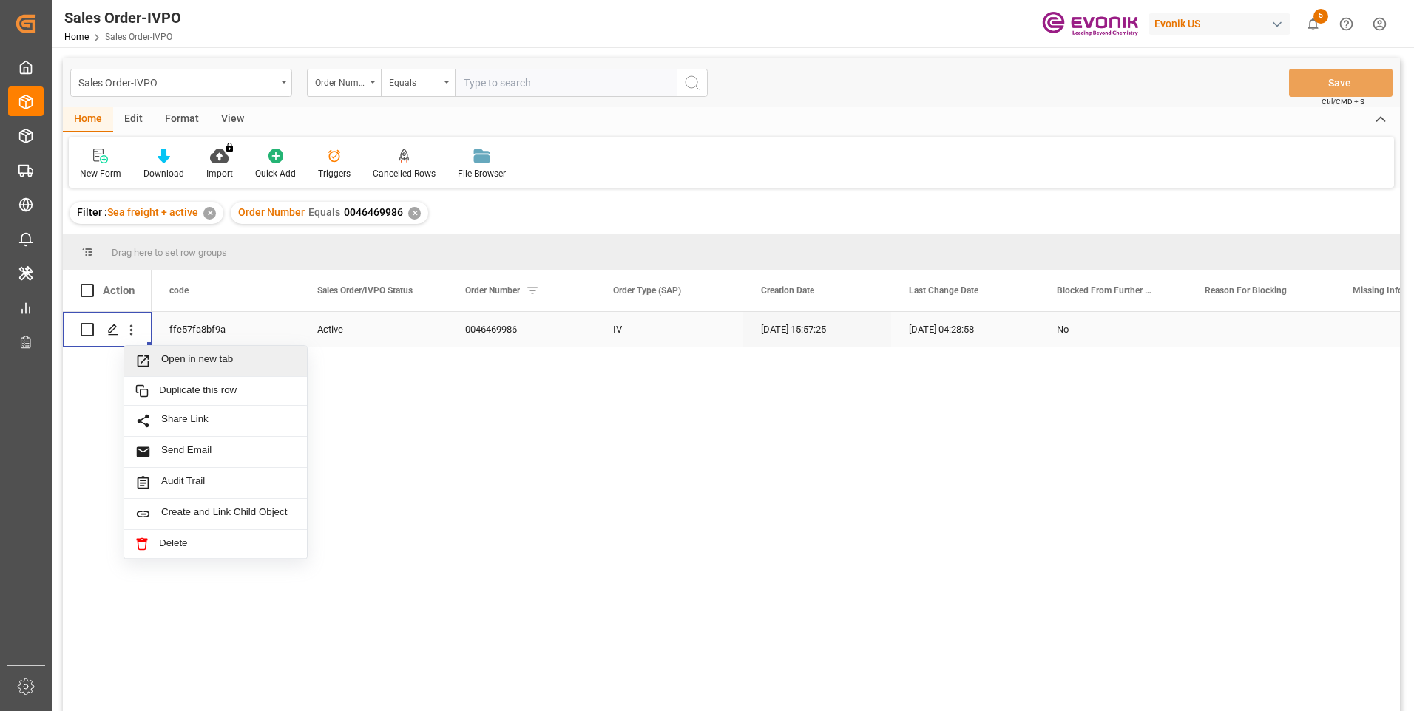
click at [215, 360] on span "Open in new tab" at bounding box center [228, 361] width 135 height 16
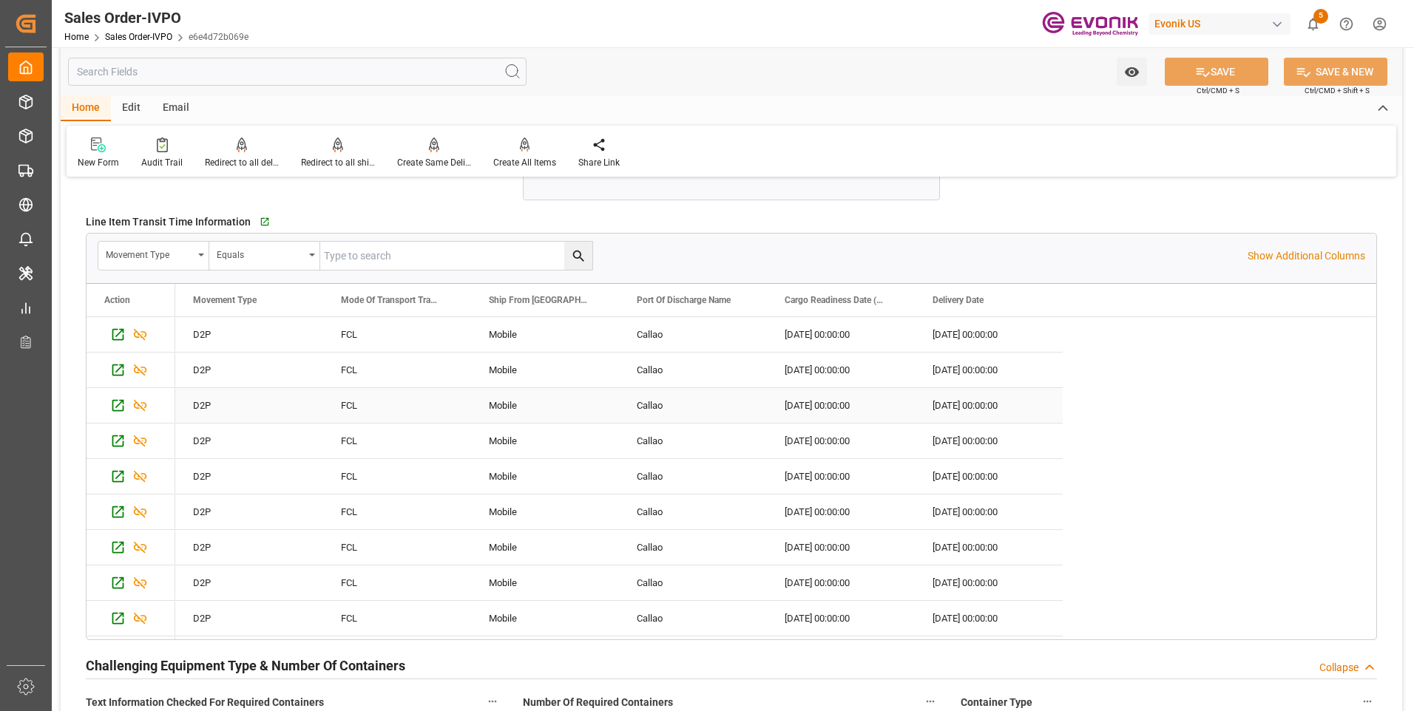
scroll to position [3549, 0]
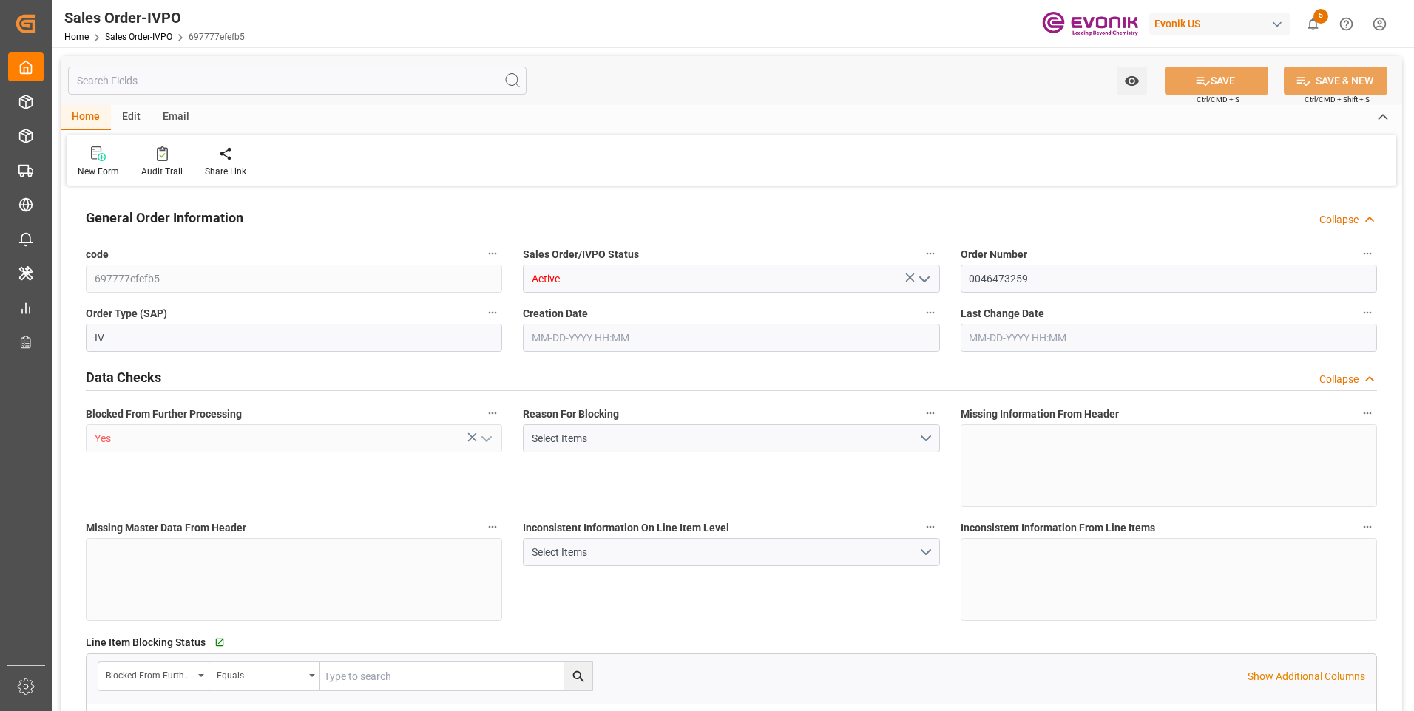
type input "COCTG"
type input "0"
type input "1"
type input "3542"
type input "[DATE] 15:46"
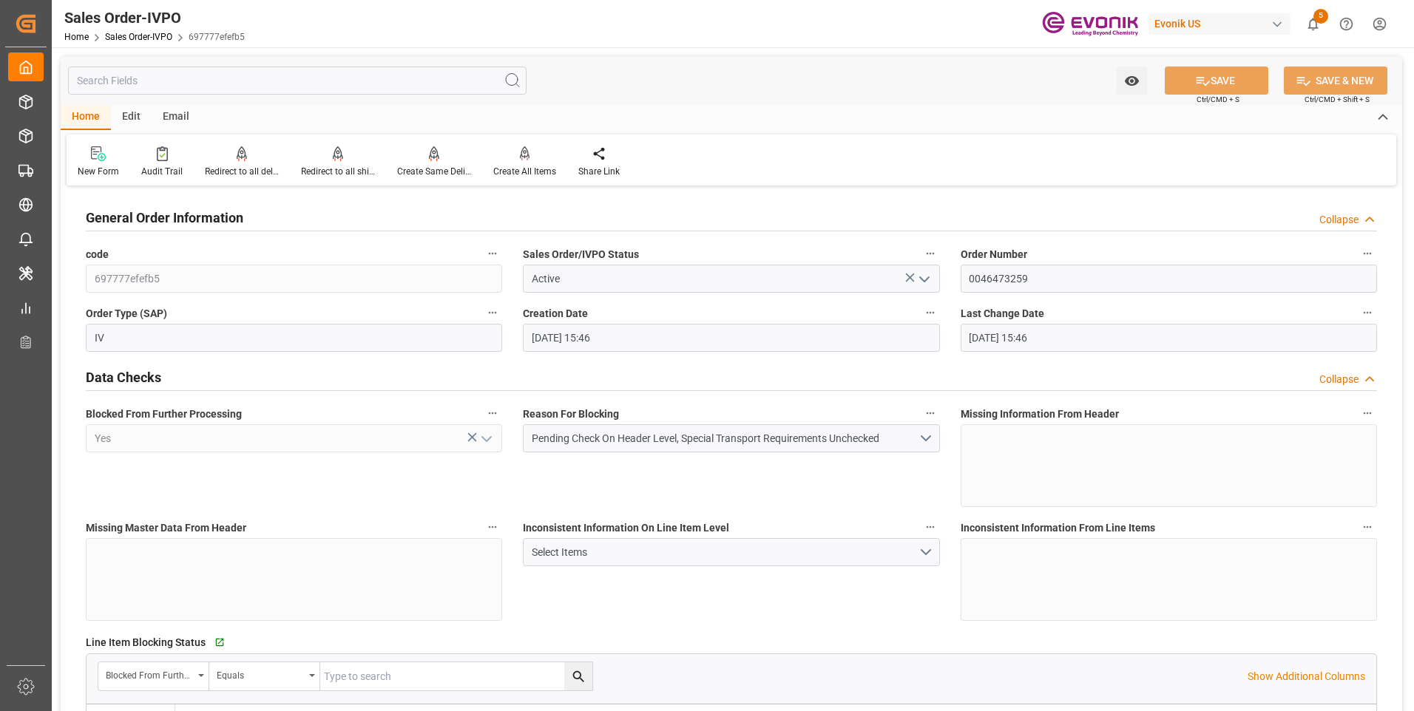
type input "[DATE] 15:46"
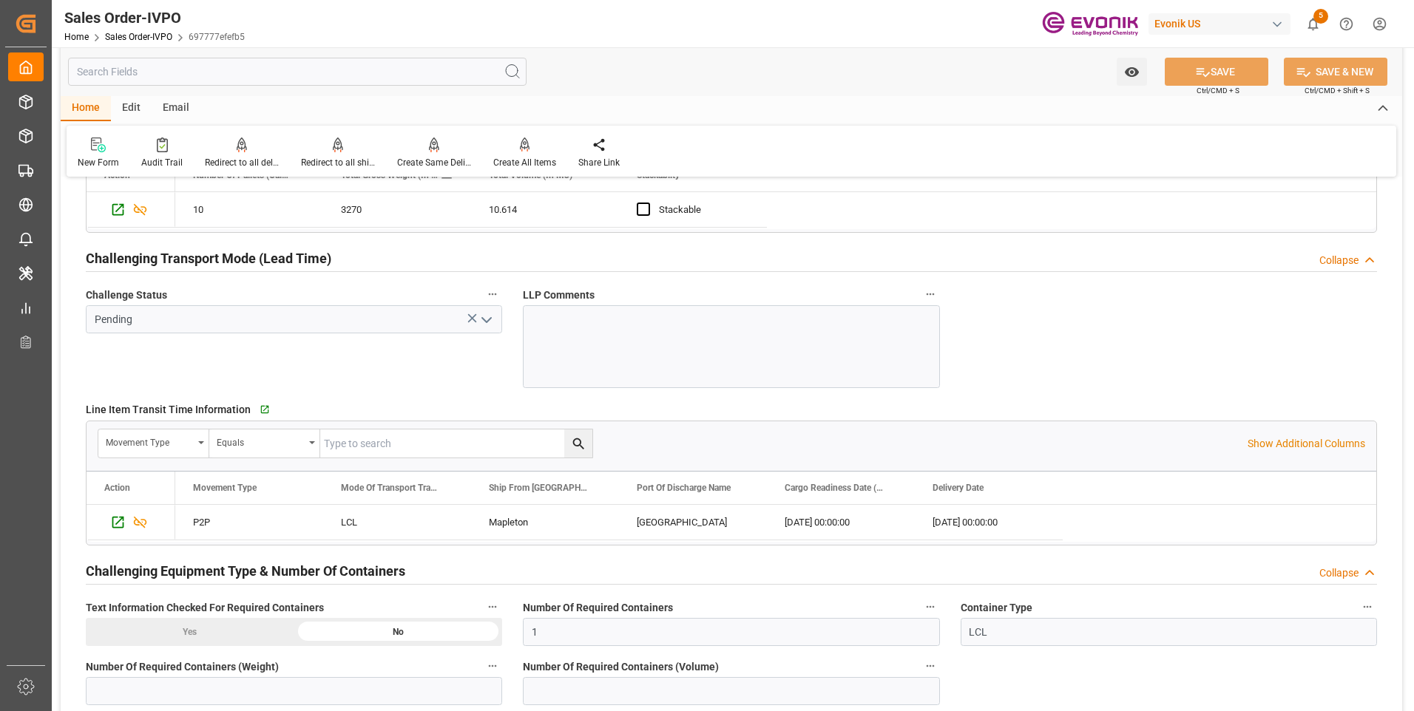
scroll to position [2218, 0]
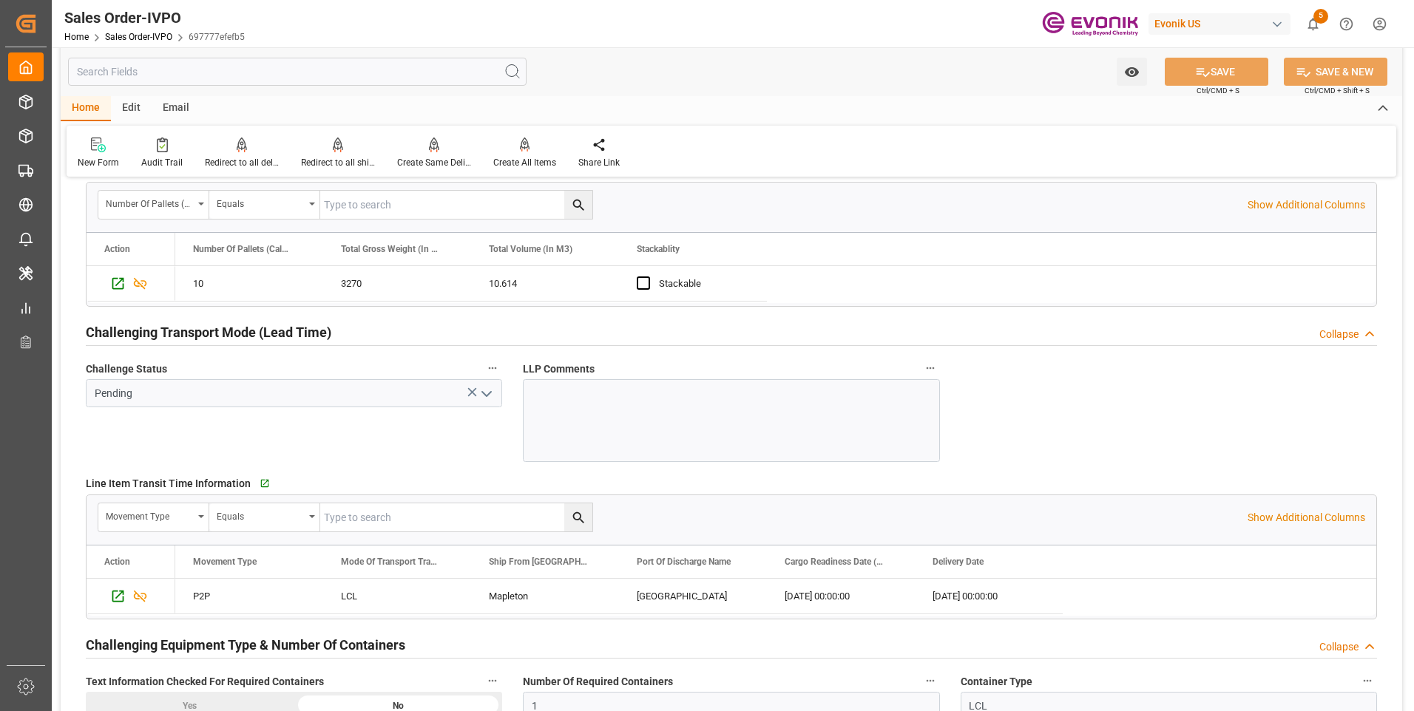
click at [156, 57] on div "Watch Option SAVE Ctrl/CMD + S SAVE & NEW Ctrl/CMD + Shift + S" at bounding box center [731, 71] width 1341 height 49
click at [158, 70] on input "text" at bounding box center [297, 72] width 458 height 28
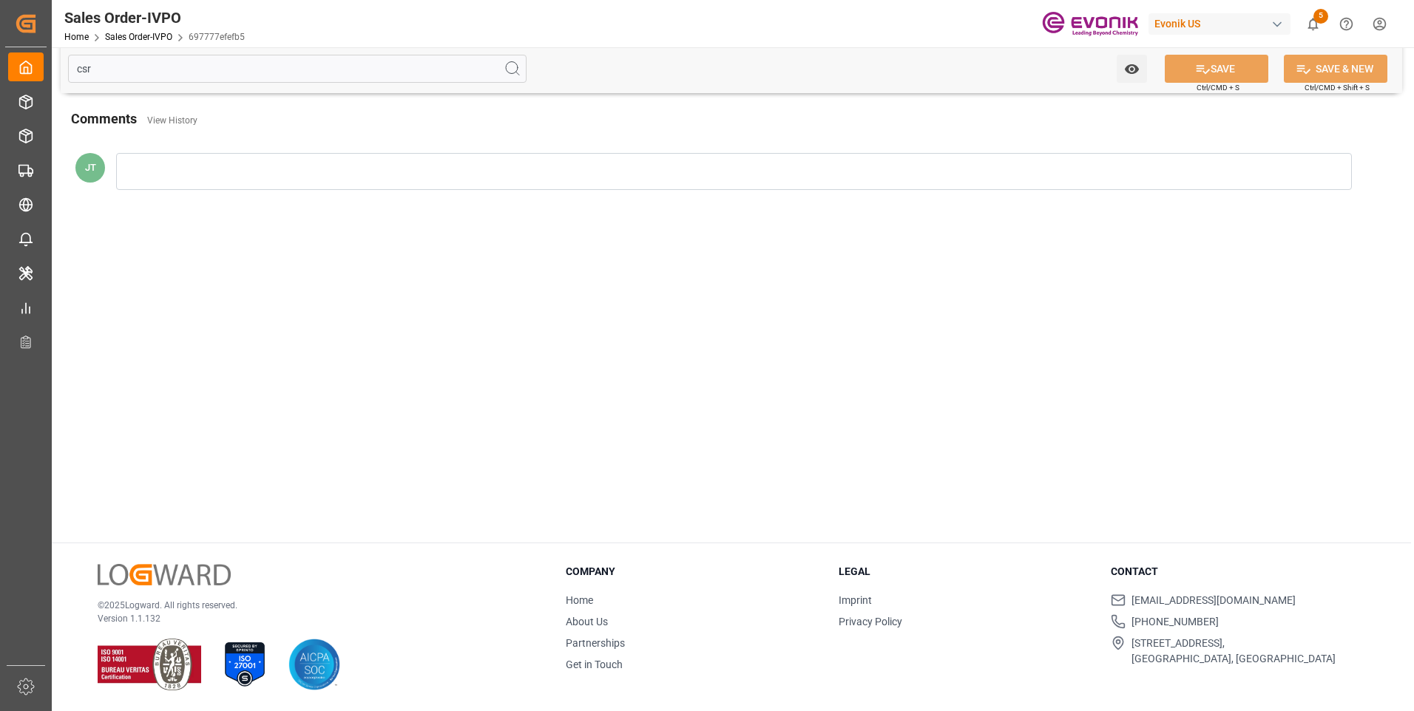
scroll to position [0, 0]
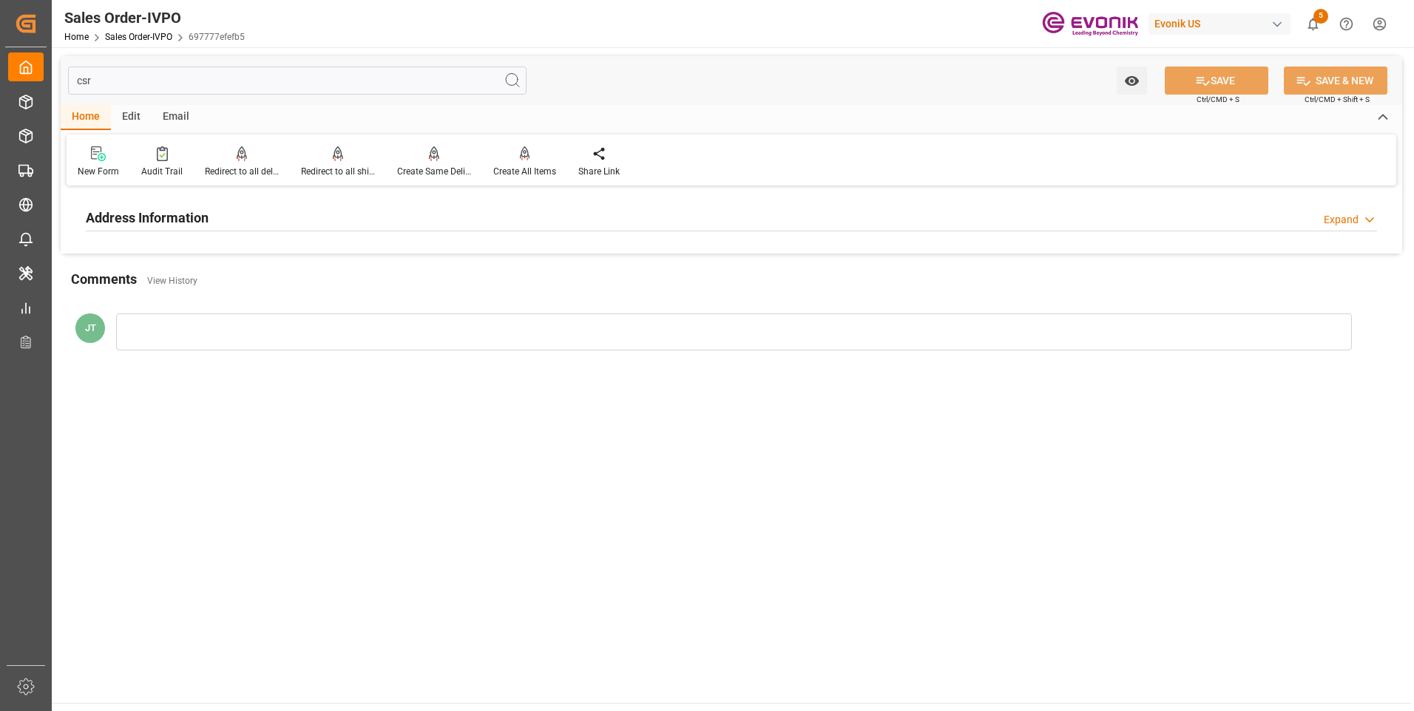
click at [175, 220] on h2 "Address Information" at bounding box center [147, 218] width 123 height 20
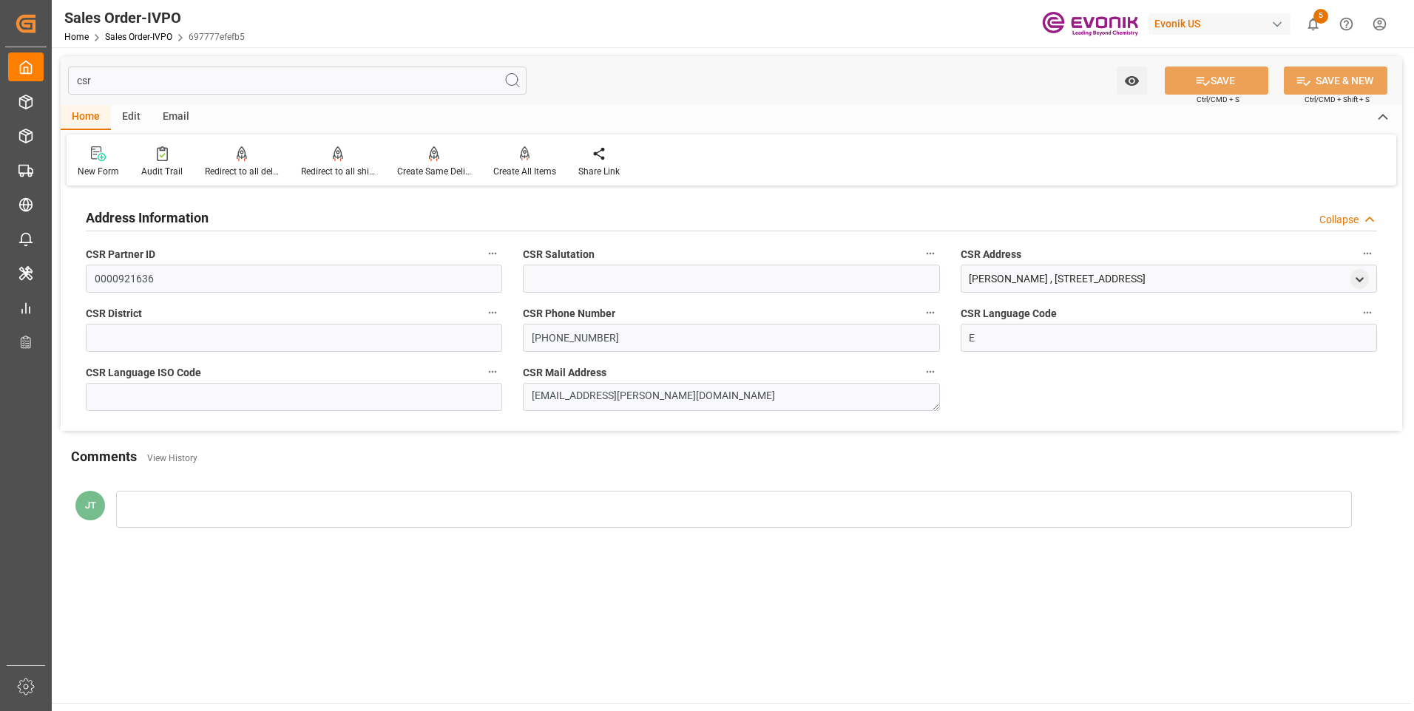
click at [159, 72] on input "csr" at bounding box center [297, 81] width 458 height 28
type input "c"
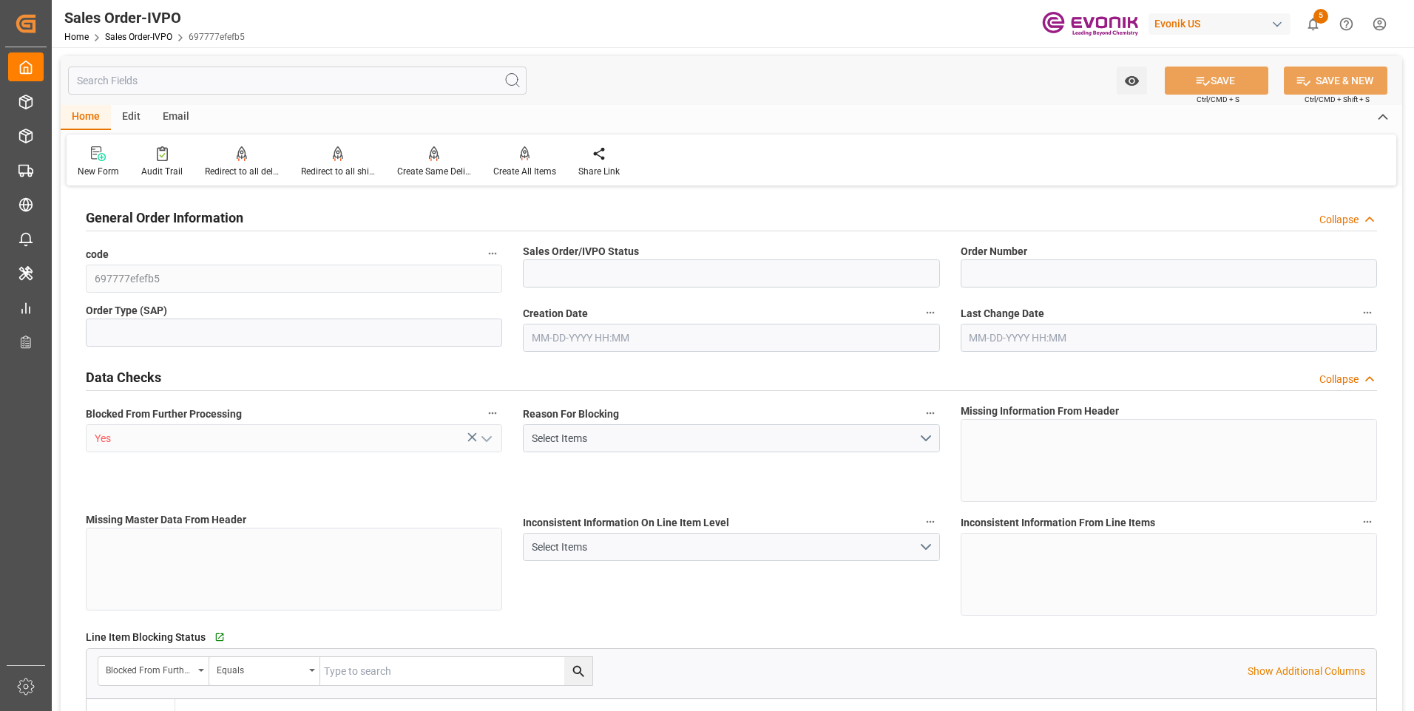
type input "Active"
type input "0046473259"
type input "IV"
type input "P2P"
type input "41"
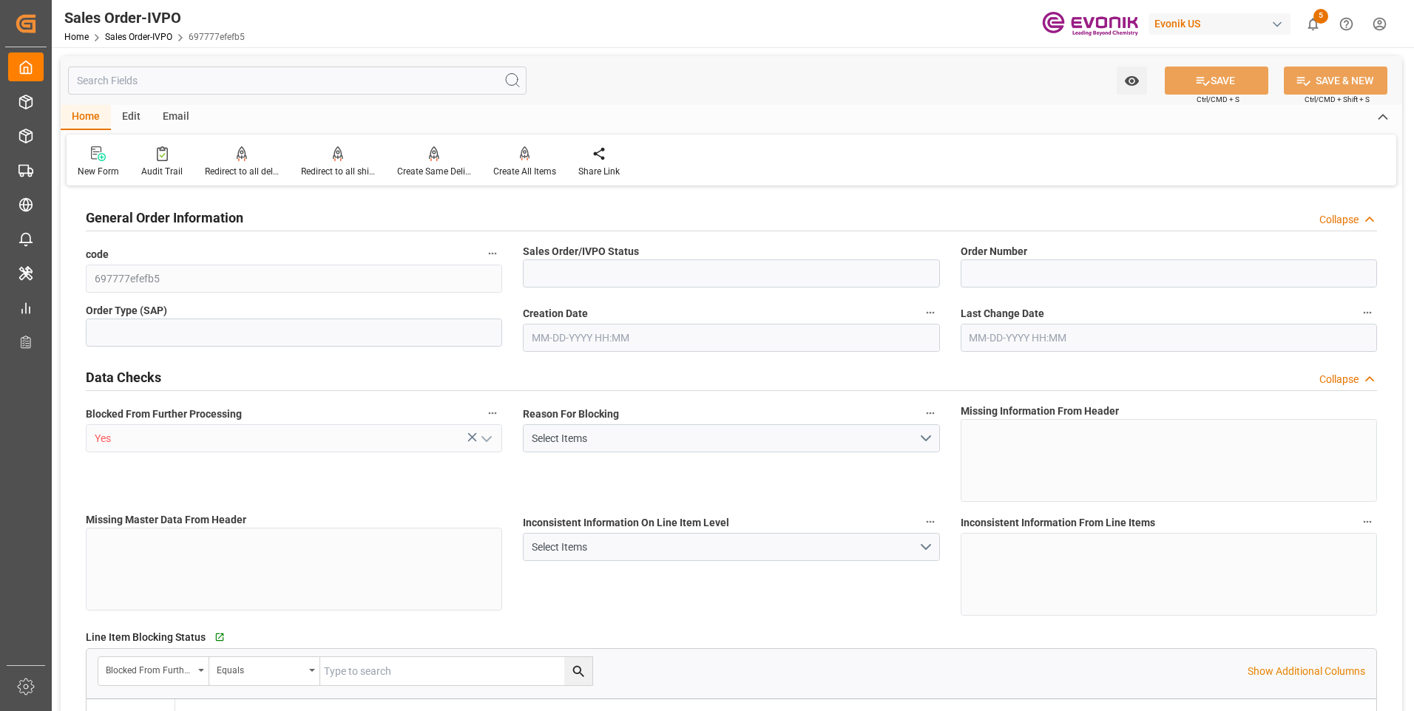
type input "LCL"
type input "0008"
type input "LCL"
type input "NC Care Solutions"
type input "Nutrition & Care"
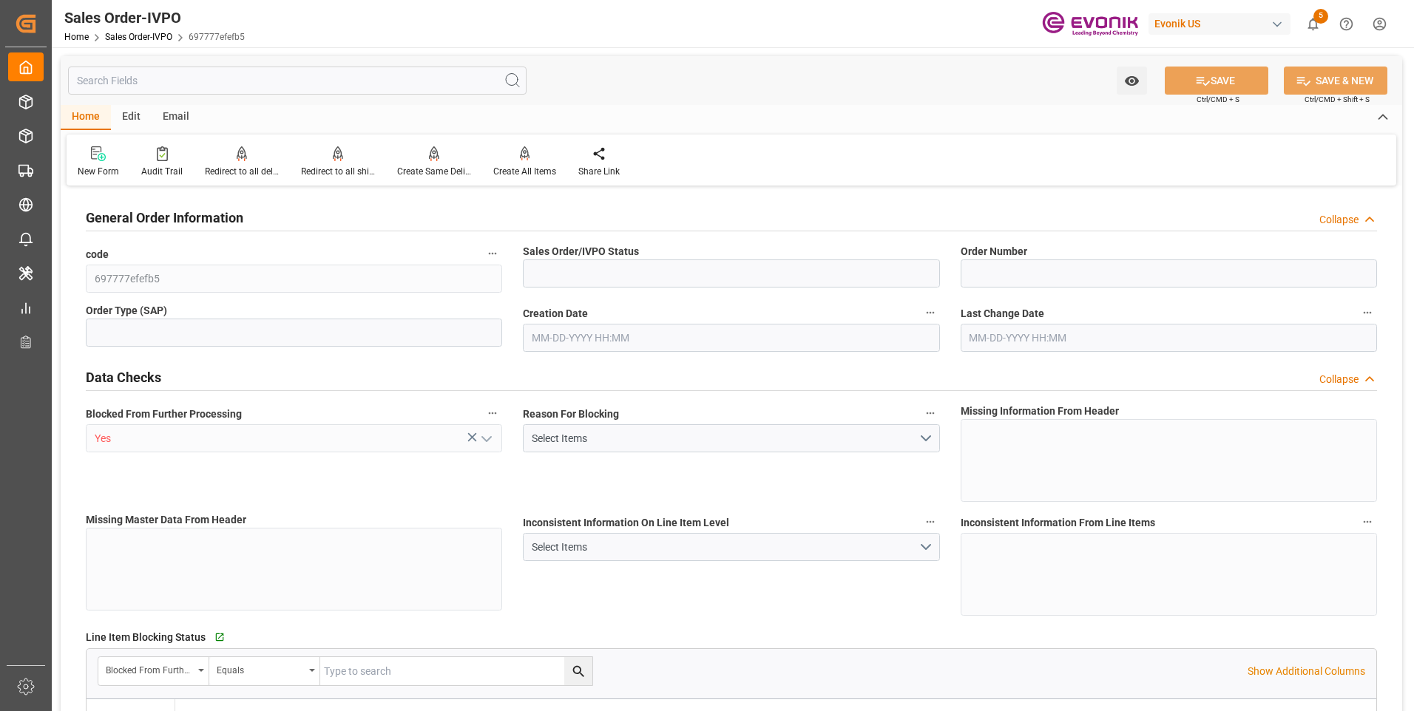
type input "0"
type input "1"
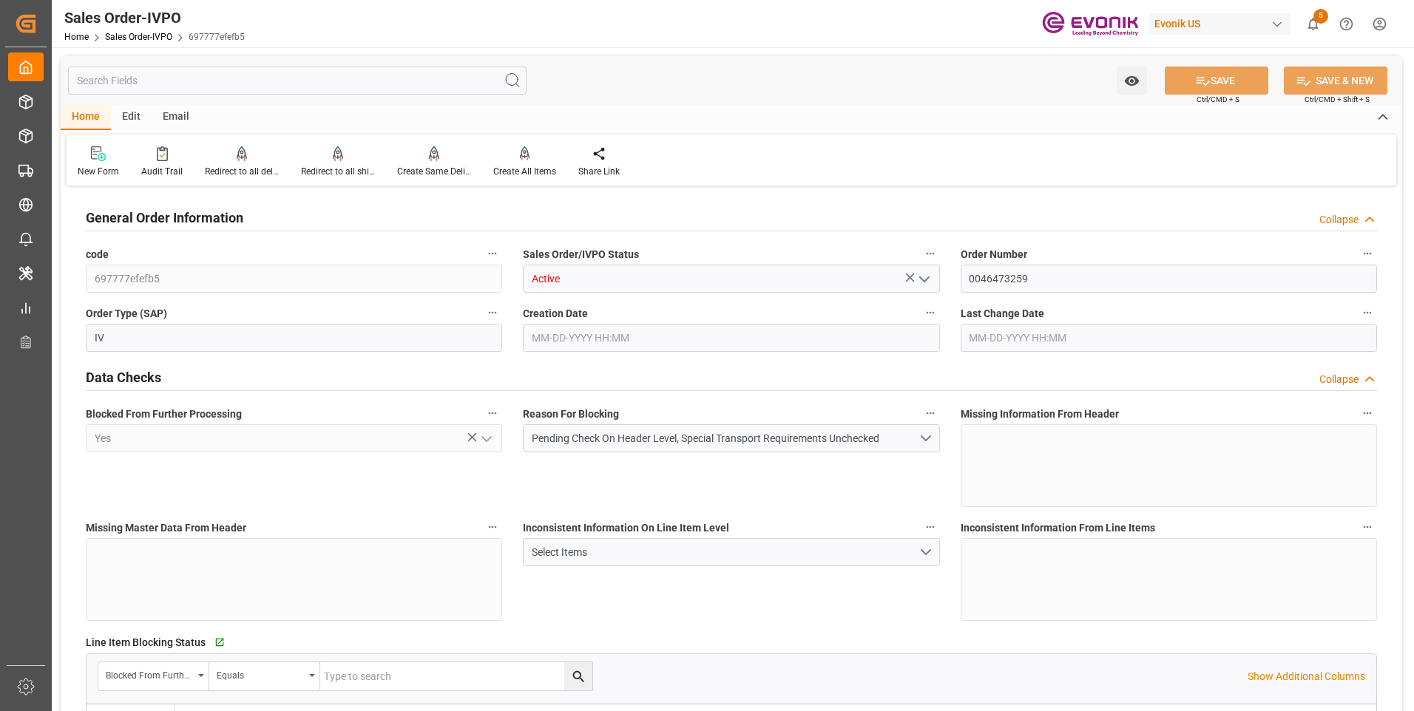
type input "[DATE] 15:46"
type input "3542"
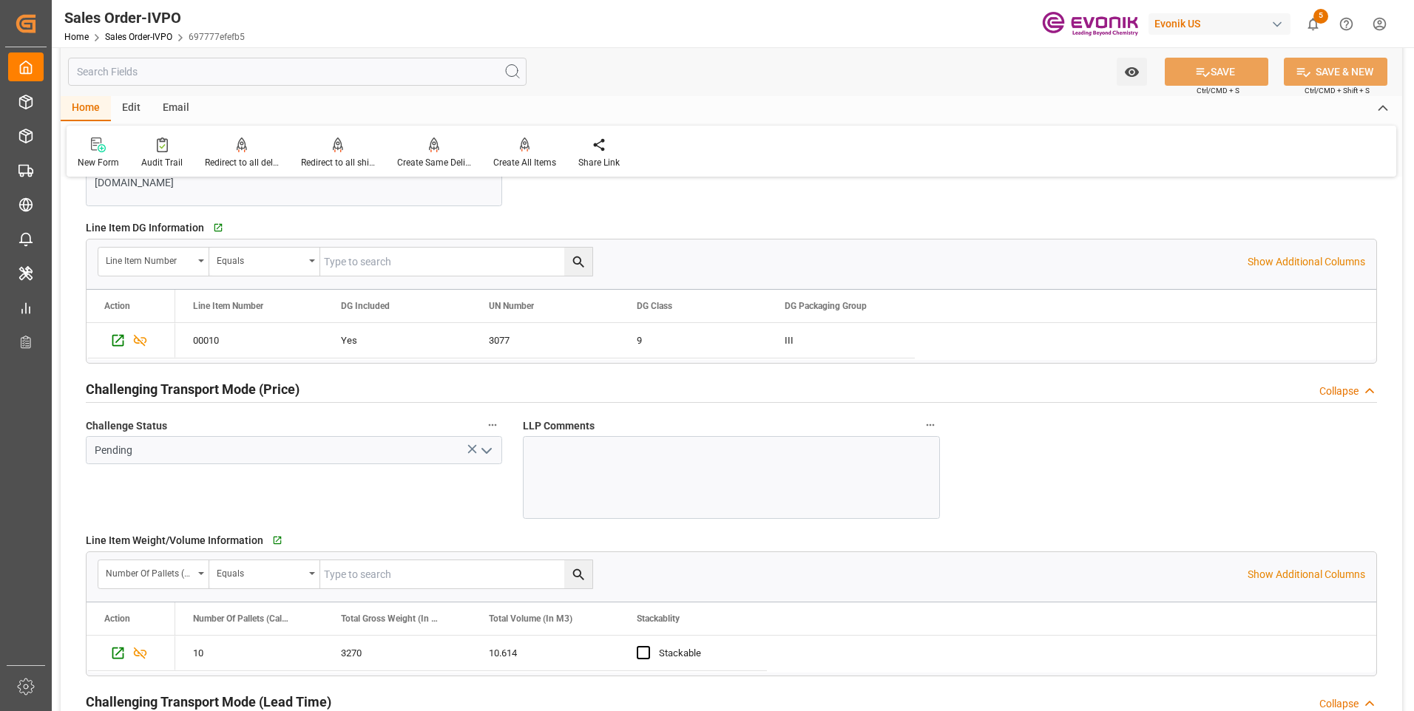
scroll to position [1923, 0]
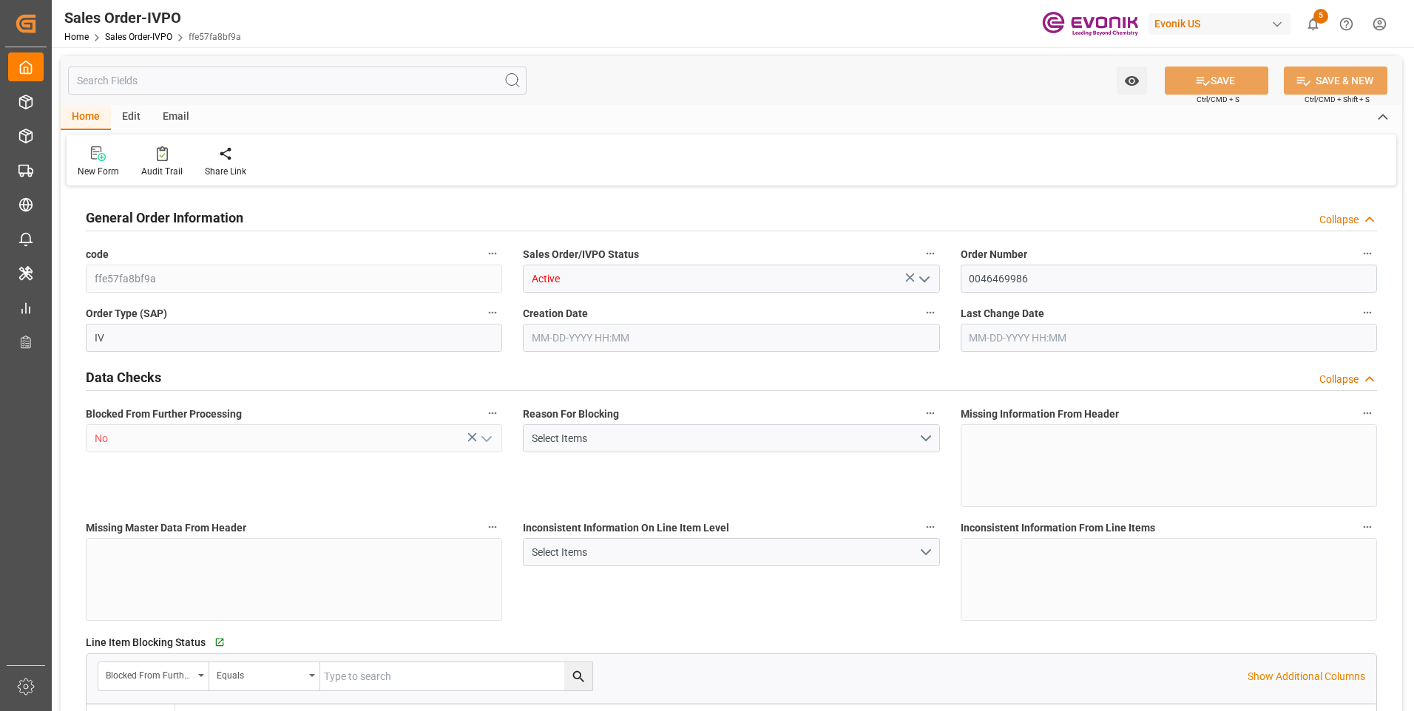
type input "INNSA"
type input "+91 9136600892Contact Name:- [PERSON_NAME] (Evonik India Pvt L"
type input "0"
type input "1"
type input "708.4"
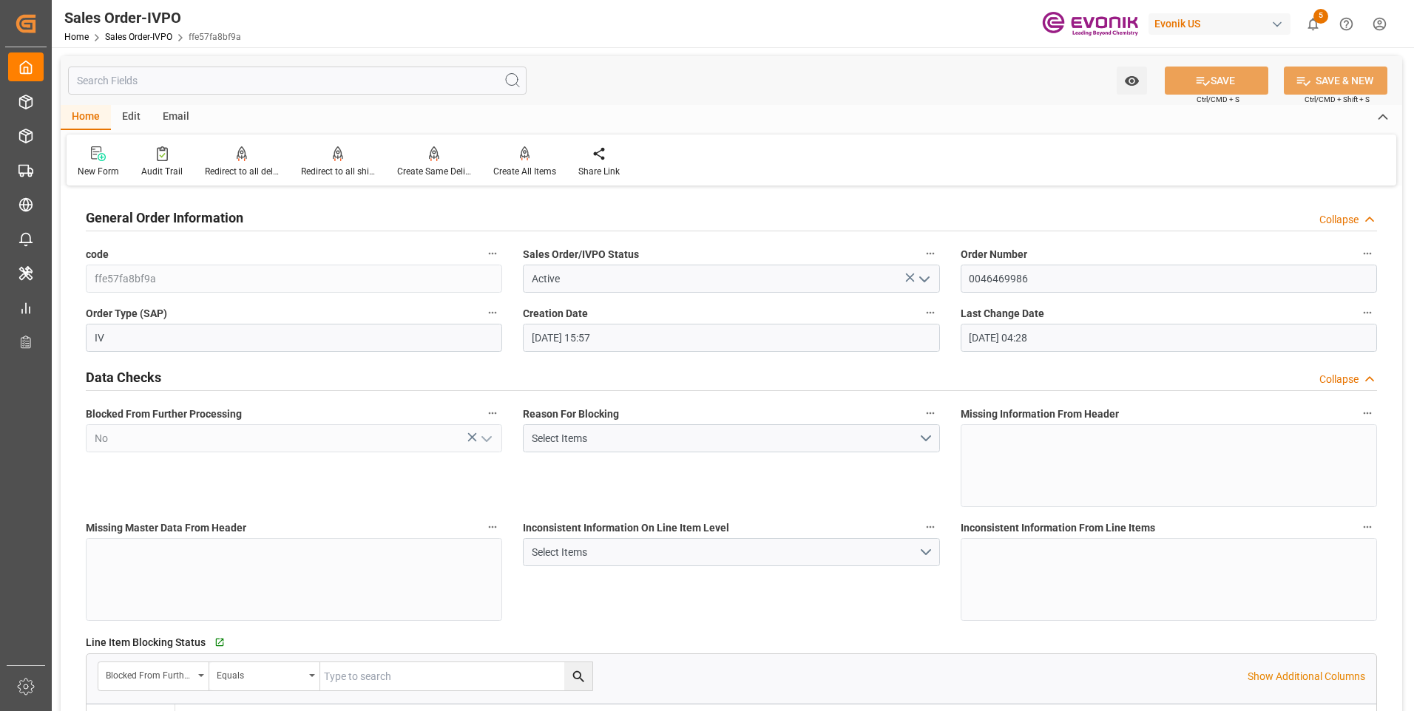
type input "[DATE] 15:57"
type input "[DATE] 04:28"
type input "+91 9136600892Contact Name:- [PERSON_NAME] (Evonik India Pvt L"
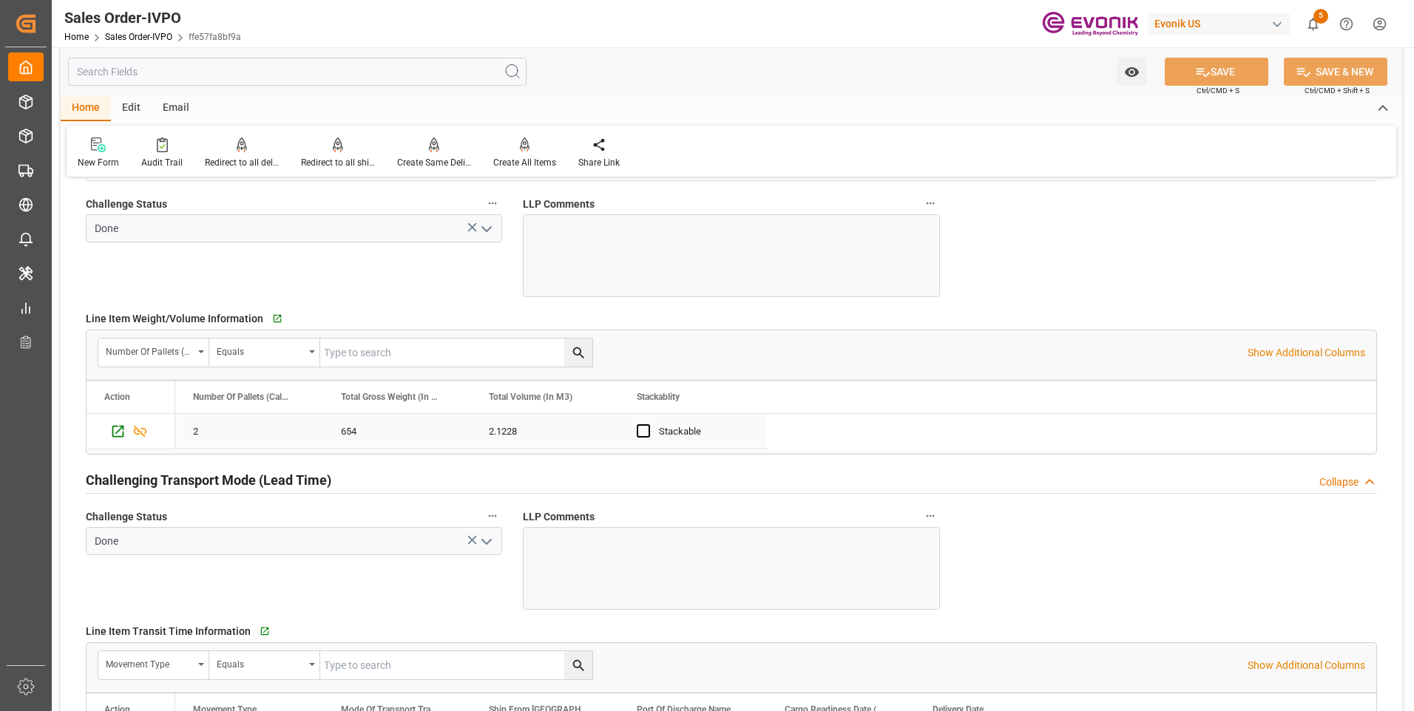
scroll to position [2292, 0]
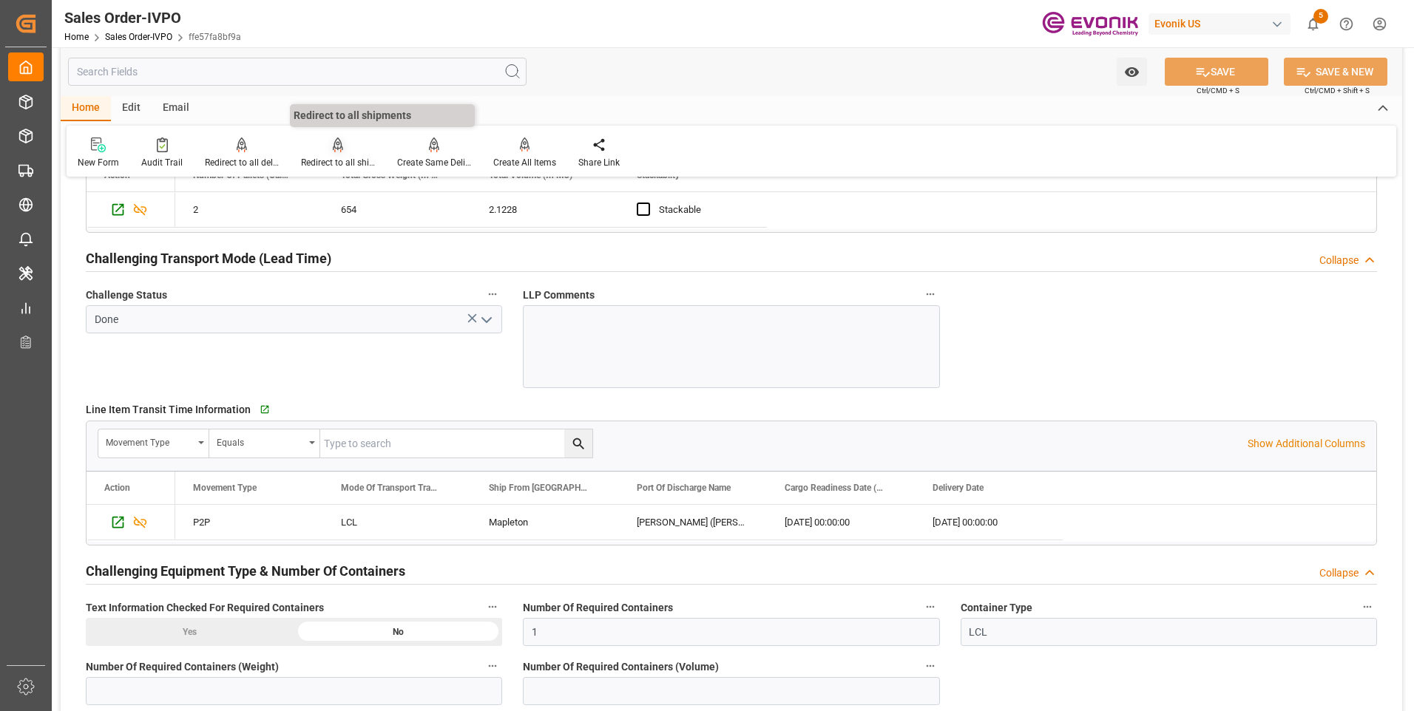
click at [352, 160] on div "Redirect to all shipments" at bounding box center [338, 162] width 74 height 13
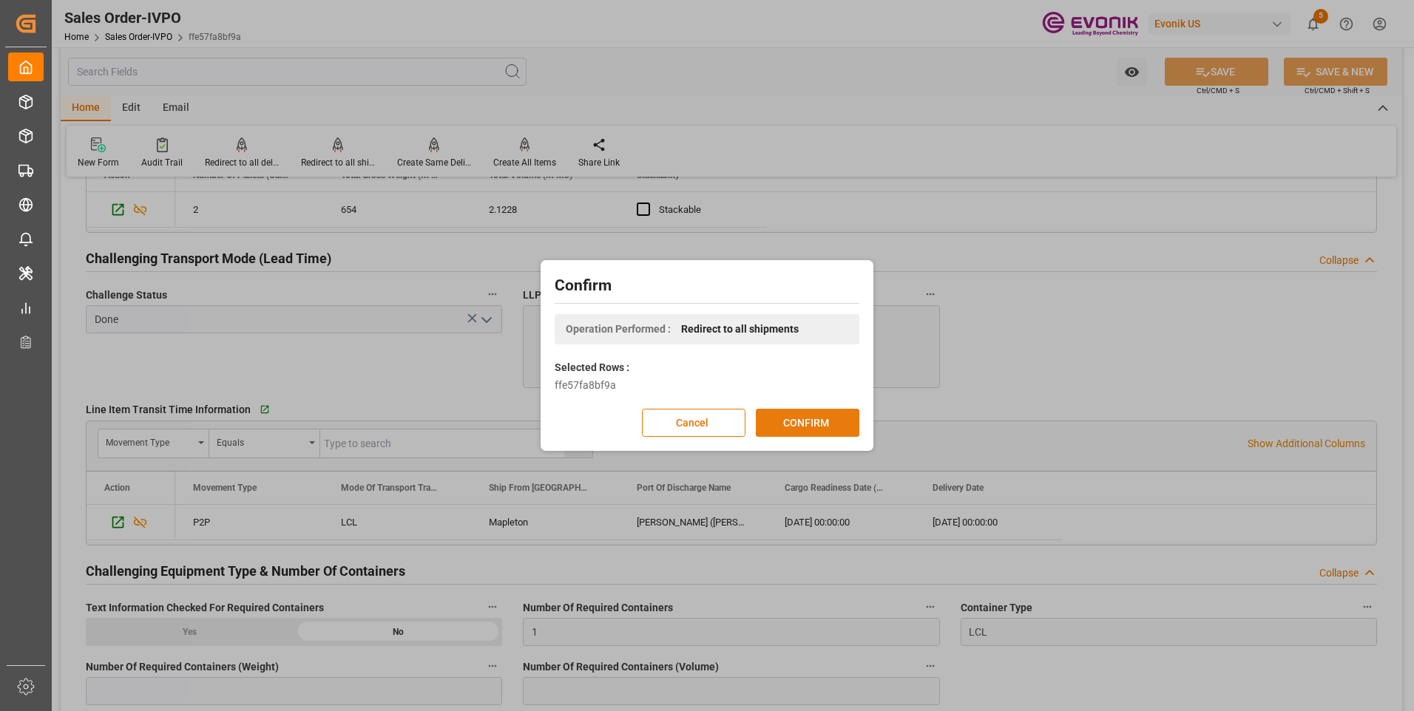
click at [799, 420] on button "CONFIRM" at bounding box center [808, 423] width 104 height 28
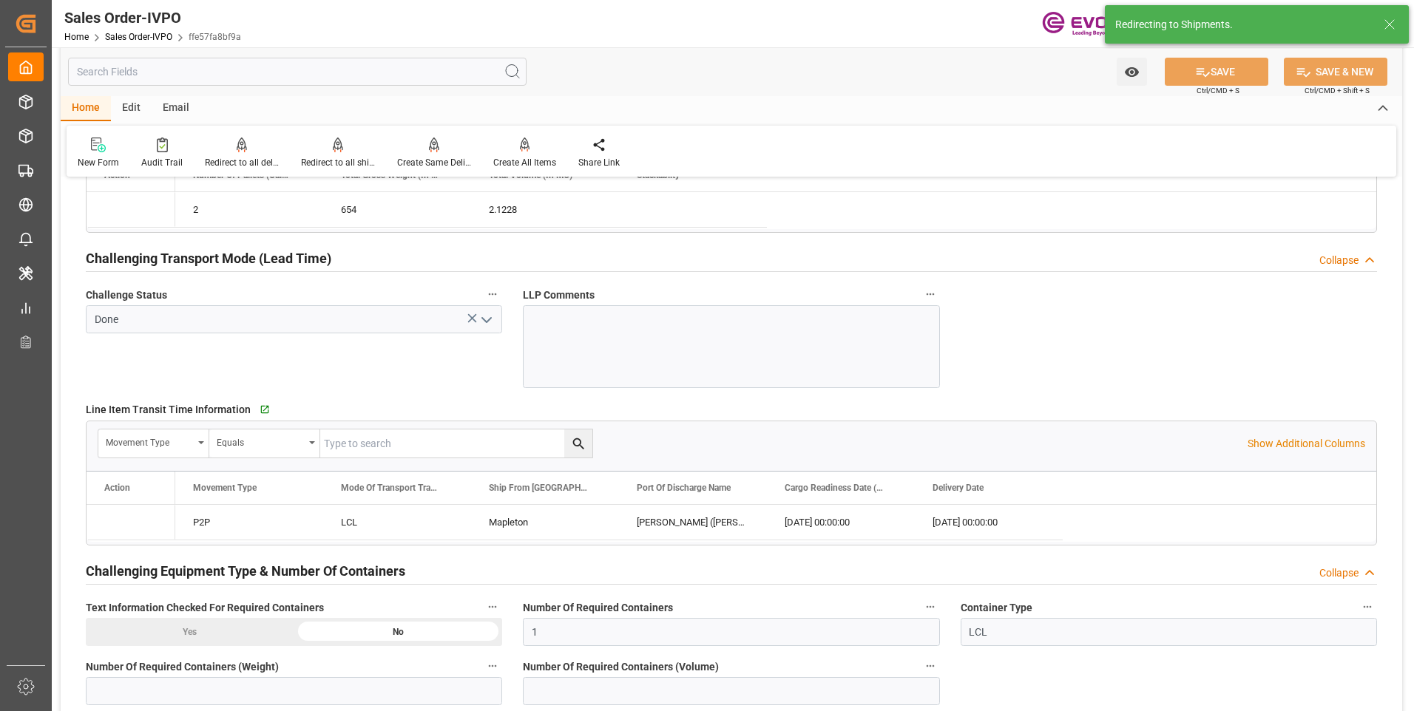
type input "[DATE] 15:57"
type input "[DATE] 04:28"
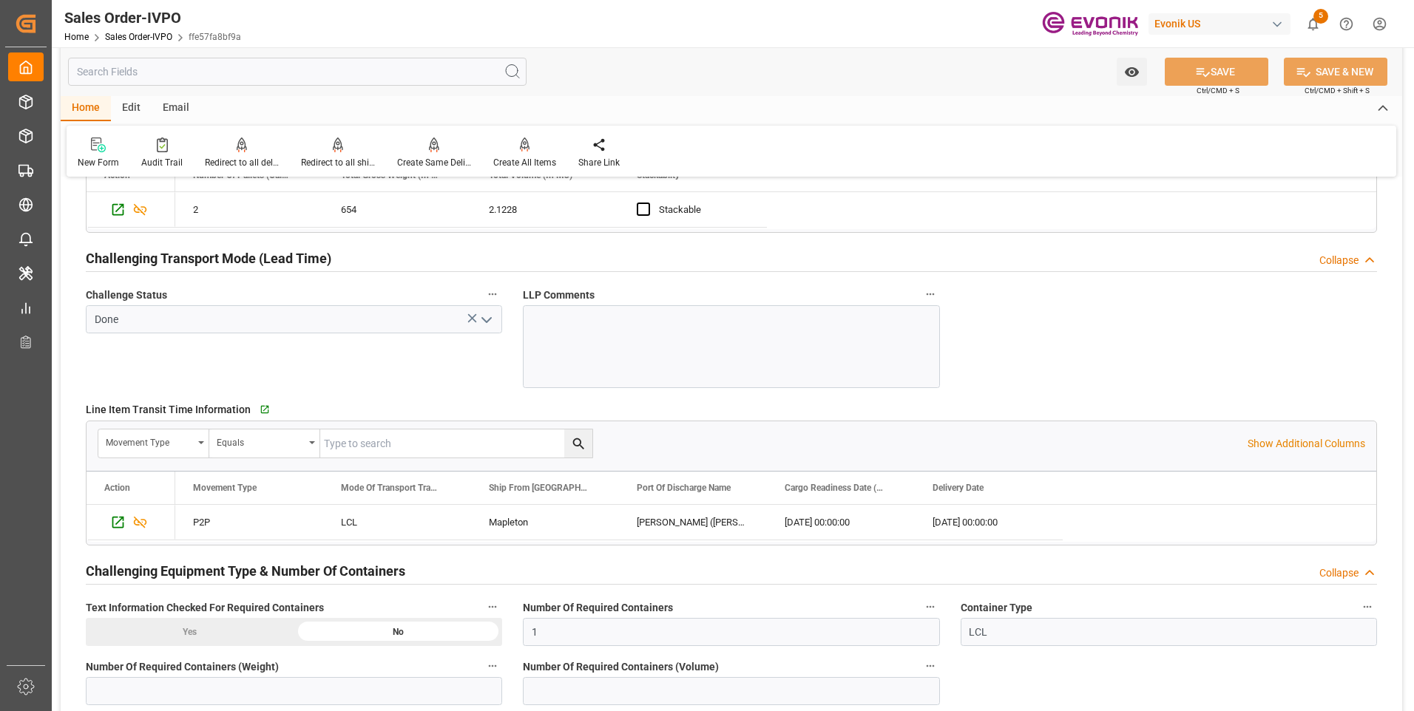
type input "+91 9136600892Contact Name:- [PERSON_NAME] (Evonik India Pvt L"
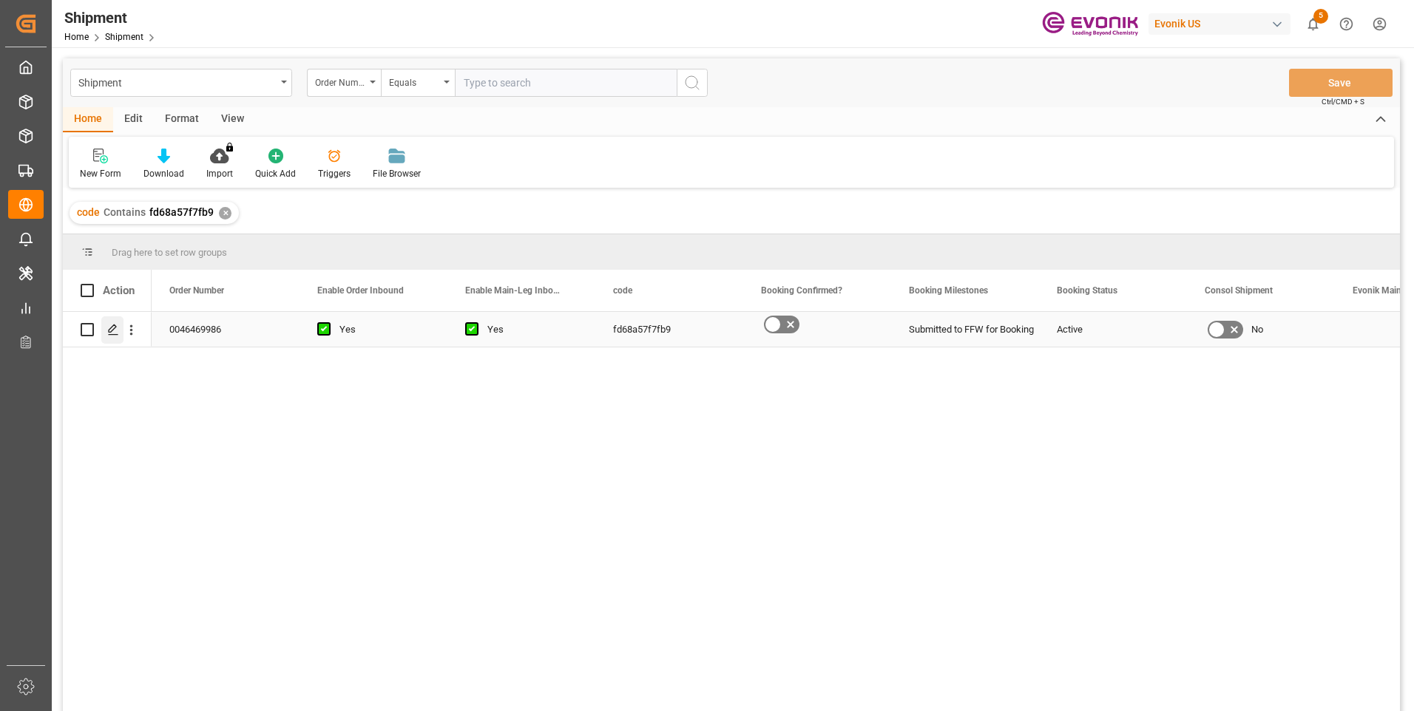
click at [118, 325] on icon "Press SPACE to select this row." at bounding box center [113, 330] width 12 height 12
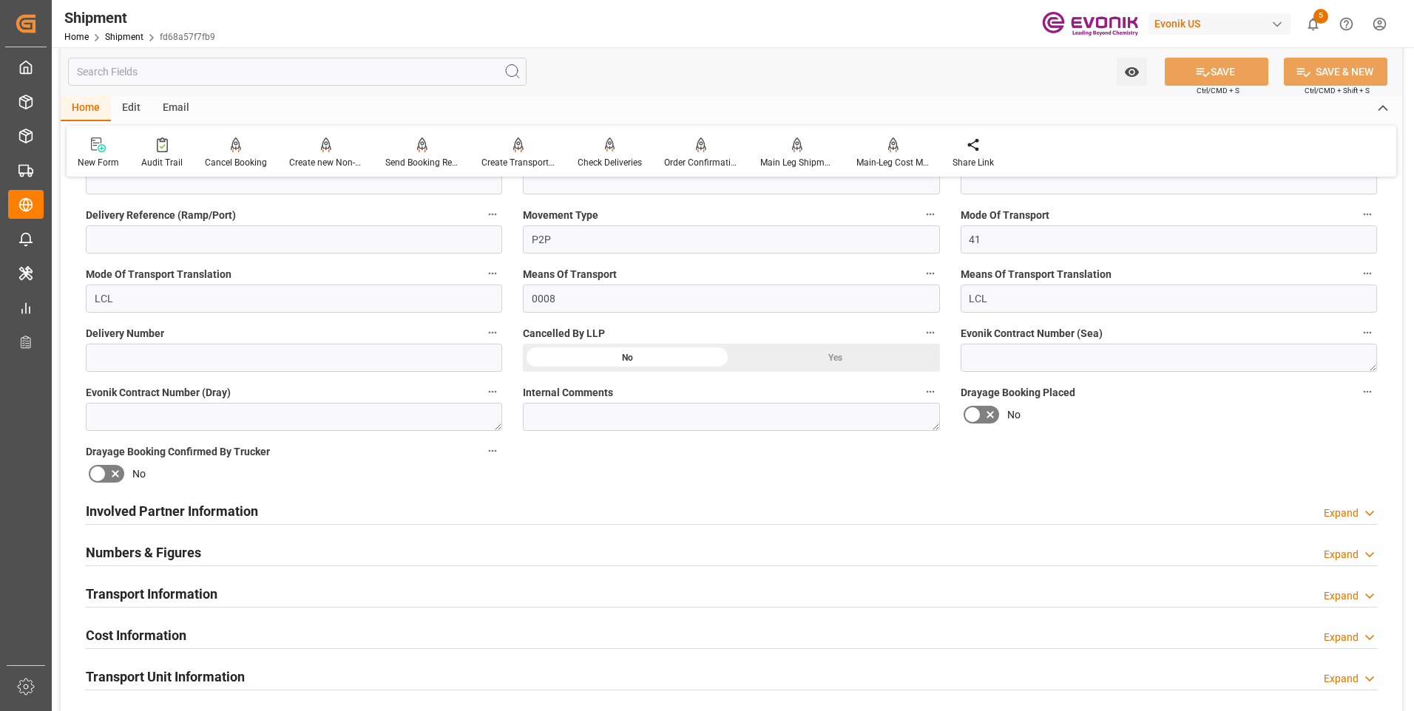
scroll to position [592, 0]
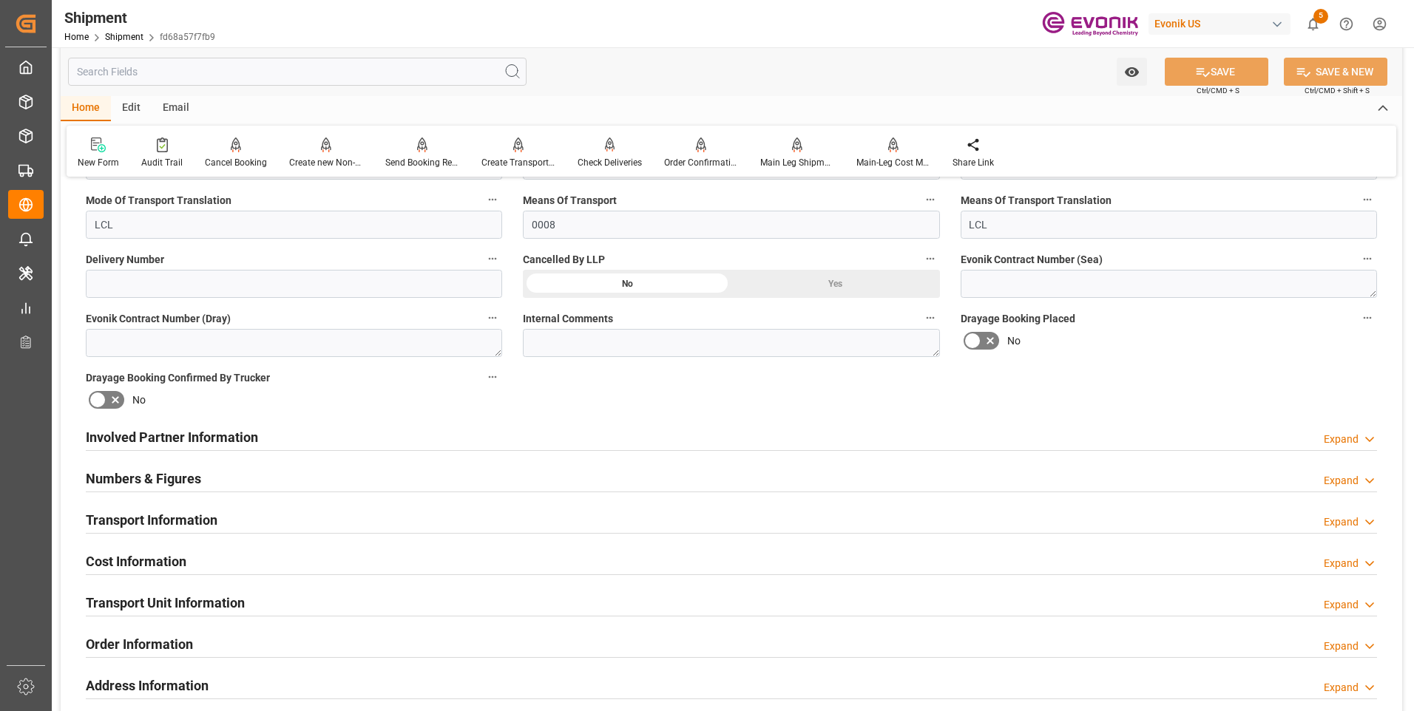
click at [470, 509] on div "Transport Information Expand" at bounding box center [731, 519] width 1291 height 28
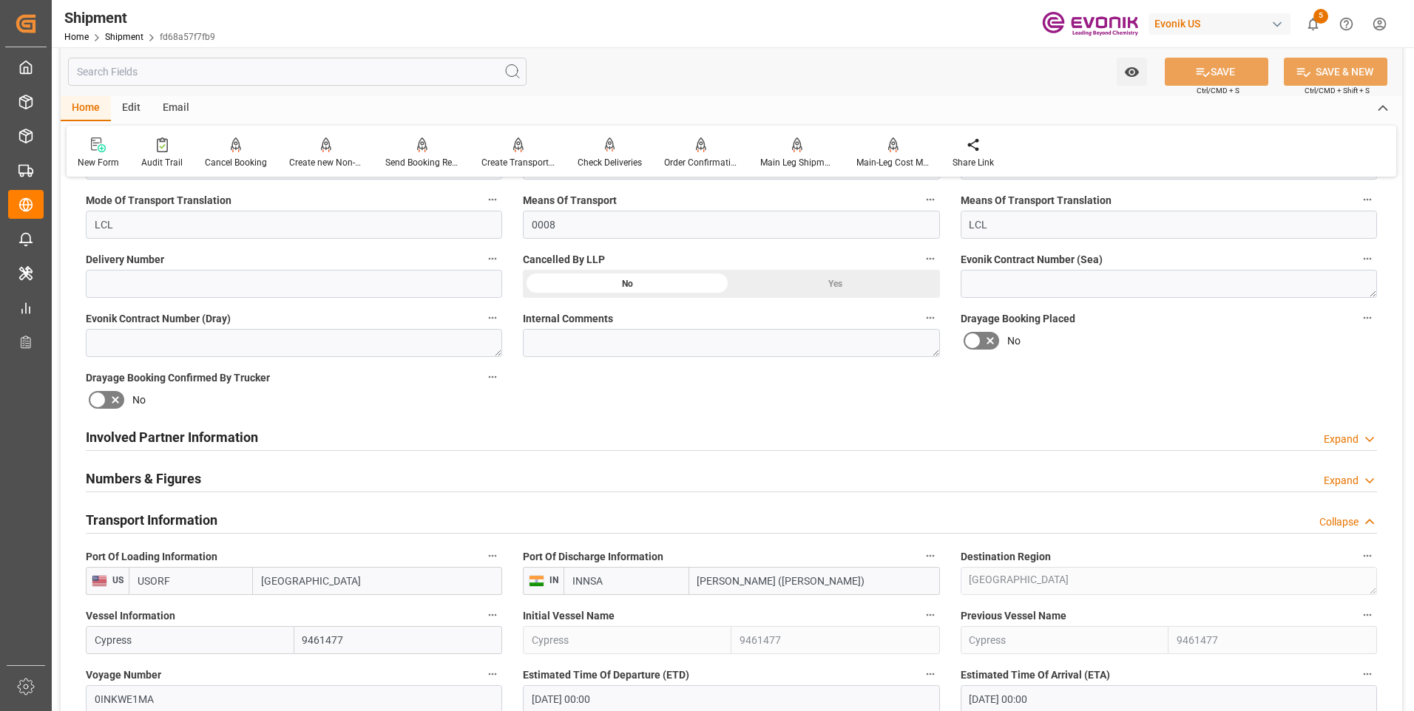
click at [475, 514] on div "Transport Information Collapse" at bounding box center [731, 519] width 1291 height 28
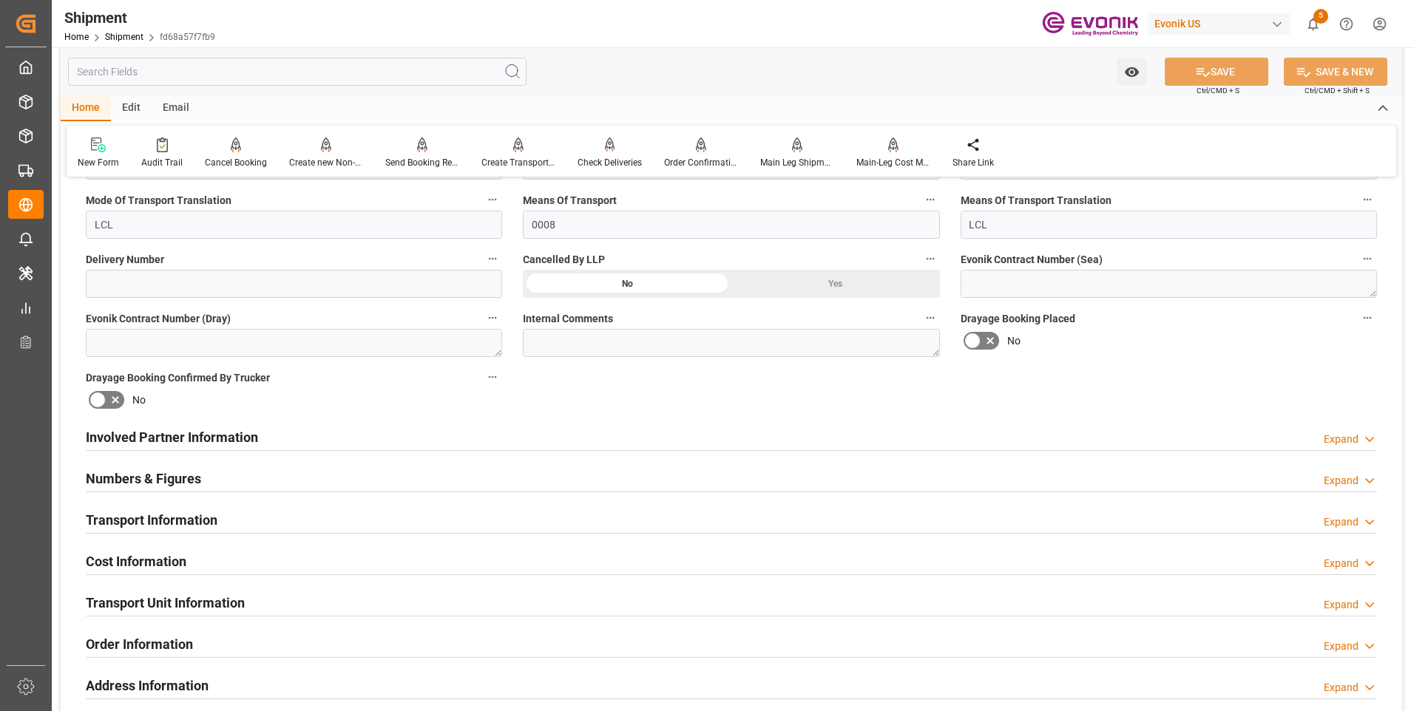
click at [475, 514] on div "Transport Information Expand" at bounding box center [731, 519] width 1291 height 28
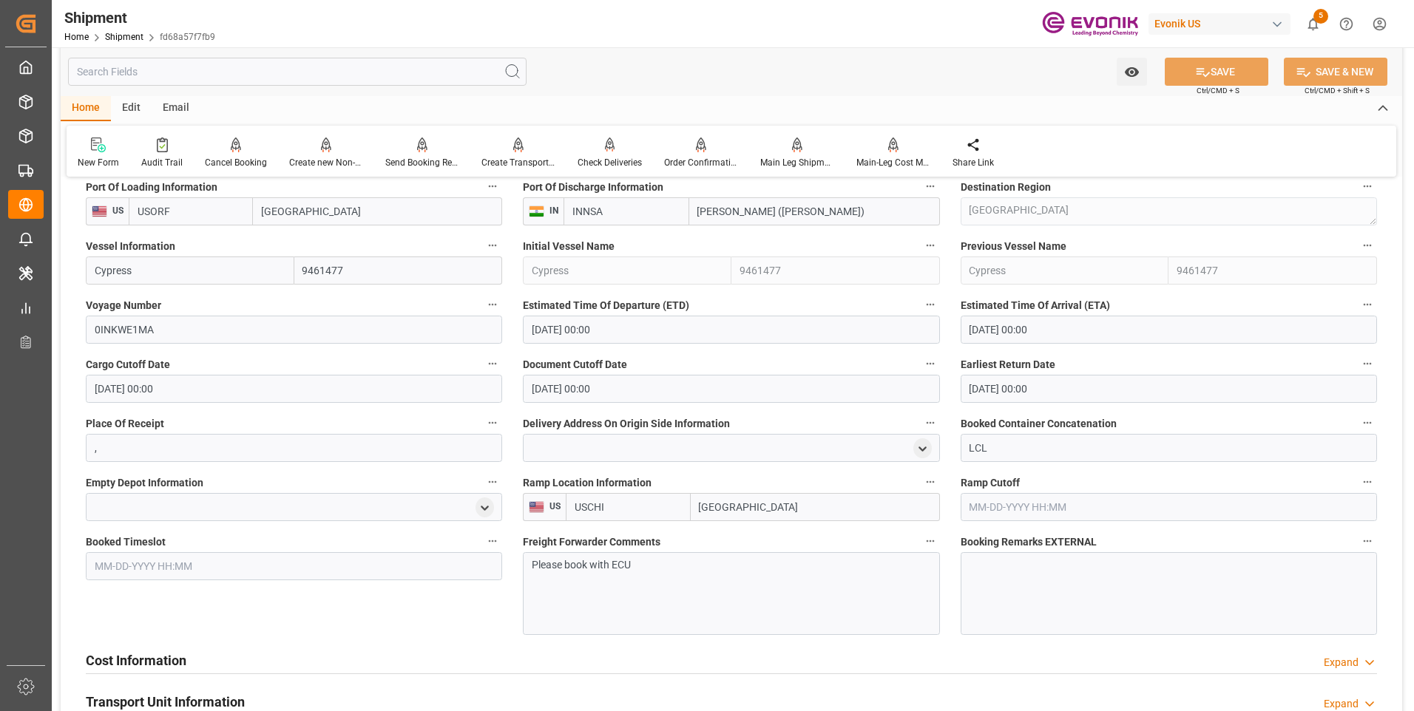
scroll to position [1035, 0]
